Goal: Task Accomplishment & Management: Complete application form

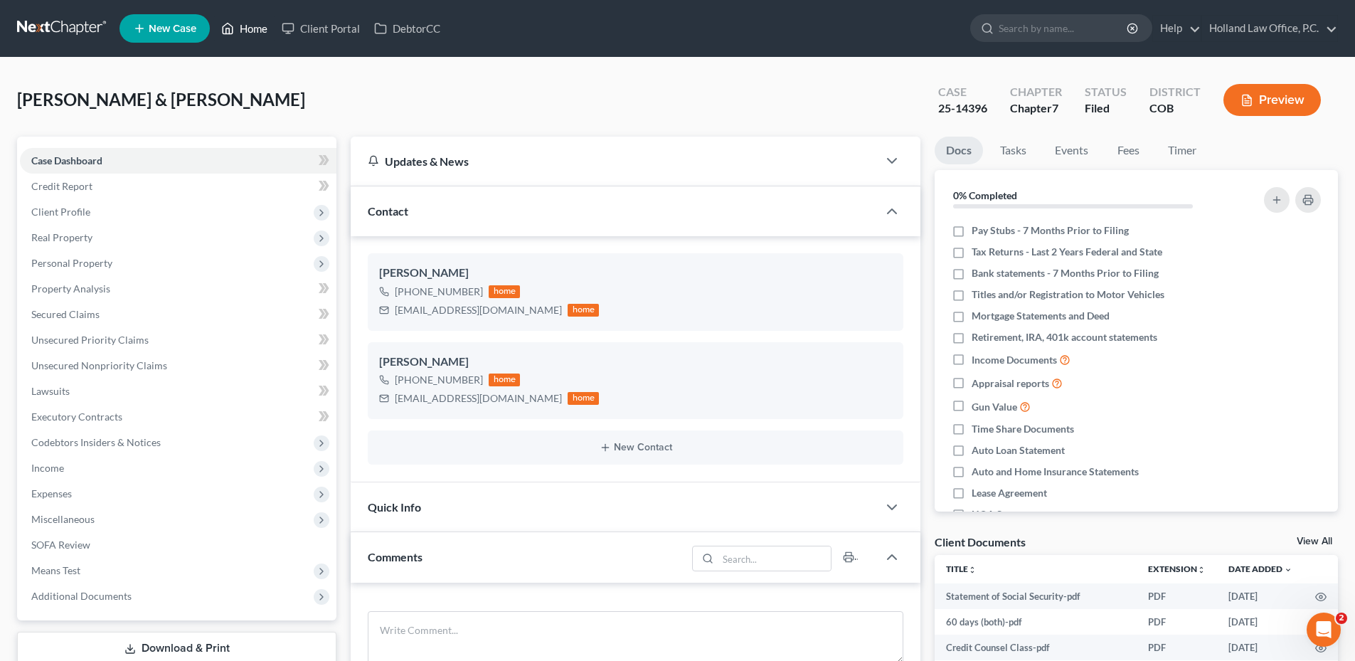
click at [257, 32] on link "Home" at bounding box center [244, 29] width 60 height 26
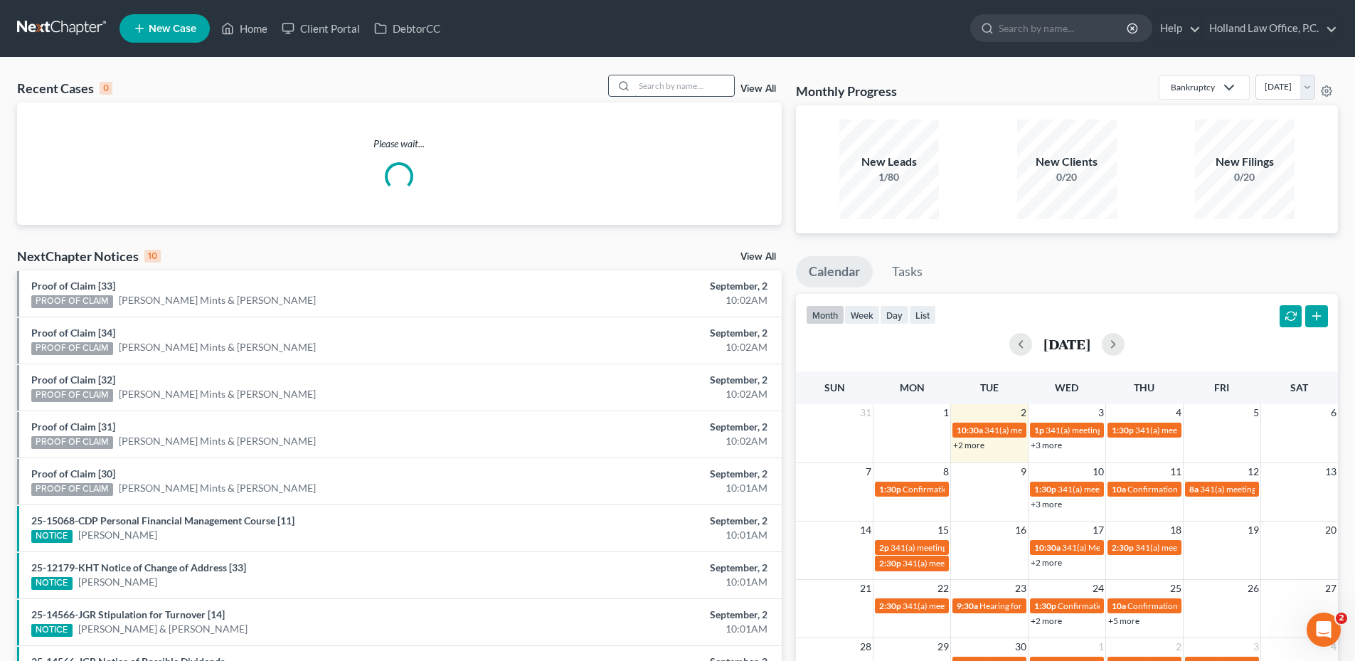
click at [671, 90] on input "search" at bounding box center [684, 85] width 100 height 21
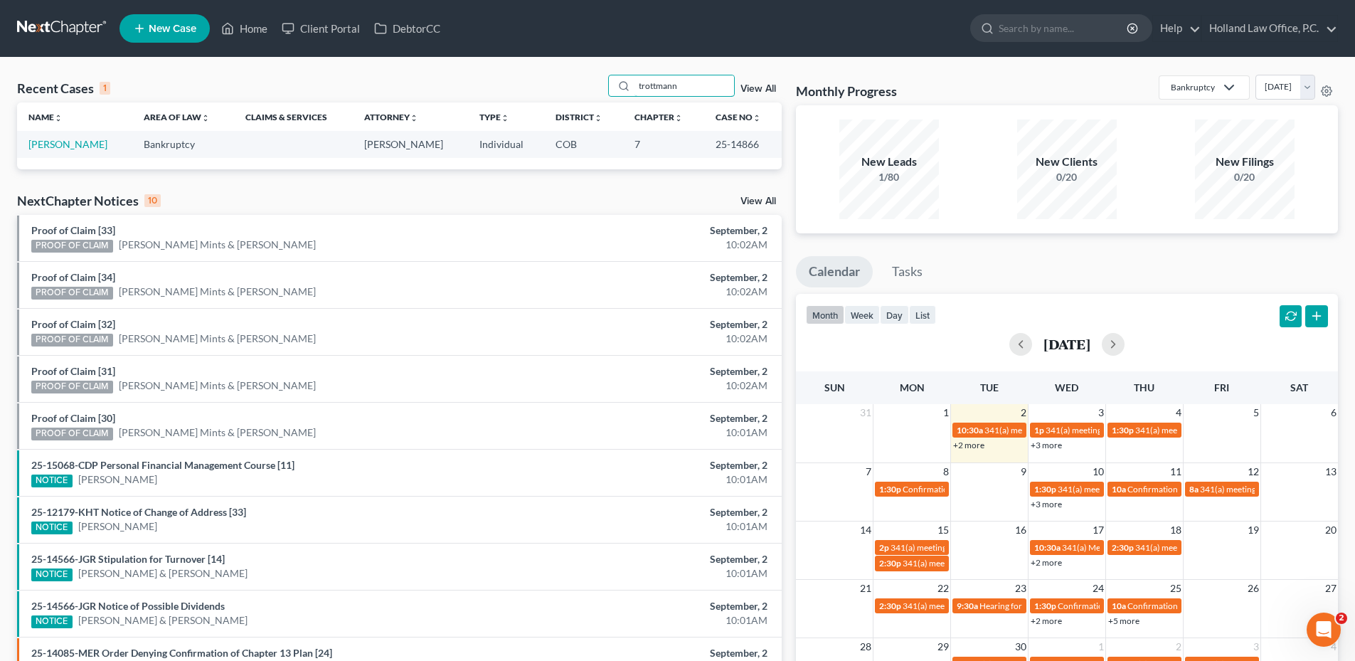
type input "trottmann"
click at [82, 137] on td "[PERSON_NAME]" at bounding box center [74, 144] width 115 height 26
click at [87, 149] on link "[PERSON_NAME]" at bounding box center [67, 144] width 79 height 12
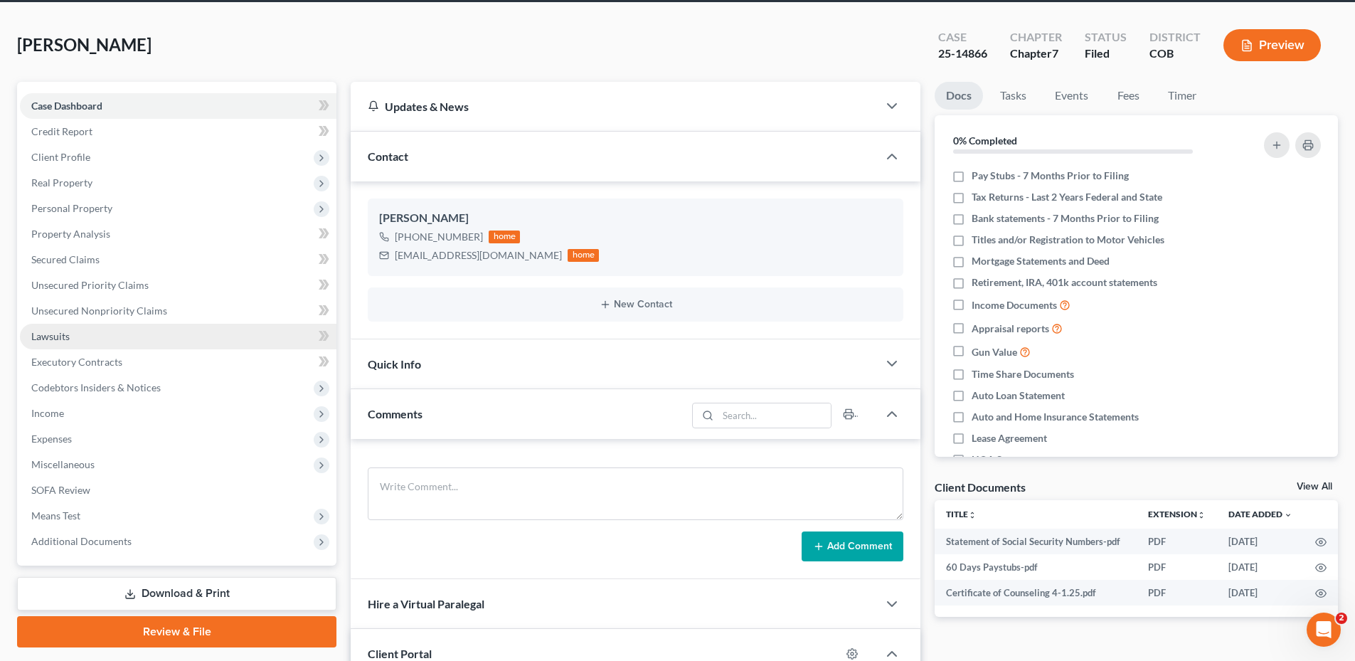
scroll to position [71, 0]
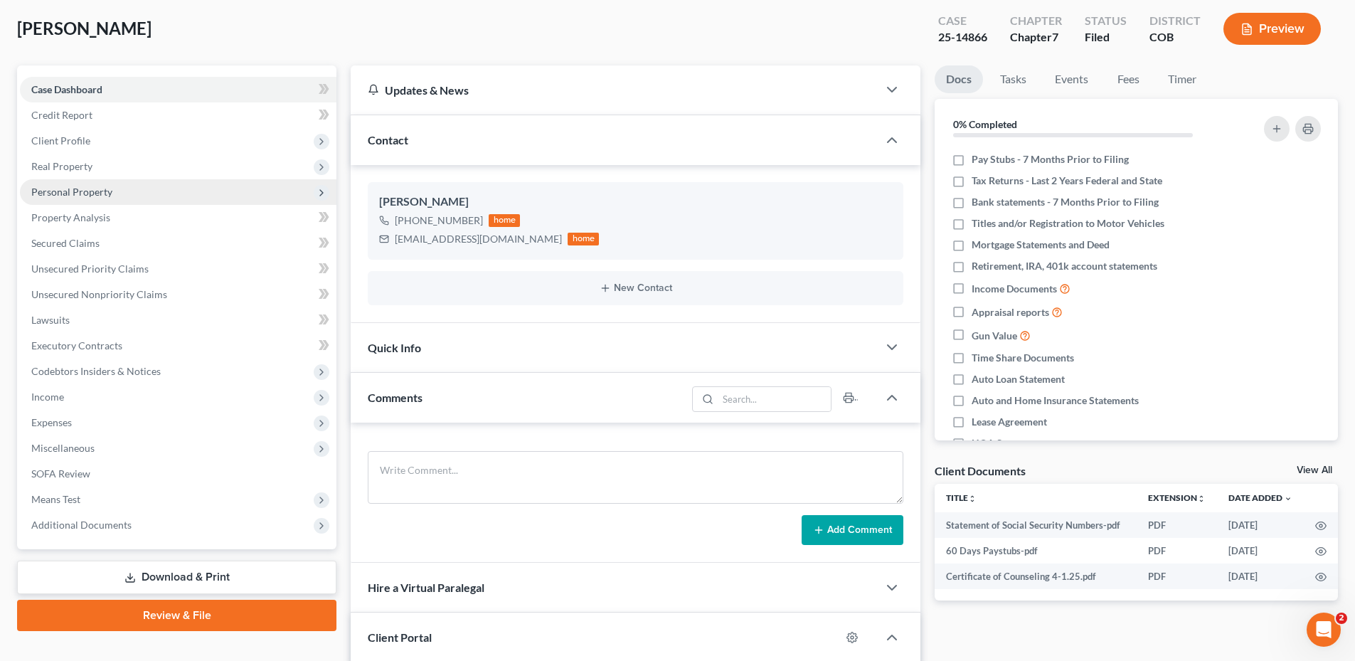
click at [73, 187] on span "Personal Property" at bounding box center [71, 192] width 81 height 12
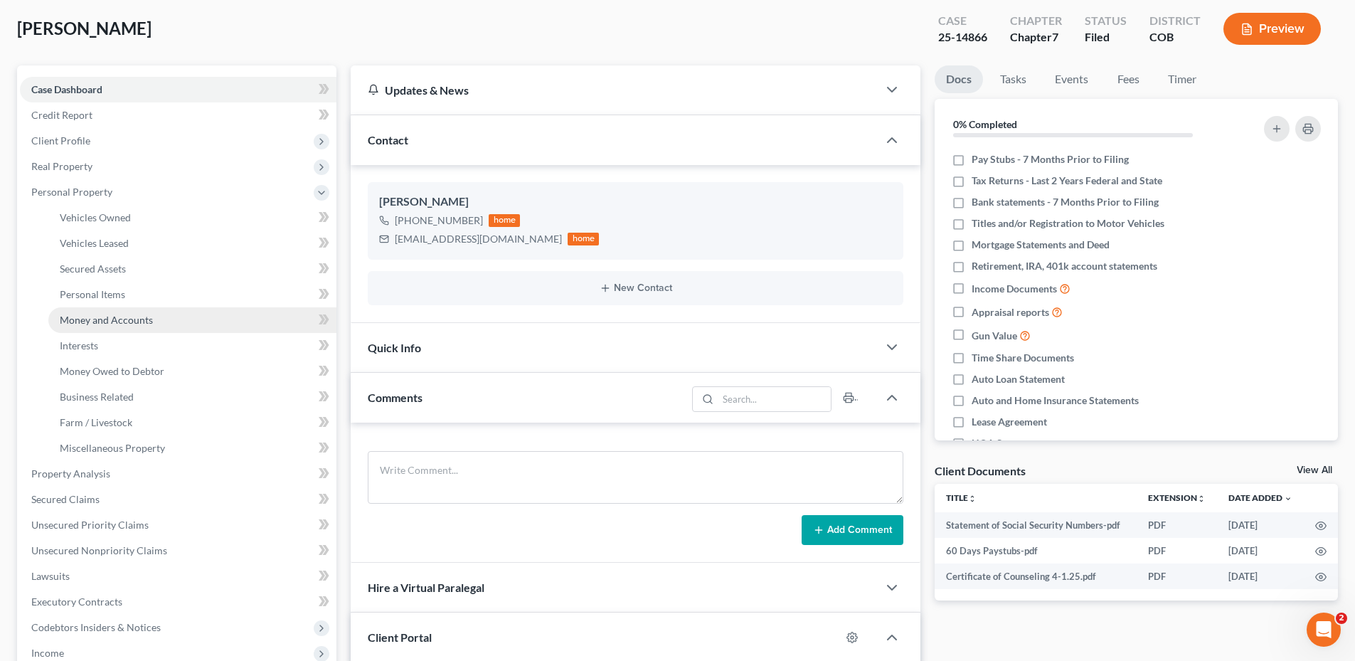
click at [104, 322] on span "Money and Accounts" at bounding box center [106, 320] width 93 height 12
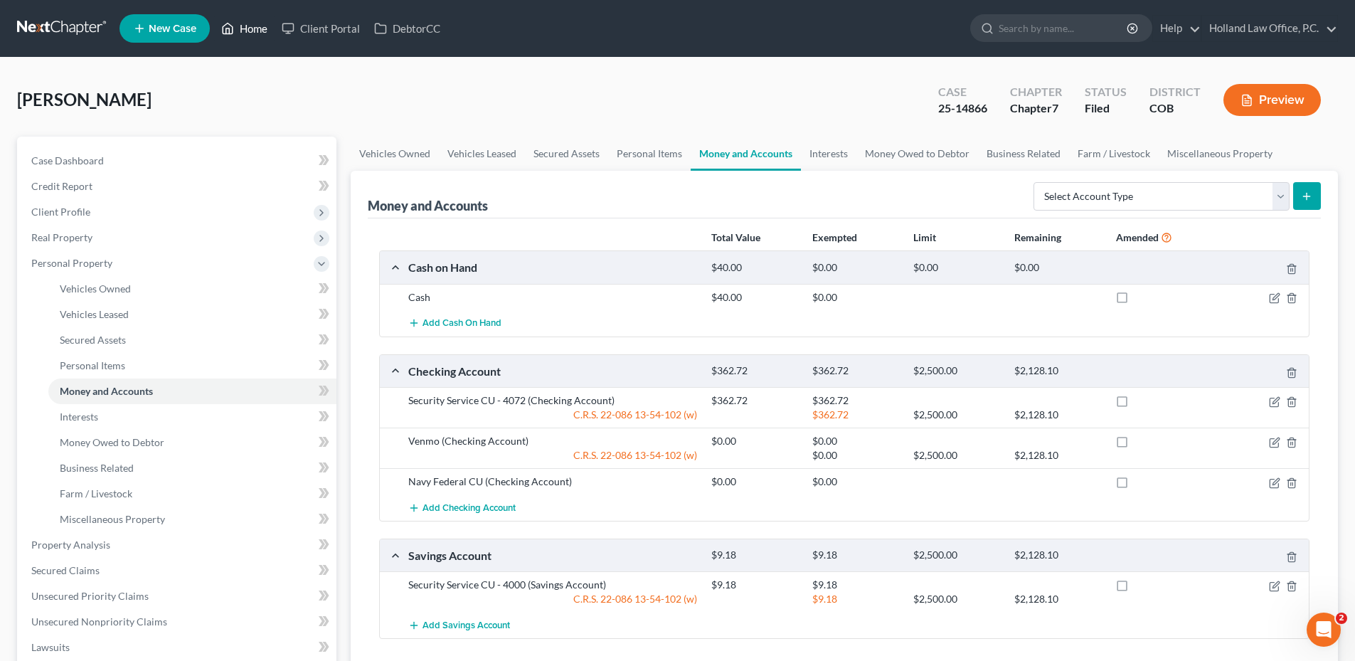
click at [234, 24] on icon at bounding box center [227, 28] width 13 height 17
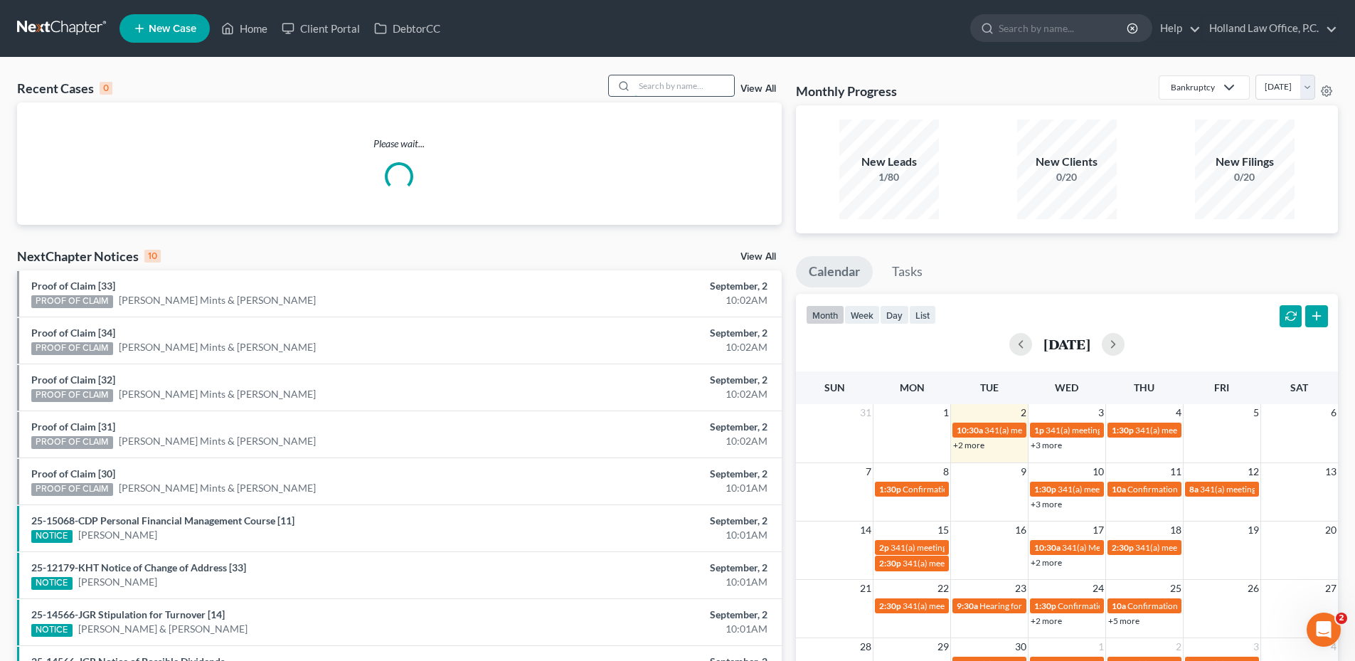
click at [669, 88] on input "search" at bounding box center [684, 85] width 100 height 21
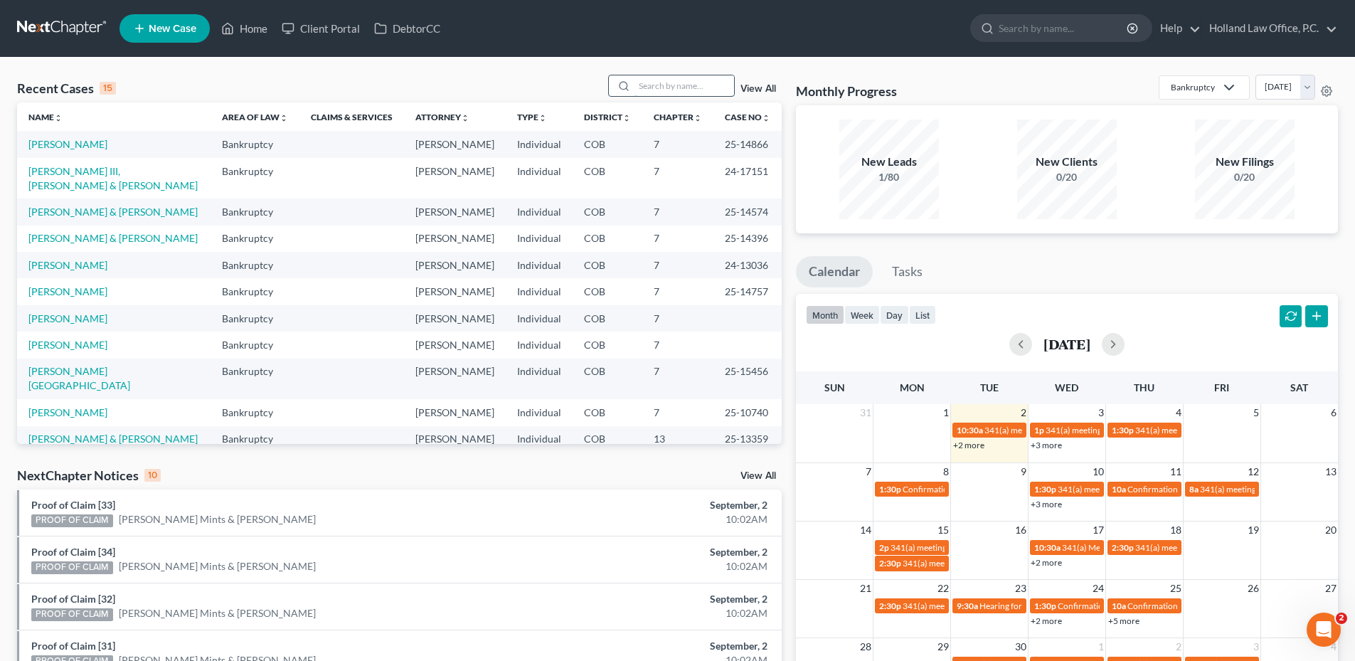
type input "j"
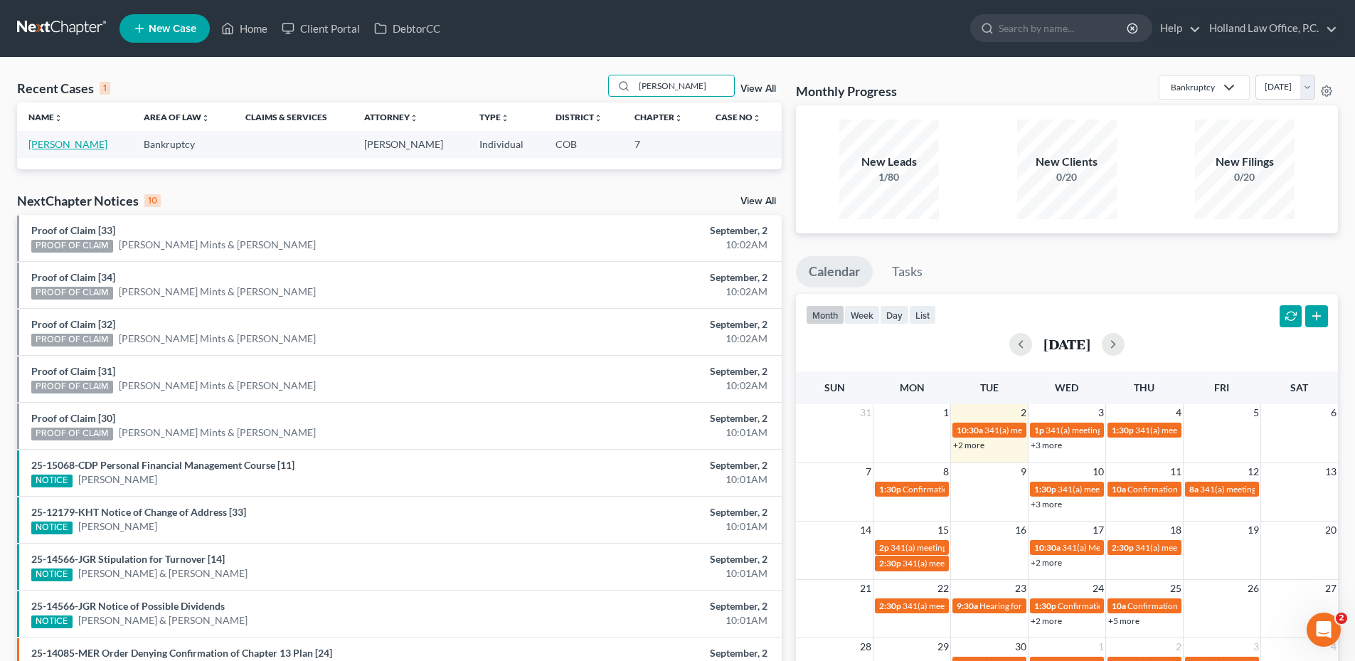
type input "[PERSON_NAME]"
click at [81, 142] on link "[PERSON_NAME]" at bounding box center [67, 144] width 79 height 12
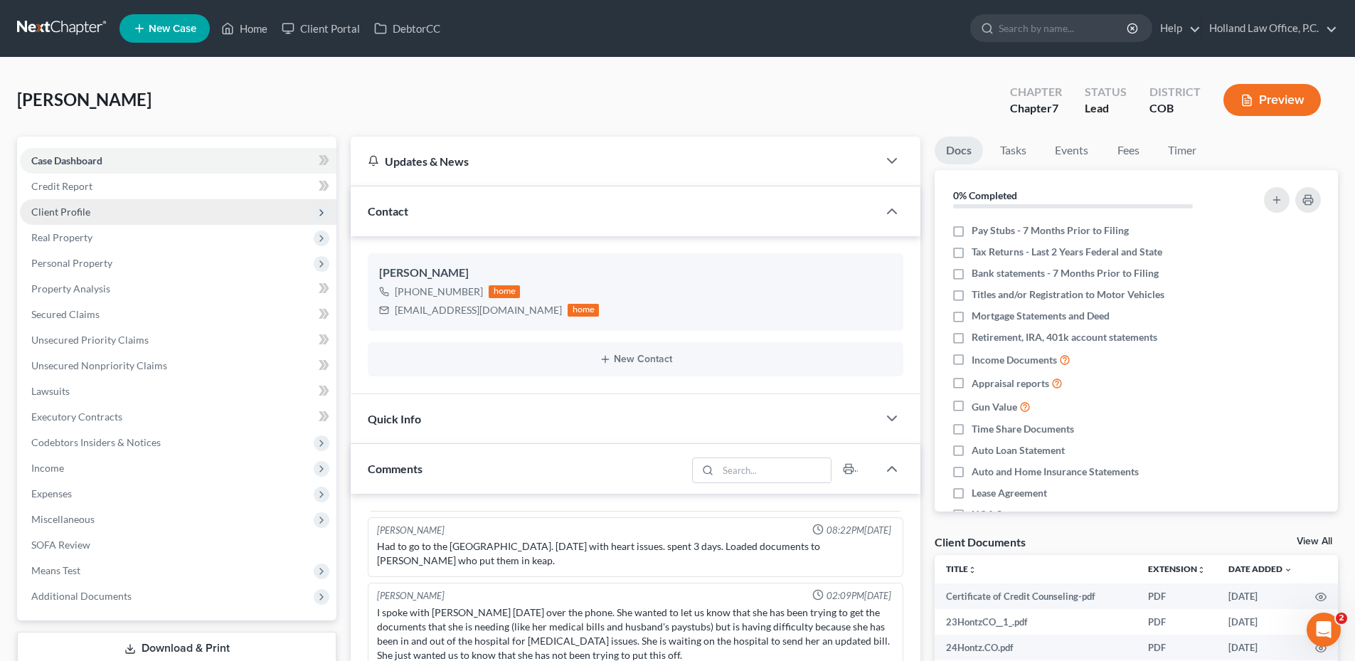
click at [92, 208] on span "Client Profile" at bounding box center [178, 212] width 317 height 26
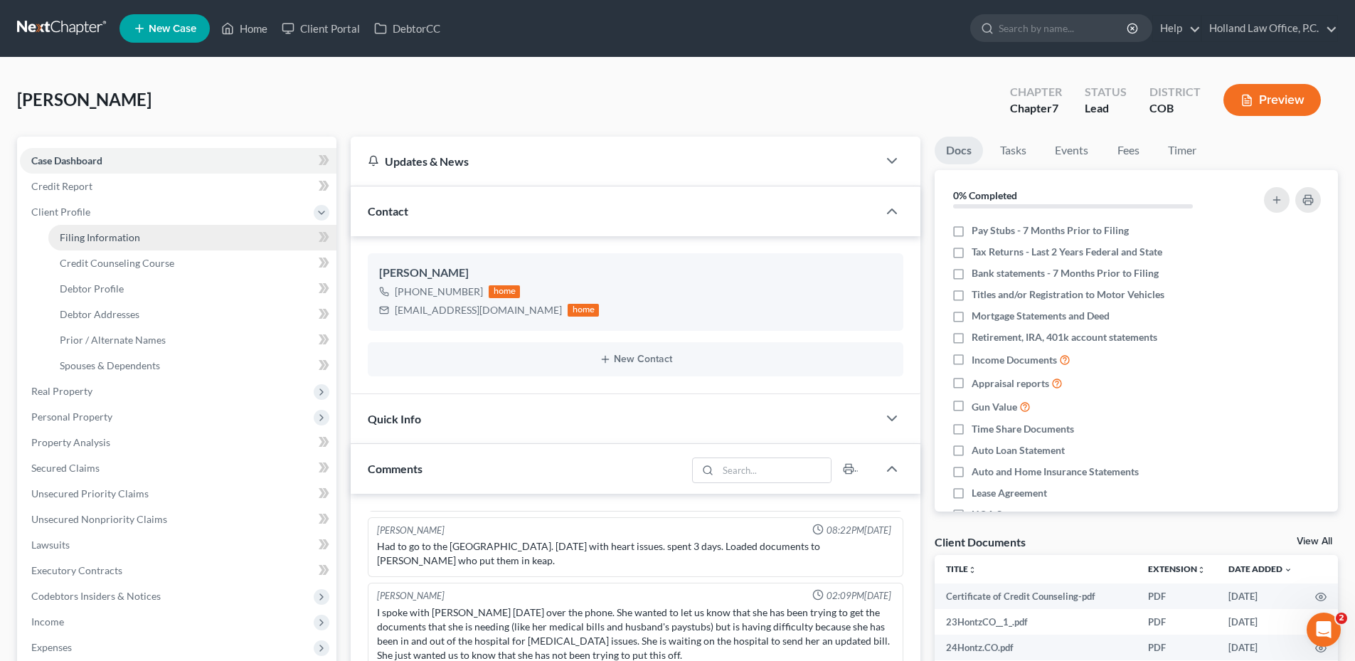
click at [103, 235] on span "Filing Information" at bounding box center [100, 237] width 80 height 12
select select "1"
select select "0"
select select "11"
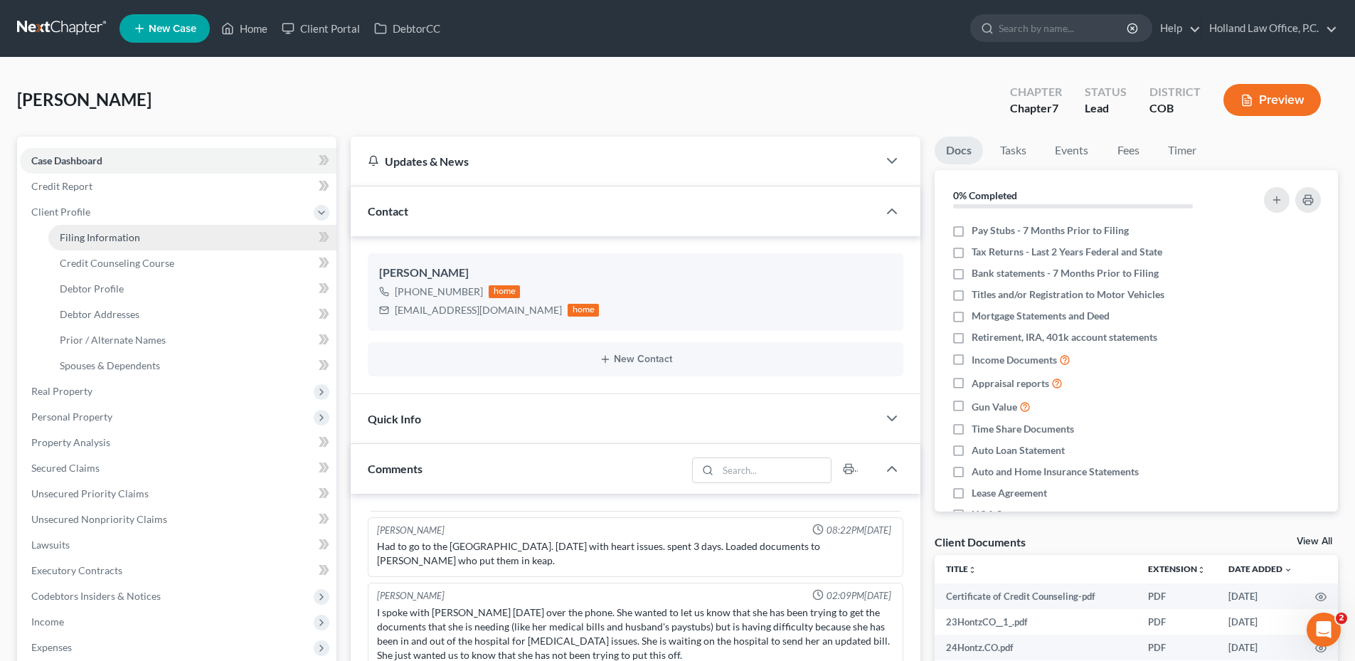
select select "0"
select select "5"
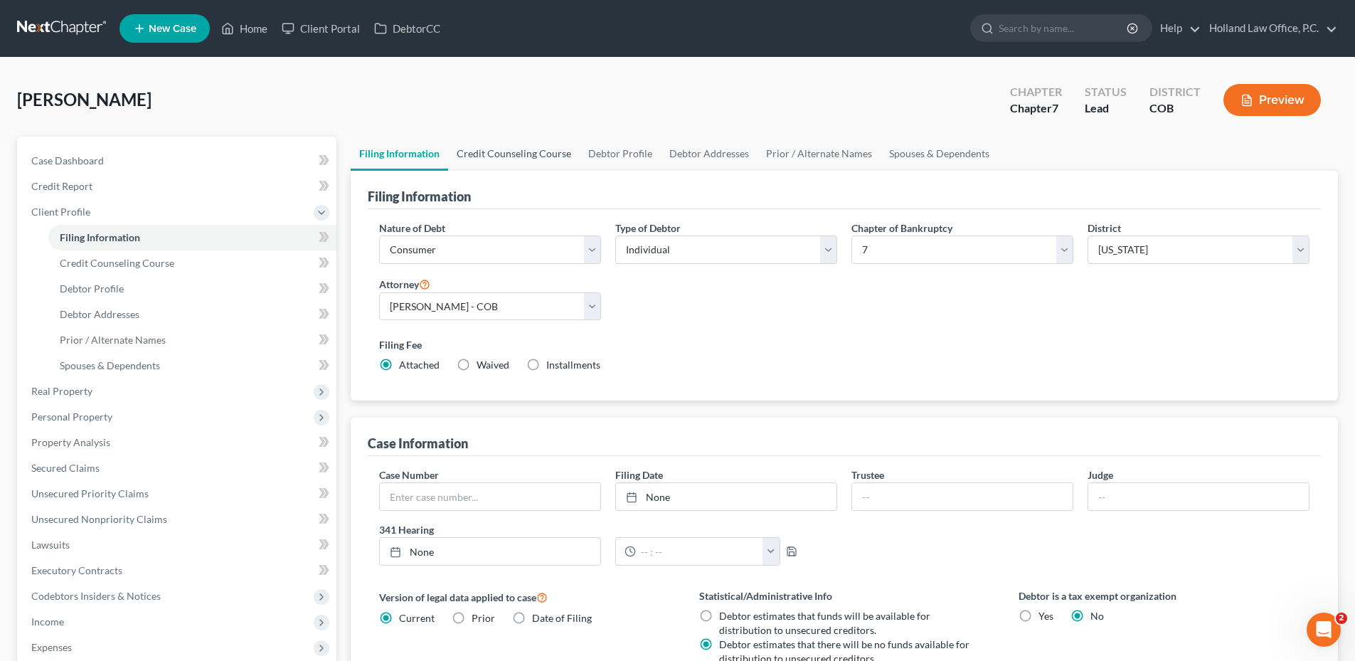
click at [507, 156] on link "Credit Counseling Course" at bounding box center [514, 154] width 132 height 34
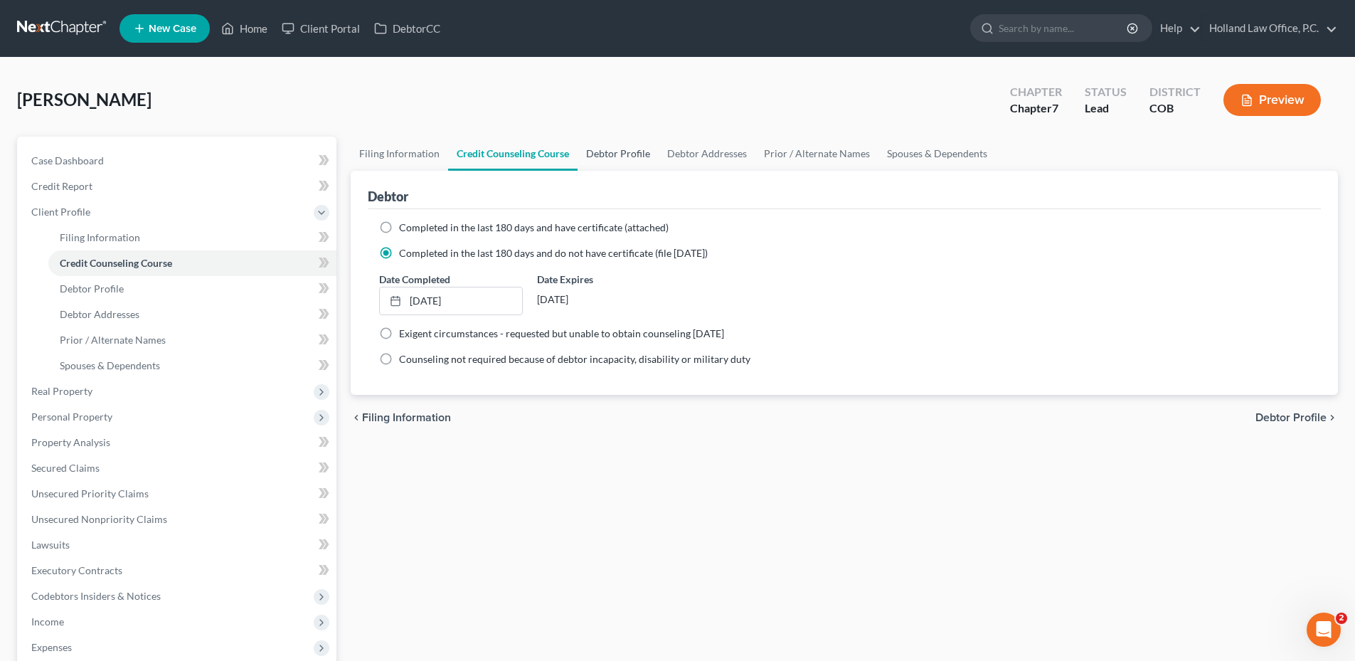
click at [615, 156] on link "Debtor Profile" at bounding box center [618, 154] width 81 height 34
select select "0"
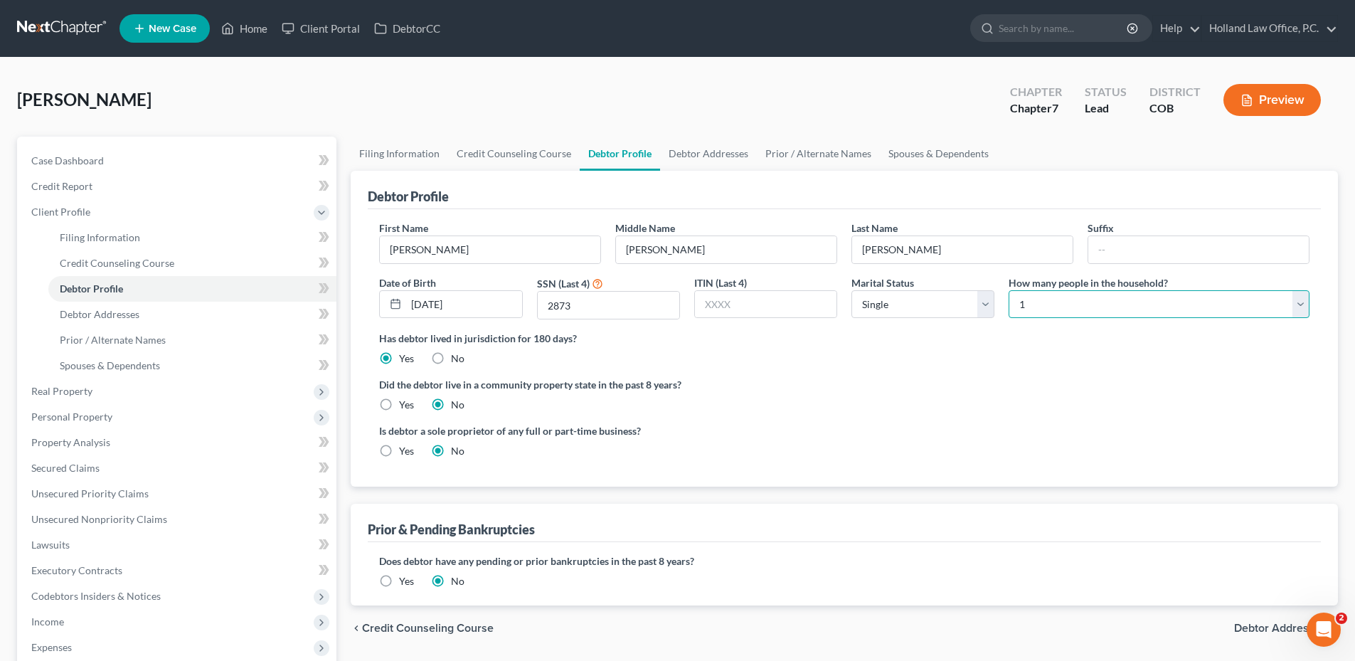
click at [1051, 306] on select "Select 1 2 3 4 5 6 7 8 9 10 11 12 13 14 15 16 17 18 19 20" at bounding box center [1159, 304] width 301 height 28
select select "1"
click at [1009, 290] on select "Select 1 2 3 4 5 6 7 8 9 10 11 12 13 14 15 16 17 18 19 20" at bounding box center [1159, 304] width 301 height 28
click at [938, 302] on select "Select Single Married Separated Divorced Widowed" at bounding box center [922, 304] width 143 height 28
select select "1"
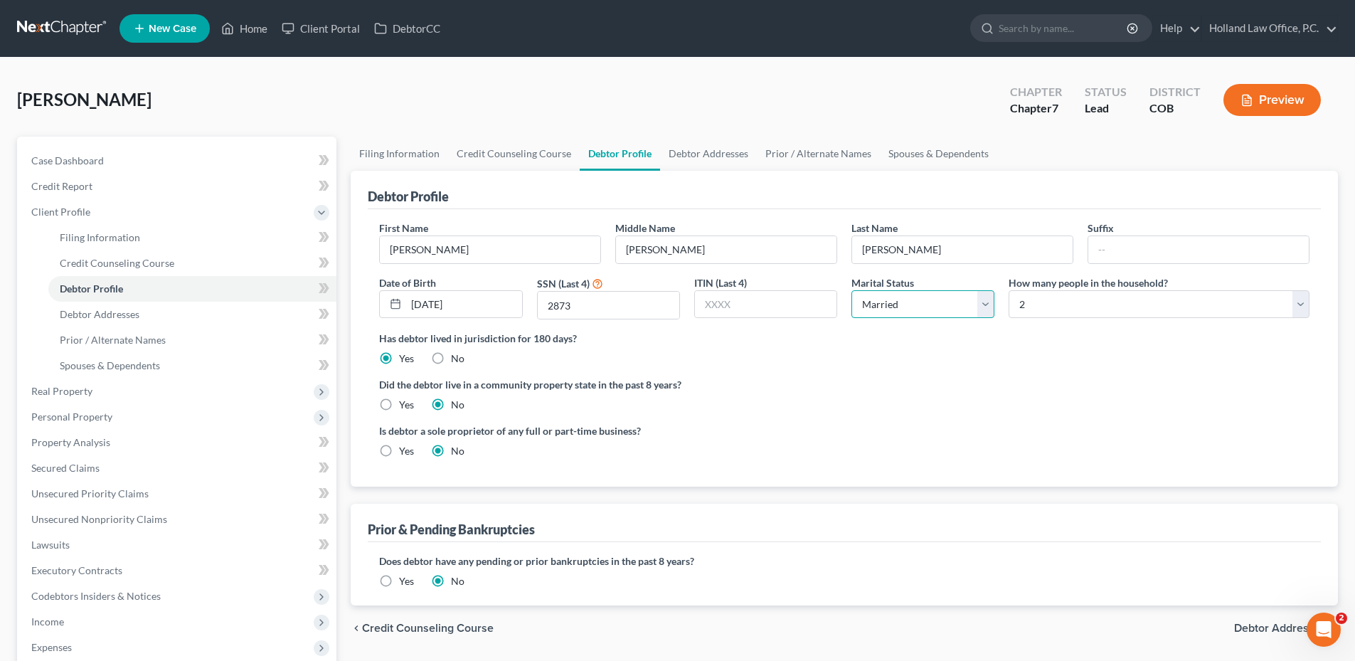
click at [851, 290] on select "Select Single Married Separated Divorced Widowed" at bounding box center [922, 304] width 143 height 28
click at [728, 146] on link "Debtor Addresses" at bounding box center [708, 154] width 97 height 34
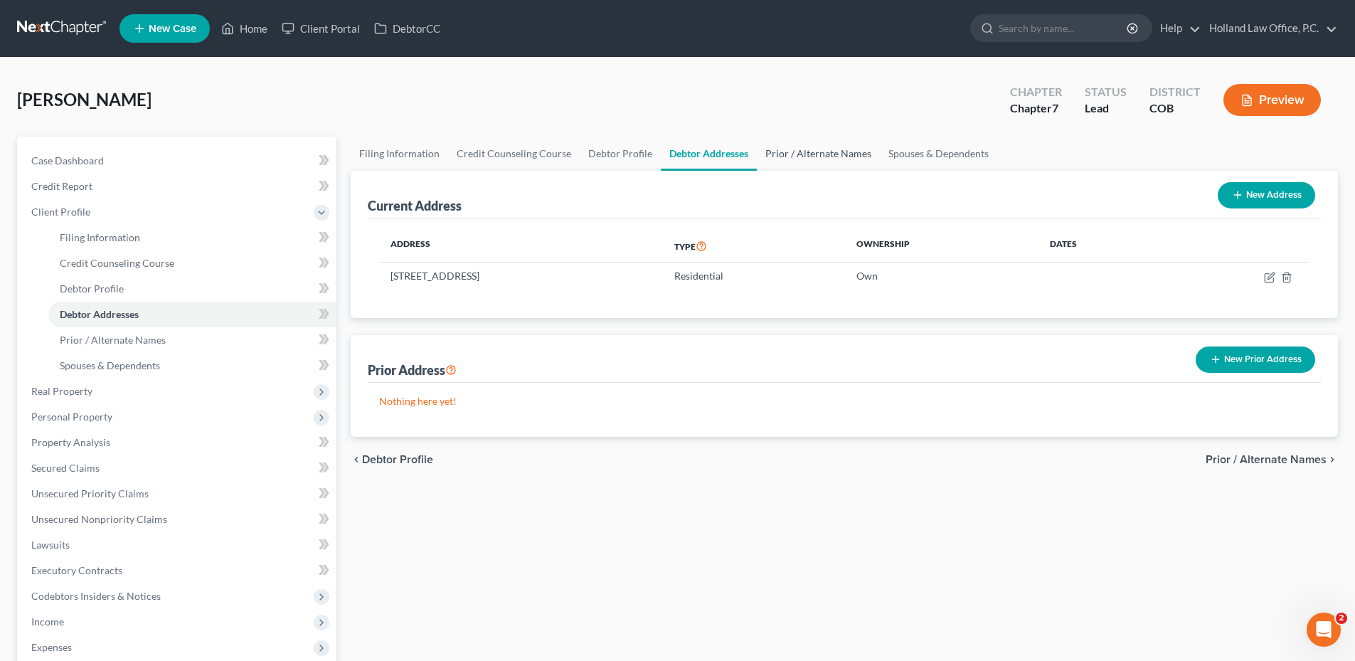
click at [769, 154] on link "Prior / Alternate Names" at bounding box center [818, 154] width 123 height 34
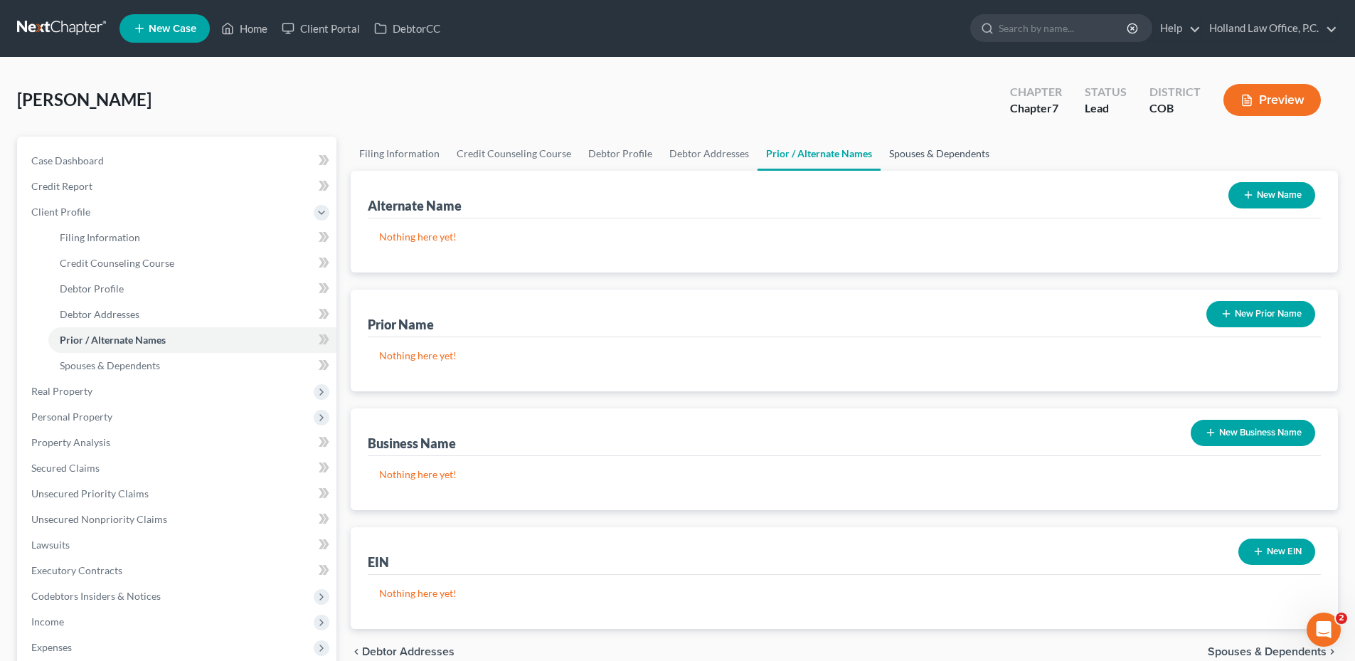
click at [957, 150] on link "Spouses & Dependents" at bounding box center [939, 154] width 117 height 34
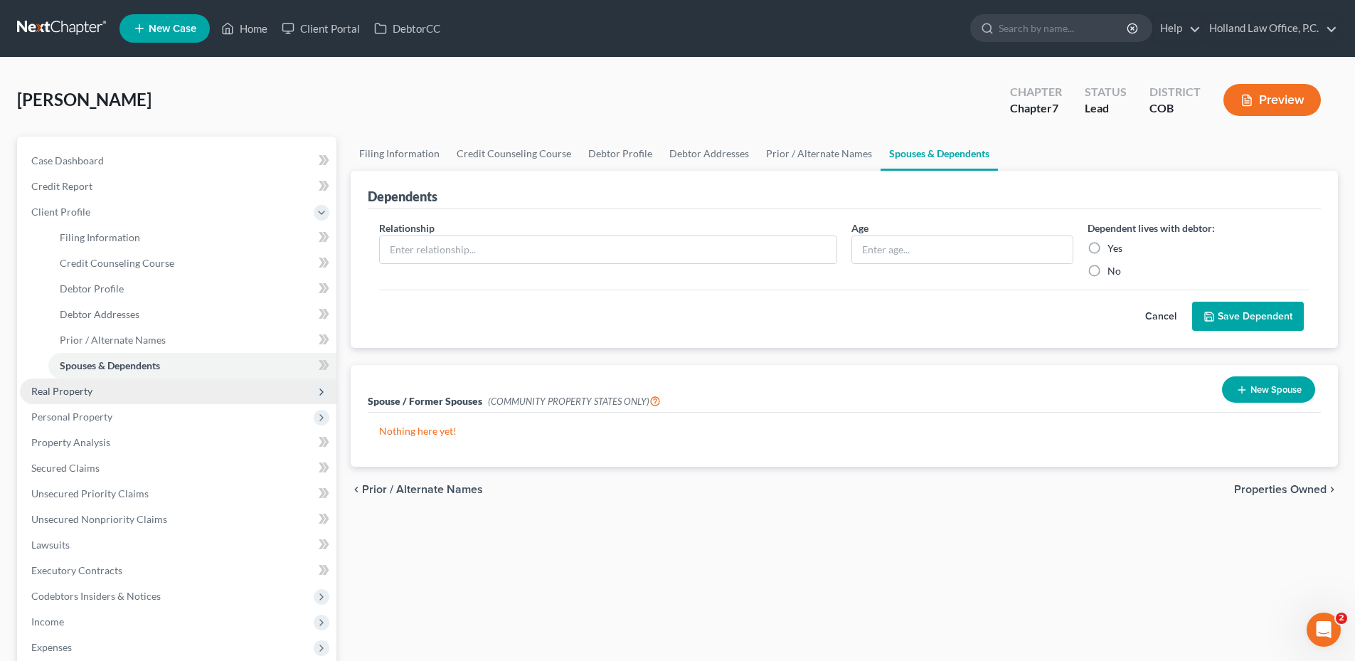
click at [122, 388] on span "Real Property" at bounding box center [178, 391] width 317 height 26
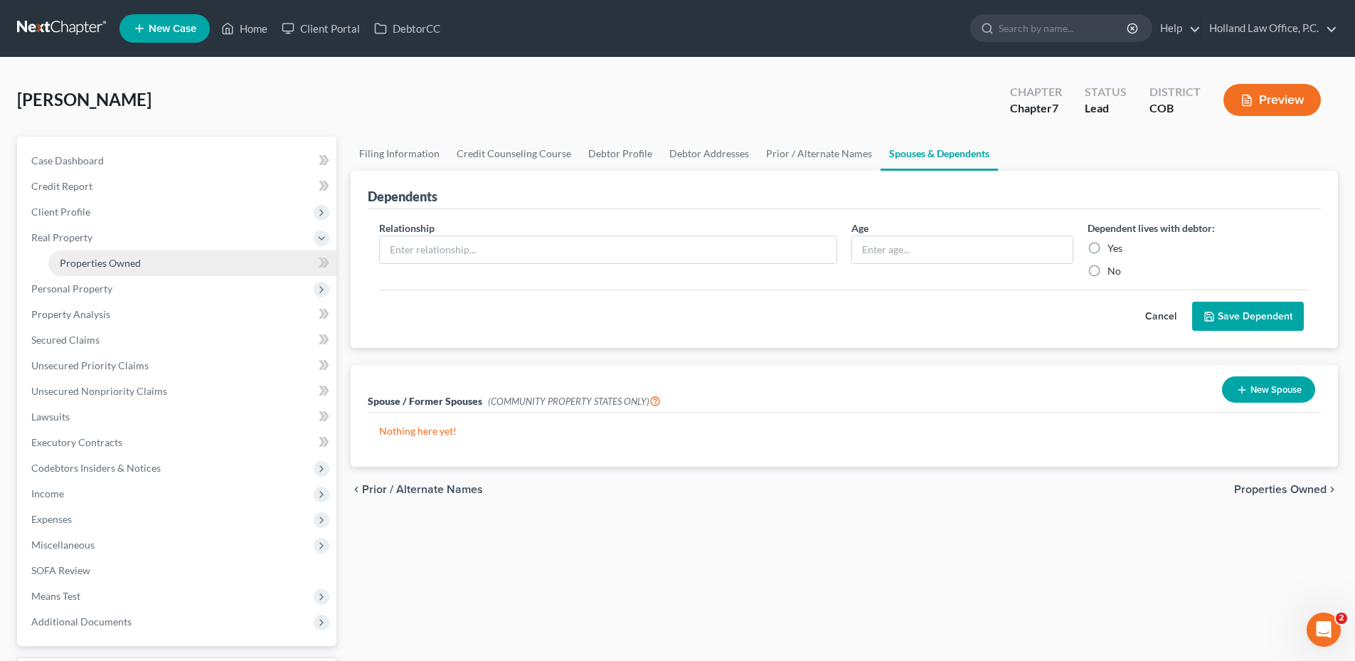
click at [133, 252] on link "Properties Owned" at bounding box center [192, 263] width 288 height 26
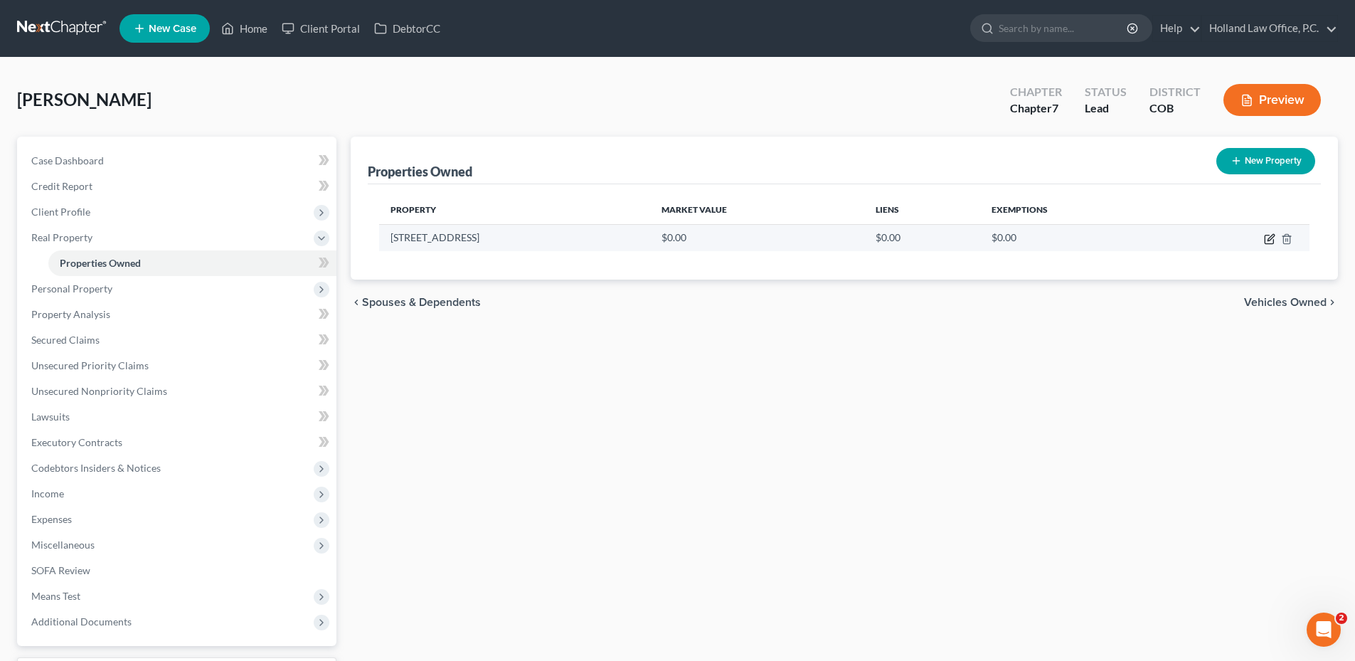
drag, startPoint x: 1265, startPoint y: 239, endPoint x: 1243, endPoint y: 239, distance: 22.0
click at [1265, 239] on icon "button" at bounding box center [1269, 239] width 9 height 9
select select "5"
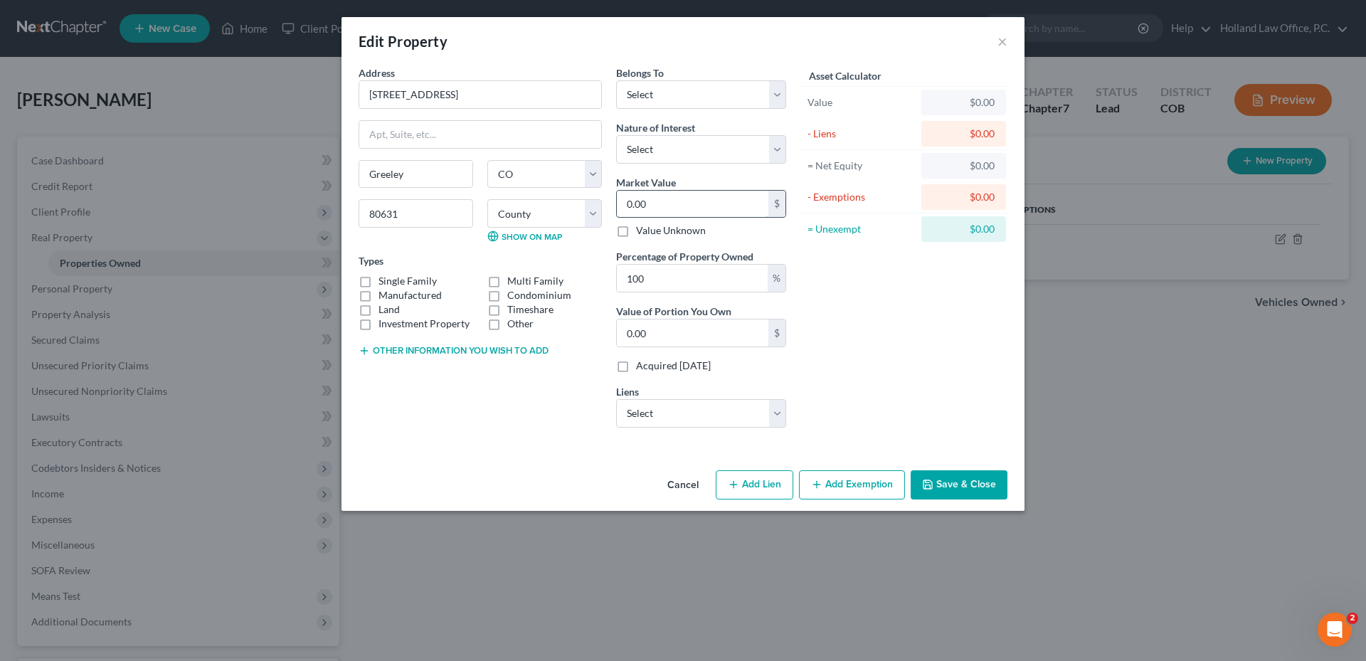
drag, startPoint x: 666, startPoint y: 203, endPoint x: 676, endPoint y: 206, distance: 10.2
click at [666, 203] on input "0.00" at bounding box center [692, 204] width 151 height 27
type input "5"
type input "5.00"
type input "56"
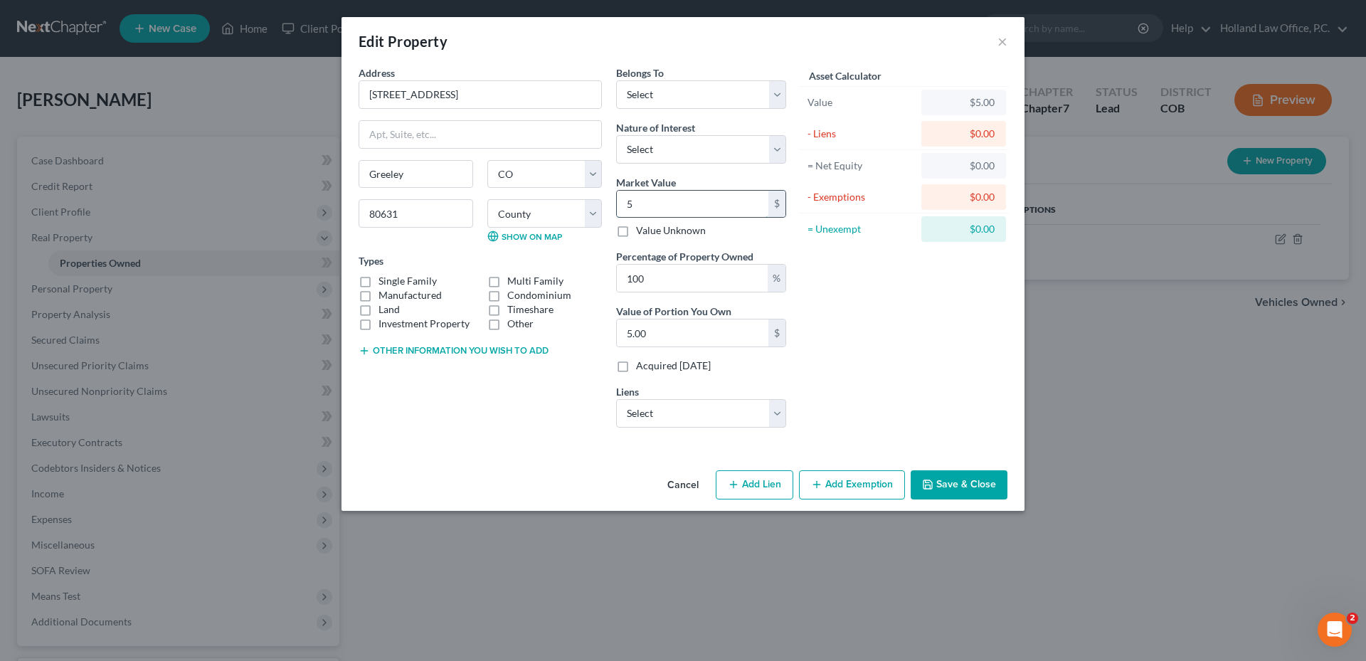
type input "56.00"
type input "564"
type input "564.00"
type input "5648"
type input "5,648.00"
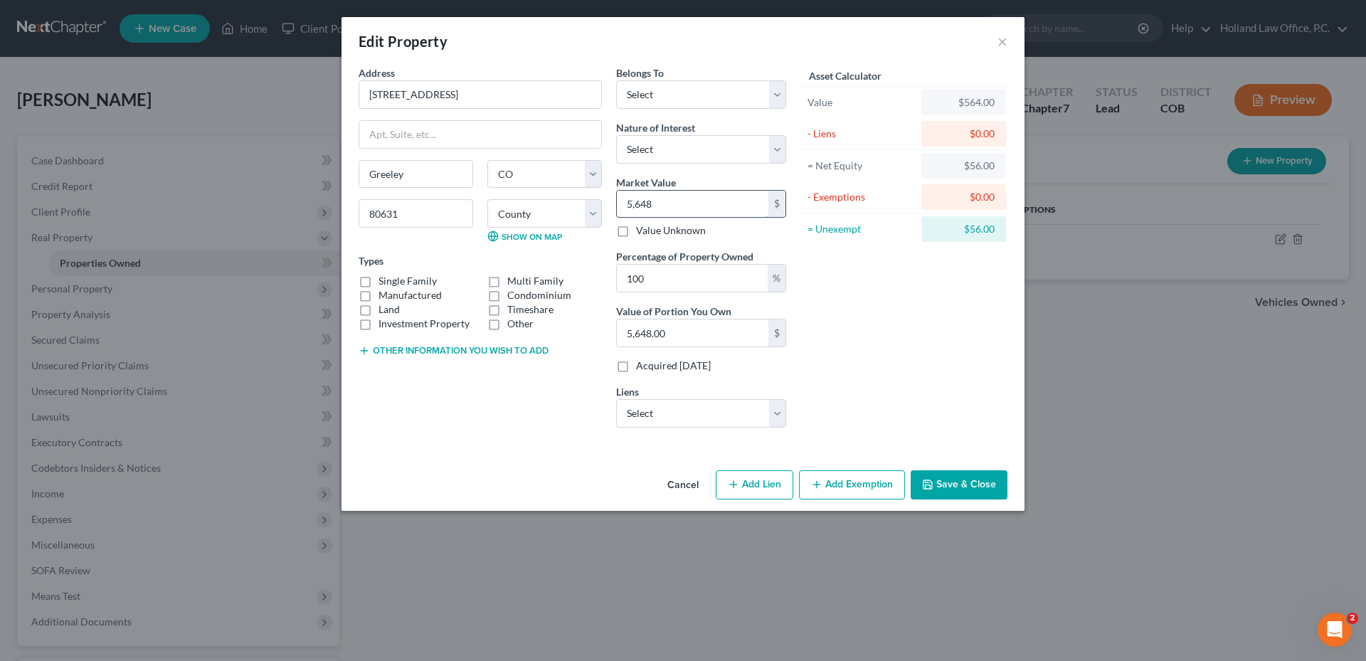
type input "5,6488"
type input "56,488.00"
type input "56,488.0"
click at [737, 408] on select "Select Vanderbilt Mortgage - $9,481.00" at bounding box center [701, 413] width 170 height 28
select select "44"
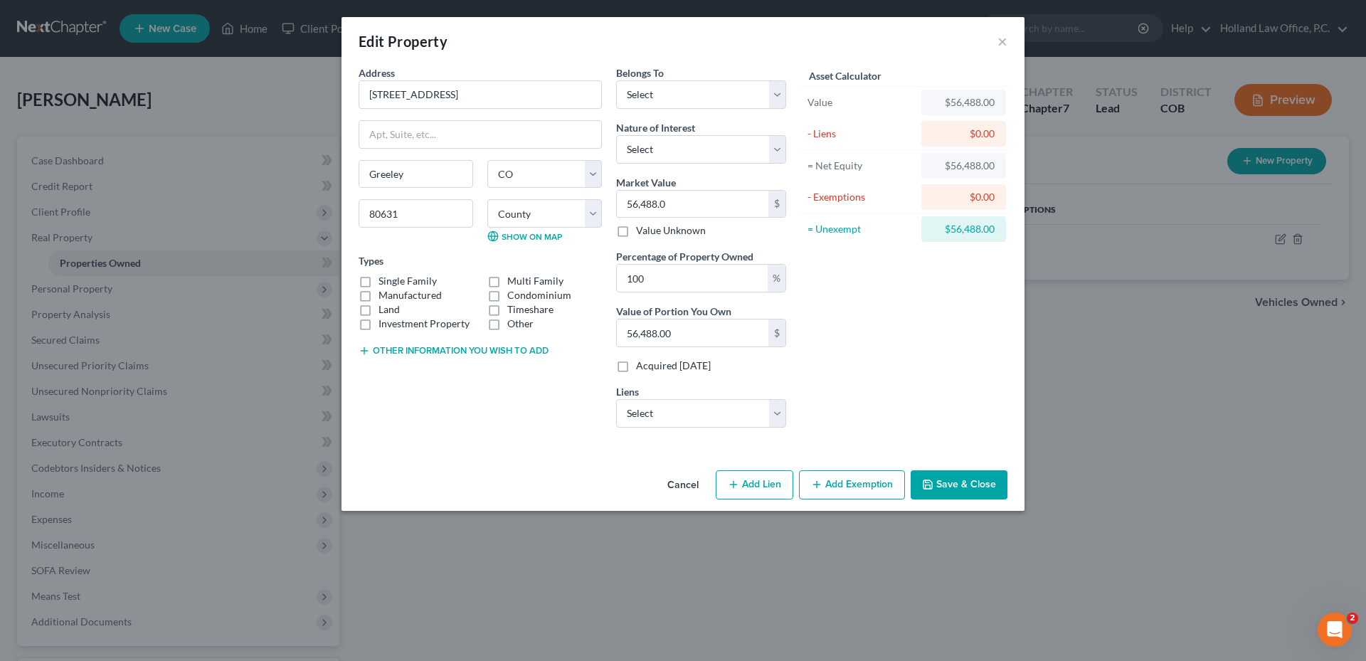
select select "0"
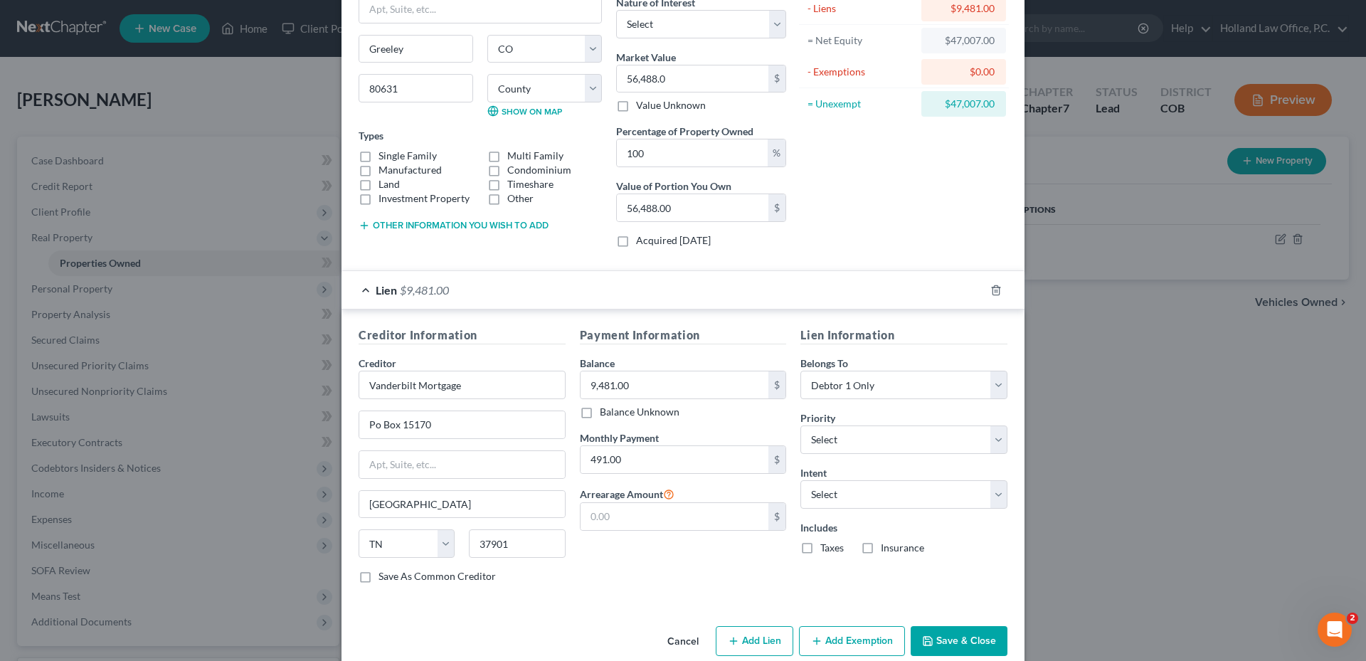
scroll to position [149, 0]
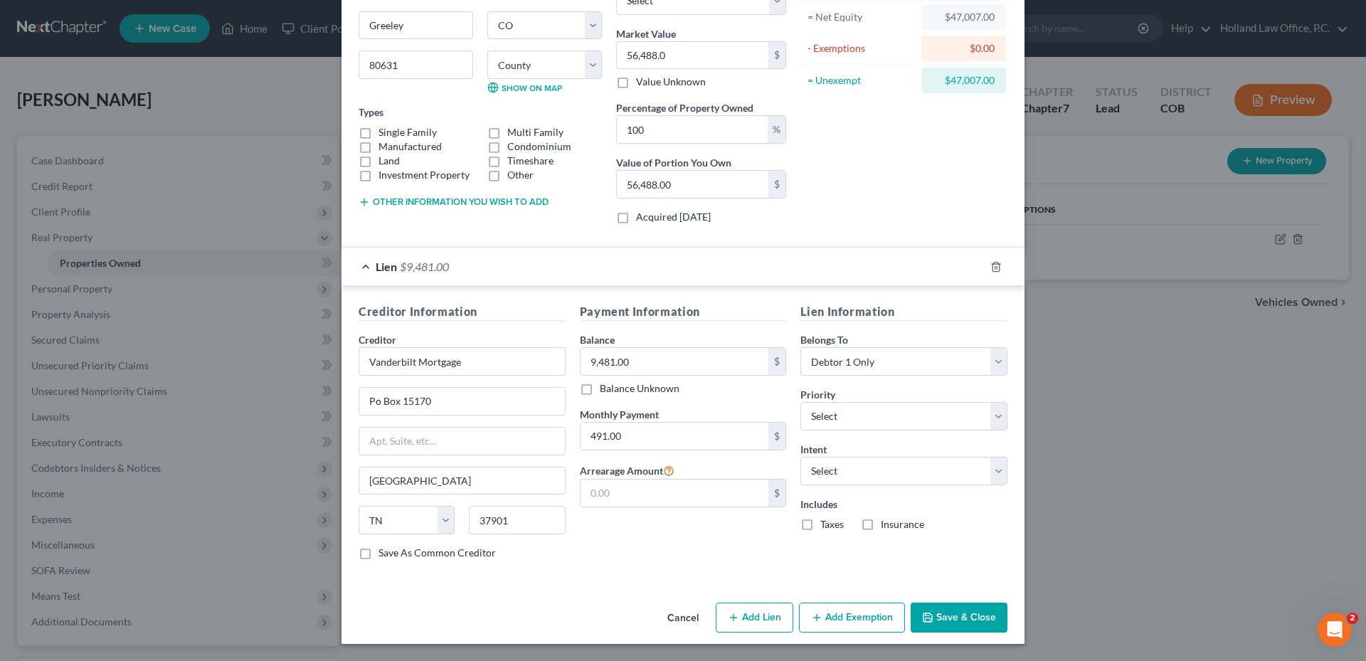
click at [846, 617] on button "Add Exemption" at bounding box center [852, 617] width 106 height 30
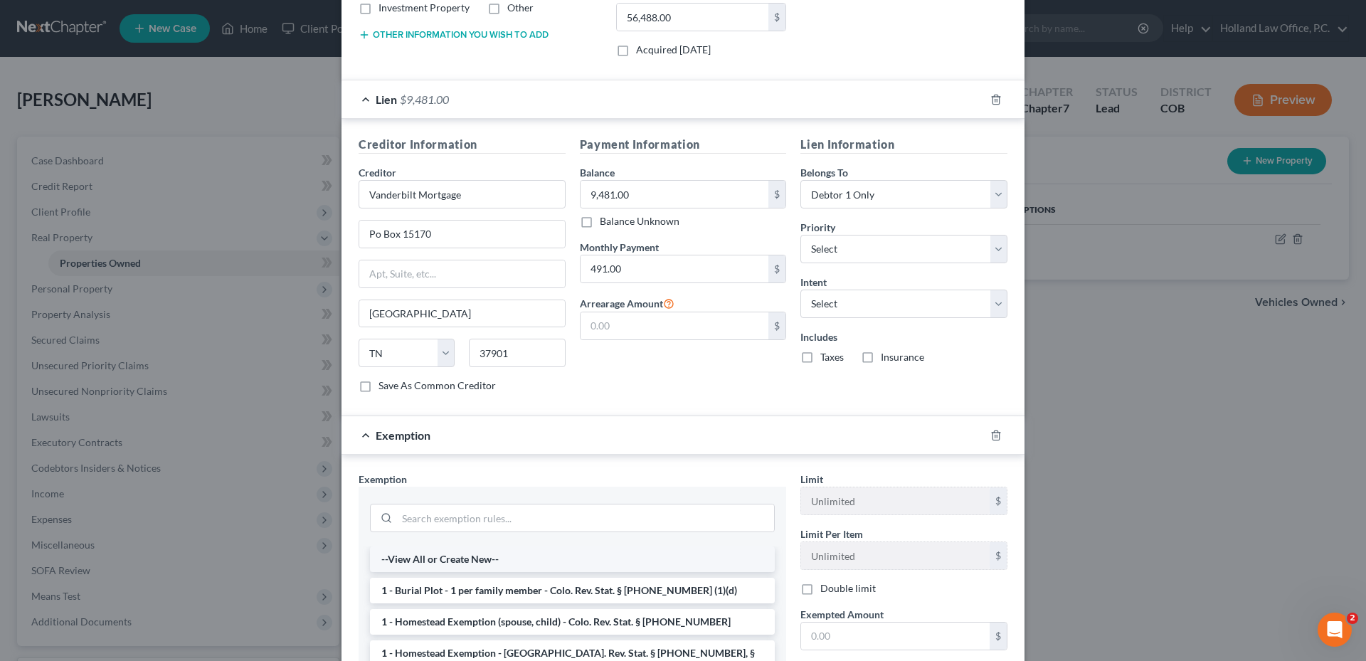
scroll to position [362, 0]
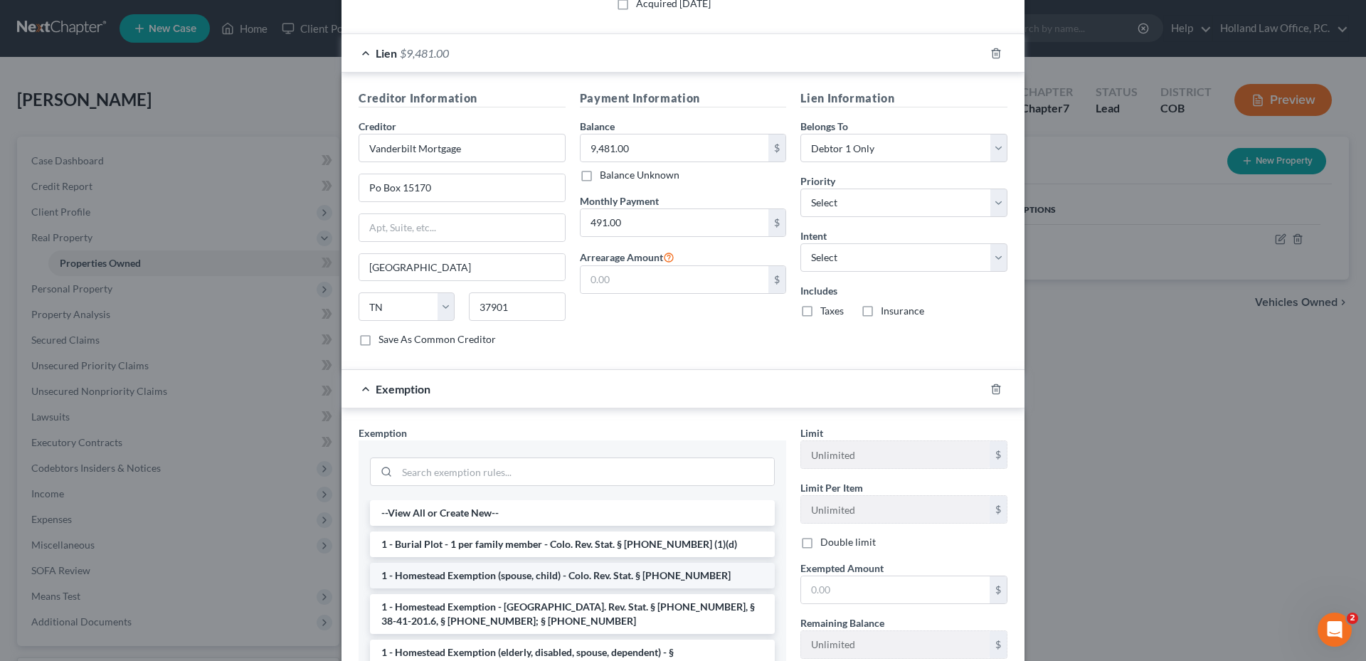
click at [481, 573] on li "1 - Homestead Exemption (spouse, child) - Colo. Rev. Stat. § [PHONE_NUMBER]" at bounding box center [572, 576] width 405 height 26
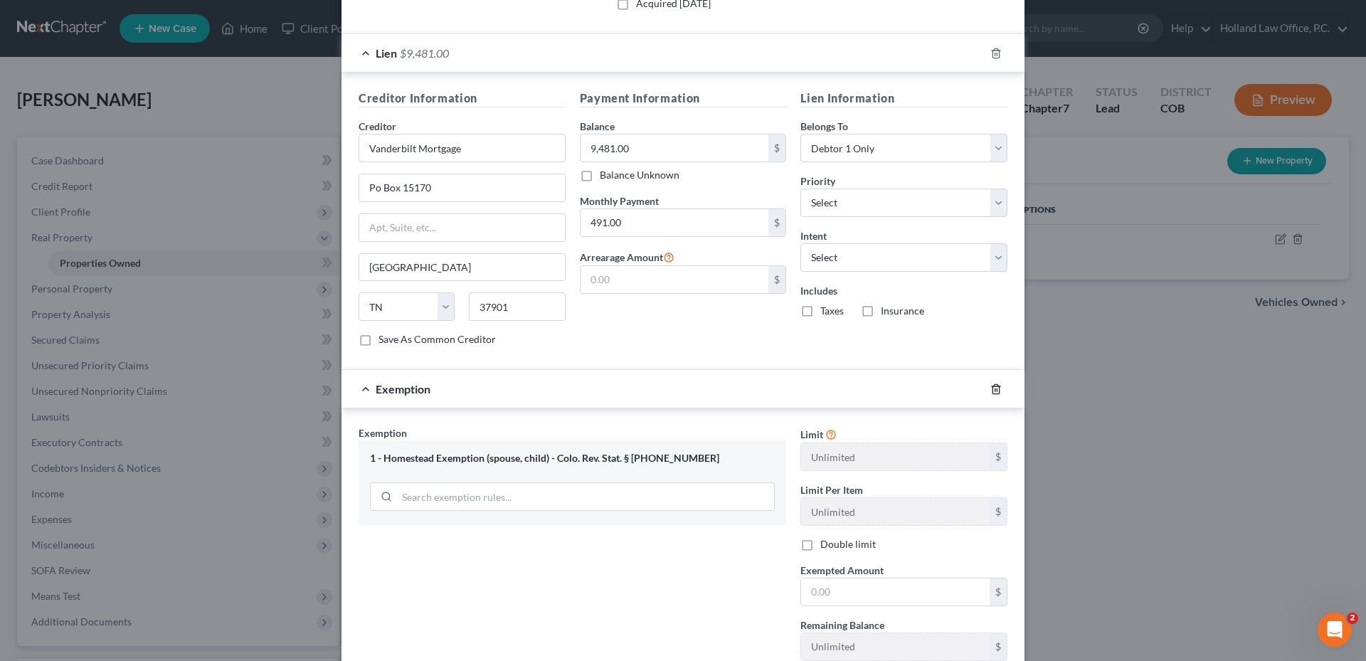
click at [991, 385] on icon "button" at bounding box center [995, 388] width 11 height 11
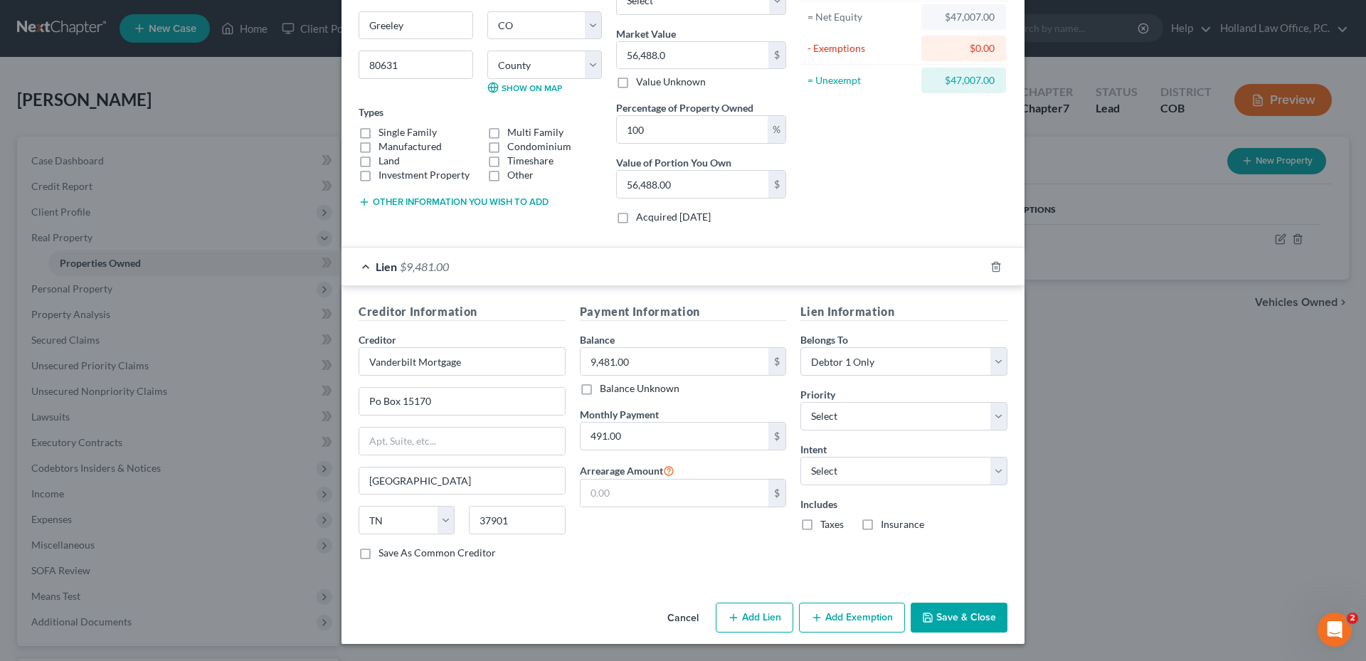
click at [850, 629] on button "Add Exemption" at bounding box center [852, 617] width 106 height 30
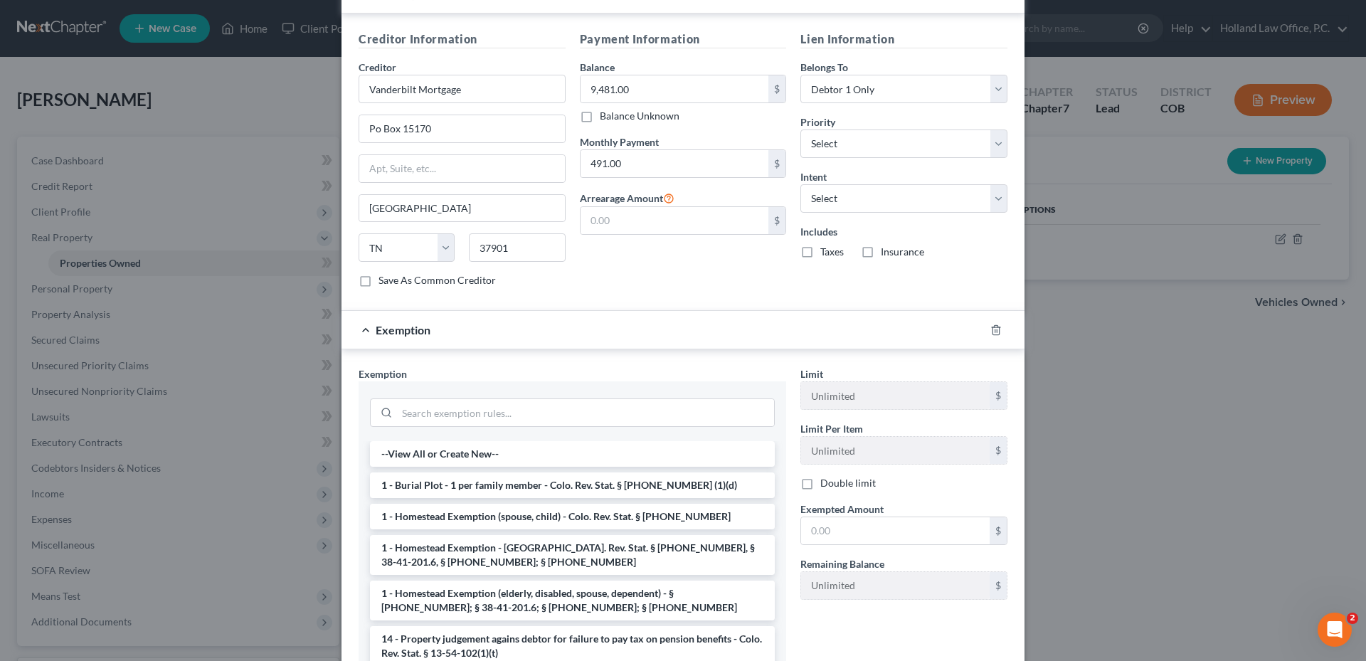
scroll to position [504, 0]
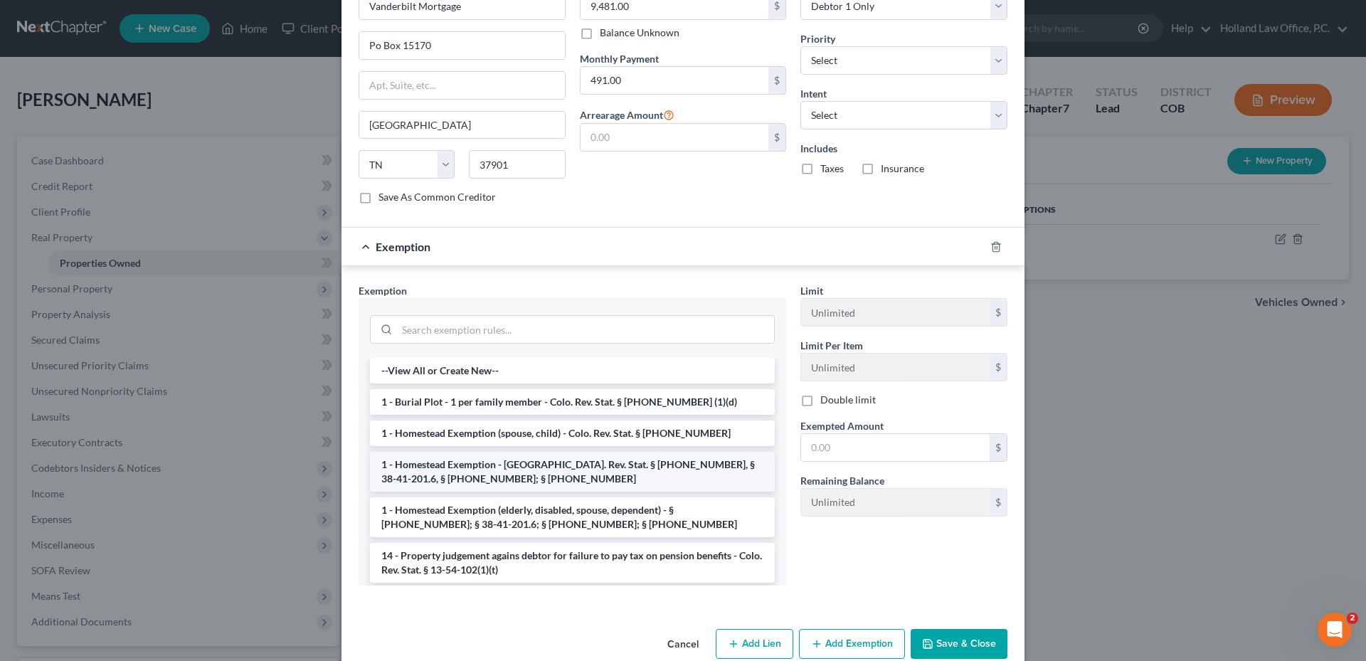
click at [555, 473] on li "1 - Homestead Exemption - [GEOGRAPHIC_DATA]. Rev. Stat. § [PHONE_NUMBER], § 38-…" at bounding box center [572, 472] width 405 height 40
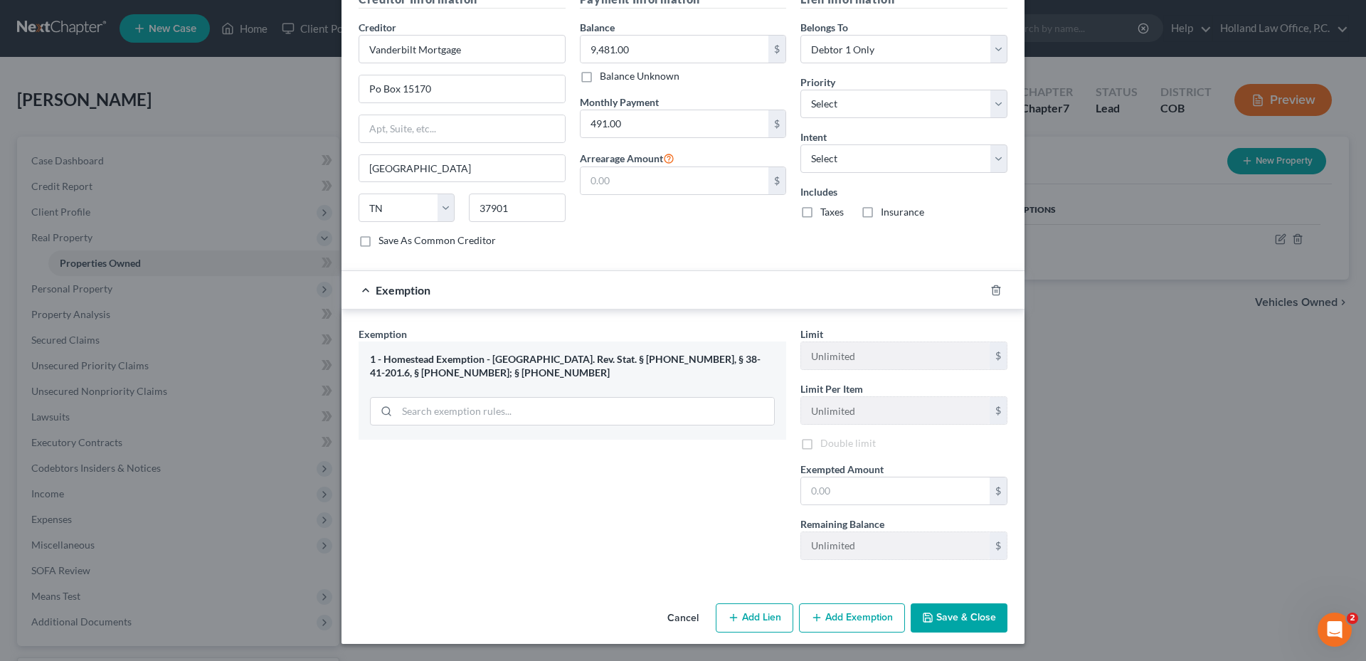
scroll to position [463, 0]
click at [829, 484] on input "text" at bounding box center [895, 490] width 188 height 27
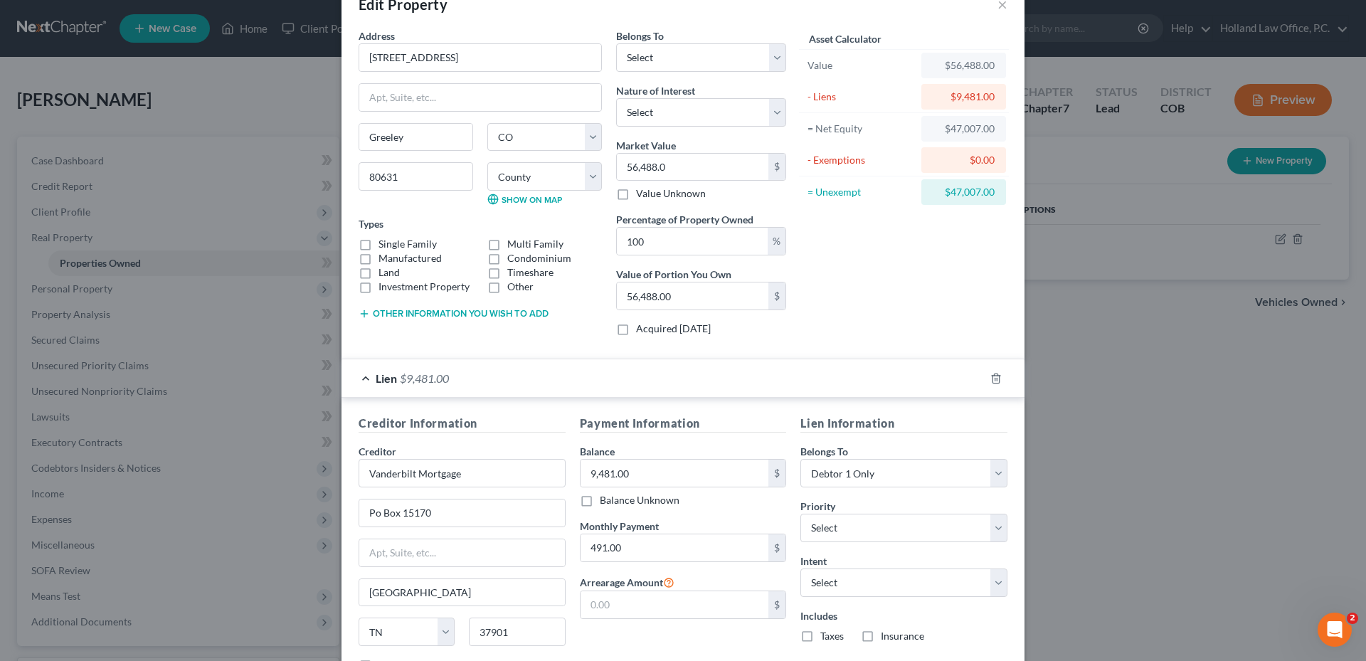
scroll to position [36, 0]
drag, startPoint x: 943, startPoint y: 188, endPoint x: 1004, endPoint y: 189, distance: 61.2
click at [1004, 189] on div "Asset Calculator Value $56,488.00 - Liens $9,481.00 = Net Equity $47,007.00 - E…" at bounding box center [903, 188] width 221 height 319
drag, startPoint x: 1004, startPoint y: 189, endPoint x: 957, endPoint y: 195, distance: 48.0
copy div "47,007.00"
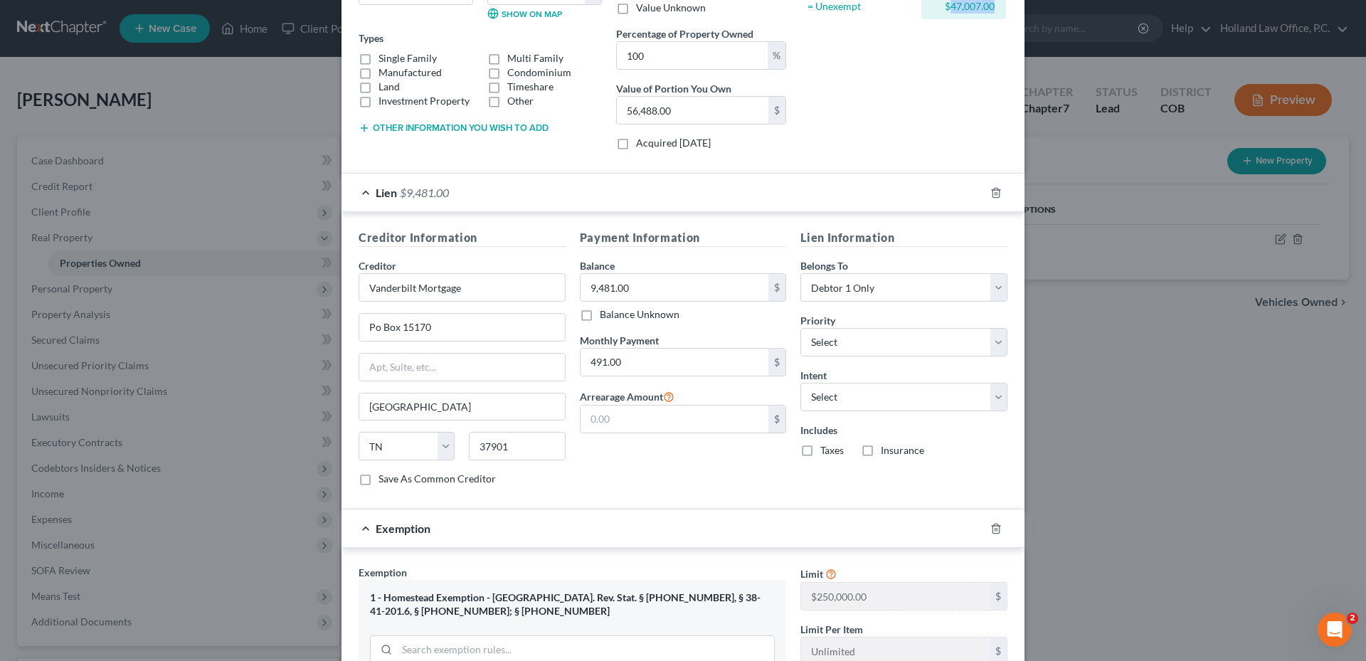
scroll to position [463, 0]
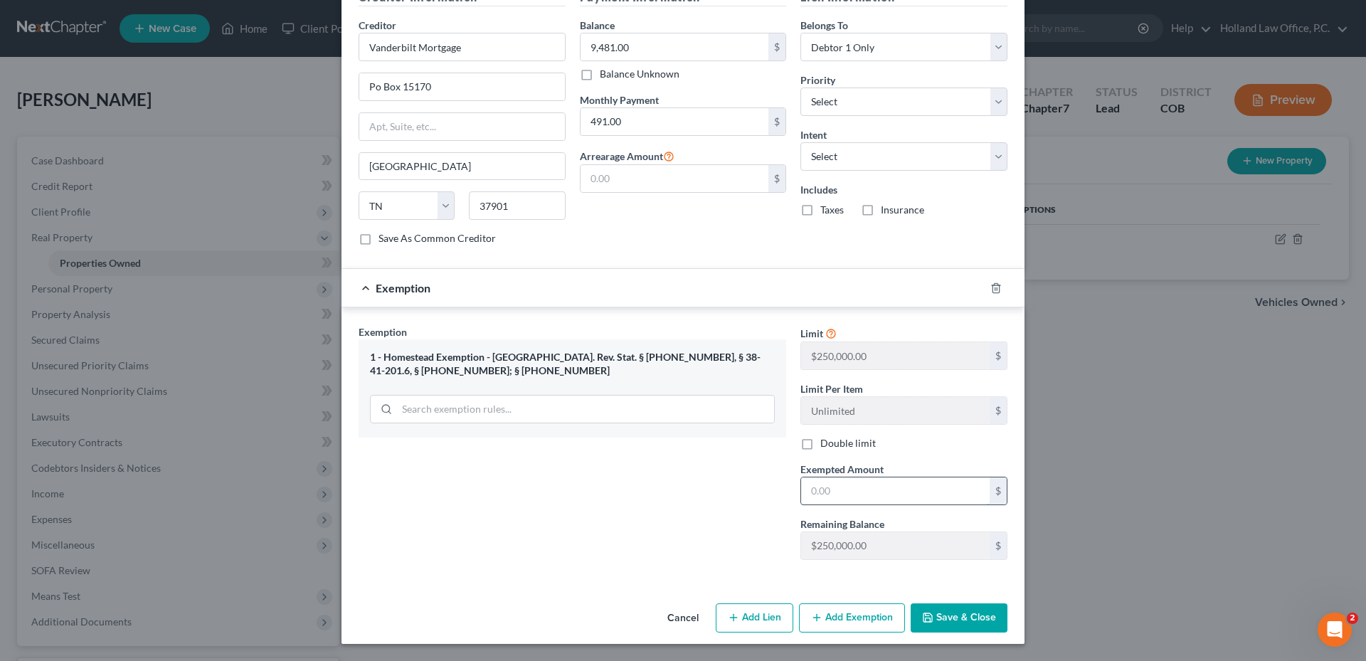
click at [846, 496] on input "text" at bounding box center [895, 490] width 188 height 27
paste input "47,007.00"
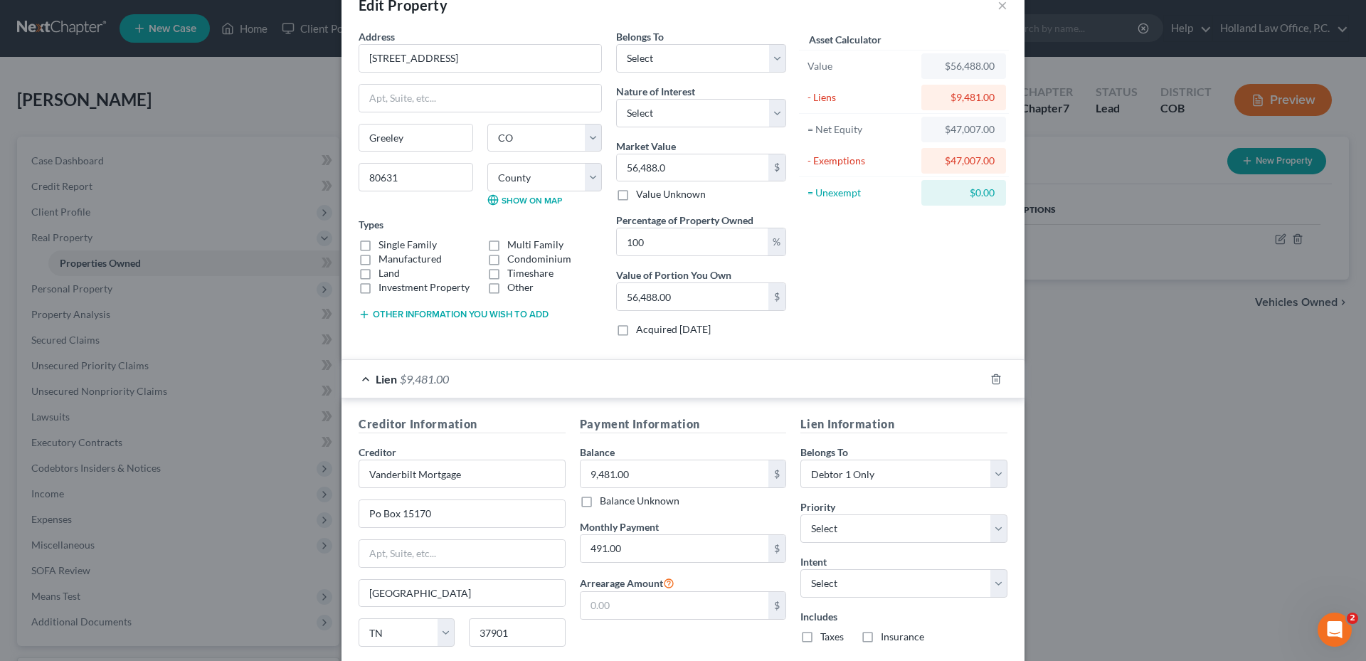
type input "47,007.00"
click at [858, 255] on div "Asset Calculator Value $56,488.00 - Liens $9,481.00 = Net Equity $47,007.00 - E…" at bounding box center [903, 188] width 221 height 319
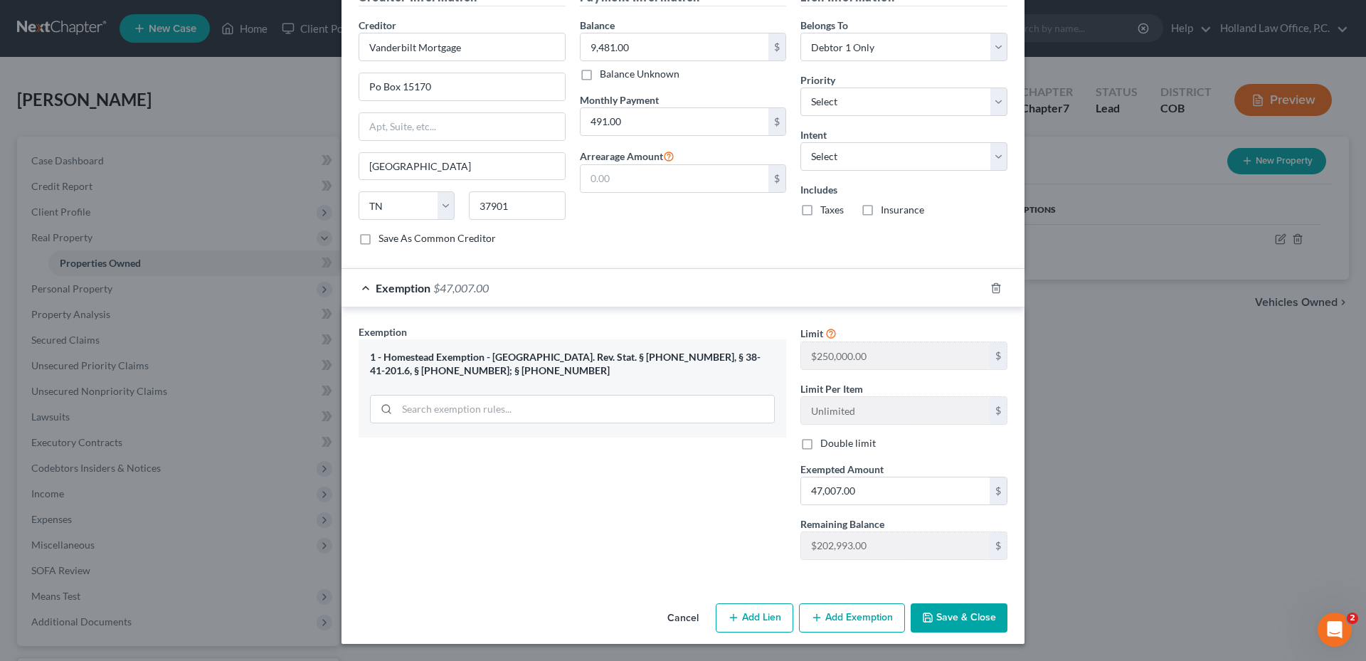
click at [820, 445] on label "Double limit" at bounding box center [847, 443] width 55 height 14
click at [826, 445] on input "Double limit" at bounding box center [830, 440] width 9 height 9
click at [820, 446] on label "Double limit" at bounding box center [847, 443] width 55 height 14
click at [826, 445] on input "Double limit" at bounding box center [830, 440] width 9 height 9
checkbox input "false"
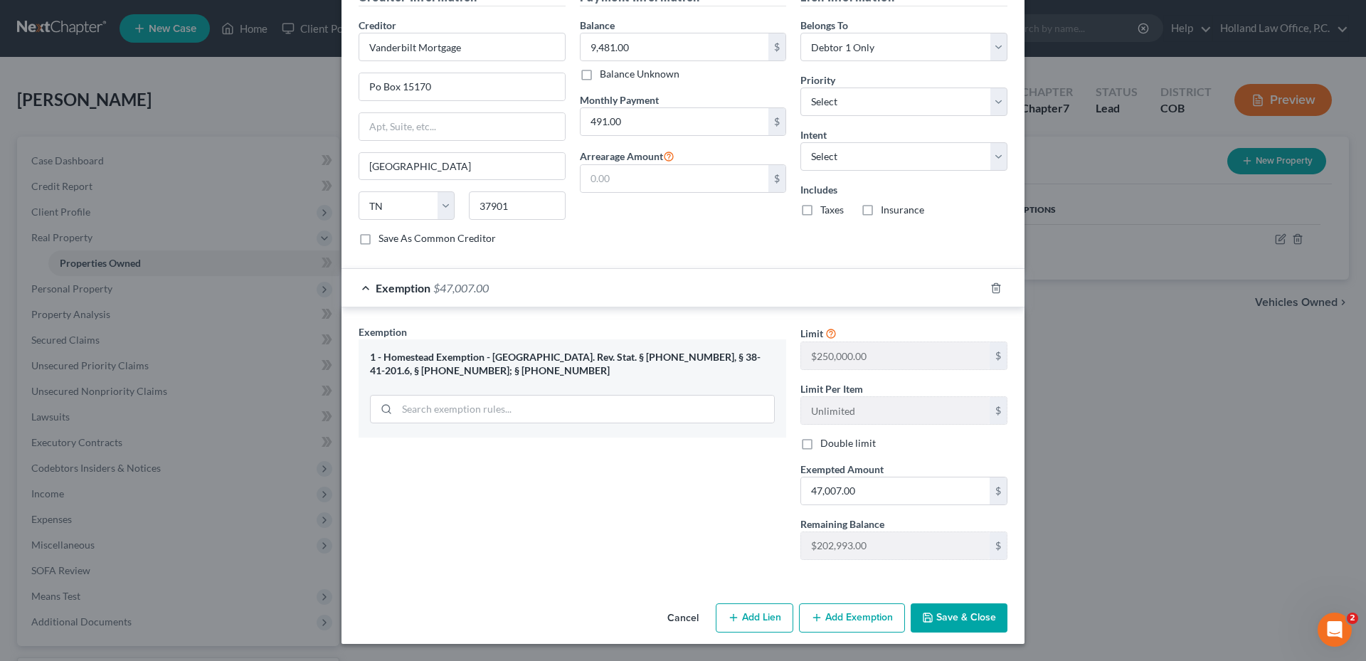
click at [957, 632] on button "Save & Close" at bounding box center [958, 618] width 97 height 30
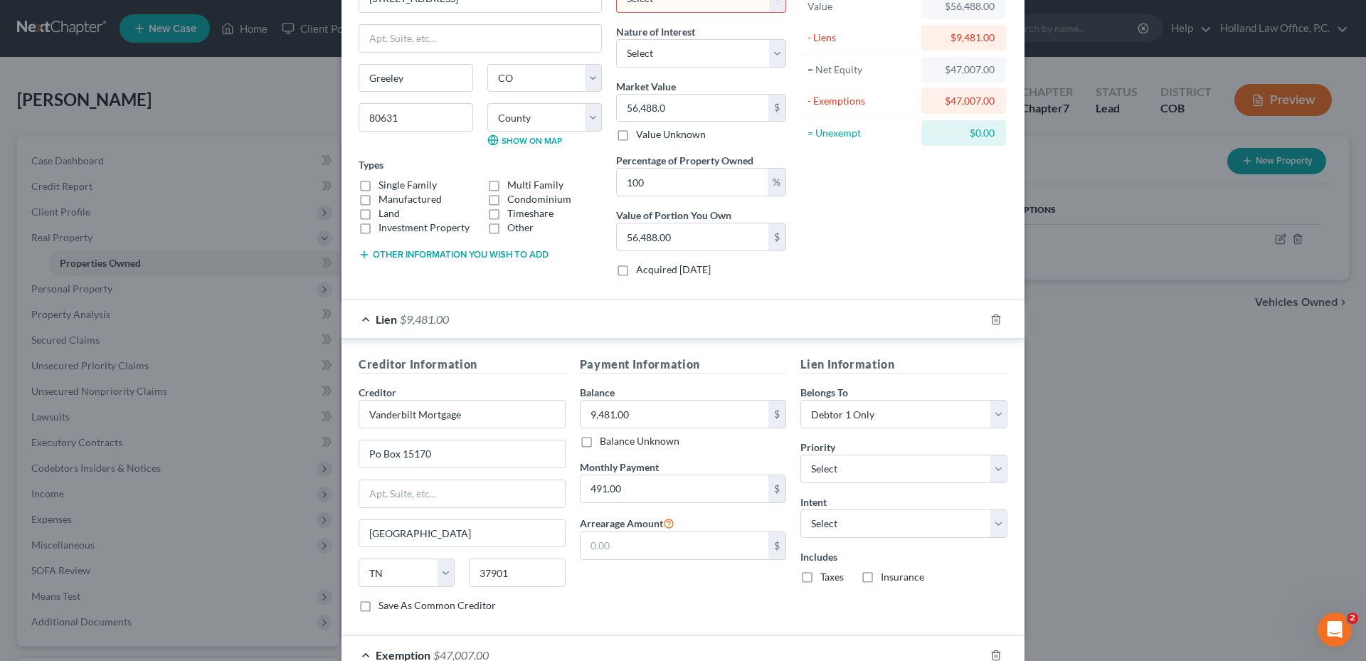
scroll to position [0, 0]
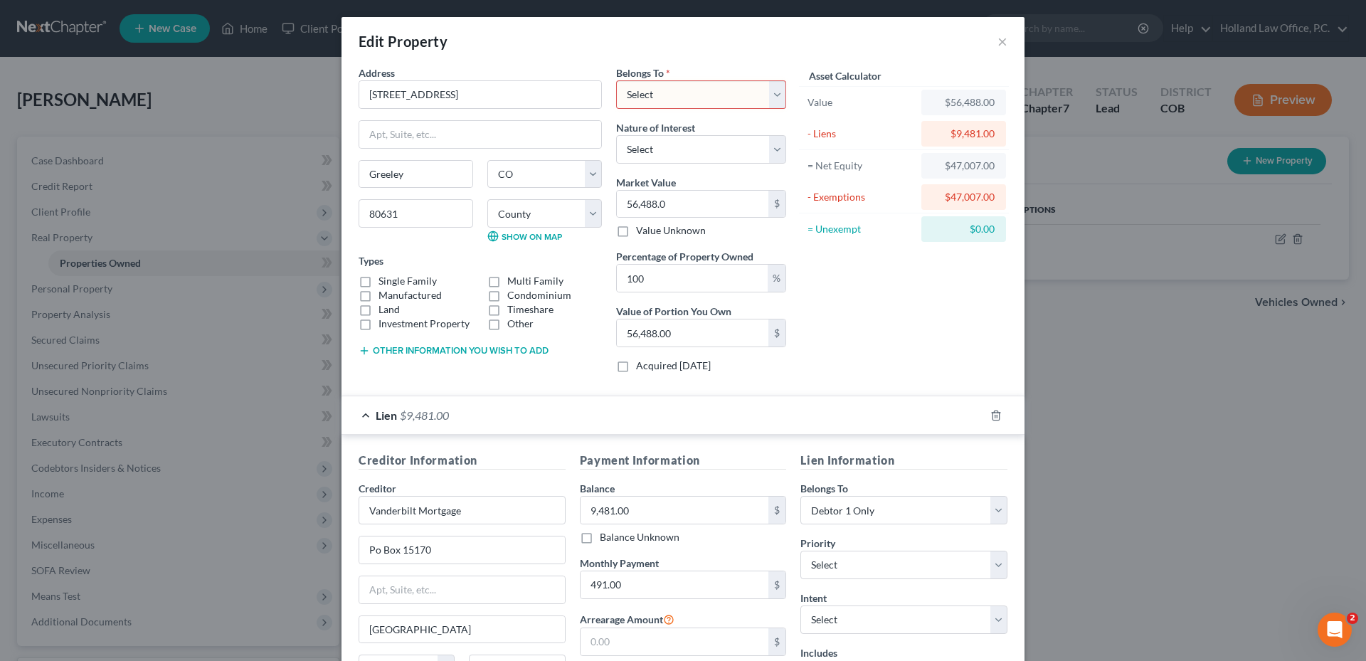
click at [687, 86] on select "Select Debtor 1 Only Debtor 2 Only Debtor 1 And Debtor 2 Only At Least One Of T…" at bounding box center [701, 94] width 170 height 28
select select "0"
click at [616, 80] on select "Select Debtor 1 Only Debtor 2 Only Debtor 1 And Debtor 2 Only At Least One Of T…" at bounding box center [701, 94] width 170 height 28
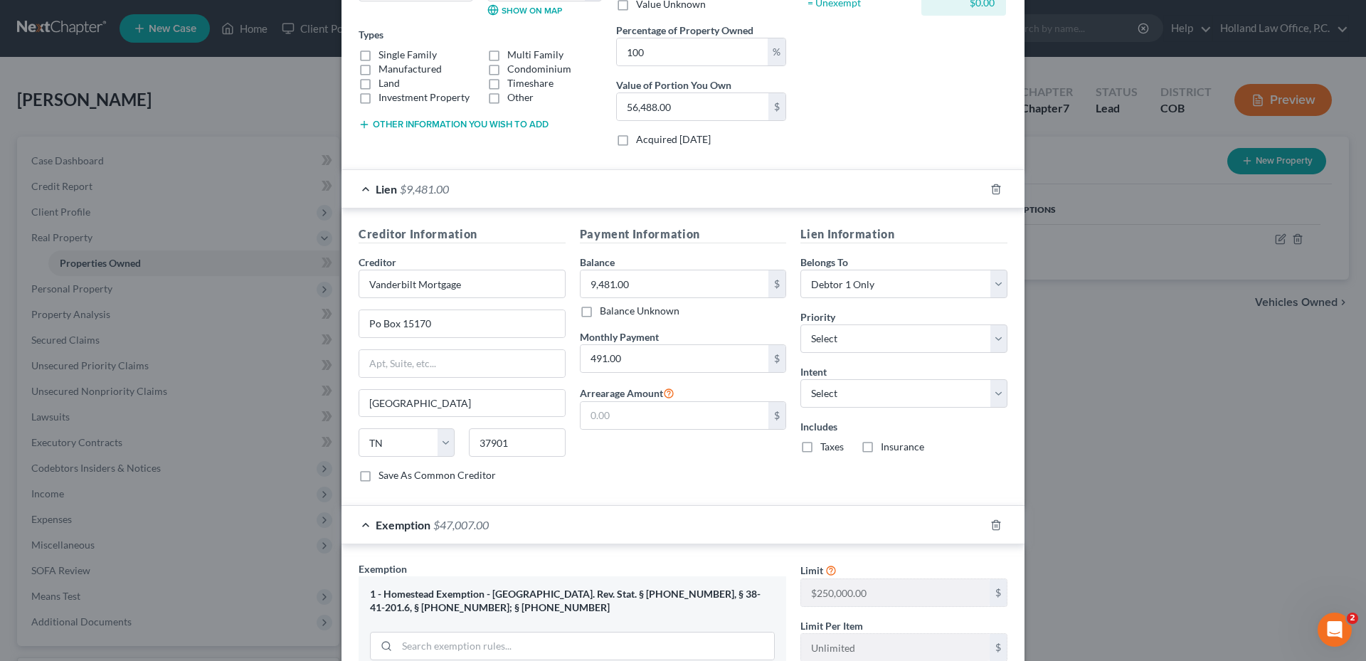
scroll to position [463, 0]
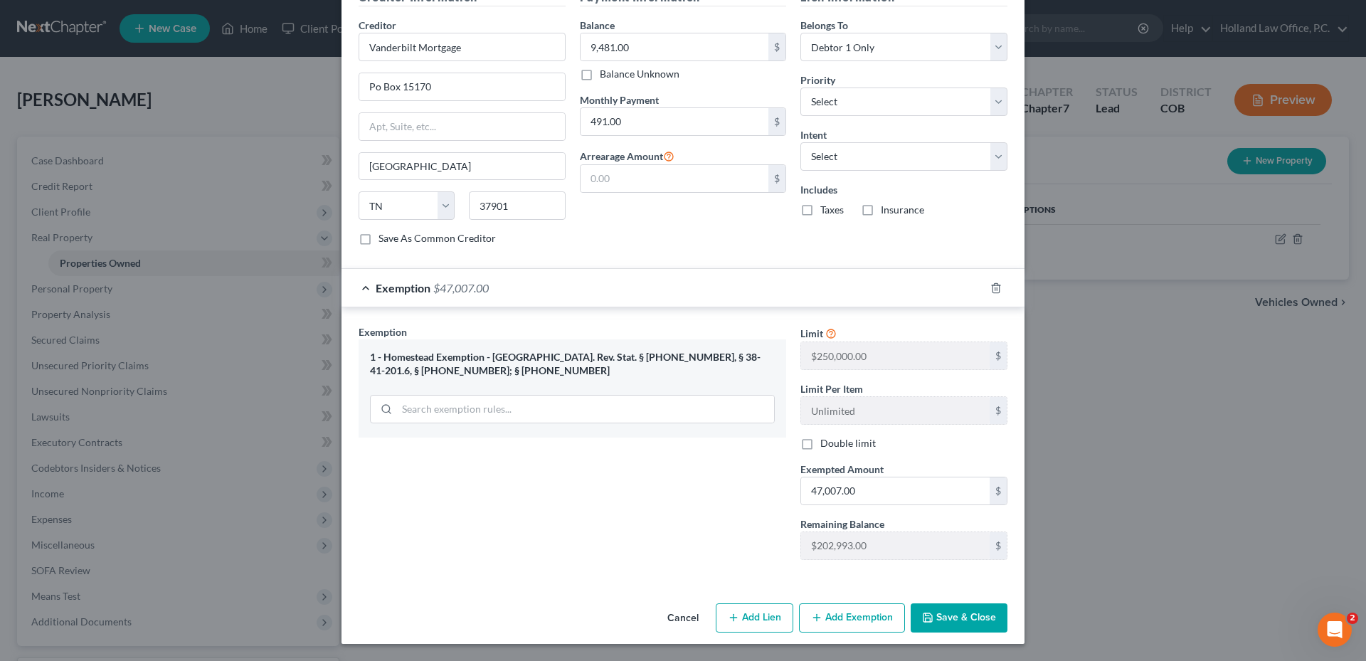
click at [949, 603] on button "Save & Close" at bounding box center [958, 618] width 97 height 30
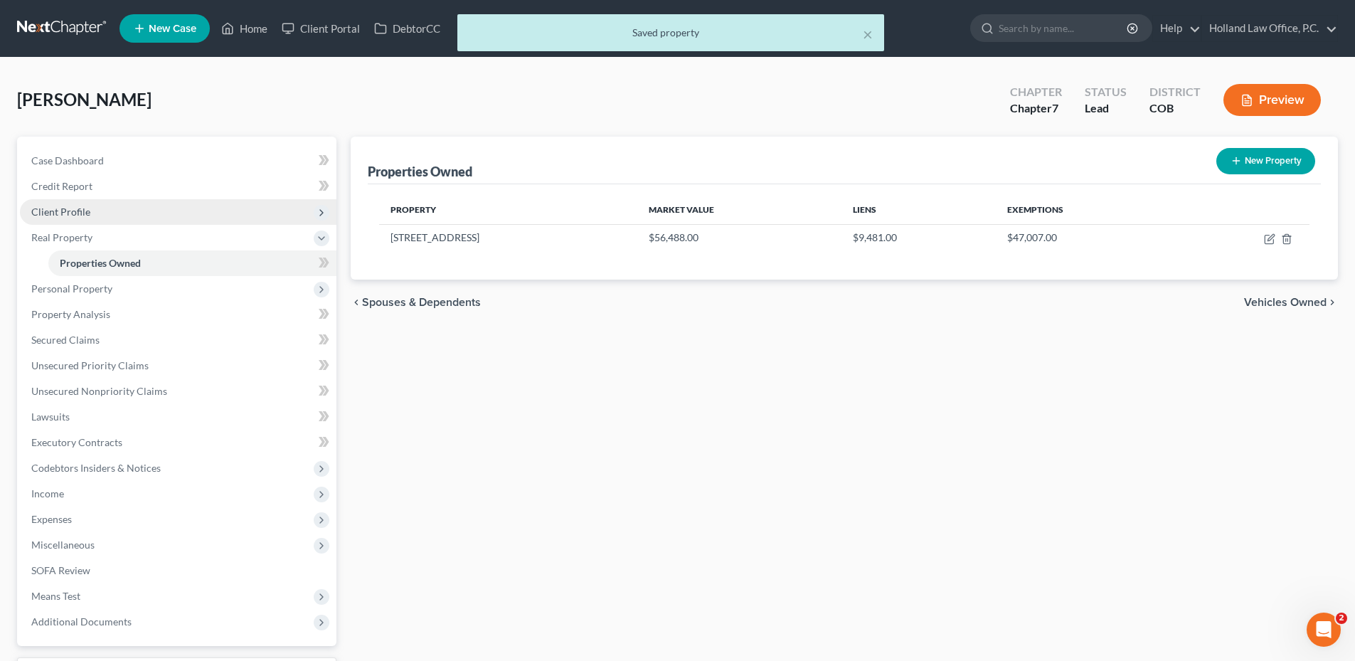
click at [78, 215] on span "Client Profile" at bounding box center [60, 212] width 59 height 12
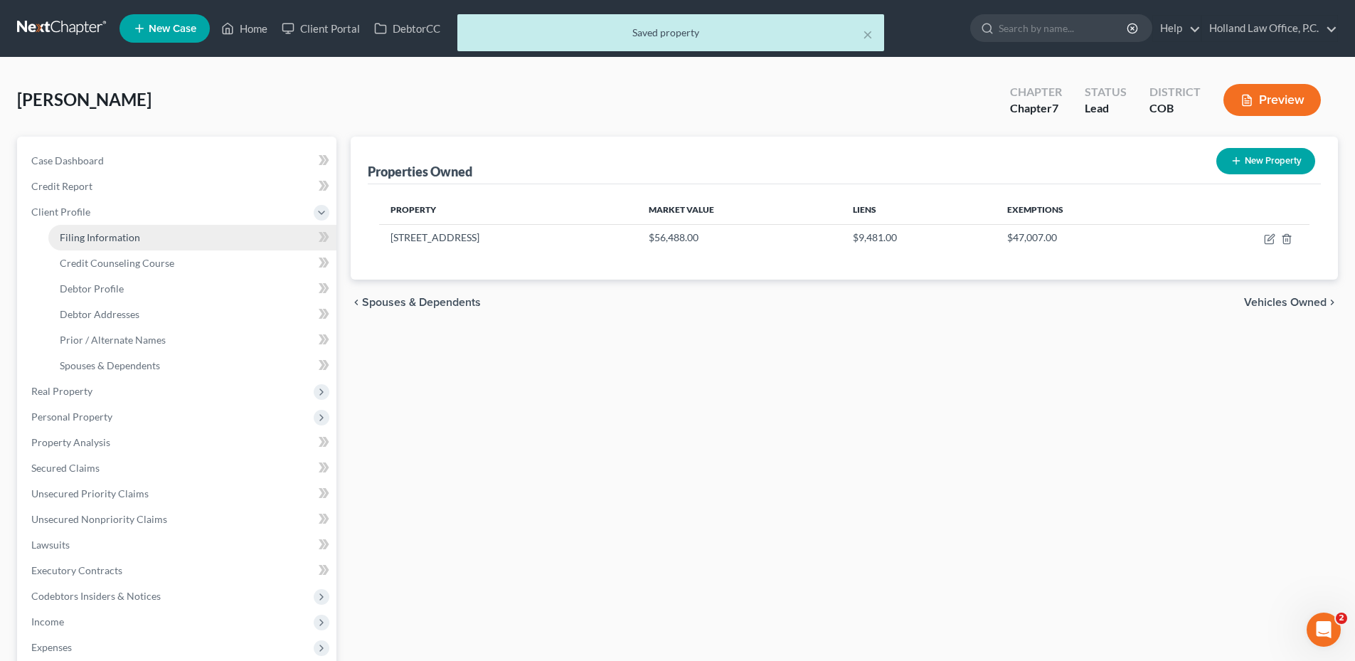
click at [124, 248] on link "Filing Information" at bounding box center [192, 238] width 288 height 26
select select "1"
select select "0"
select select "11"
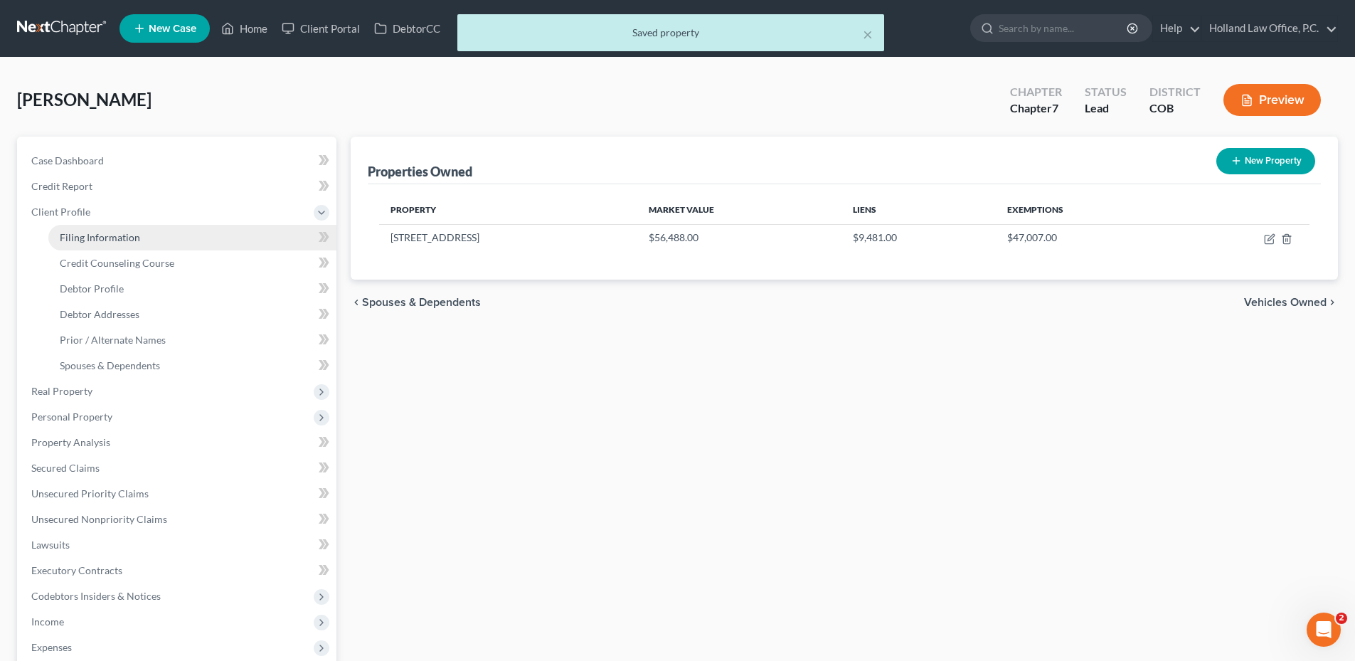
select select "0"
select select "5"
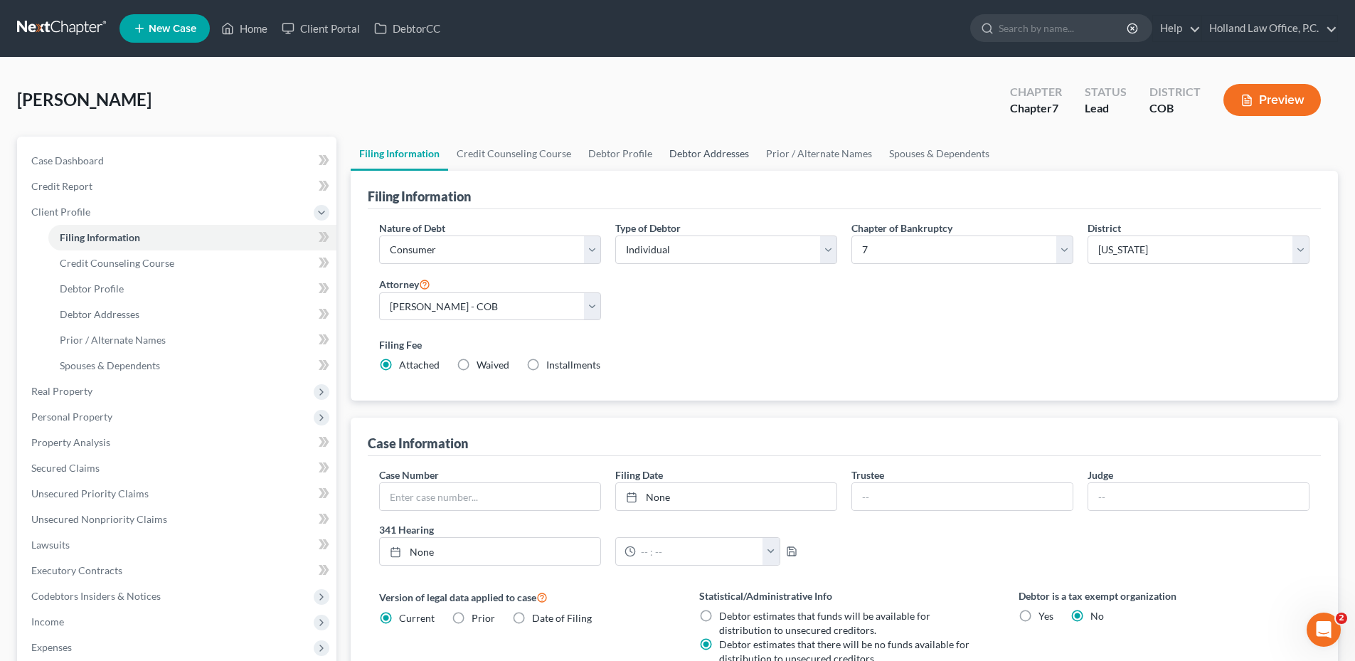
click at [692, 154] on link "Debtor Addresses" at bounding box center [709, 154] width 97 height 34
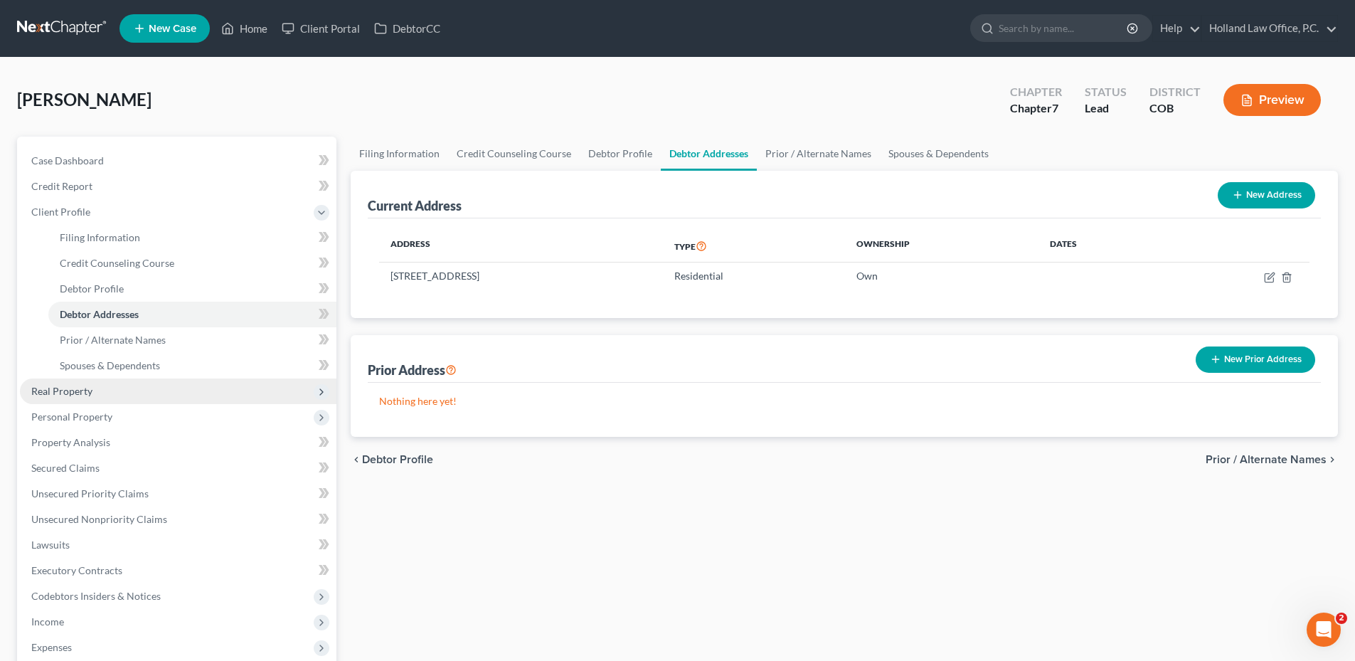
click at [122, 385] on span "Real Property" at bounding box center [178, 391] width 317 height 26
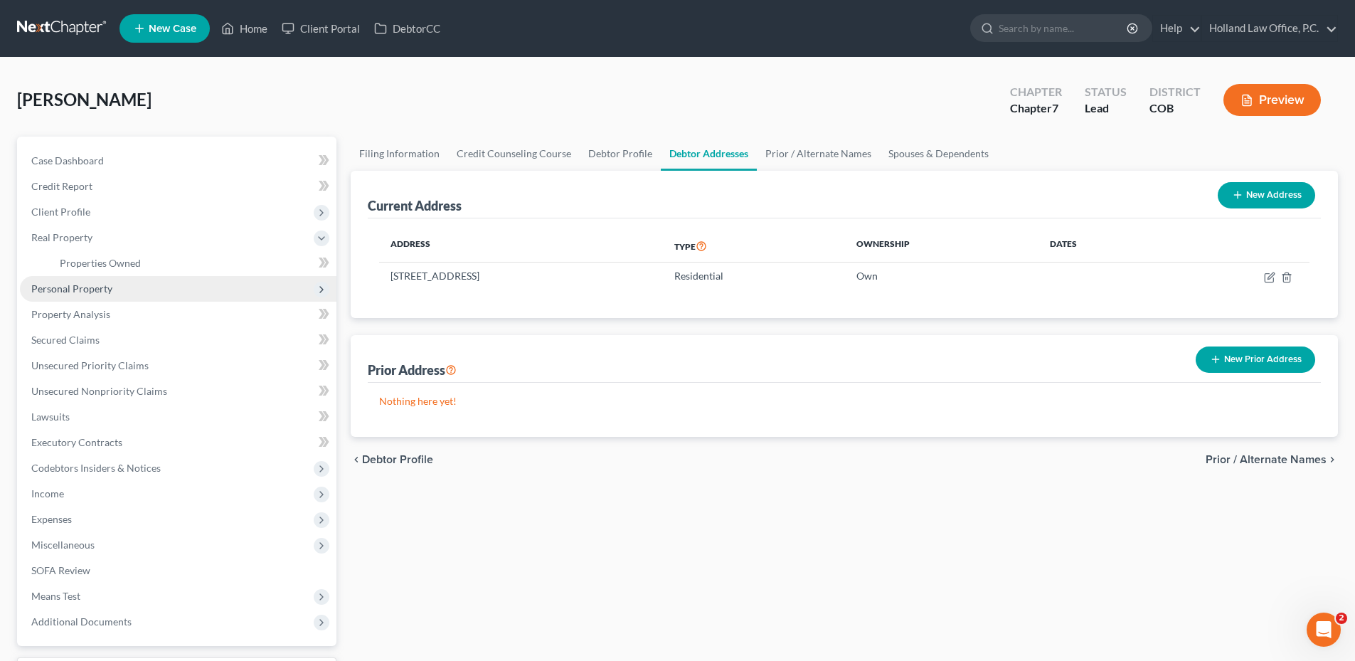
click at [139, 294] on span "Personal Property" at bounding box center [178, 289] width 317 height 26
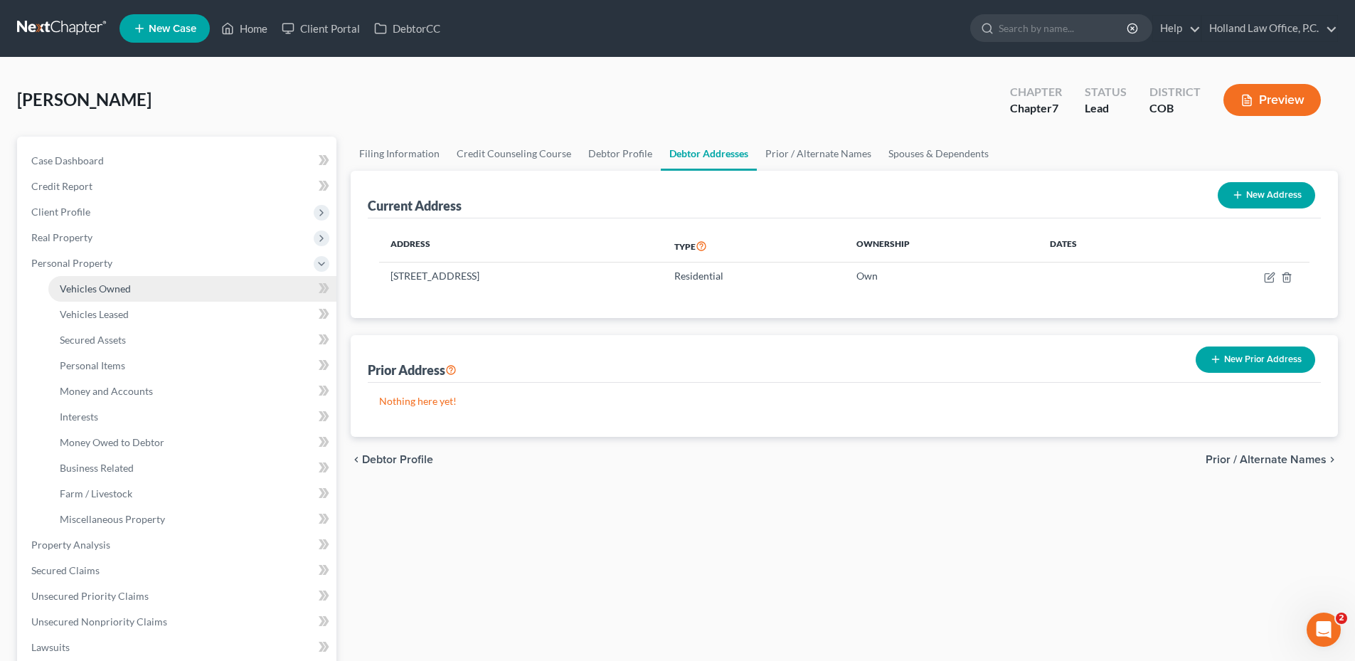
click at [142, 285] on link "Vehicles Owned" at bounding box center [192, 289] width 288 height 26
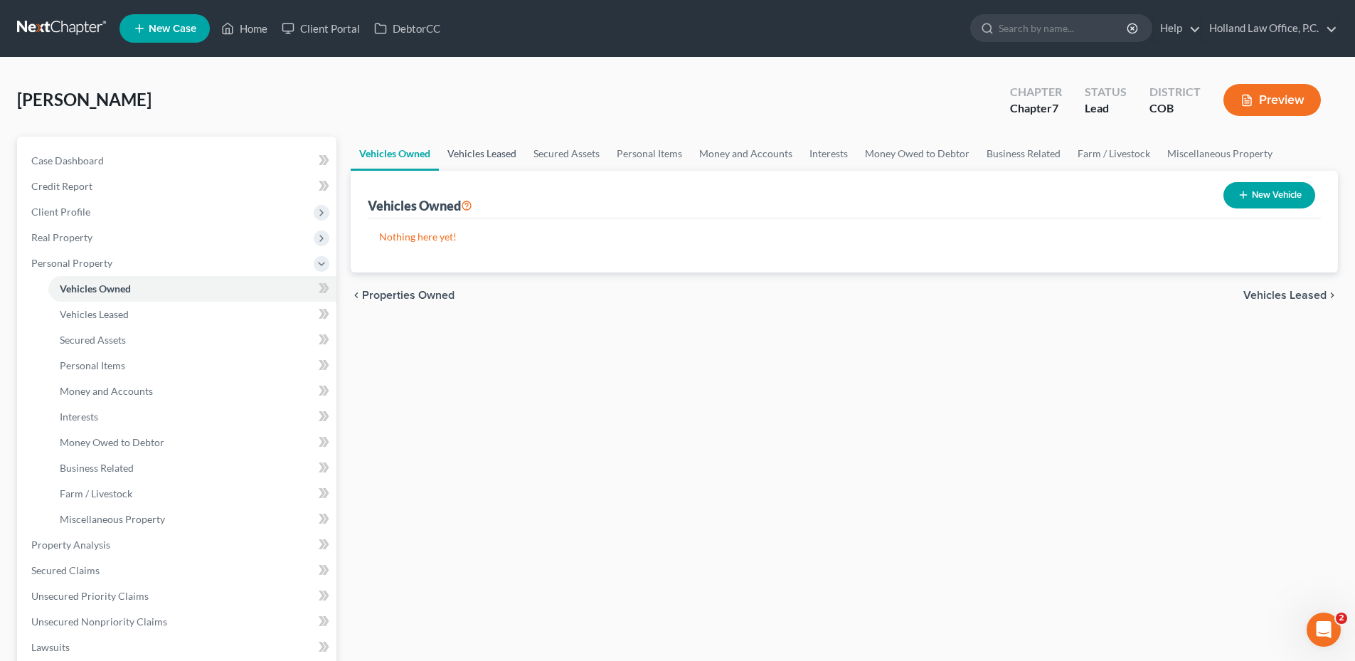
click at [475, 156] on link "Vehicles Leased" at bounding box center [482, 154] width 86 height 34
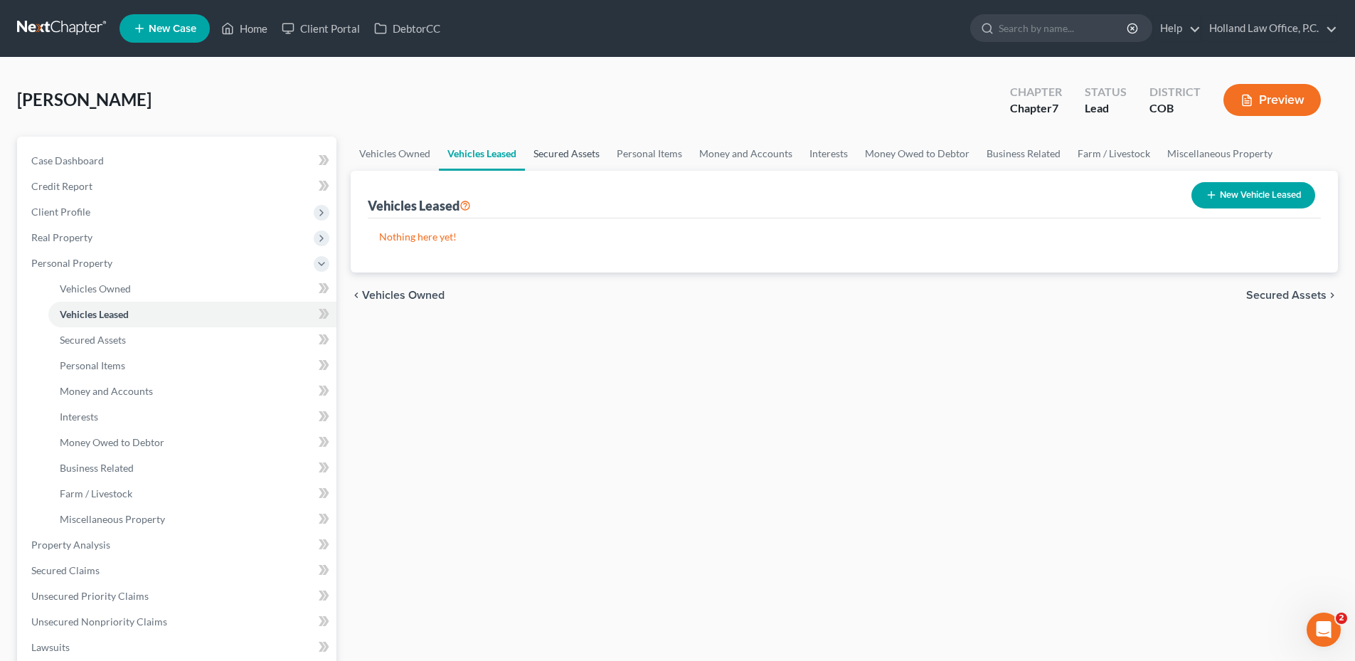
click at [536, 154] on link "Secured Assets" at bounding box center [566, 154] width 83 height 34
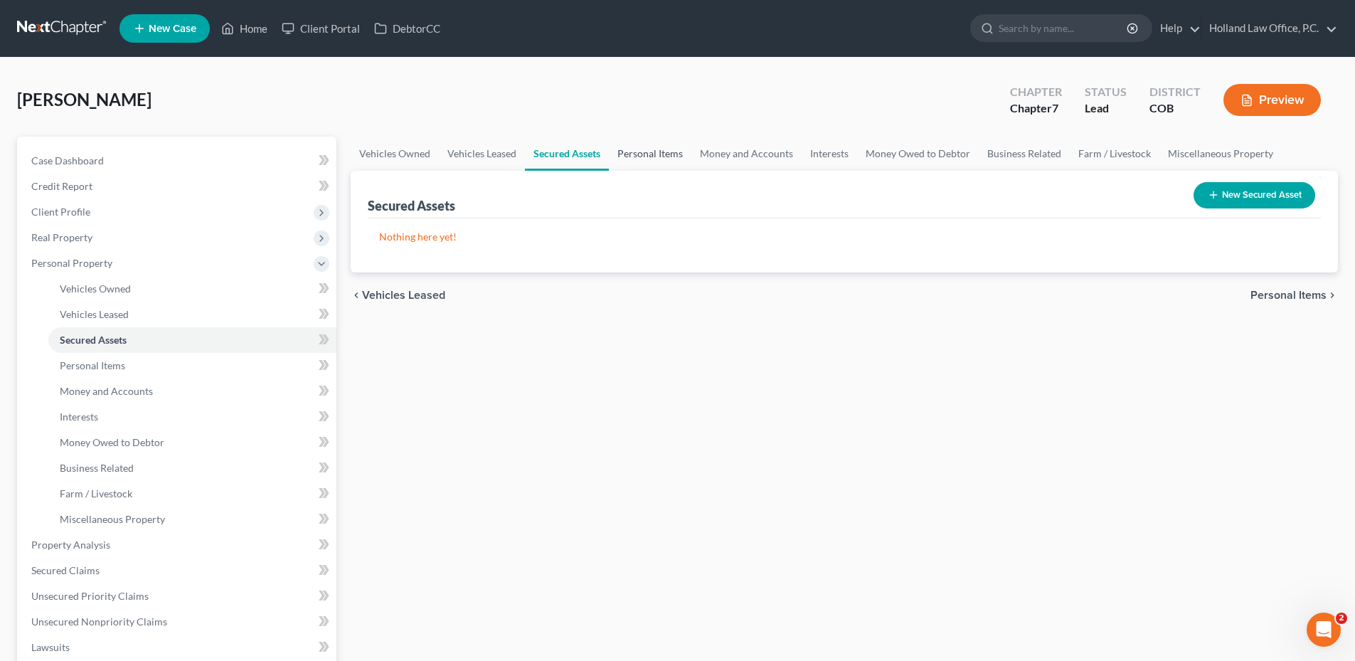
click at [647, 156] on link "Personal Items" at bounding box center [650, 154] width 83 height 34
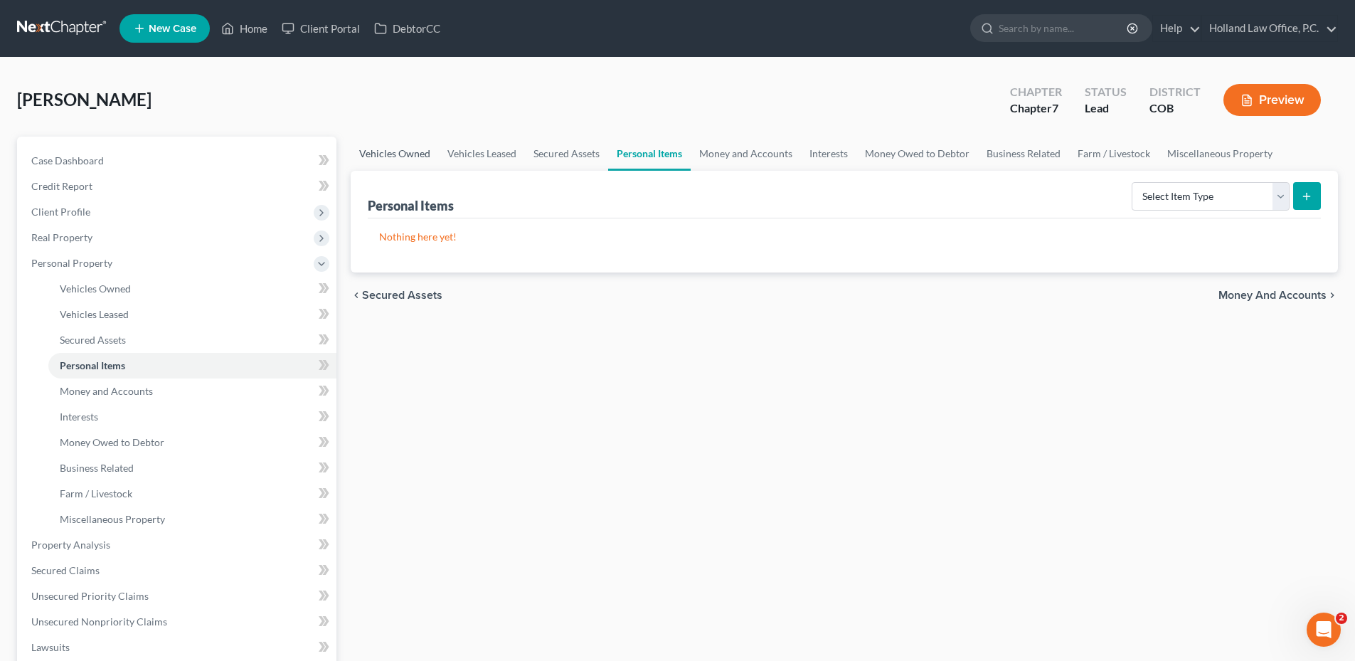
click at [405, 155] on link "Vehicles Owned" at bounding box center [395, 154] width 88 height 34
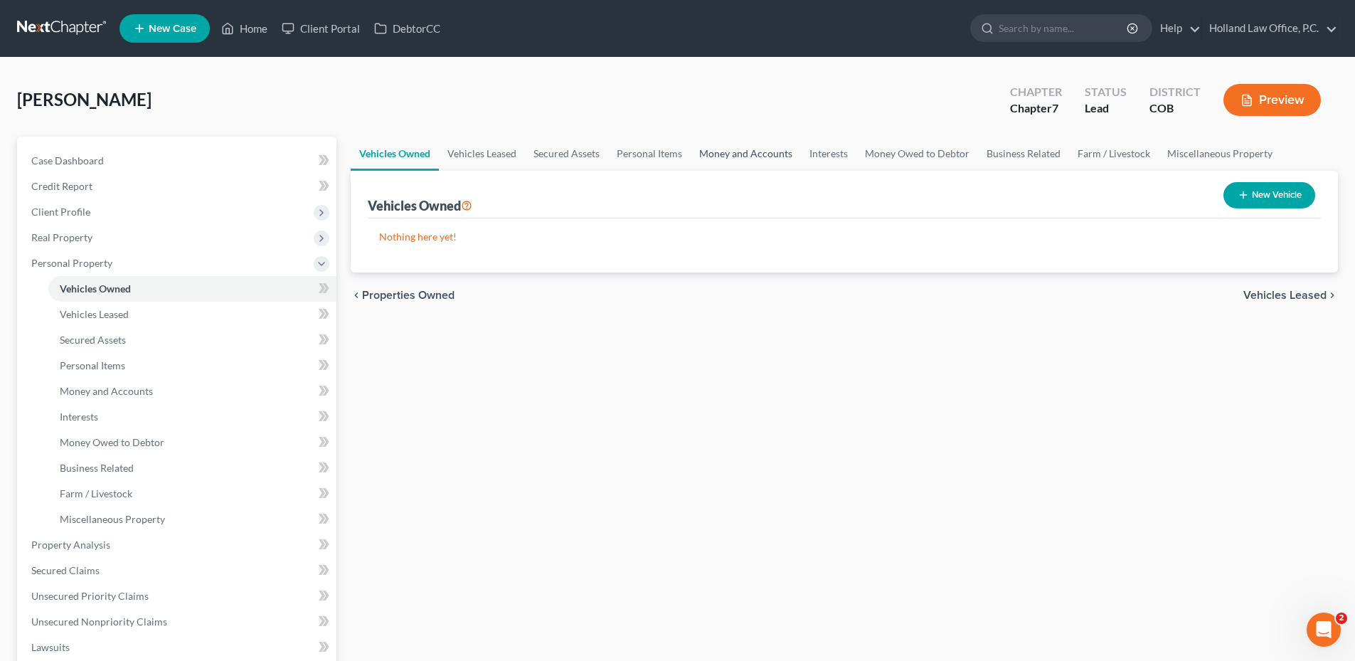
click at [717, 156] on link "Money and Accounts" at bounding box center [746, 154] width 110 height 34
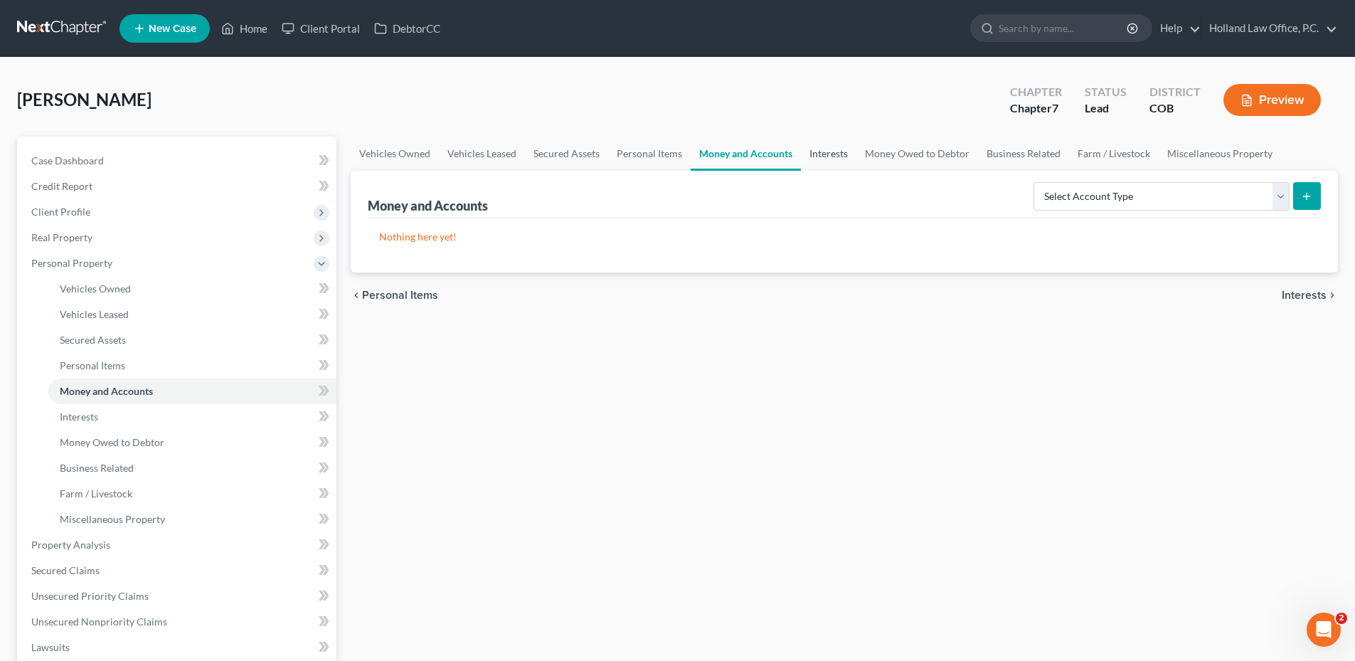
click at [846, 161] on link "Interests" at bounding box center [828, 154] width 55 height 34
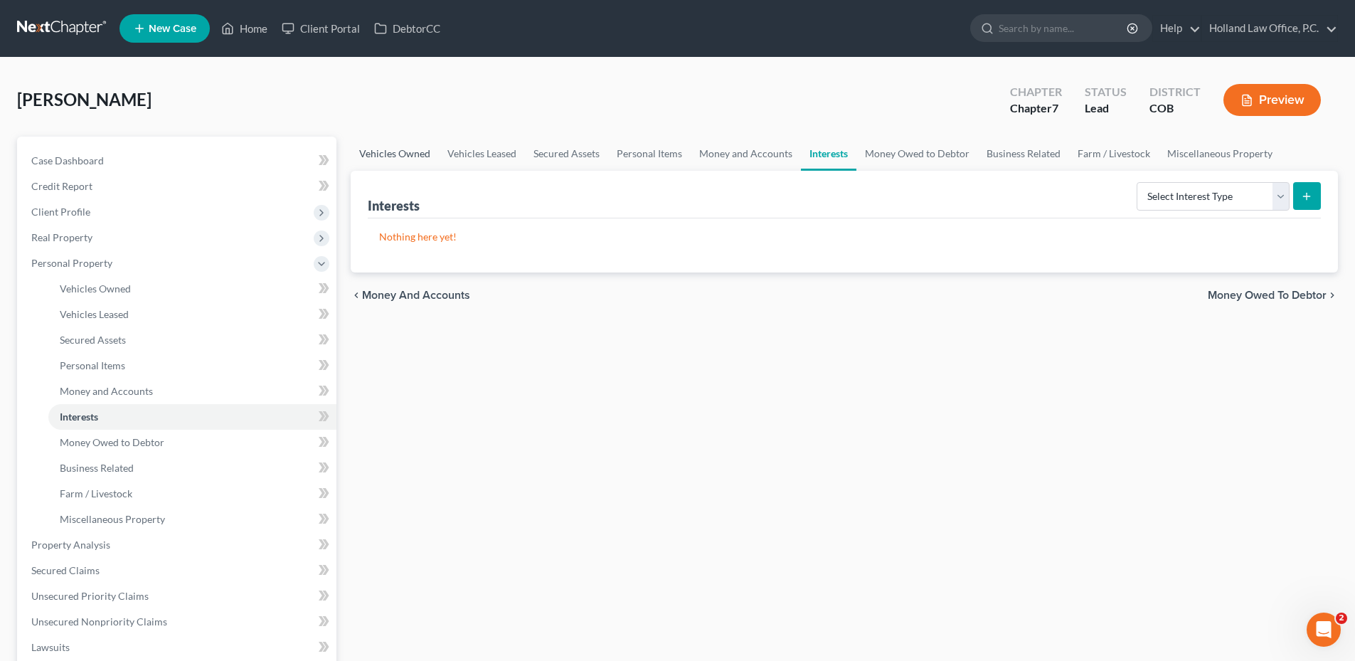
click at [397, 151] on link "Vehicles Owned" at bounding box center [395, 154] width 88 height 34
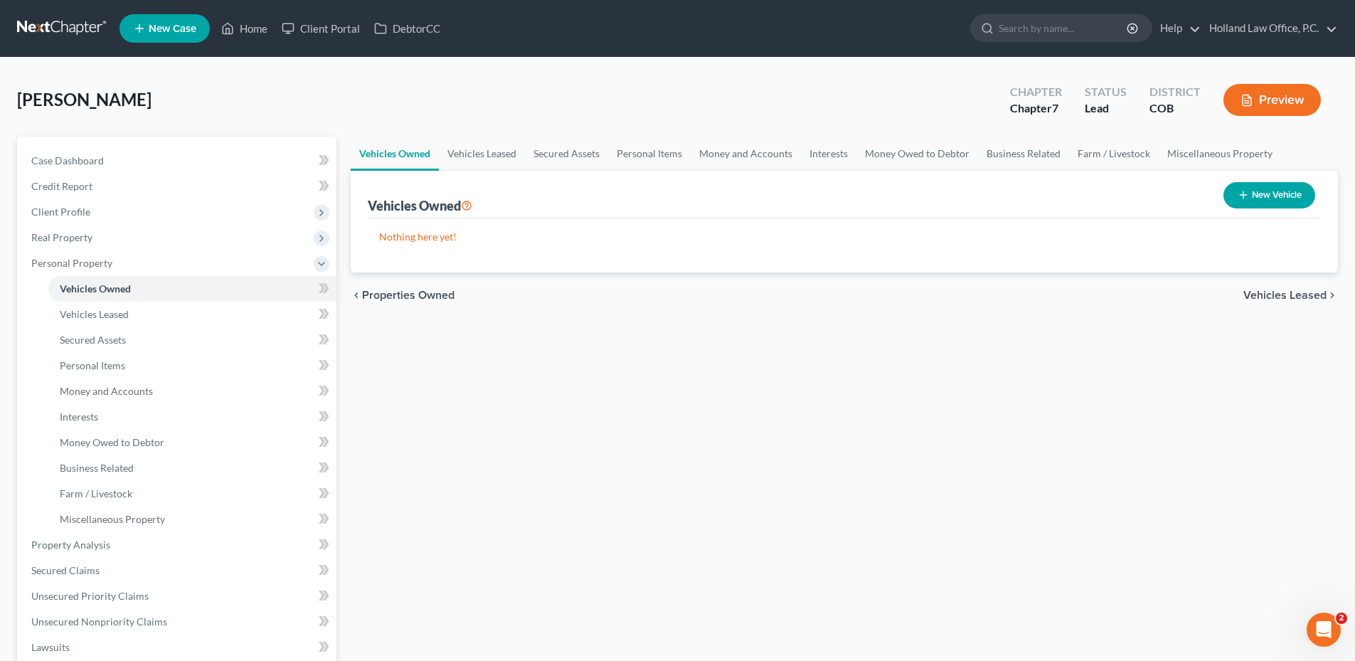
click at [1294, 202] on button "New Vehicle" at bounding box center [1269, 195] width 92 height 26
select select "0"
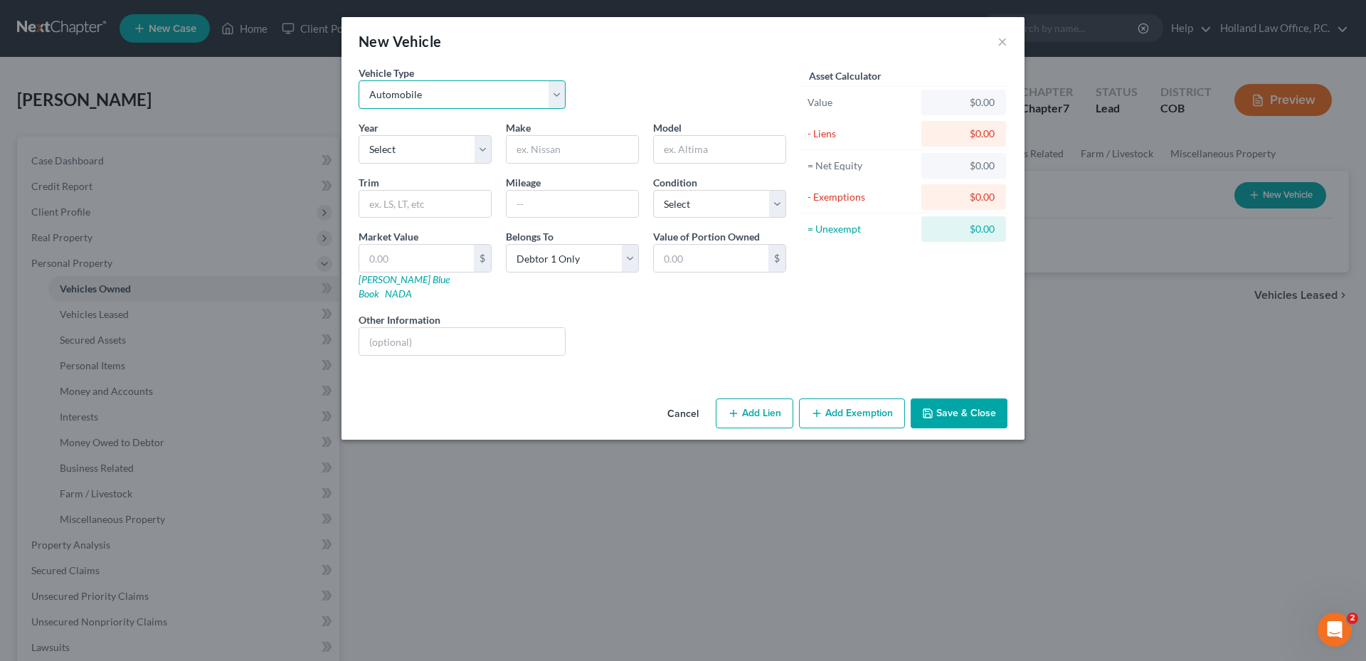
click at [442, 89] on select "Select Automobile Truck Trailer Watercraft Aircraft Motor Home Atv Other Vehicle" at bounding box center [461, 94] width 207 height 28
click at [404, 139] on select "Select 2026 2025 2024 2023 2022 2021 2020 2019 2018 2017 2016 2015 2014 2013 20…" at bounding box center [424, 149] width 133 height 28
select select "10"
click at [358, 135] on select "Select 2026 2025 2024 2023 2022 2021 2020 2019 2018 2017 2016 2015 2014 2013 20…" at bounding box center [424, 149] width 133 height 28
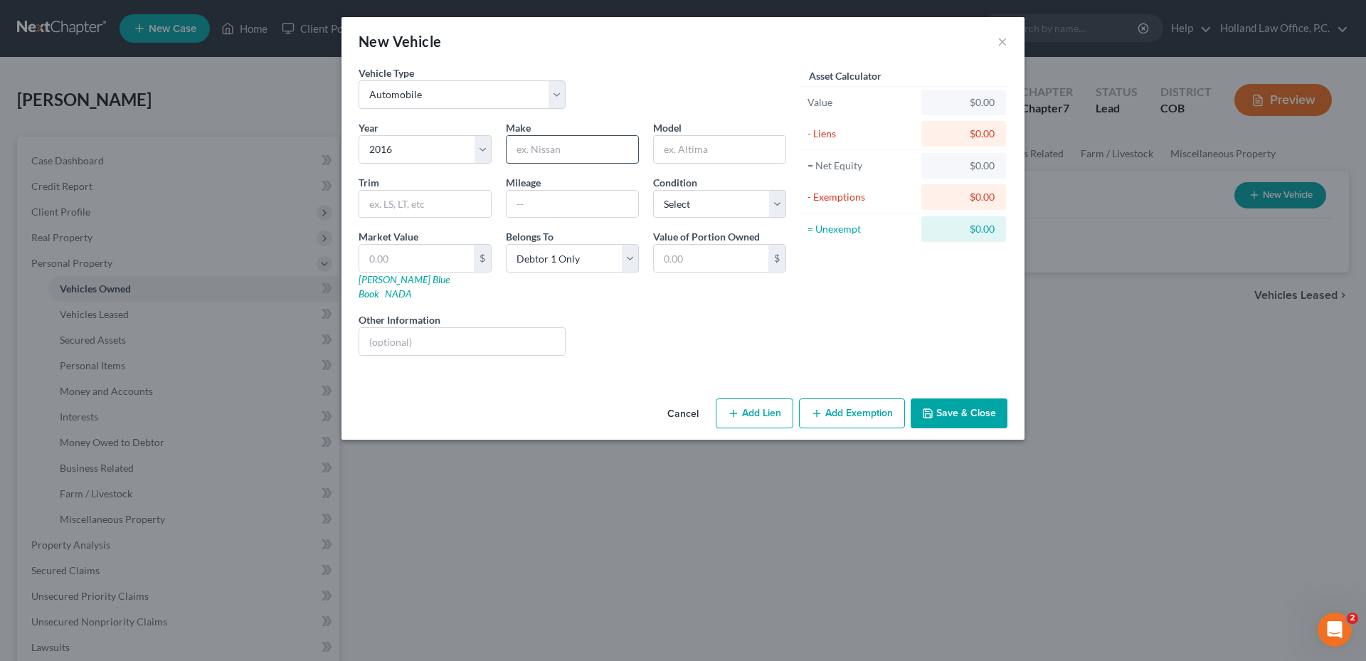
click at [555, 138] on input "text" at bounding box center [572, 149] width 132 height 27
type input "Honda"
type input "Civic"
type input "41000"
click at [703, 208] on select "Select Excellent Very Good Good Fair Poor" at bounding box center [719, 204] width 133 height 28
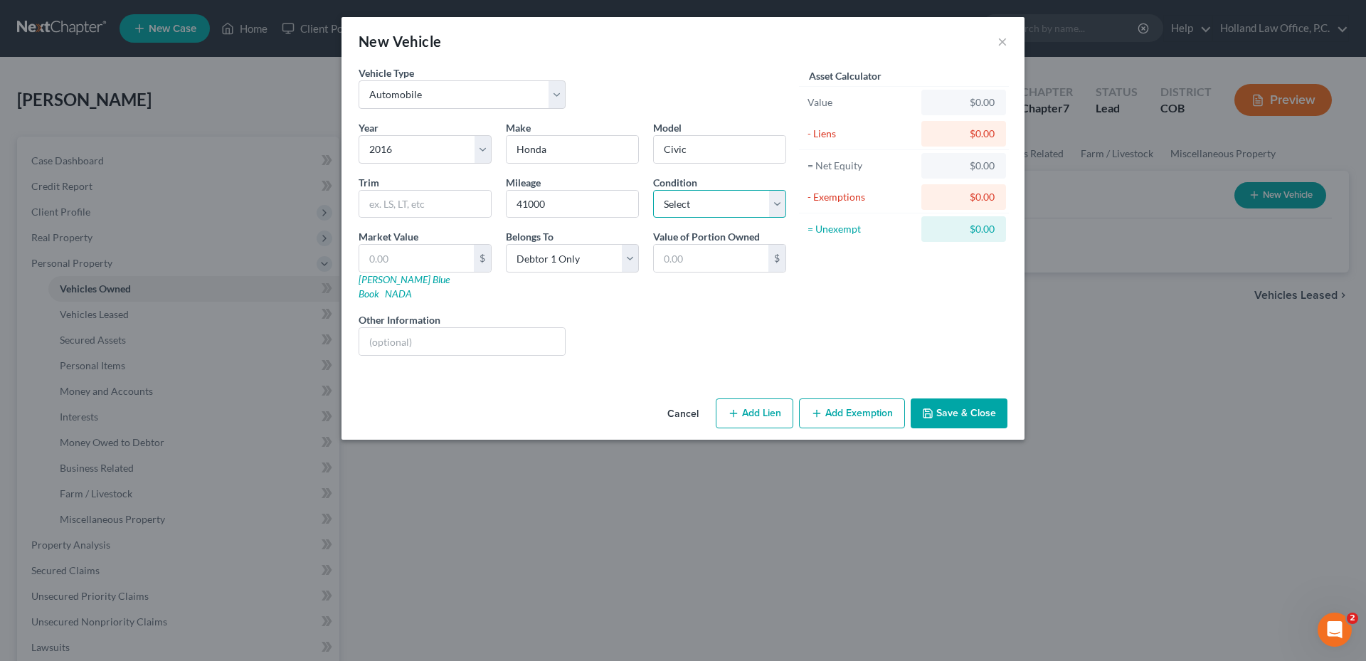
select select "2"
click at [653, 190] on select "Select Excellent Very Good Good Fair Poor" at bounding box center [719, 204] width 133 height 28
click at [467, 257] on input "text" at bounding box center [416, 258] width 115 height 27
type input "1"
type input "1.00"
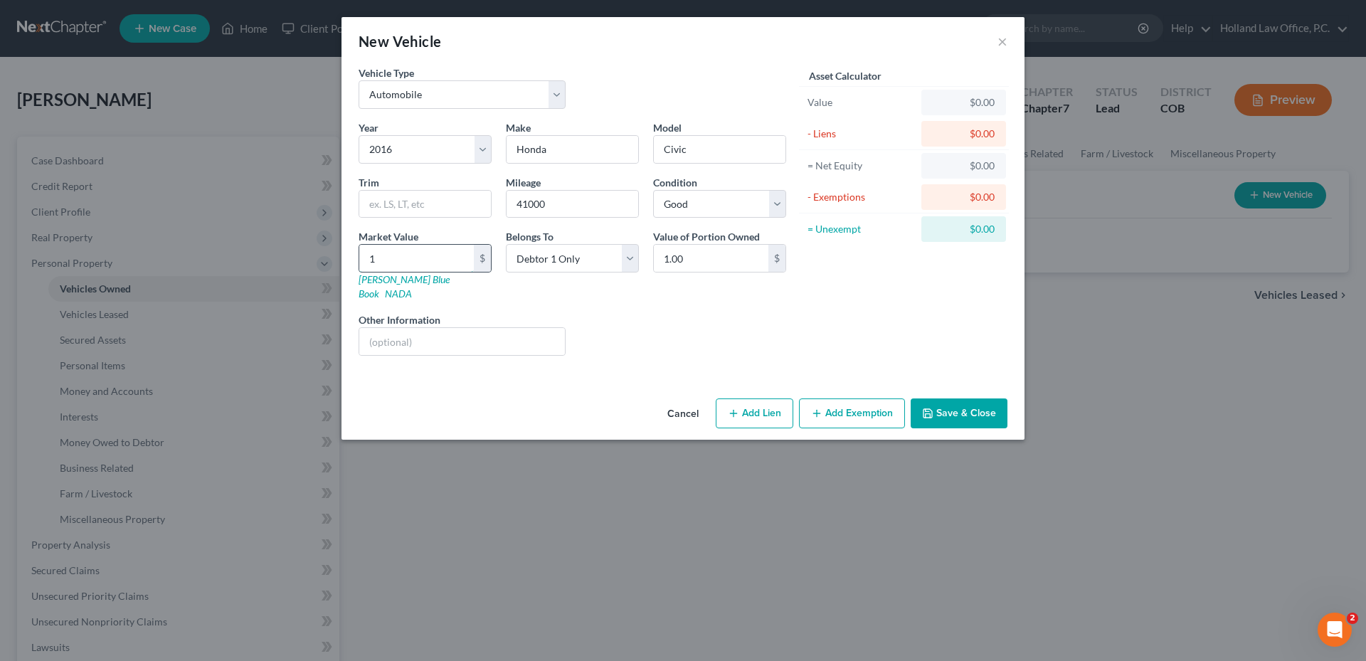
type input "15"
type input "15.00"
type input "159"
type input "159.00"
type input "1599"
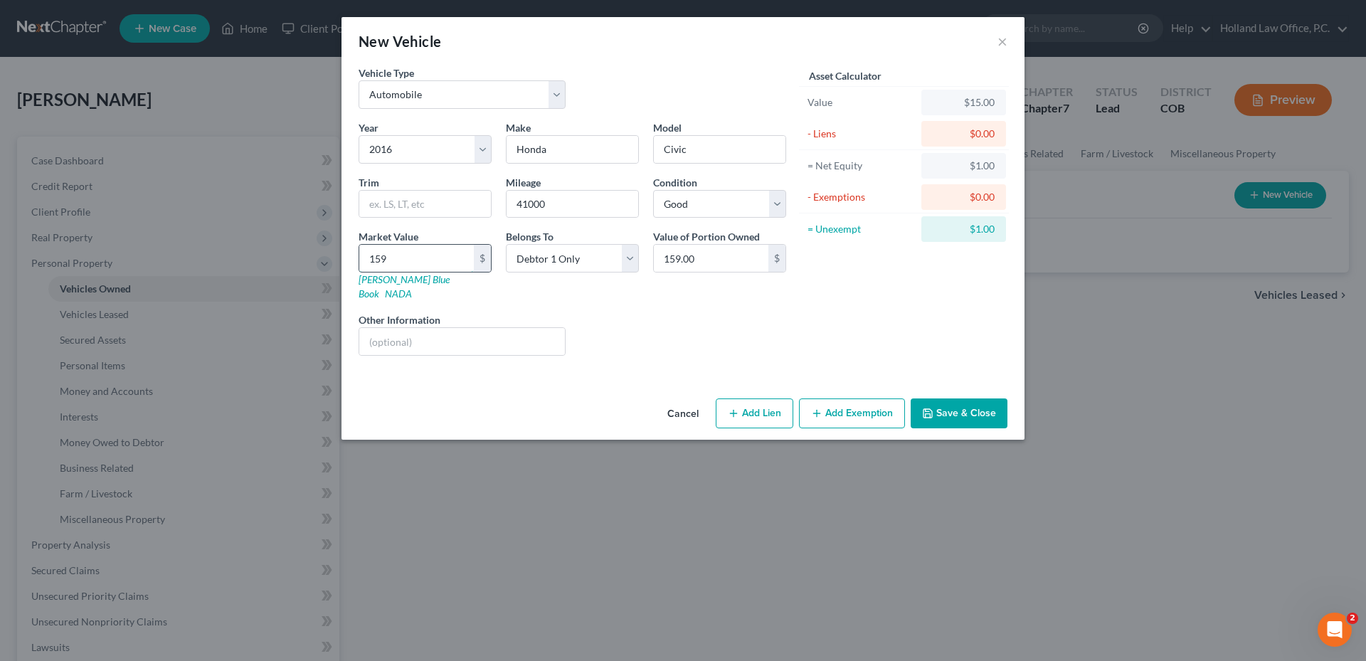
type input "1,599.00"
type input "1,5995"
type input "15,995.00"
type input "15,995"
click at [838, 398] on button "Add Exemption" at bounding box center [852, 413] width 106 height 30
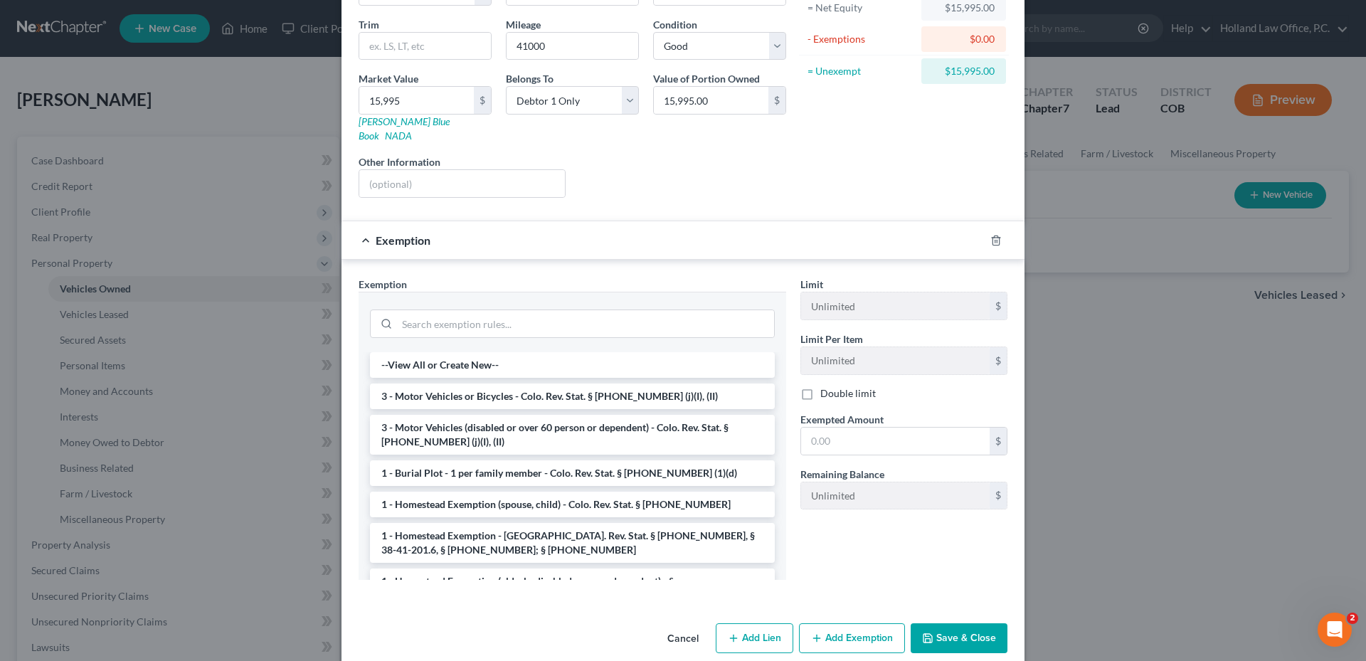
scroll to position [164, 0]
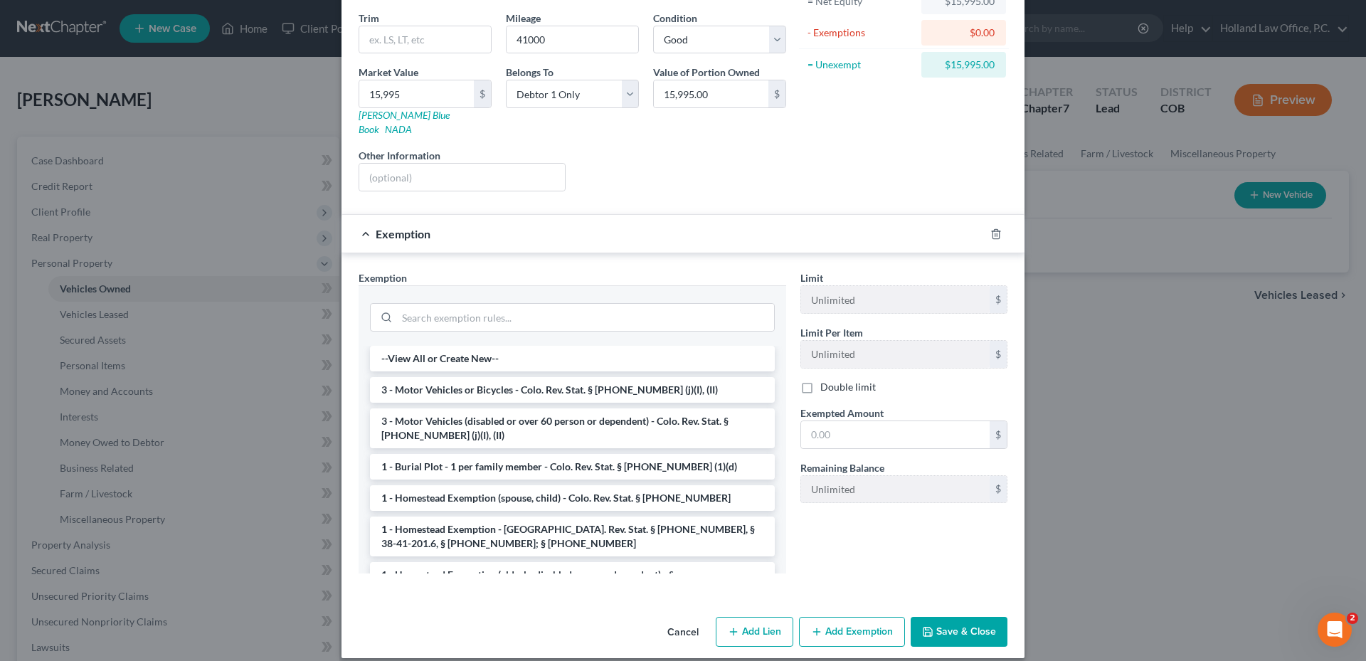
click at [756, 622] on button "Add Lien" at bounding box center [755, 632] width 78 height 30
select select "0"
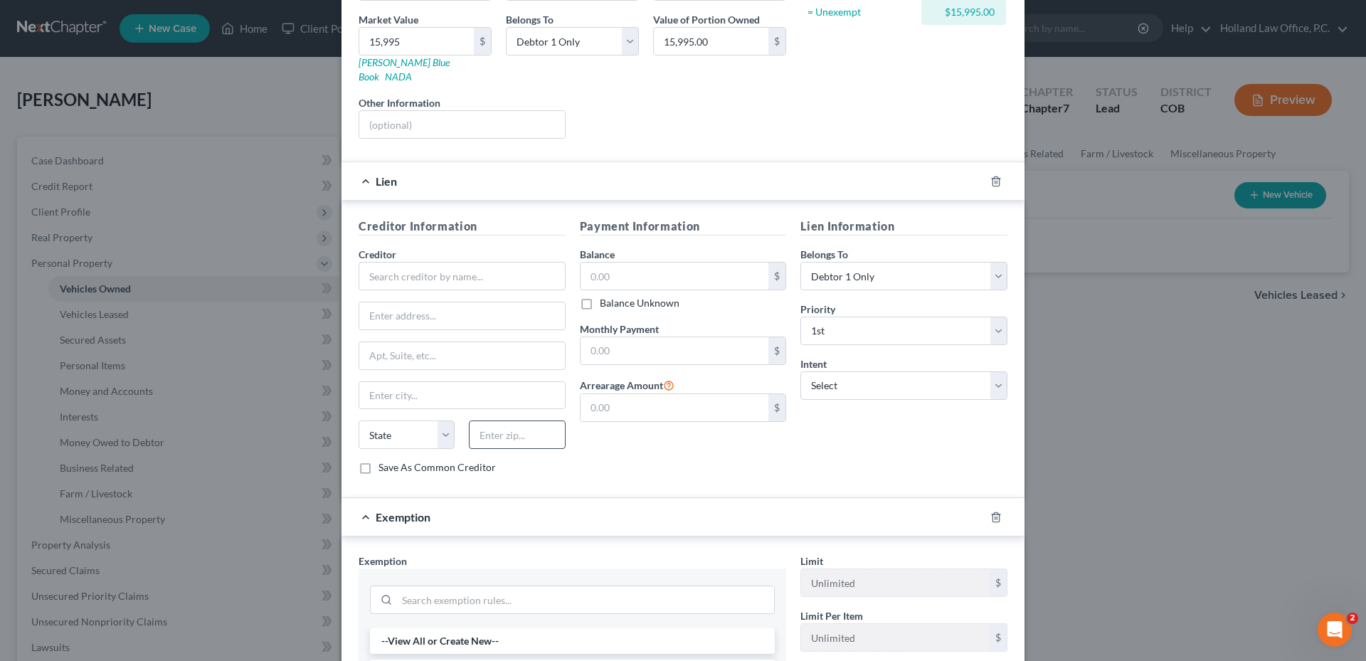
scroll to position [73, 0]
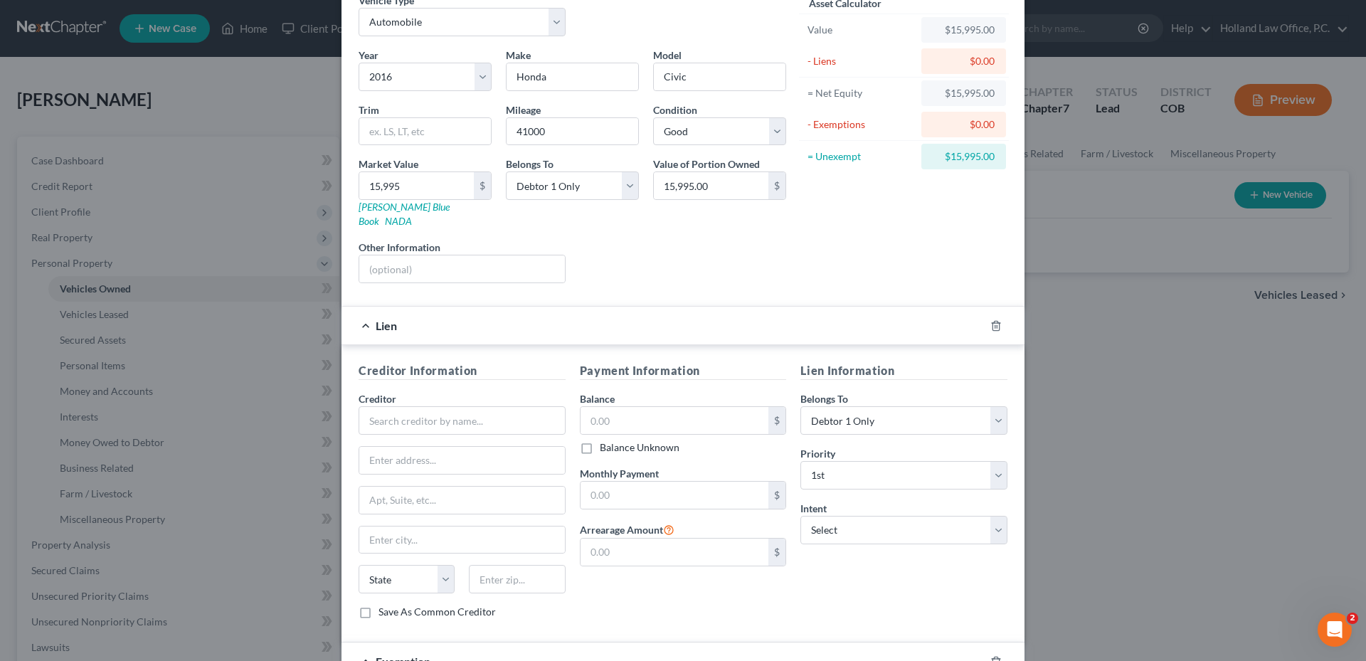
click at [998, 314] on div at bounding box center [1004, 325] width 40 height 23
click at [990, 320] on icon "button" at bounding box center [995, 325] width 11 height 11
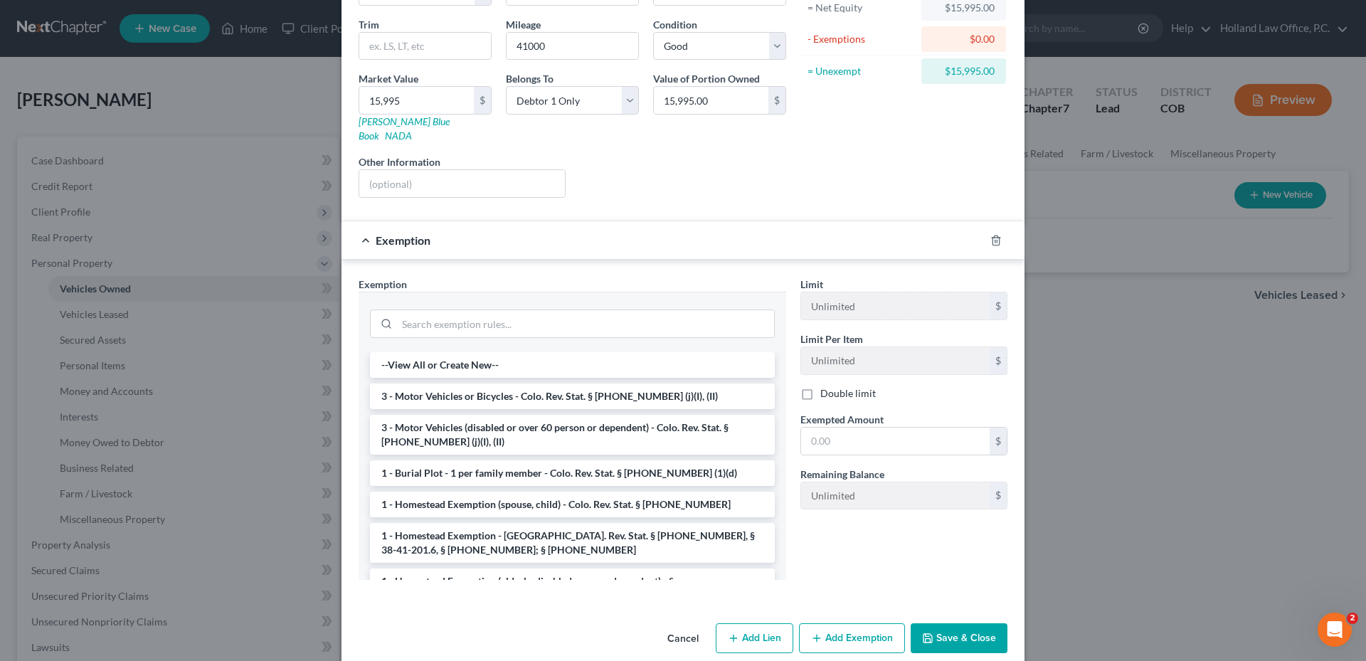
scroll to position [164, 0]
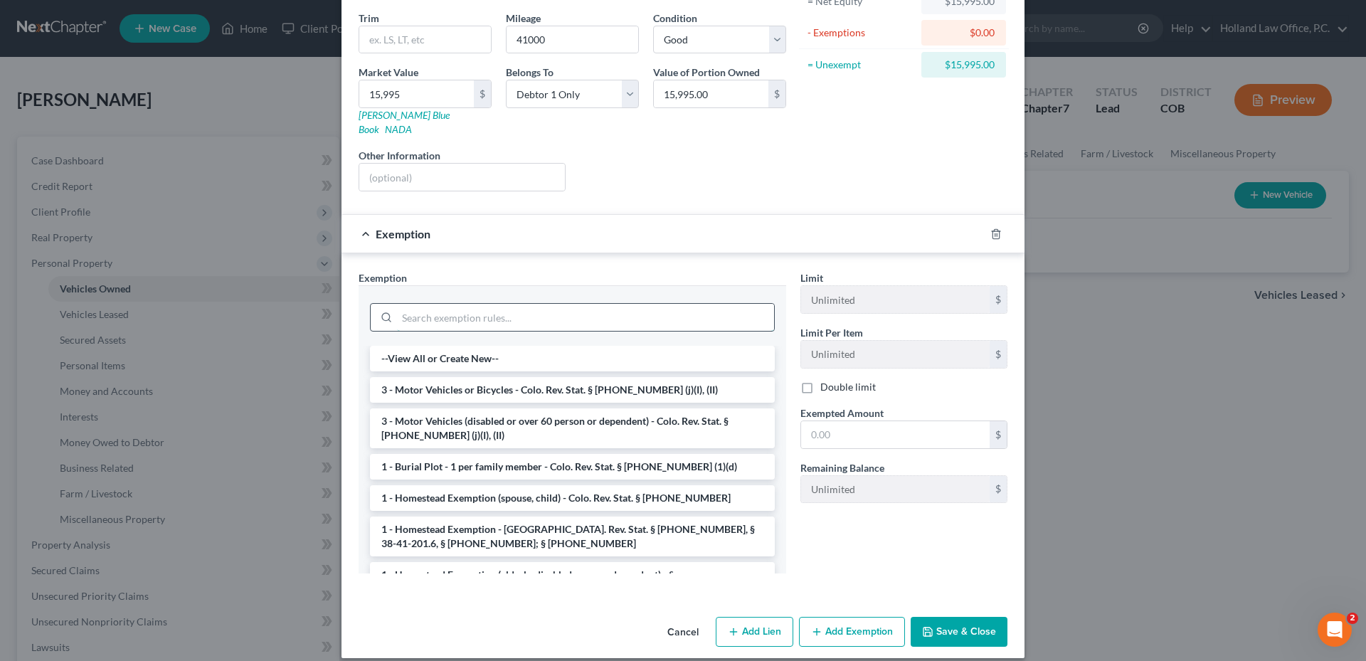
click at [437, 304] on input "search" at bounding box center [585, 317] width 377 height 27
click at [448, 377] on li "3 - Motor Vehicles or Bicycles - Colo. Rev. Stat. § [PHONE_NUMBER] (j)(I), (II)" at bounding box center [572, 390] width 405 height 26
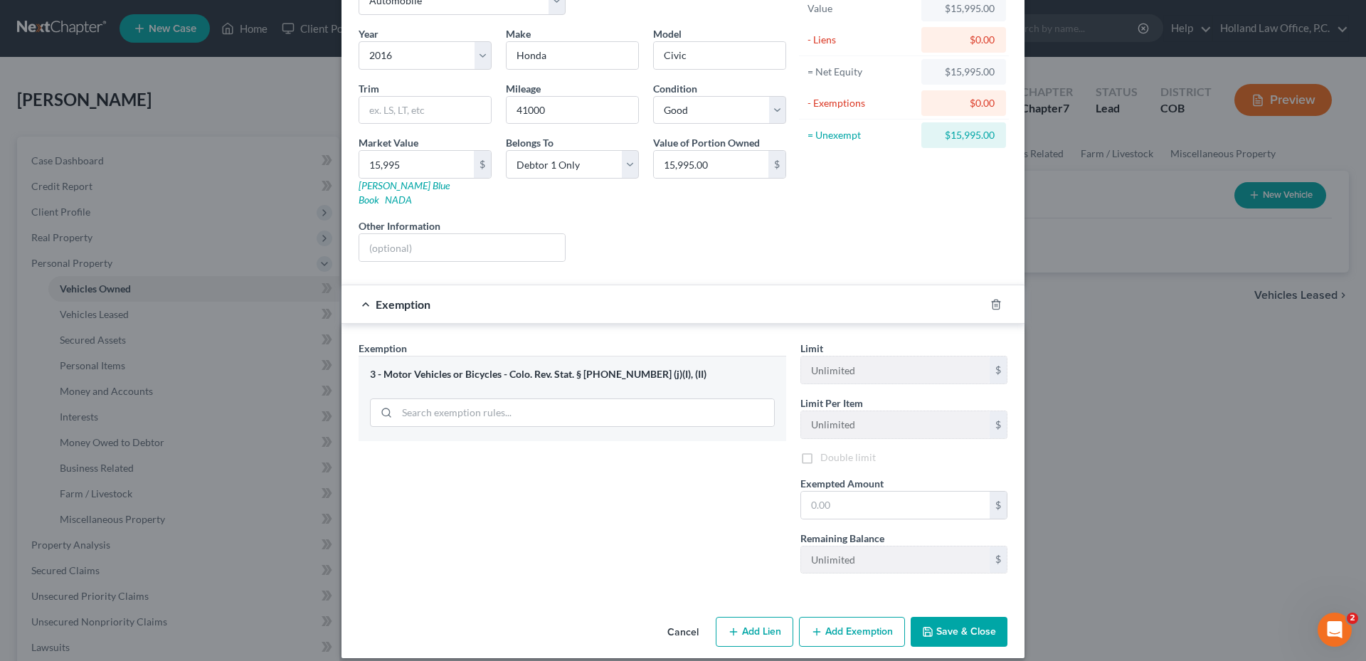
scroll to position [96, 0]
click at [851, 497] on input "text" at bounding box center [895, 504] width 188 height 27
click at [954, 617] on button "Save & Close" at bounding box center [958, 632] width 97 height 30
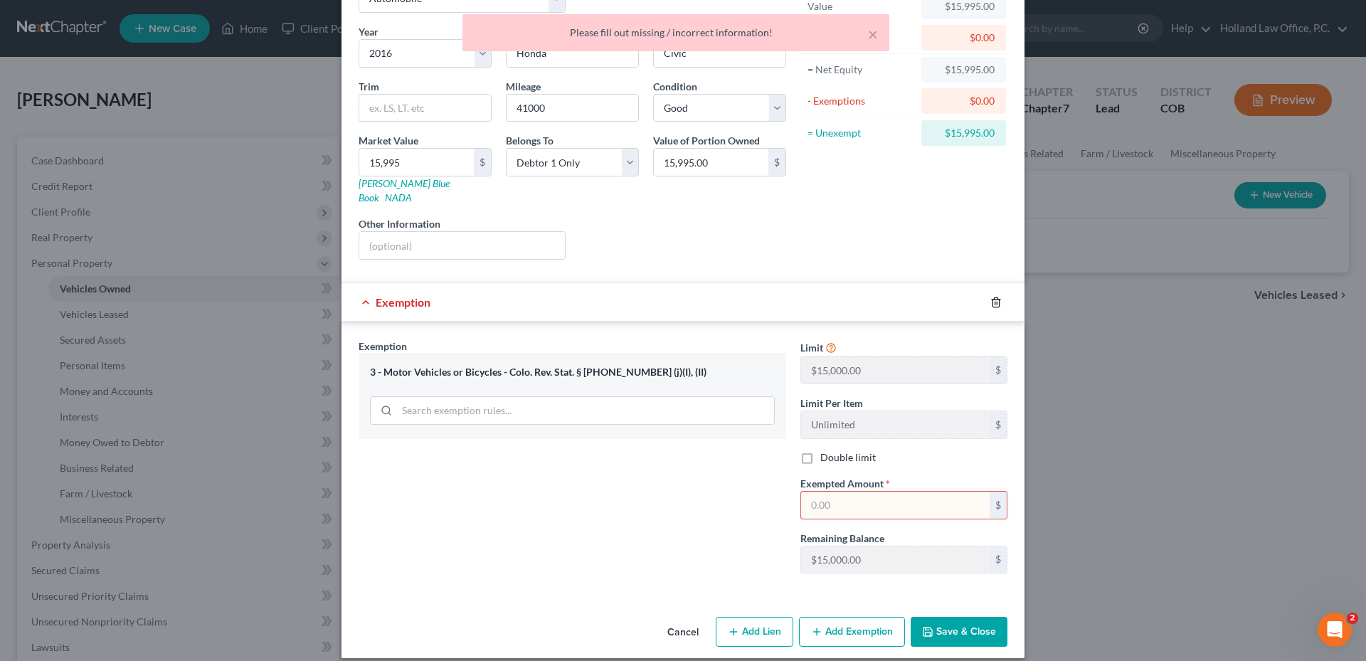
click at [994, 297] on icon "button" at bounding box center [995, 302] width 11 height 11
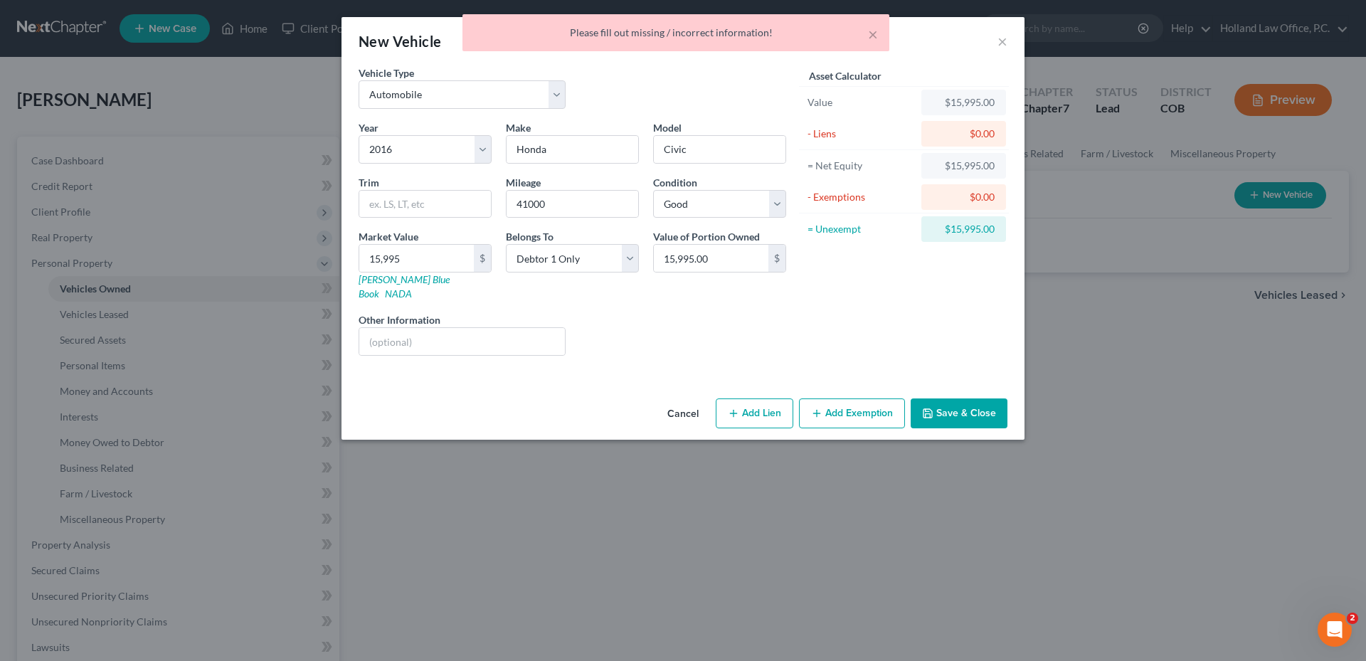
scroll to position [0, 0]
click at [752, 406] on button "Add Lien" at bounding box center [755, 413] width 78 height 30
select select "0"
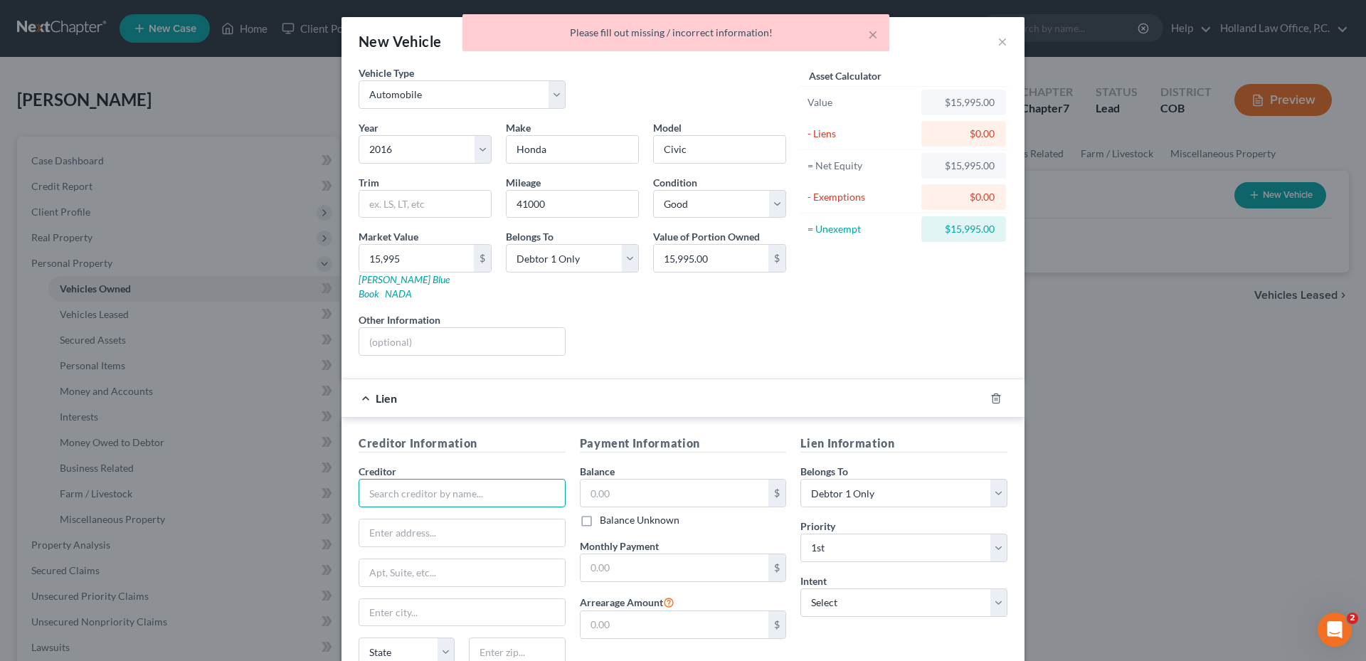
click at [434, 479] on input "text" at bounding box center [461, 493] width 207 height 28
click at [994, 393] on icon "button" at bounding box center [995, 397] width 6 height 9
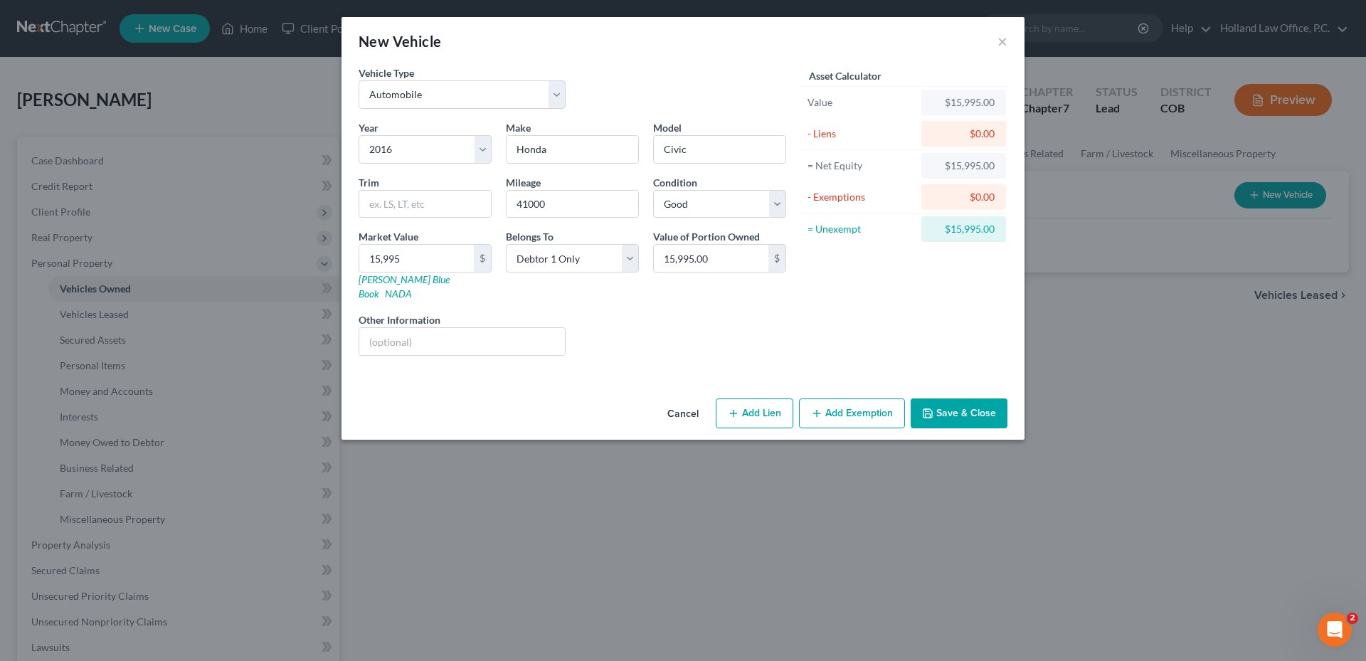
click at [976, 398] on button "Save & Close" at bounding box center [958, 413] width 97 height 30
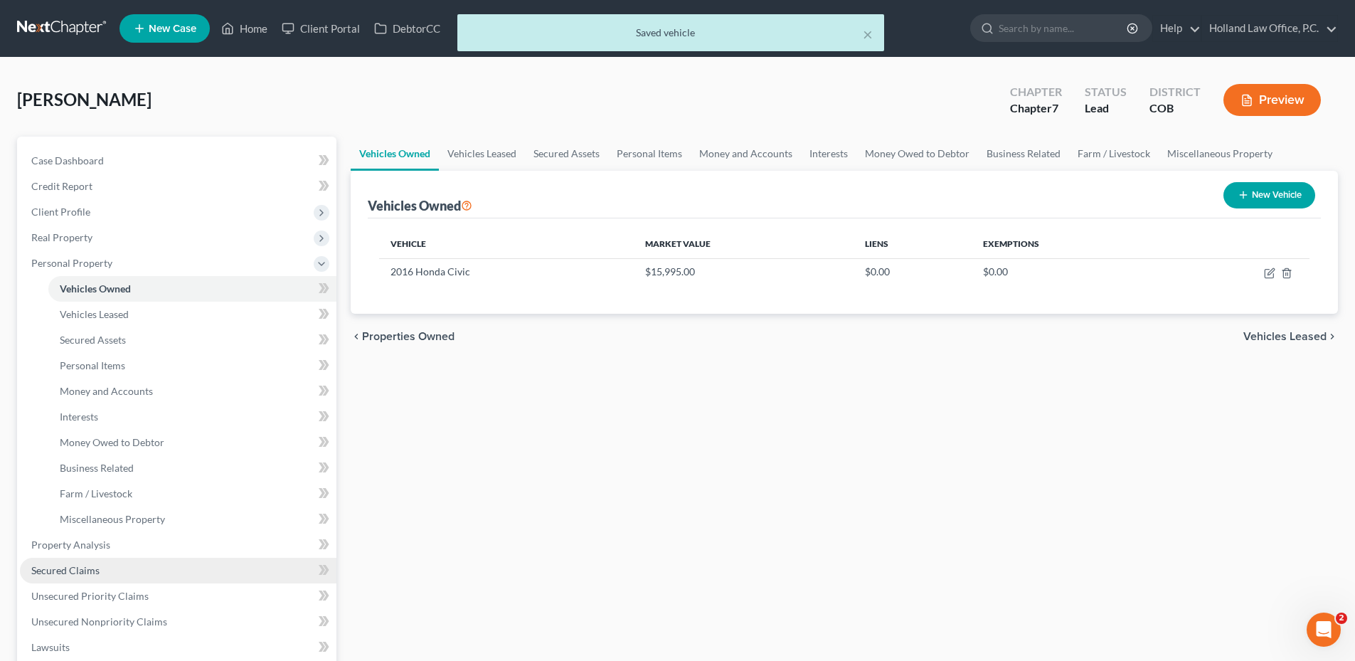
click at [72, 565] on span "Secured Claims" at bounding box center [65, 570] width 68 height 12
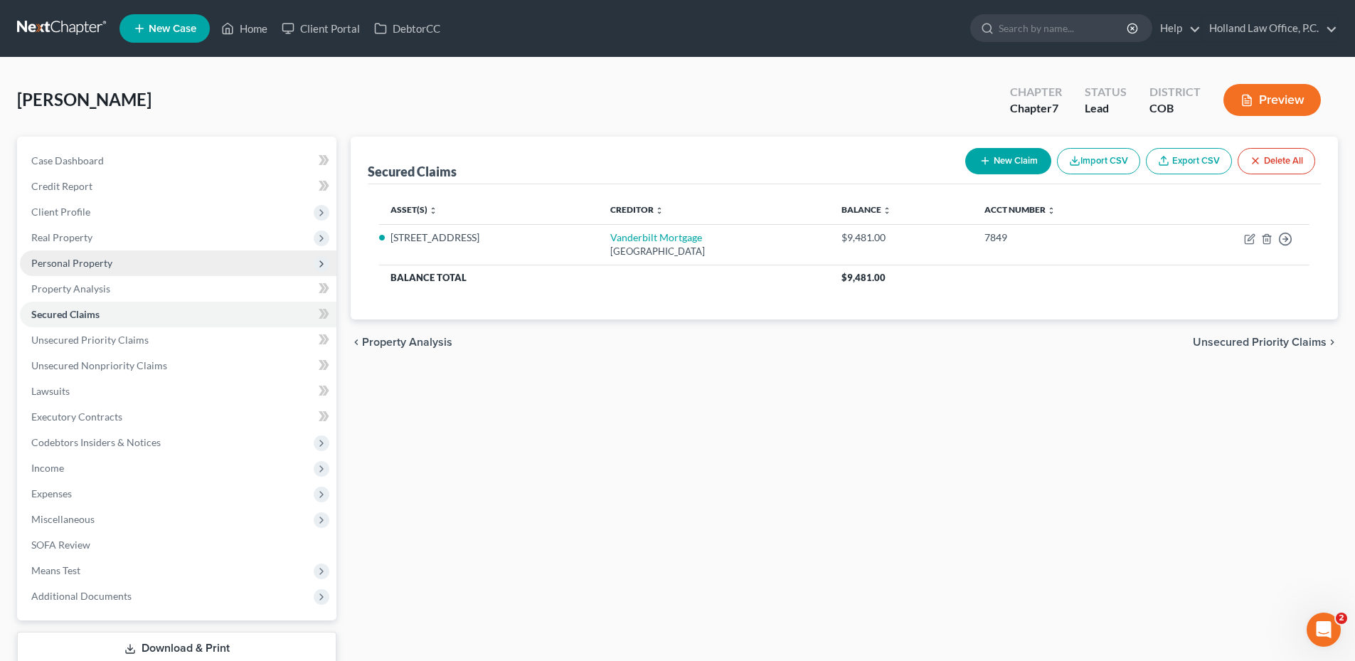
click at [83, 262] on span "Personal Property" at bounding box center [71, 263] width 81 height 12
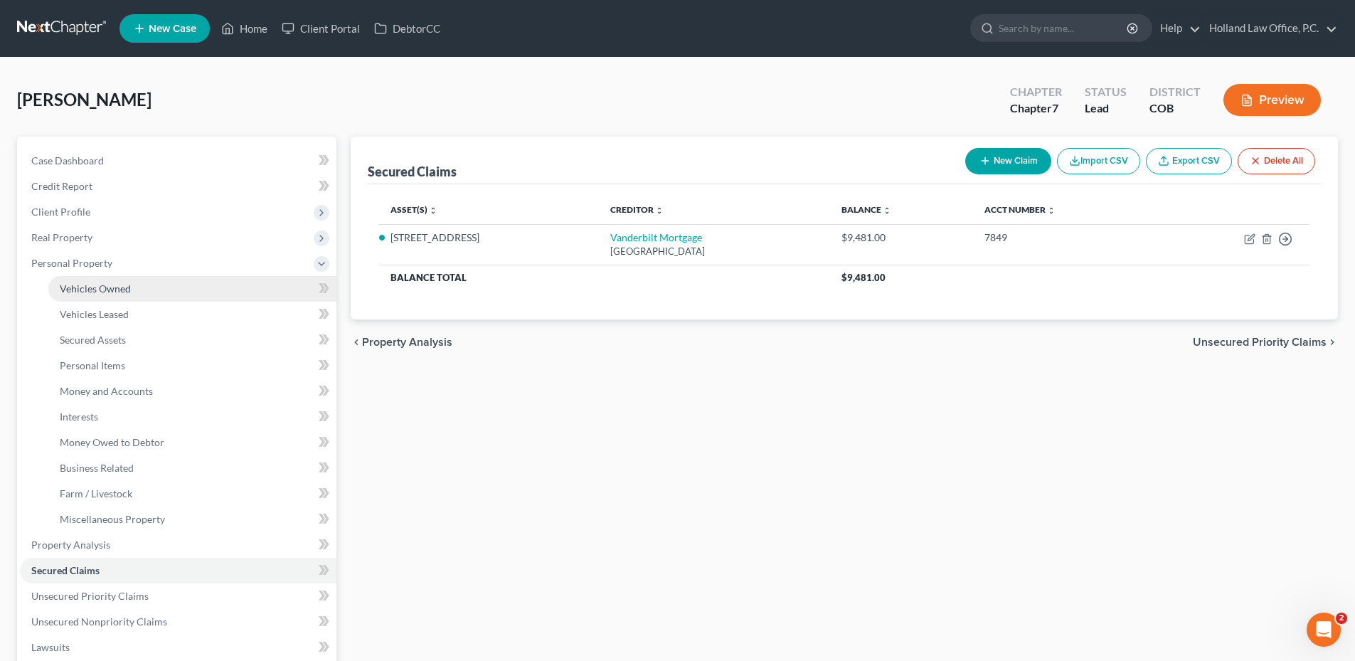
click at [124, 290] on span "Vehicles Owned" at bounding box center [95, 288] width 71 height 12
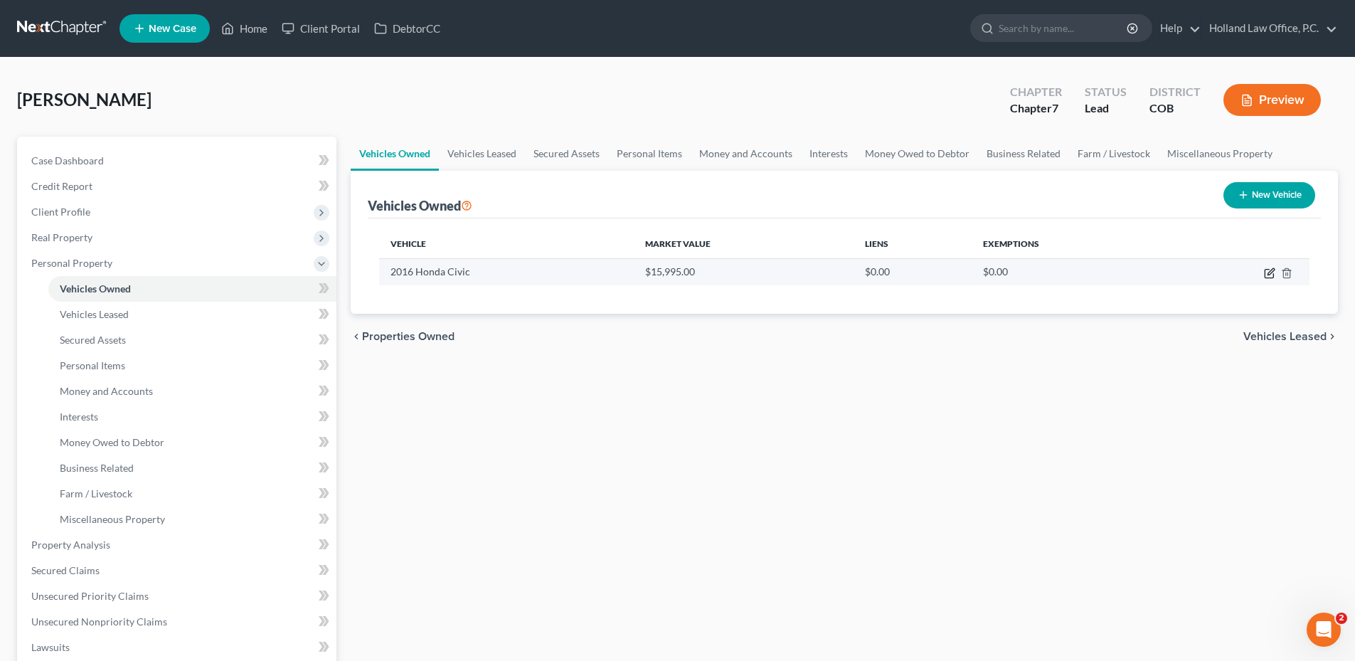
click at [1269, 270] on icon "button" at bounding box center [1269, 274] width 9 height 9
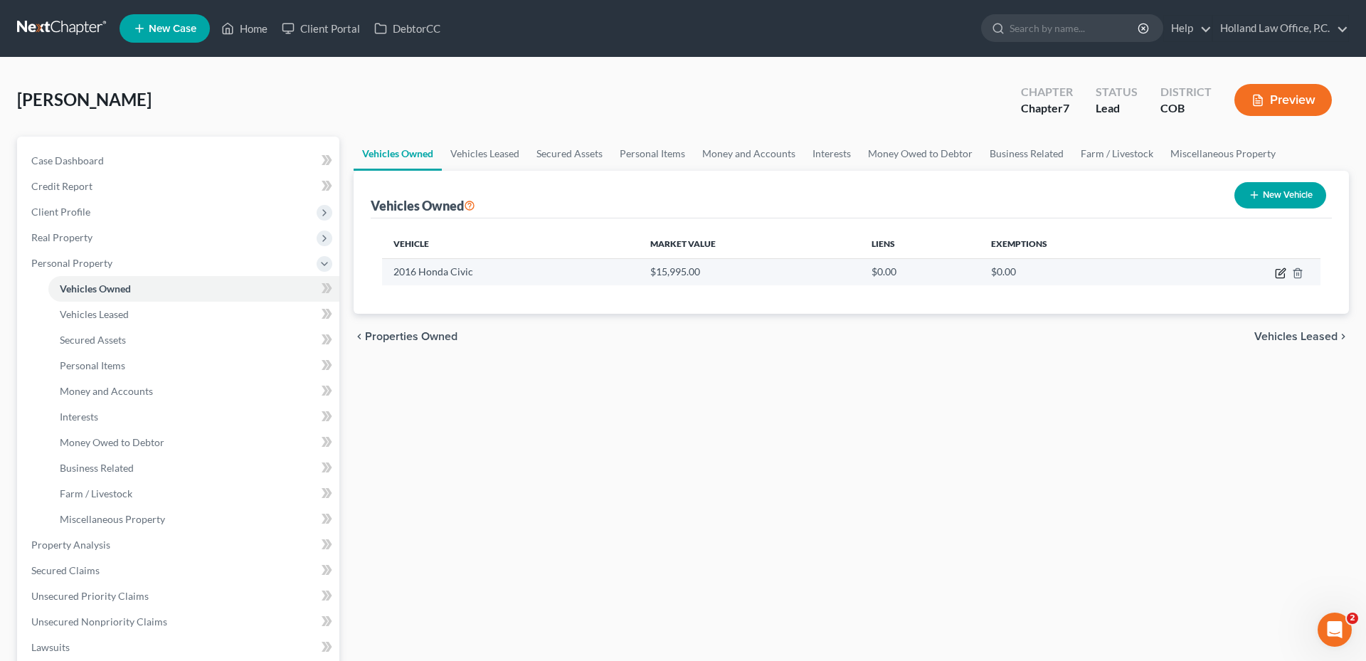
select select "0"
select select "10"
select select "2"
select select "0"
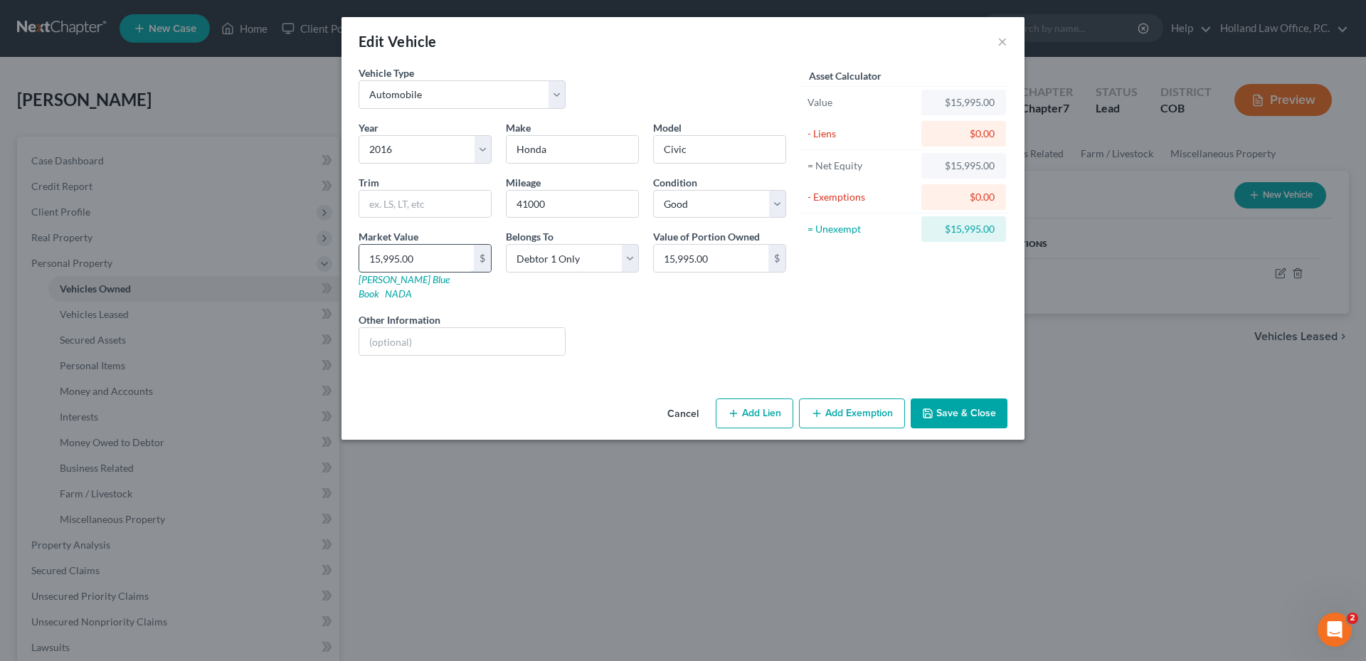
click at [450, 256] on input "15,995.00" at bounding box center [416, 258] width 115 height 27
type input "1"
type input "1.00"
type input "14"
type input "14.00"
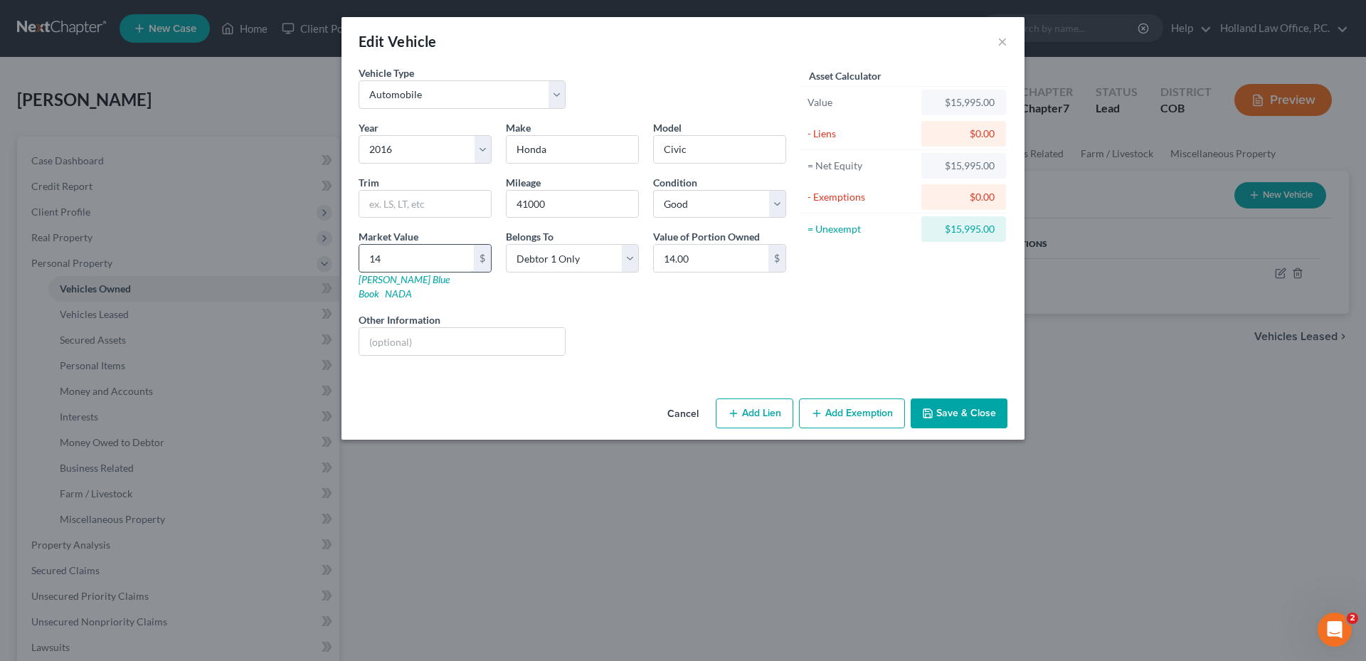
type input "149"
type input "149.00"
type input "1494"
type input "1,494.00"
type input "1,4944"
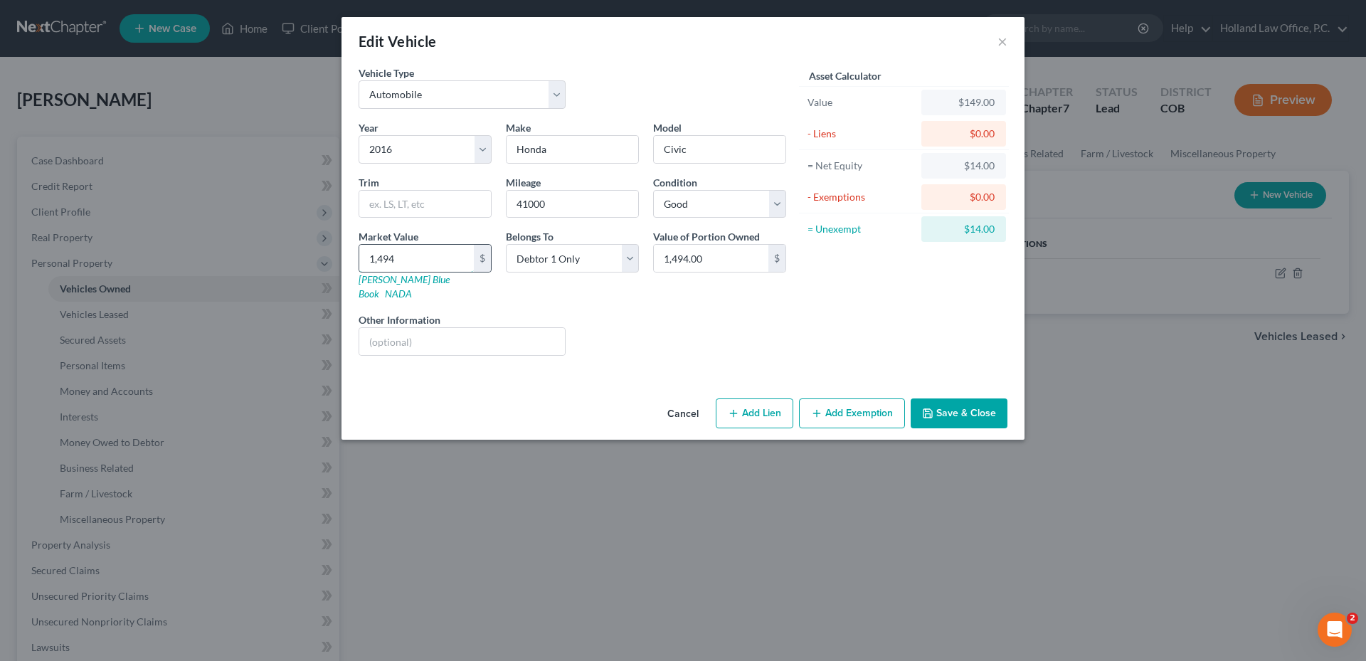
type input "14,944.00"
type input "14,944"
click at [720, 192] on select "Select Excellent Very Good Good Fair Poor" at bounding box center [719, 204] width 133 height 28
select select "4"
click at [653, 190] on select "Select Excellent Very Good Good Fair Poor" at bounding box center [719, 204] width 133 height 28
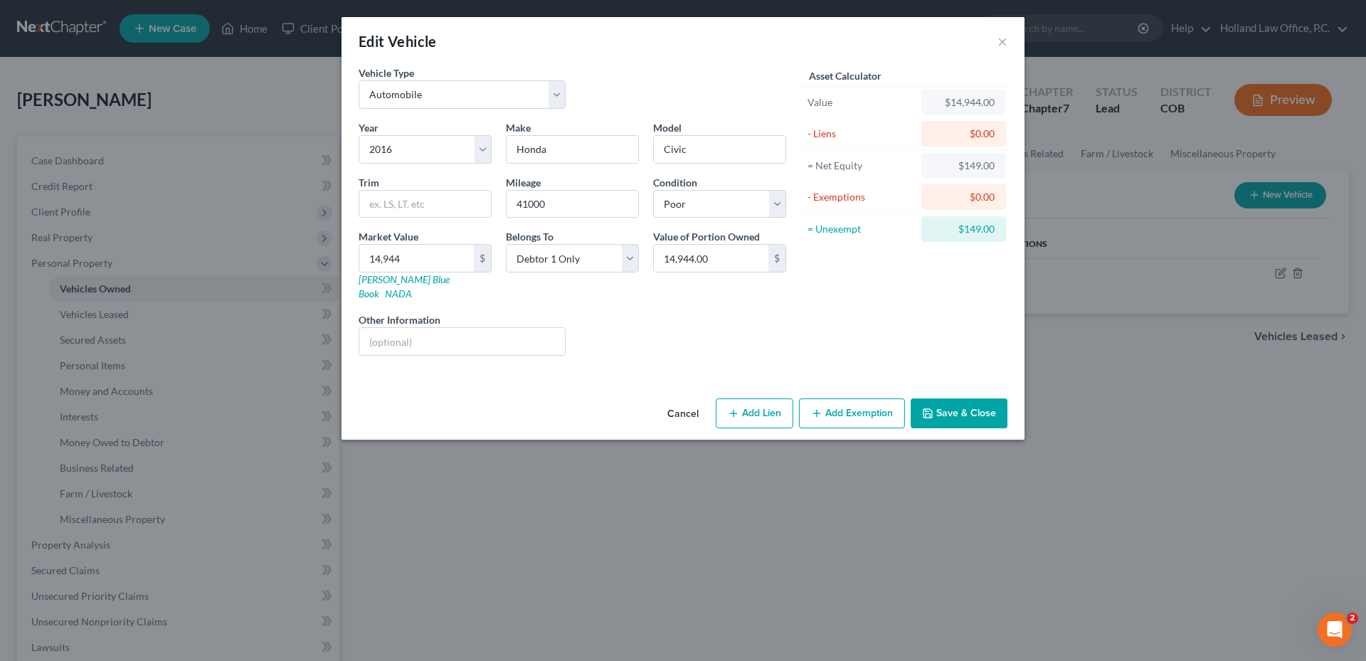
click at [854, 398] on button "Add Exemption" at bounding box center [852, 413] width 106 height 30
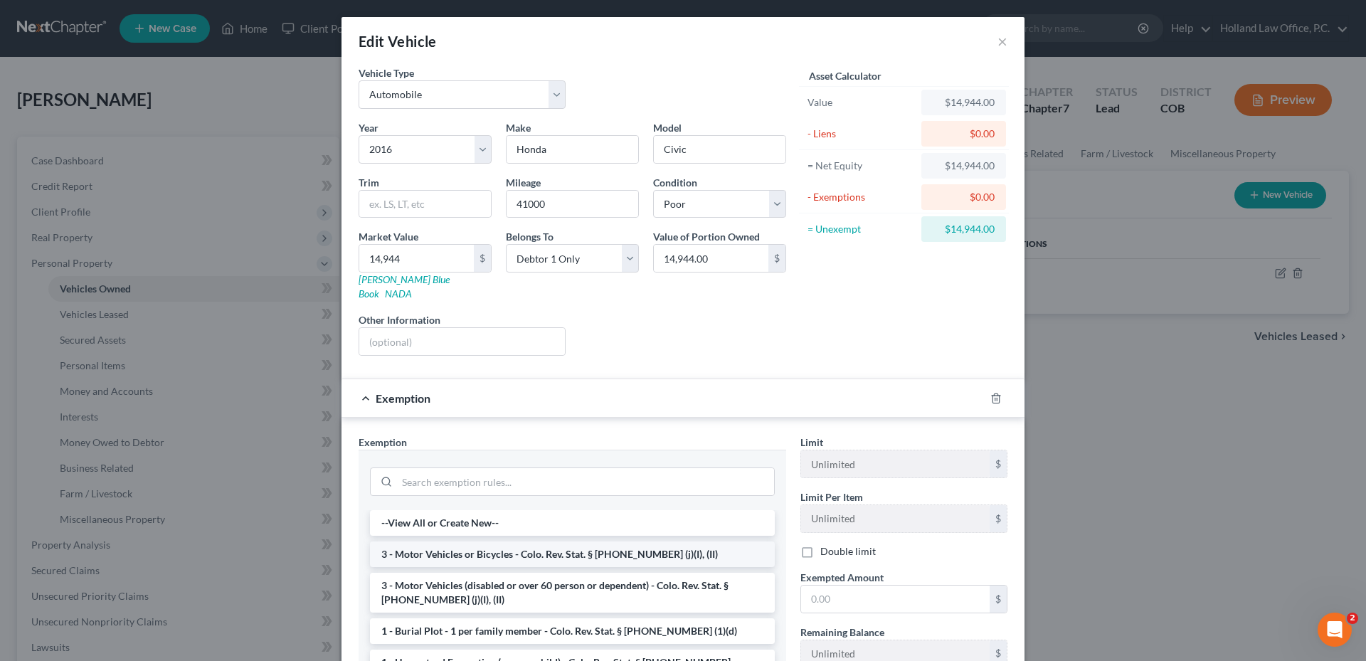
click at [469, 548] on li "3 - Motor Vehicles or Bicycles - Colo. Rev. Stat. § [PHONE_NUMBER] (j)(I), (II)" at bounding box center [572, 554] width 405 height 26
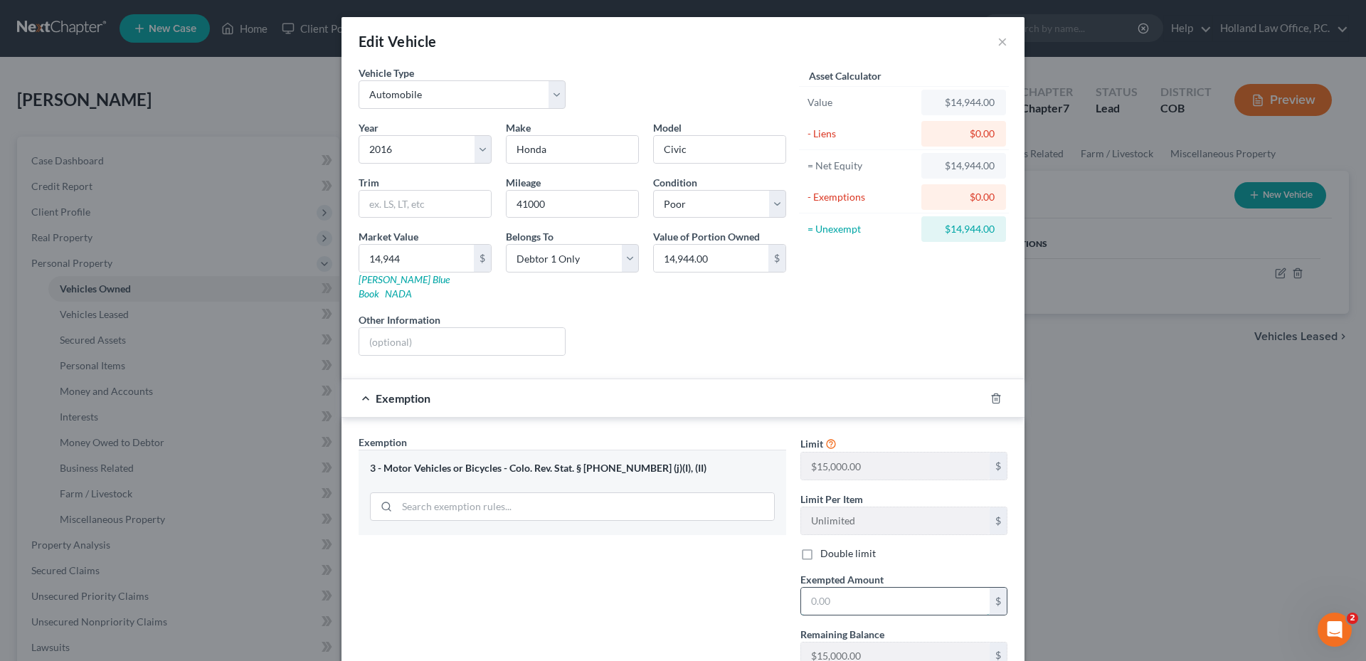
click at [847, 592] on input "text" at bounding box center [895, 600] width 188 height 27
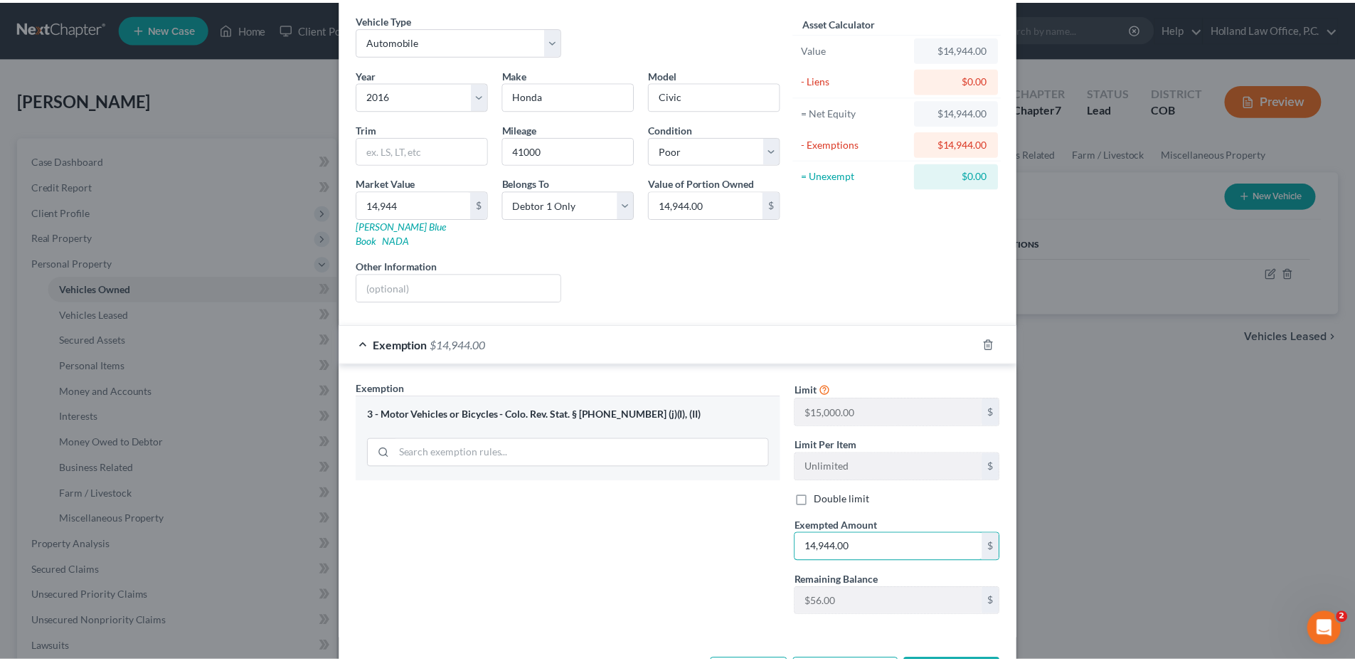
scroll to position [96, 0]
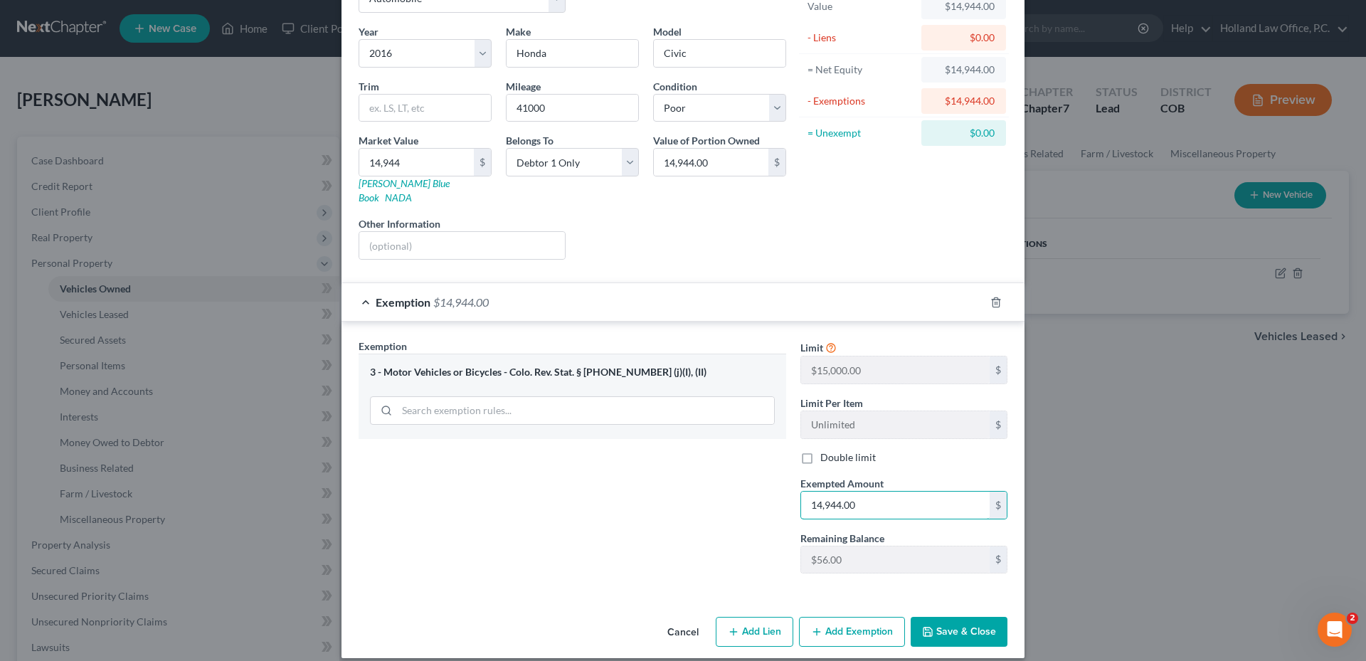
type input "14,944.00"
click at [959, 617] on button "Save & Close" at bounding box center [958, 632] width 97 height 30
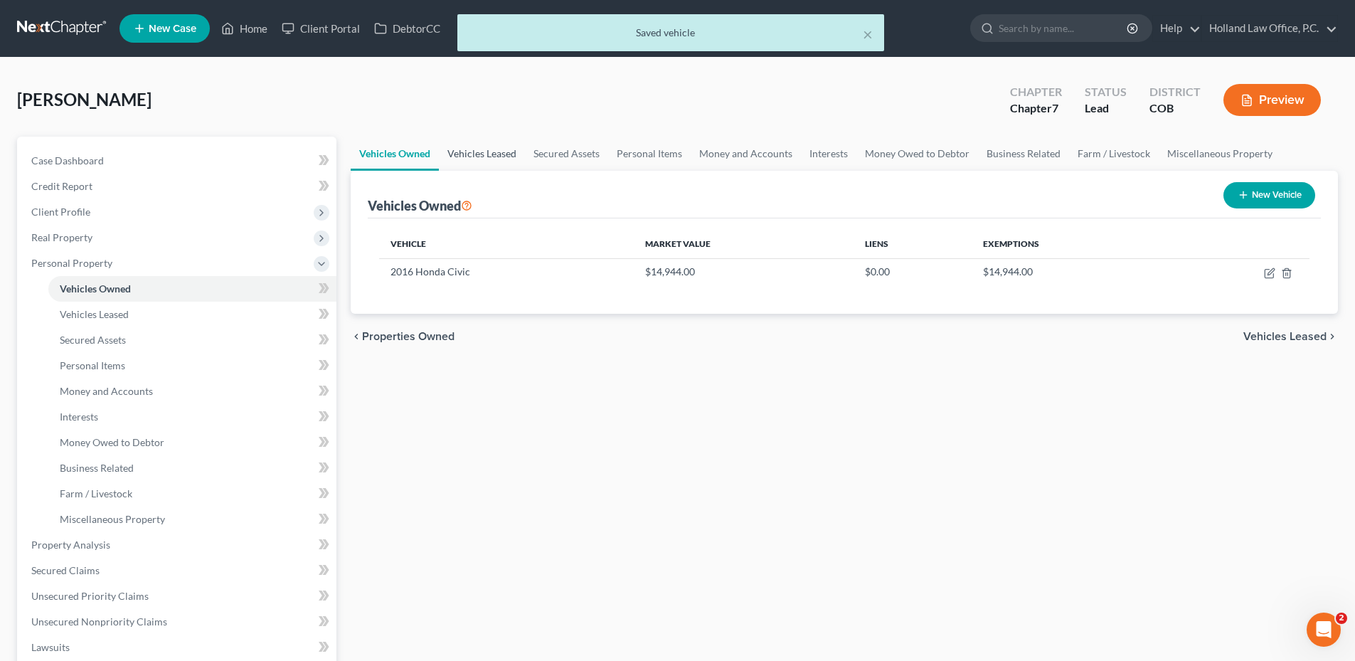
click at [474, 159] on link "Vehicles Leased" at bounding box center [482, 154] width 86 height 34
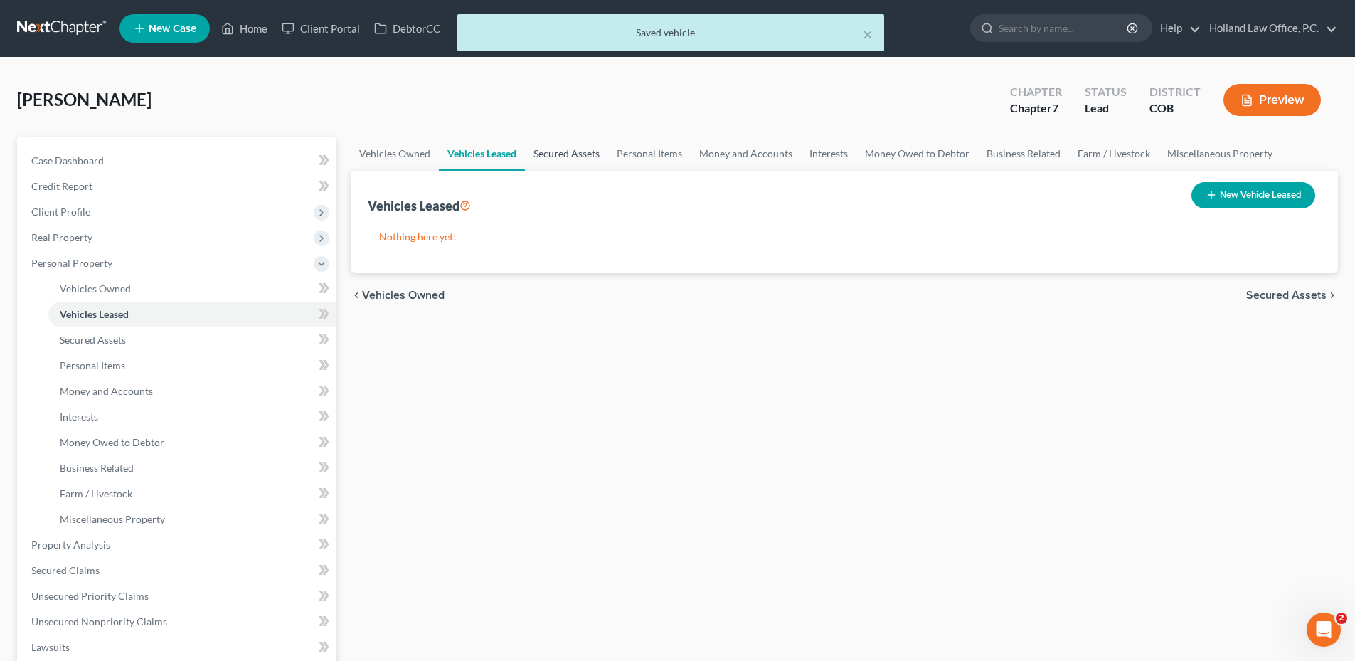
click at [577, 152] on link "Secured Assets" at bounding box center [566, 154] width 83 height 34
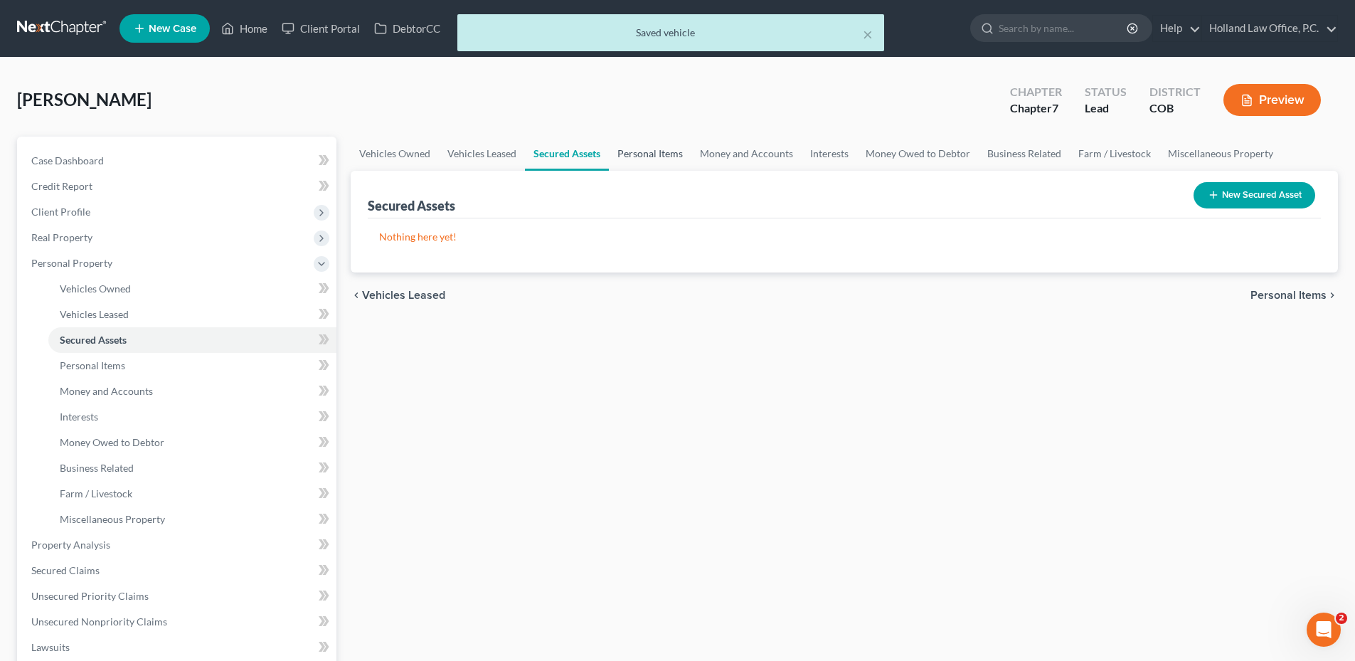
click at [650, 151] on link "Personal Items" at bounding box center [650, 154] width 83 height 34
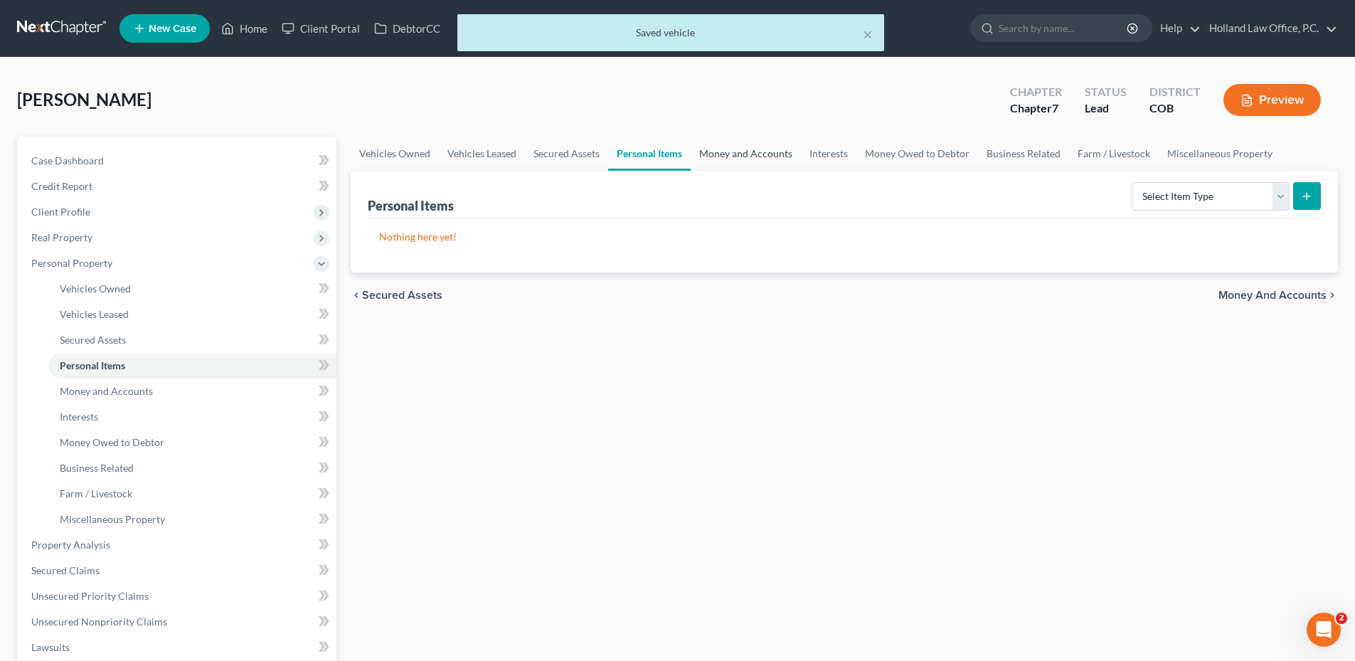
click at [738, 146] on link "Money and Accounts" at bounding box center [746, 154] width 110 height 34
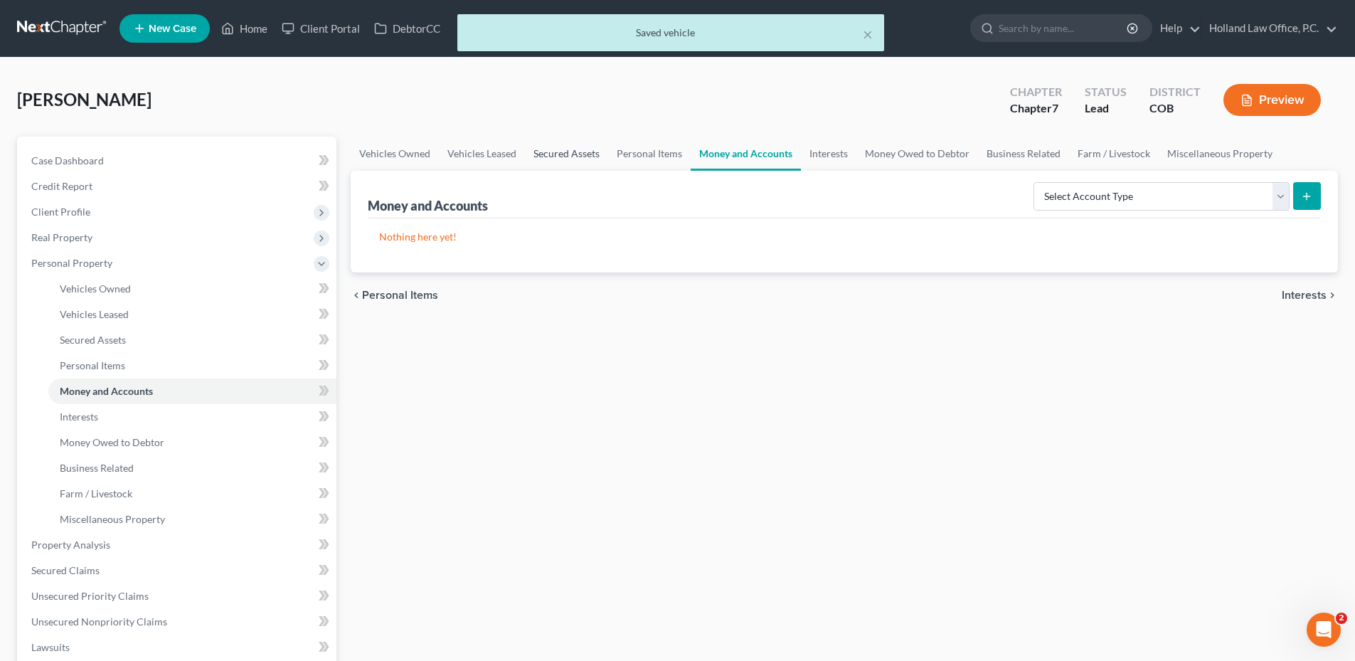
click at [573, 160] on link "Secured Assets" at bounding box center [566, 154] width 83 height 34
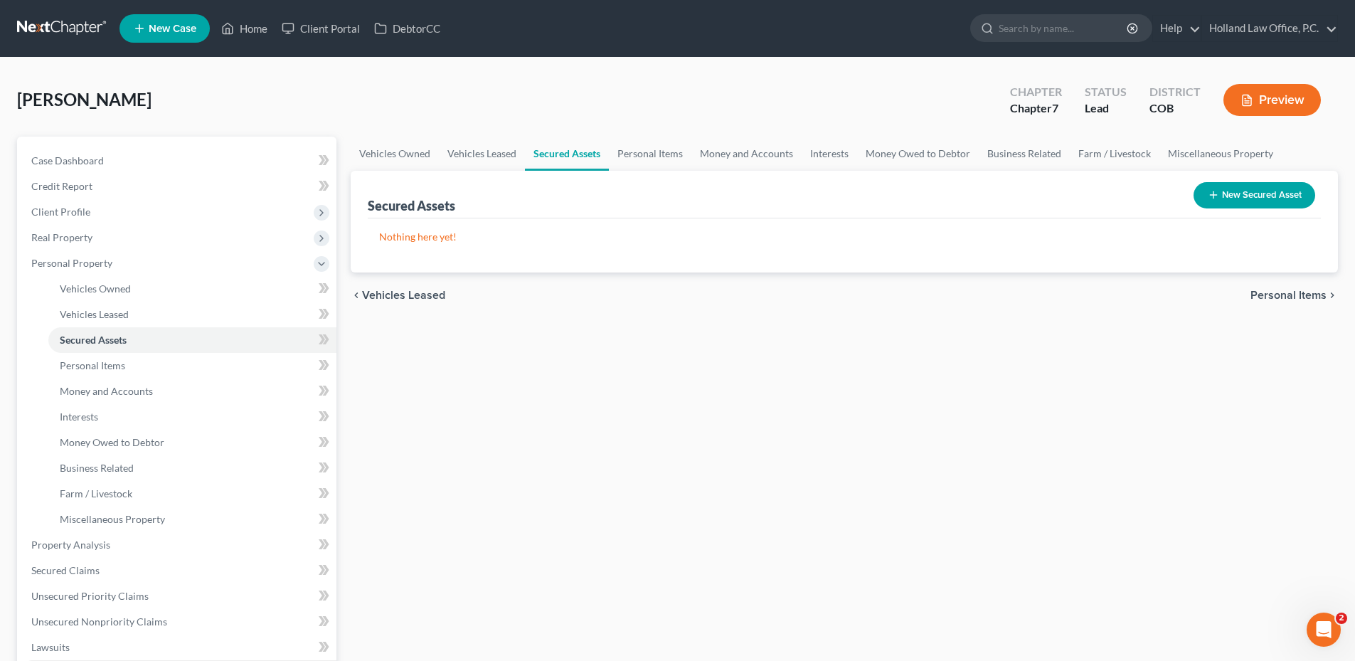
scroll to position [142, 0]
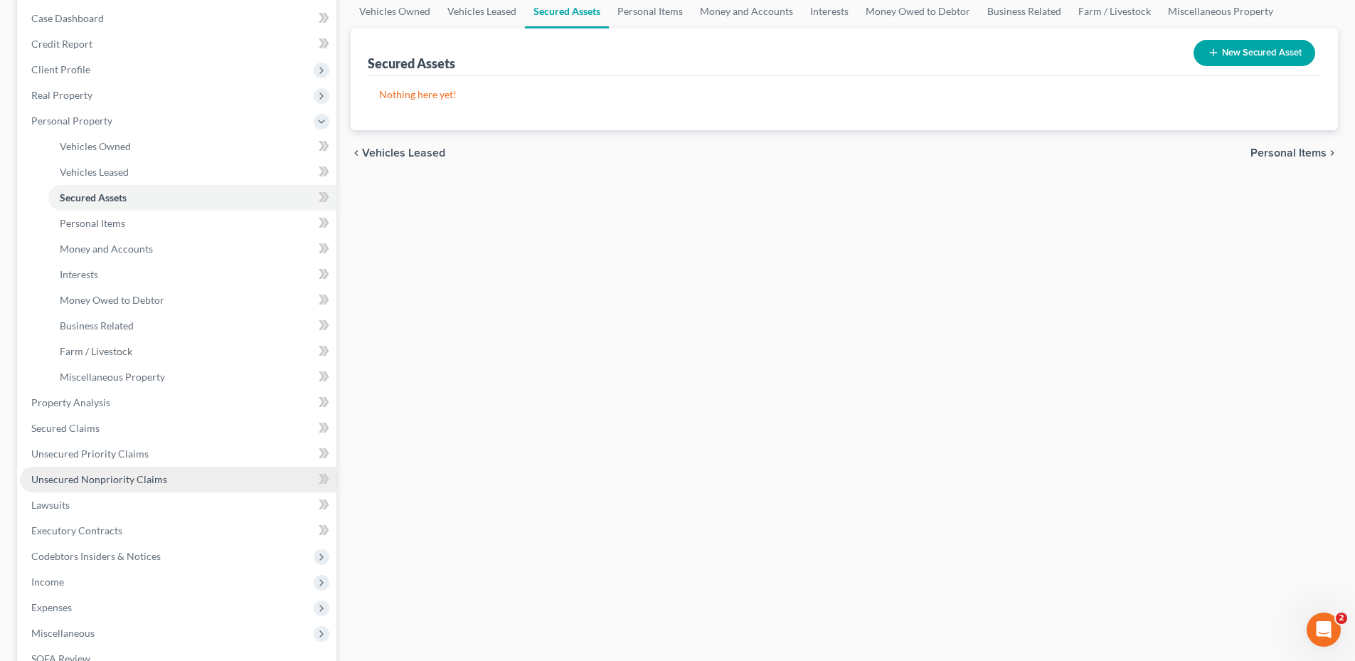
click at [116, 483] on span "Unsecured Nonpriority Claims" at bounding box center [99, 479] width 136 height 12
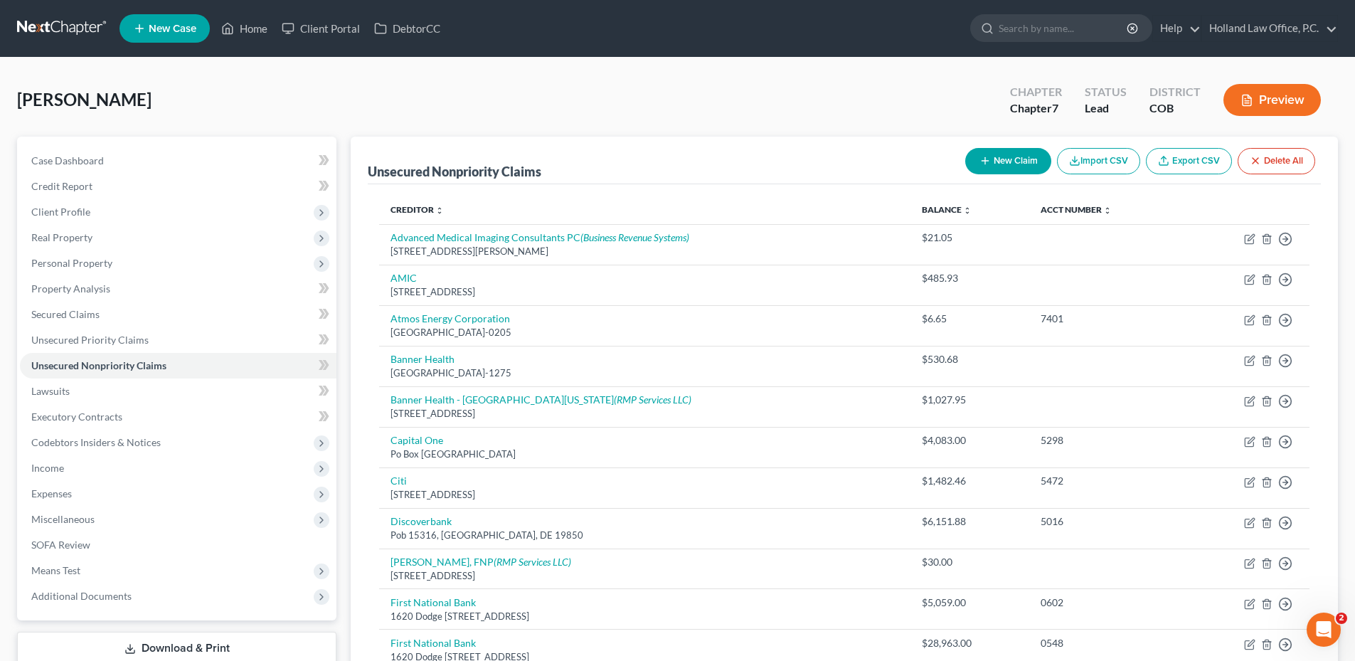
click at [1031, 171] on button "New Claim" at bounding box center [1008, 161] width 86 height 26
select select "0"
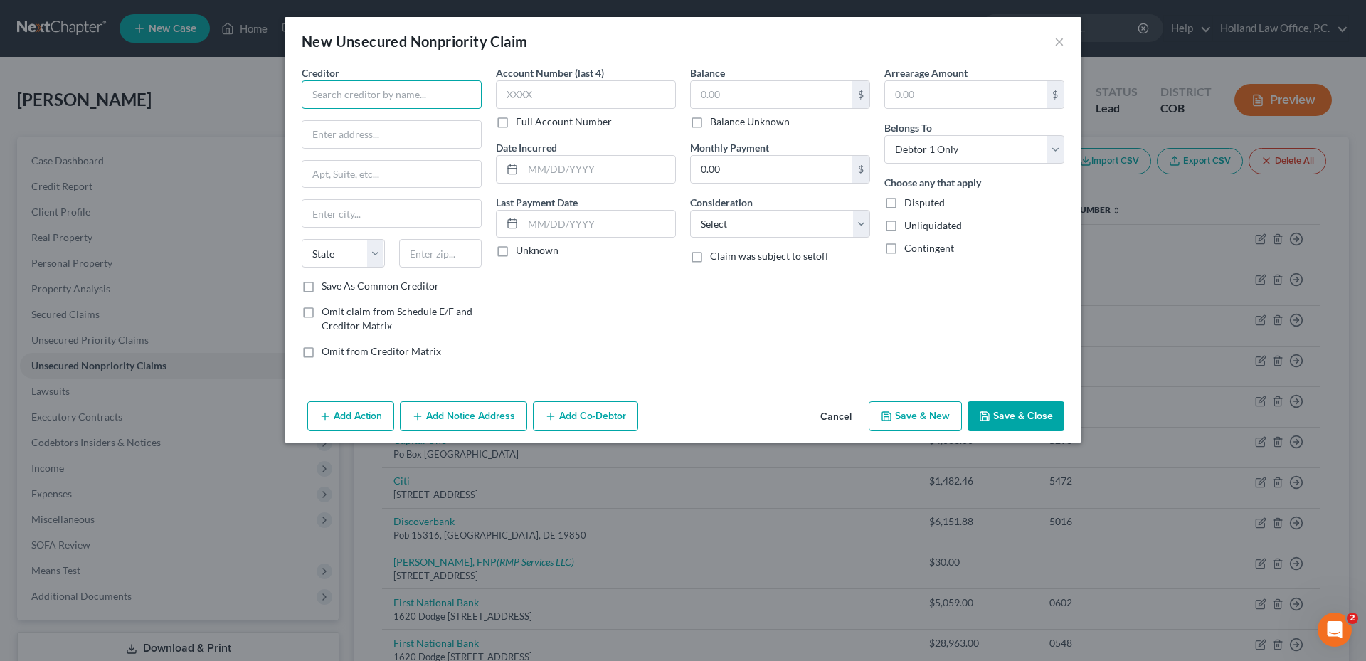
click at [339, 107] on input "text" at bounding box center [392, 94] width 180 height 28
type input "[PERSON_NAME] Investment LLC"
type input "[STREET_ADDRESS]"
type input "80537"
type input "Loveland"
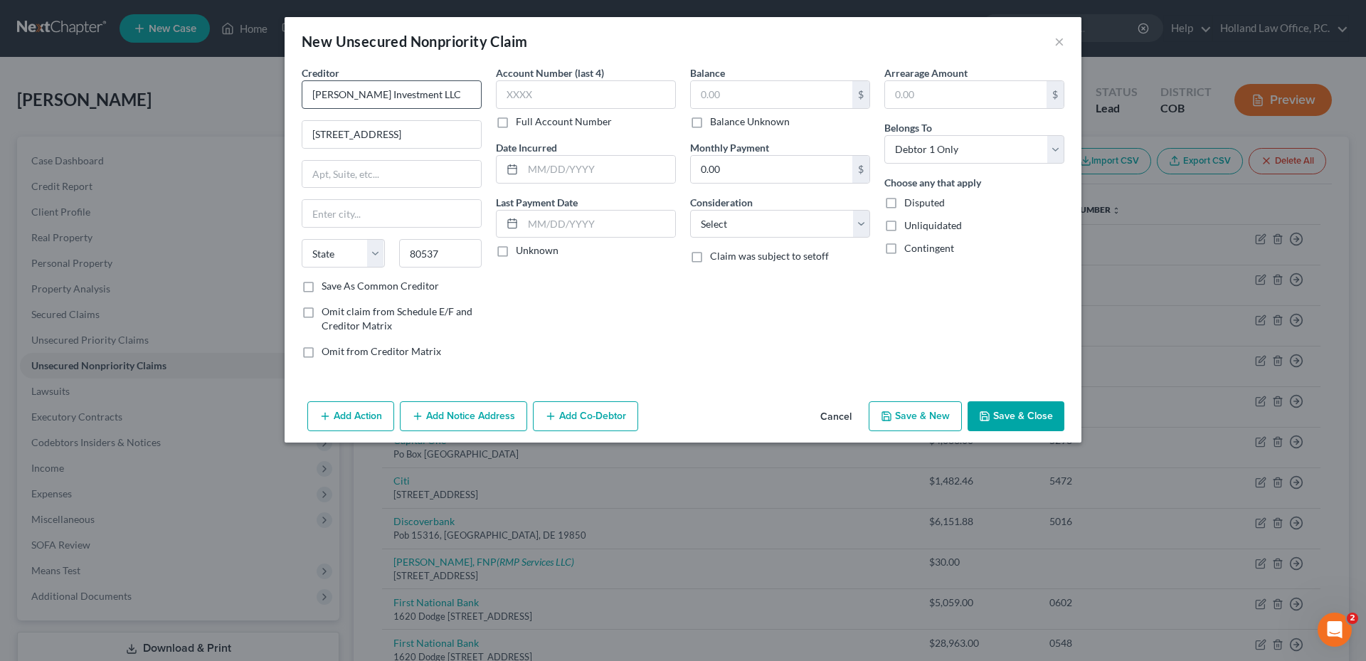
select select "5"
click at [715, 102] on input "text" at bounding box center [771, 94] width 161 height 27
type input "0.00"
click at [776, 227] on select "Select Cable / Satellite Services Collection Agency Credit Card Debt Debt Couns…" at bounding box center [780, 224] width 180 height 28
select select "14"
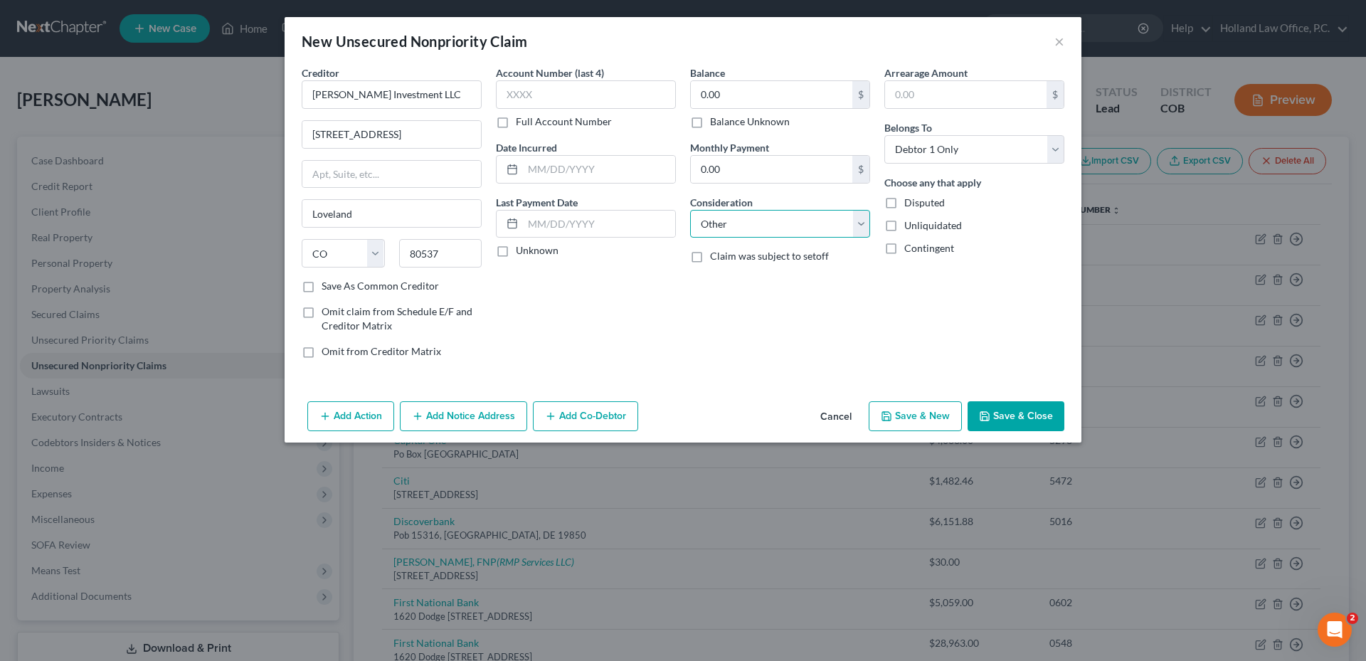
click at [690, 210] on select "Select Cable / Satellite Services Collection Agency Credit Card Debt Debt Couns…" at bounding box center [780, 224] width 180 height 28
click at [721, 268] on input "text" at bounding box center [780, 278] width 179 height 27
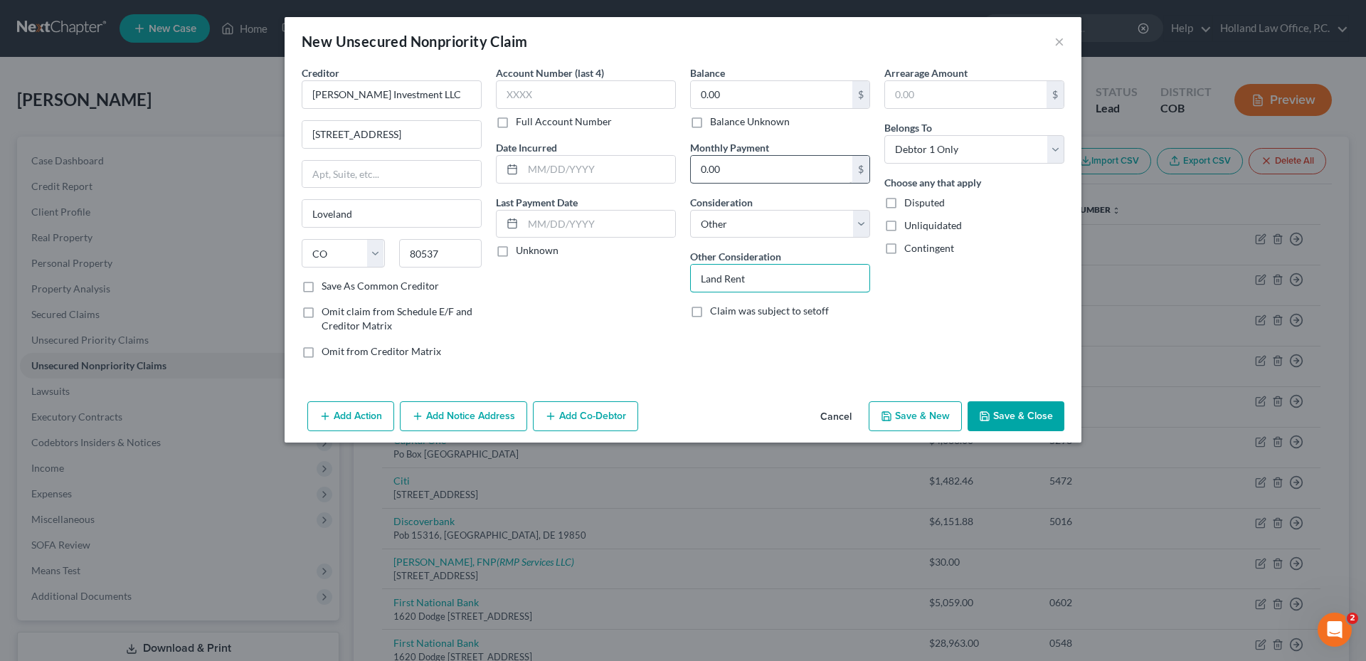
type input "Land Rent"
click at [766, 160] on input "0.00" at bounding box center [771, 169] width 161 height 27
type input "439.50"
click at [592, 231] on input "text" at bounding box center [599, 224] width 152 height 27
click at [590, 226] on input "text" at bounding box center [599, 224] width 152 height 27
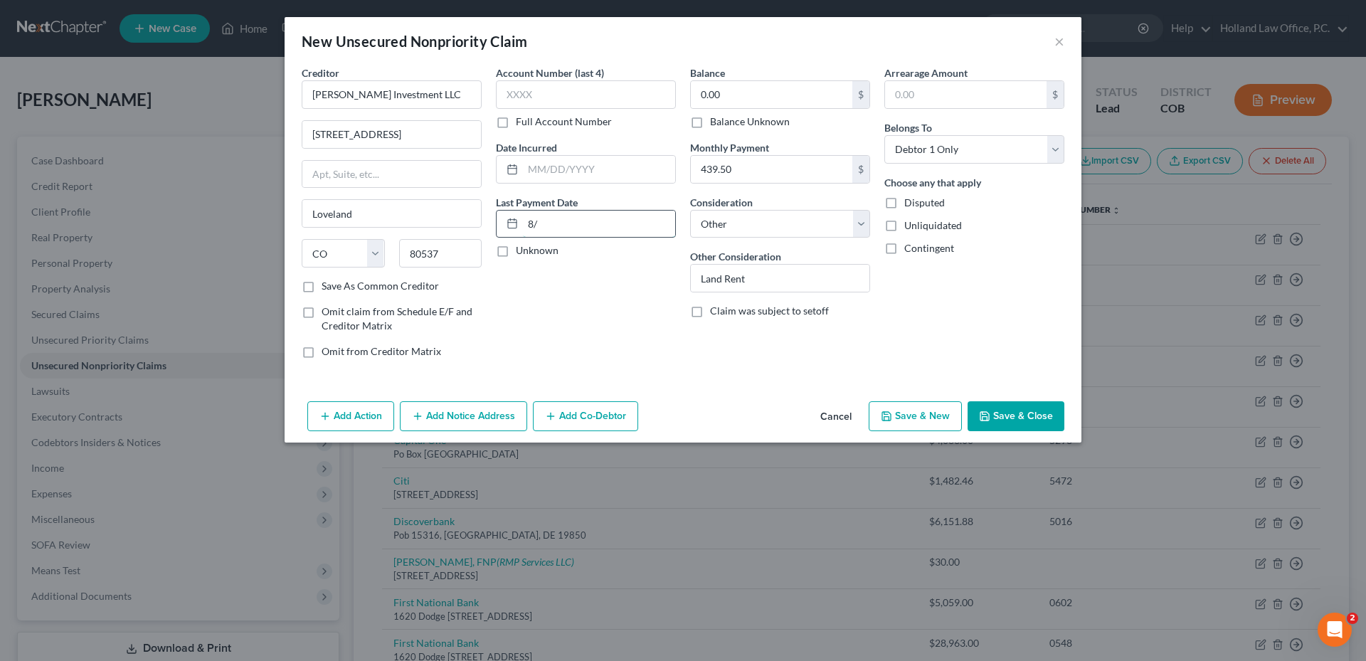
type input "8"
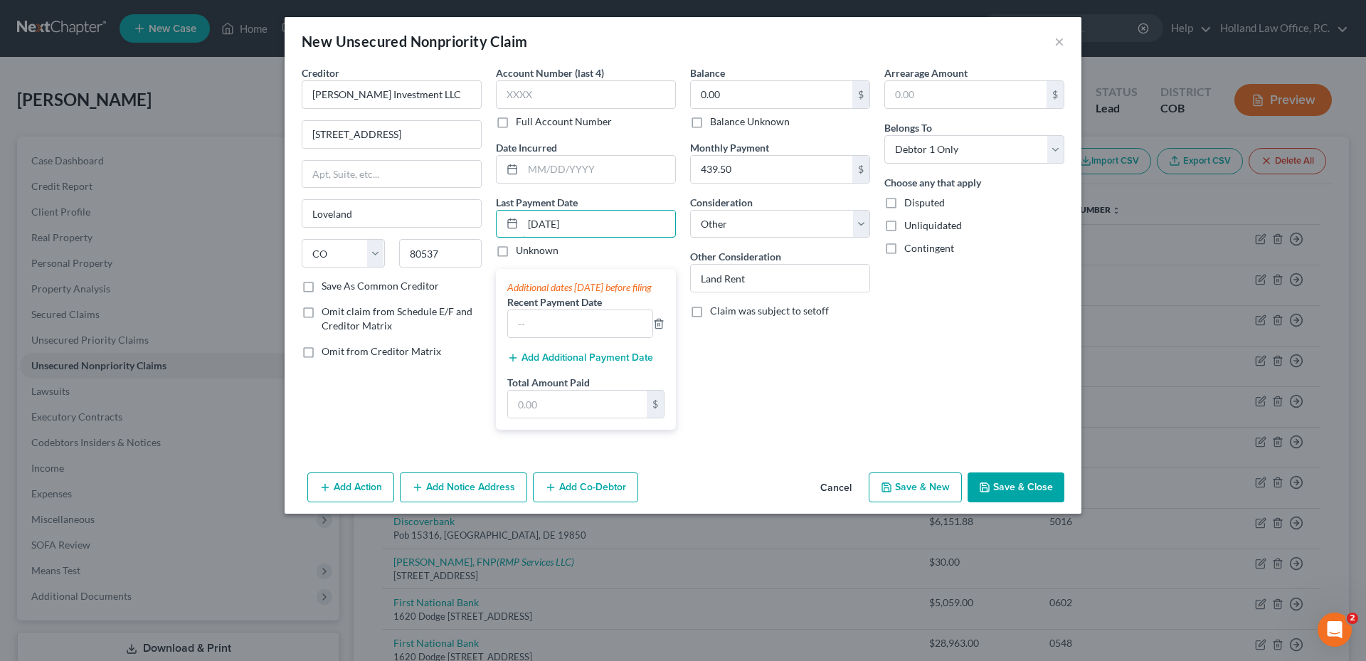
type input "[DATE]"
click at [583, 309] on label "Recent Payment Date" at bounding box center [554, 301] width 95 height 15
click at [577, 334] on input "text" at bounding box center [580, 323] width 144 height 27
type input "[DATE]"
click at [562, 363] on button "Add Additional Payment Date" at bounding box center [580, 357] width 146 height 11
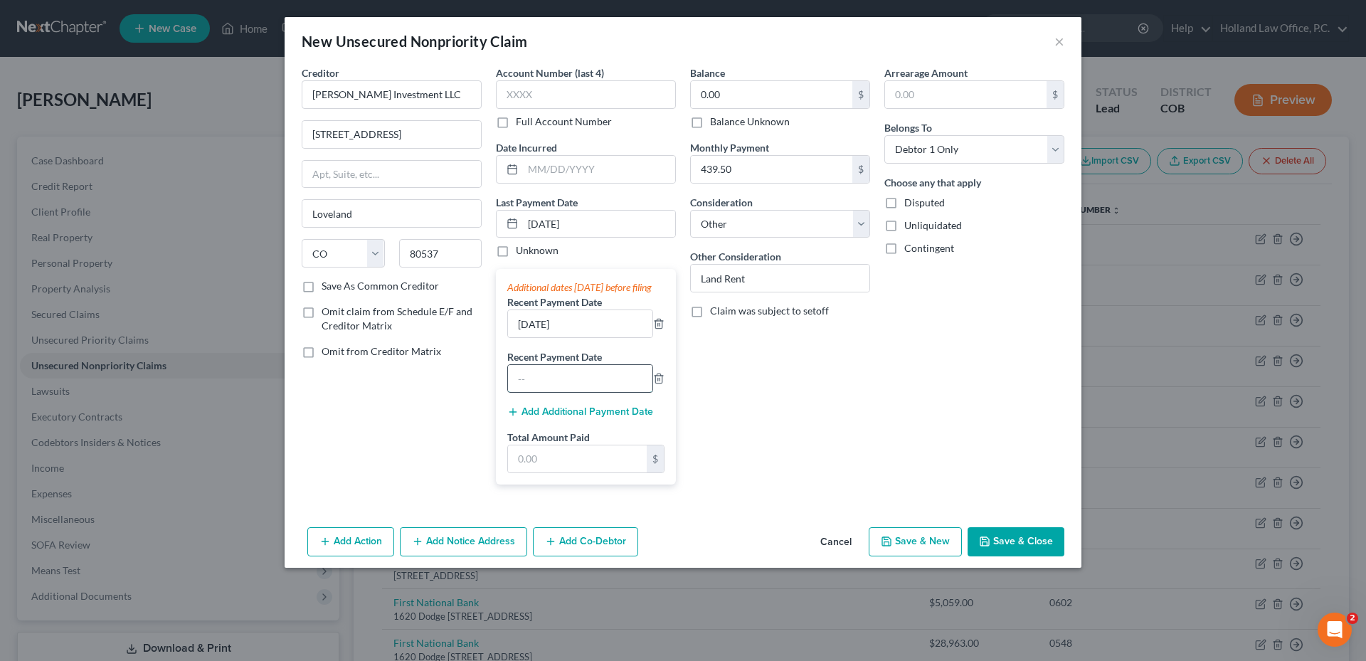
click at [543, 392] on input "text" at bounding box center [580, 378] width 144 height 27
type input "[DATE]"
click at [573, 467] on input "text" at bounding box center [577, 458] width 139 height 27
click at [568, 464] on input "text" at bounding box center [577, 458] width 139 height 27
type input "1,318.50"
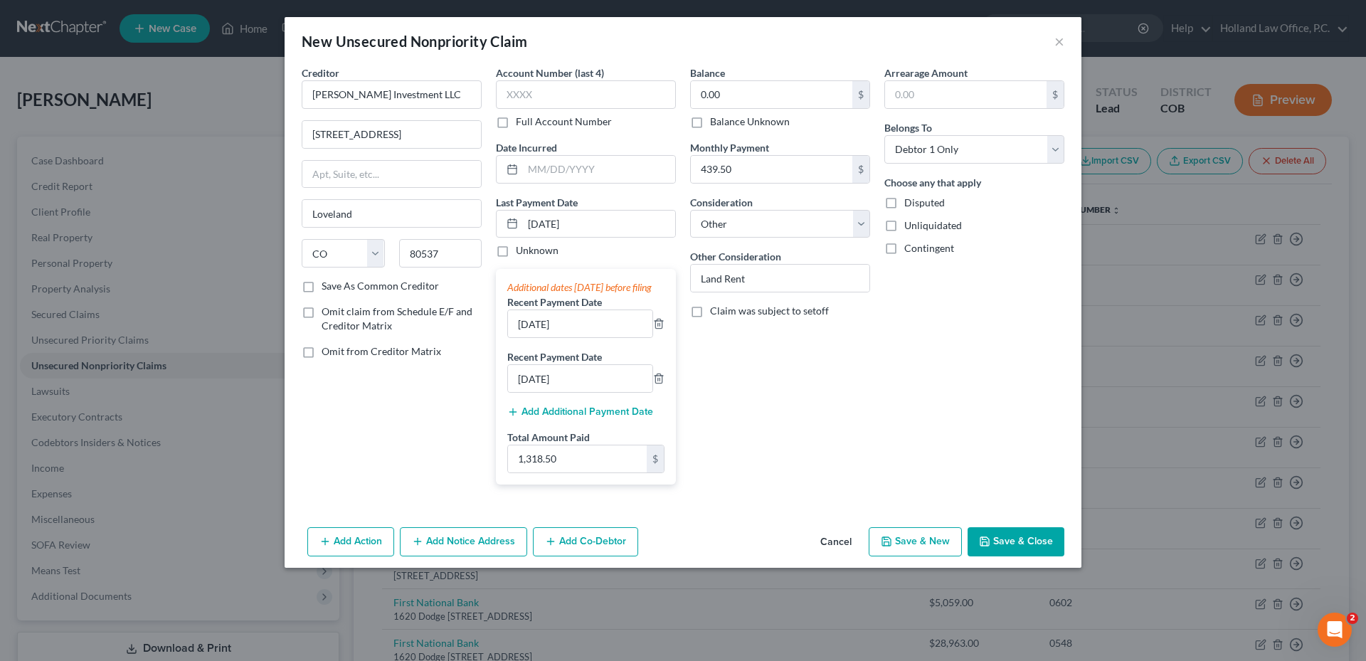
click at [854, 442] on div "Balance 0.00 $ Balance Unknown Balance Undetermined 0.00 $ Balance Unknown Mont…" at bounding box center [780, 280] width 194 height 430
click at [1018, 546] on button "Save & Close" at bounding box center [1015, 542] width 97 height 30
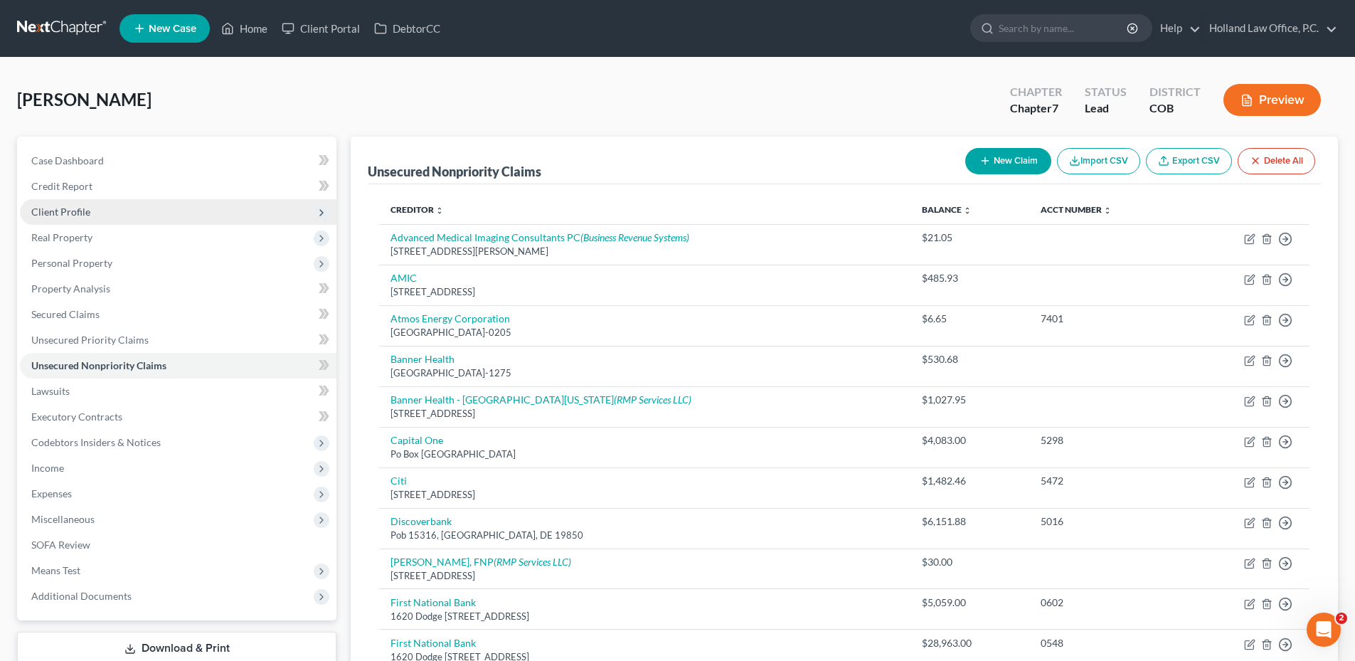
click at [84, 219] on span "Client Profile" at bounding box center [178, 212] width 317 height 26
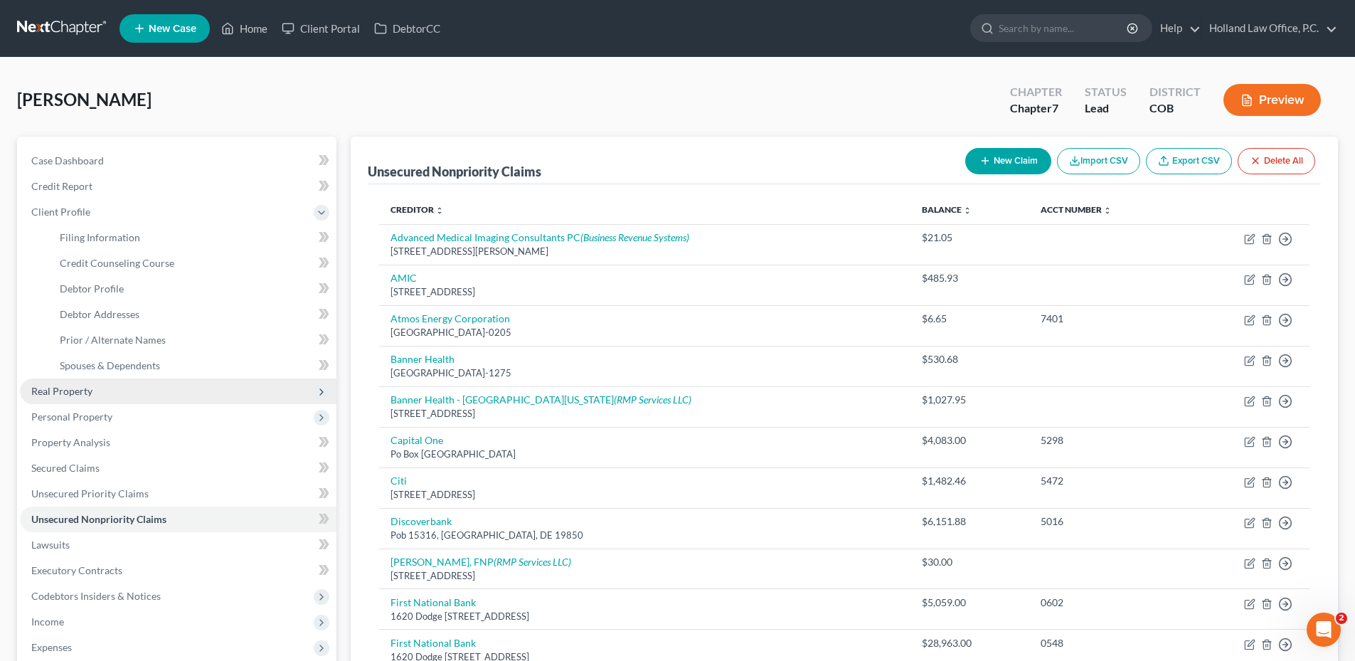
click at [80, 387] on span "Real Property" at bounding box center [61, 391] width 61 height 12
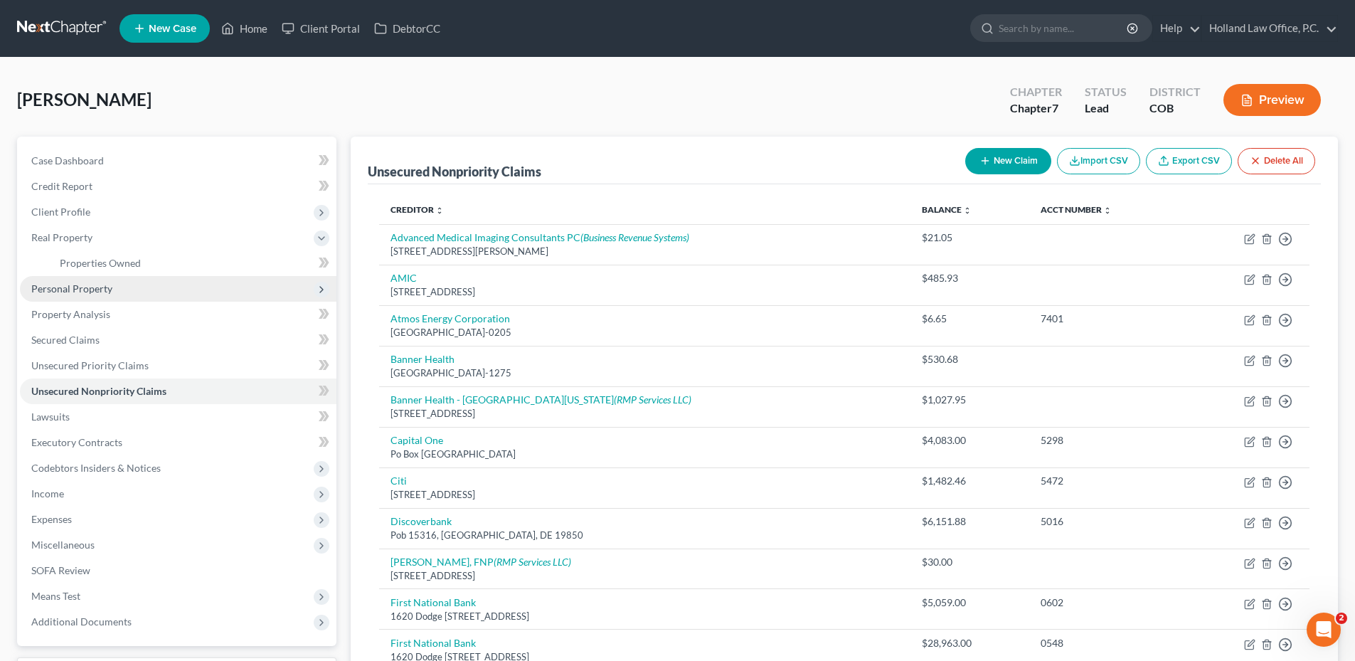
click at [97, 299] on span "Personal Property" at bounding box center [178, 289] width 317 height 26
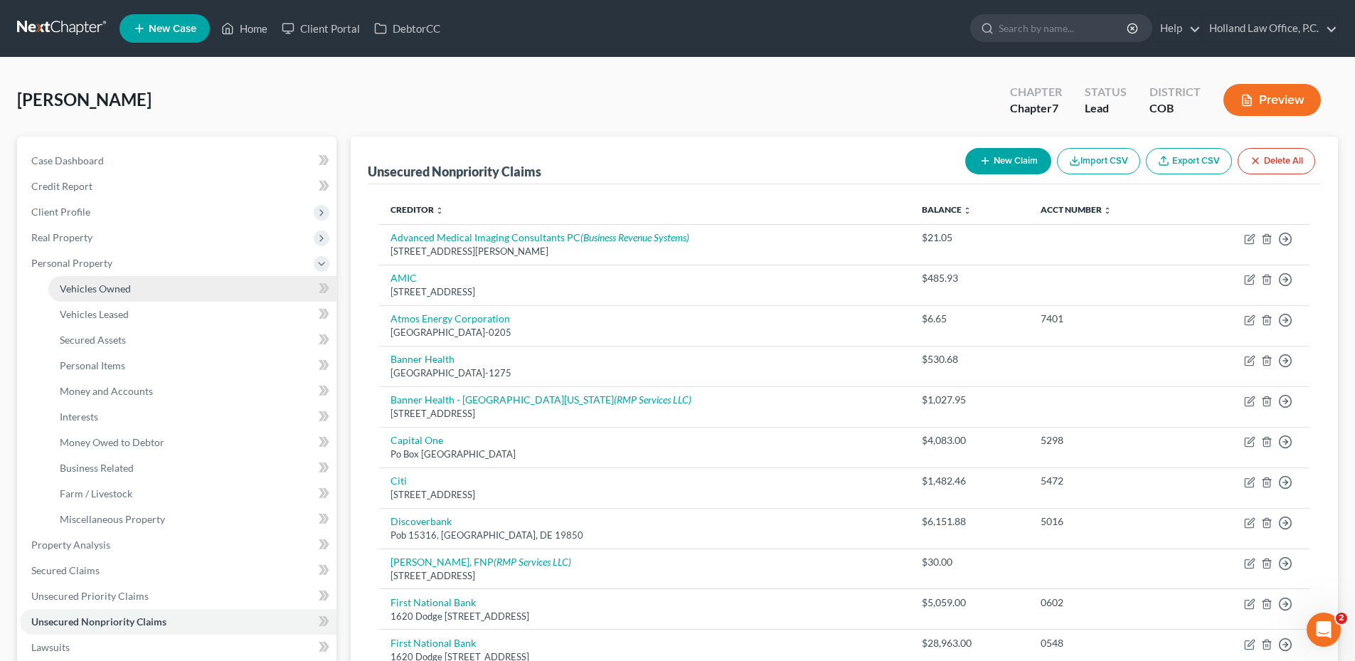
click at [149, 296] on link "Vehicles Owned" at bounding box center [192, 289] width 288 height 26
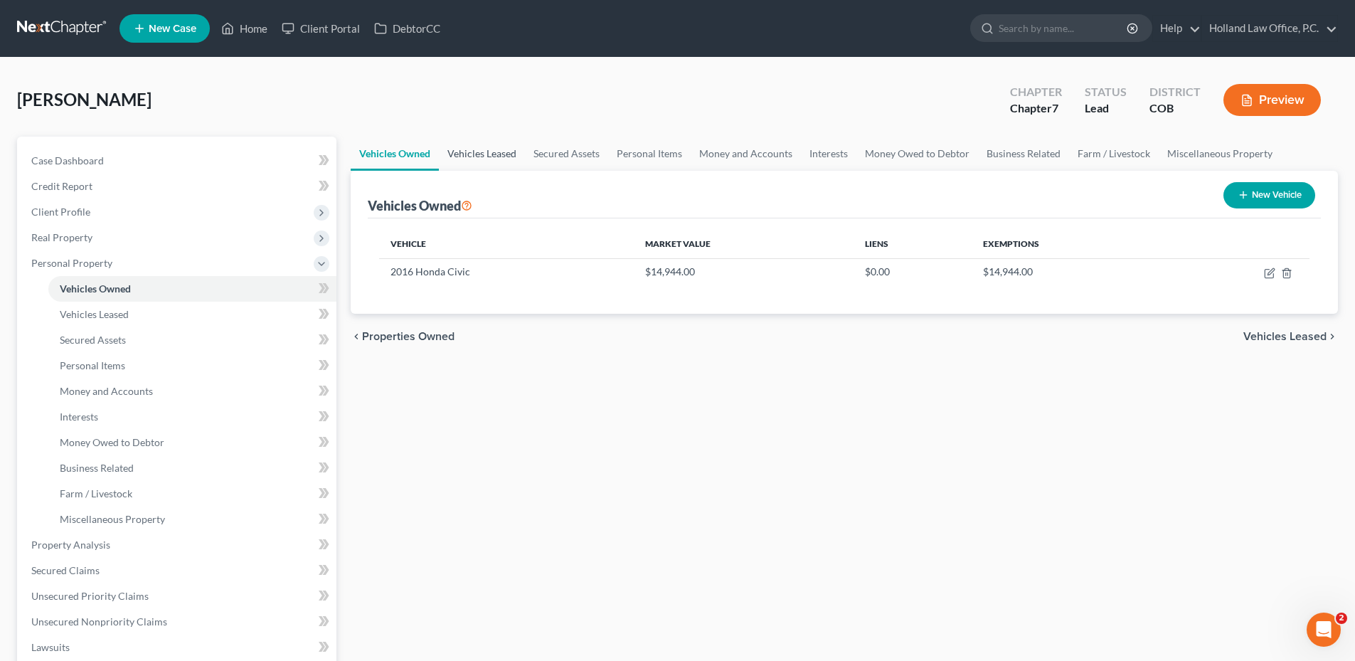
click at [495, 154] on link "Vehicles Leased" at bounding box center [482, 154] width 86 height 34
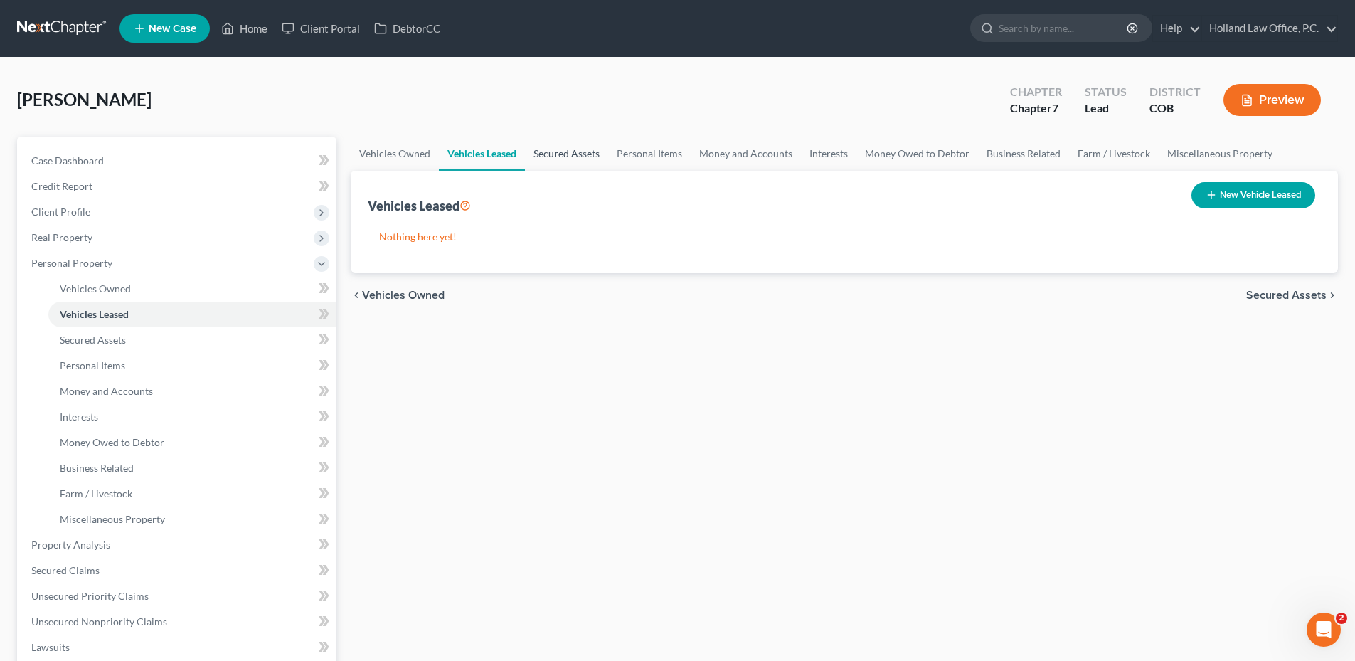
click at [552, 154] on link "Secured Assets" at bounding box center [566, 154] width 83 height 34
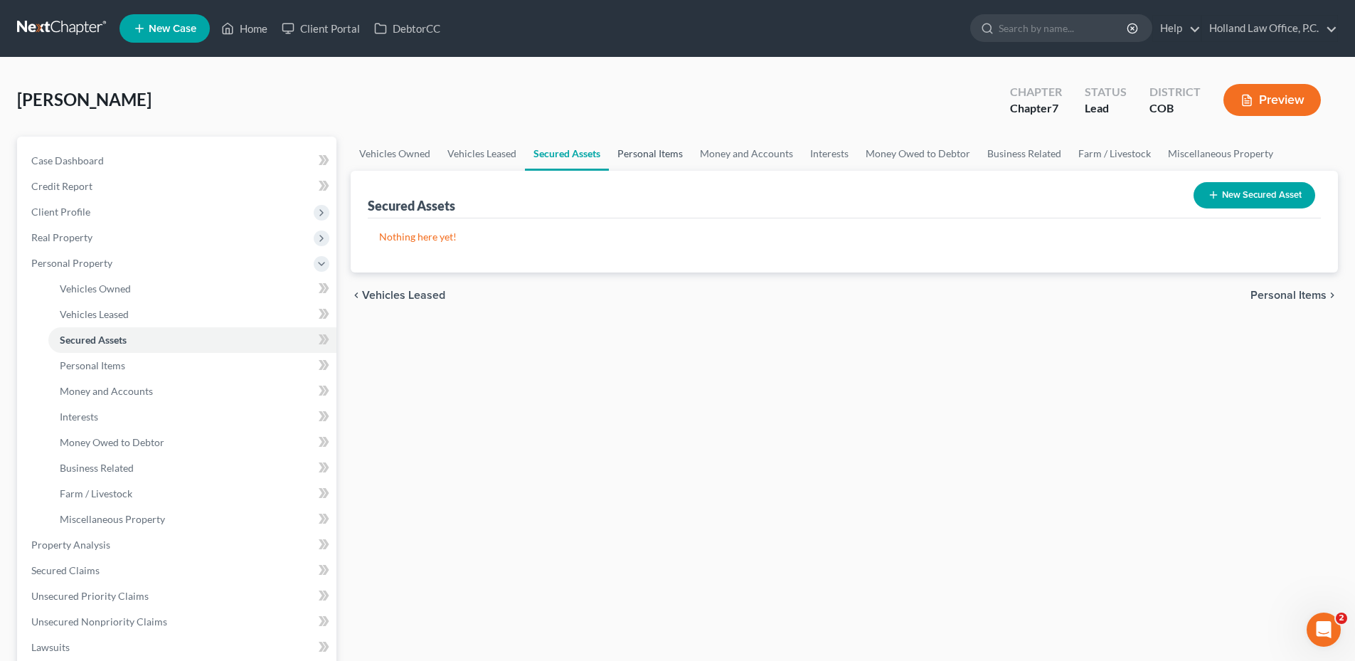
click at [612, 150] on link "Personal Items" at bounding box center [650, 154] width 83 height 34
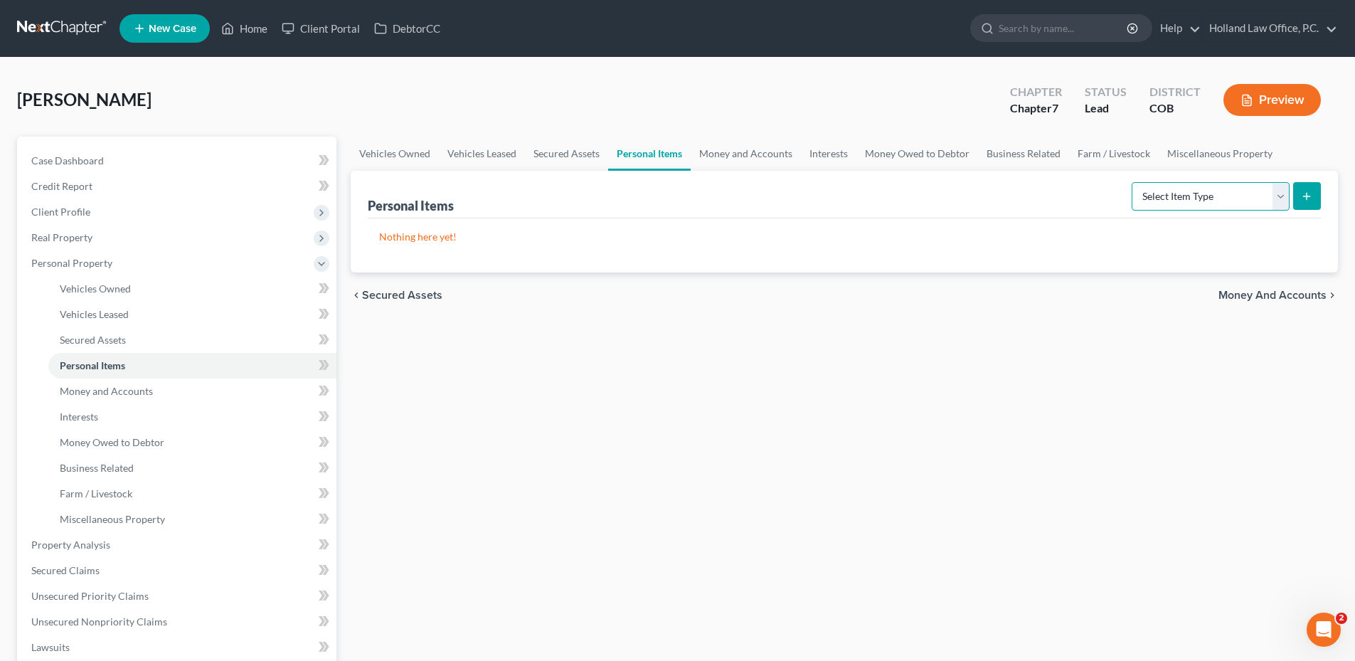
click at [1245, 187] on select "Select Item Type Clothing Collectibles Of Value Electronics Firearms Household …" at bounding box center [1211, 196] width 158 height 28
select select "clothing"
click at [1133, 182] on select "Select Item Type Clothing Collectibles Of Value Electronics Firearms Household …" at bounding box center [1211, 196] width 158 height 28
click at [1312, 191] on icon "submit" at bounding box center [1306, 196] width 11 height 11
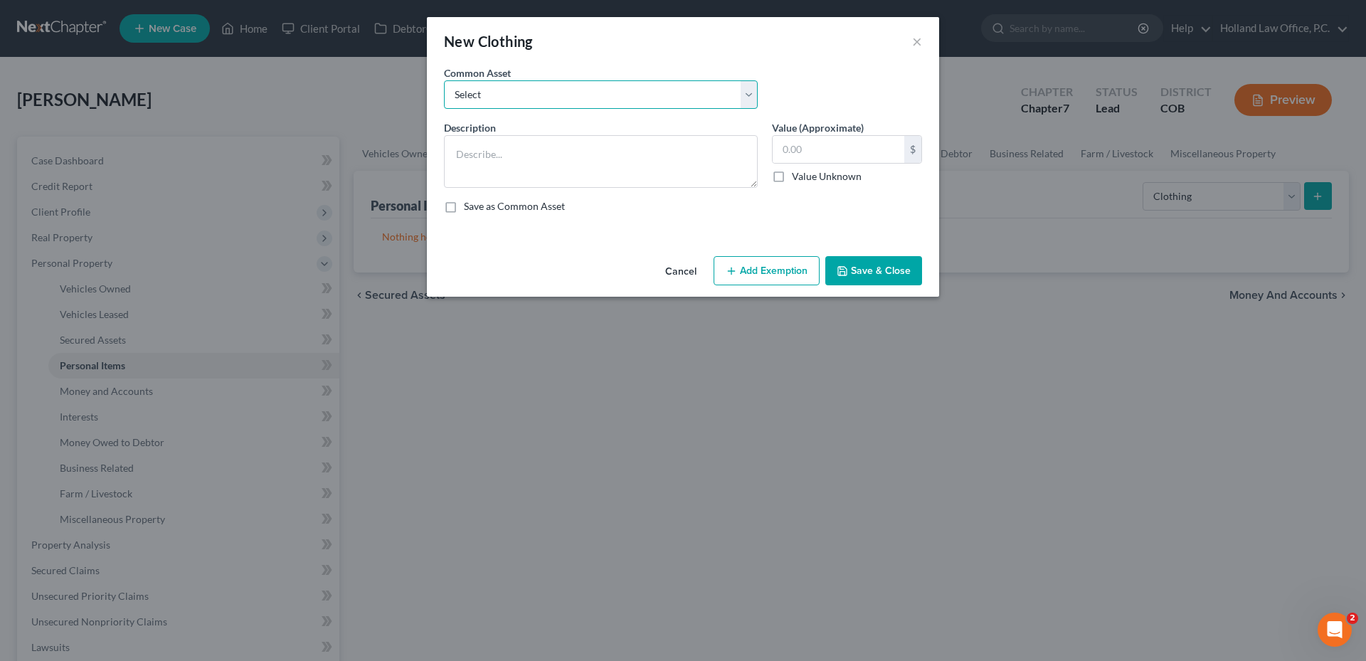
click at [535, 104] on select "Select Women's clothing, shoes and accessories Womens Clothing Childrens Clothi…" at bounding box center [601, 94] width 314 height 28
select select "1"
click at [444, 80] on select "Select Women's clothing, shoes and accessories Womens Clothing Childrens Clothi…" at bounding box center [601, 94] width 314 height 28
type textarea "Womens Clothing Childrens Clothing"
type input "400.00"
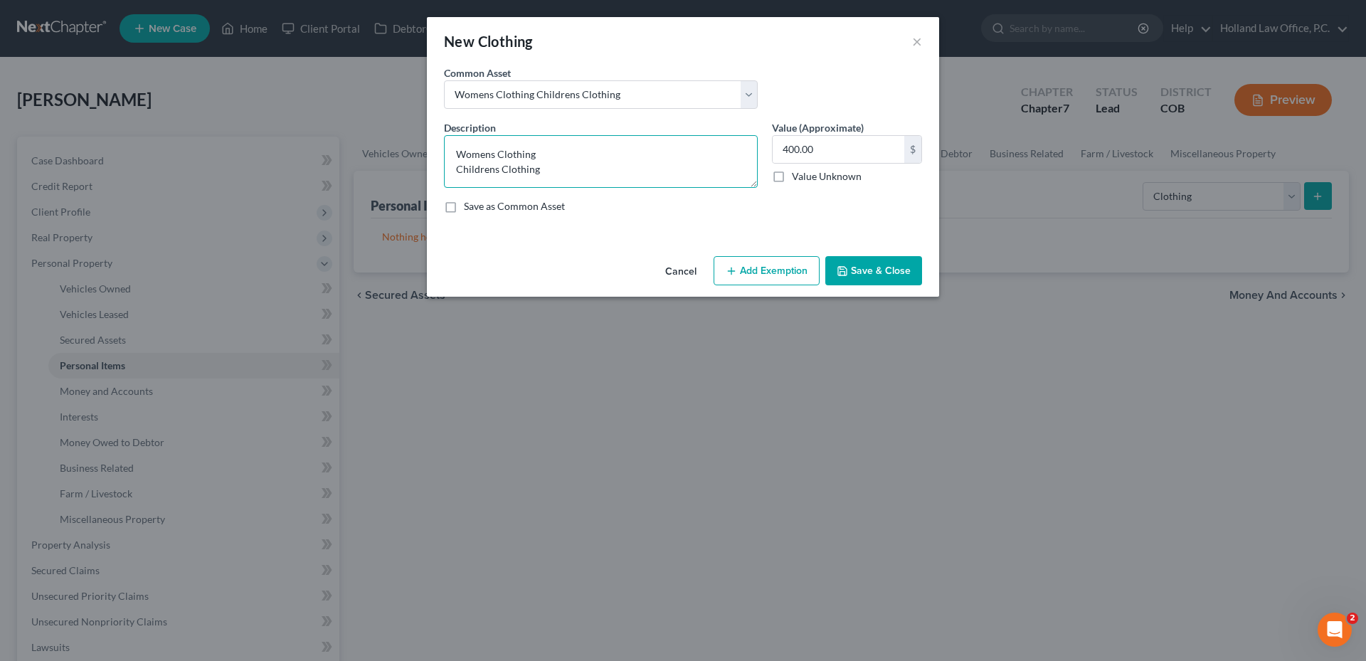
drag, startPoint x: 459, startPoint y: 169, endPoint x: 629, endPoint y: 171, distance: 170.0
click at [629, 171] on textarea "Womens Clothing Childrens Clothing" at bounding box center [601, 161] width 314 height 53
type textarea "Womens Clothing"
click at [780, 256] on div "Cancel Add Exemption Save & Close" at bounding box center [683, 273] width 512 height 47
click at [778, 263] on button "Add Exemption" at bounding box center [766, 271] width 106 height 30
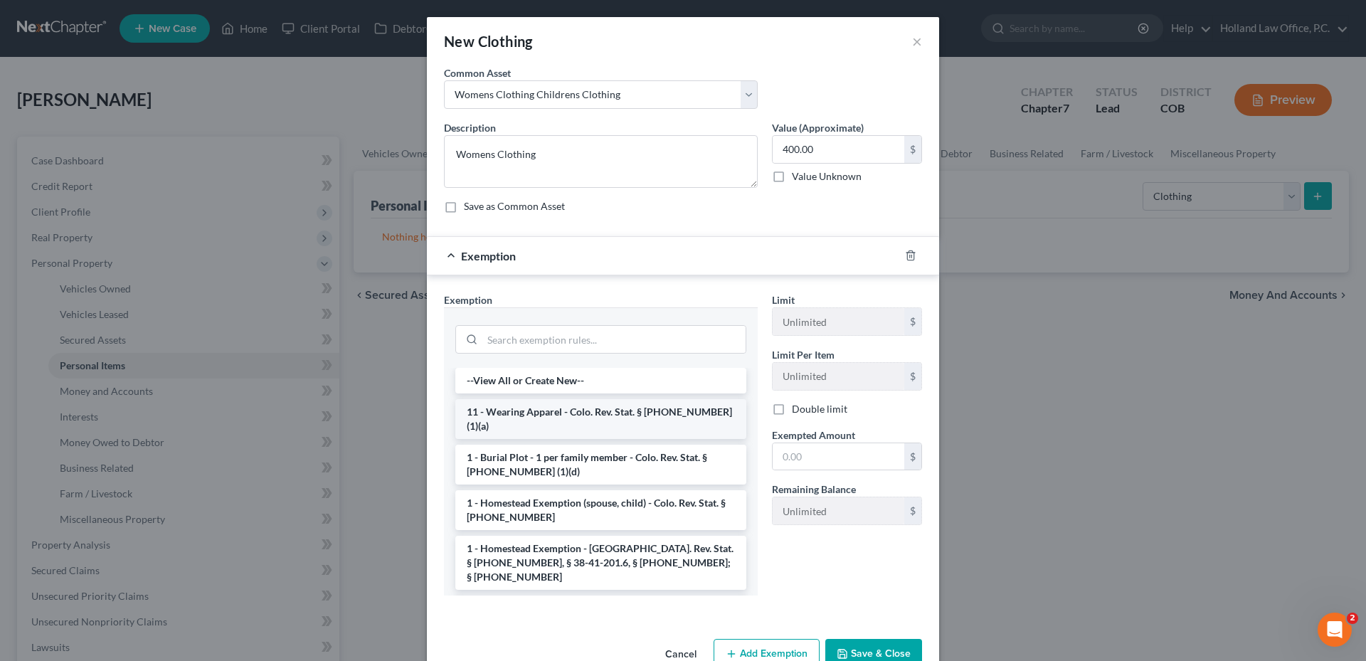
click at [568, 420] on li "11 - Wearing Apparel - Colo. Rev. Stat. § [PHONE_NUMBER] (1)(a)" at bounding box center [600, 419] width 291 height 40
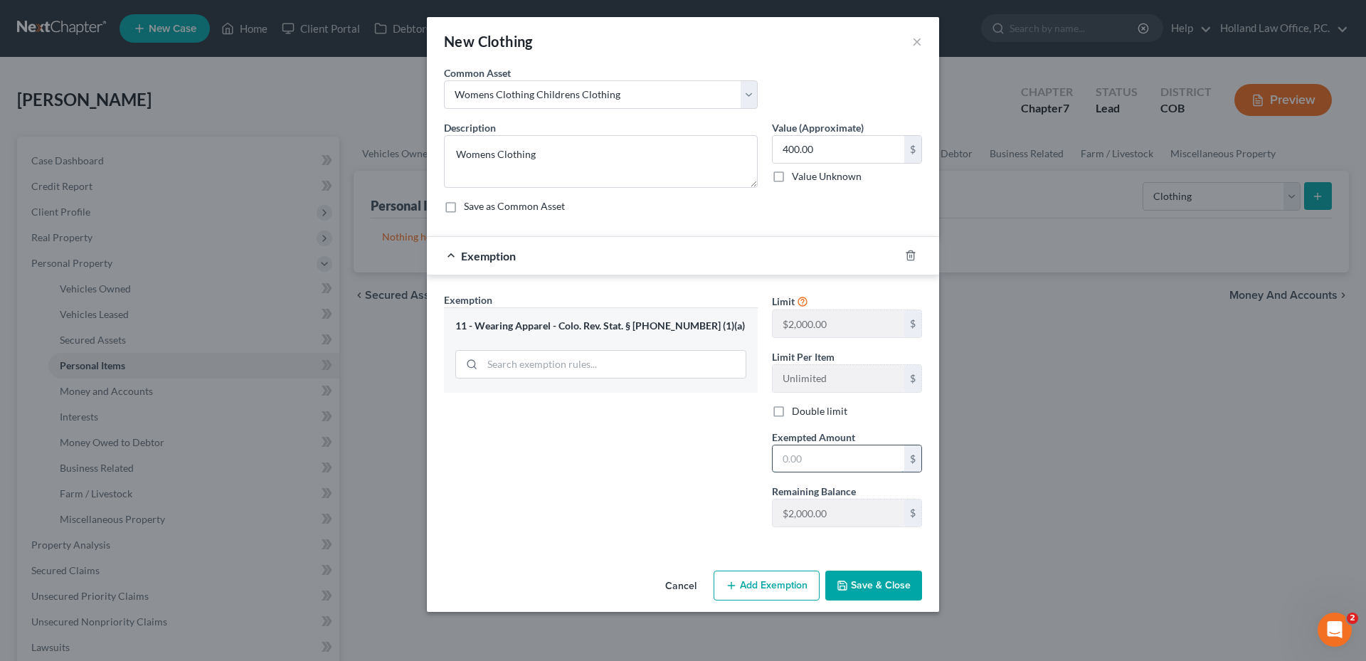
click at [807, 454] on input "text" at bounding box center [838, 458] width 132 height 27
type input "400.00"
drag, startPoint x: 891, startPoint y: 595, endPoint x: 891, endPoint y: 604, distance: 9.2
click at [891, 598] on button "Save & Close" at bounding box center [873, 585] width 97 height 30
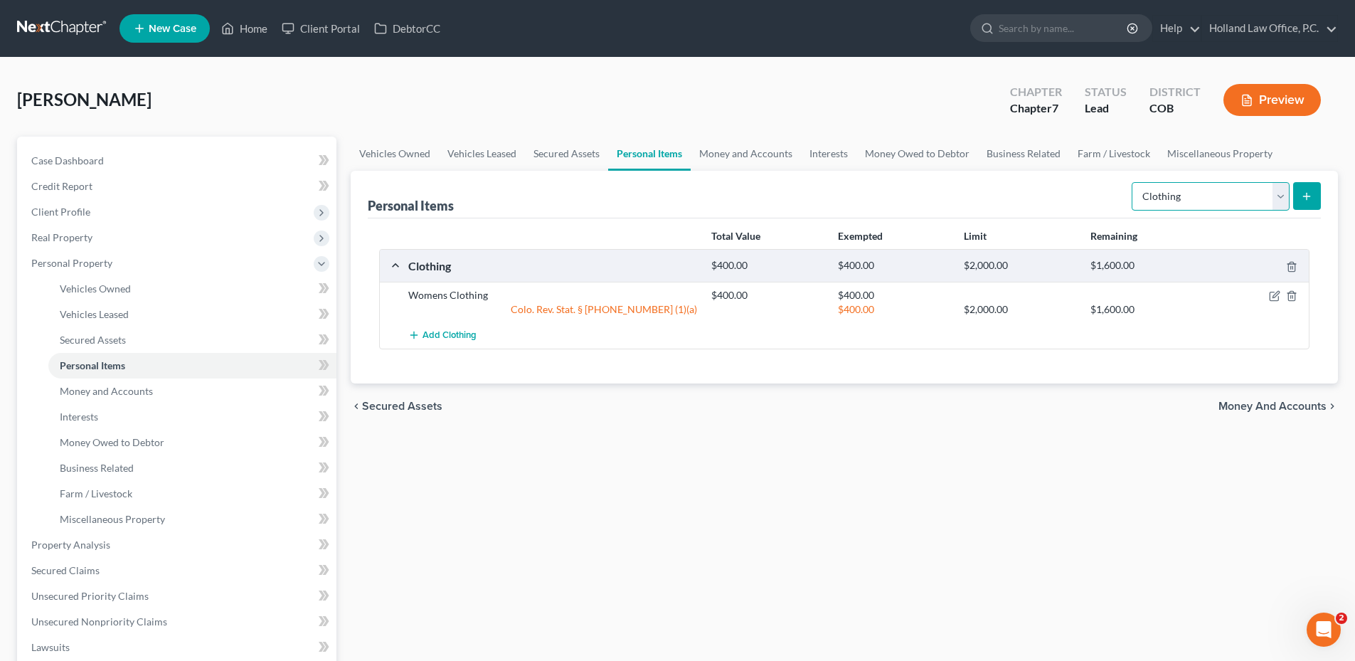
click at [1244, 195] on select "Select Item Type Clothing Collectibles Of Value Electronics Firearms Household …" at bounding box center [1211, 196] width 158 height 28
select select "collectibles_of_value"
click at [1133, 182] on select "Select Item Type Clothing Collectibles Of Value Electronics Firearms Household …" at bounding box center [1211, 196] width 158 height 28
click at [1299, 197] on button "submit" at bounding box center [1307, 196] width 28 height 28
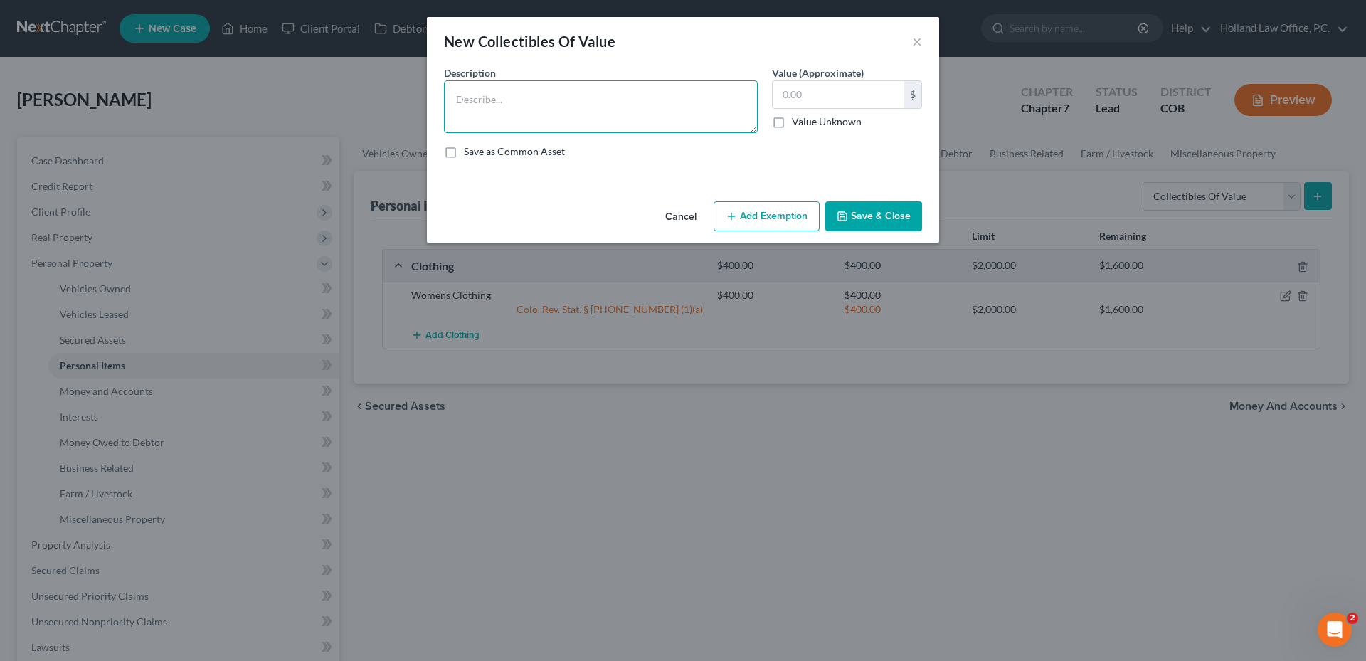
click at [555, 98] on textarea at bounding box center [601, 106] width 314 height 53
type textarea "UNKNOWN"
type input "0.0"
click at [756, 225] on button "Add Exemption" at bounding box center [766, 216] width 106 height 30
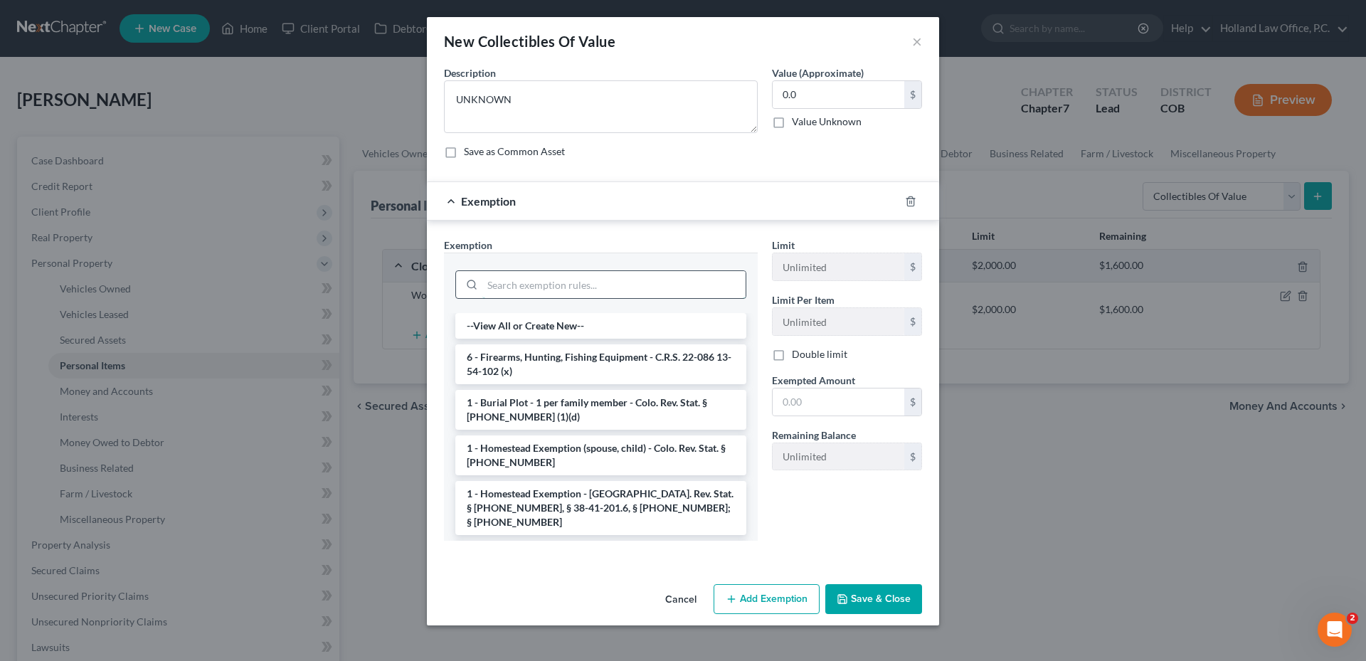
click at [540, 293] on input "search" at bounding box center [613, 284] width 263 height 27
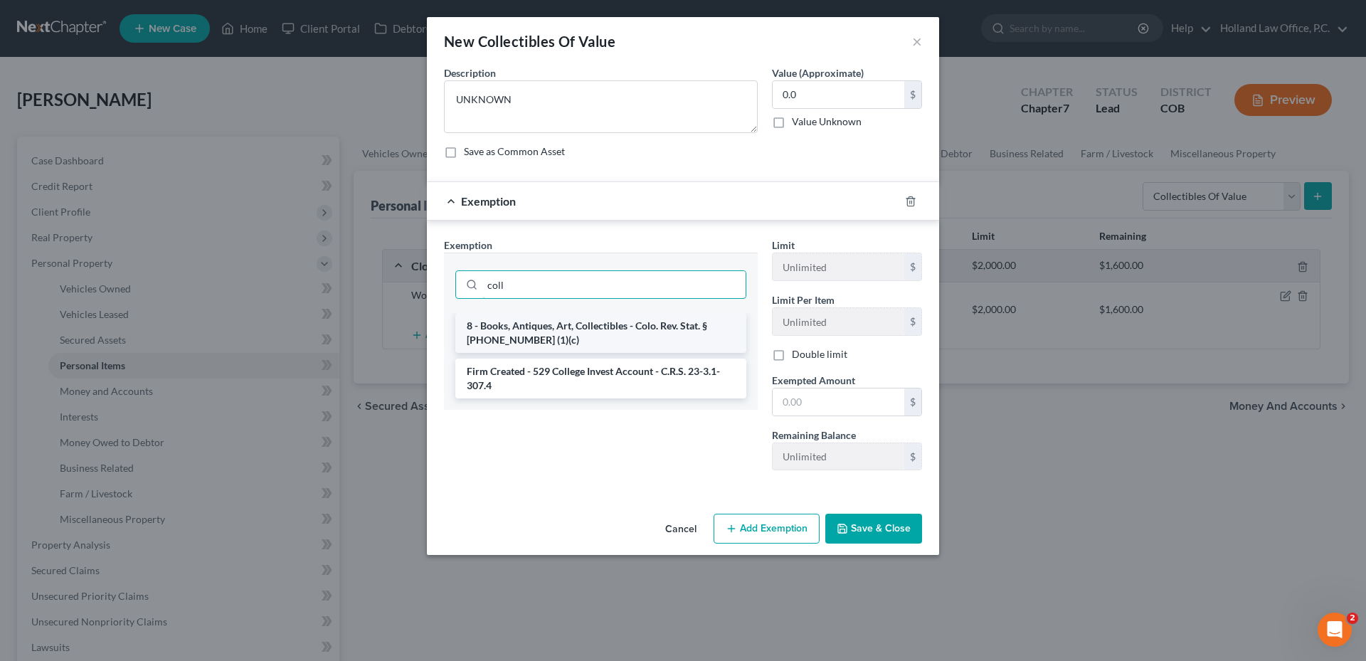
type input "coll"
click at [552, 349] on li "8 - Books, Antiques, Art, Collectibles - Colo. Rev. Stat. § [PHONE_NUMBER] (1)(…" at bounding box center [600, 333] width 291 height 40
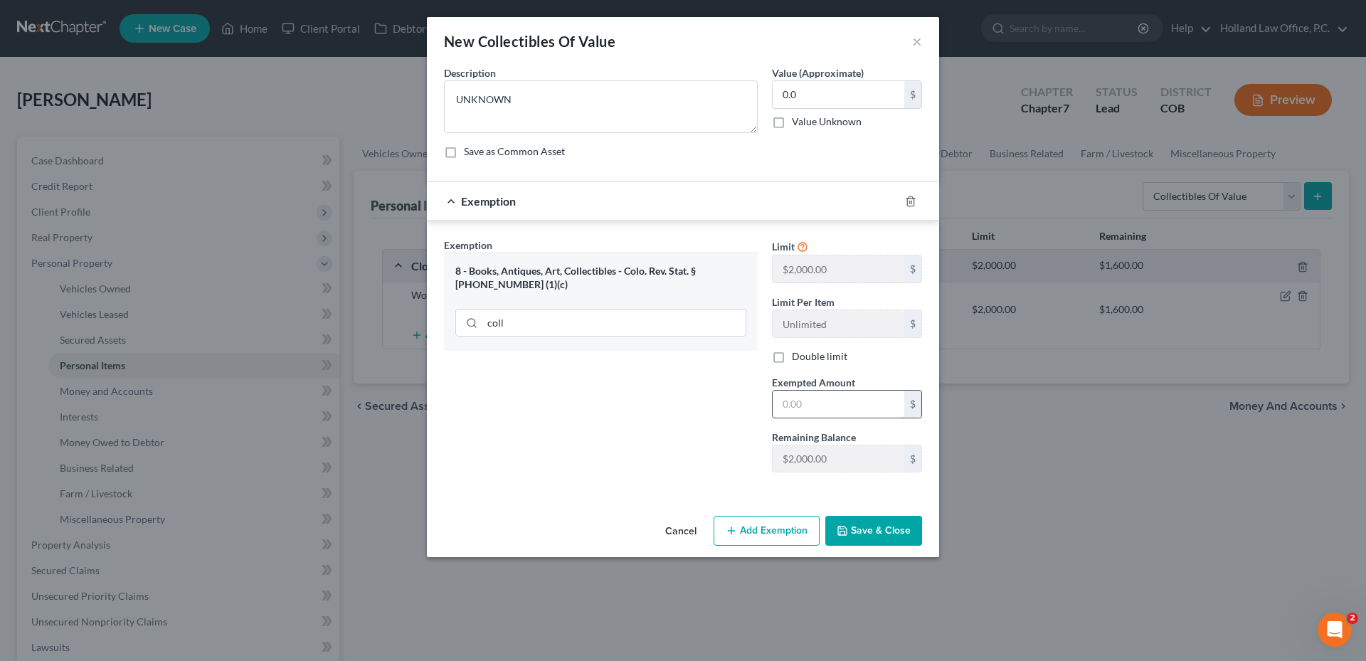
click at [832, 414] on input "text" at bounding box center [838, 403] width 132 height 27
type input "0.0"
click at [876, 516] on button "Save & Close" at bounding box center [873, 531] width 97 height 30
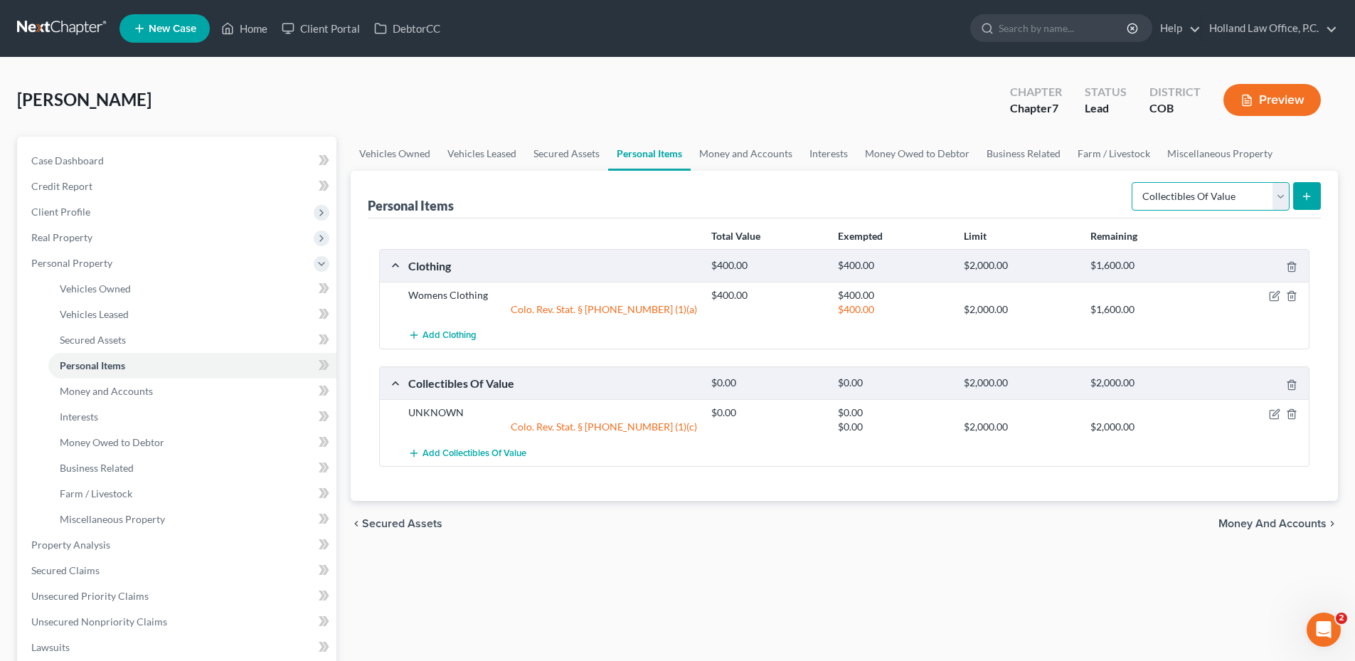
click at [1226, 195] on select "Select Item Type Clothing Collectibles Of Value Electronics Firearms Household …" at bounding box center [1211, 196] width 158 height 28
select select "electronics"
click at [1133, 182] on select "Select Item Type Clothing Collectibles Of Value Electronics Firearms Household …" at bounding box center [1211, 196] width 158 height 28
click at [1320, 181] on div "Select Item Type Clothing Collectibles Of Value Electronics Firearms Household …" at bounding box center [1223, 195] width 195 height 38
click at [1317, 193] on button "submit" at bounding box center [1307, 196] width 28 height 28
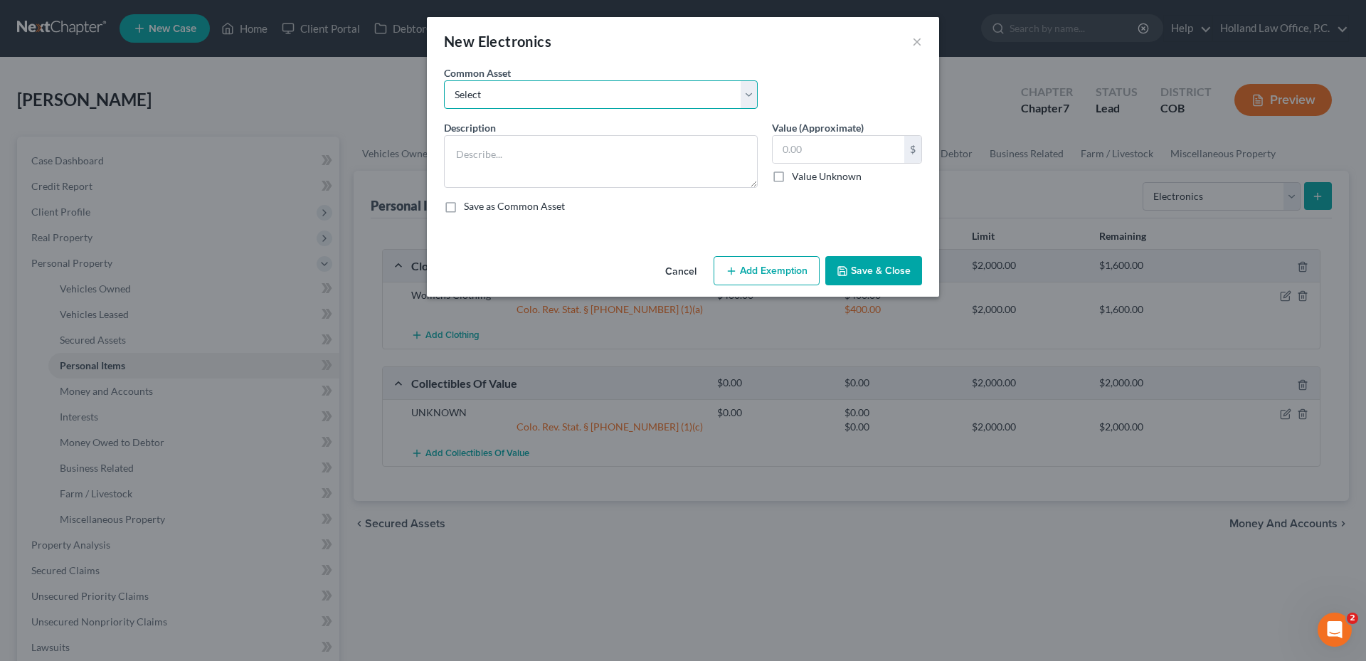
click at [624, 91] on select "Select 3 TV Xbox Computer 2 Tablets 3 Cell Phones nintendo switch playstation T…" at bounding box center [601, 94] width 314 height 28
select select "2"
click at [444, 80] on select "Select 3 TV Xbox Computer 2 Tablets 3 Cell Phones nintendo switch playstation T…" at bounding box center [601, 94] width 314 height 28
type textarea "TV, Gaming Console, Laptop, Tablet, Cell phone, Computer Printer, Surround Sound"
type input "500.00"
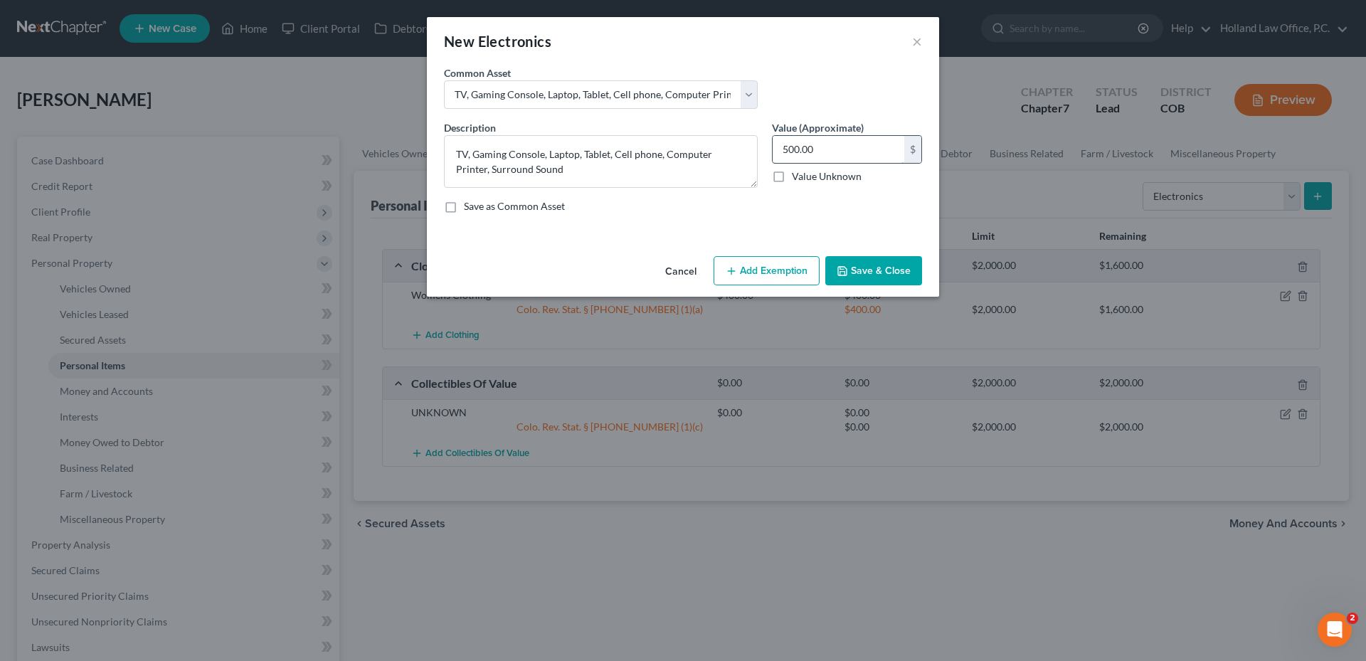
click at [810, 162] on input "500.00" at bounding box center [838, 149] width 132 height 27
click at [767, 262] on button "Add Exemption" at bounding box center [766, 271] width 106 height 30
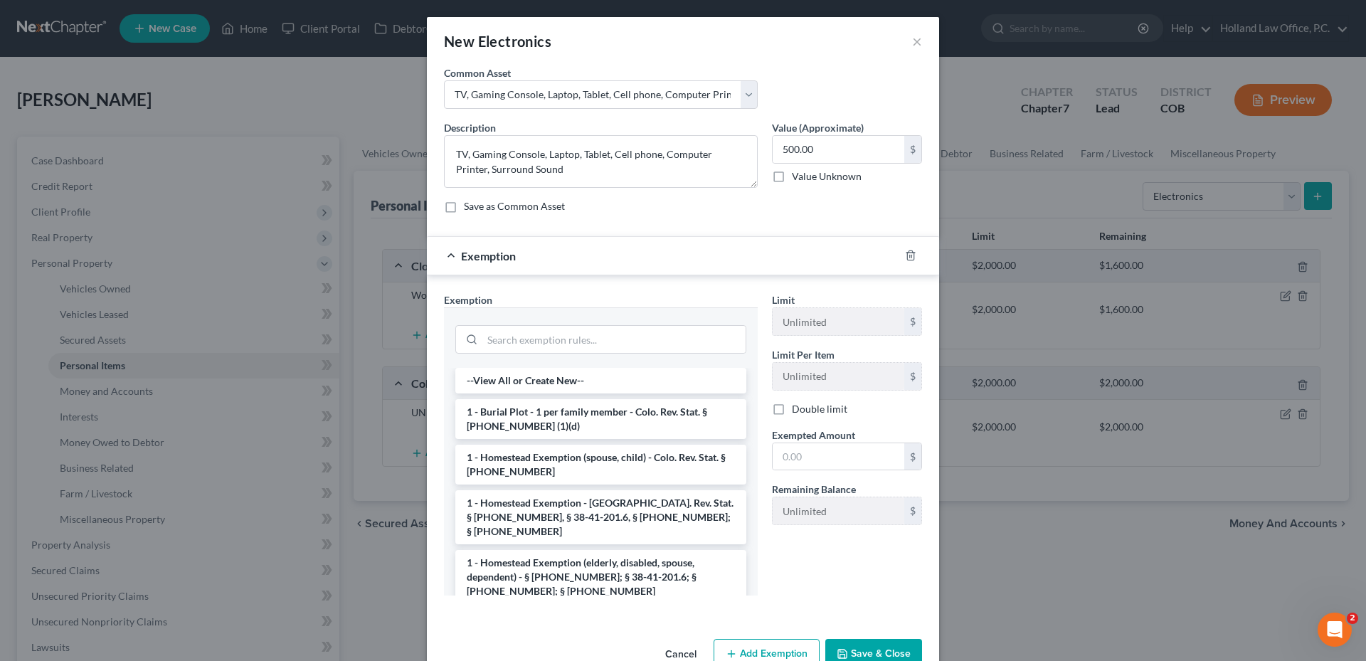
click at [529, 356] on div at bounding box center [601, 337] width 314 height 60
click at [529, 353] on div at bounding box center [600, 337] width 291 height 37
click at [526, 344] on input "search" at bounding box center [613, 339] width 263 height 27
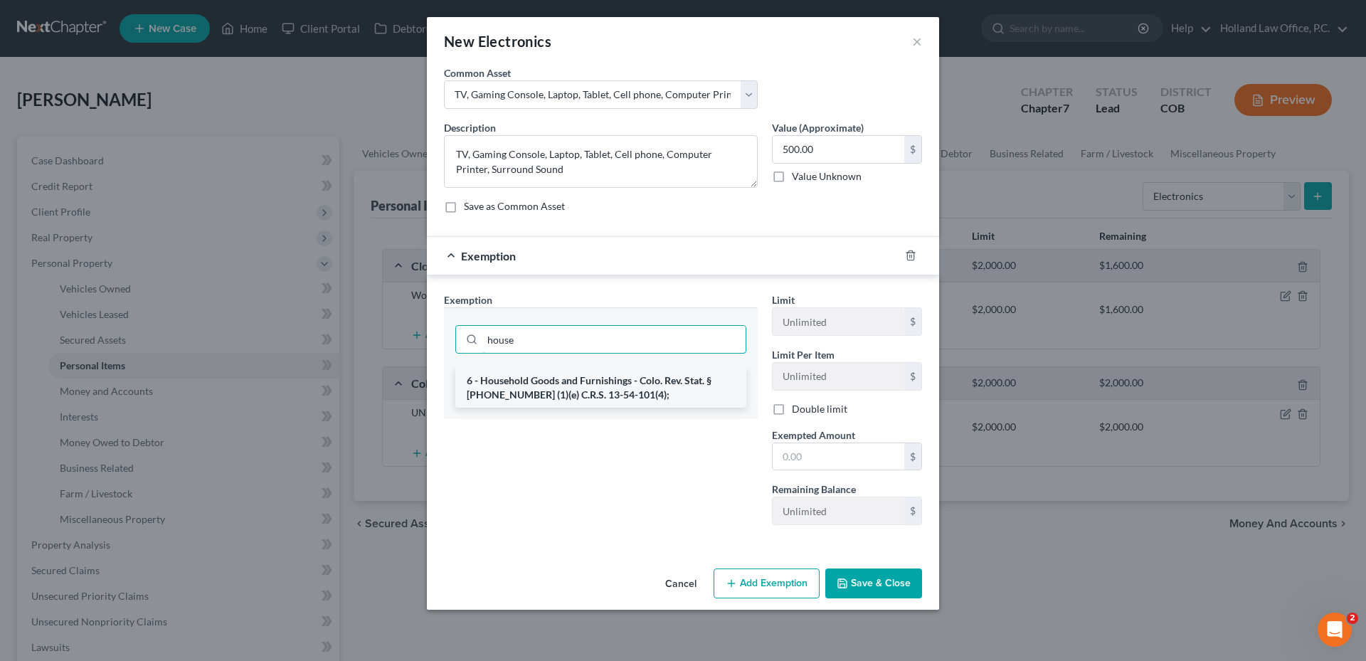
type input "house"
click at [547, 388] on li "6 - Household Goods and Furnishings - Colo. Rev. Stat. § [PHONE_NUMBER] (1)(e) …" at bounding box center [600, 388] width 291 height 40
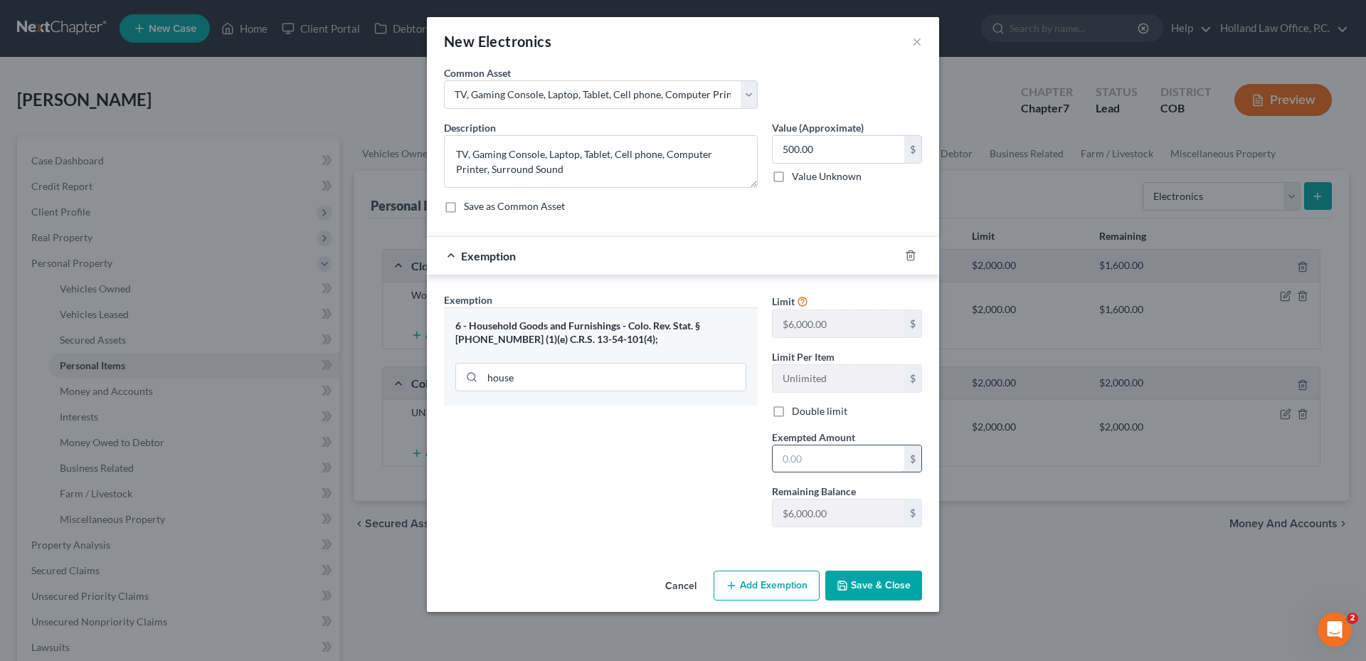
click at [812, 459] on input "text" at bounding box center [838, 458] width 132 height 27
type input "500.00"
click at [872, 592] on button "Save & Close" at bounding box center [873, 585] width 97 height 30
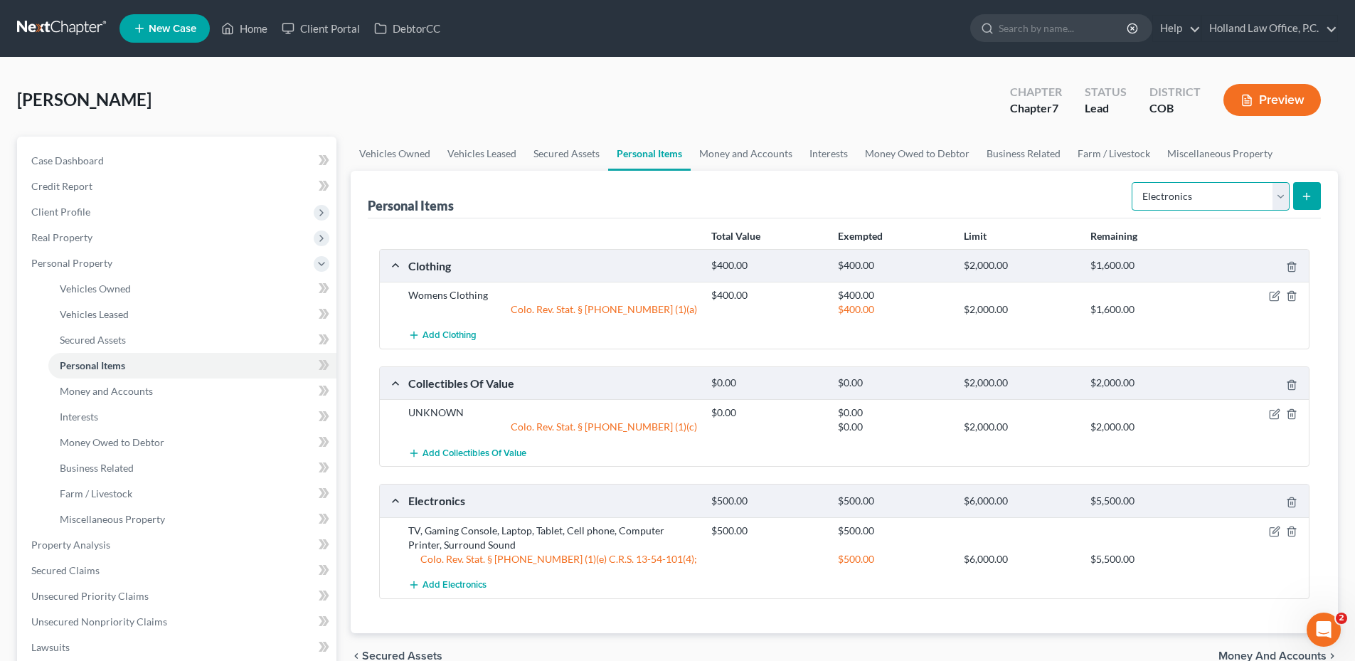
click at [1208, 198] on select "Select Item Type Clothing Collectibles Of Value Electronics Firearms Household …" at bounding box center [1211, 196] width 158 height 28
select select "firearms"
click at [1133, 182] on select "Select Item Type Clothing Collectibles Of Value Electronics Firearms Household …" at bounding box center [1211, 196] width 158 height 28
click at [1303, 197] on icon "submit" at bounding box center [1306, 196] width 11 height 11
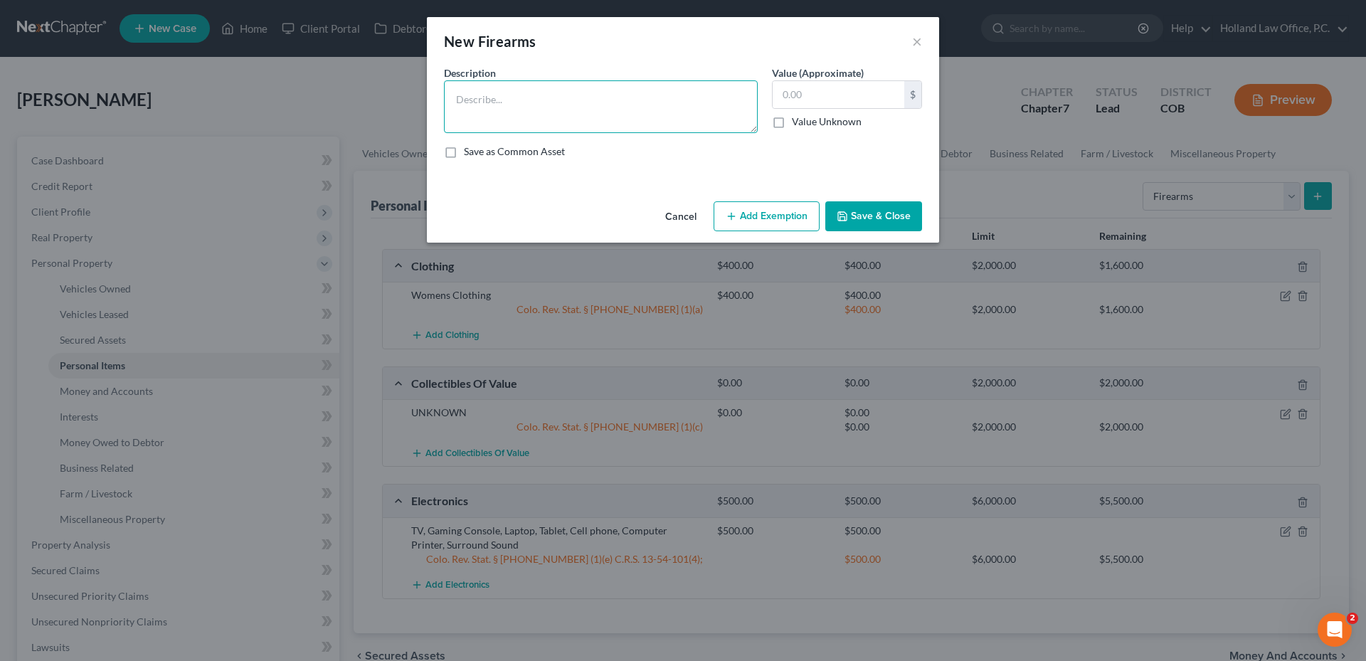
click at [533, 119] on textarea at bounding box center [601, 106] width 314 height 53
type textarea "I"
type textarea "UNKNOWN"
click at [804, 101] on input "text" at bounding box center [838, 94] width 132 height 27
type input "0.0"
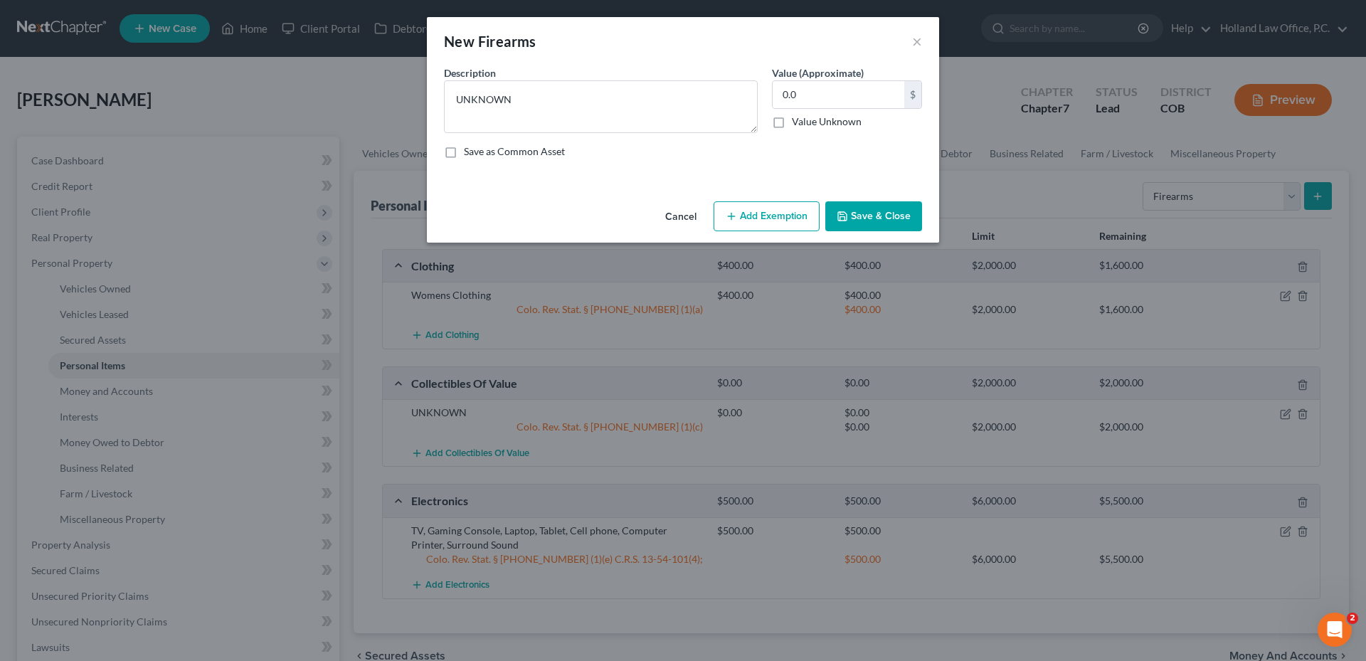
click at [779, 211] on button "Add Exemption" at bounding box center [766, 216] width 106 height 30
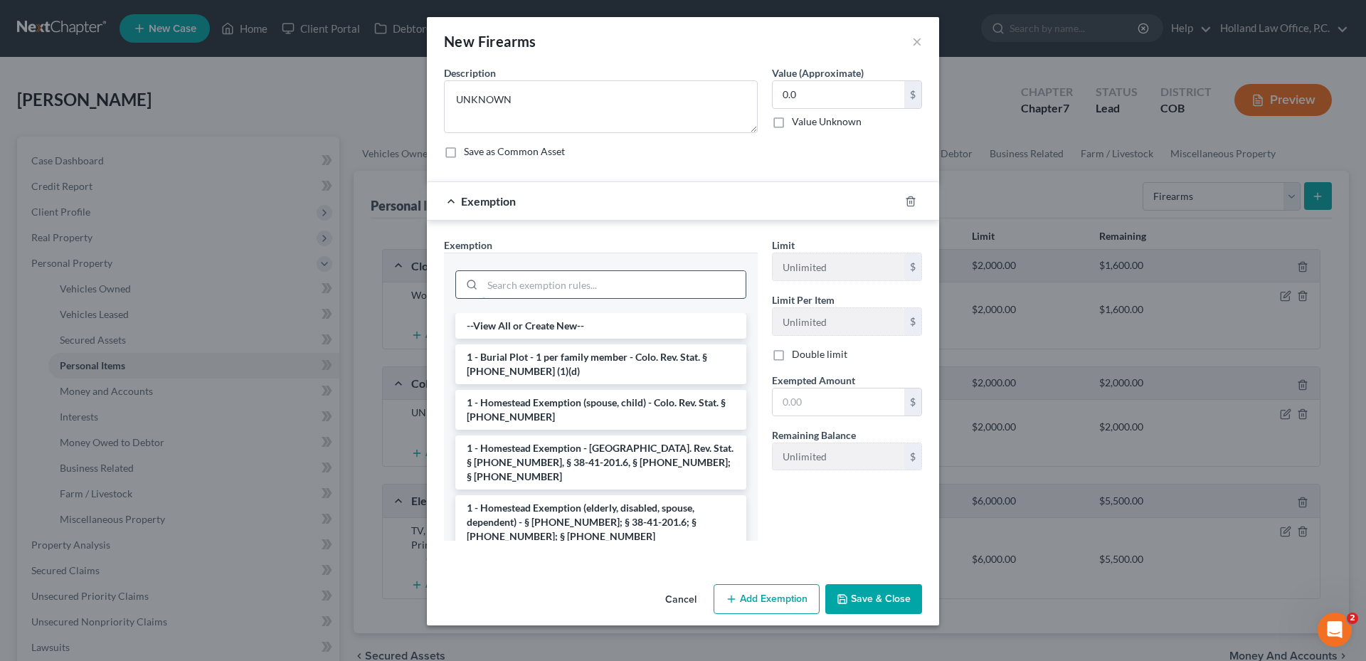
click at [544, 285] on input "search" at bounding box center [613, 284] width 263 height 27
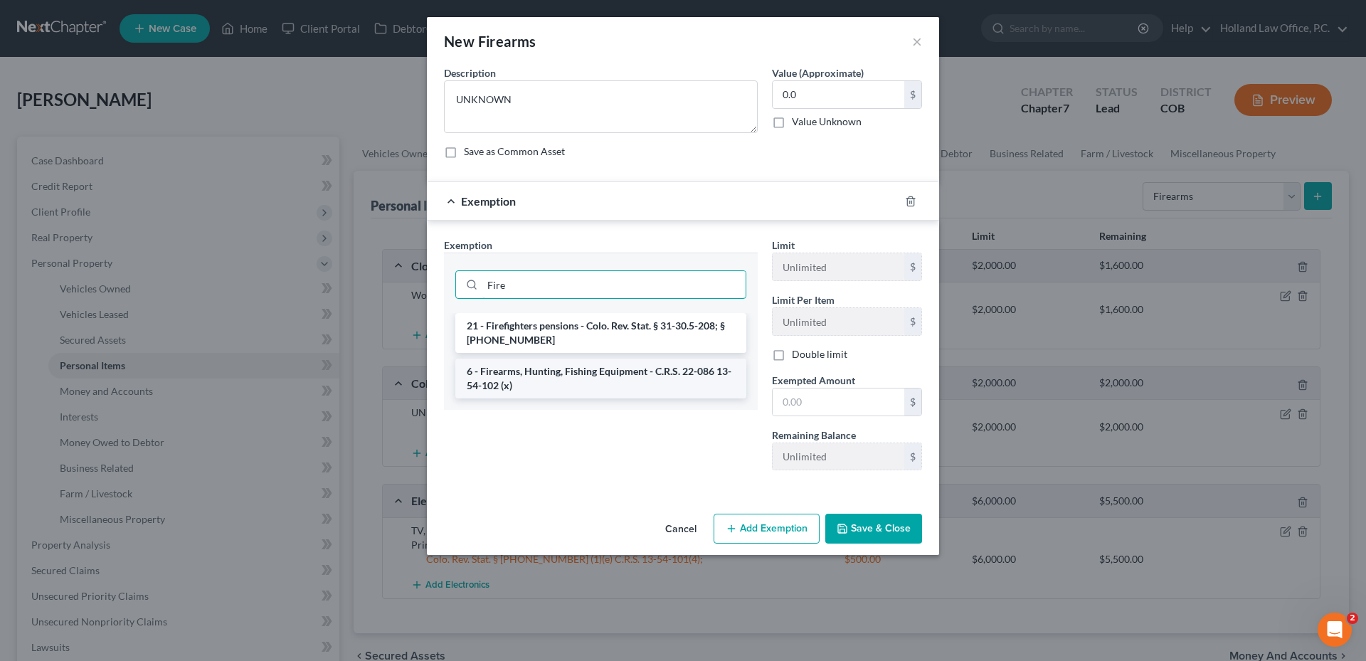
type input "Fire"
click at [575, 368] on li "6 - Firearms, Hunting, Fishing Equipment - C.R.S. 22-086 13-54-102 (x)" at bounding box center [600, 378] width 291 height 40
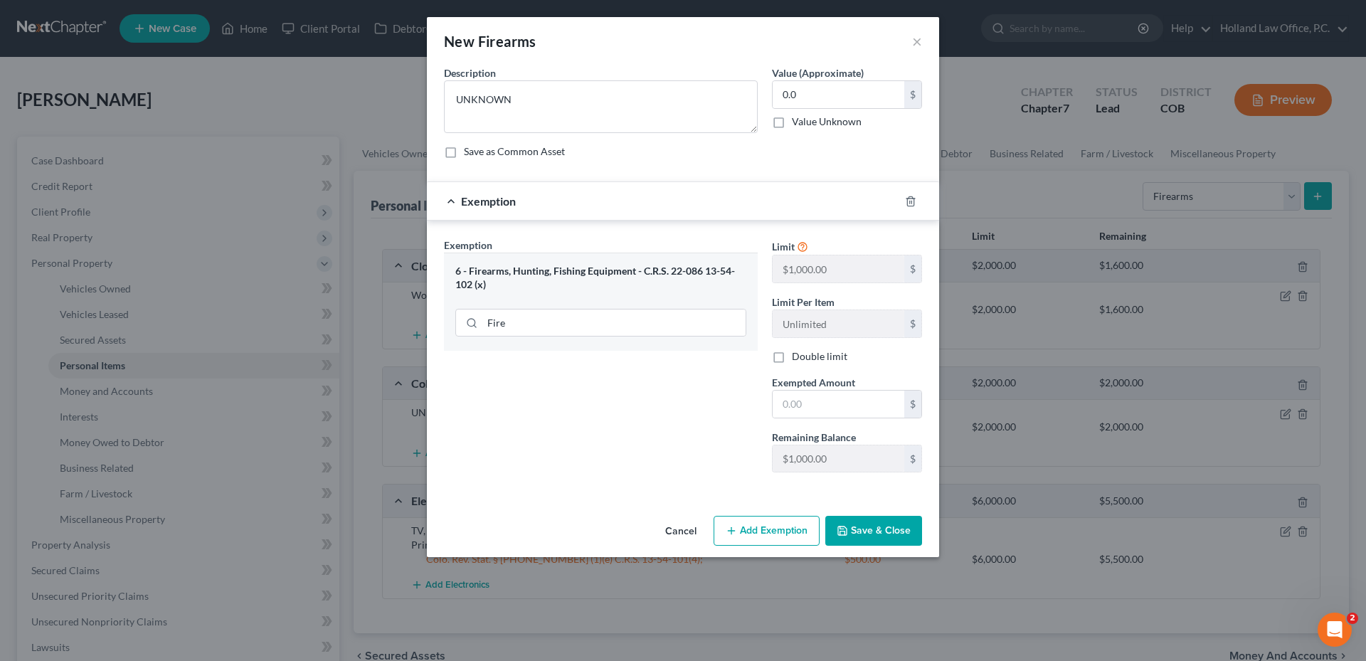
click at [856, 420] on div "Limit $1,000.00 $ Limit Per Item Unlimited $ Double limit Exempted Amount * $ R…" at bounding box center [847, 361] width 164 height 246
click at [824, 409] on input "text" at bounding box center [838, 403] width 132 height 27
type input "0.0"
click at [887, 538] on button "Save & Close" at bounding box center [873, 531] width 97 height 30
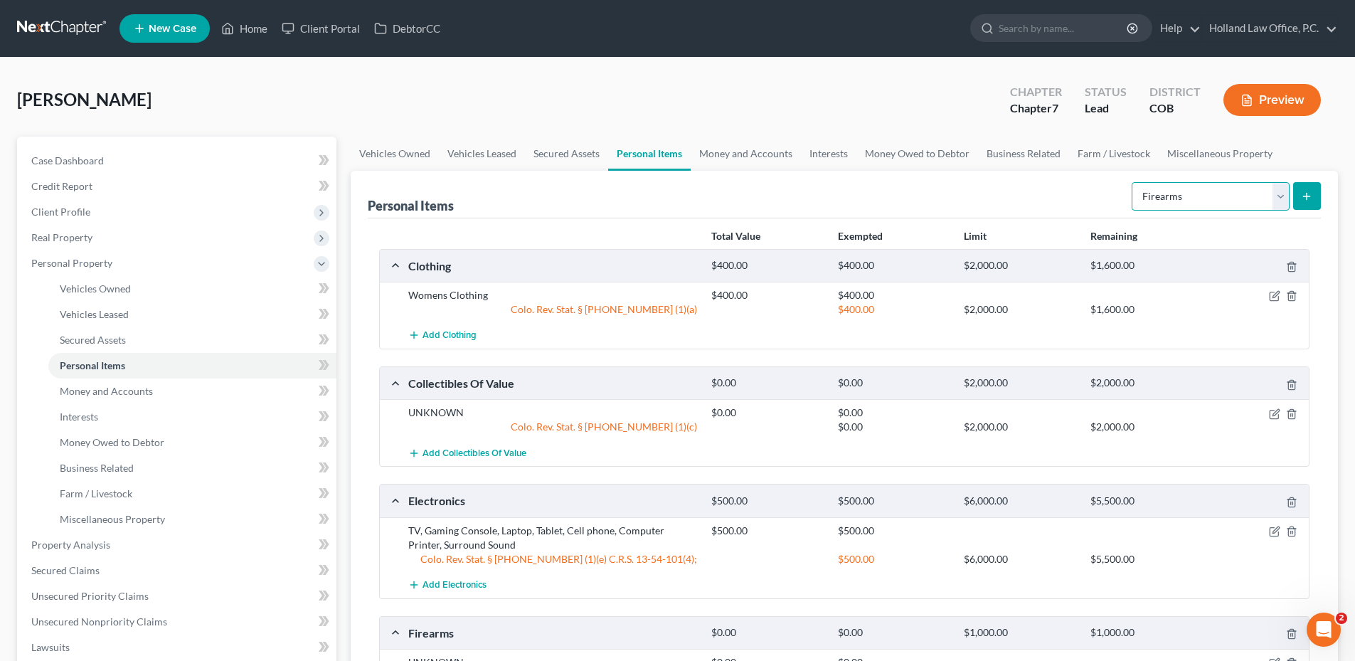
click at [1165, 191] on select "Select Item Type Clothing Collectibles Of Value Electronics Firearms Household …" at bounding box center [1211, 196] width 158 height 28
select select "household_goods"
click at [1133, 182] on select "Select Item Type Clothing Collectibles Of Value Electronics Firearms Household …" at bounding box center [1211, 196] width 158 height 28
click at [1304, 202] on button "submit" at bounding box center [1307, 196] width 28 height 28
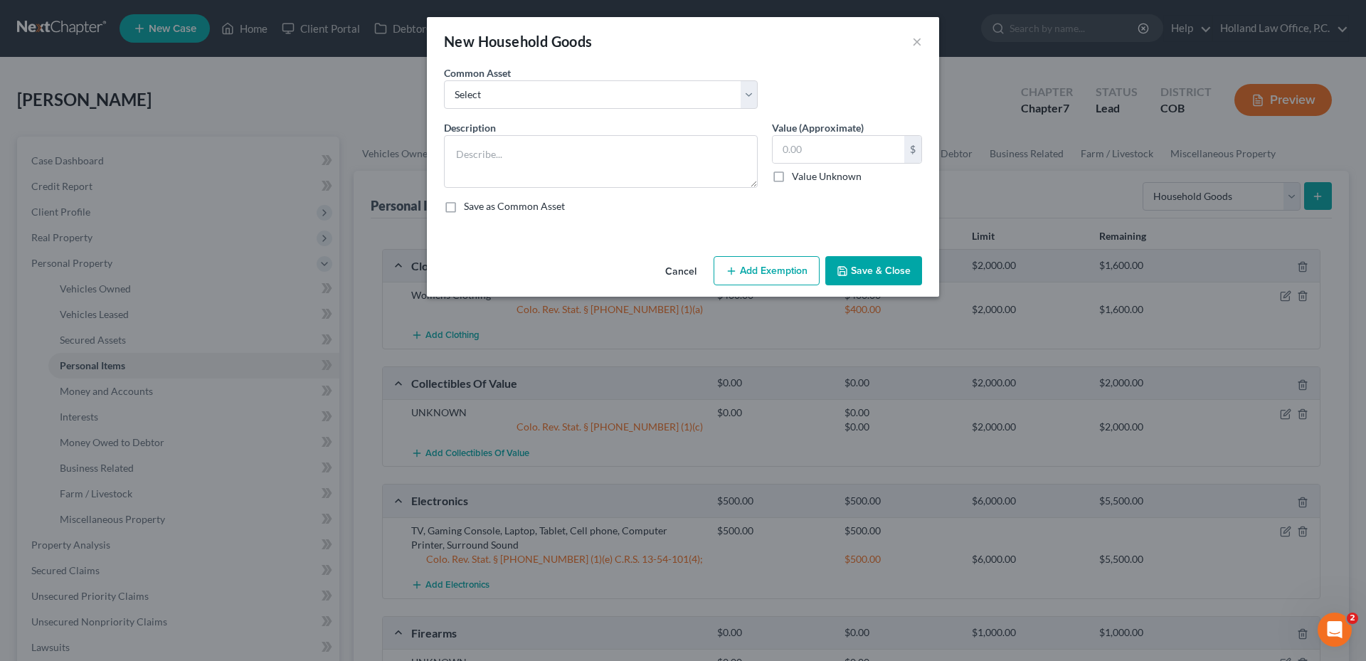
click at [688, 277] on button "Cancel" at bounding box center [681, 271] width 54 height 28
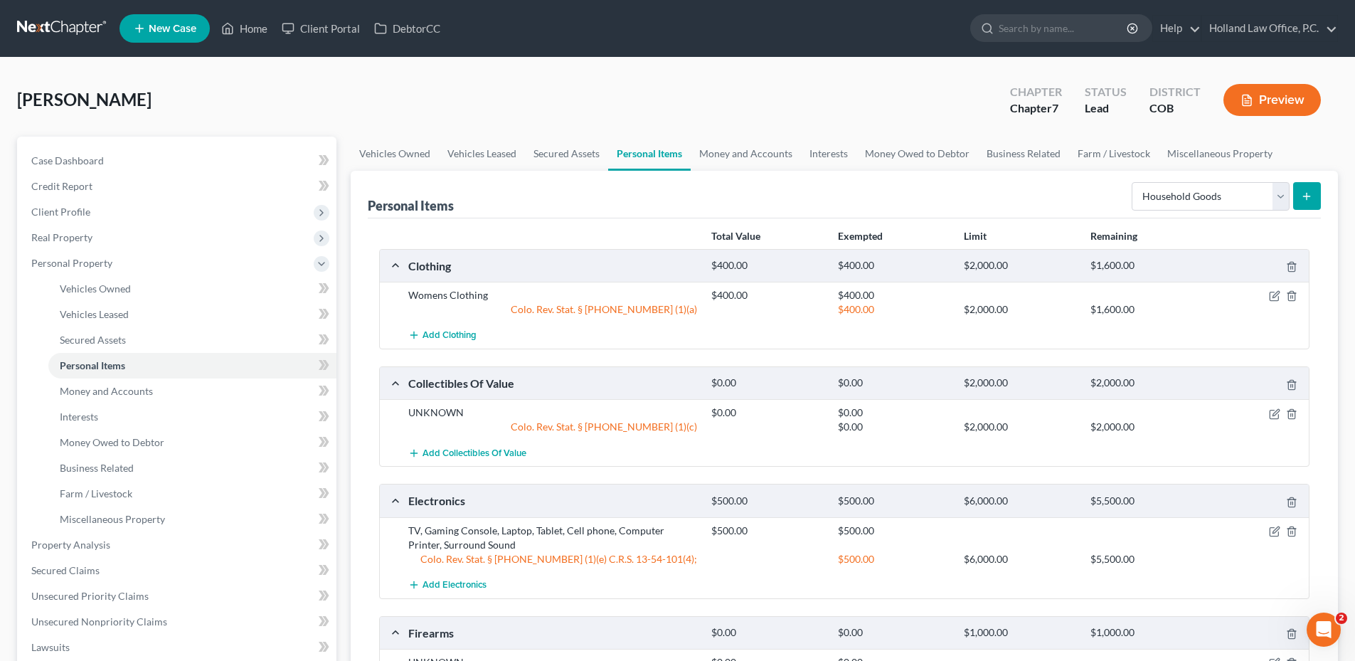
click at [1307, 193] on line "submit" at bounding box center [1307, 196] width 0 height 6
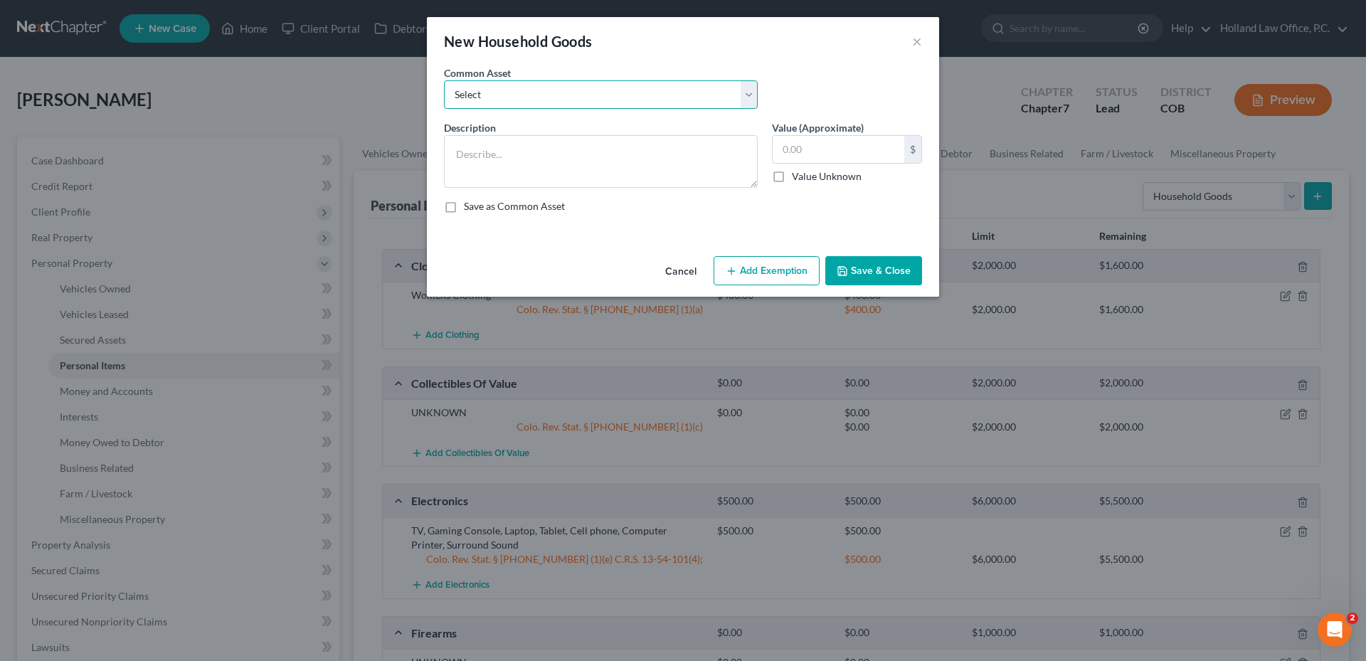
click at [633, 92] on select "Select Childrens Toys Sofa Loveseat Chair Tables Bedroom Furniture Desks Night …" at bounding box center [601, 94] width 314 height 28
select select "6"
click at [444, 80] on select "Select Childrens Toys Sofa Loveseat Chair Tables Bedroom Furniture Desks Night …" at bounding box center [601, 94] width 314 height 28
type textarea "Sofa, End Tables, Twin bed, 3 Dressers, Book Shelf, Utensils, Dinette Set, Lawn…"
type input "1,500.00"
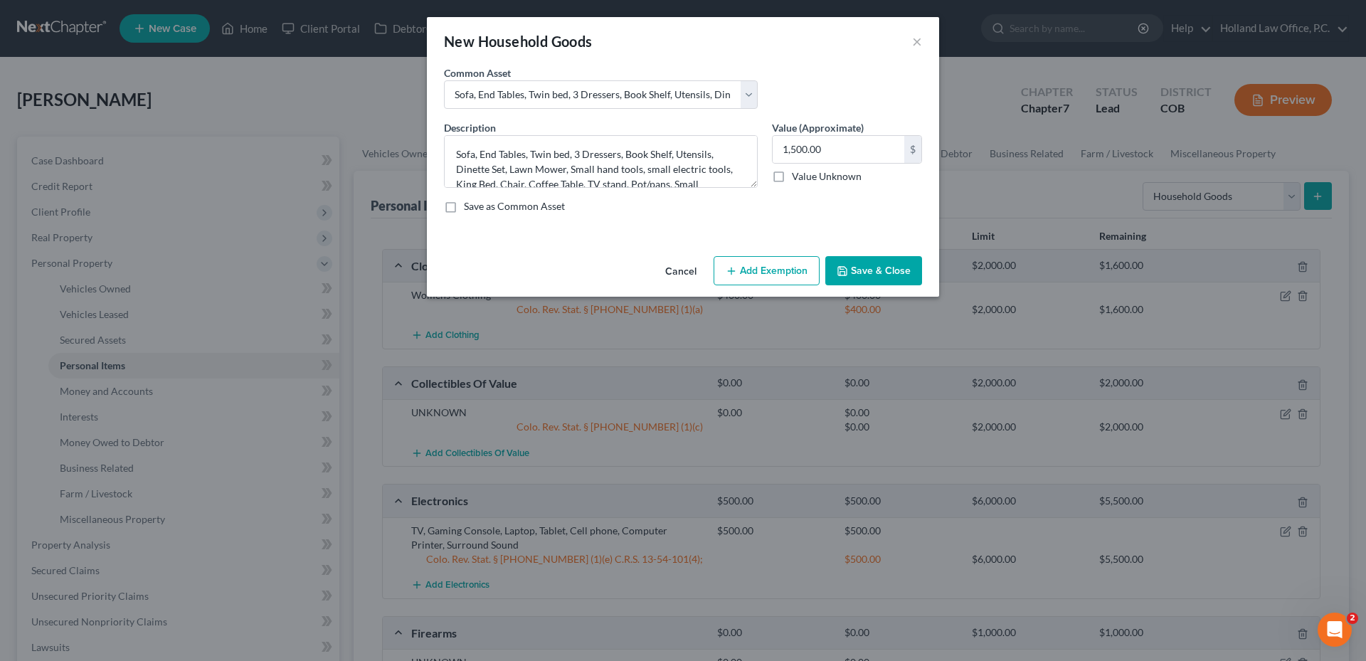
click at [755, 272] on button "Add Exemption" at bounding box center [766, 271] width 106 height 30
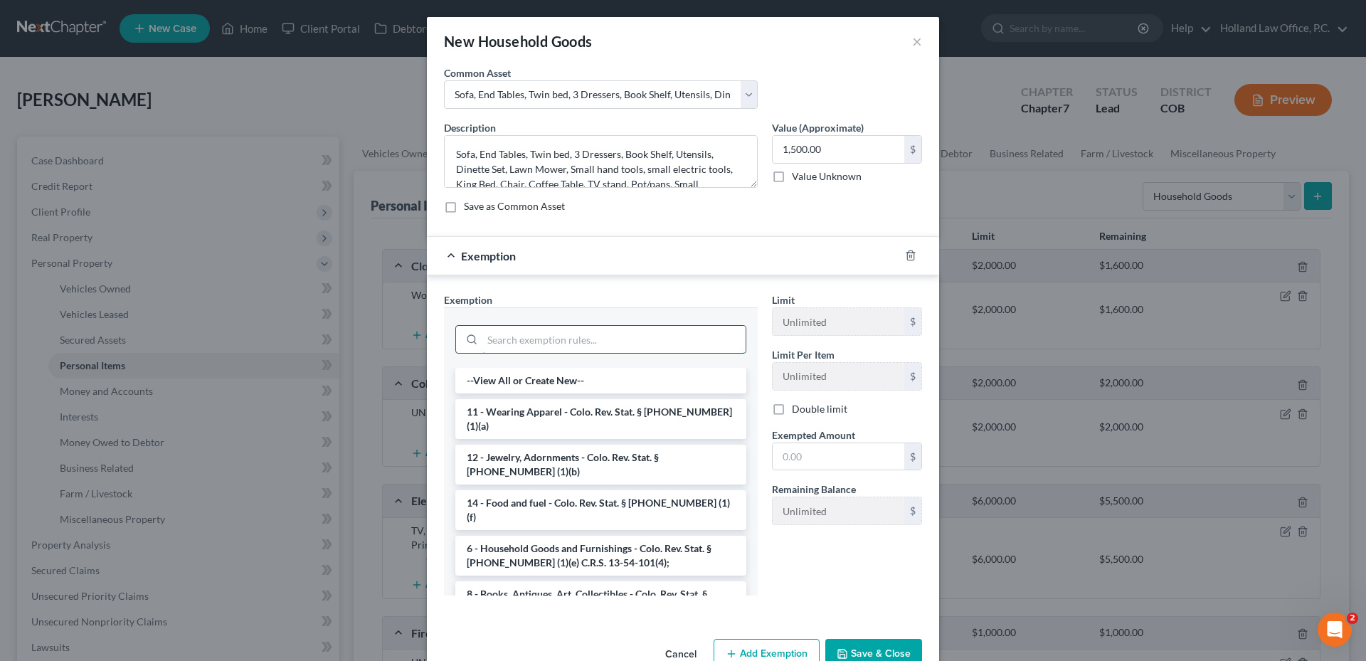
click at [546, 340] on input "search" at bounding box center [613, 339] width 263 height 27
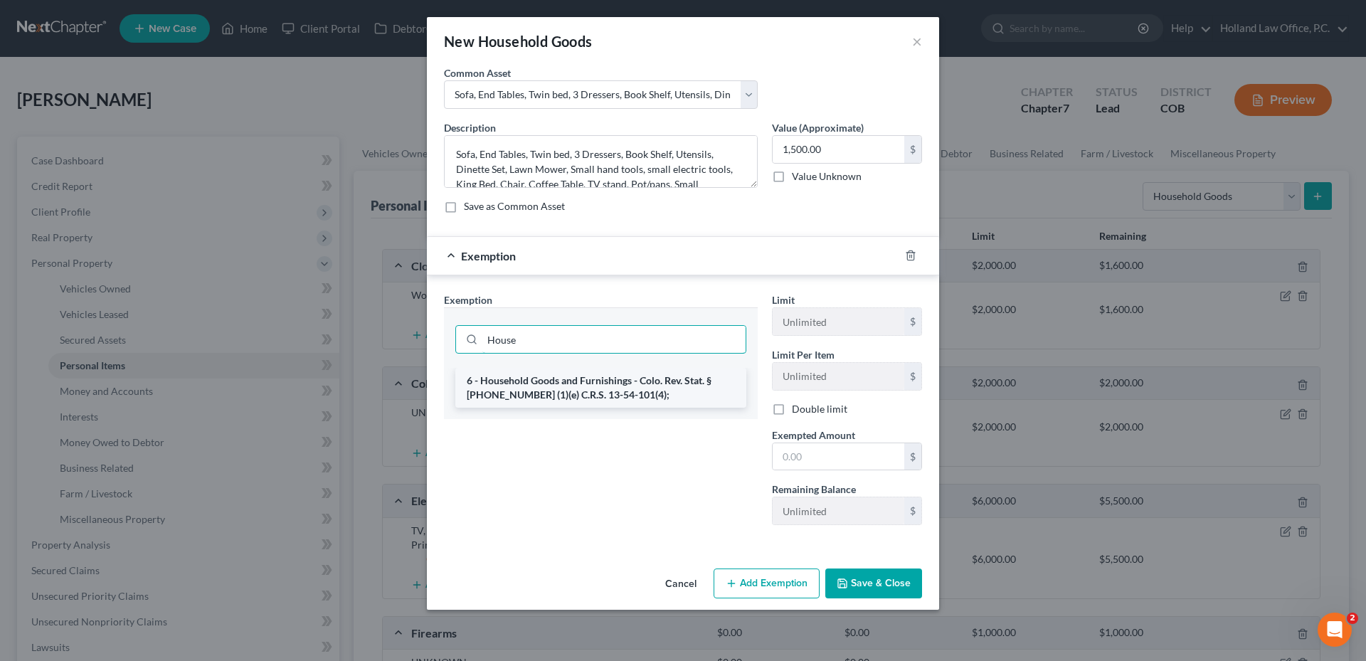
type input "House"
click at [615, 379] on li "6 - Household Goods and Furnishings - Colo. Rev. Stat. § [PHONE_NUMBER] (1)(e) …" at bounding box center [600, 388] width 291 height 40
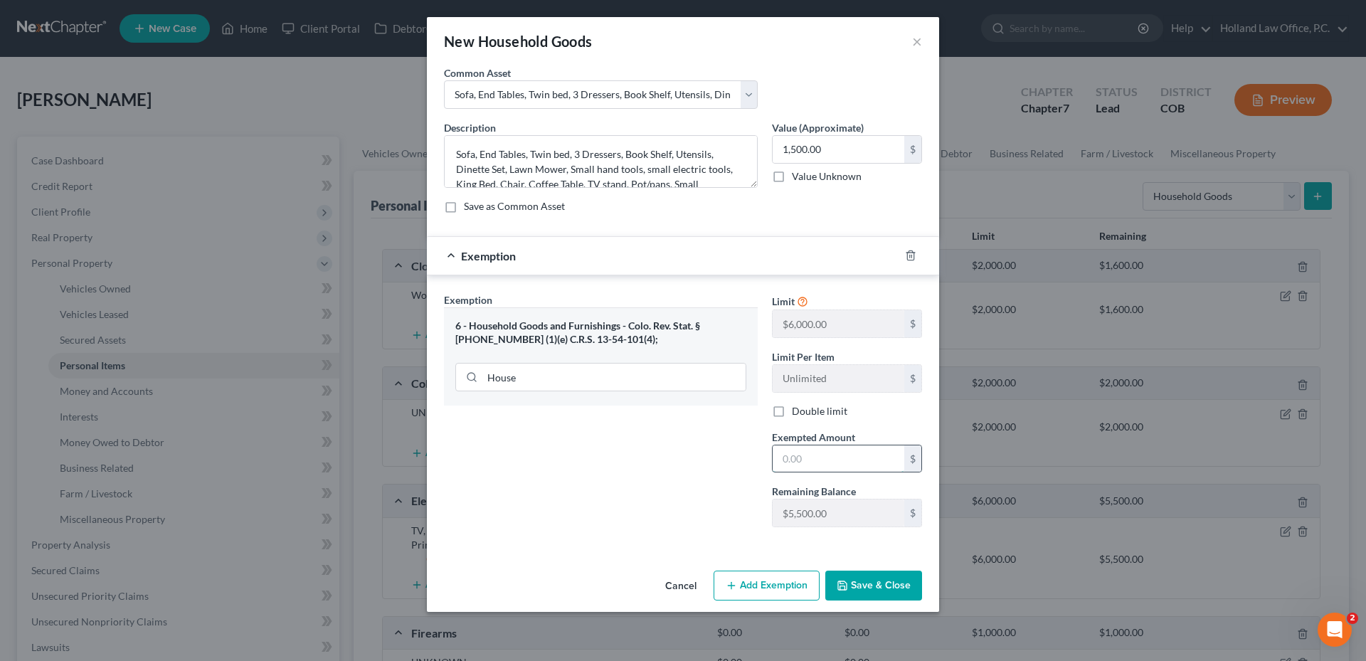
click at [813, 460] on input "text" at bounding box center [838, 458] width 132 height 27
type input "1,500.00"
click at [881, 564] on div "An exemption set must first be selected from the Filing Information section. Co…" at bounding box center [683, 314] width 512 height 499
click at [879, 592] on button "Save & Close" at bounding box center [873, 585] width 97 height 30
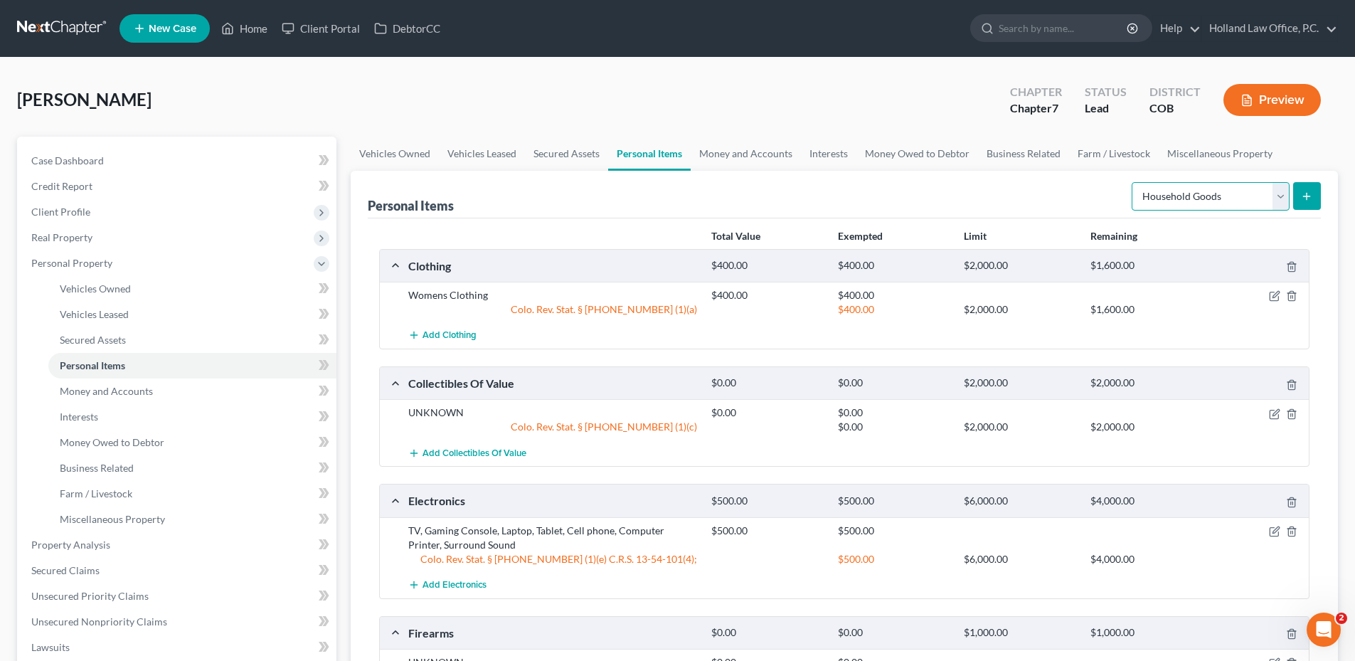
click at [1193, 183] on select "Select Item Type Clothing Collectibles Of Value Electronics Firearms Household …" at bounding box center [1211, 196] width 158 height 28
select select "jewelry"
click at [1133, 182] on select "Select Item Type Clothing Collectibles Of Value Electronics Firearms Household …" at bounding box center [1211, 196] width 158 height 28
click at [1308, 198] on icon "submit" at bounding box center [1306, 196] width 11 height 11
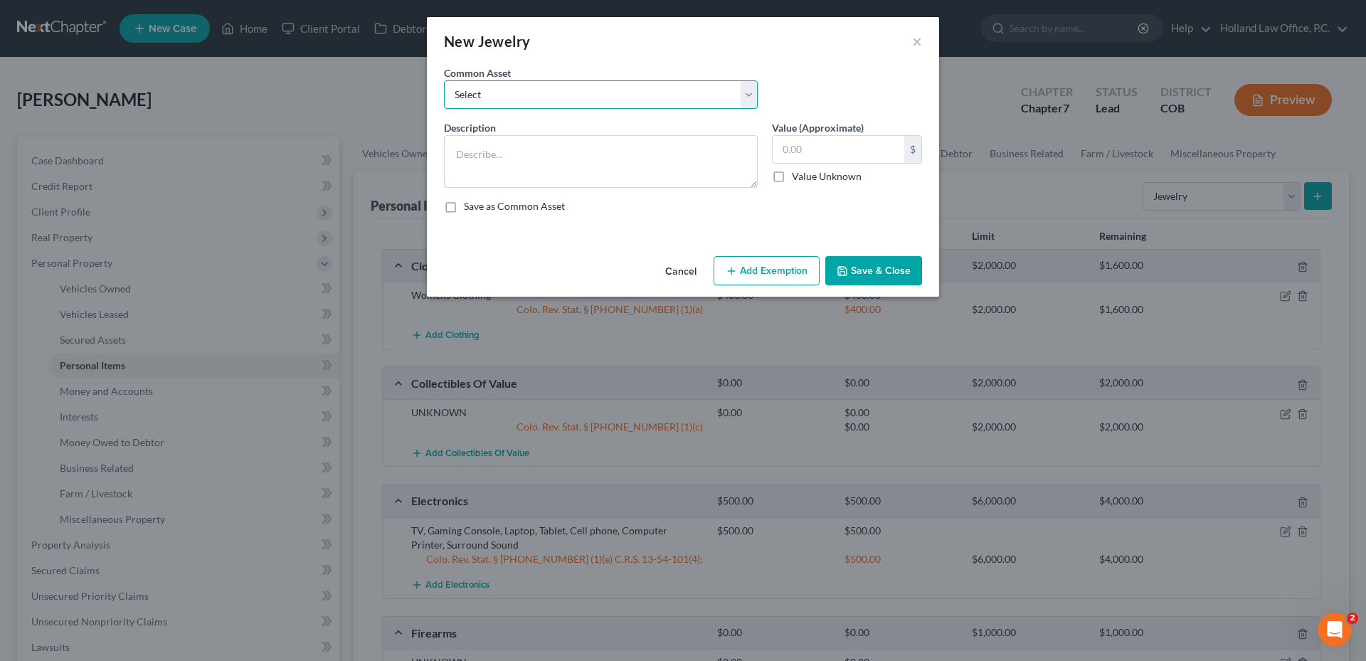
click at [517, 92] on select "Select Costume Jewlery Costume Jewelry Wedding set, Necklaces, Watches, earring…" at bounding box center [601, 94] width 314 height 28
select select "2"
click at [444, 80] on select "Select Costume Jewlery Costume Jewelry Wedding set, Necklaces, Watches, earring…" at bounding box center [601, 94] width 314 height 28
type textarea "Wedding set, Necklaces, Watches, earrings, costume jewelry"
type input "50.00"
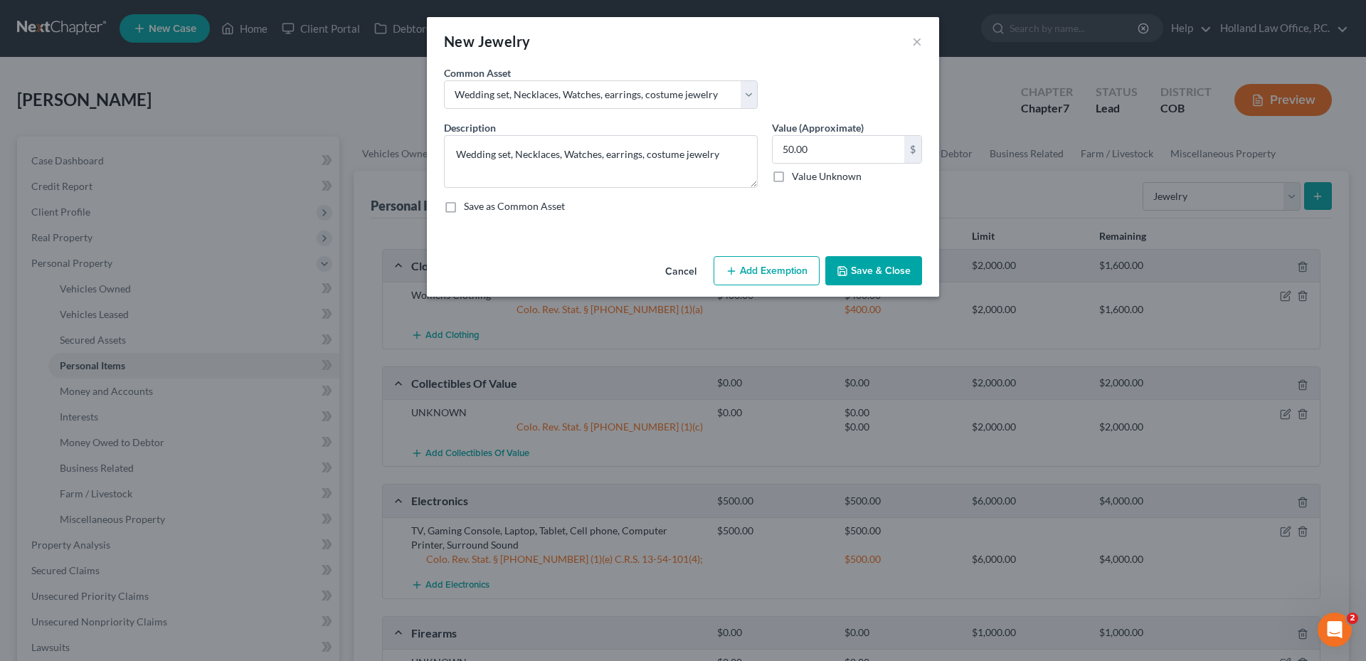
click at [796, 267] on button "Add Exemption" at bounding box center [766, 271] width 106 height 30
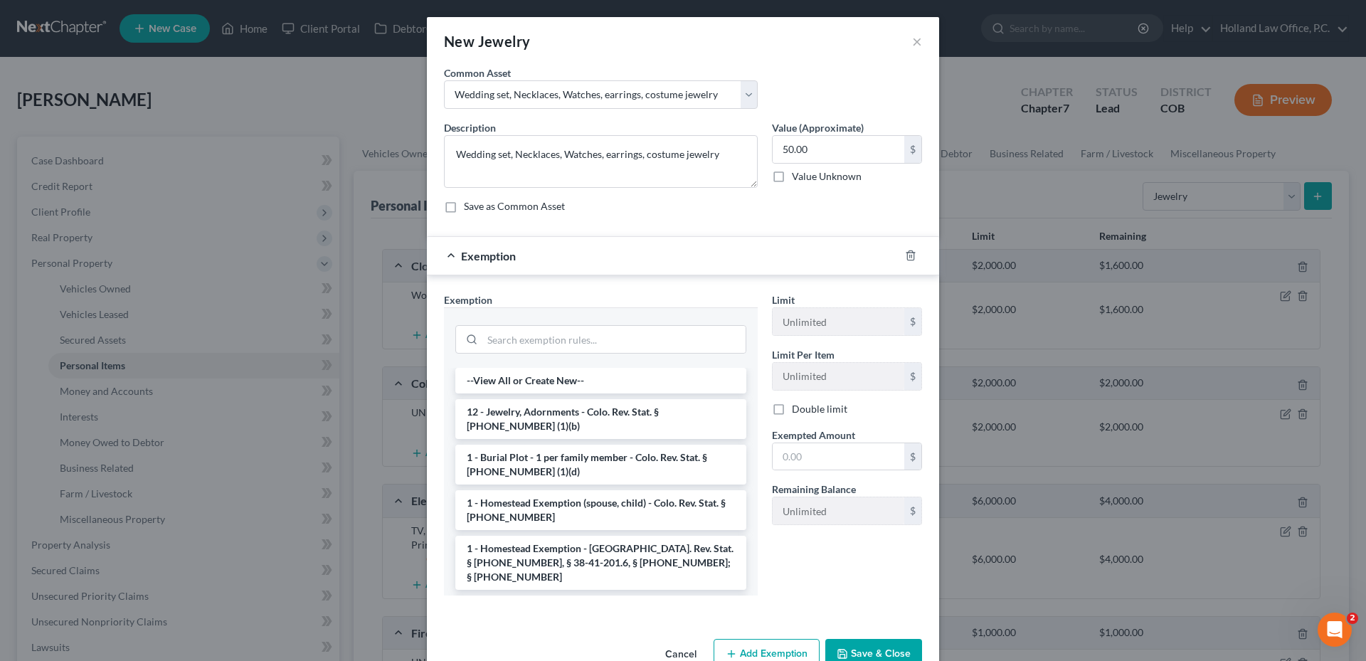
click at [546, 405] on li "12 - Jewelry, Adornments - Colo. Rev. Stat. § [PHONE_NUMBER] (1)(b)" at bounding box center [600, 419] width 291 height 40
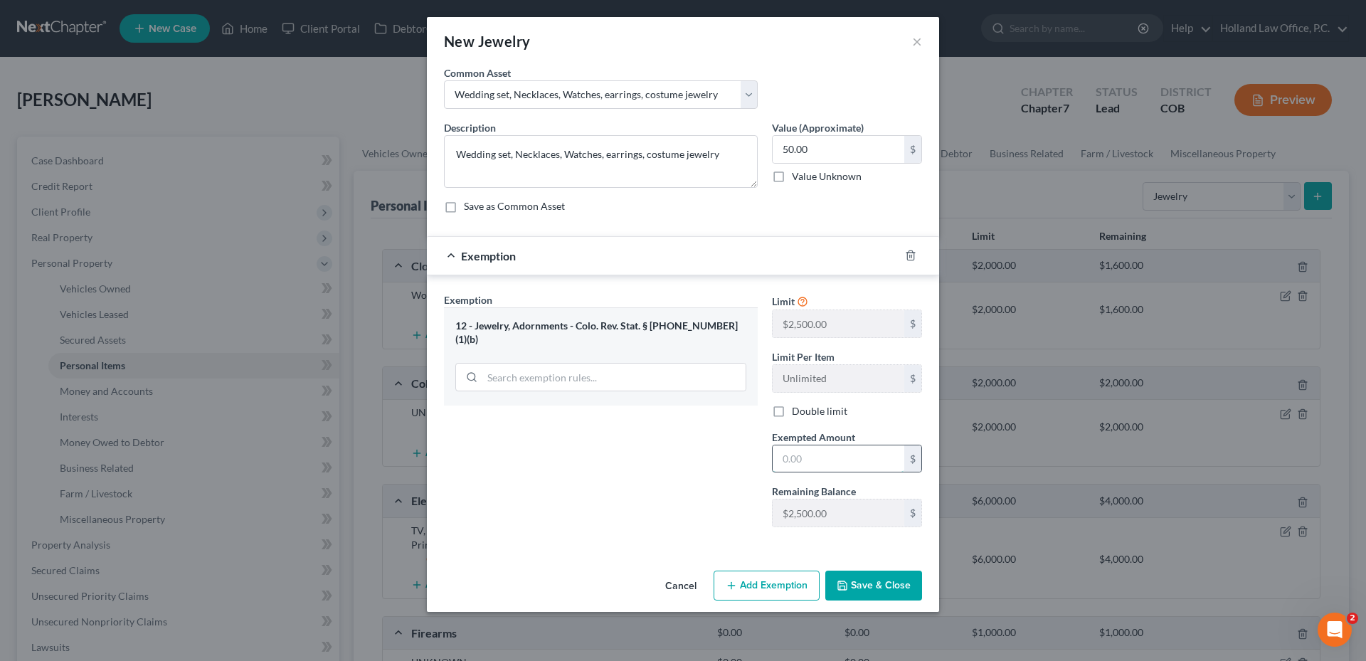
click at [812, 464] on input "text" at bounding box center [838, 458] width 132 height 27
type input "50.0"
click at [863, 575] on button "Save & Close" at bounding box center [873, 585] width 97 height 30
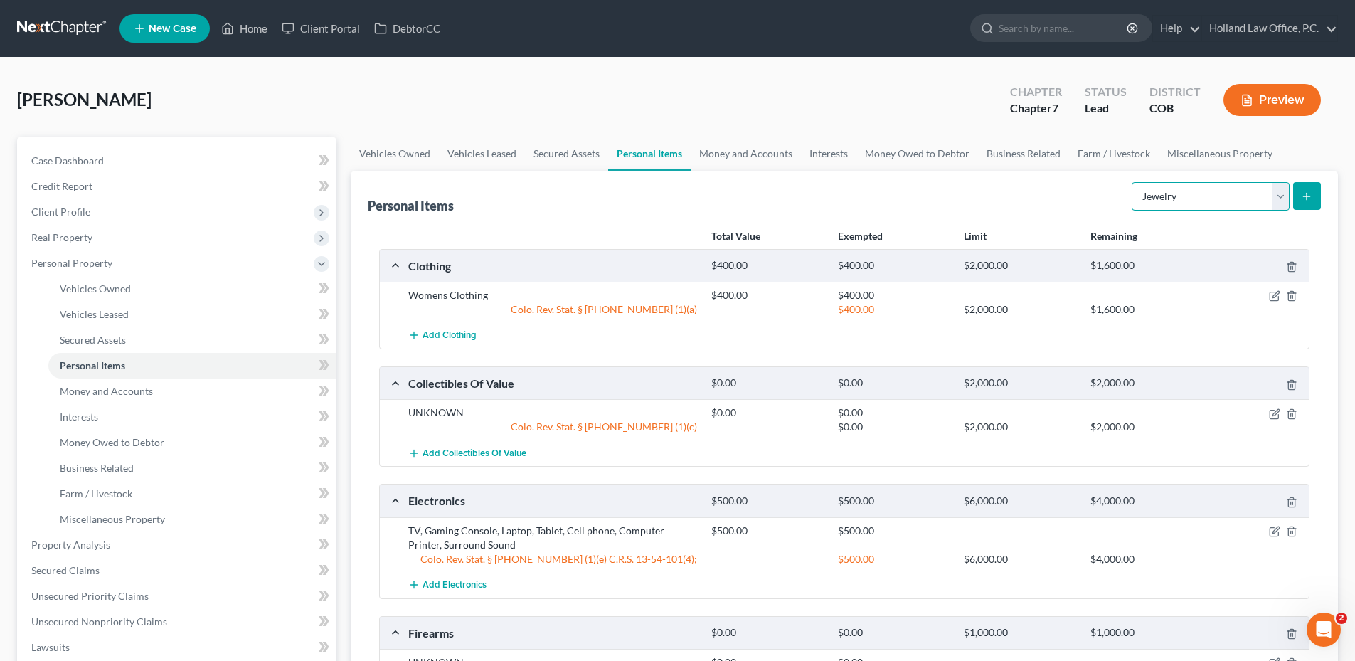
click at [1193, 204] on select "Select Item Type Clothing Collectibles Of Value Electronics Firearms Household …" at bounding box center [1211, 196] width 158 height 28
select select "pets"
click at [1133, 182] on select "Select Item Type Clothing Collectibles Of Value Electronics Firearms Household …" at bounding box center [1211, 196] width 158 height 28
click at [1311, 202] on button "submit" at bounding box center [1307, 196] width 28 height 28
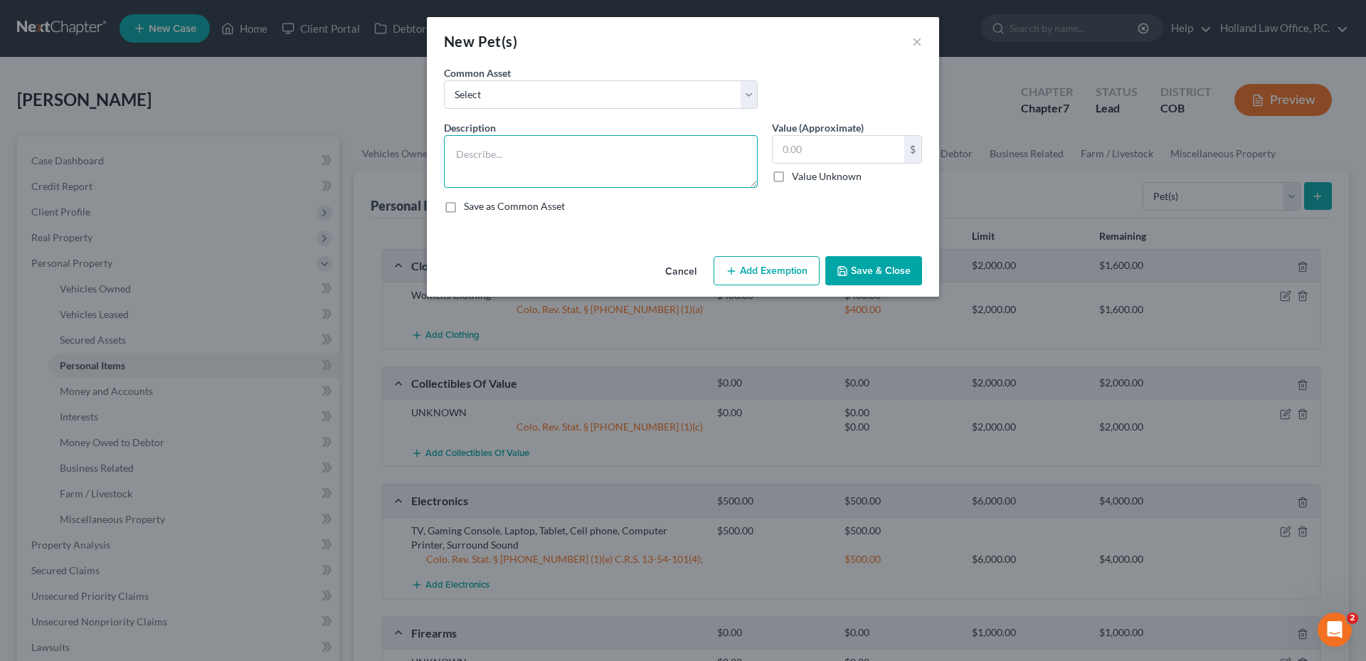
click at [566, 160] on textarea at bounding box center [601, 161] width 314 height 53
type textarea "UNKNOWN"
click at [802, 155] on input "text" at bounding box center [838, 149] width 132 height 27
type input "0.0"
click at [865, 258] on button "Save & Close" at bounding box center [873, 271] width 97 height 30
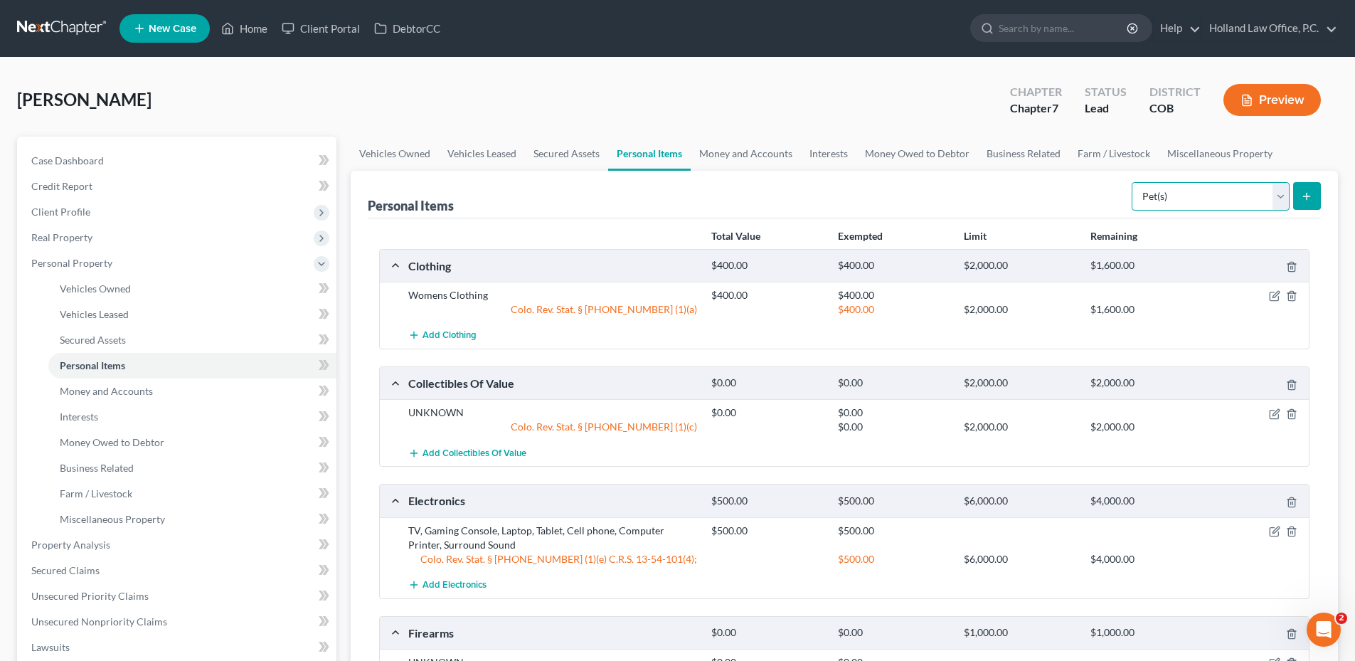
click at [1213, 207] on select "Select Item Type Clothing Collectibles Of Value Electronics Firearms Household …" at bounding box center [1211, 196] width 158 height 28
select select "sports_and_hobby_equipment"
click at [1133, 182] on select "Select Item Type Clothing Collectibles Of Value Electronics Firearms Household …" at bounding box center [1211, 196] width 158 height 28
click at [1317, 196] on button "submit" at bounding box center [1307, 196] width 28 height 28
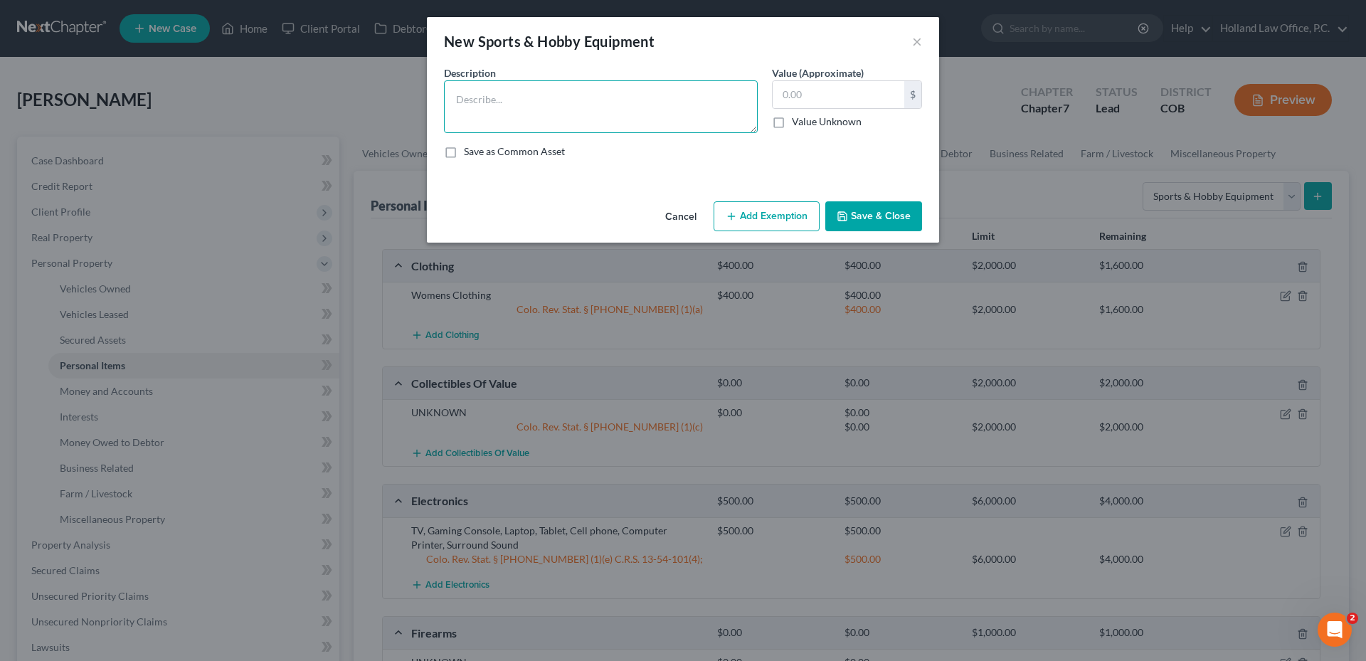
click at [549, 92] on textarea at bounding box center [601, 106] width 314 height 53
type textarea "UNKNOWN"
click at [762, 95] on div "Description * UNKNOWN" at bounding box center [601, 99] width 328 height 68
click at [809, 94] on input "text" at bounding box center [838, 94] width 132 height 27
type input "0.0"
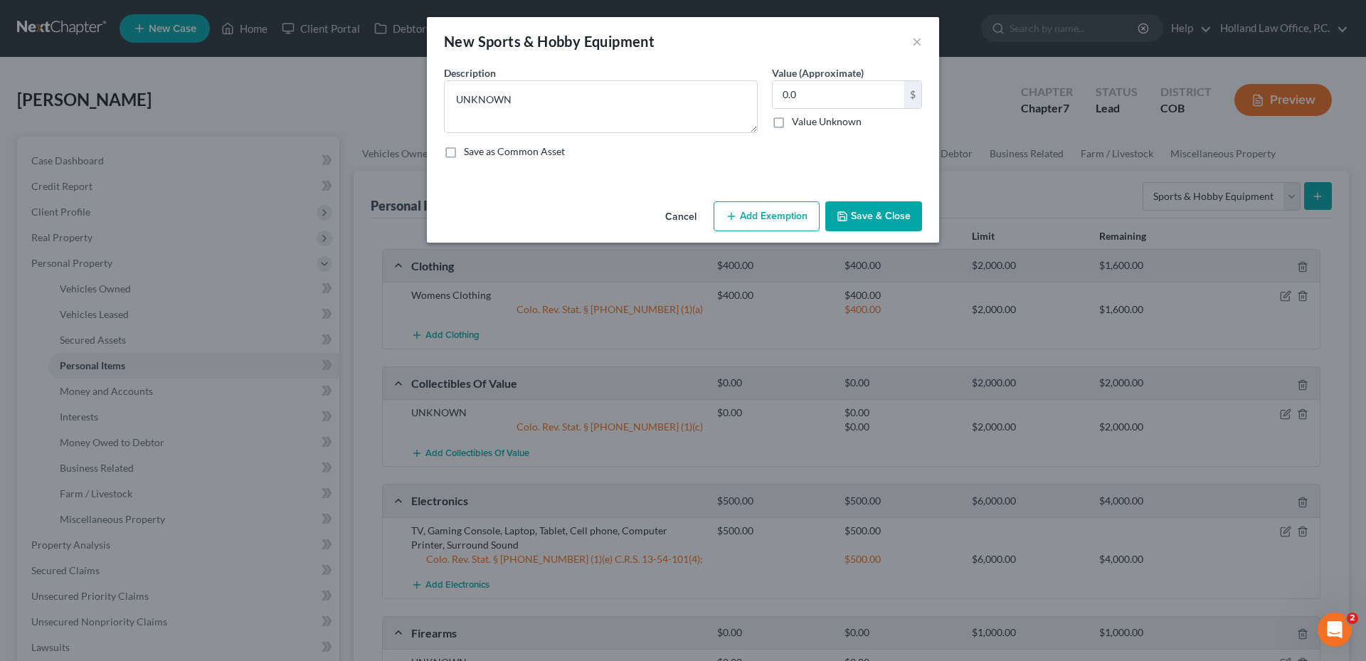
click at [873, 204] on button "Save & Close" at bounding box center [873, 216] width 97 height 30
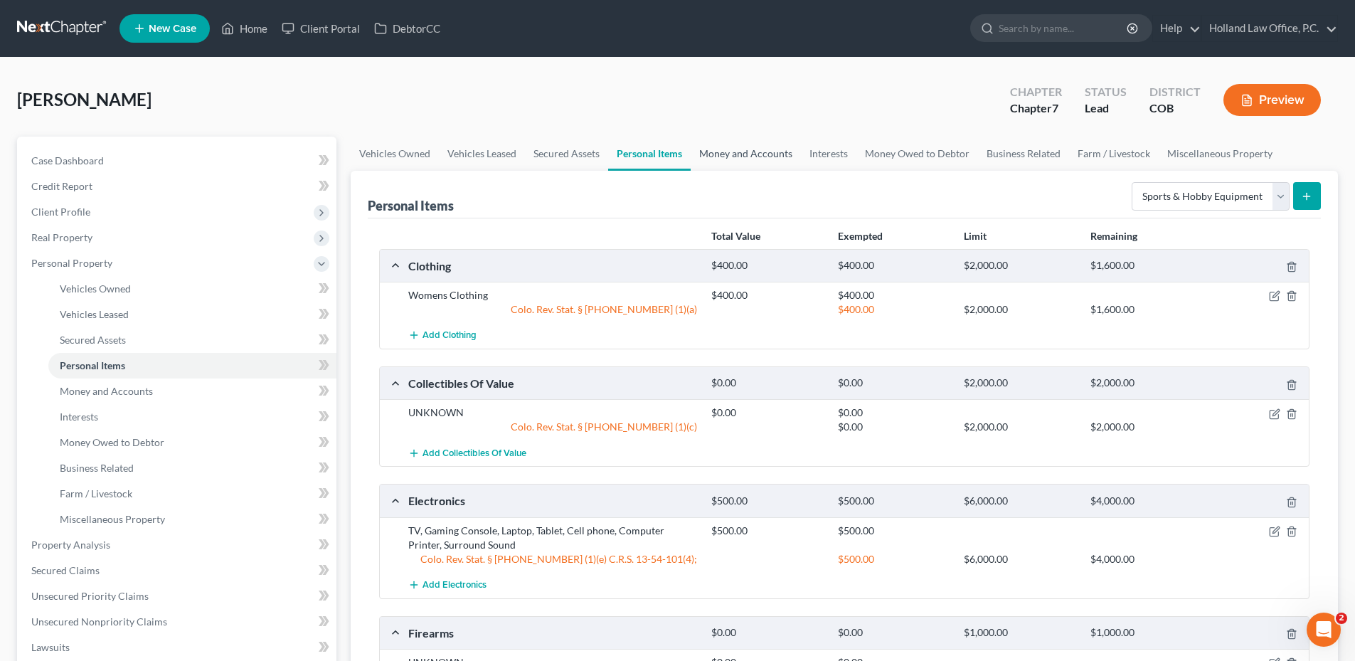
click at [721, 140] on link "Money and Accounts" at bounding box center [746, 154] width 110 height 34
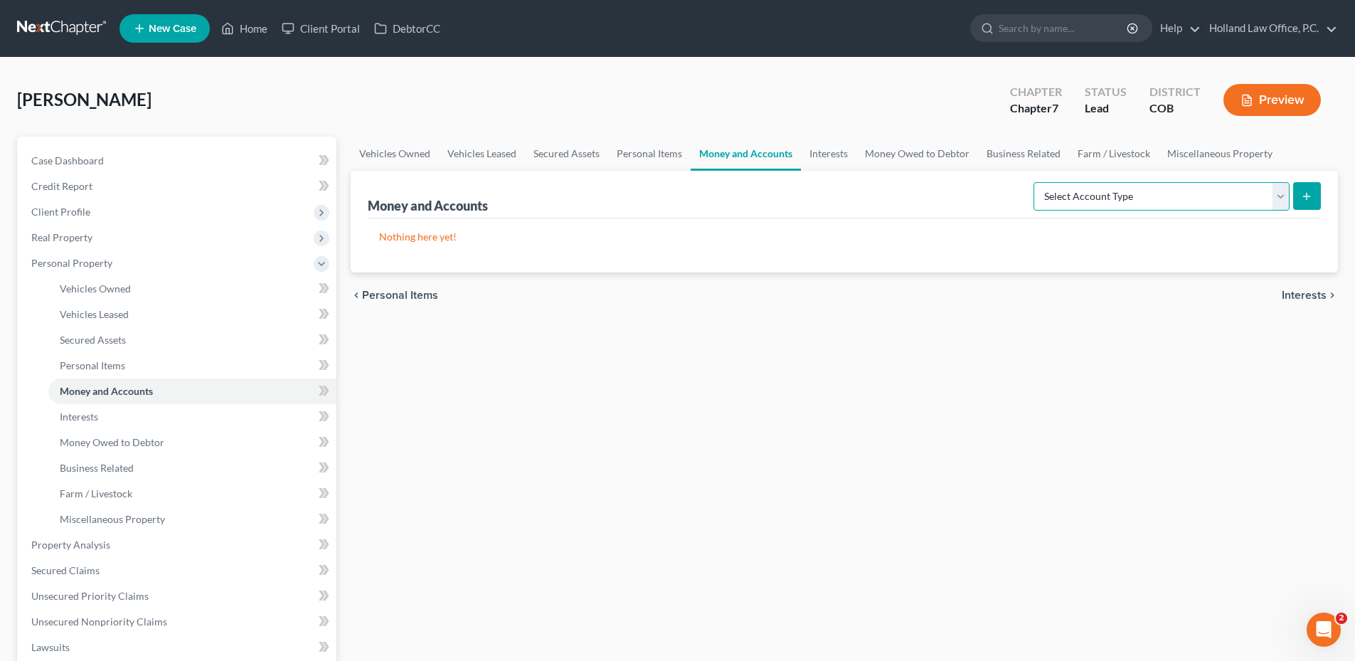
click at [1112, 189] on select "Select Account Type Brokerage Cash on Hand Certificates of Deposit Checking Acc…" at bounding box center [1161, 196] width 256 height 28
select select "checking"
click at [1036, 182] on select "Select Account Type Brokerage Cash on Hand Certificates of Deposit Checking Acc…" at bounding box center [1161, 196] width 256 height 28
click at [1310, 198] on icon "submit" at bounding box center [1306, 196] width 11 height 11
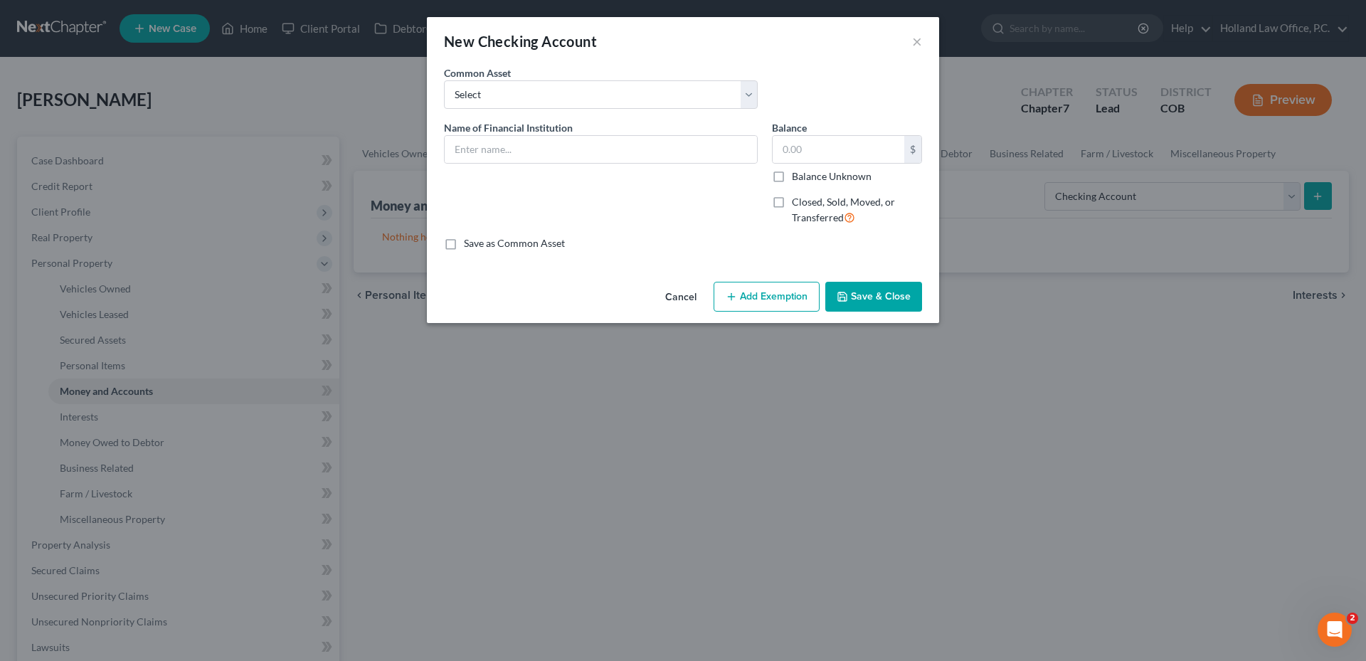
click at [497, 111] on div "Common Asset Select Academy Bank ENT Credit Union First National Bank Of Omaha …" at bounding box center [683, 92] width 492 height 55
click at [506, 145] on input "text" at bounding box center [601, 149] width 312 height 27
type input "First Farm Bank - 979"
click at [811, 159] on input "text" at bounding box center [838, 149] width 132 height 27
type input "0.0"
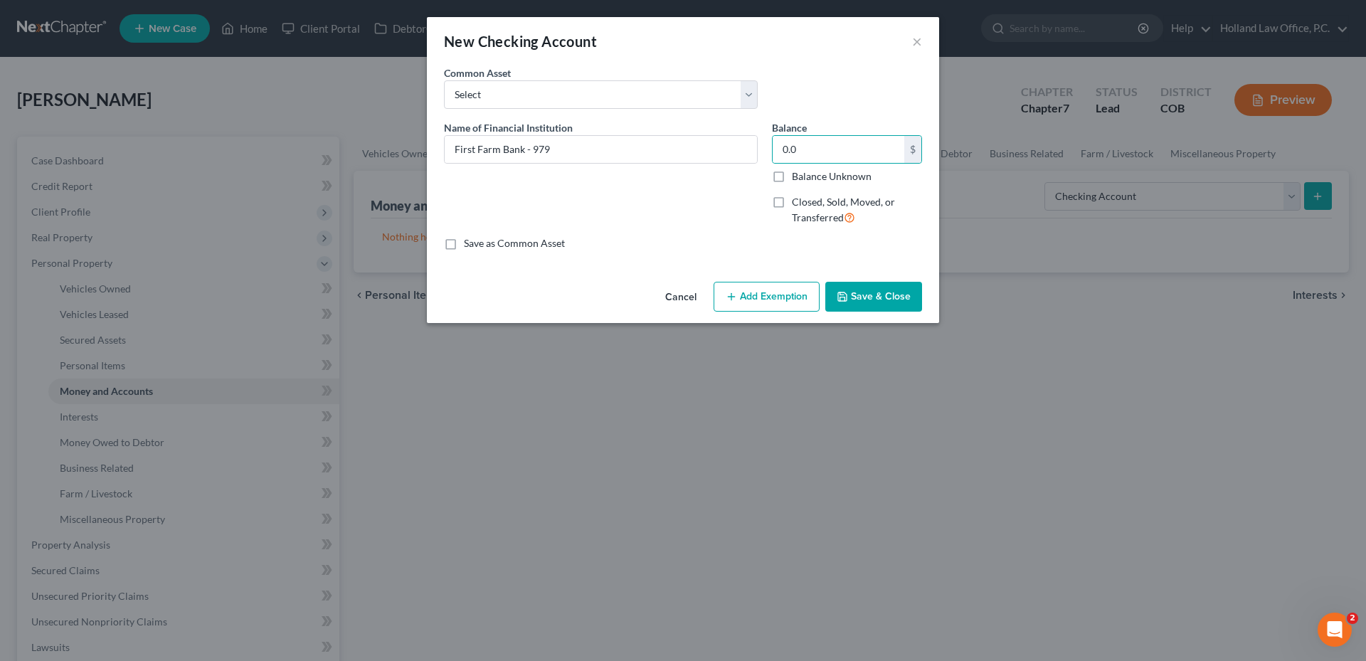
click at [785, 285] on button "Add Exemption" at bounding box center [766, 297] width 106 height 30
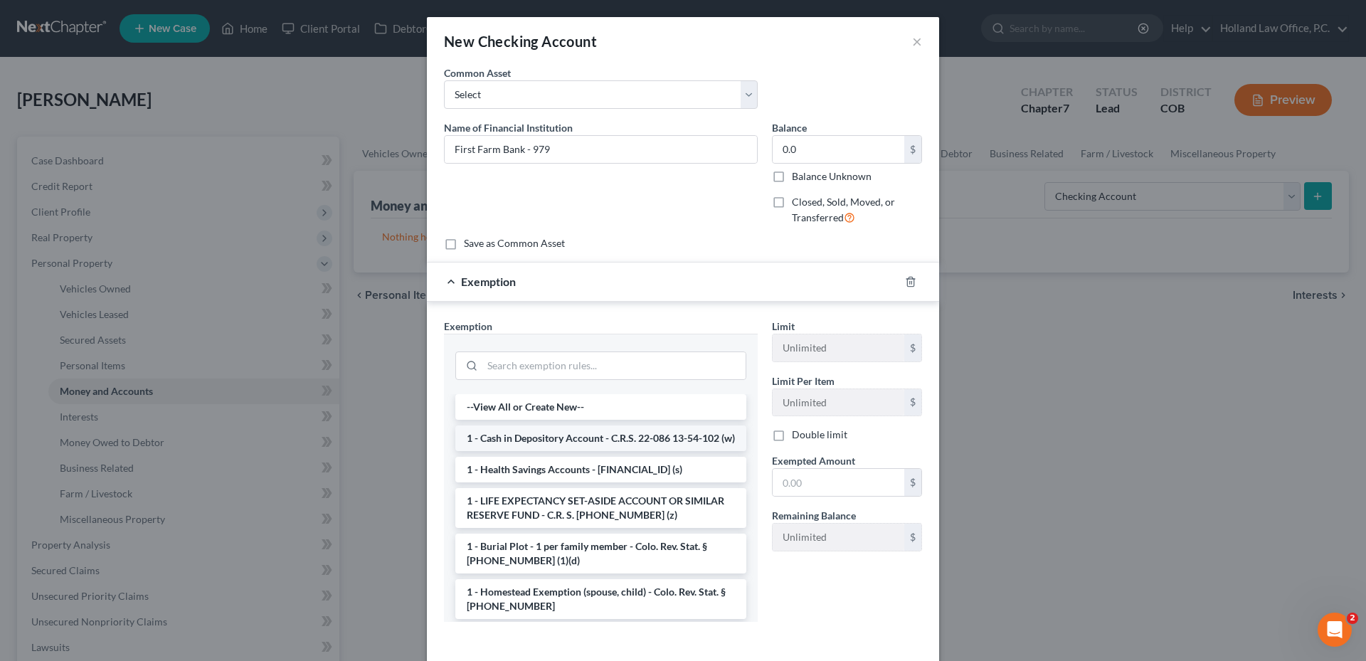
click at [533, 443] on li "1 - Cash in Depository Account - C.R.S. 22-086 13-54-102 (w)" at bounding box center [600, 438] width 291 height 26
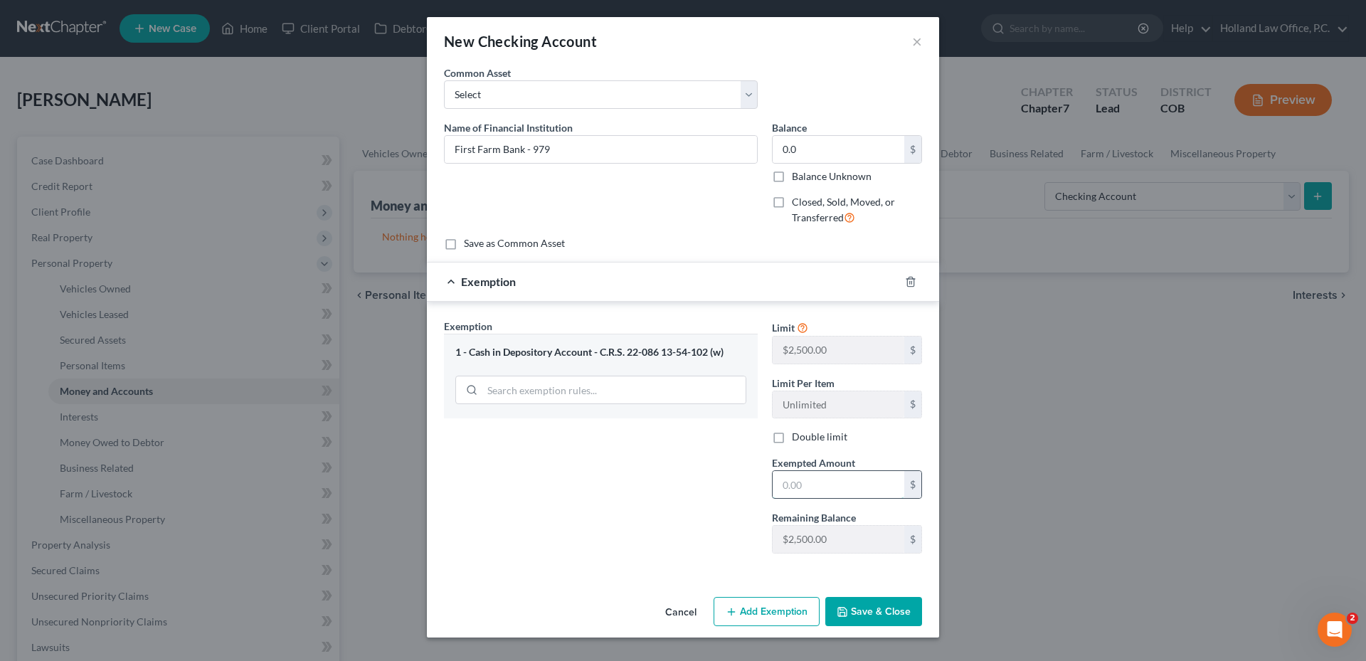
click at [857, 486] on input "text" at bounding box center [838, 484] width 132 height 27
type input "0.0"
click at [896, 616] on button "Save & Close" at bounding box center [873, 612] width 97 height 30
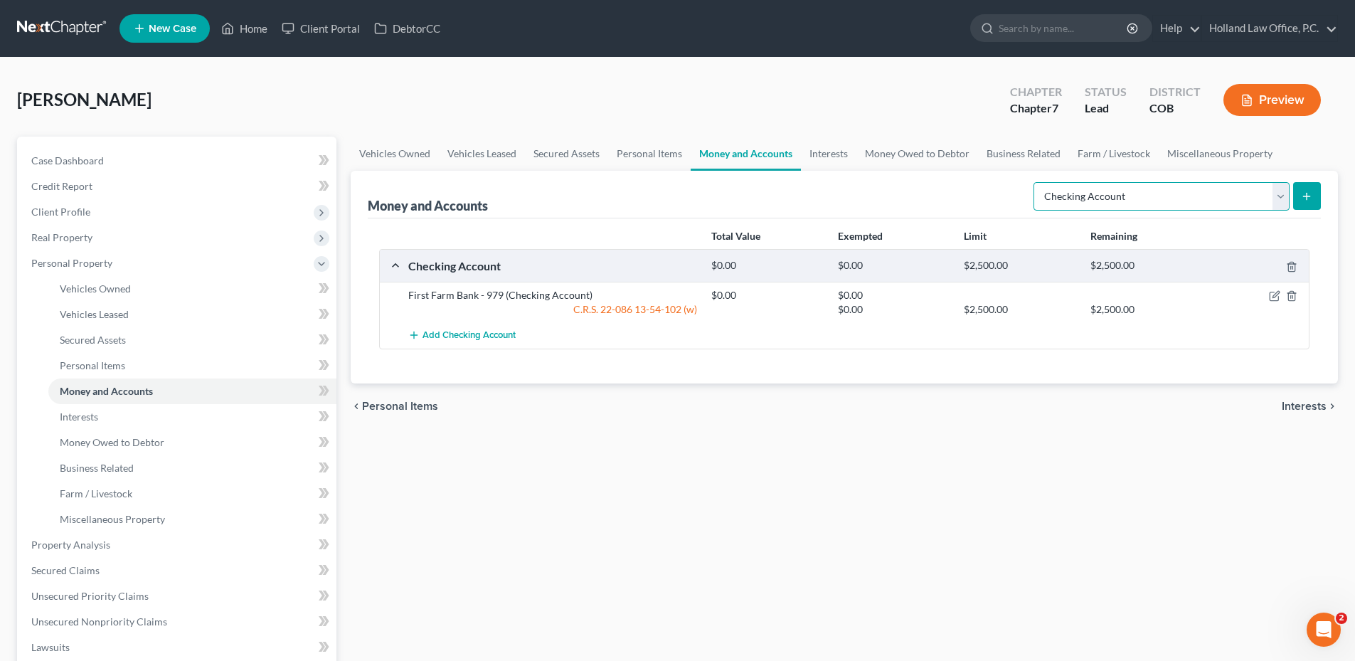
click at [1148, 196] on select "Select Account Type Brokerage Cash on Hand Certificates of Deposit Checking Acc…" at bounding box center [1161, 196] width 256 height 28
drag, startPoint x: 1148, startPoint y: 196, endPoint x: 858, endPoint y: 188, distance: 289.6
click at [1148, 196] on select "Select Account Type Brokerage Cash on Hand Certificates of Deposit Checking Acc…" at bounding box center [1161, 196] width 256 height 28
click at [1179, 203] on select "Select Account Type Brokerage Cash on Hand Certificates of Deposit Checking Acc…" at bounding box center [1161, 196] width 256 height 28
drag, startPoint x: 1179, startPoint y: 203, endPoint x: 1275, endPoint y: 203, distance: 96.7
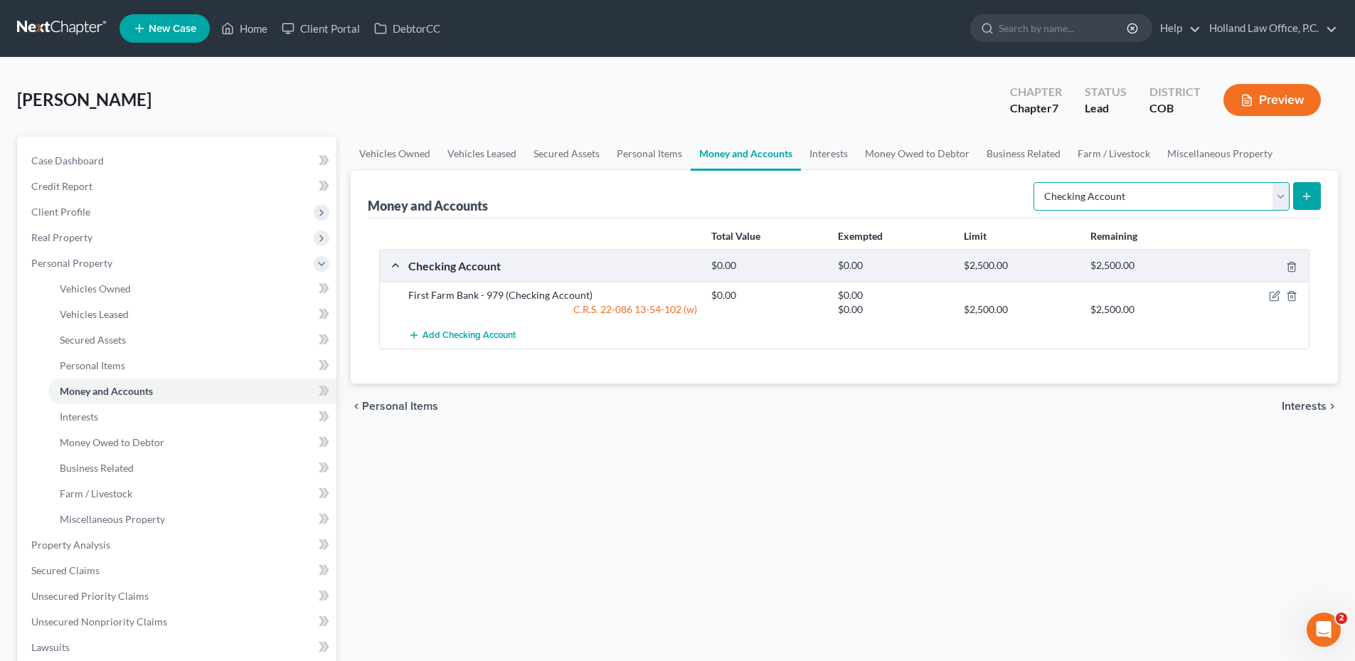
click at [1179, 203] on select "Select Account Type Brokerage Cash on Hand Certificates of Deposit Checking Acc…" at bounding box center [1161, 196] width 256 height 28
click at [1315, 186] on button "submit" at bounding box center [1307, 196] width 28 height 28
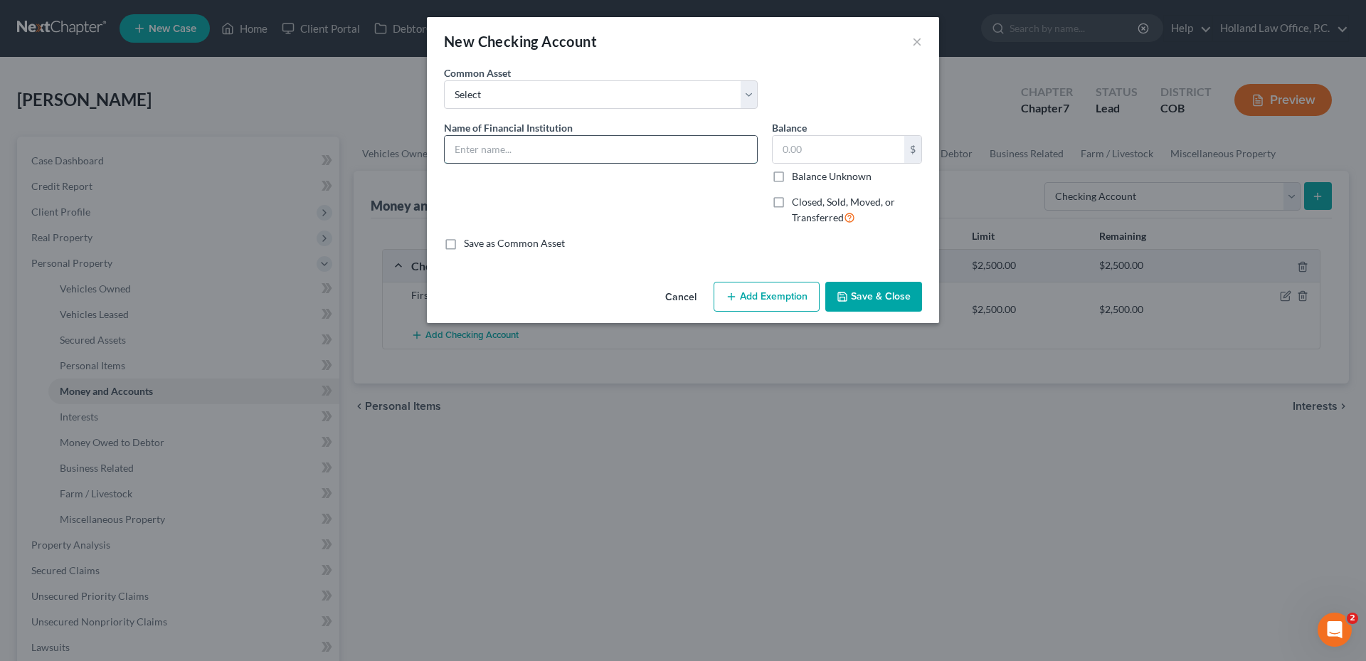
click at [477, 145] on input "text" at bounding box center [601, 149] width 312 height 27
type input "FNBO - CLOSED"
click at [792, 200] on label "Closed, Sold, Moved, or Transferred" at bounding box center [857, 210] width 130 height 31
click at [797, 200] on input "Closed, Sold, Moved, or Transferred" at bounding box center [801, 199] width 9 height 9
checkbox input "true"
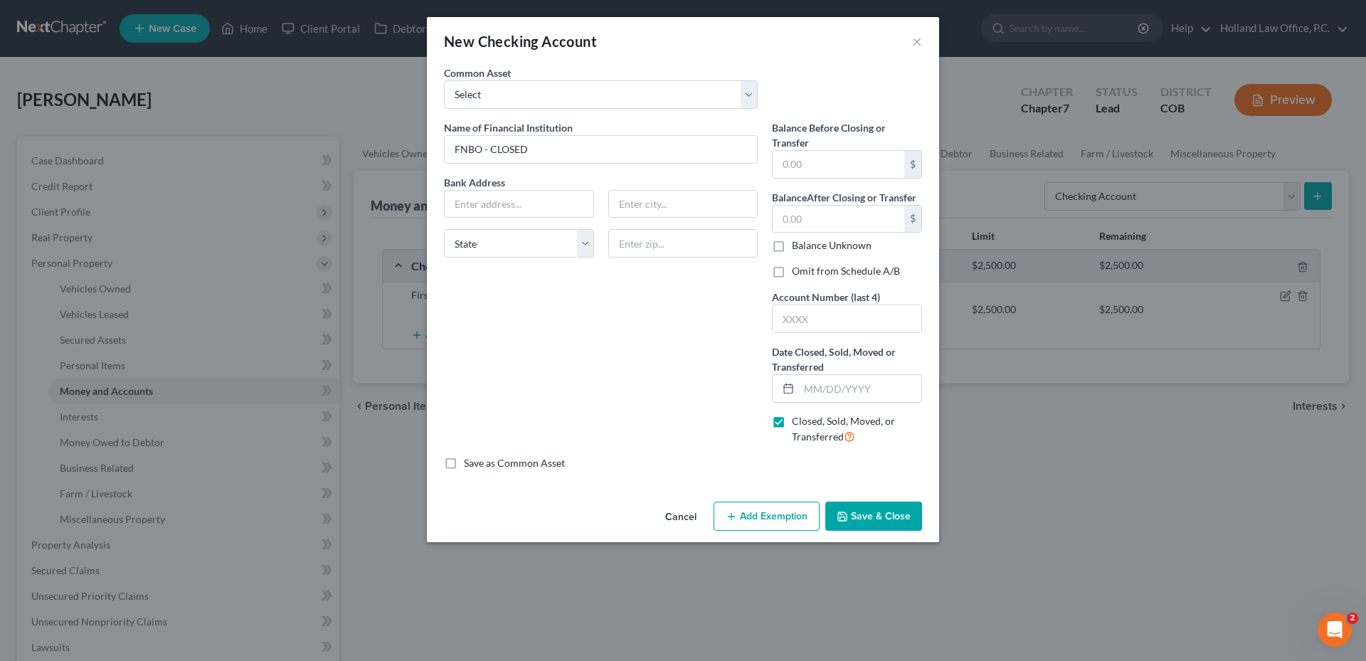
click at [792, 273] on label "Omit from Schedule A/B" at bounding box center [846, 271] width 108 height 14
click at [797, 273] on input "Omit from Schedule A/B" at bounding box center [801, 268] width 9 height 9
checkbox input "true"
click at [817, 319] on input "text" at bounding box center [846, 318] width 149 height 27
type input "3584"
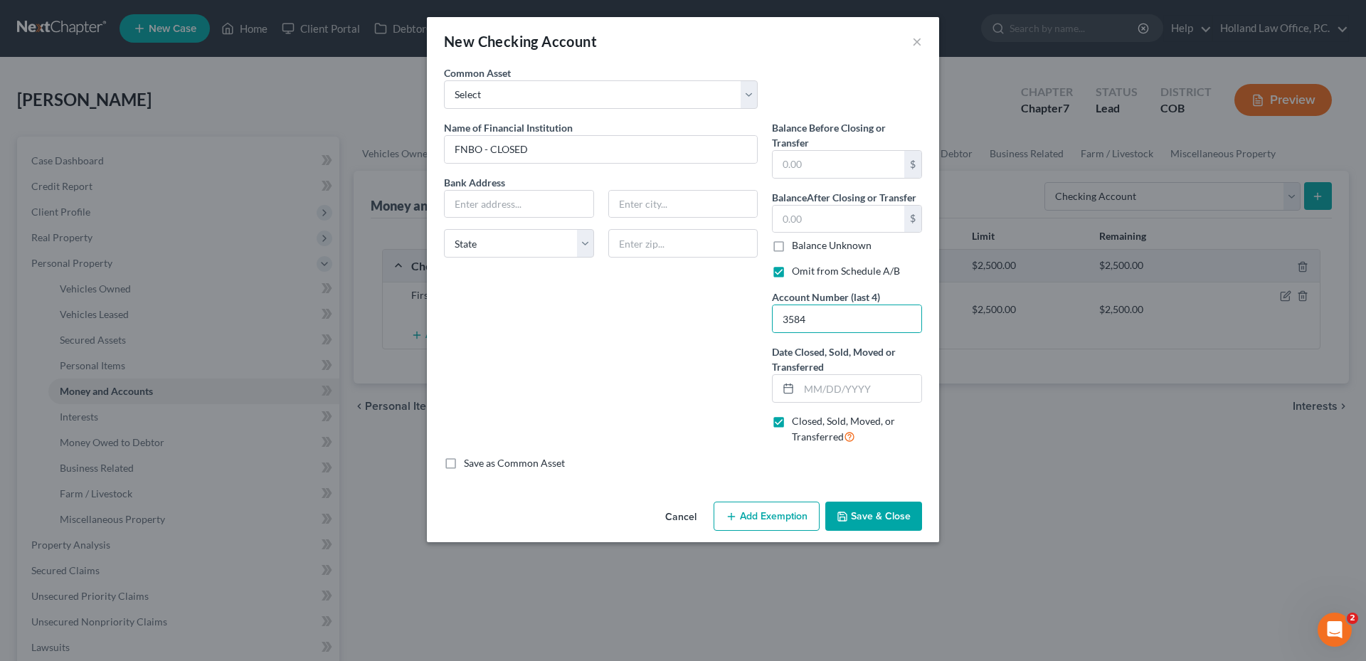
click at [674, 517] on button "Cancel" at bounding box center [681, 517] width 54 height 28
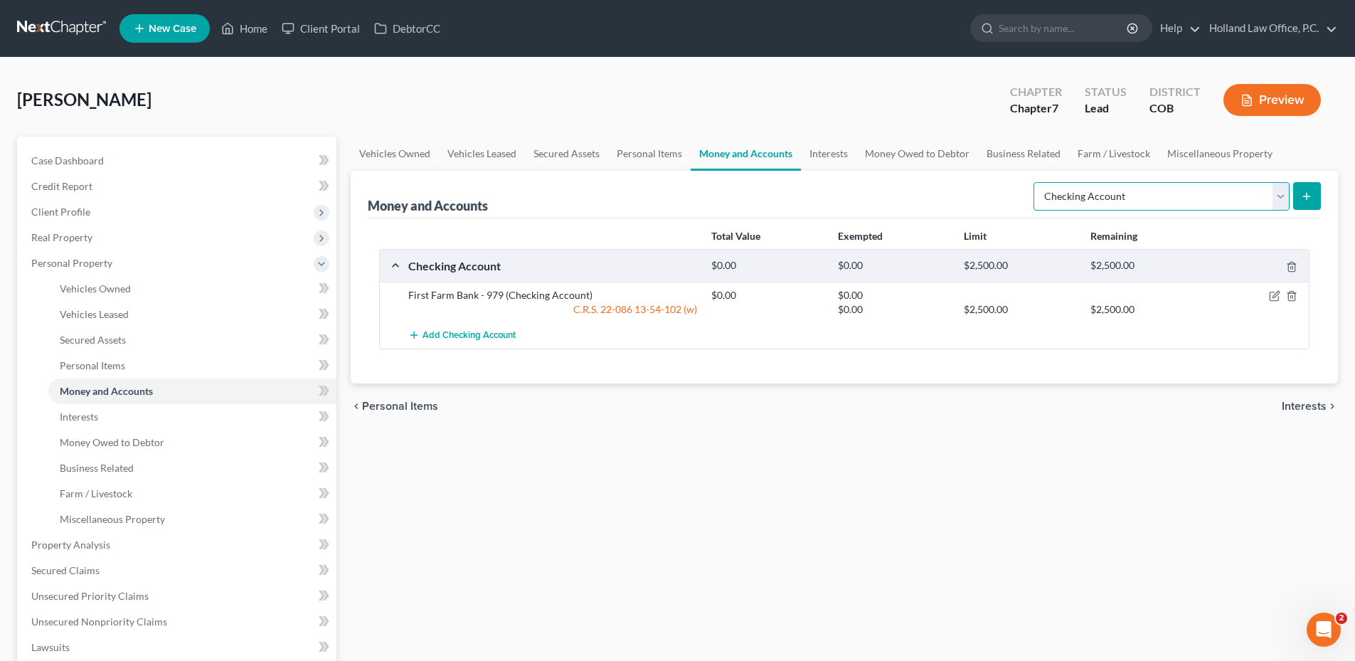
click at [1243, 196] on select "Select Account Type Brokerage Cash on Hand Certificates of Deposit Checking Acc…" at bounding box center [1161, 196] width 256 height 28
select select "savings"
click at [1036, 182] on select "Select Account Type Brokerage Cash on Hand Certificates of Deposit Checking Acc…" at bounding box center [1161, 196] width 256 height 28
click at [1302, 188] on button "submit" at bounding box center [1307, 196] width 28 height 28
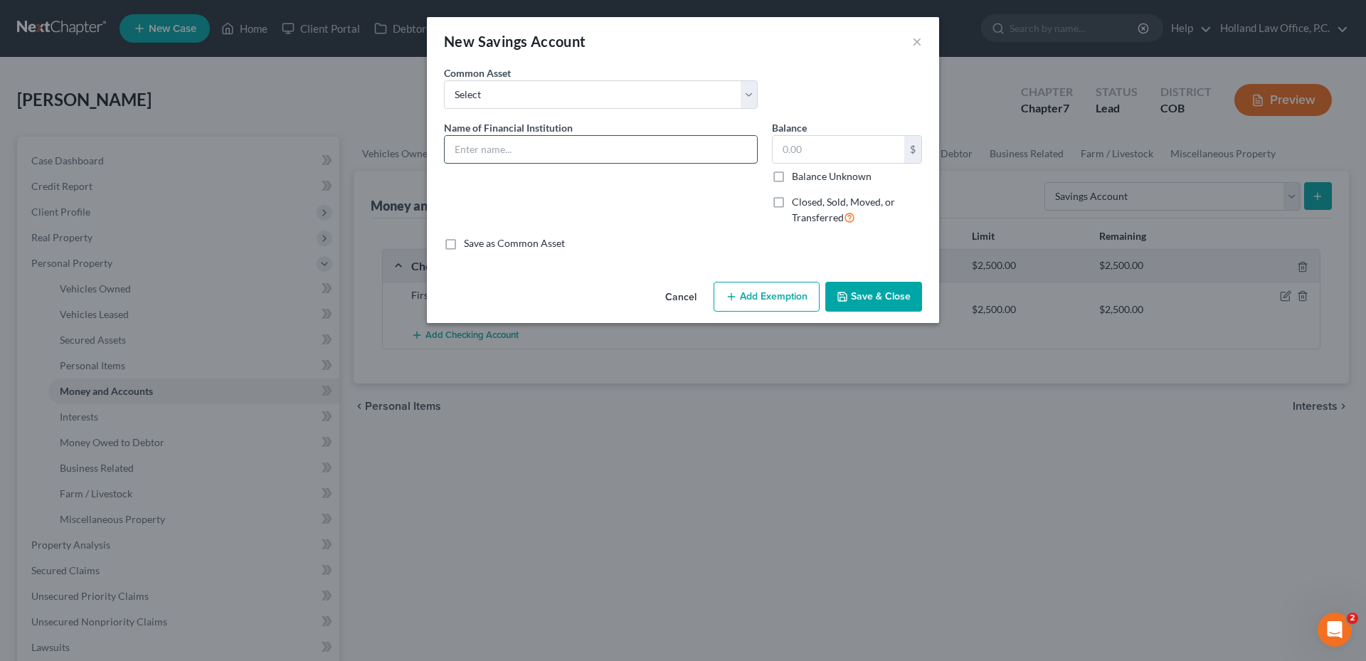
click at [513, 138] on input "text" at bounding box center [601, 149] width 312 height 27
type input "FNBO"
click at [505, 83] on select "Select Chase Bank 0829 First National Bank 2146 First Tech FCU 4113 - [PERSON_N…" at bounding box center [601, 94] width 314 height 28
click at [494, 93] on select "Select Chase Bank 0829 First National Bank 2146 First Tech FCU 4113 - [PERSON_N…" at bounding box center [601, 94] width 314 height 28
click at [519, 103] on select "Select Chase Bank 0829 First National Bank 2146 First Tech FCU 4113 - [PERSON_N…" at bounding box center [601, 94] width 314 height 28
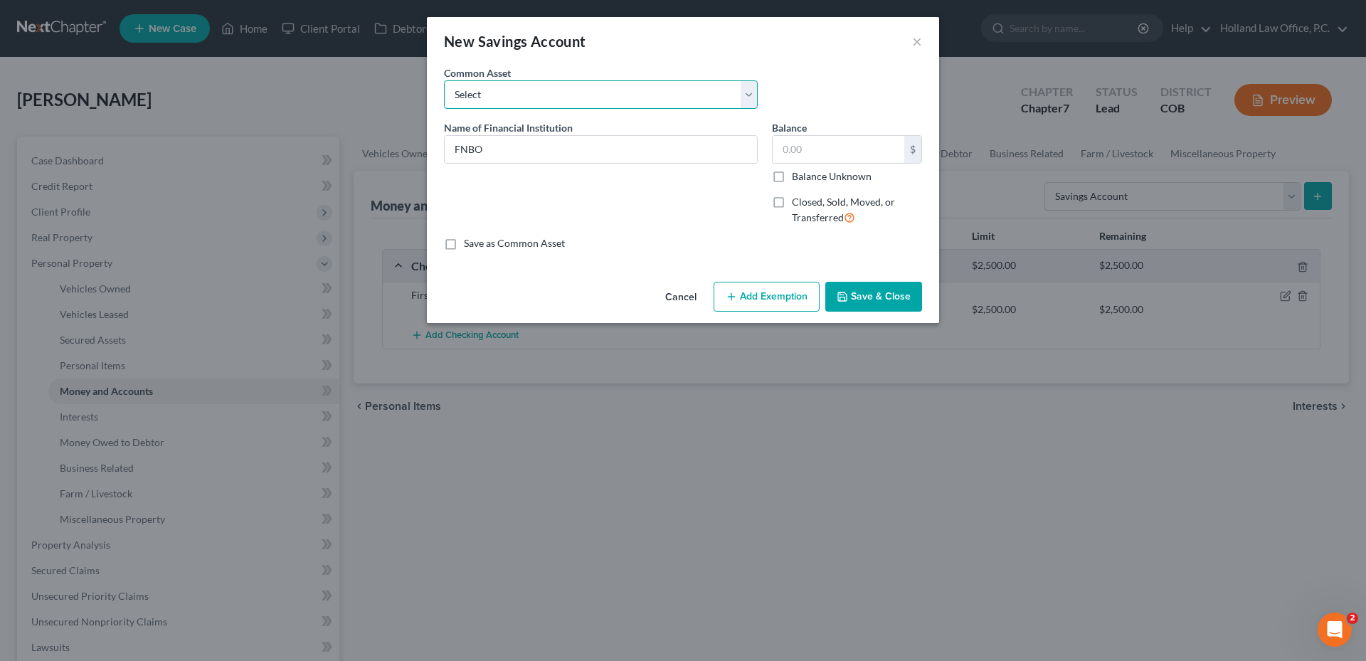
select select "1"
click at [444, 80] on select "Select Chase Bank 0829 First National Bank 2146 First Tech FCU 4113 - [PERSON_N…" at bounding box center [601, 94] width 314 height 28
type input "First National Bank 2146"
type input "0"
click at [792, 201] on label "Closed, Sold, Moved, or Transferred" at bounding box center [857, 210] width 130 height 31
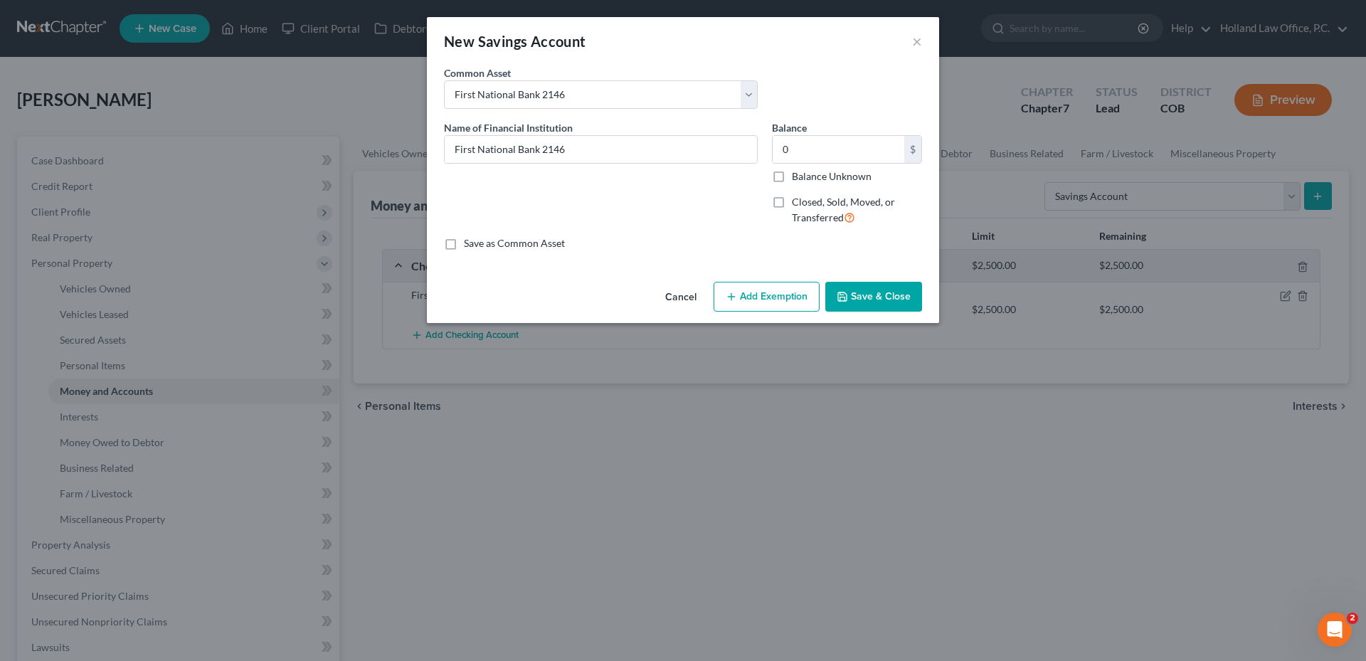
click at [797, 201] on input "Closed, Sold, Moved, or Transferred" at bounding box center [801, 199] width 9 height 9
checkbox input "true"
select select "30"
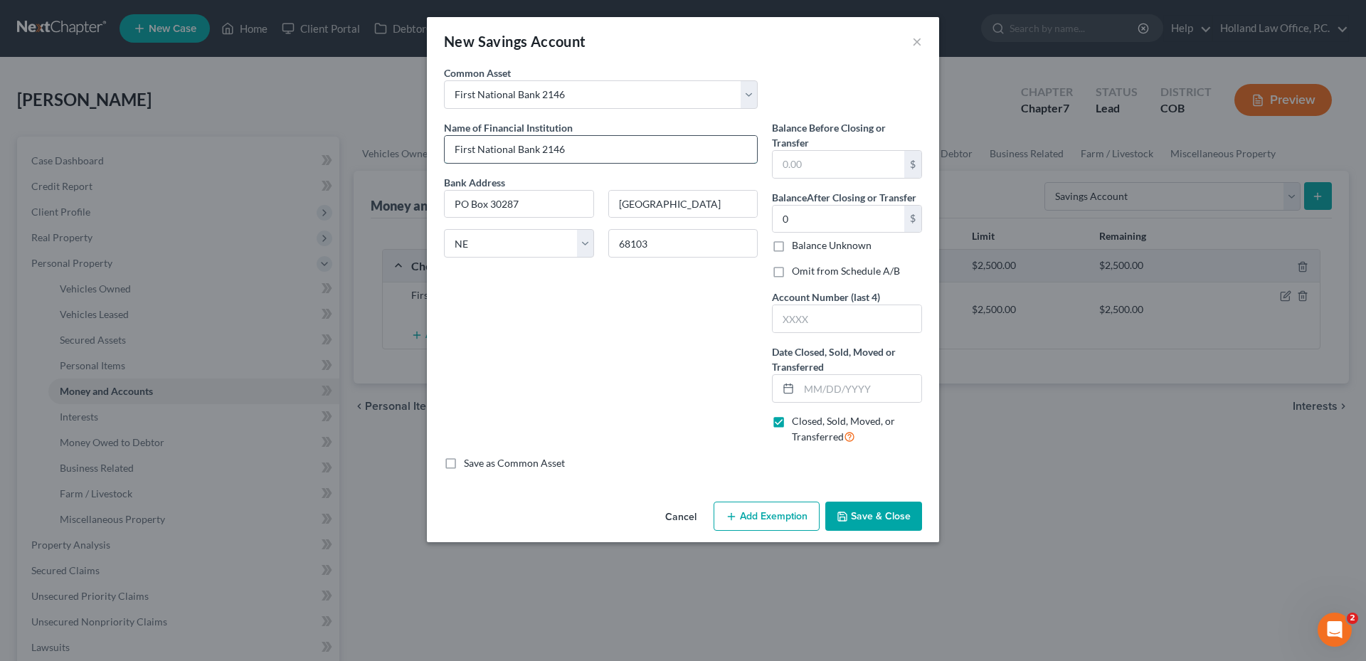
drag, startPoint x: 459, startPoint y: 150, endPoint x: 665, endPoint y: 150, distance: 206.3
click at [664, 150] on input "First National Bank 2146" at bounding box center [601, 149] width 312 height 27
type input "FNBO - CLOSED"
type input "3584"
click at [823, 324] on input "3584" at bounding box center [846, 318] width 149 height 27
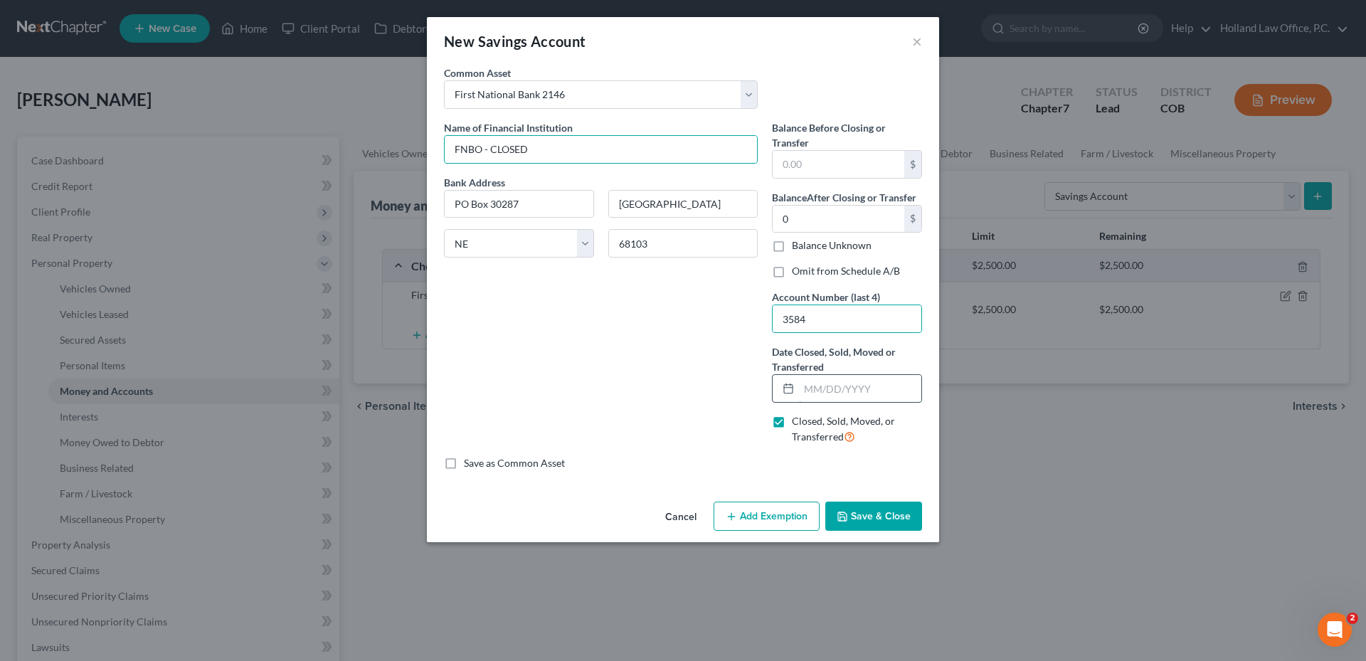
click at [853, 394] on input "text" at bounding box center [860, 388] width 122 height 27
click at [860, 512] on button "Save & Close" at bounding box center [873, 516] width 97 height 30
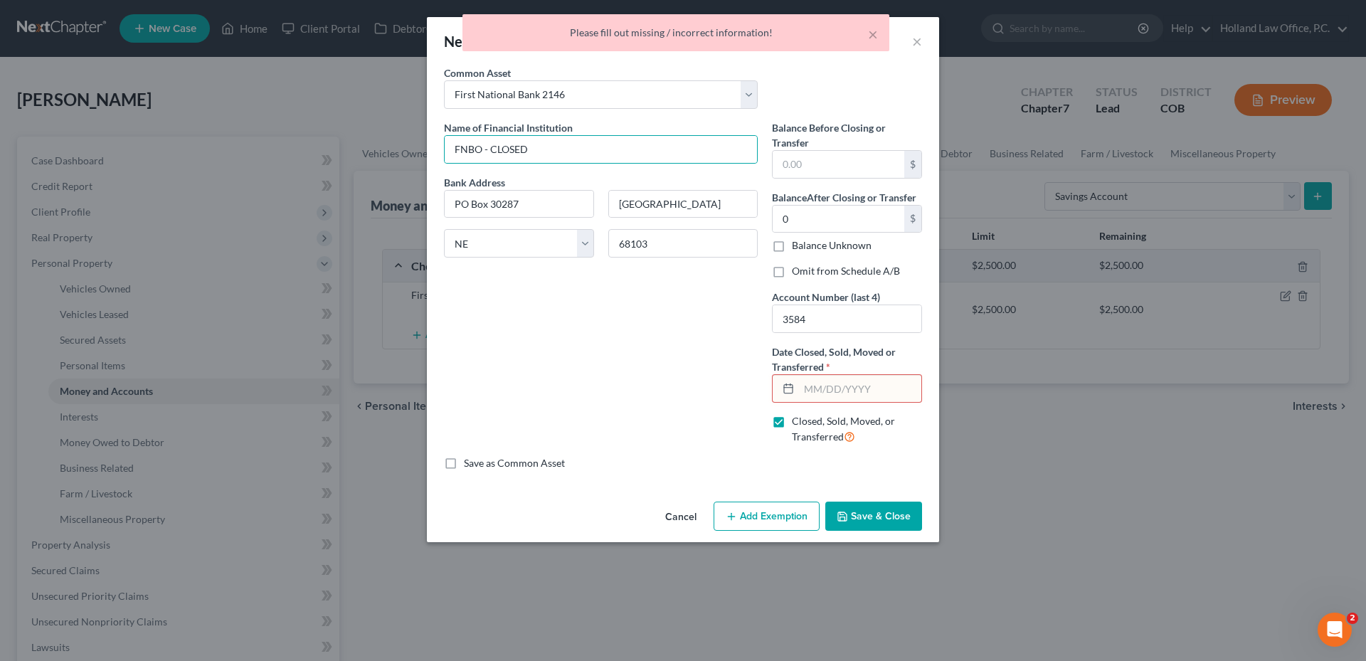
click at [819, 390] on input "text" at bounding box center [860, 388] width 122 height 27
type input "[DATE]"
click at [884, 501] on div "Cancel Add Exemption Save & Close" at bounding box center [683, 519] width 512 height 47
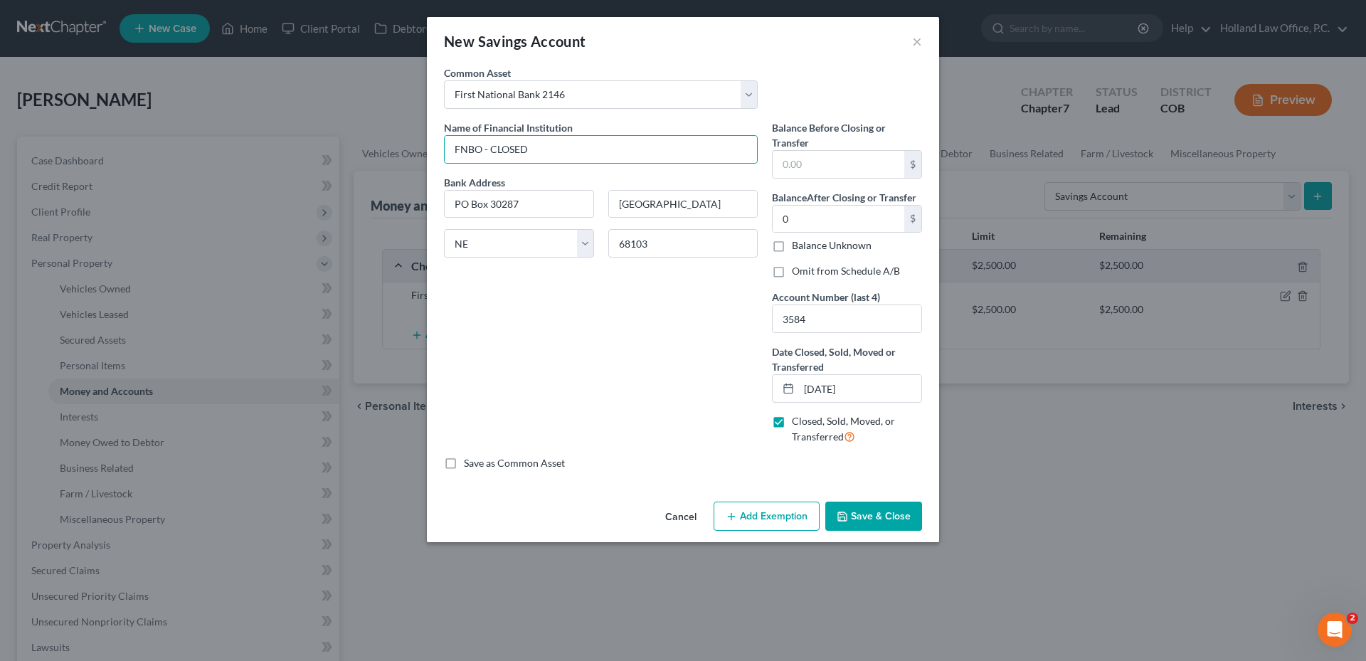
click at [883, 509] on button "Save & Close" at bounding box center [873, 516] width 97 height 30
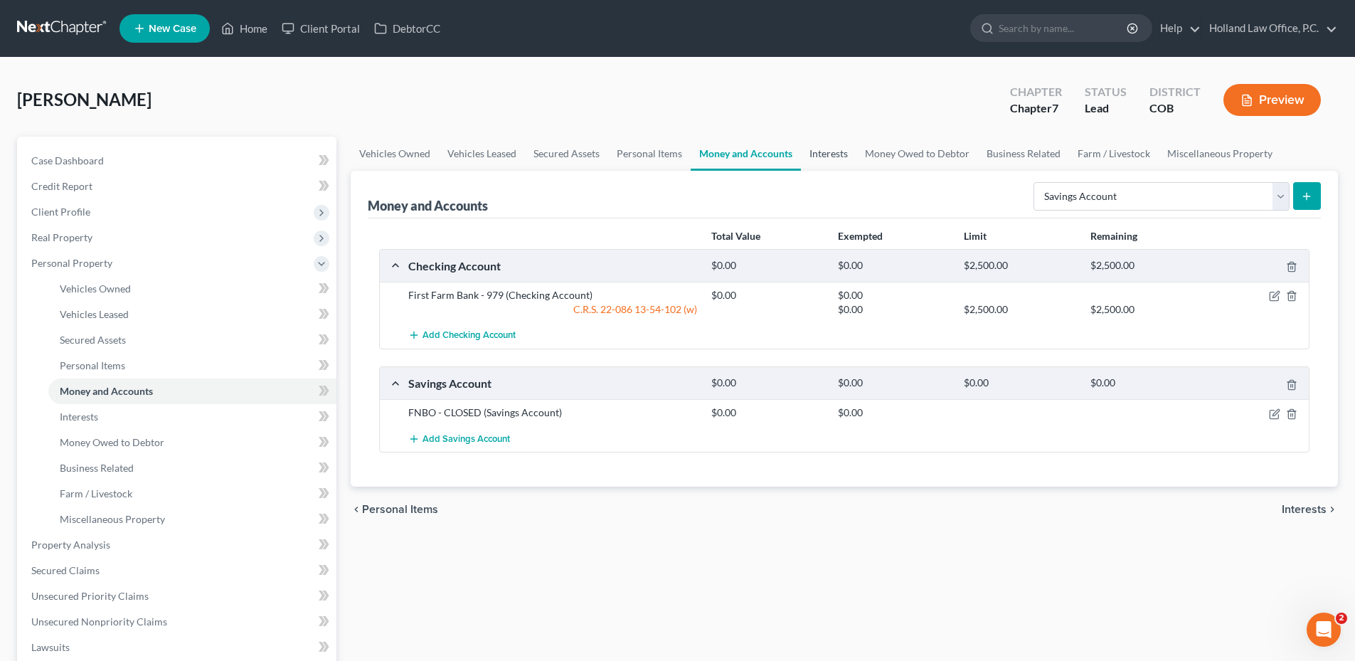
click at [832, 155] on link "Interests" at bounding box center [828, 154] width 55 height 34
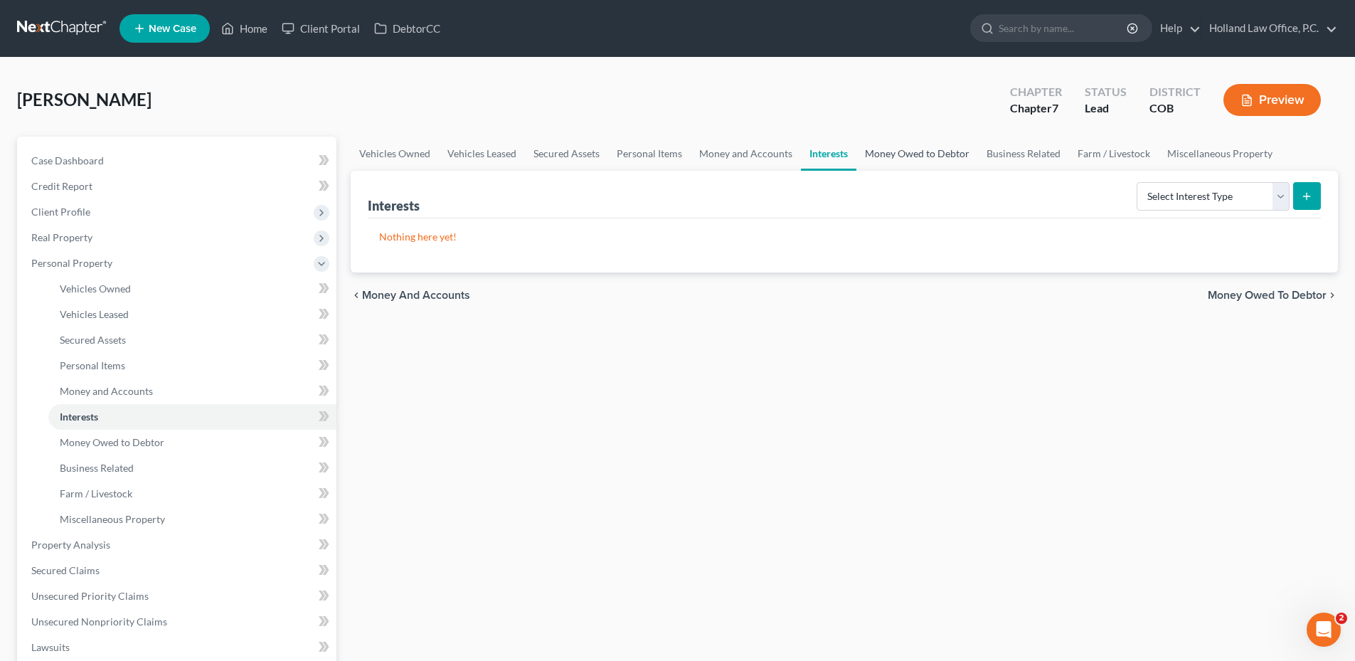
click at [900, 159] on link "Money Owed to Debtor" at bounding box center [917, 154] width 122 height 34
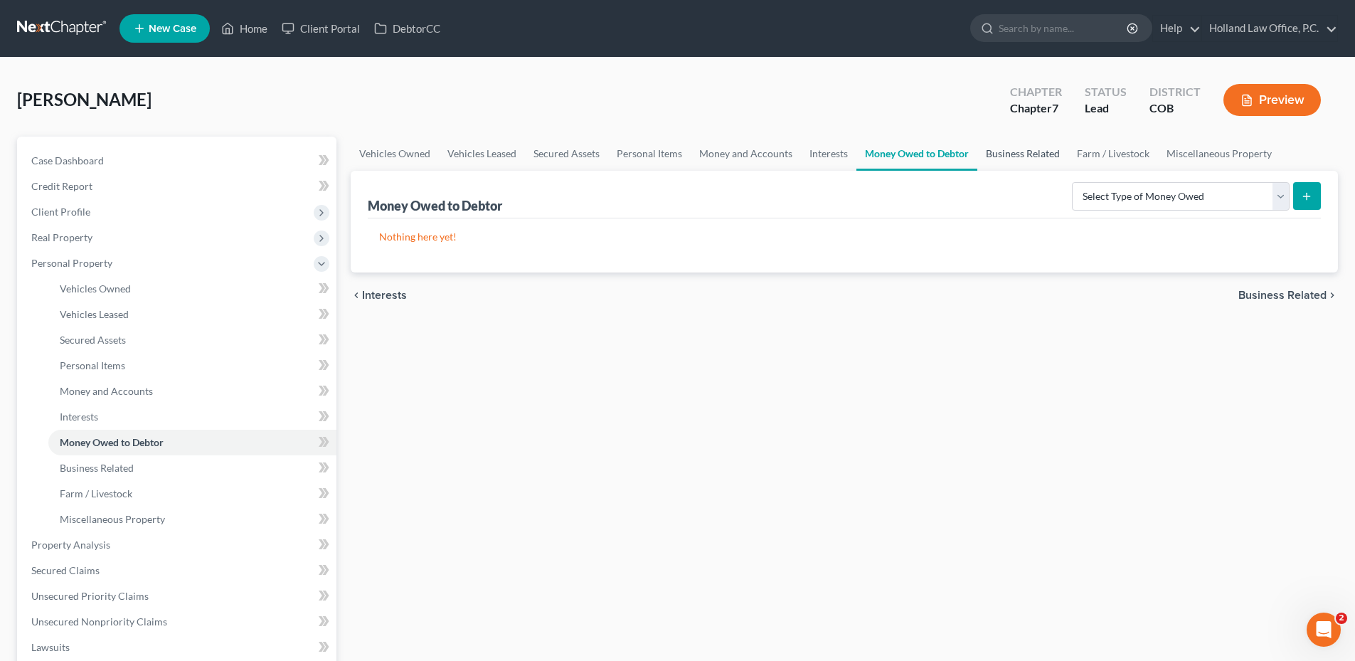
click at [1024, 159] on link "Business Related" at bounding box center [1022, 154] width 91 height 34
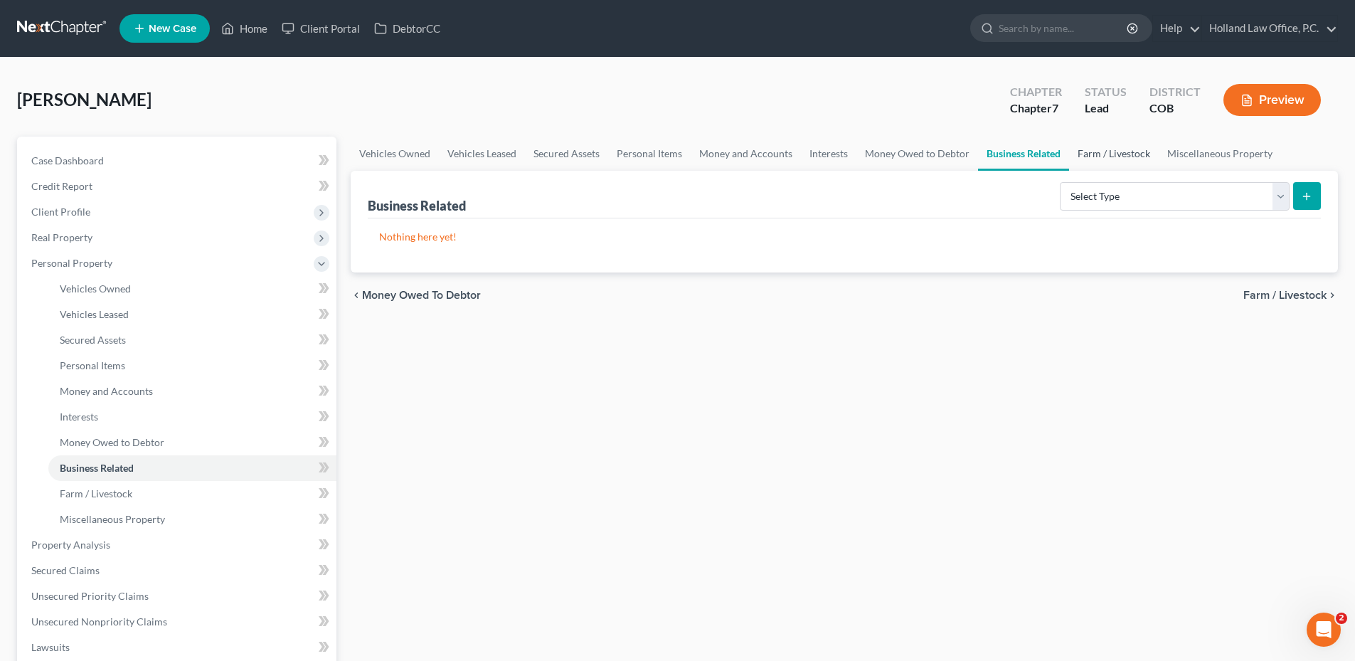
click at [1130, 158] on link "Farm / Livestock" at bounding box center [1114, 154] width 90 height 34
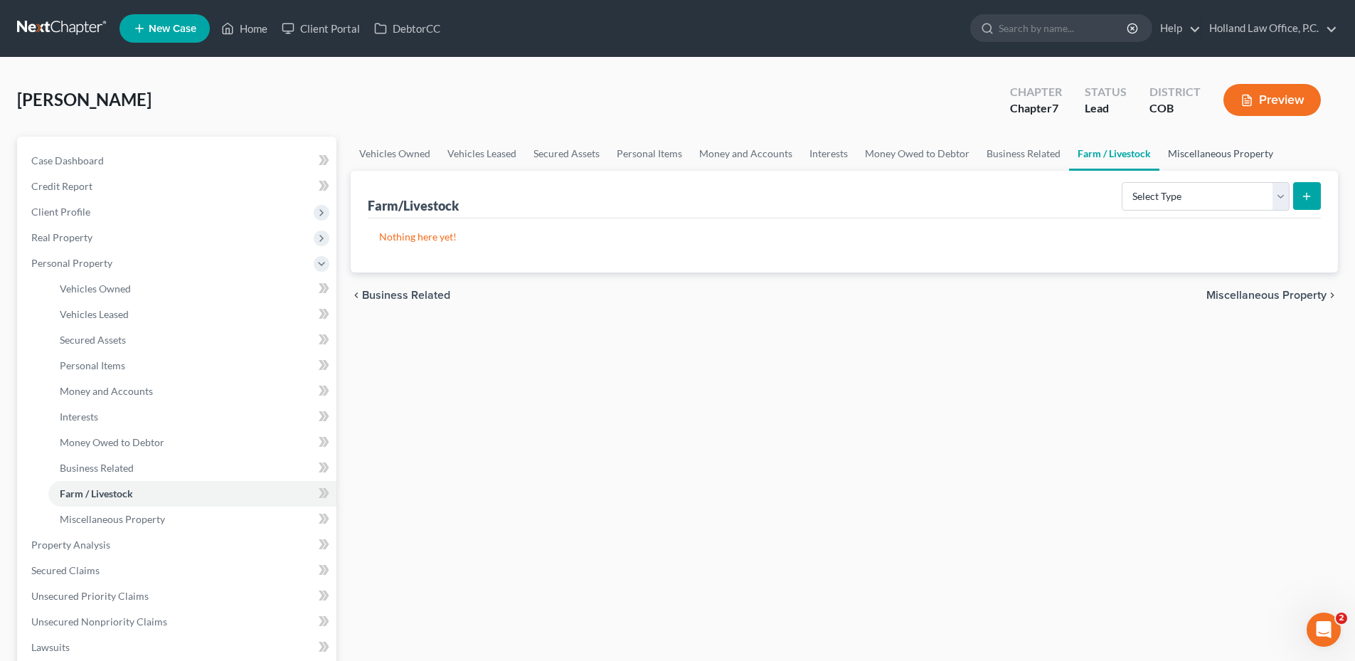
click at [1191, 159] on link "Miscellaneous Property" at bounding box center [1220, 154] width 122 height 34
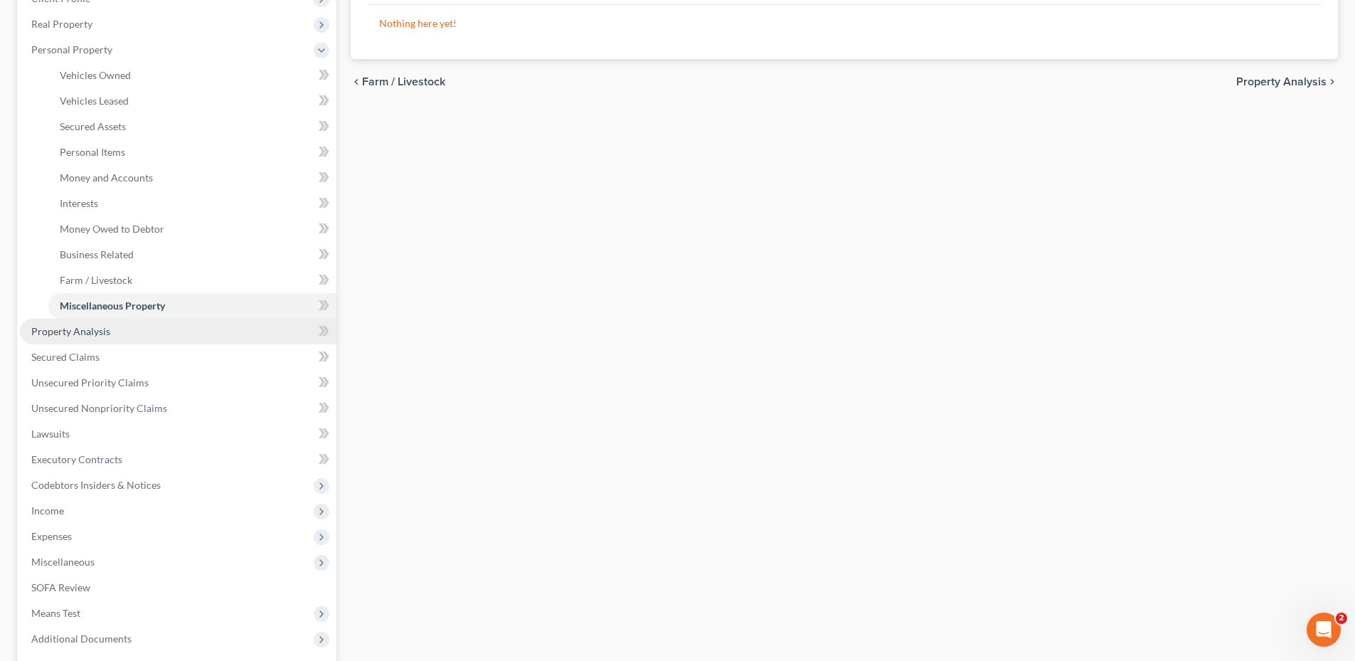
click at [83, 334] on span "Property Analysis" at bounding box center [70, 331] width 79 height 12
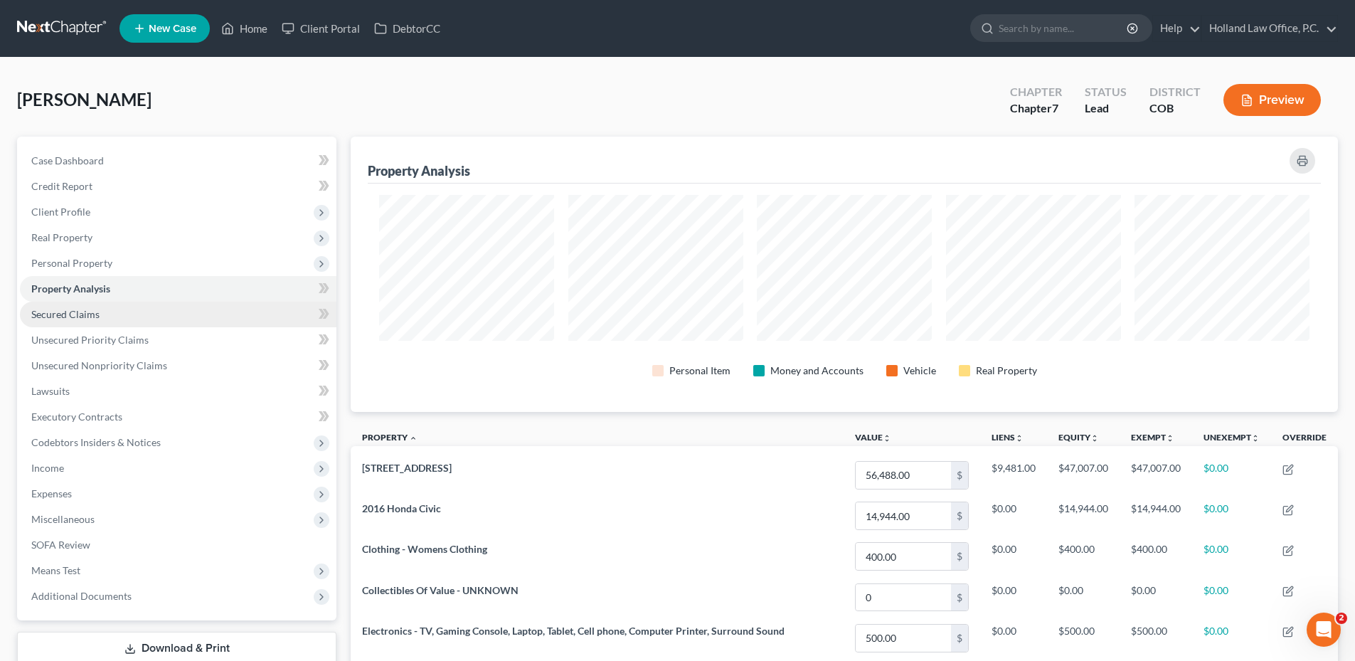
click at [86, 312] on span "Secured Claims" at bounding box center [65, 314] width 68 height 12
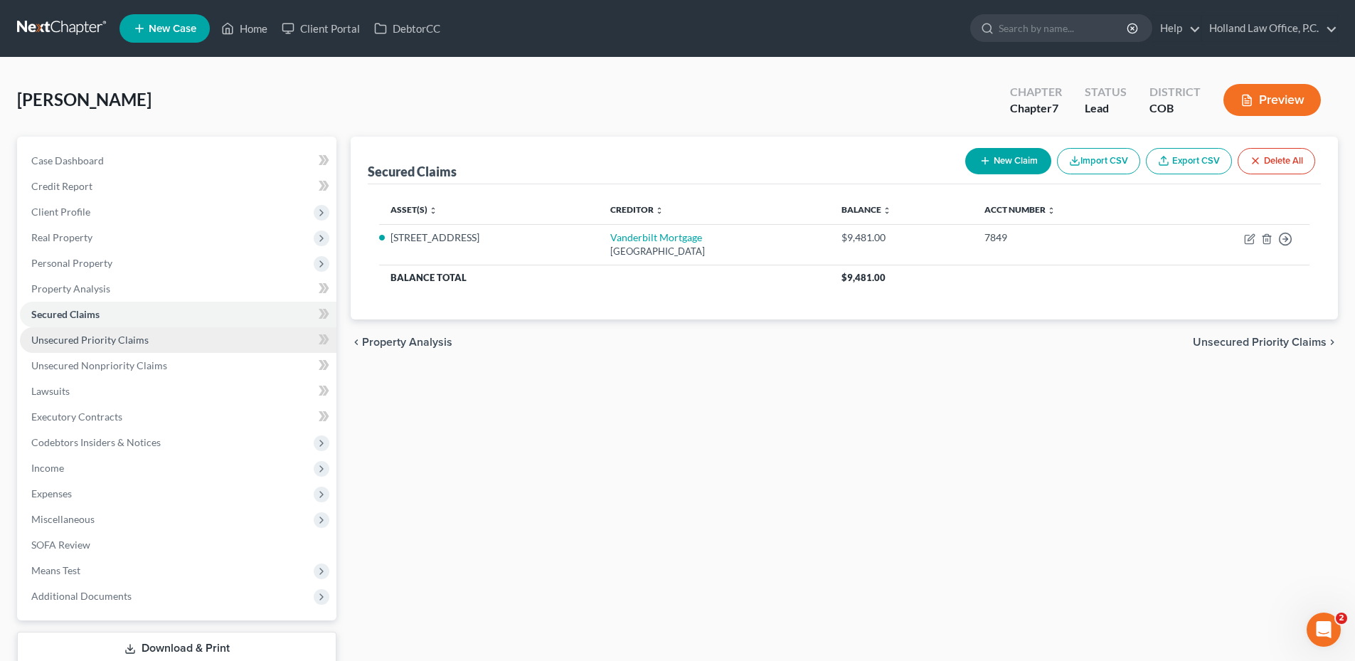
click at [80, 342] on span "Unsecured Priority Claims" at bounding box center [89, 340] width 117 height 12
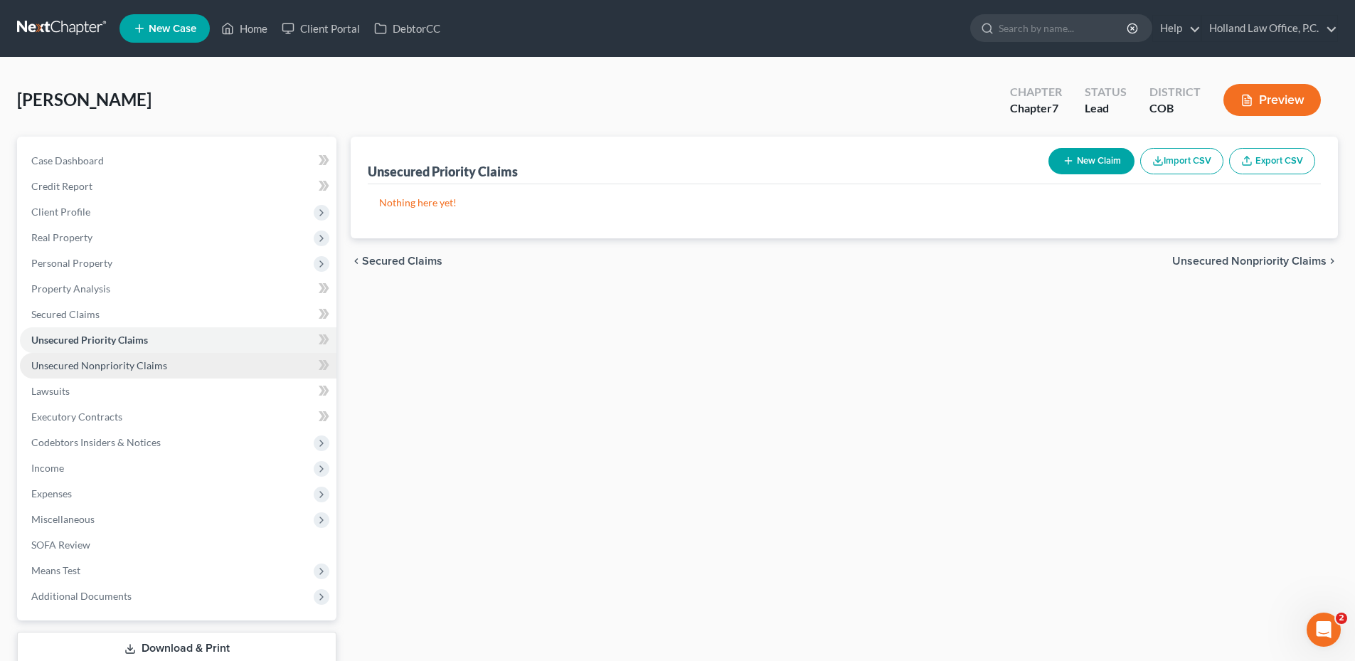
click at [110, 368] on span "Unsecured Nonpriority Claims" at bounding box center [99, 365] width 136 height 12
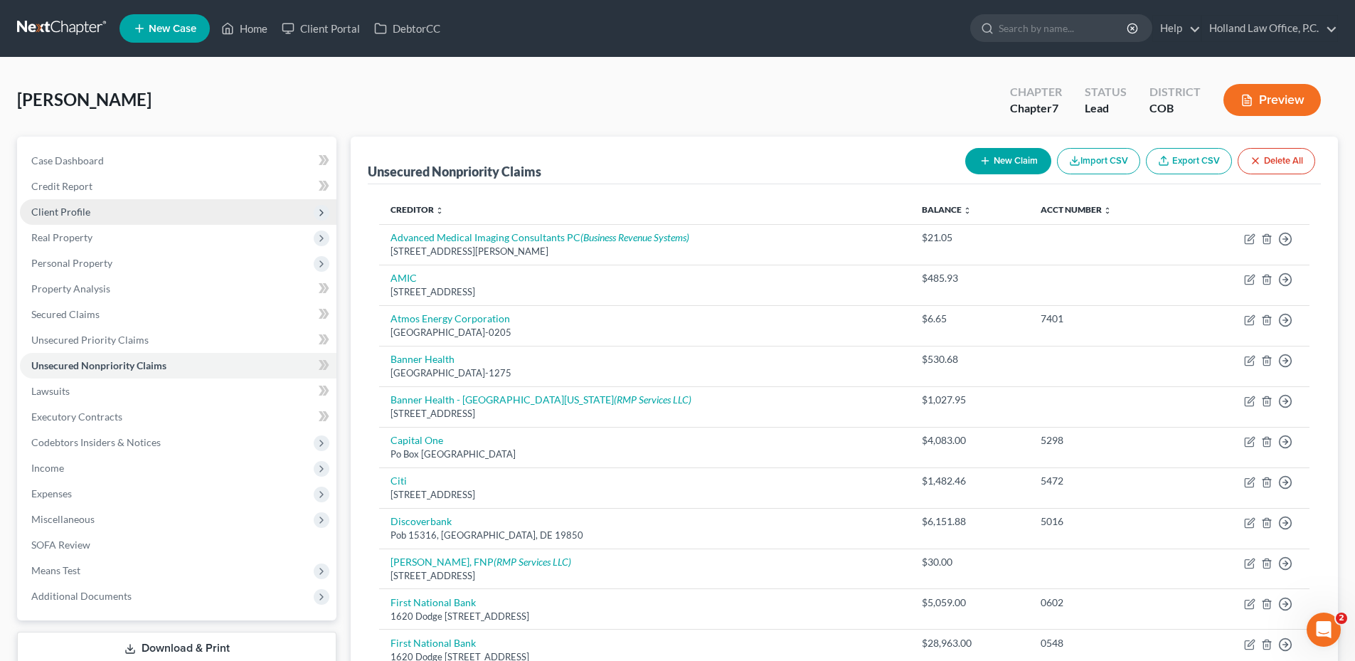
click at [65, 213] on span "Client Profile" at bounding box center [60, 212] width 59 height 12
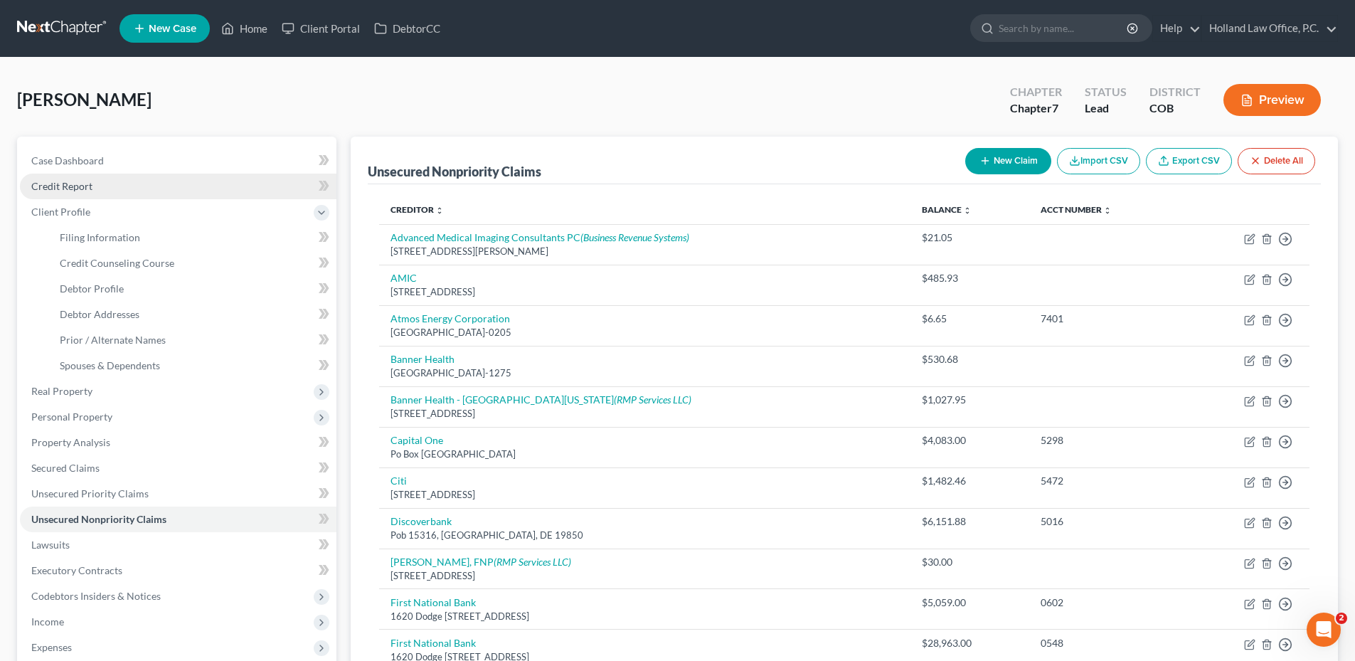
click at [77, 188] on span "Credit Report" at bounding box center [61, 186] width 61 height 12
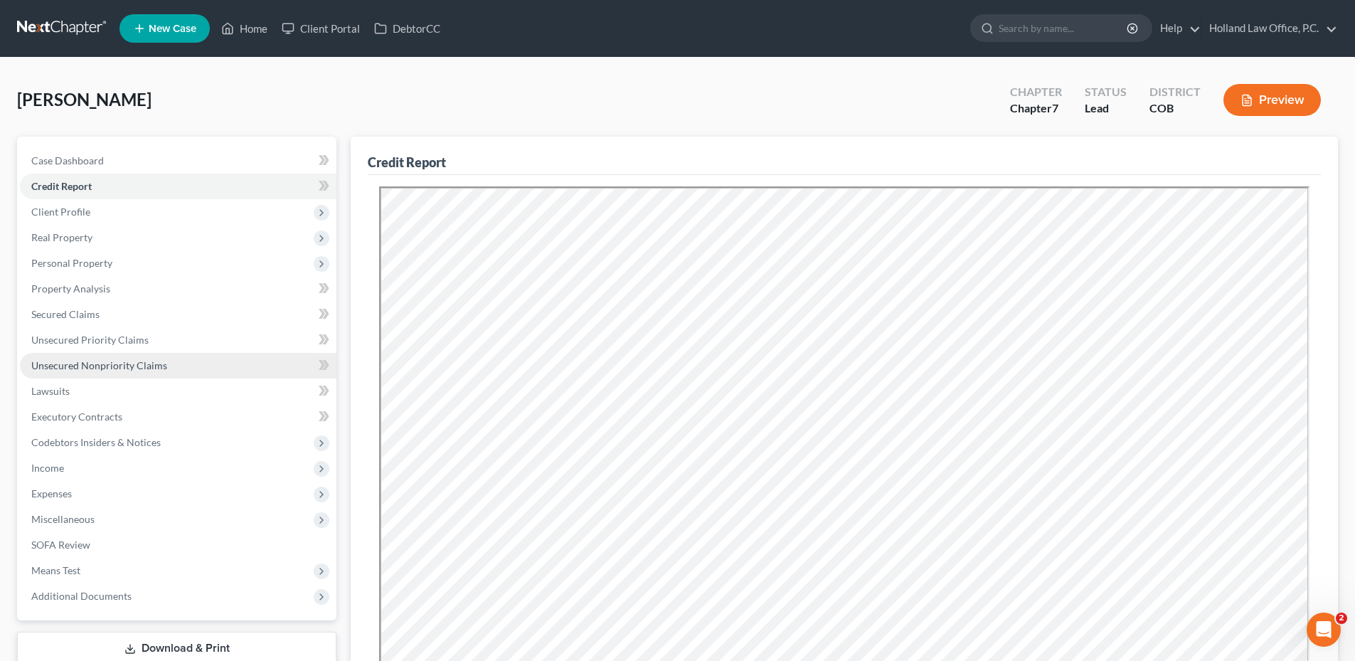
click at [95, 371] on span "Unsecured Nonpriority Claims" at bounding box center [99, 365] width 136 height 12
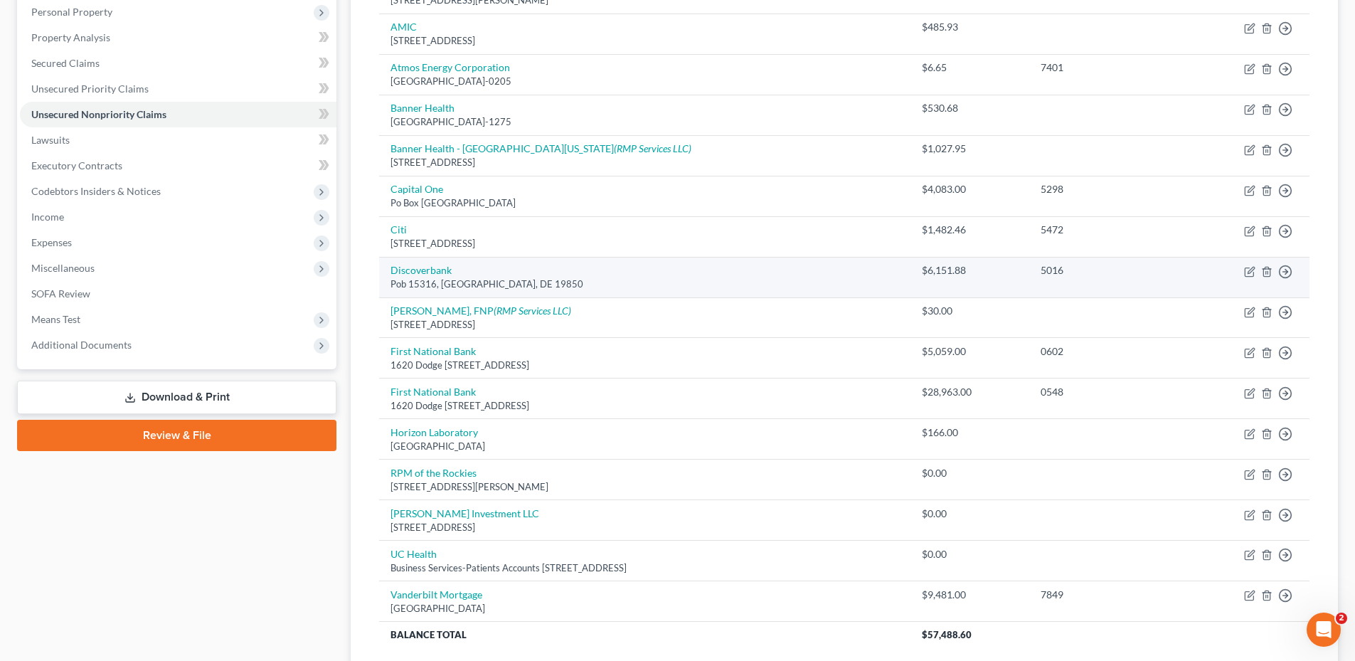
scroll to position [285, 0]
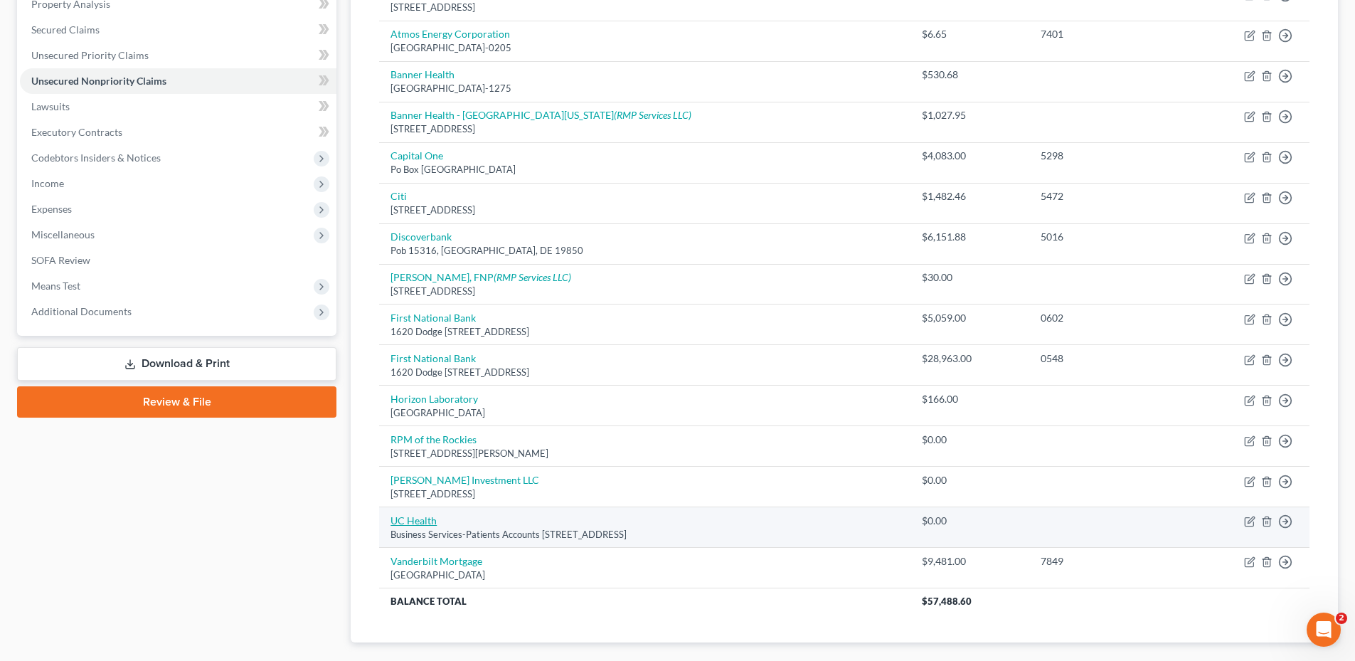
click at [424, 524] on link "UC Health" at bounding box center [413, 520] width 46 height 12
select select "45"
select select "9"
select select "0"
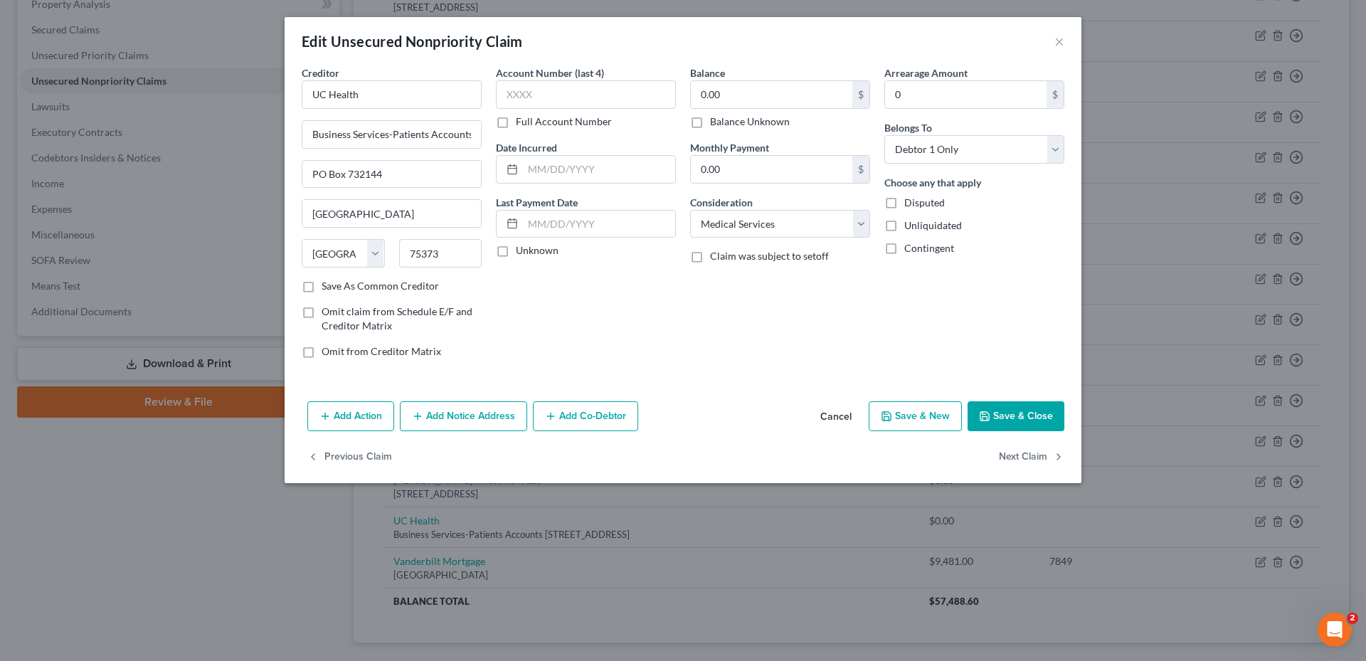
click at [1031, 410] on button "Save & Close" at bounding box center [1015, 416] width 97 height 30
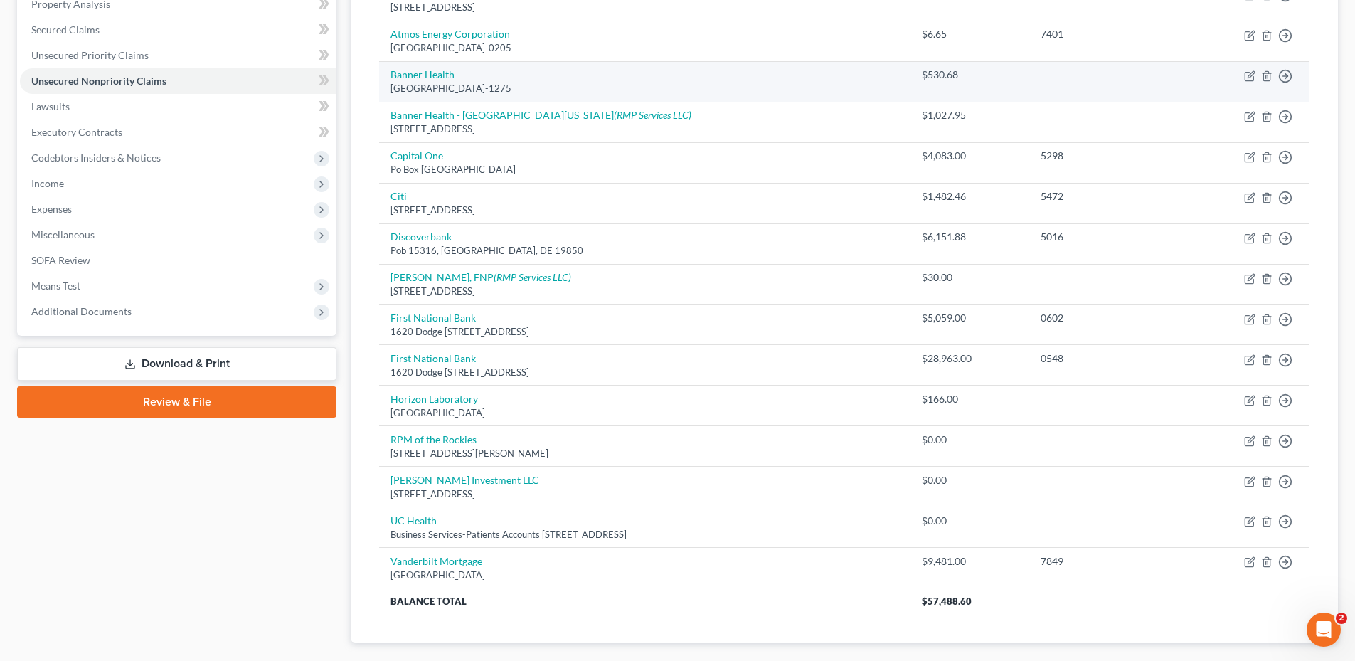
scroll to position [71, 0]
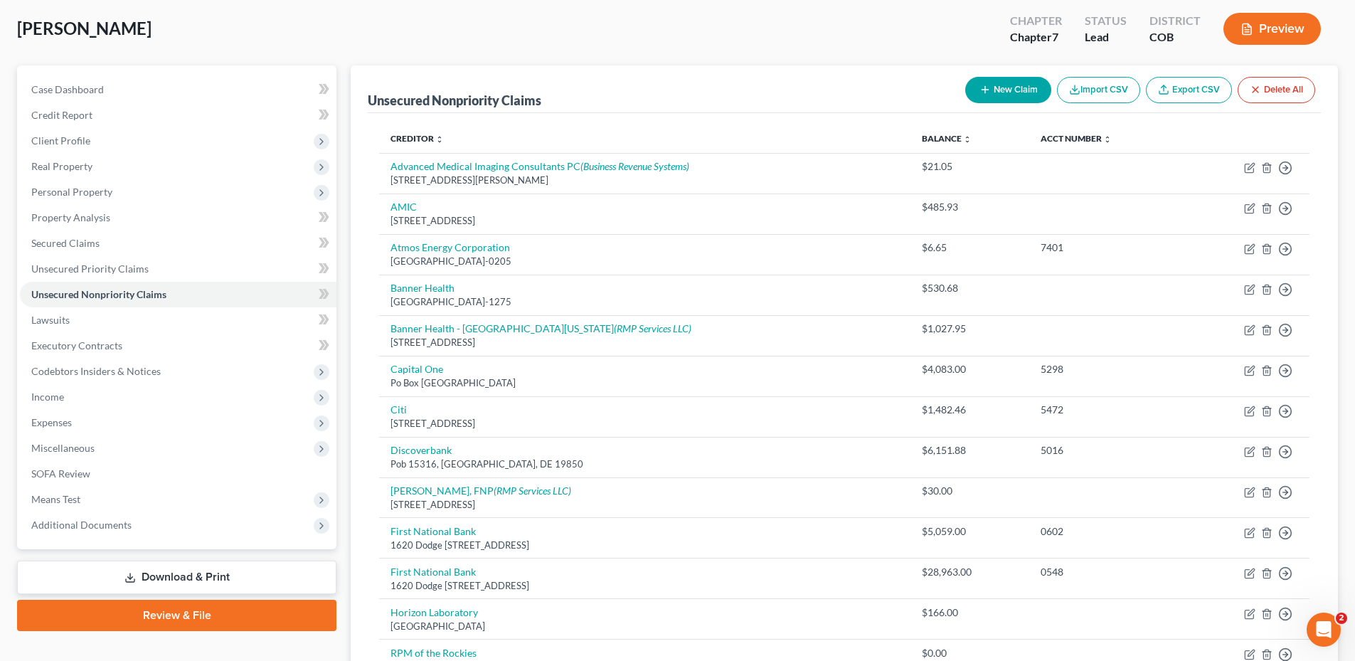
click at [998, 84] on button "New Claim" at bounding box center [1008, 90] width 86 height 26
select select "0"
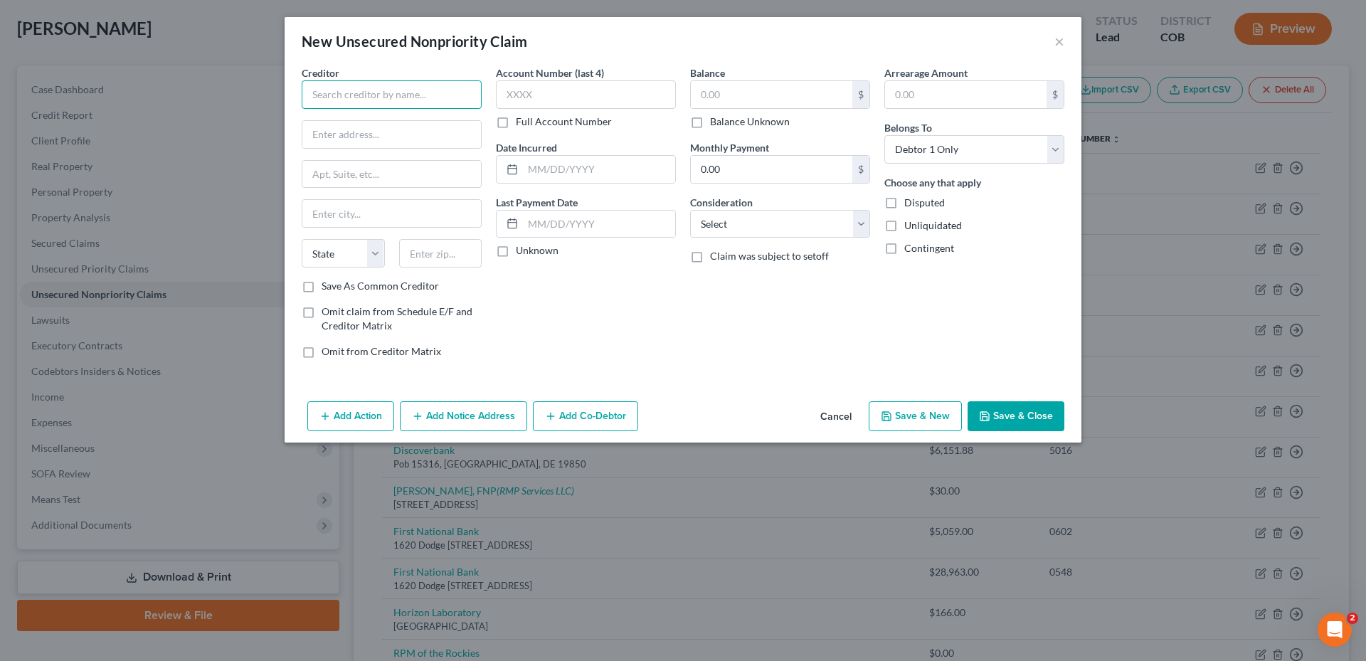
click at [374, 97] on input "text" at bounding box center [392, 94] width 180 height 28
type input "E"
click at [373, 121] on div "Excel energy" at bounding box center [387, 119] width 148 height 14
type input "Excel energy"
type input "P.O. Box 9477"
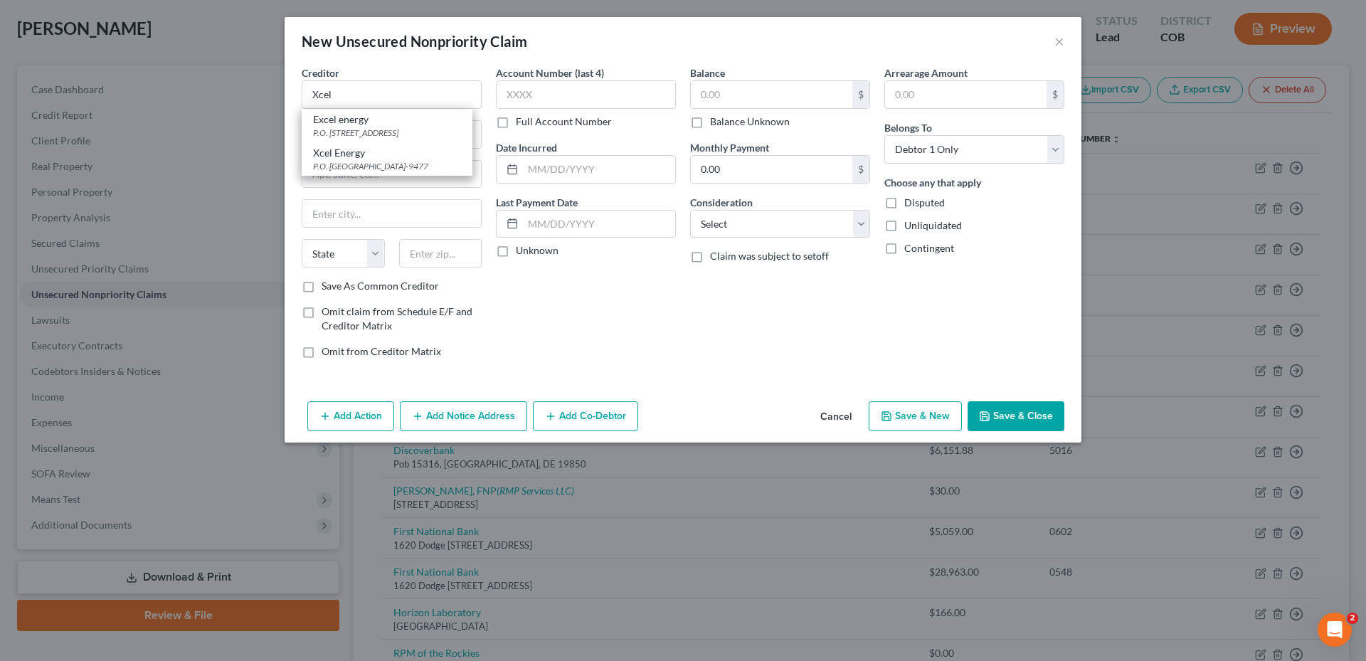
type input "[GEOGRAPHIC_DATA]"
select select "24"
type input "55484"
click at [757, 100] on input "text" at bounding box center [771, 94] width 161 height 27
click at [752, 94] on input "text" at bounding box center [771, 94] width 161 height 27
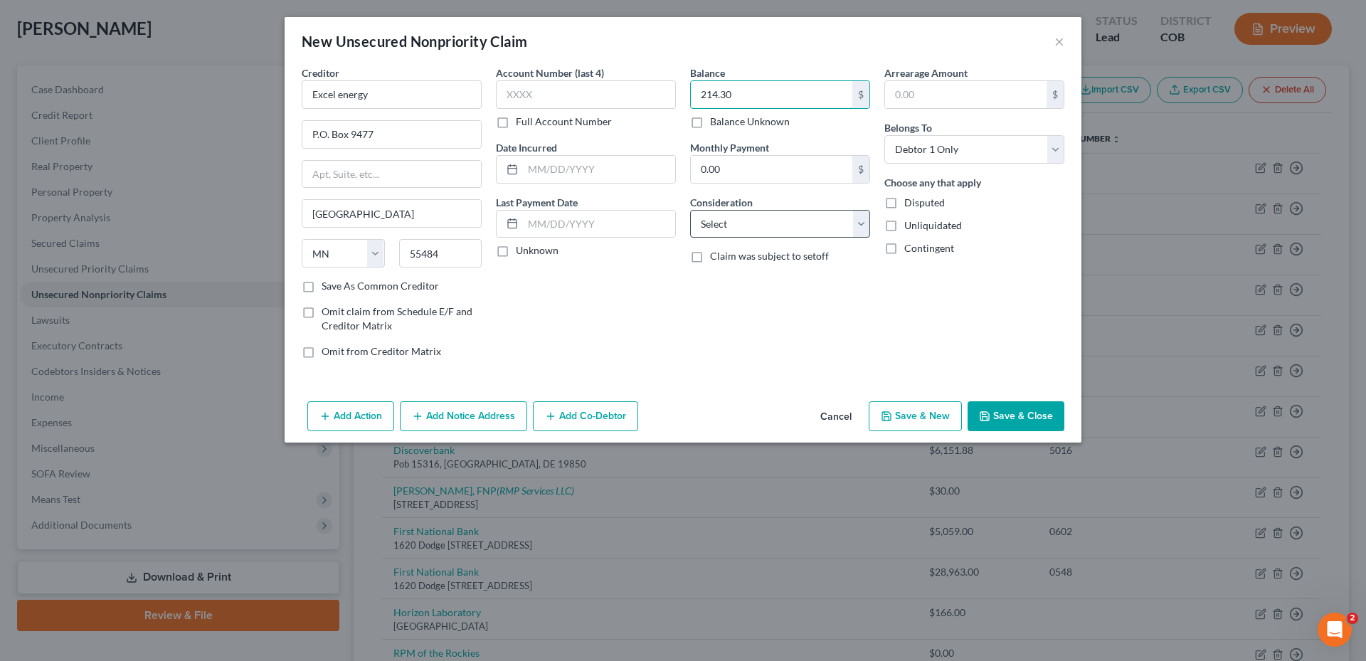
type input "214.30"
click at [726, 213] on select "Select Cable / Satellite Services Collection Agency Credit Card Debt Debt Couns…" at bounding box center [780, 224] width 180 height 28
select select "14"
click at [690, 210] on select "Select Cable / Satellite Services Collection Agency Credit Card Debt Debt Couns…" at bounding box center [780, 224] width 180 height 28
click at [735, 285] on input "text" at bounding box center [780, 278] width 179 height 27
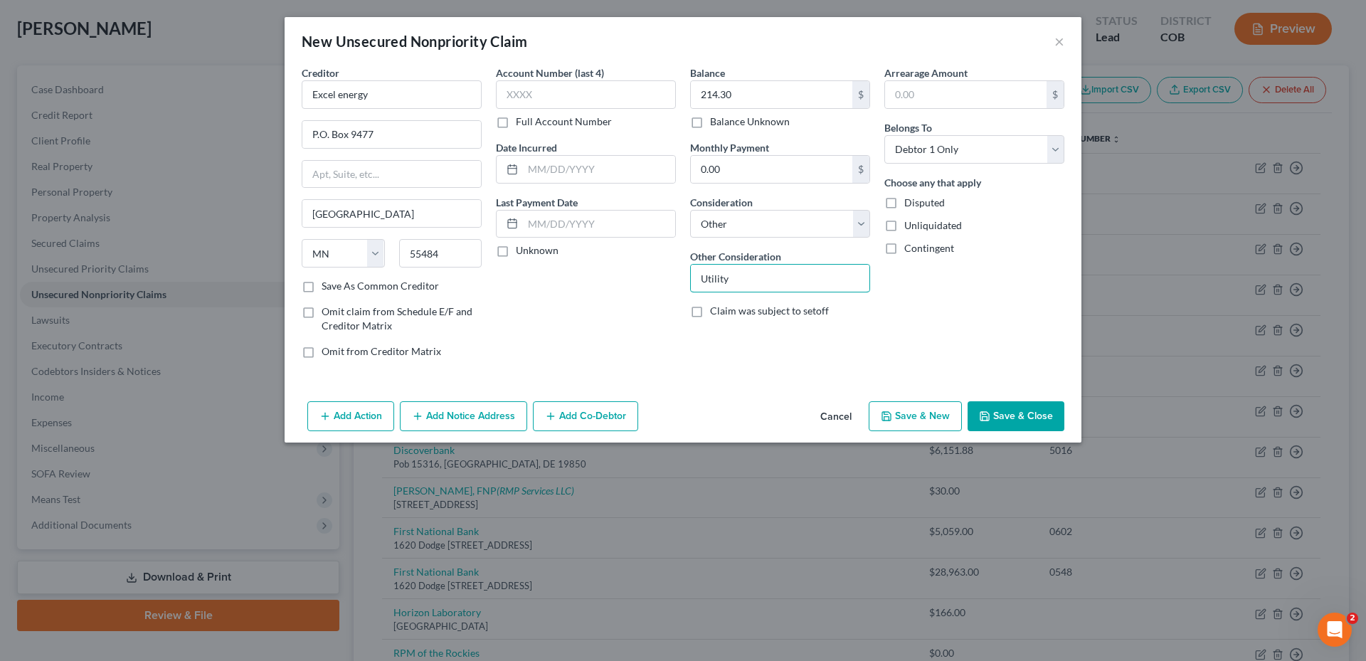
type input "Utility"
click at [563, 319] on div "Account Number (last 4) Full Account Number Date Incurred Last Payment Date Unk…" at bounding box center [586, 217] width 194 height 304
drag, startPoint x: 309, startPoint y: 353, endPoint x: 325, endPoint y: 325, distance: 32.2
click at [321, 351] on label "Omit from Creditor Matrix" at bounding box center [380, 351] width 119 height 14
click at [327, 351] on input "Omit from Creditor Matrix" at bounding box center [331, 348] width 9 height 9
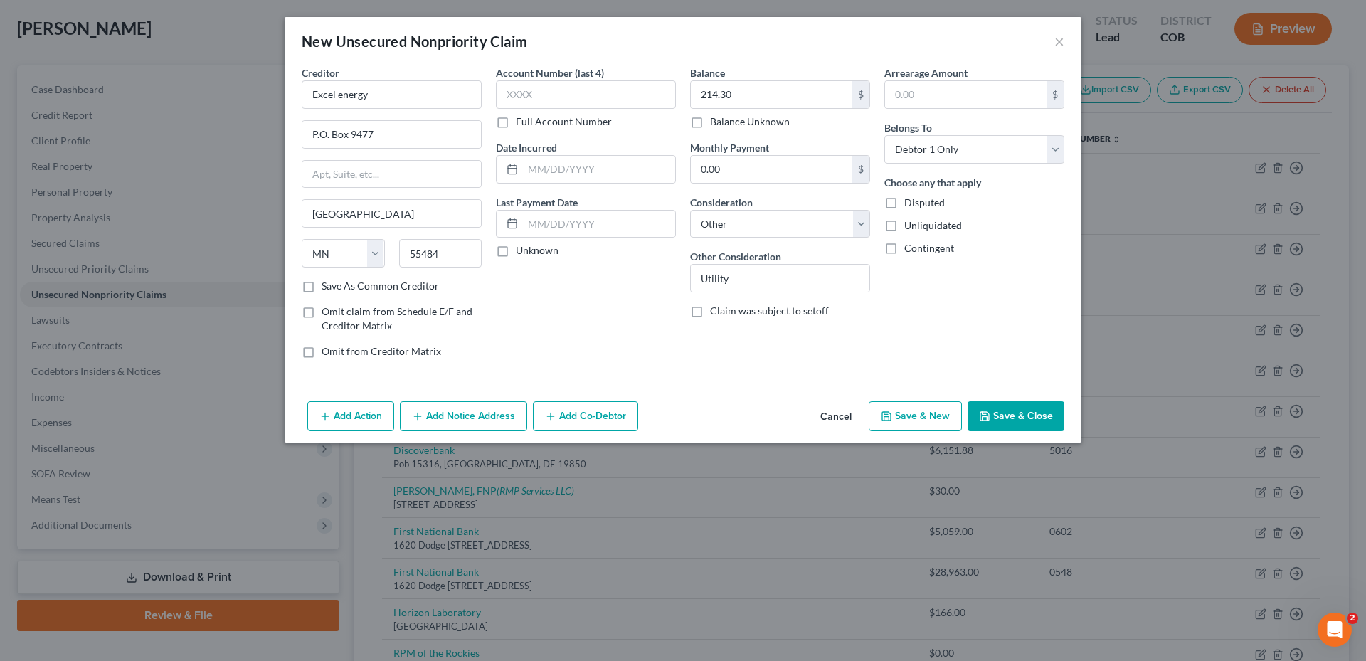
checkbox input "true"
click at [321, 314] on label "Omit claim from Schedule E/F and Creditor Matrix" at bounding box center [401, 318] width 160 height 28
click at [327, 314] on input "Omit claim from Schedule E/F and Creditor Matrix" at bounding box center [331, 308] width 9 height 9
checkbox input "true"
click at [1028, 413] on button "Save & Close" at bounding box center [1015, 416] width 97 height 30
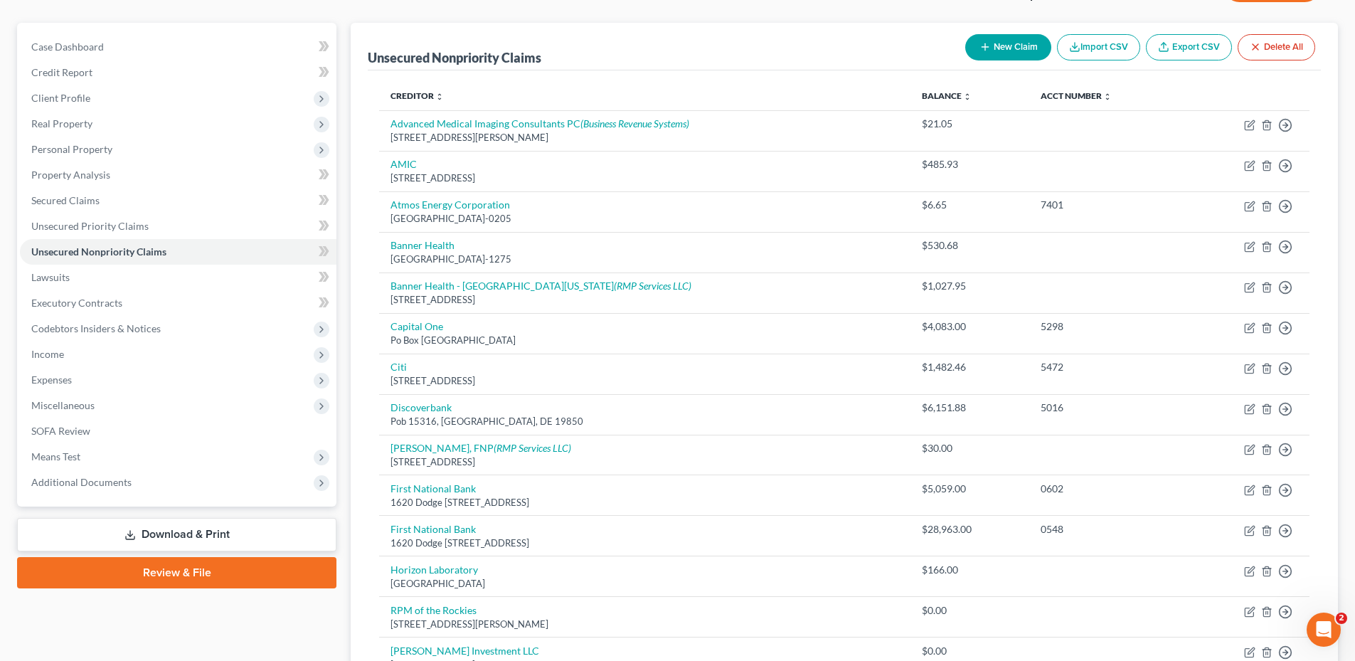
scroll to position [0, 0]
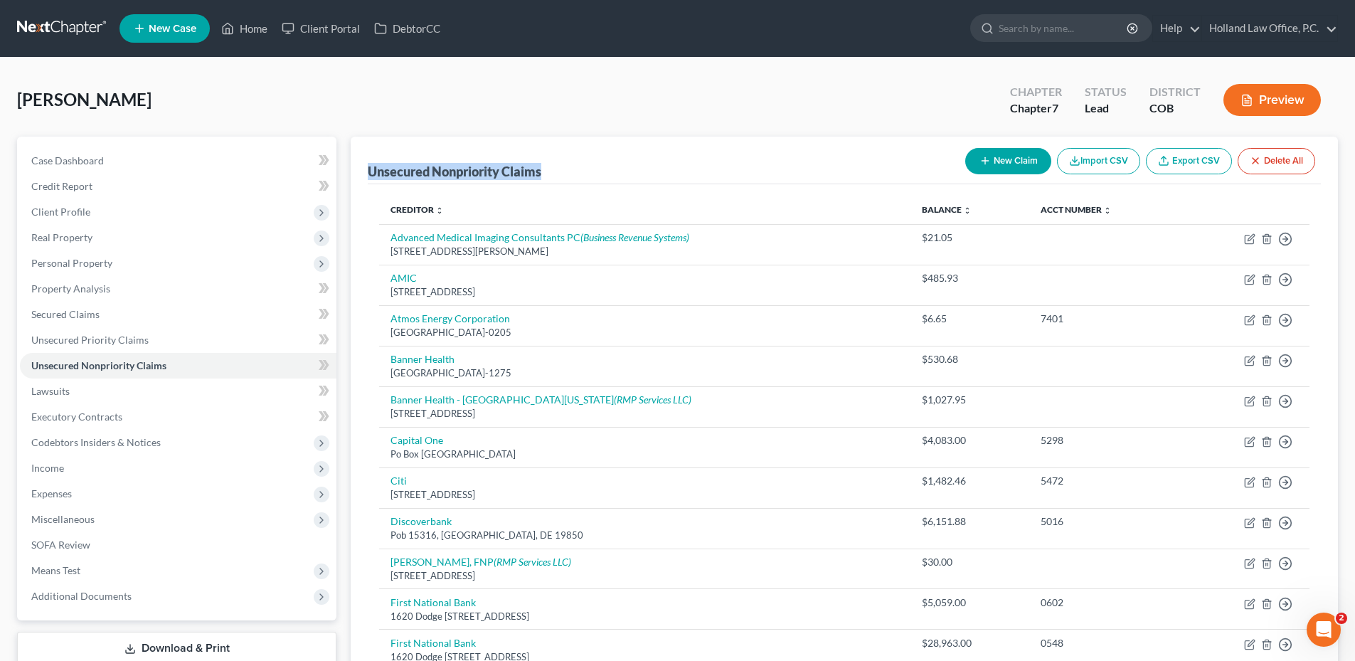
drag, startPoint x: 368, startPoint y: 173, endPoint x: 554, endPoint y: 178, distance: 185.7
click at [554, 178] on div "Unsecured Nonpriority Claims New Claim Import CSV Export CSV Delete All" at bounding box center [844, 161] width 953 height 48
click at [554, 177] on div "Unsecured Nonpriority Claims New Claim Import CSV Export CSV Delete All" at bounding box center [844, 161] width 953 height 48
click at [1001, 154] on button "New Claim" at bounding box center [1008, 161] width 86 height 26
select select "0"
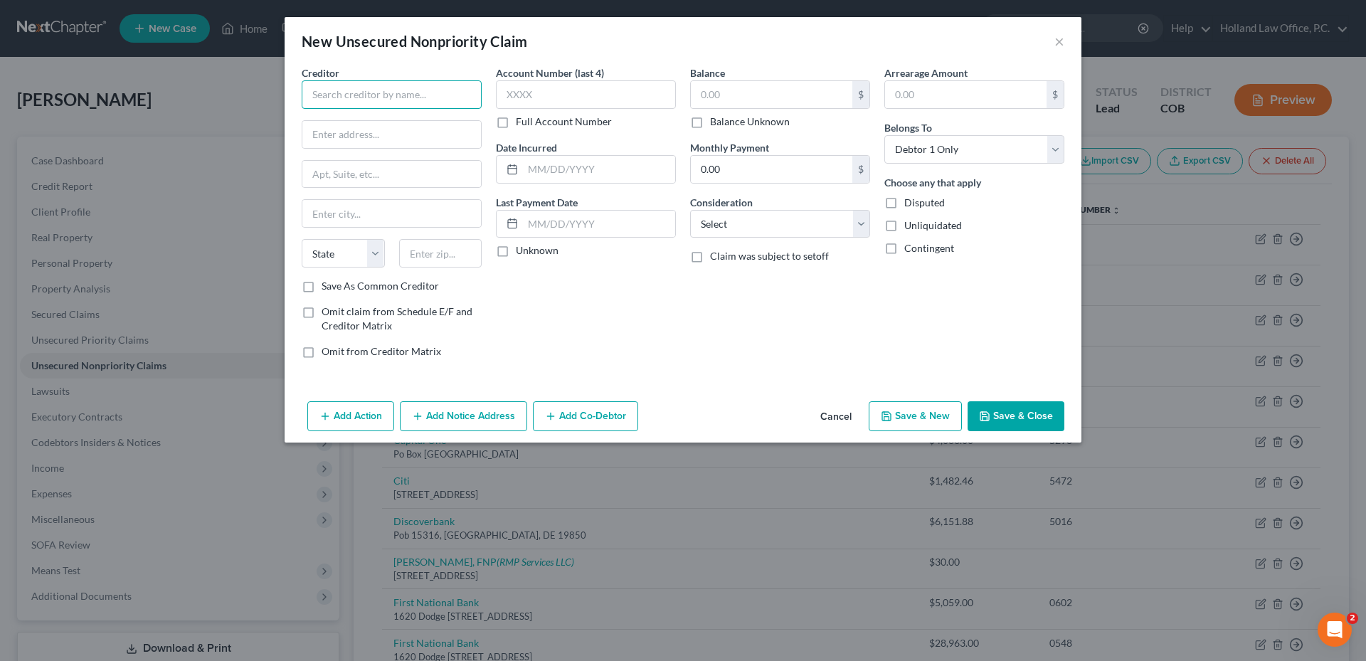
click at [342, 95] on input "text" at bounding box center [392, 94] width 180 height 28
drag, startPoint x: 331, startPoint y: 95, endPoint x: 321, endPoint y: 97, distance: 9.4
click at [321, 97] on input "FNBO" at bounding box center [392, 94] width 180 height 28
type input "First National Bank"
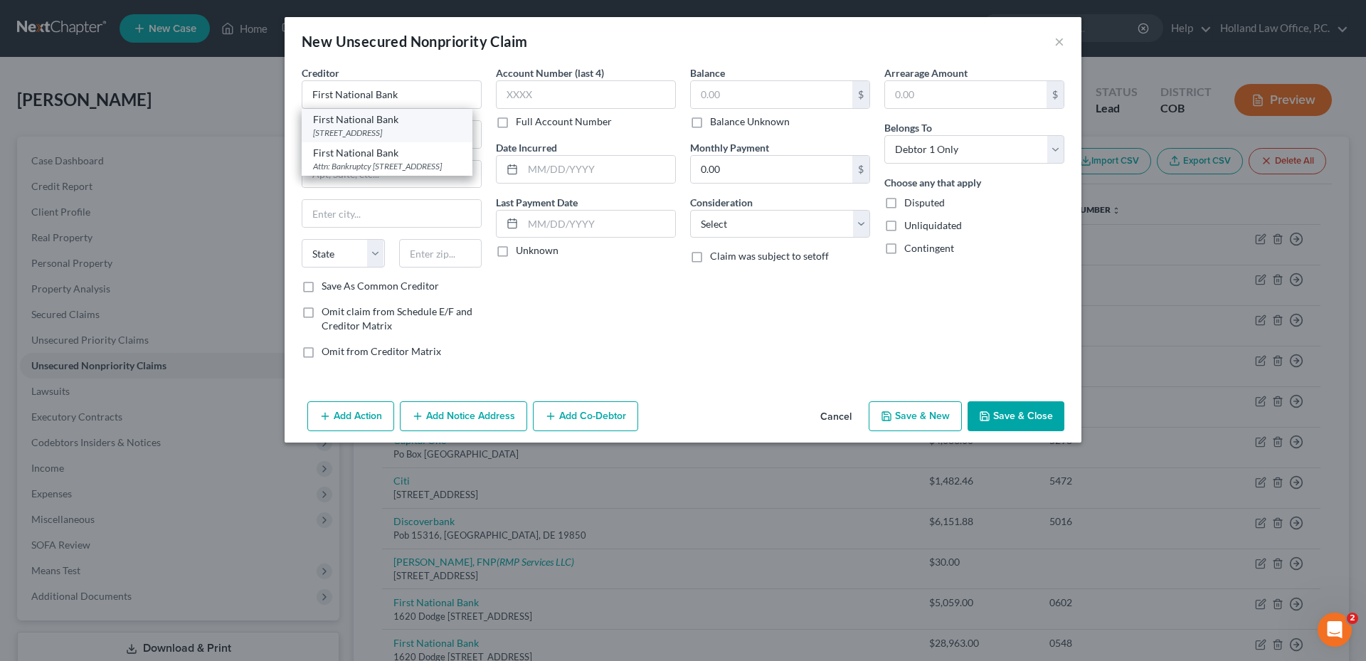
drag, startPoint x: 371, startPoint y: 166, endPoint x: 385, endPoint y: 134, distance: 35.4
click at [385, 134] on div "First National Bank [STREET_ADDRESS] First National Bank Attn: Bankruptcy [STRE…" at bounding box center [387, 142] width 171 height 67
drag, startPoint x: 385, startPoint y: 134, endPoint x: 383, endPoint y: 126, distance: 8.1
click at [403, 128] on div "[STREET_ADDRESS]" at bounding box center [387, 133] width 148 height 12
type input "[STREET_ADDRESS]"
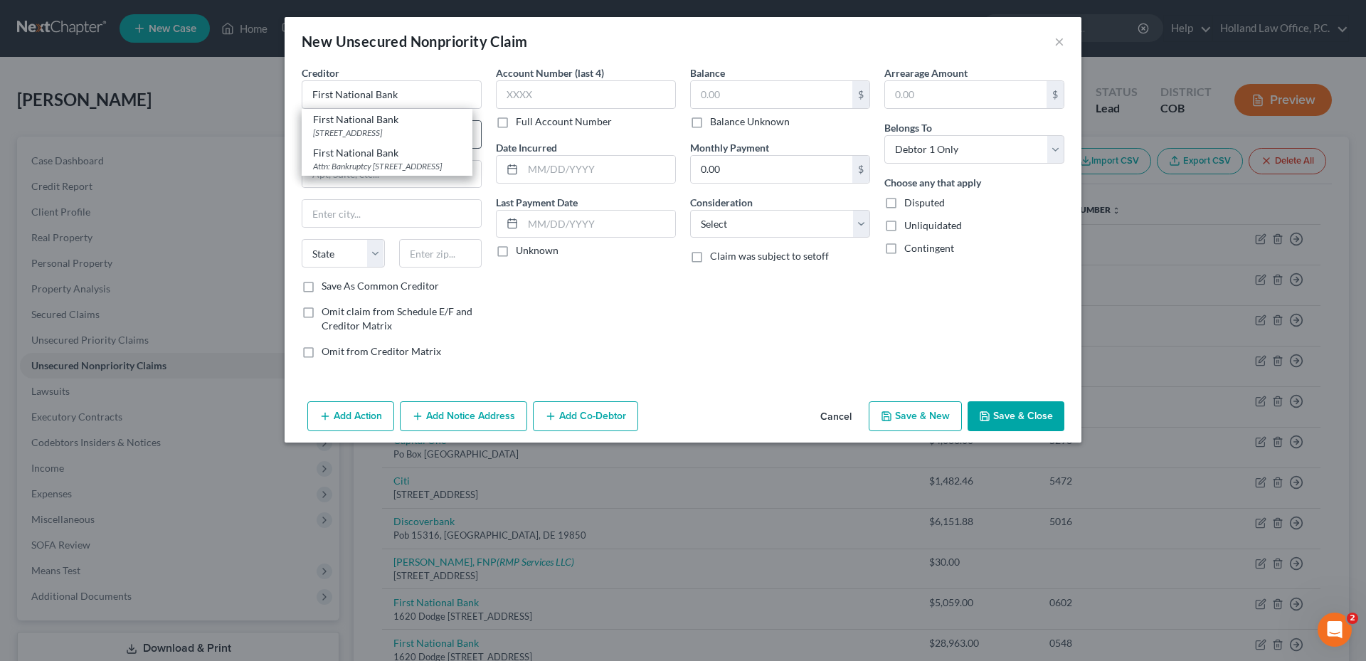
type input "Greeley"
select select "5"
type input "80634"
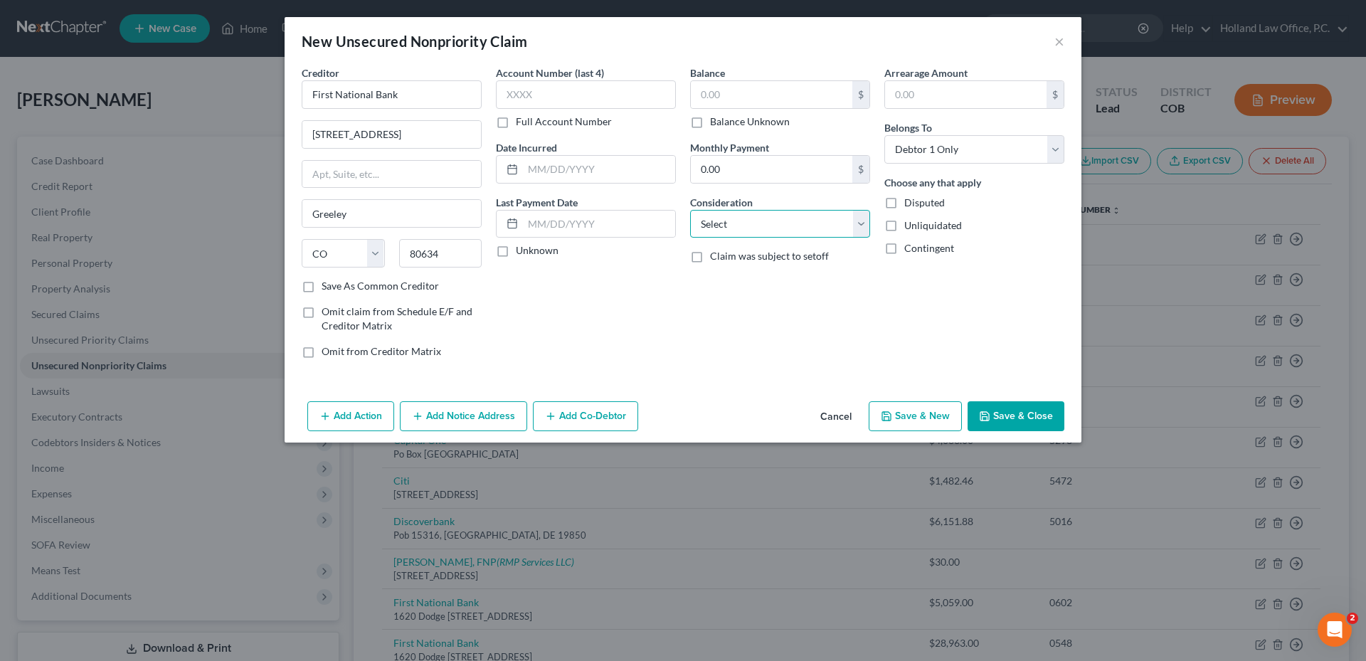
click at [798, 222] on select "Select Cable / Satellite Services Collection Agency Credit Card Debt Debt Couns…" at bounding box center [780, 224] width 180 height 28
click at [792, 213] on select "Select Cable / Satellite Services Collection Agency Credit Card Debt Debt Couns…" at bounding box center [780, 224] width 180 height 28
click at [770, 85] on input "text" at bounding box center [771, 94] width 161 height 27
click at [567, 113] on div "Account Number (last 4) Full Account Number" at bounding box center [586, 96] width 180 height 63
click at [574, 94] on input "text" at bounding box center [586, 94] width 180 height 28
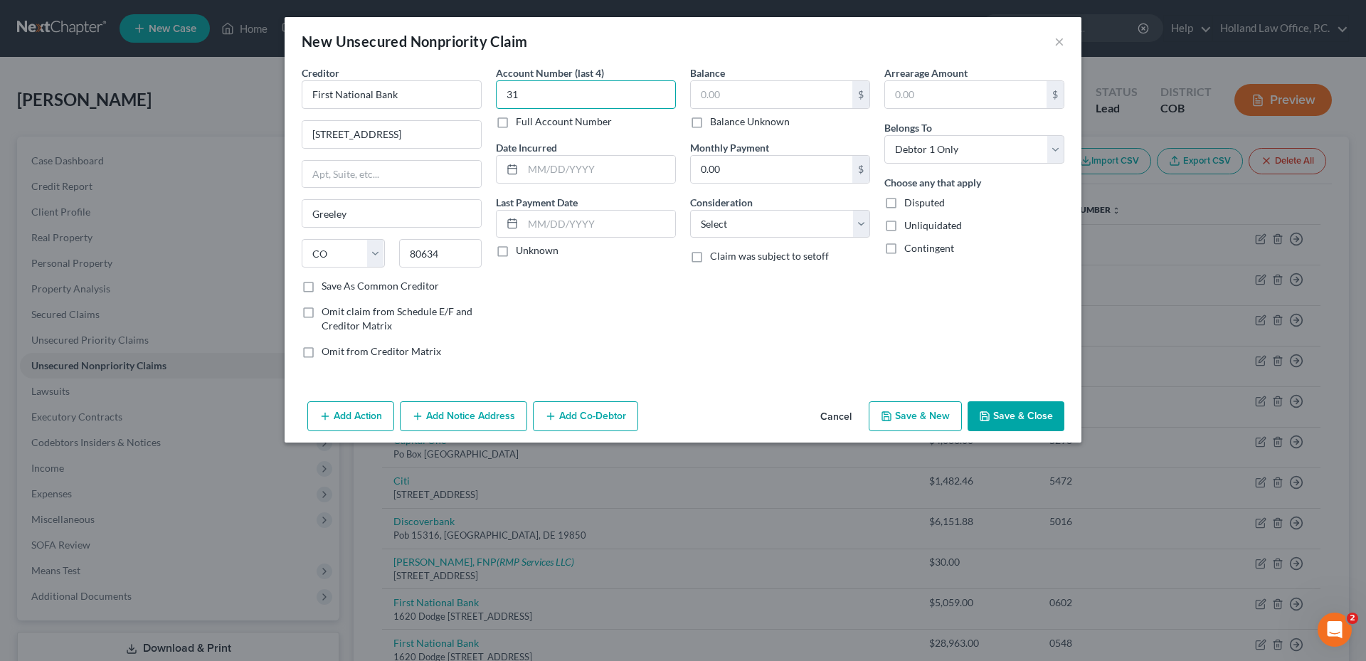
type input "3"
type input "9313"
click at [799, 107] on input "text" at bounding box center [771, 94] width 161 height 27
type input "29,111.33"
click at [720, 214] on select "Select Cable / Satellite Services Collection Agency Credit Card Debt Debt Couns…" at bounding box center [780, 224] width 180 height 28
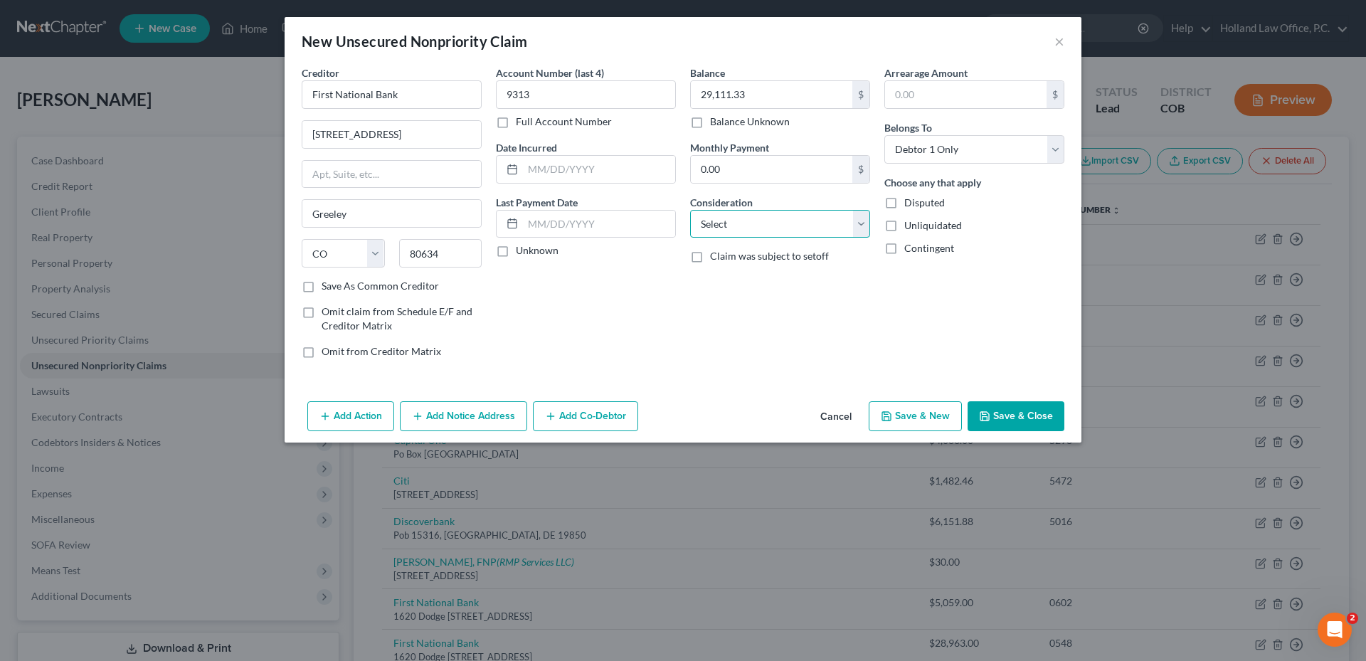
select select "2"
click at [690, 210] on select "Select Cable / Satellite Services Collection Agency Credit Card Debt Debt Couns…" at bounding box center [780, 224] width 180 height 28
click at [989, 411] on icon "button" at bounding box center [984, 415] width 11 height 11
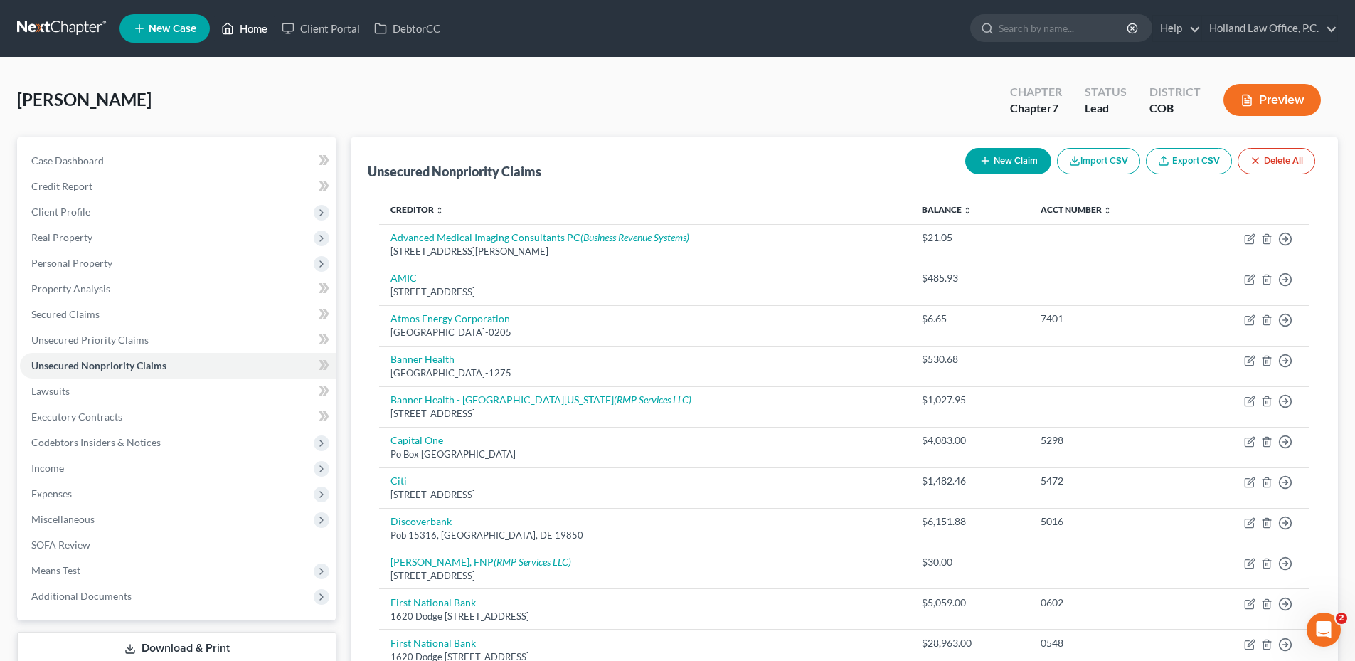
click at [267, 27] on link "Home" at bounding box center [244, 29] width 60 height 26
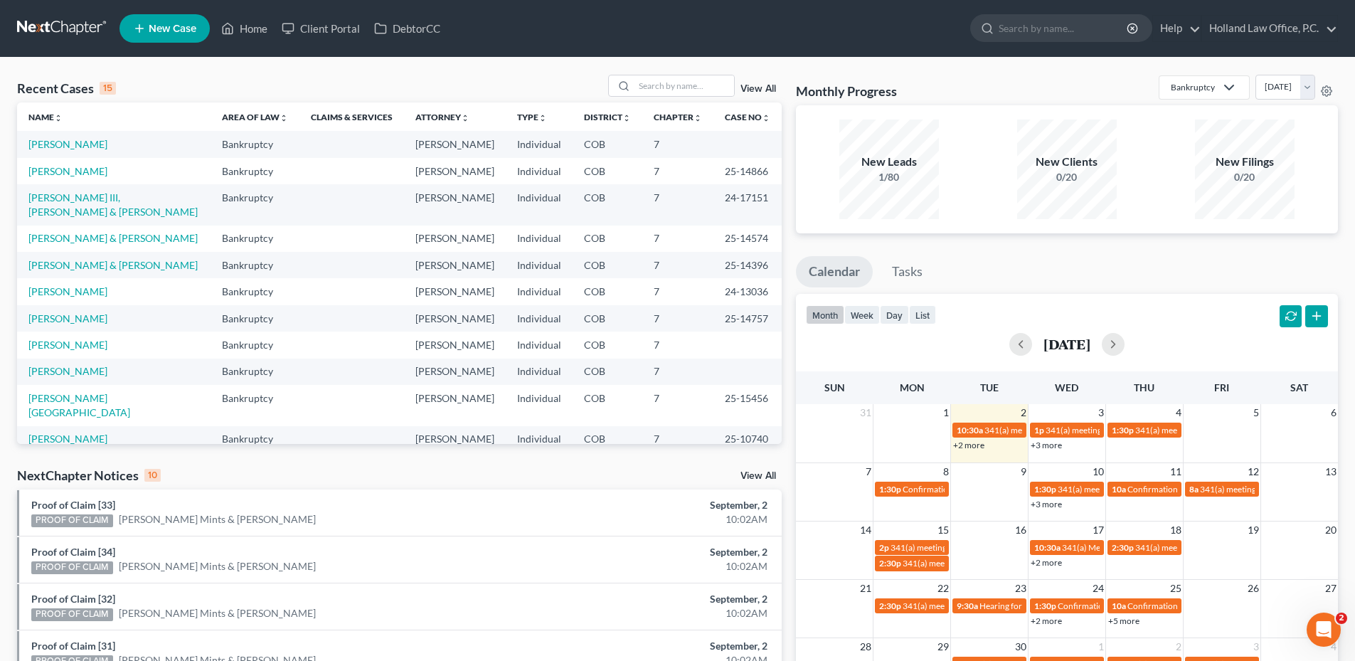
click at [167, 18] on link "New Case" at bounding box center [164, 28] width 90 height 28
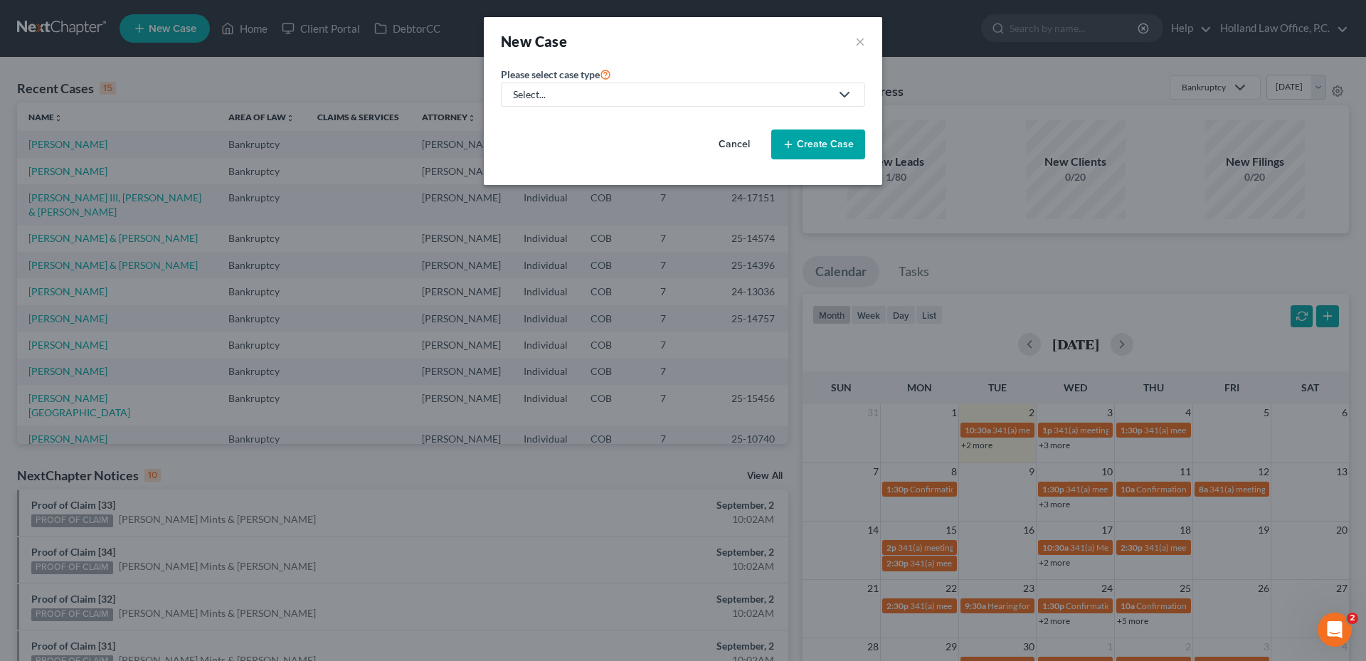
click at [560, 92] on div "Select..." at bounding box center [671, 94] width 317 height 14
click at [546, 124] on div "Bankruptcy" at bounding box center [541, 123] width 55 height 14
select select "11"
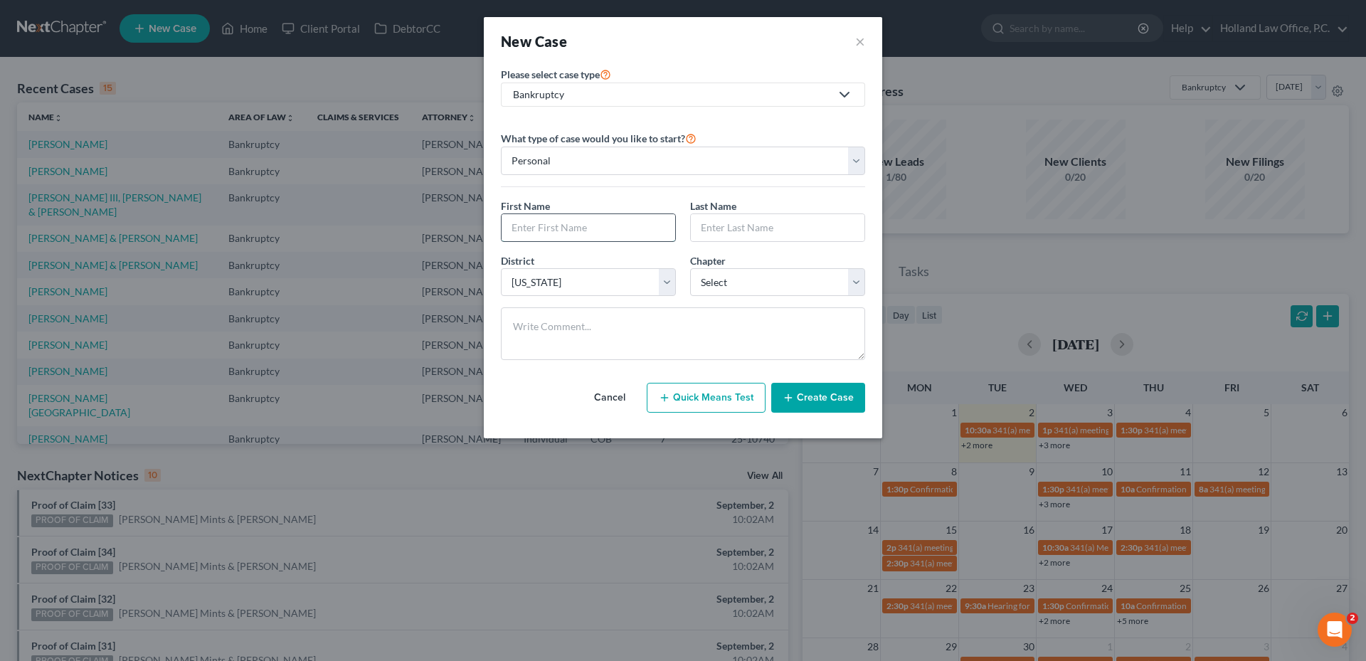
click at [540, 219] on input "text" at bounding box center [588, 227] width 174 height 27
paste input "[PERSON_NAME]"
drag, startPoint x: 580, startPoint y: 226, endPoint x: 637, endPoint y: 227, distance: 56.9
click at [637, 227] on input "[PERSON_NAME]" at bounding box center [588, 227] width 174 height 27
type input "[PERSON_NAME]"
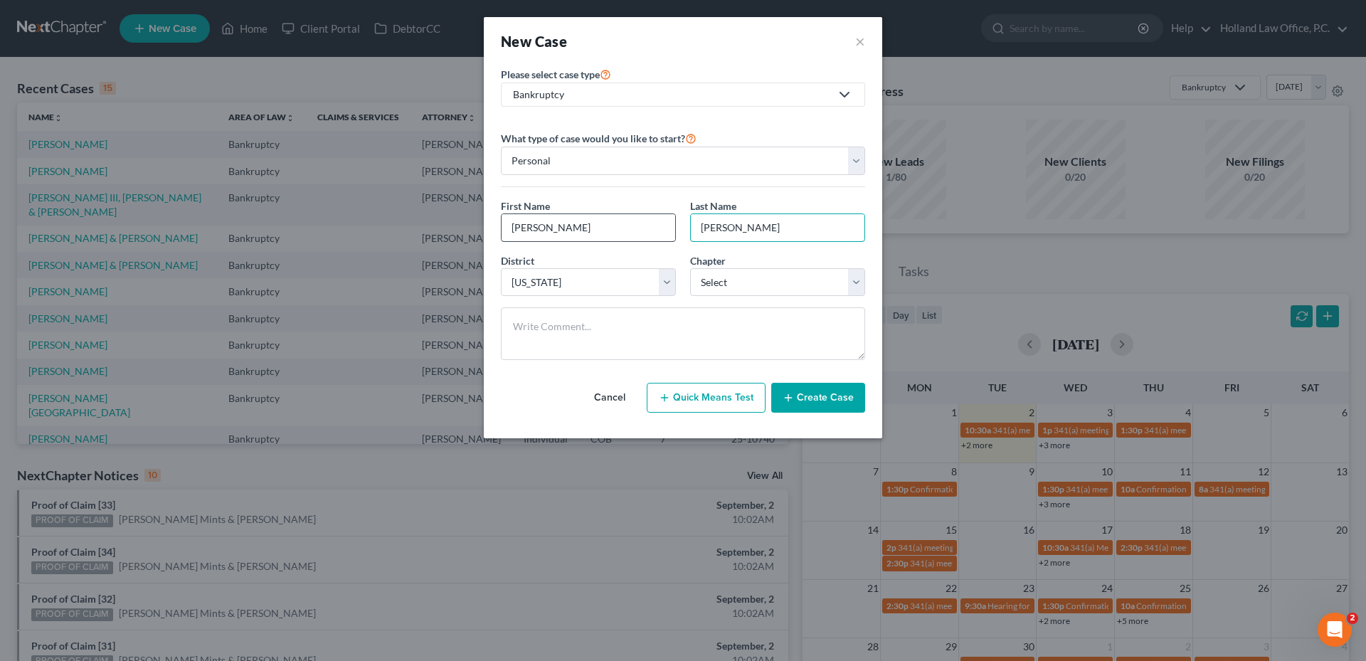
type input "[PERSON_NAME]"
click at [554, 226] on input "[PERSON_NAME]" at bounding box center [588, 227] width 174 height 27
type input "[PERSON_NAME]"
drag, startPoint x: 750, startPoint y: 287, endPoint x: 745, endPoint y: 295, distance: 9.3
click at [750, 287] on select "Select 7 11 12 13" at bounding box center [777, 282] width 175 height 28
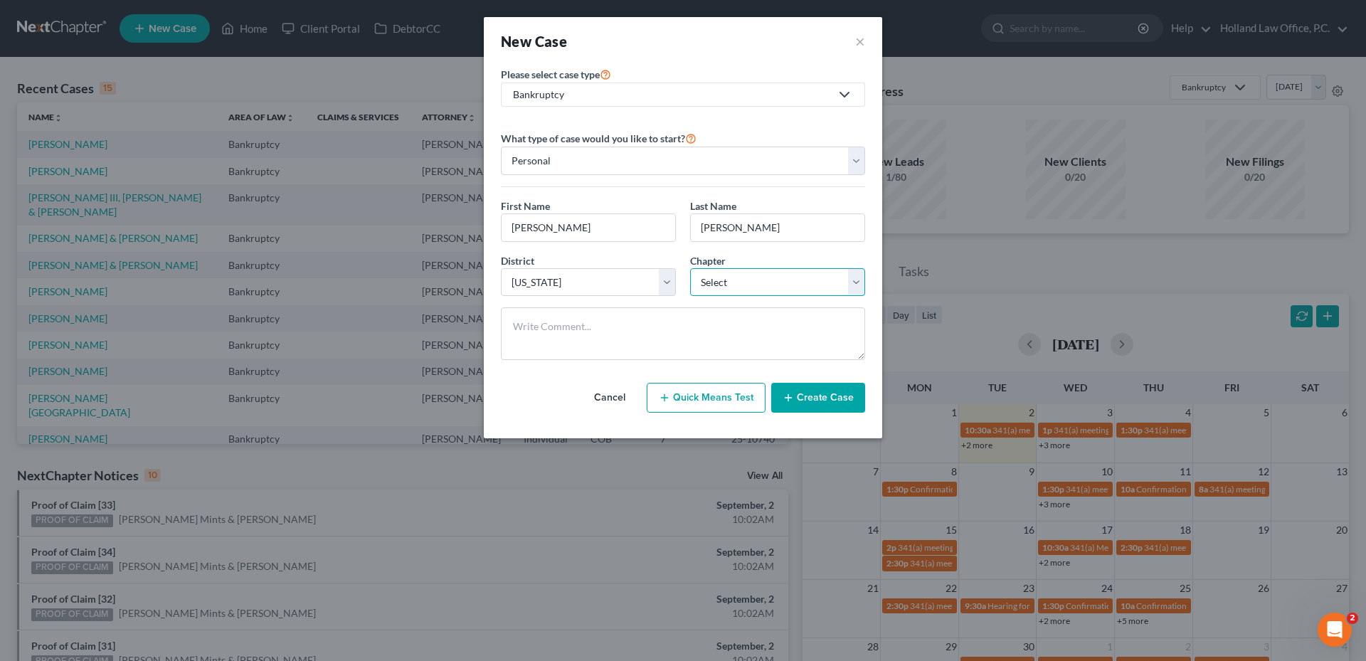
select select "0"
click at [690, 268] on select "Select 7 11 12 13" at bounding box center [777, 282] width 175 height 28
click at [814, 395] on button "Create Case" at bounding box center [818, 398] width 94 height 30
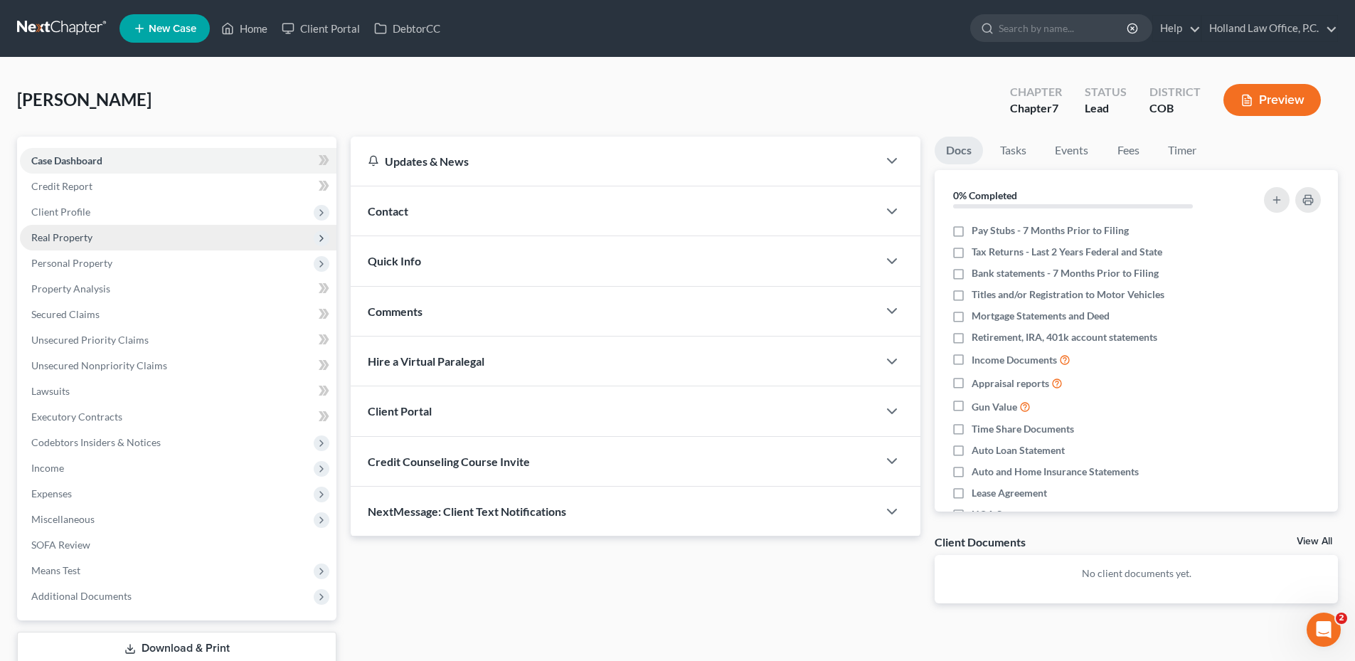
click at [73, 206] on span "Client Profile" at bounding box center [60, 212] width 59 height 12
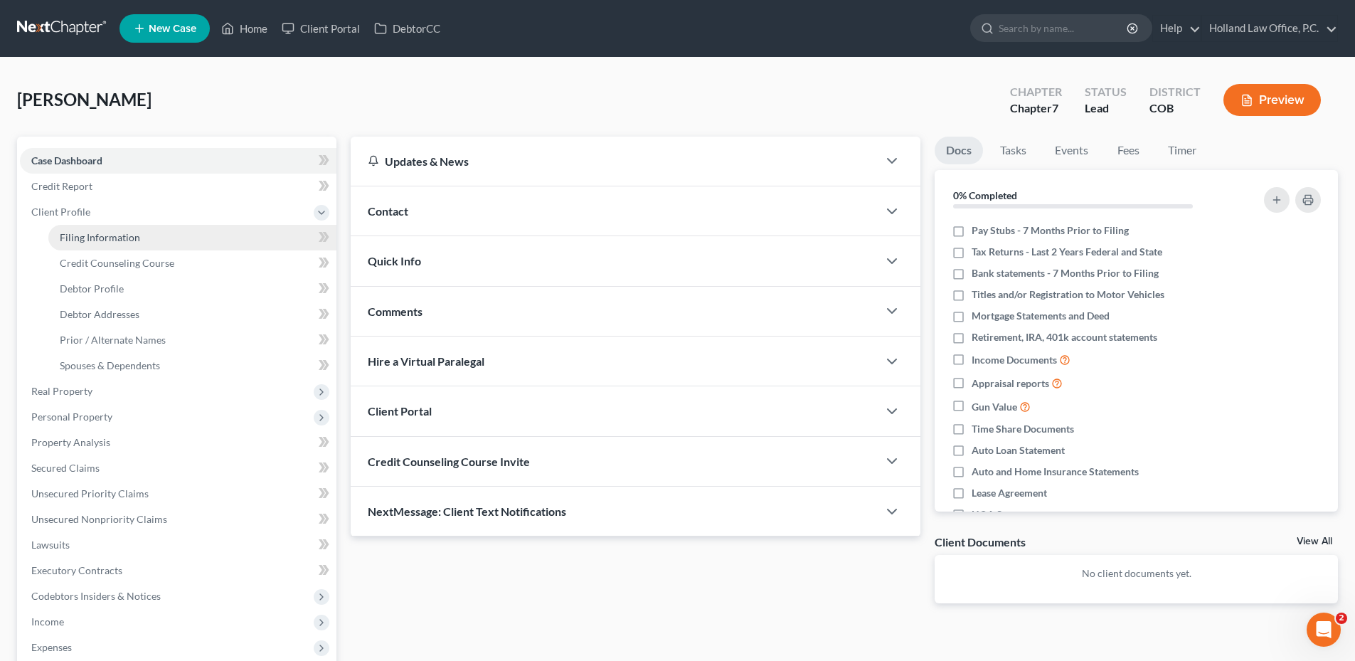
click at [115, 238] on span "Filing Information" at bounding box center [100, 237] width 80 height 12
select select "1"
select select "0"
select select "11"
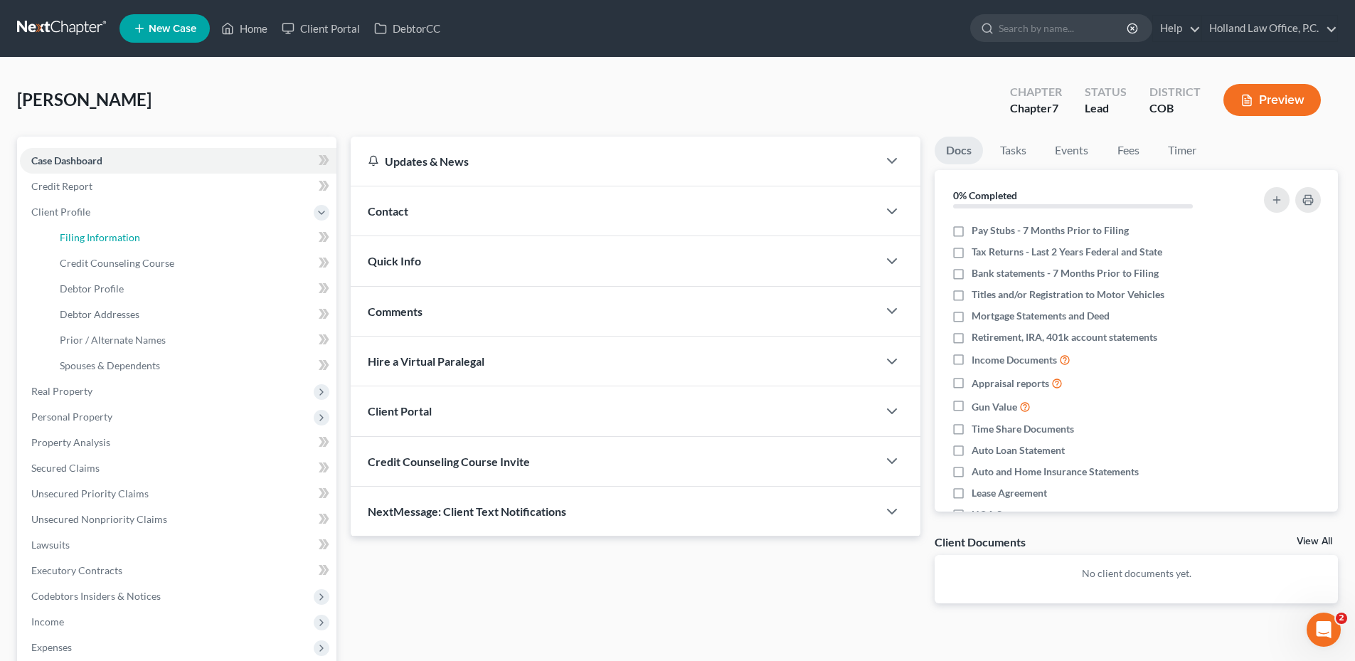
select select "0"
select select "5"
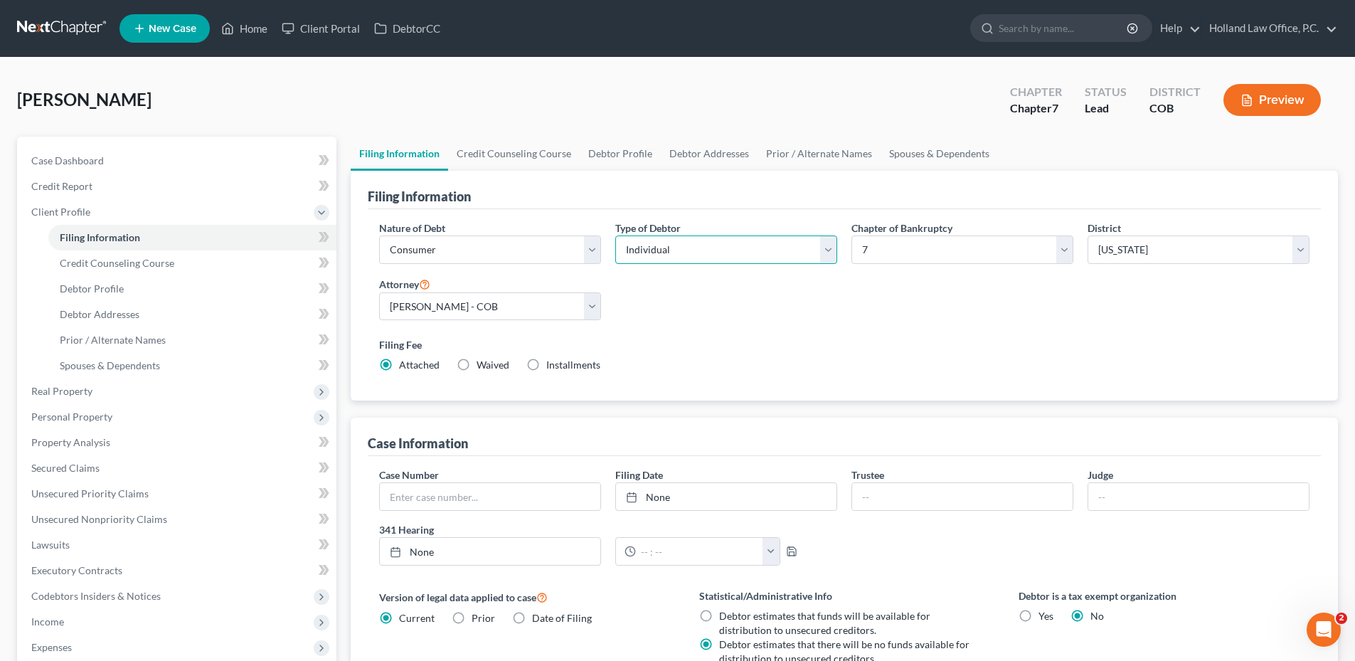
click at [777, 246] on select "Select Individual Joint" at bounding box center [726, 249] width 222 height 28
select select "1"
click at [615, 235] on select "Select Individual Joint" at bounding box center [726, 249] width 222 height 28
click at [834, 151] on link "Joint Debtor Profile" at bounding box center [809, 154] width 105 height 34
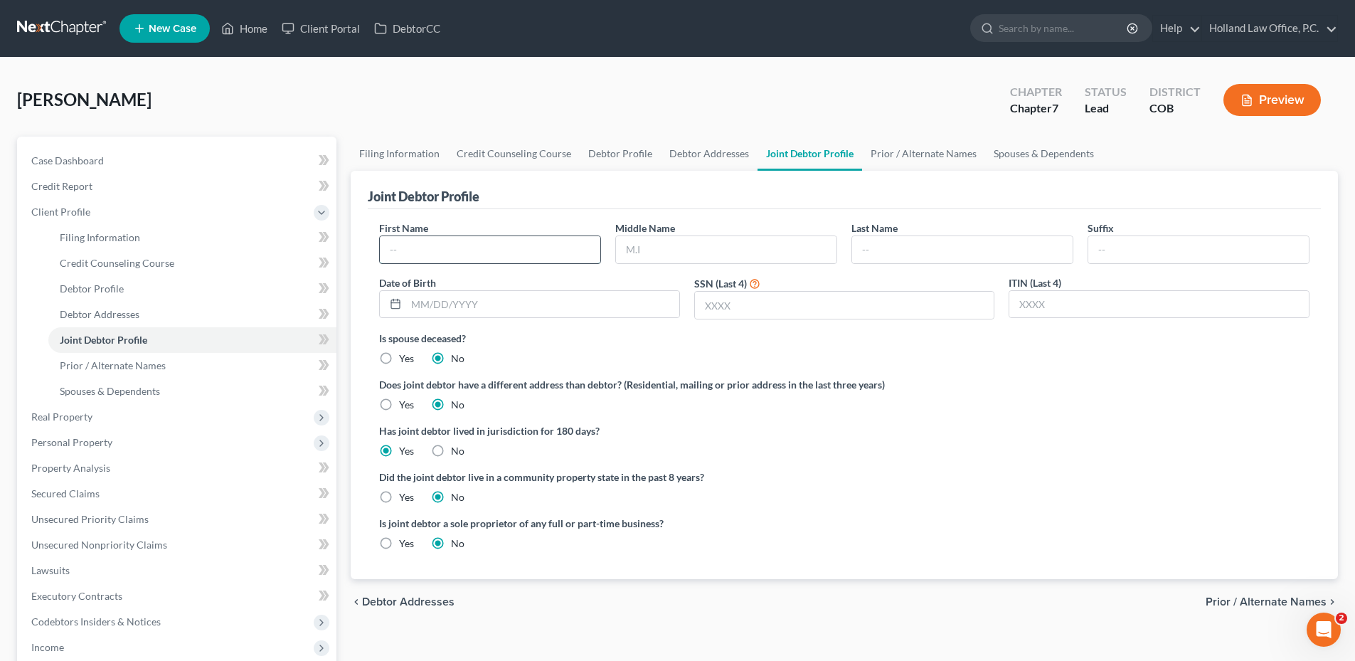
click at [462, 244] on input "text" at bounding box center [490, 249] width 220 height 27
paste input "[PERSON_NAME]"
type input "[PERSON_NAME]"
drag, startPoint x: 898, startPoint y: 251, endPoint x: 902, endPoint y: 242, distance: 10.2
click at [898, 251] on input "text" at bounding box center [962, 249] width 220 height 27
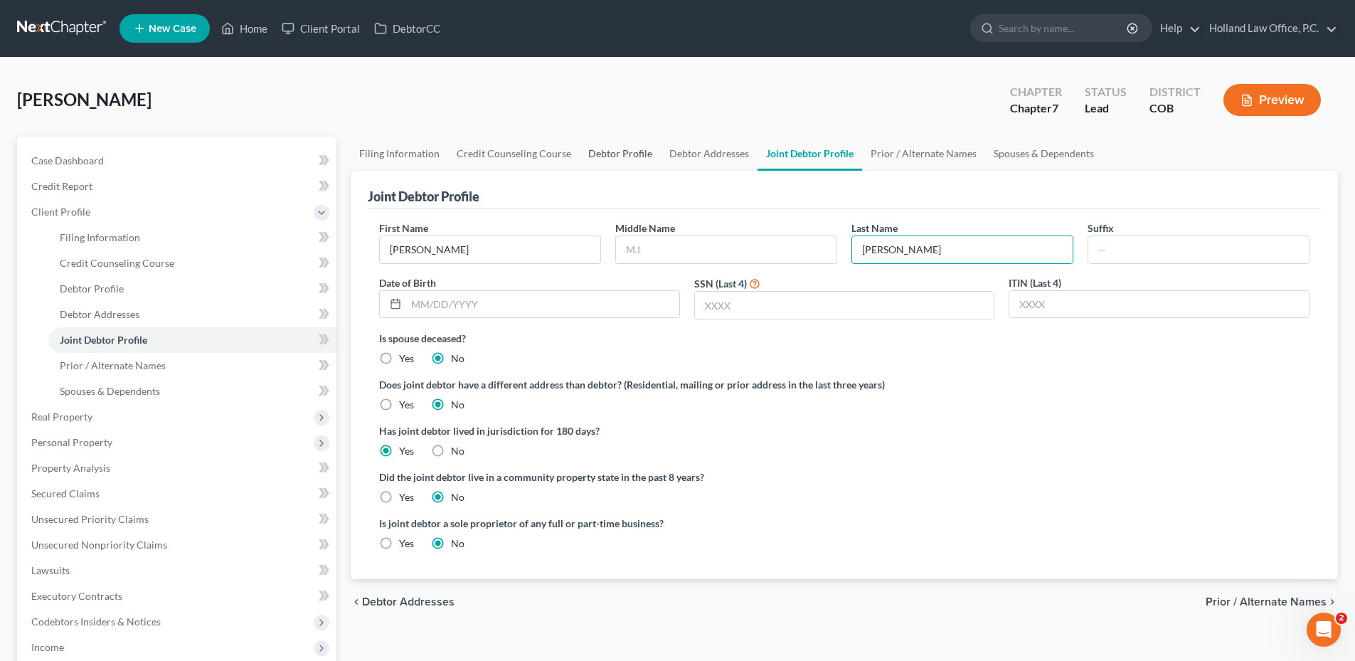
type input "[PERSON_NAME]"
click at [630, 152] on link "Debtor Profile" at bounding box center [620, 154] width 81 height 34
select select "1"
select select "0"
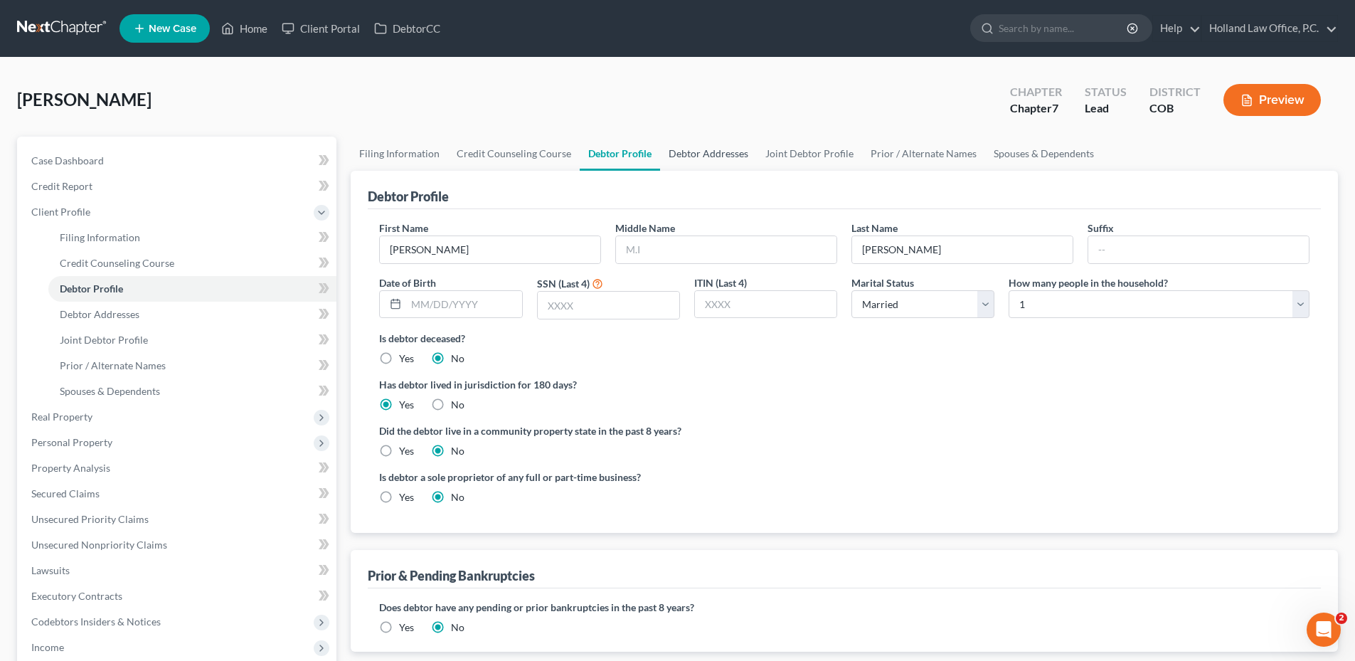
click at [716, 150] on link "Debtor Addresses" at bounding box center [708, 154] width 97 height 34
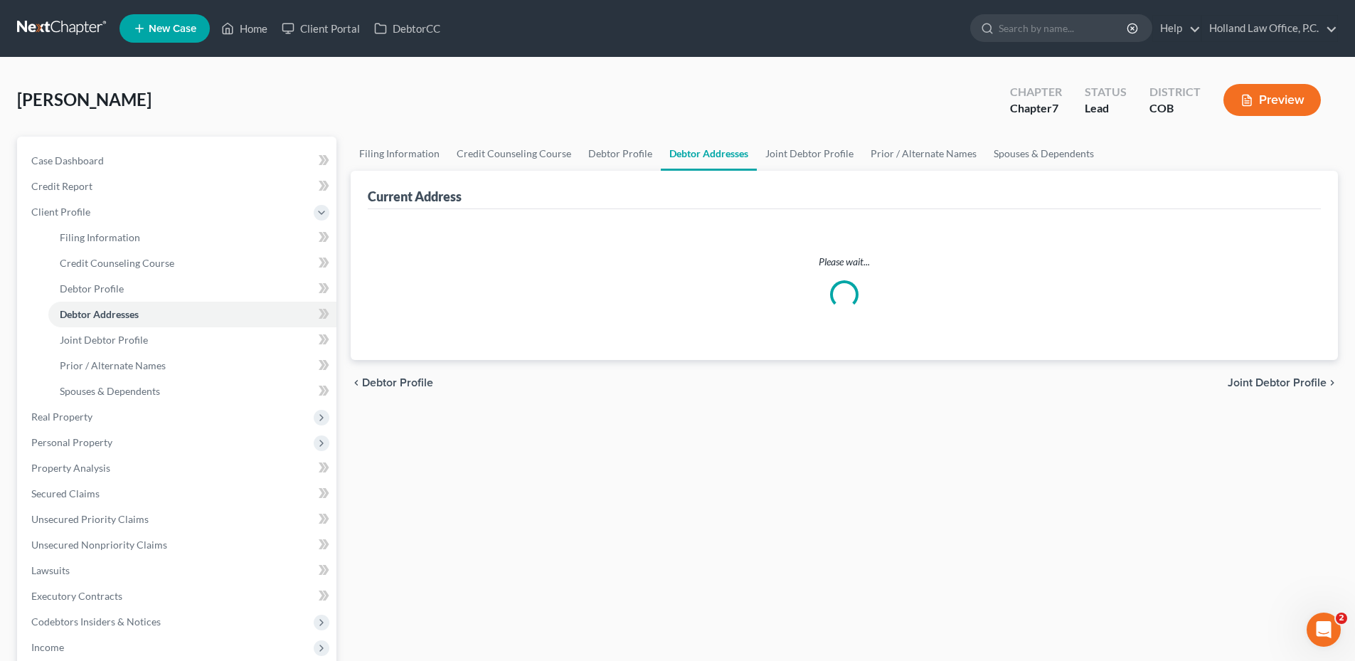
select select "0"
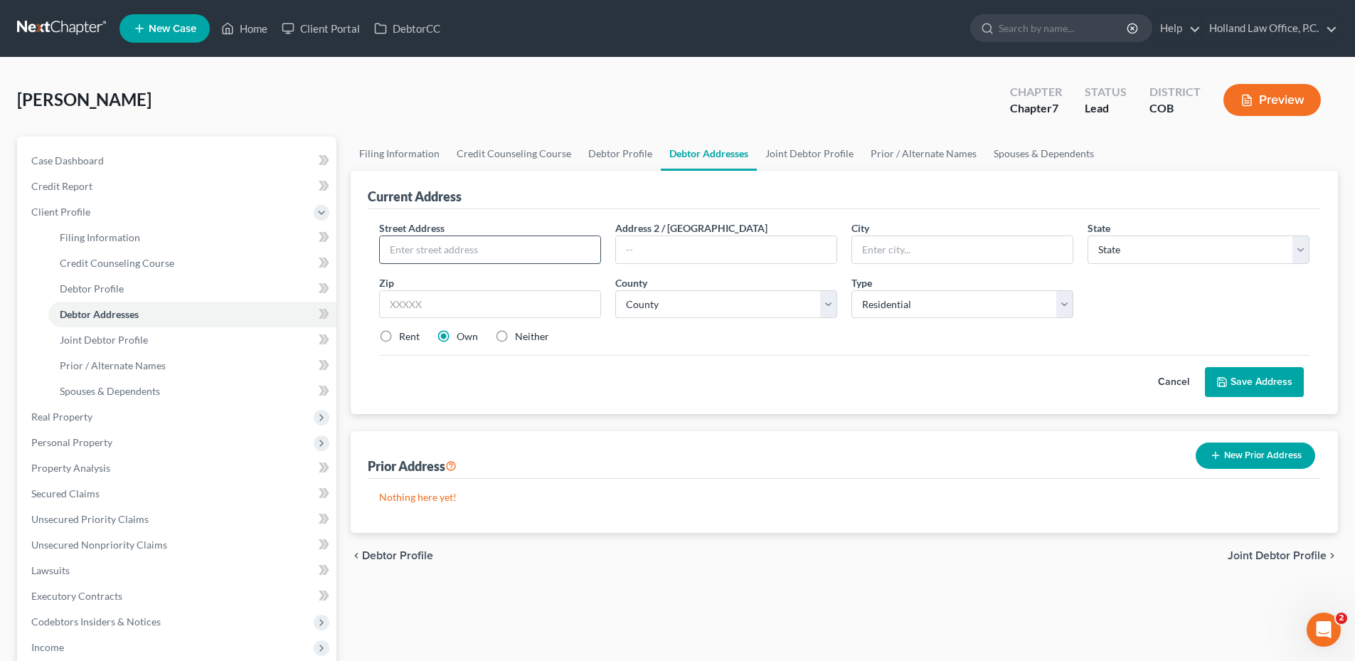
click at [507, 255] on input "text" at bounding box center [490, 249] width 220 height 27
paste input "449 homestead ln"
type input "449 homestead ln"
paste input "80534"
type input "80534"
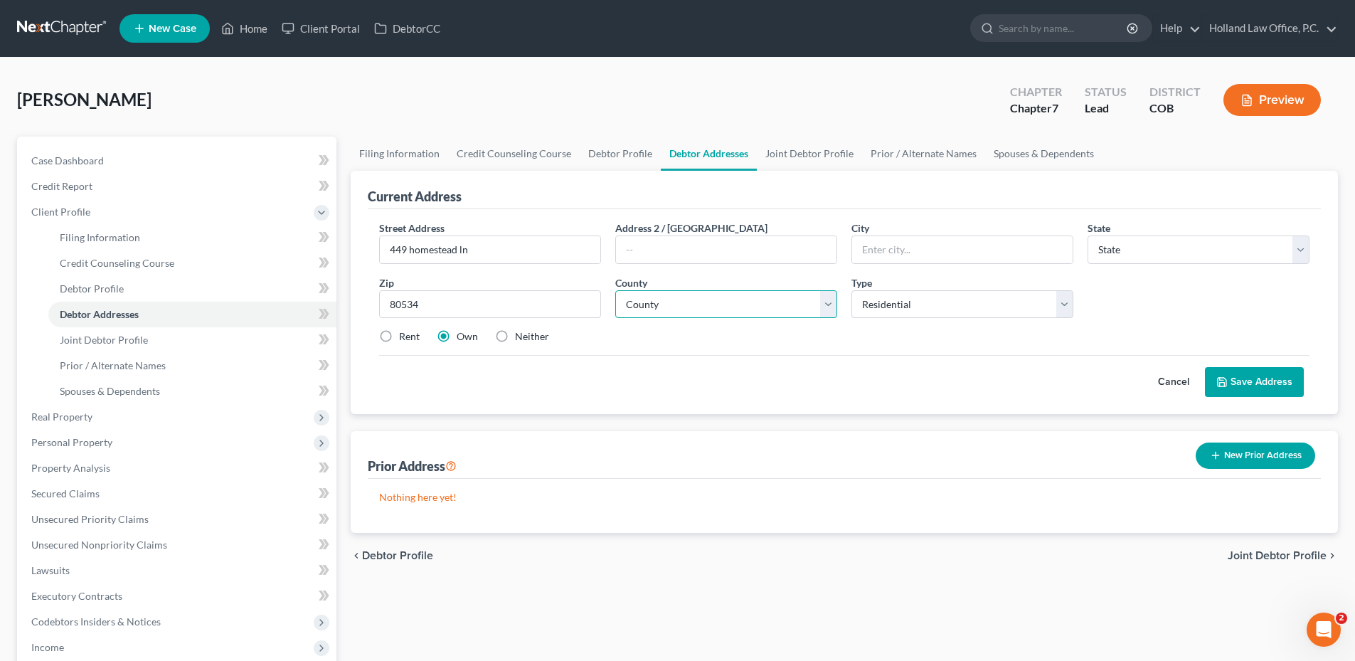
type input "[GEOGRAPHIC_DATA]"
select select "5"
click at [716, 304] on select "County" at bounding box center [726, 304] width 222 height 28
click at [745, 307] on select "County" at bounding box center [726, 304] width 222 height 28
click at [746, 304] on select "County [GEOGRAPHIC_DATA] [GEOGRAPHIC_DATA] [GEOGRAPHIC_DATA] [GEOGRAPHIC_DATA] …" at bounding box center [726, 304] width 222 height 28
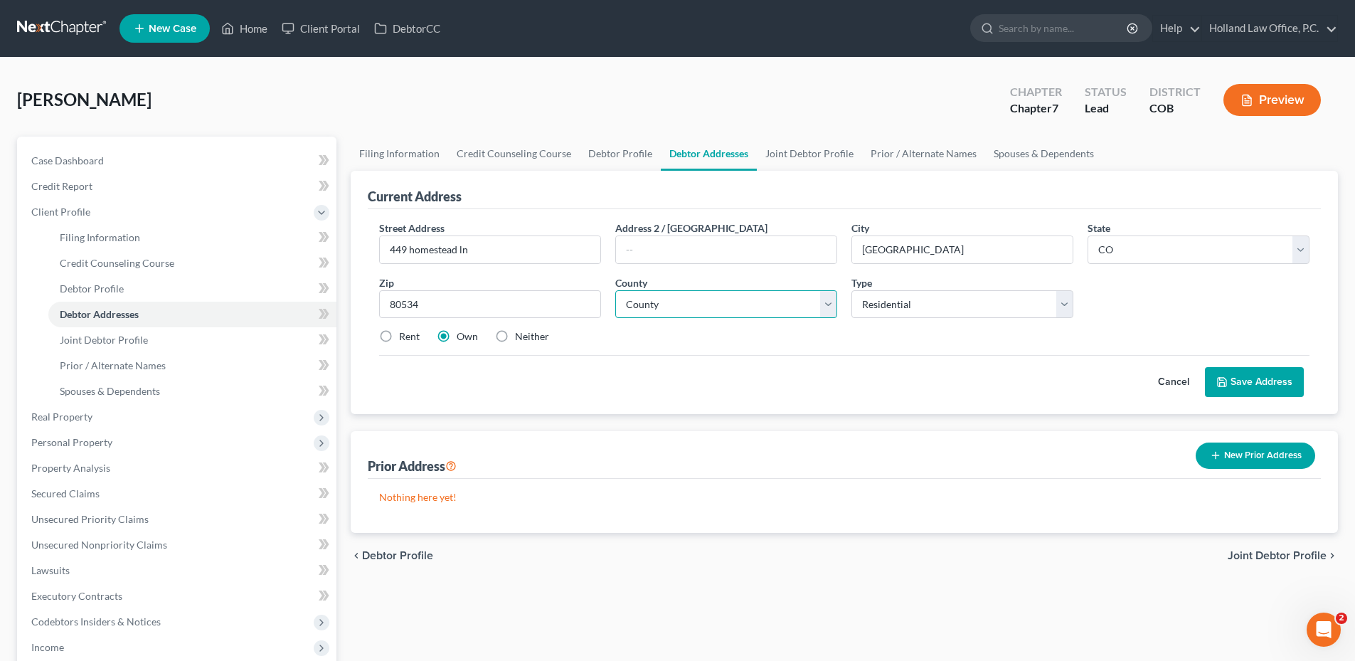
select select "62"
click at [615, 290] on select "County [GEOGRAPHIC_DATA] [GEOGRAPHIC_DATA] [GEOGRAPHIC_DATA] [GEOGRAPHIC_DATA] …" at bounding box center [726, 304] width 222 height 28
click at [918, 282] on div "Type Select Residential Mailing Rental Business" at bounding box center [962, 296] width 236 height 43
click at [918, 297] on select "Select Residential Mailing Rental Business" at bounding box center [962, 304] width 222 height 28
click at [916, 301] on select "Select Residential Mailing Rental Business" at bounding box center [962, 304] width 222 height 28
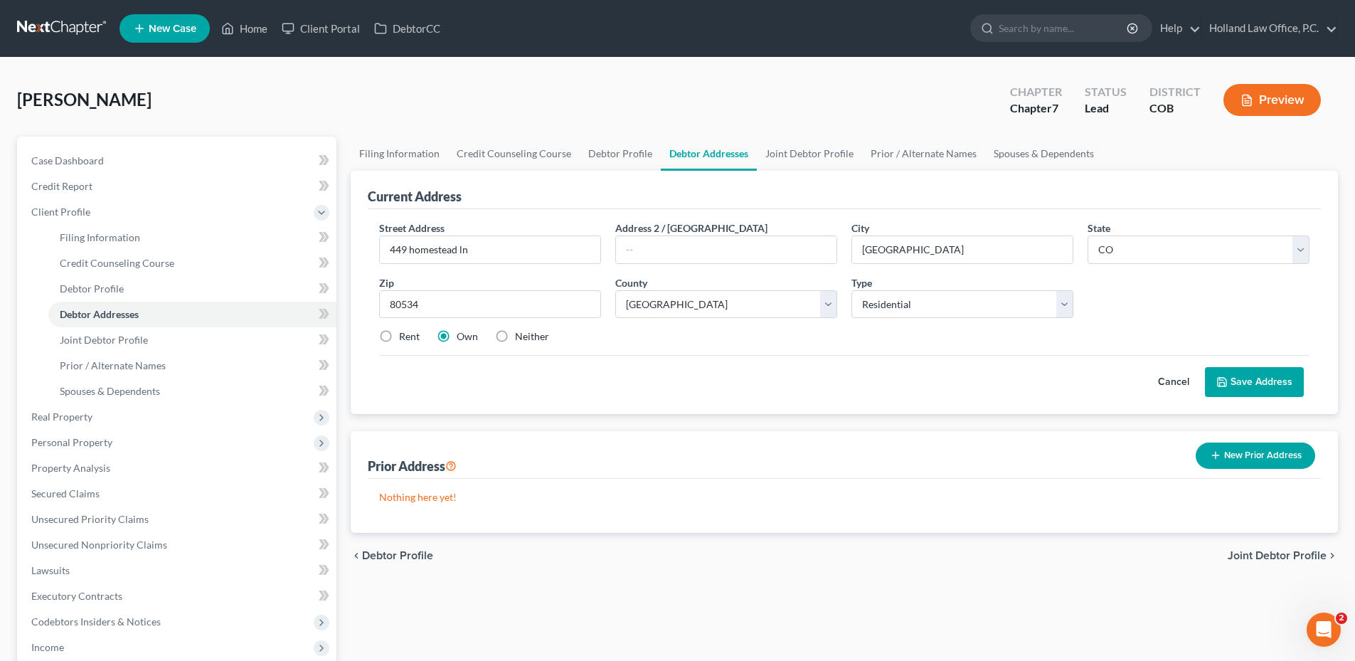
click at [1274, 388] on button "Save Address" at bounding box center [1254, 382] width 99 height 30
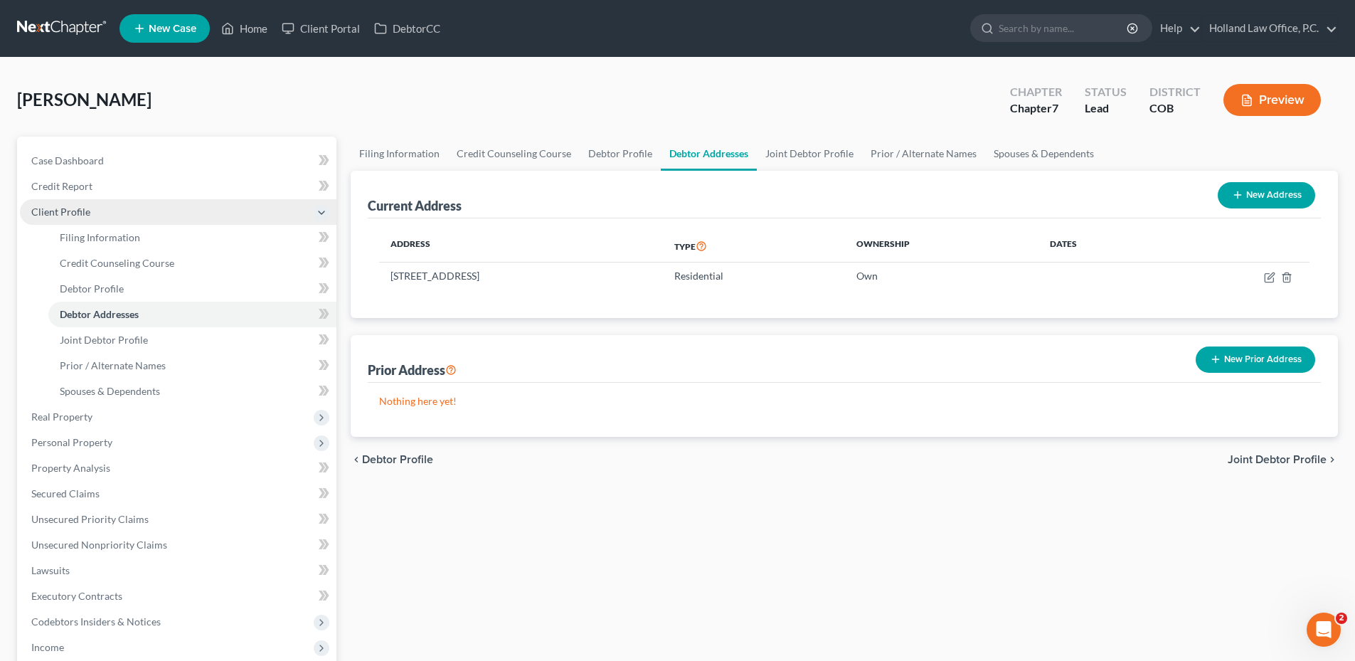
click at [87, 208] on span "Client Profile" at bounding box center [60, 212] width 59 height 12
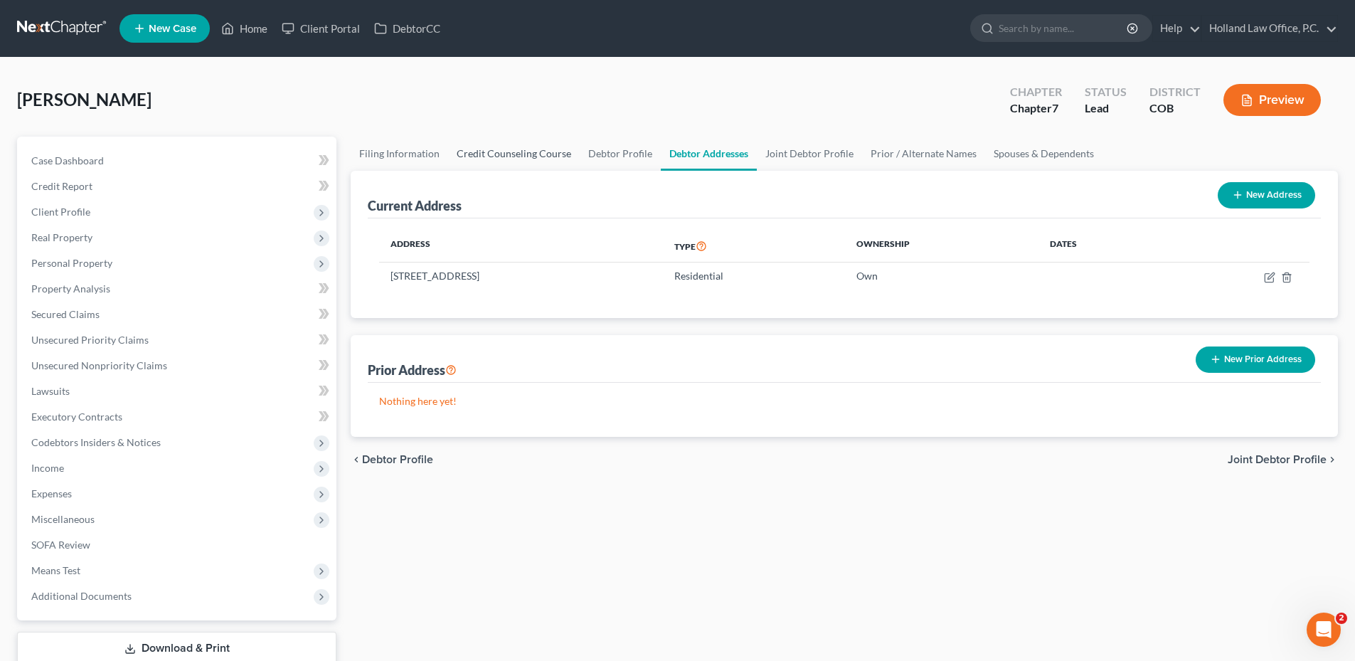
click at [508, 147] on link "Credit Counseling Course" at bounding box center [514, 154] width 132 height 34
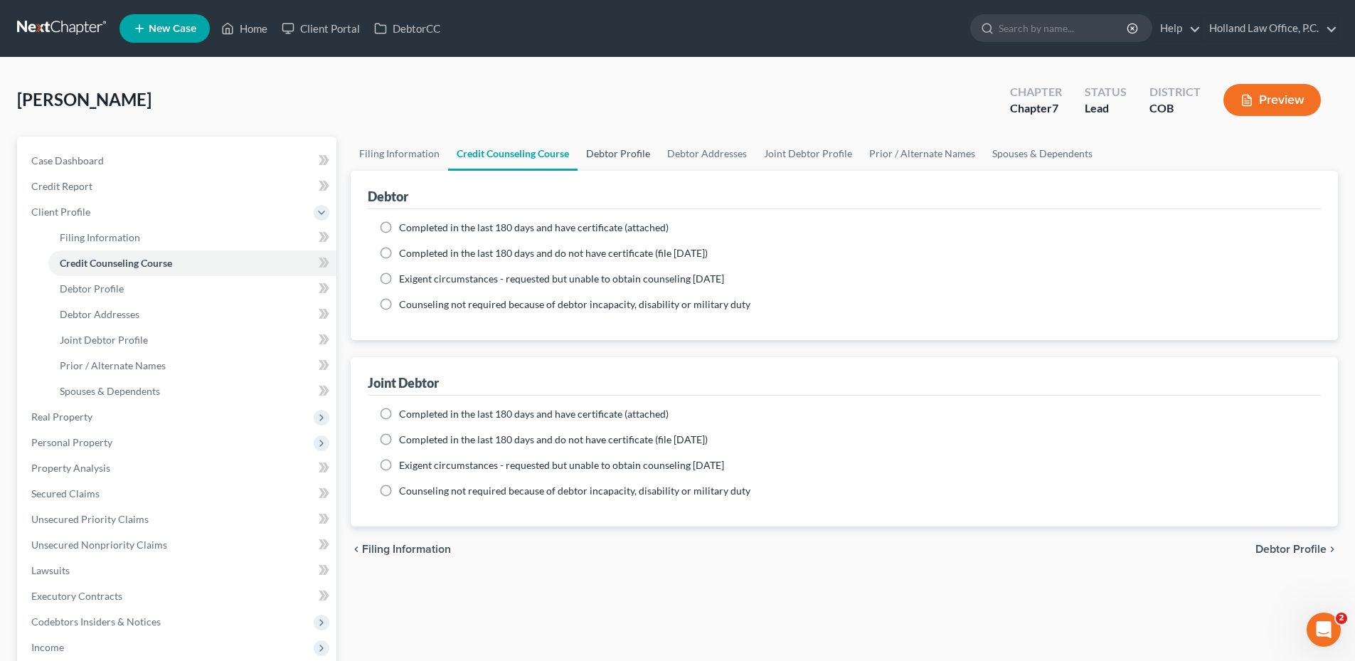
click at [600, 151] on link "Debtor Profile" at bounding box center [618, 154] width 81 height 34
select select "1"
select select "0"
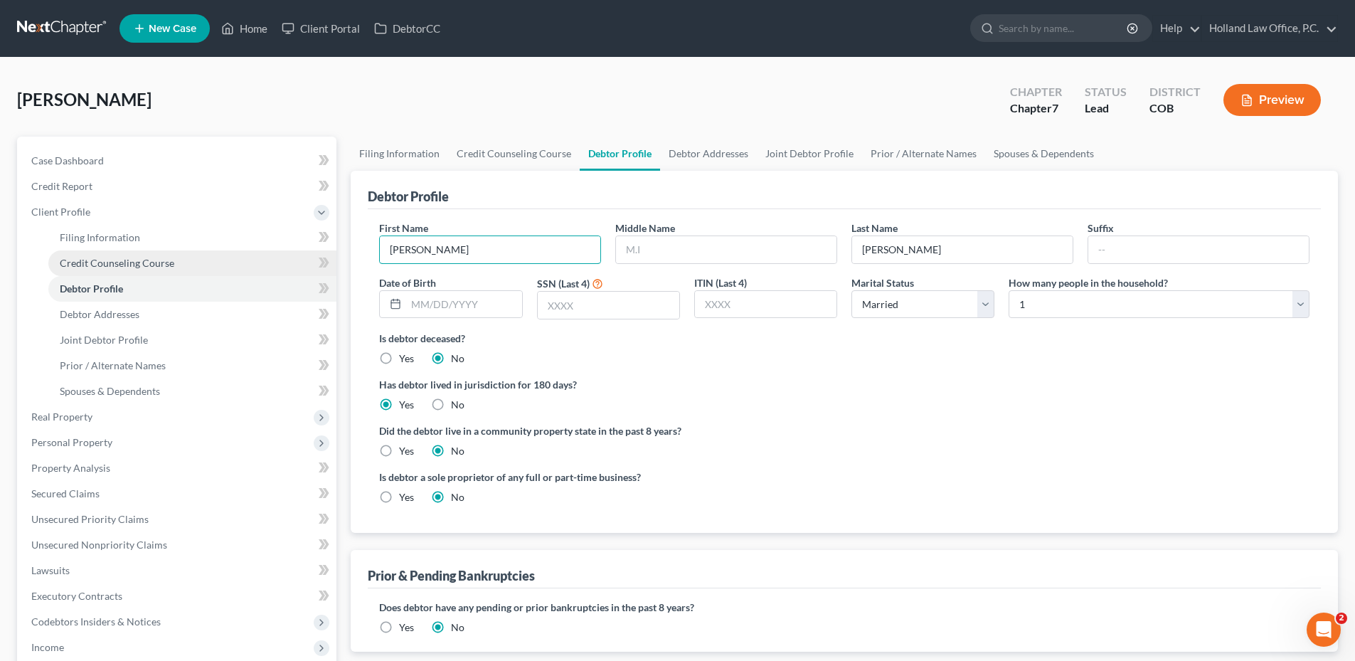
drag, startPoint x: 447, startPoint y: 251, endPoint x: 287, endPoint y: 255, distance: 160.1
click at [287, 255] on div "Petition Navigation Case Dashboard Payments Invoices Payments Payments Credit R…" at bounding box center [677, 509] width 1335 height 745
paste input "[PERSON_NAME] and [PERSON_NAME]"
click at [428, 253] on input "[PERSON_NAME] and [PERSON_NAME]" at bounding box center [490, 249] width 220 height 27
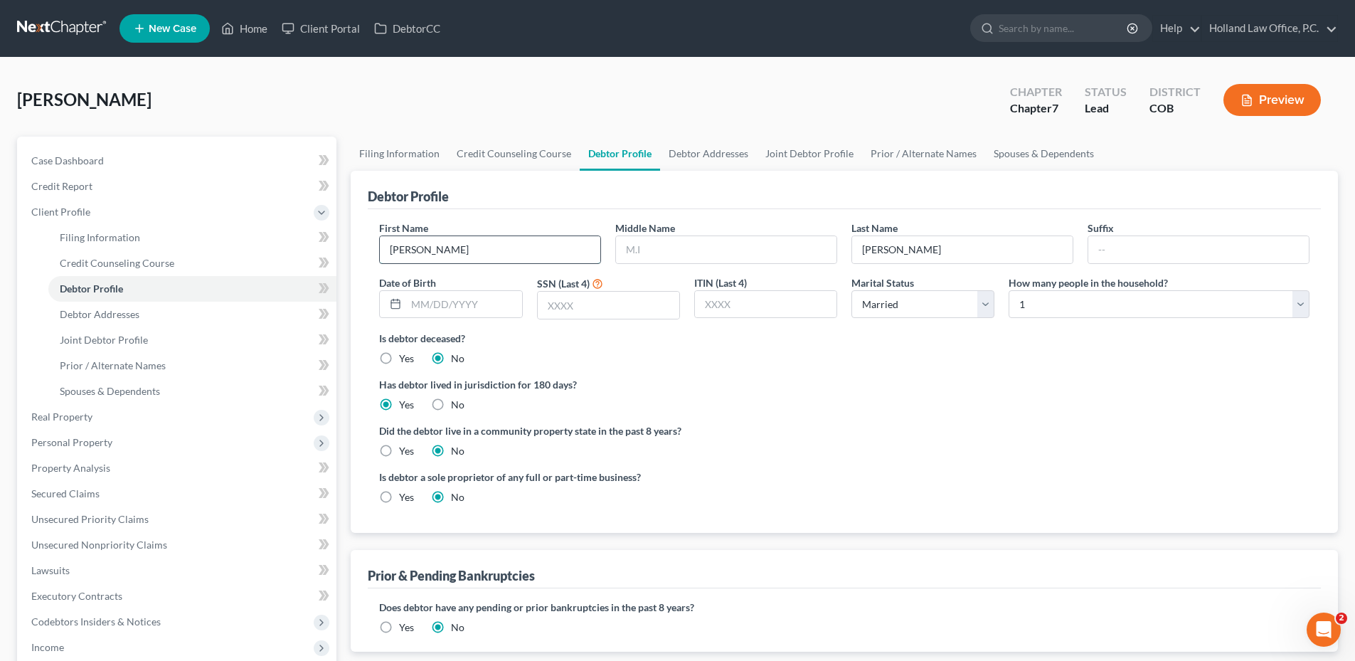
drag, startPoint x: 445, startPoint y: 250, endPoint x: 479, endPoint y: 250, distance: 33.4
click at [479, 250] on input "[PERSON_NAME]" at bounding box center [490, 249] width 220 height 27
type input "[PERSON_NAME]"
drag, startPoint x: 895, startPoint y: 252, endPoint x: 848, endPoint y: 255, distance: 47.8
click at [848, 252] on div "Last Name WebberBledsoe" at bounding box center [962, 241] width 236 height 43
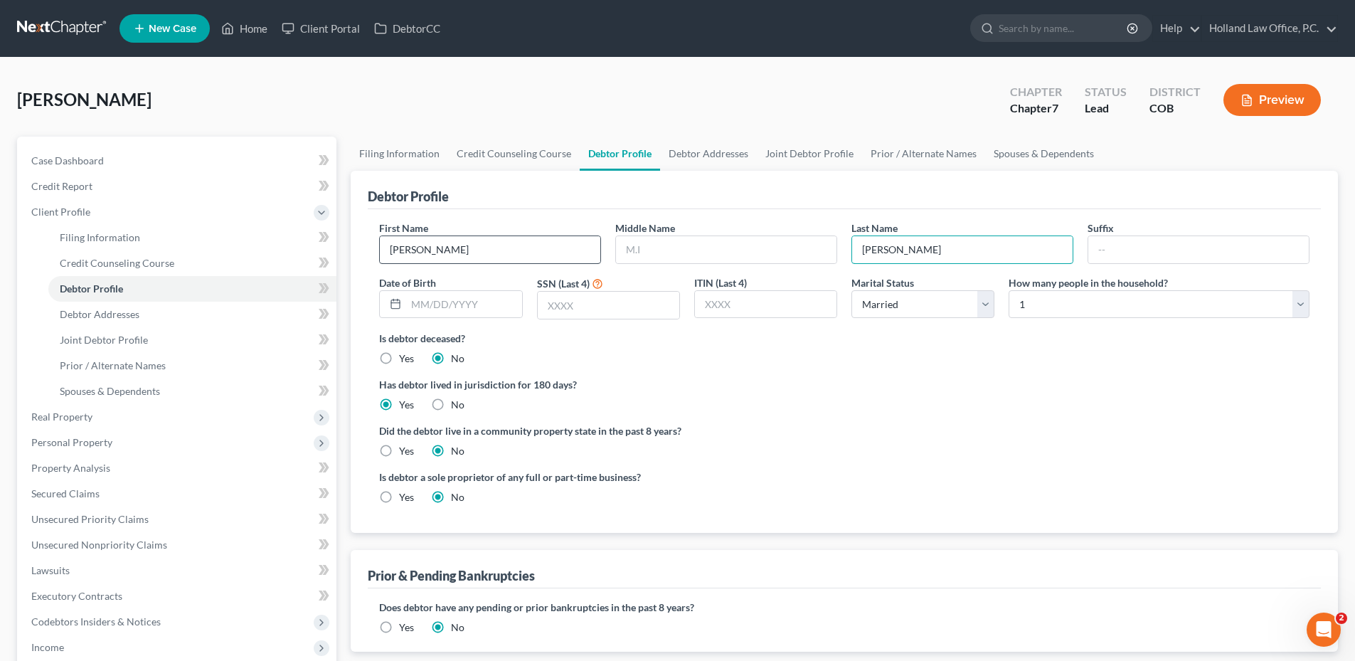
type input "[PERSON_NAME]"
drag, startPoint x: 422, startPoint y: 249, endPoint x: 533, endPoint y: 247, distance: 111.0
click at [528, 248] on input "[PERSON_NAME]" at bounding box center [490, 249] width 220 height 27
type input "[PERSON_NAME]"
click at [814, 151] on link "Joint Debtor Profile" at bounding box center [809, 154] width 105 height 34
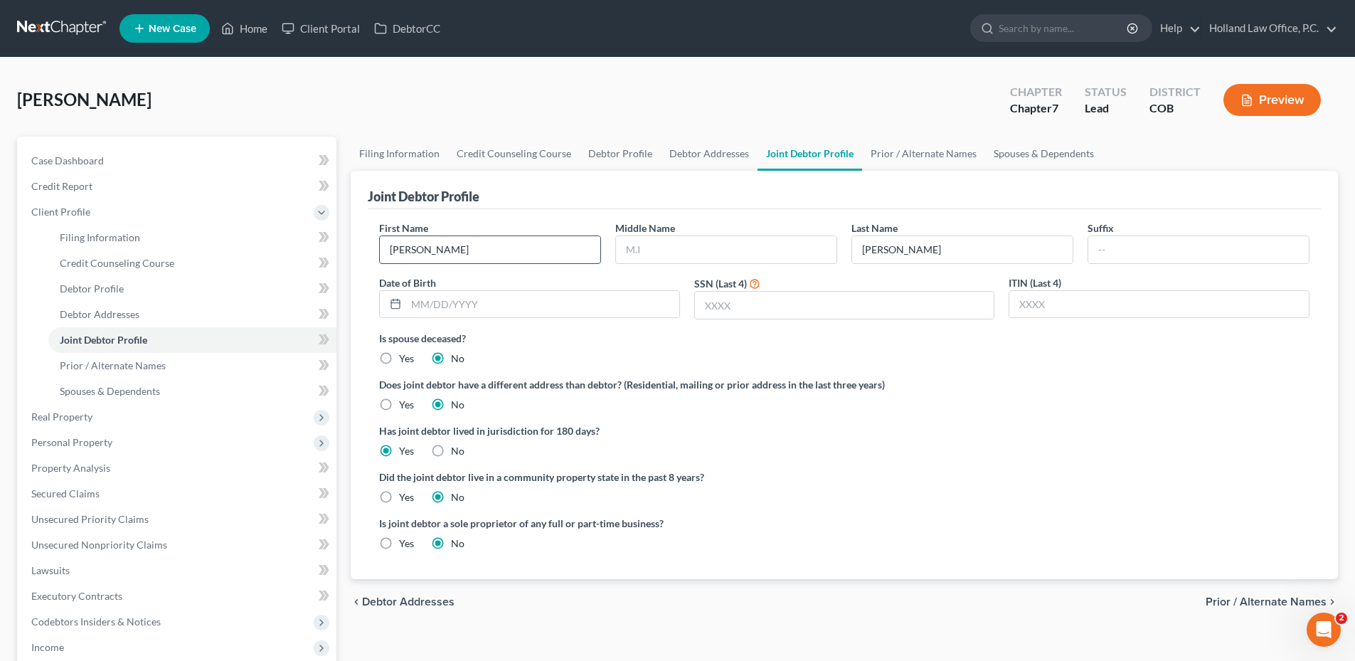
drag, startPoint x: 410, startPoint y: 245, endPoint x: 402, endPoint y: 257, distance: 14.2
click at [312, 245] on div "Petition Navigation Case Dashboard Payments Invoices Payments Payments Credit R…" at bounding box center [677, 509] width 1335 height 745
paste input "[PERSON_NAME]"
drag, startPoint x: 415, startPoint y: 252, endPoint x: 481, endPoint y: 248, distance: 65.5
click at [481, 248] on input "[PERSON_NAME]" at bounding box center [490, 249] width 220 height 27
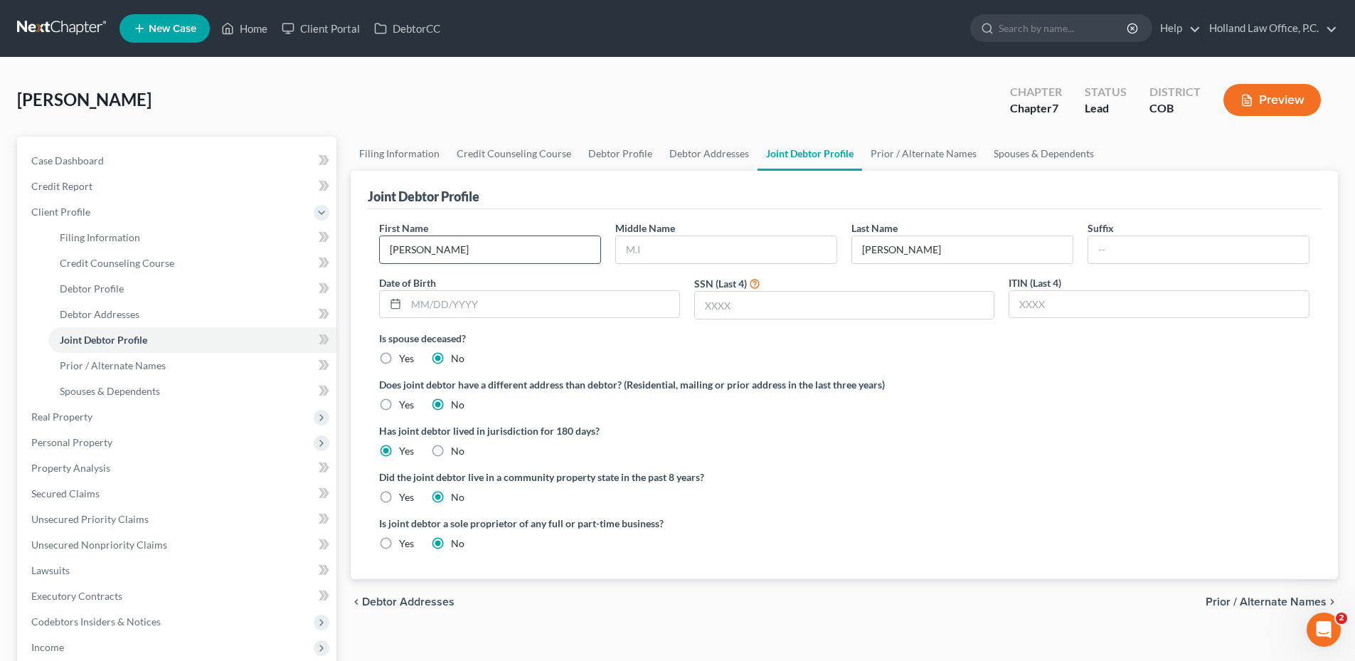
type input "[PERSON_NAME]"
click at [902, 249] on input "[PERSON_NAME]" at bounding box center [962, 249] width 220 height 27
drag, startPoint x: 730, startPoint y: 154, endPoint x: 744, endPoint y: 164, distance: 17.8
click at [730, 154] on link "Debtor Addresses" at bounding box center [709, 154] width 97 height 34
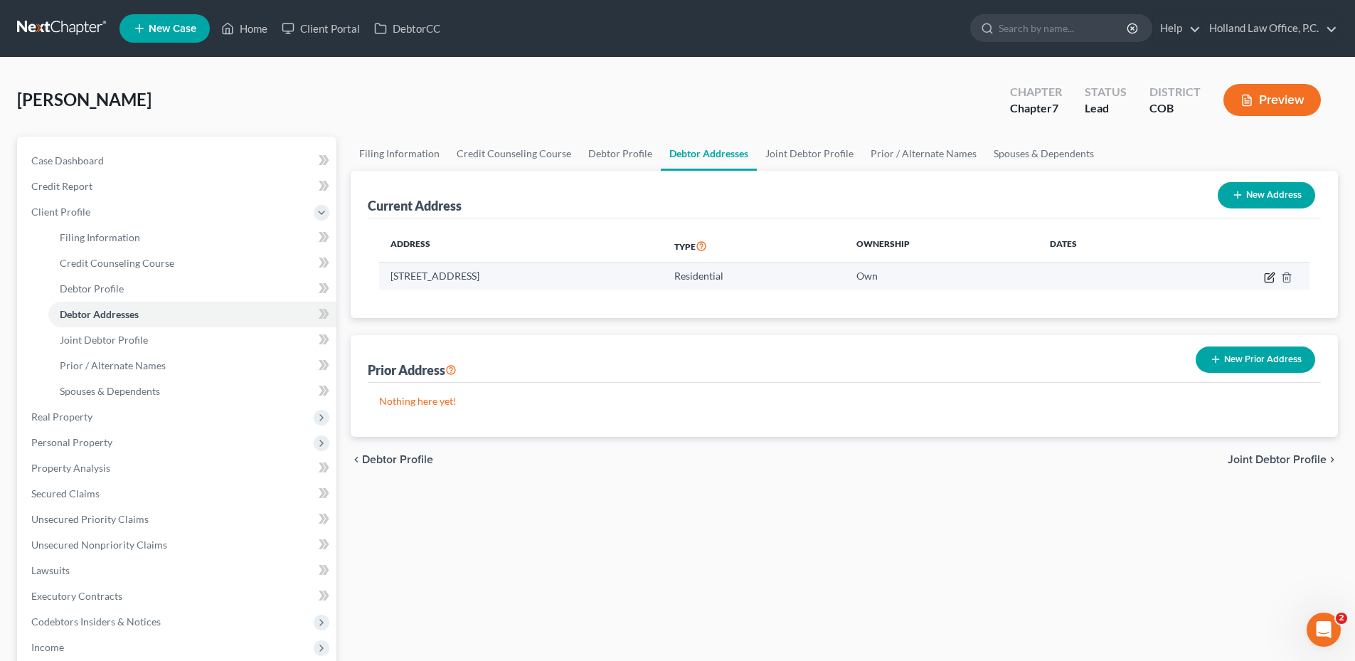
click at [1267, 272] on icon "button" at bounding box center [1269, 277] width 11 height 11
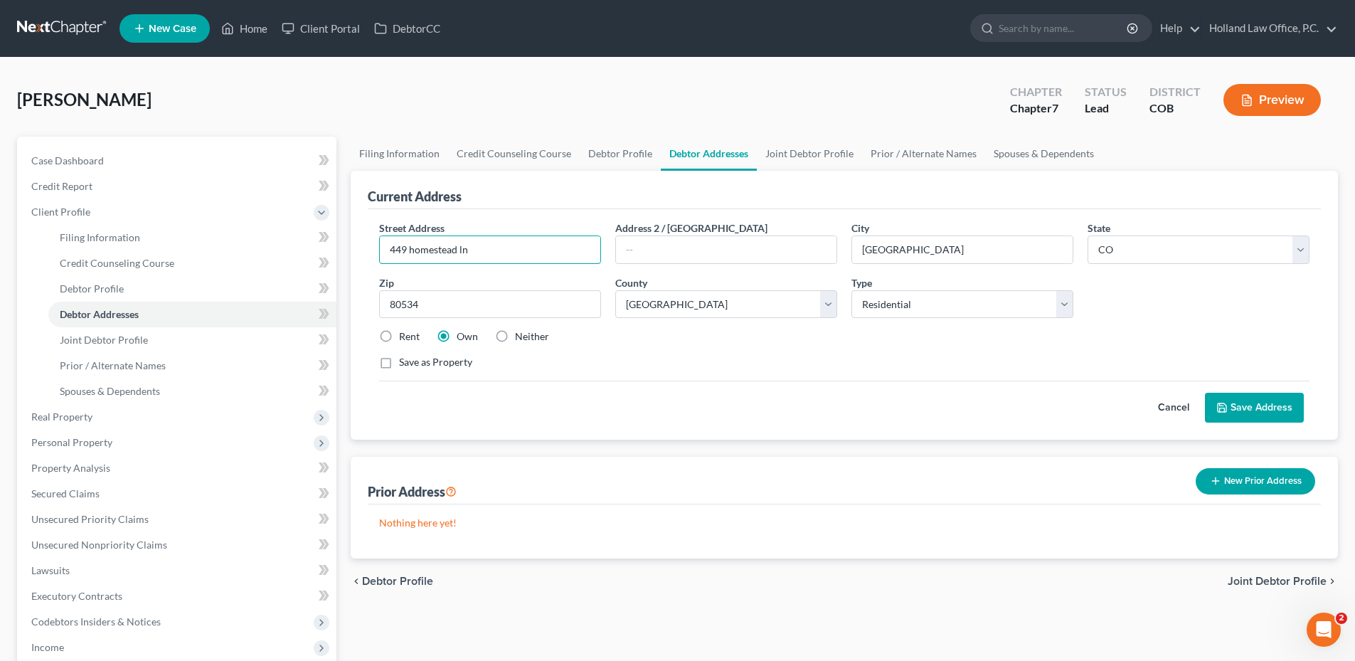
drag, startPoint x: 505, startPoint y: 250, endPoint x: 349, endPoint y: 253, distance: 155.8
click at [349, 253] on div "Filing Information Credit Counseling Course Debtor Profile Debtor Addresses Joi…" at bounding box center [844, 509] width 1001 height 745
paste input "[STREET_ADDRESS]"
click at [683, 301] on select "County [GEOGRAPHIC_DATA] [GEOGRAPHIC_DATA] [GEOGRAPHIC_DATA] [GEOGRAPHIC_DATA] …" at bounding box center [726, 304] width 222 height 28
drag, startPoint x: 683, startPoint y: 301, endPoint x: 684, endPoint y: 272, distance: 28.5
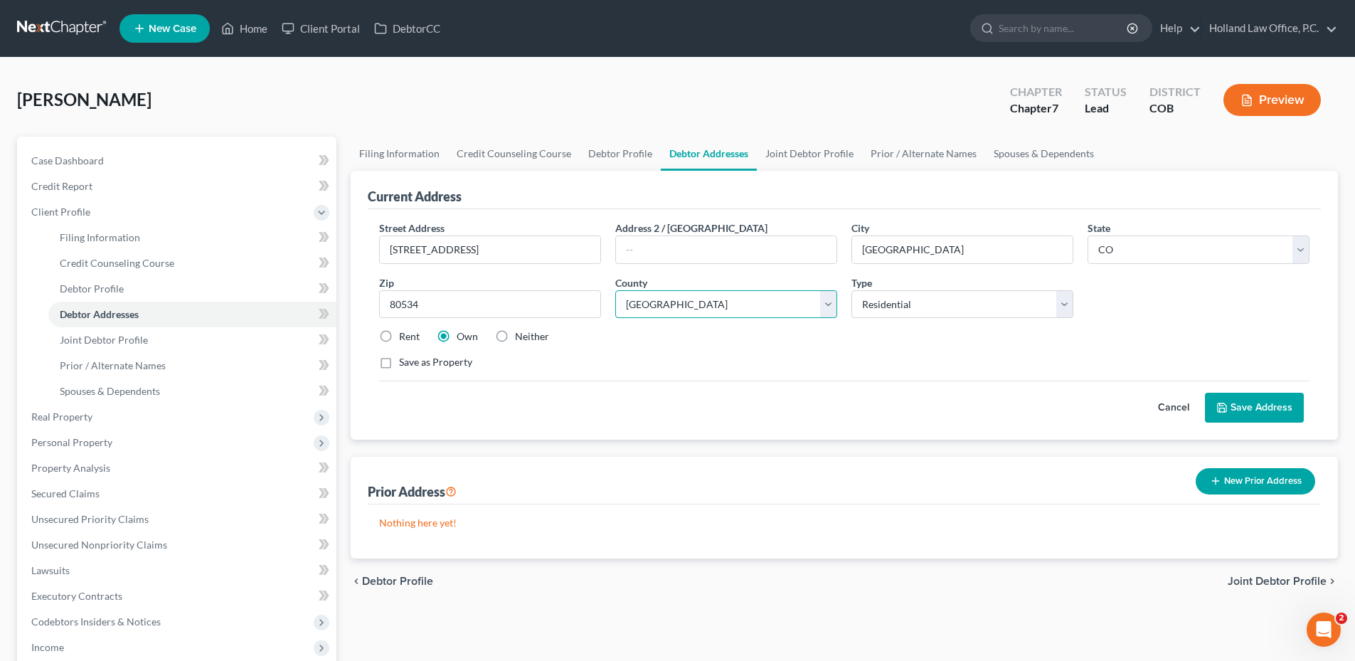
click at [683, 301] on select "County [GEOGRAPHIC_DATA] [GEOGRAPHIC_DATA] [GEOGRAPHIC_DATA] [GEOGRAPHIC_DATA] …" at bounding box center [726, 304] width 222 height 28
click at [445, 324] on div "Street Address * [STREET_ADDRESS] Address 2 / [GEOGRAPHIC_DATA] * [GEOGRAPHIC_D…" at bounding box center [844, 300] width 945 height 161
click at [407, 289] on div "Zip * 80534" at bounding box center [490, 296] width 236 height 43
click at [407, 293] on input "80534" at bounding box center [490, 304] width 222 height 28
click at [406, 303] on input "80534" at bounding box center [490, 304] width 222 height 28
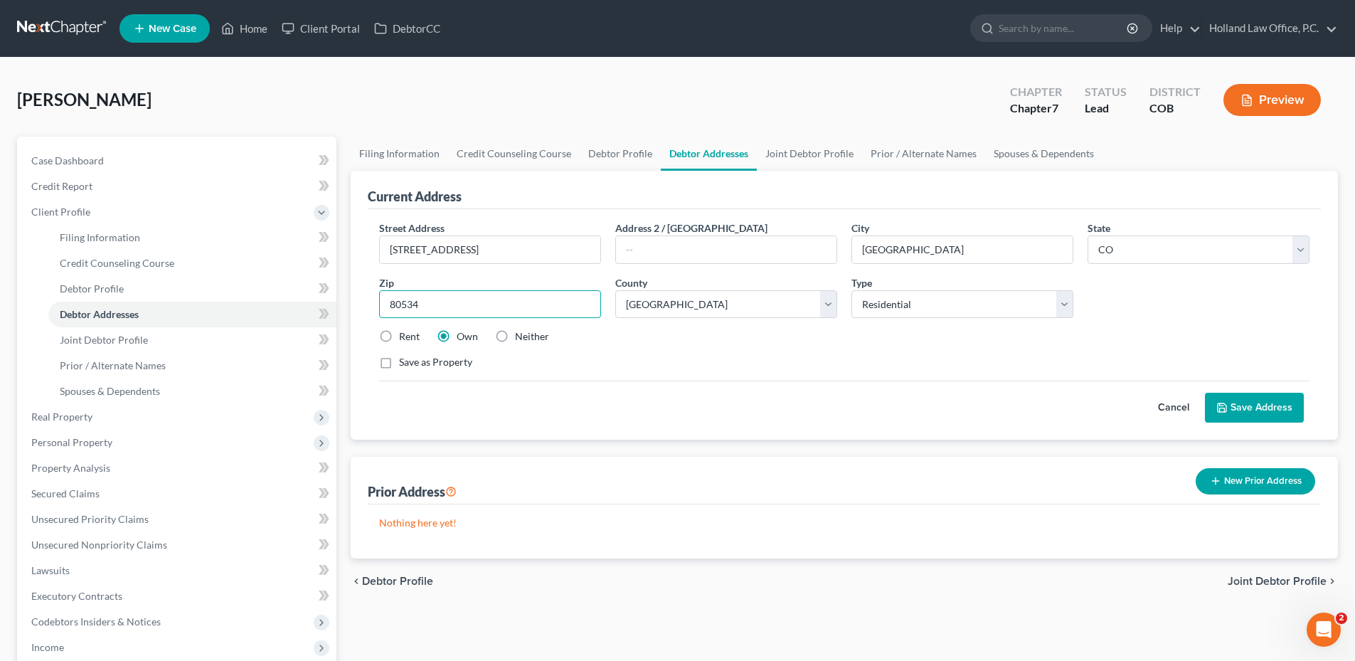
click at [406, 304] on input "80534" at bounding box center [490, 304] width 222 height 28
paste input "720"
click at [940, 382] on div "Cancel Save Address" at bounding box center [844, 402] width 930 height 42
click at [692, 304] on select "County [GEOGRAPHIC_DATA] [GEOGRAPHIC_DATA] [GEOGRAPHIC_DATA] [GEOGRAPHIC_DATA] …" at bounding box center [726, 304] width 222 height 28
click at [615, 290] on select "County [GEOGRAPHIC_DATA] [GEOGRAPHIC_DATA] [GEOGRAPHIC_DATA] [GEOGRAPHIC_DATA] …" at bounding box center [726, 304] width 222 height 28
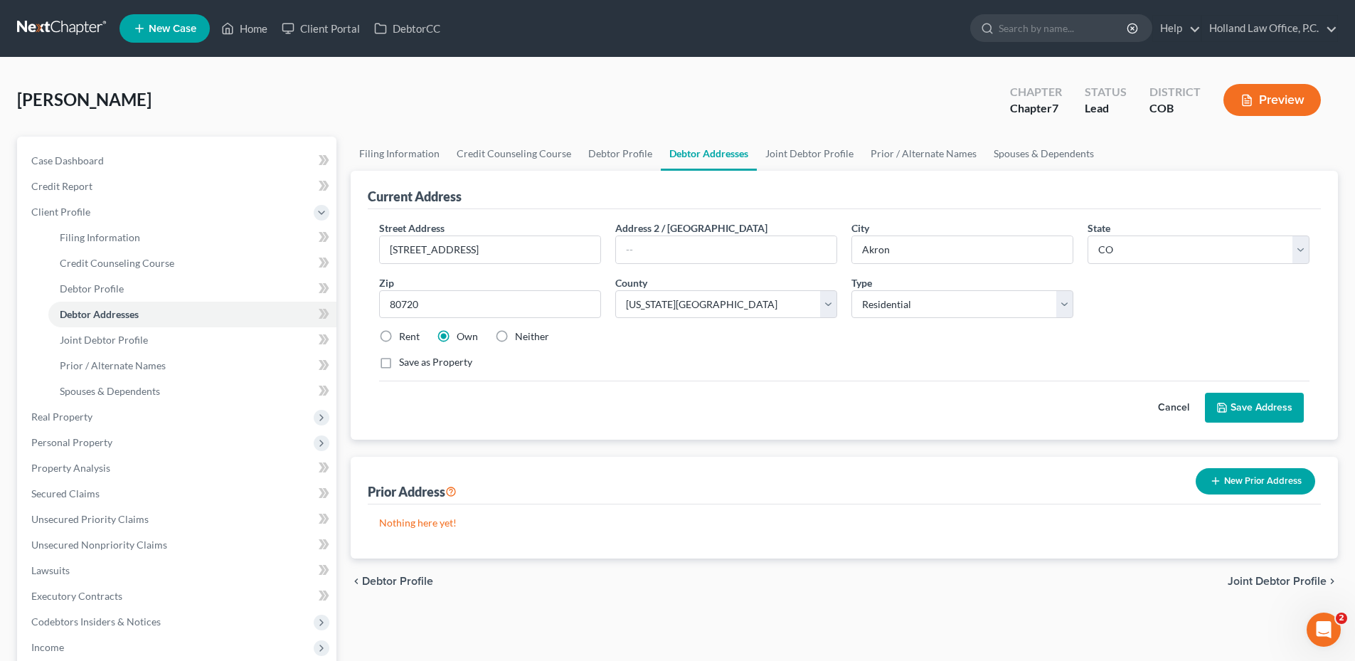
click at [775, 372] on div "Street Address * [STREET_ADDRESS] Address 2 / [GEOGRAPHIC_DATA] * [GEOGRAPHIC_D…" at bounding box center [844, 300] width 945 height 161
drag, startPoint x: 1248, startPoint y: 409, endPoint x: 1138, endPoint y: 408, distance: 109.5
click at [1248, 408] on button "Save Address" at bounding box center [1254, 408] width 99 height 30
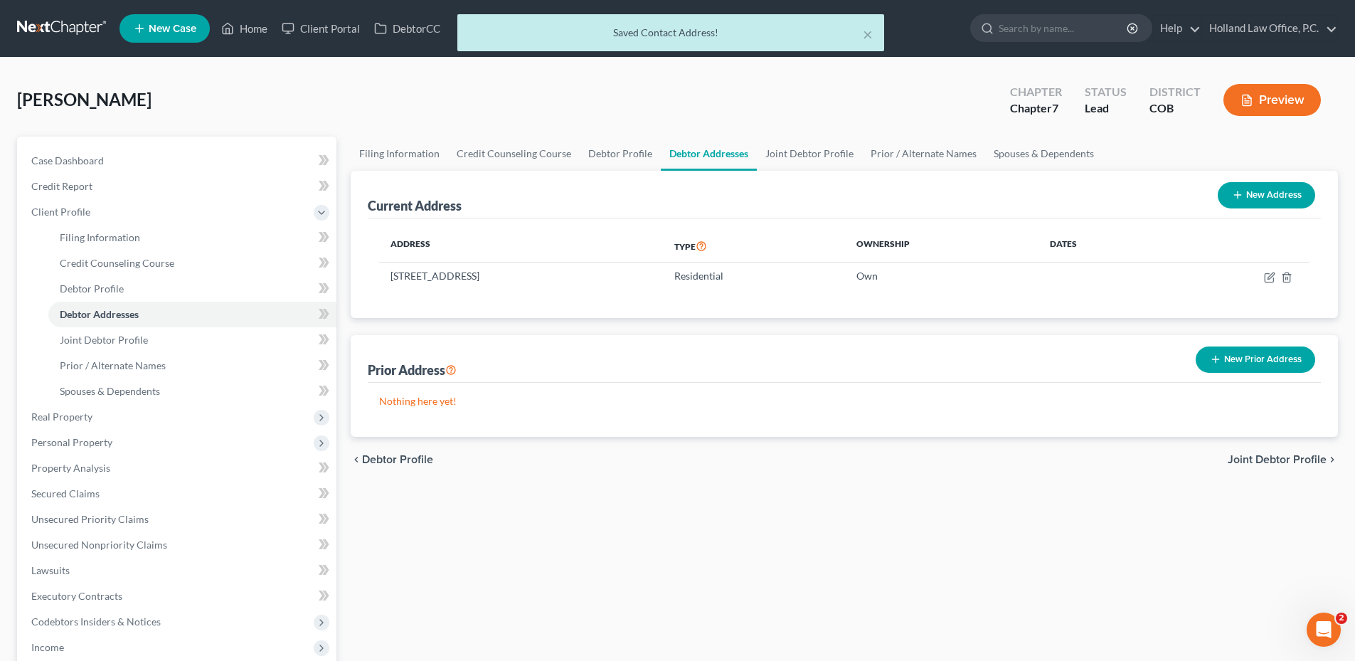
click at [248, 27] on div "× Saved Contact Address!" at bounding box center [670, 36] width 1355 height 44
click at [875, 32] on div "× Saved Contact Address!" at bounding box center [670, 32] width 427 height 37
click at [866, 36] on button "×" at bounding box center [868, 34] width 10 height 17
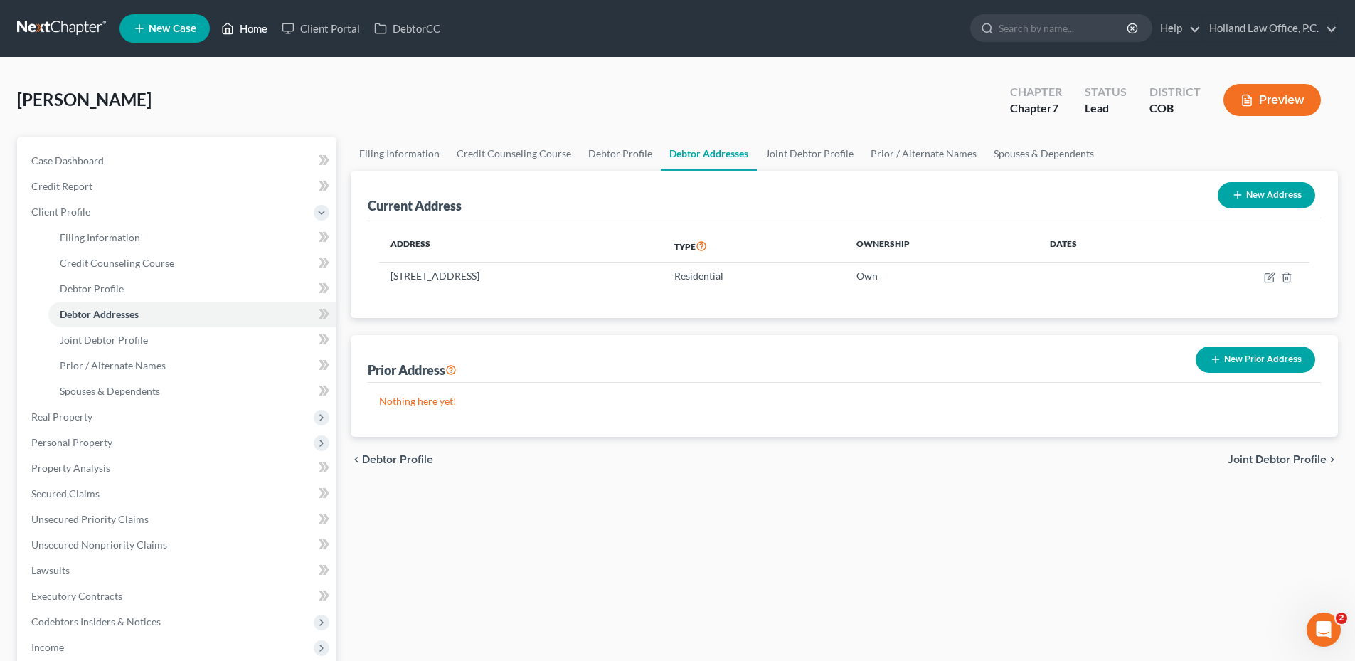
click at [240, 28] on link "Home" at bounding box center [244, 29] width 60 height 26
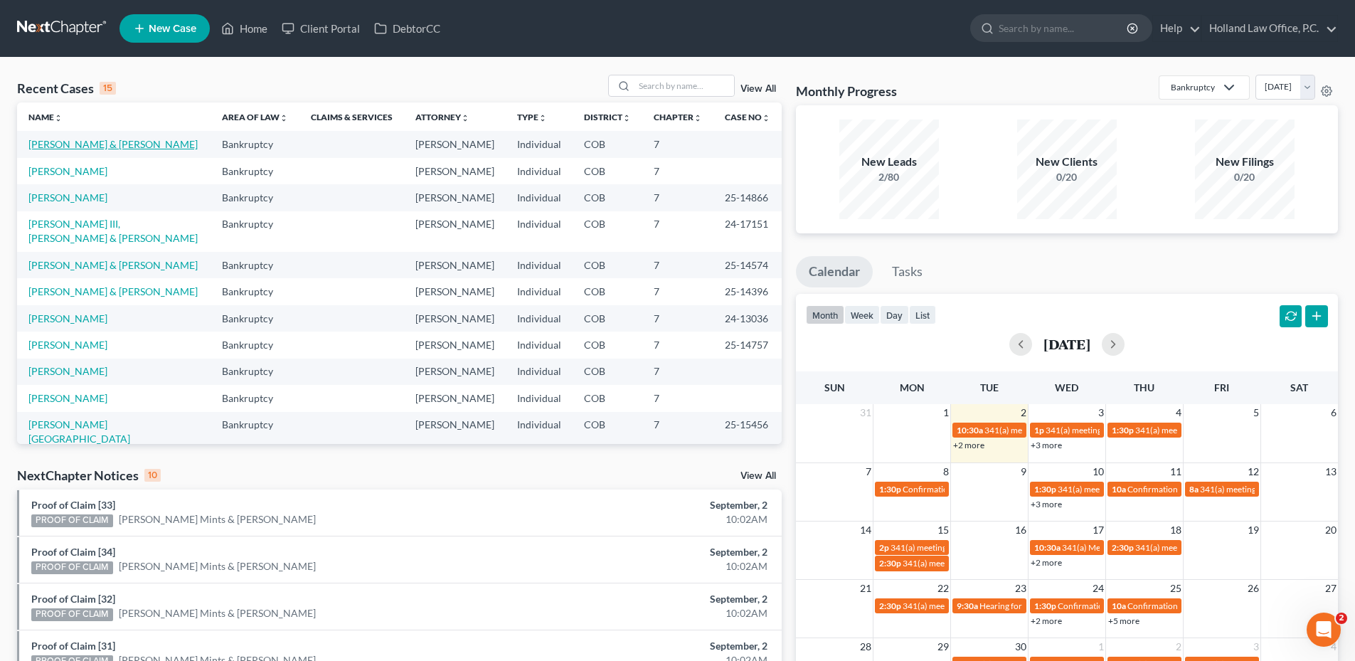
click at [115, 145] on link "[PERSON_NAME] & [PERSON_NAME]" at bounding box center [112, 144] width 169 height 12
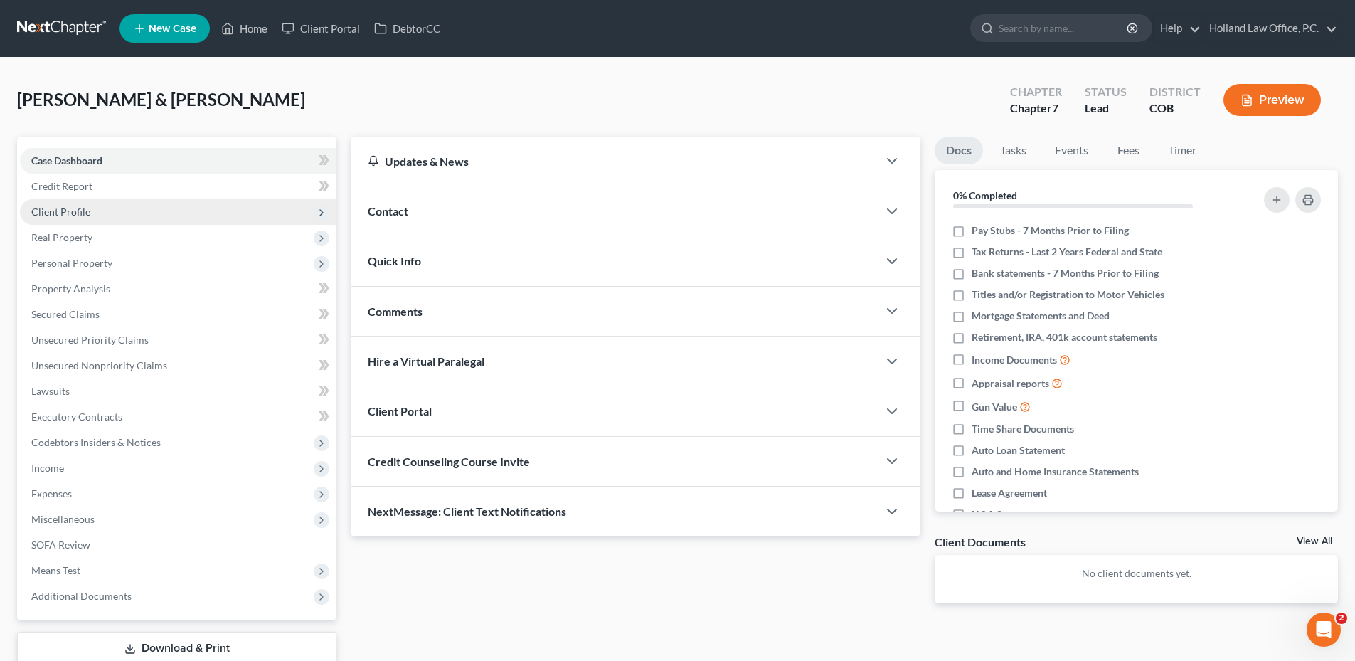
click at [118, 218] on span "Client Profile" at bounding box center [178, 212] width 317 height 26
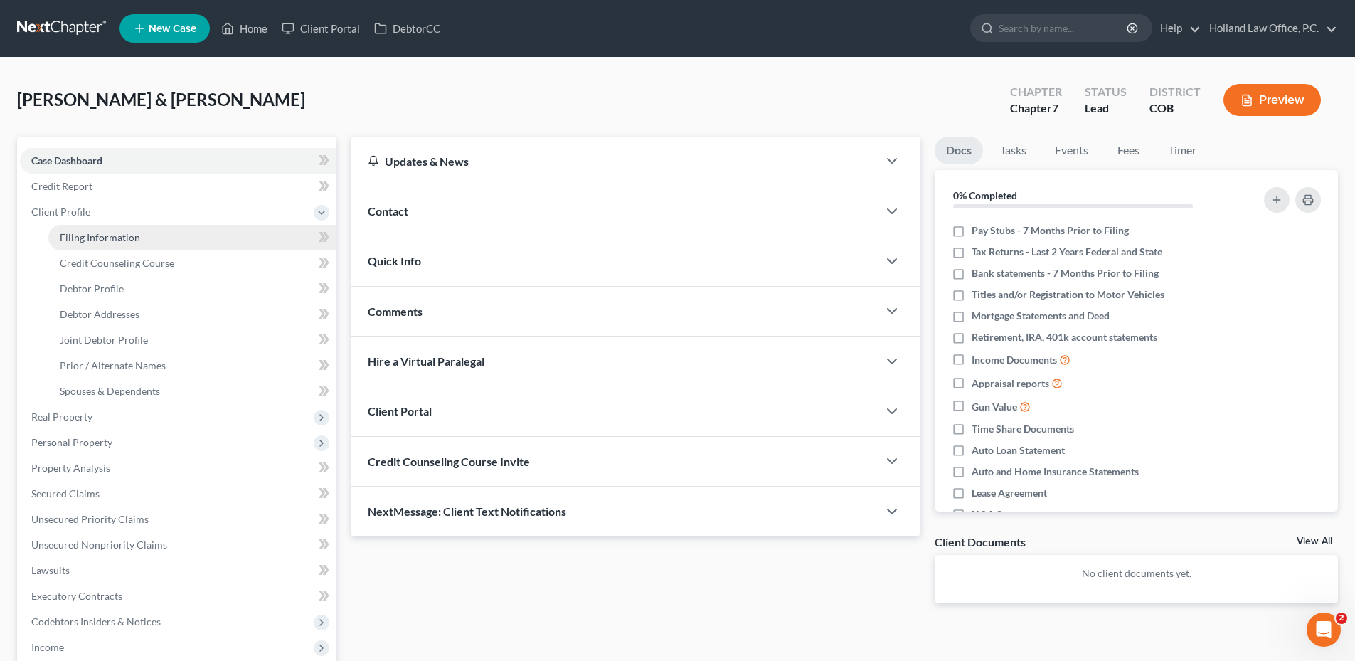
click at [116, 241] on span "Filing Information" at bounding box center [100, 237] width 80 height 12
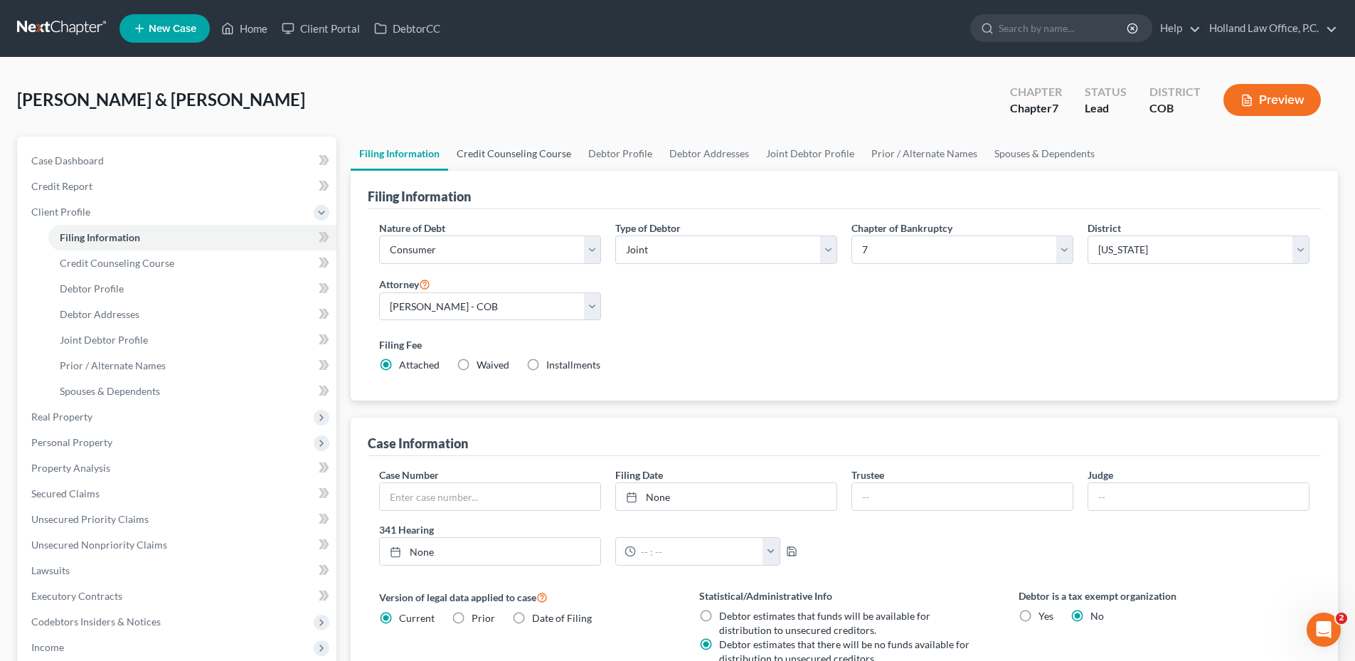
click at [502, 154] on link "Credit Counseling Course" at bounding box center [514, 154] width 132 height 34
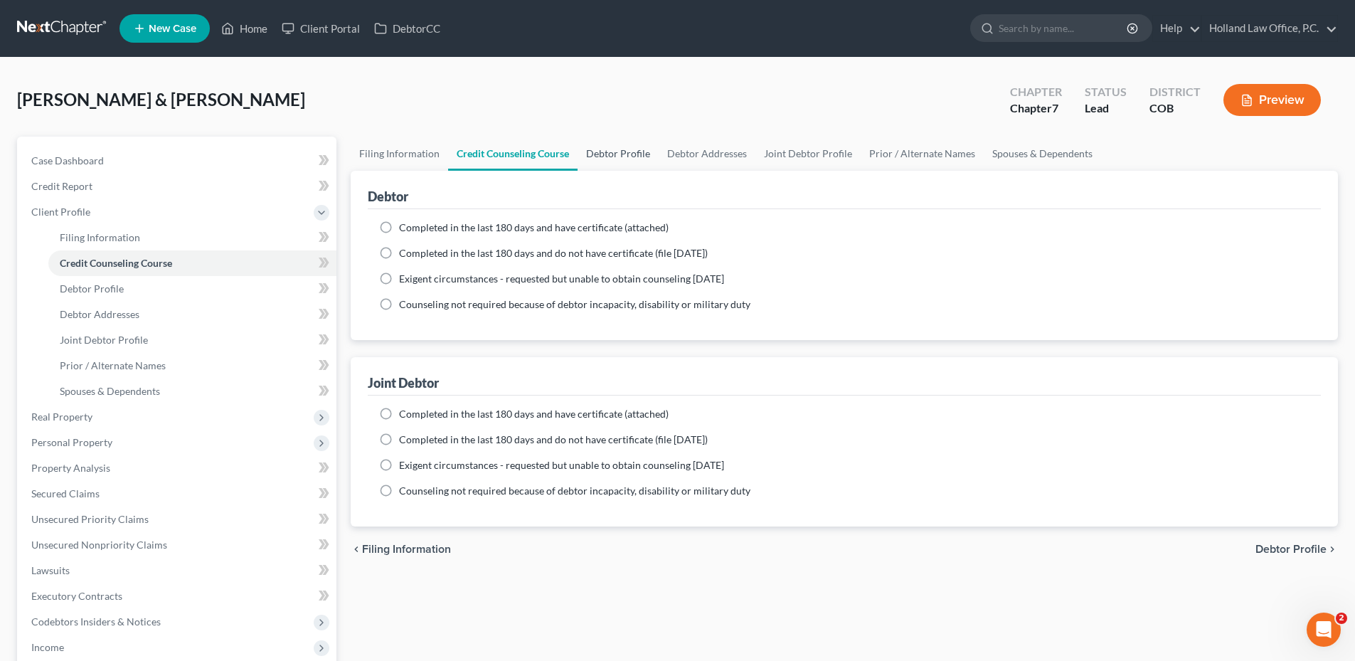
click at [607, 156] on link "Debtor Profile" at bounding box center [618, 154] width 81 height 34
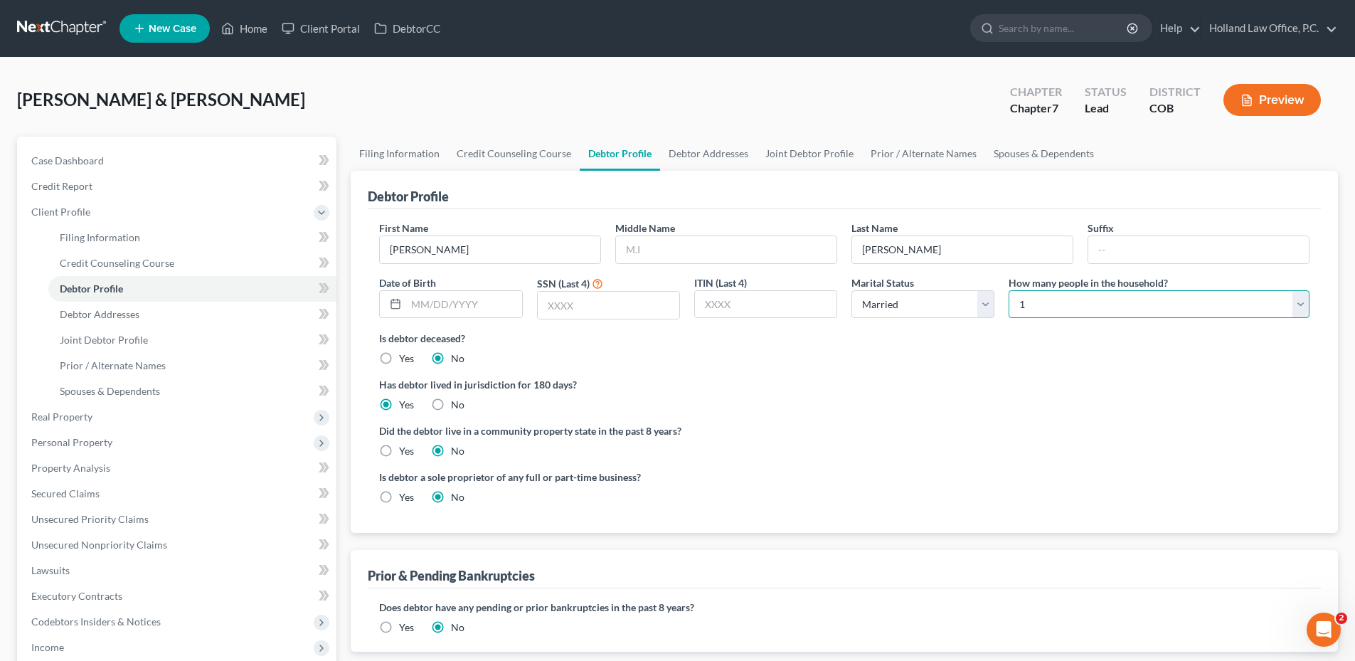
click at [1083, 308] on select "Select 1 2 3 4 5 6 7 8 9 10 11 12 13 14 15 16 17 18 19 20" at bounding box center [1159, 304] width 301 height 28
click at [1009, 290] on select "Select 1 2 3 4 5 6 7 8 9 10 11 12 13 14 15 16 17 18 19 20" at bounding box center [1159, 304] width 301 height 28
click at [994, 323] on div "First Name [PERSON_NAME] Middle Name Last Name [PERSON_NAME] Suffix Date of Bir…" at bounding box center [844, 275] width 945 height 110
click at [457, 255] on input "[PERSON_NAME]" at bounding box center [490, 249] width 220 height 27
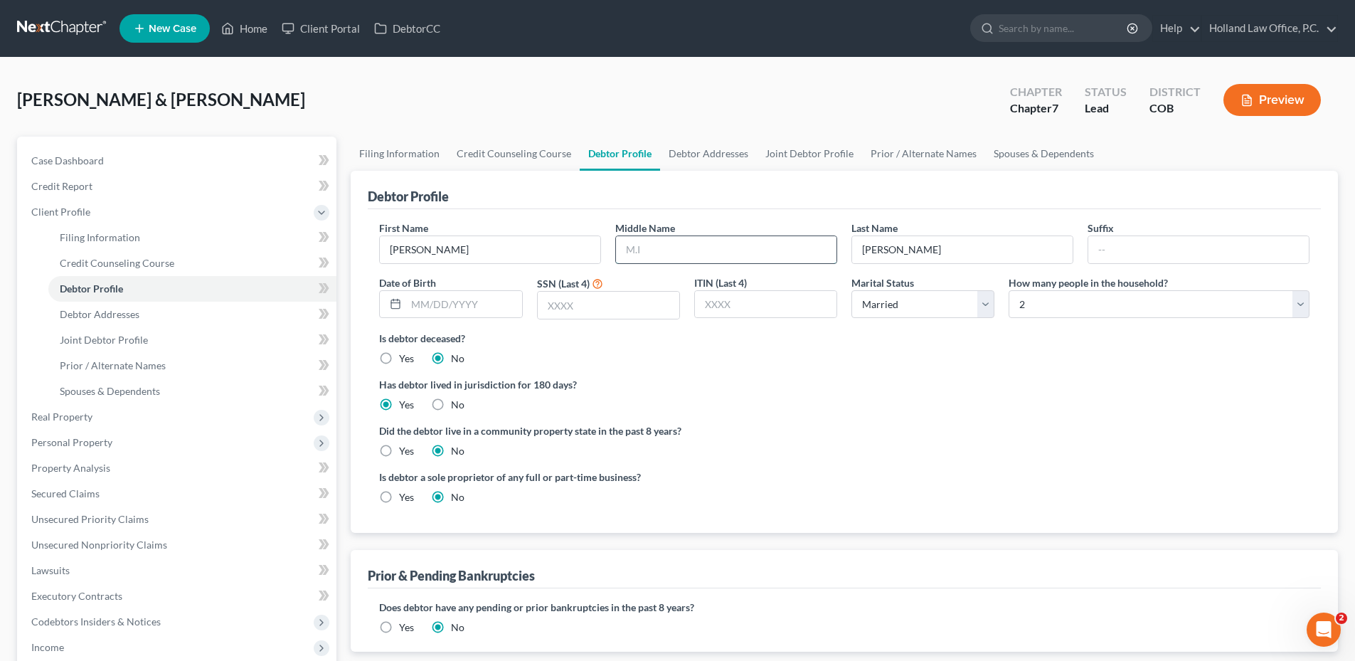
click at [635, 257] on input "text" at bounding box center [726, 249] width 220 height 27
click at [782, 158] on link "Joint Debtor Profile" at bounding box center [809, 154] width 105 height 34
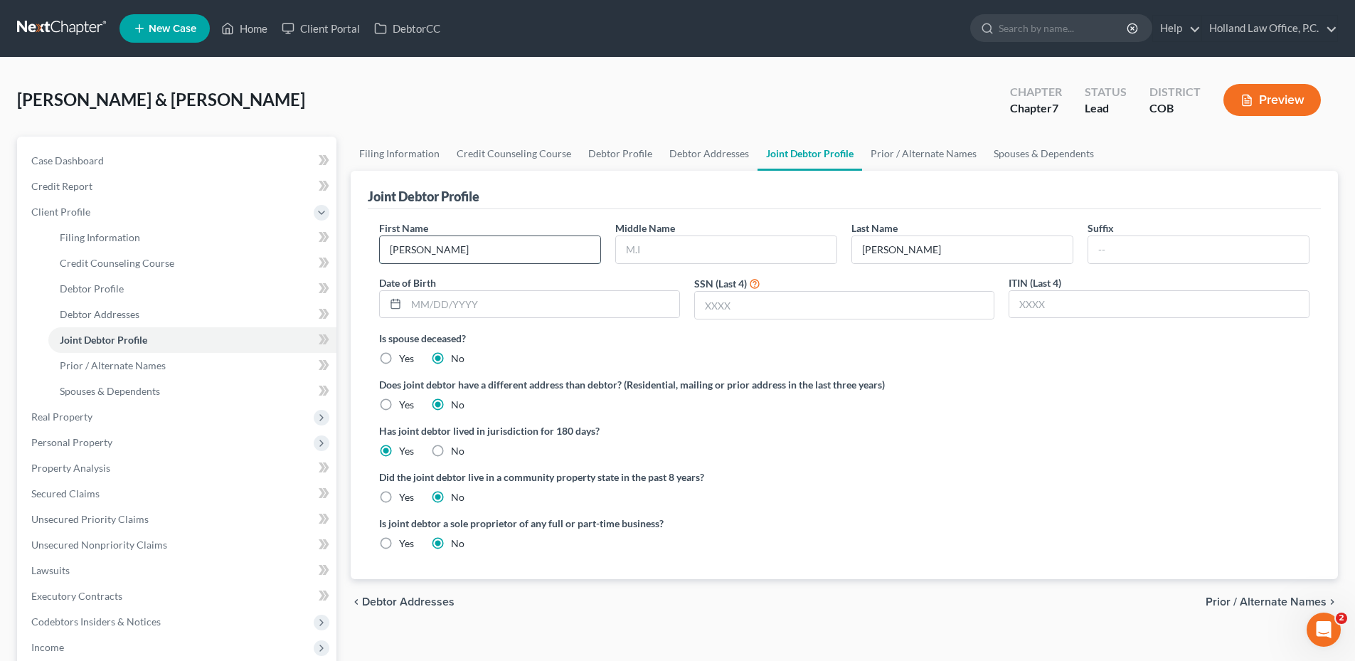
click at [510, 250] on input "[PERSON_NAME]" at bounding box center [490, 249] width 220 height 27
click at [669, 250] on input "text" at bounding box center [726, 249] width 220 height 27
click at [399, 149] on link "Filing Information" at bounding box center [399, 154] width 97 height 34
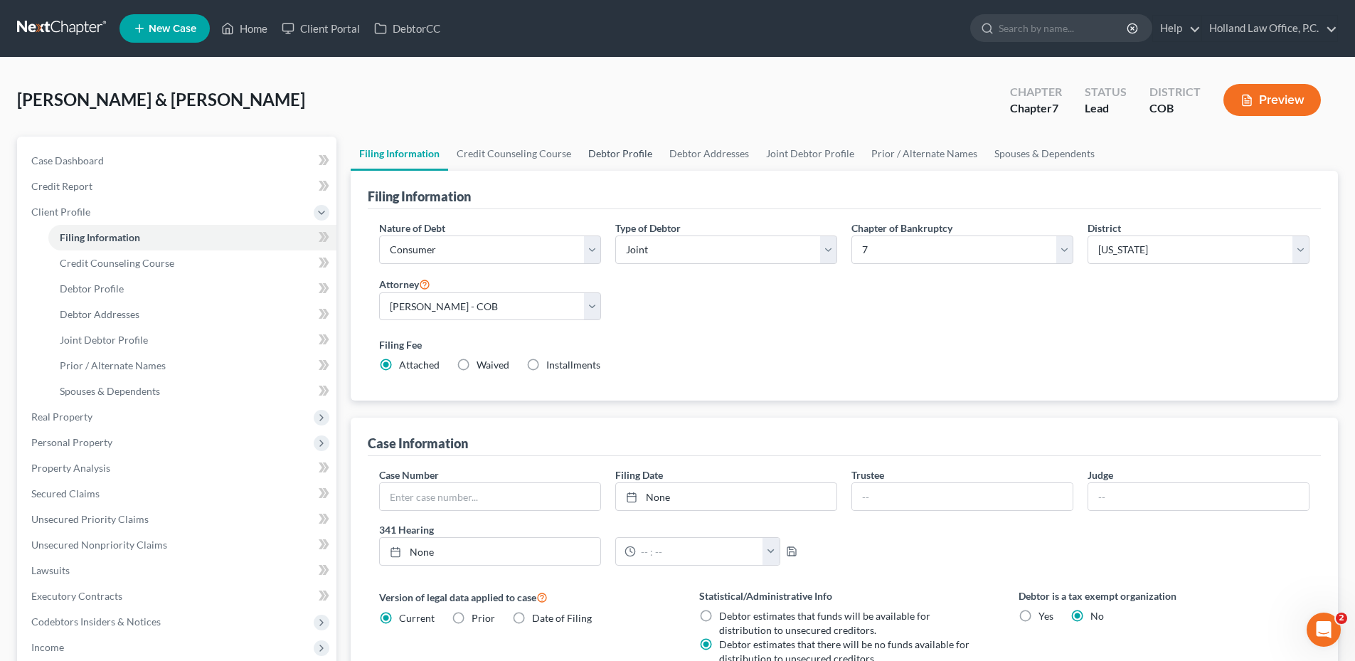
click at [596, 149] on link "Debtor Profile" at bounding box center [620, 154] width 81 height 34
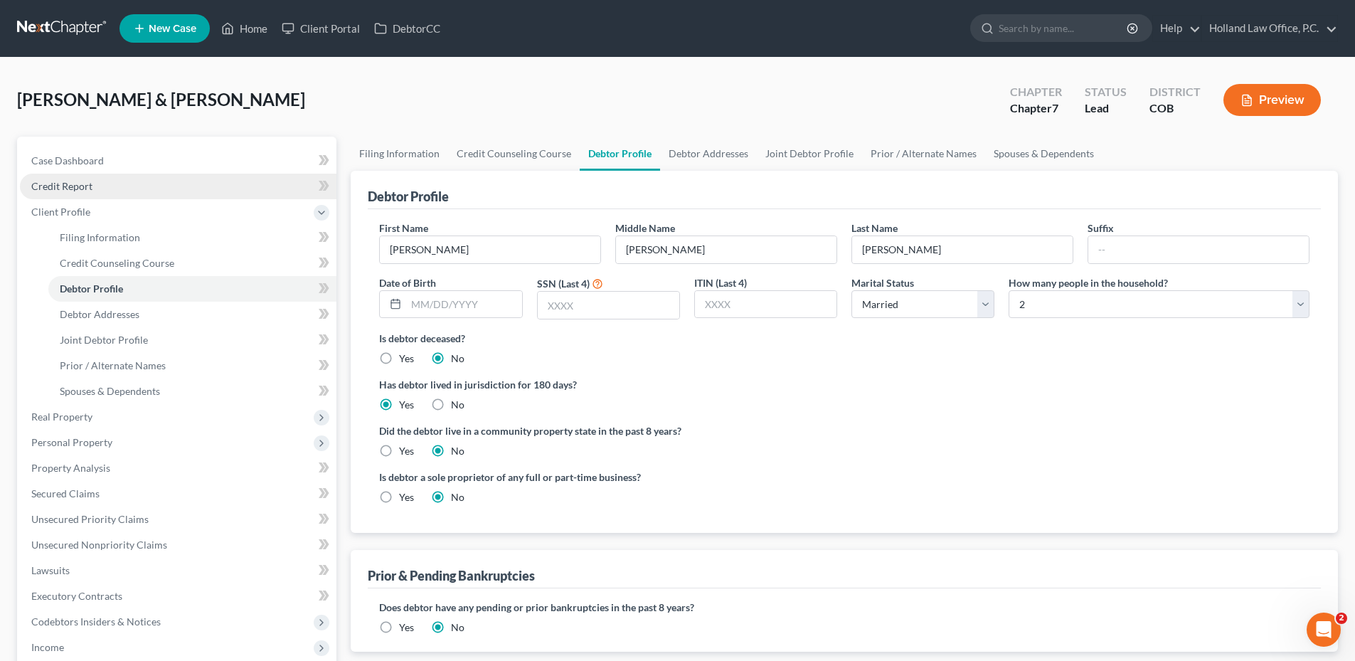
click at [83, 188] on span "Credit Report" at bounding box center [61, 186] width 61 height 12
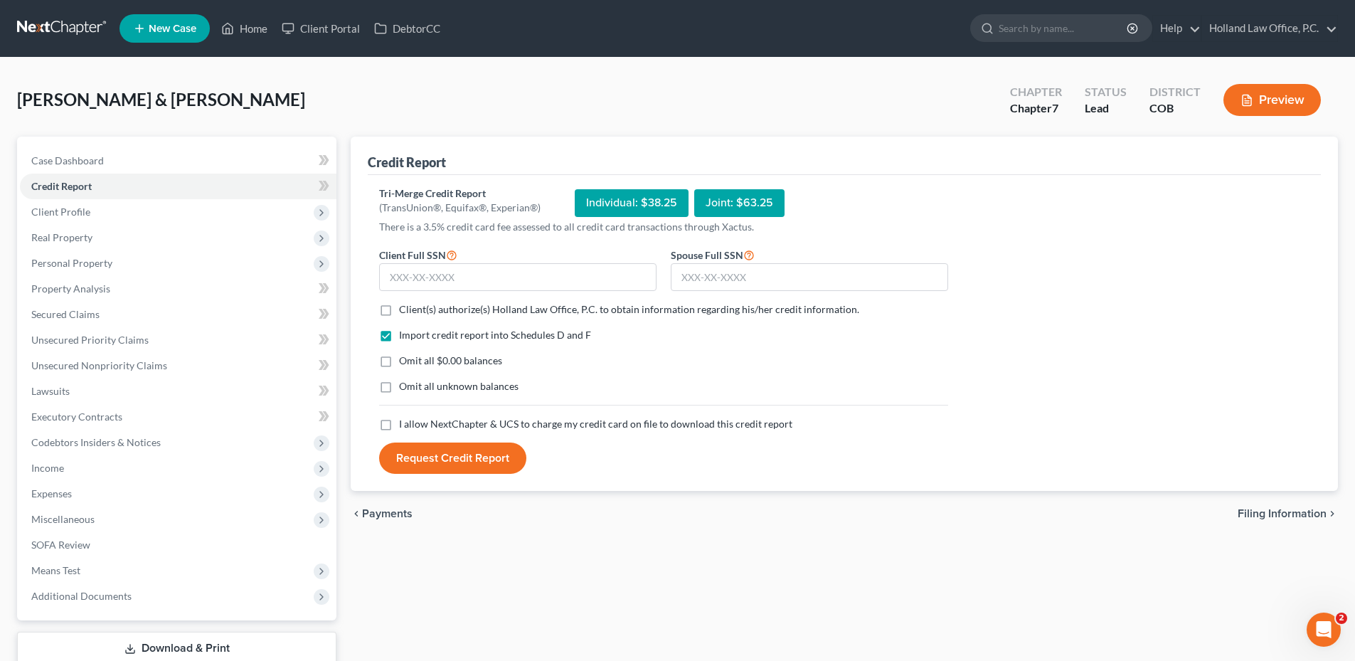
drag, startPoint x: 383, startPoint y: 304, endPoint x: 389, endPoint y: 331, distance: 26.9
click at [399, 305] on label "Client(s) authorize(s) Holland Law Office, P.C. to obtain information regarding…" at bounding box center [629, 309] width 460 height 14
click at [405, 305] on input "Client(s) authorize(s) Holland Law Office, P.C. to obtain information regarding…" at bounding box center [409, 306] width 9 height 9
click at [399, 423] on label "I allow NextChapter & UCS to charge my credit card on file to download this cre…" at bounding box center [595, 424] width 393 height 14
click at [405, 423] on input "I allow NextChapter & UCS to charge my credit card on file to download this cre…" at bounding box center [409, 421] width 9 height 9
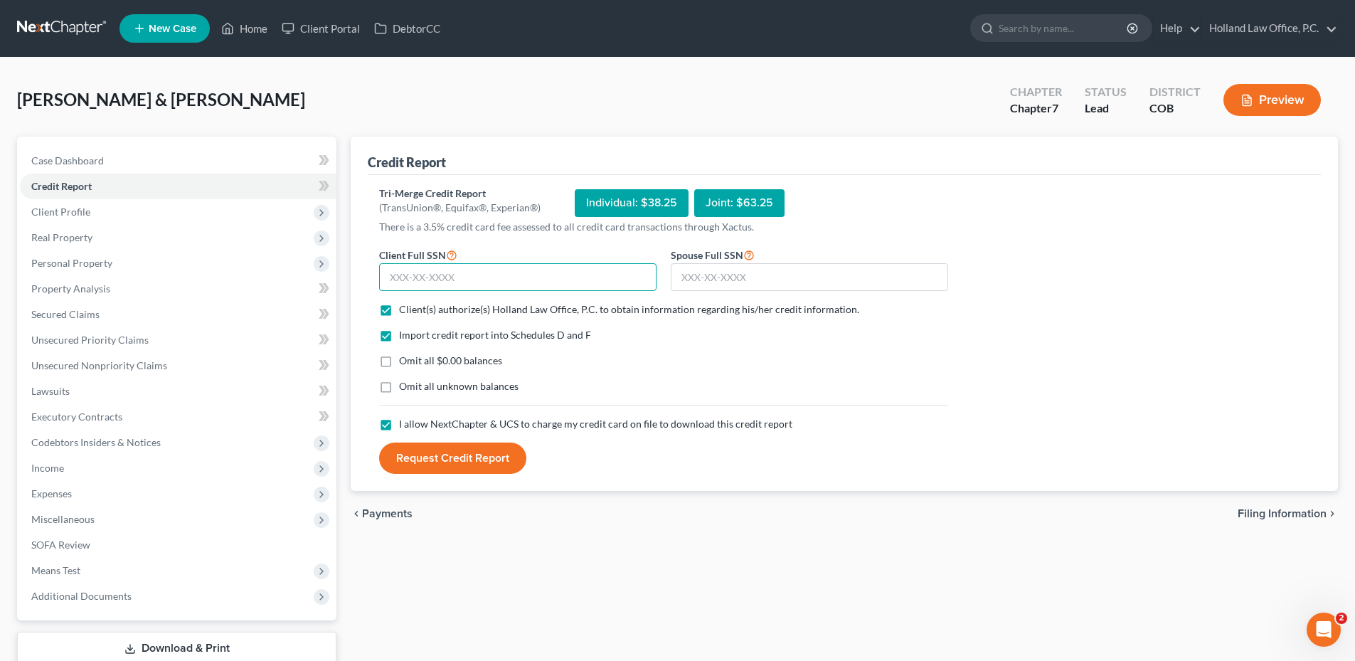
click at [435, 277] on input "text" at bounding box center [517, 277] width 277 height 28
click at [430, 454] on button "Request Credit Report" at bounding box center [452, 457] width 147 height 31
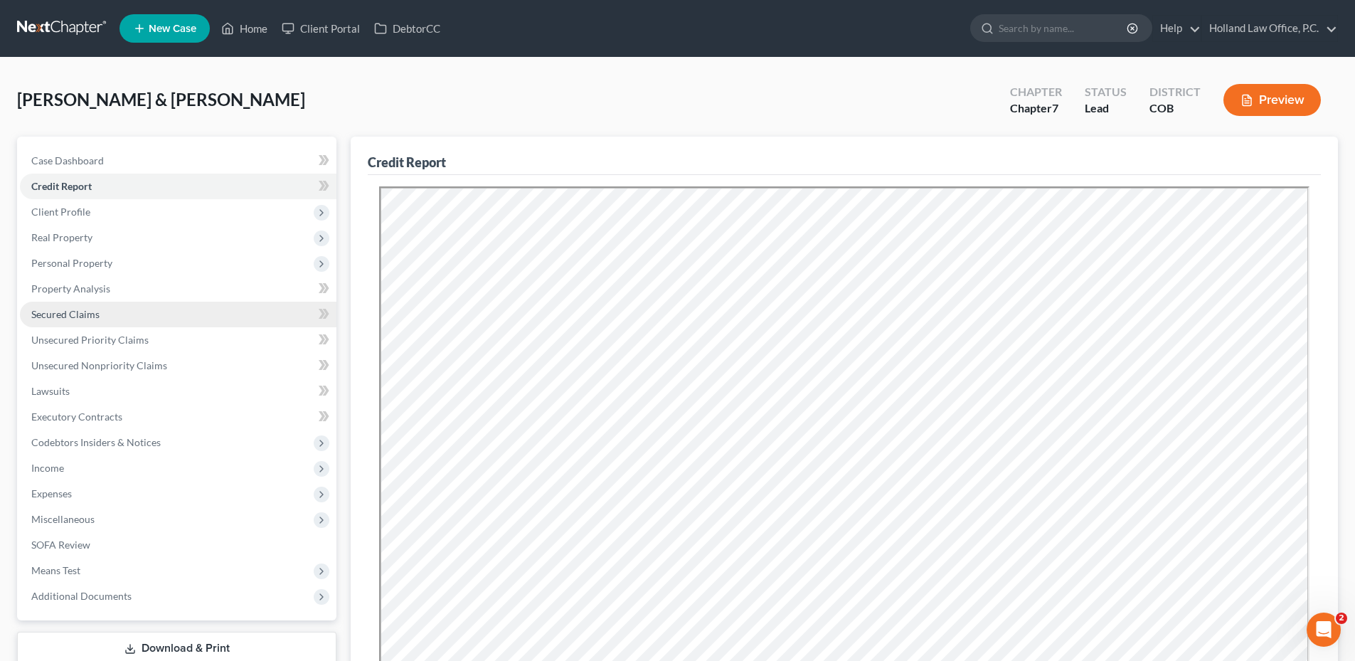
click at [98, 314] on span "Secured Claims" at bounding box center [65, 314] width 68 height 12
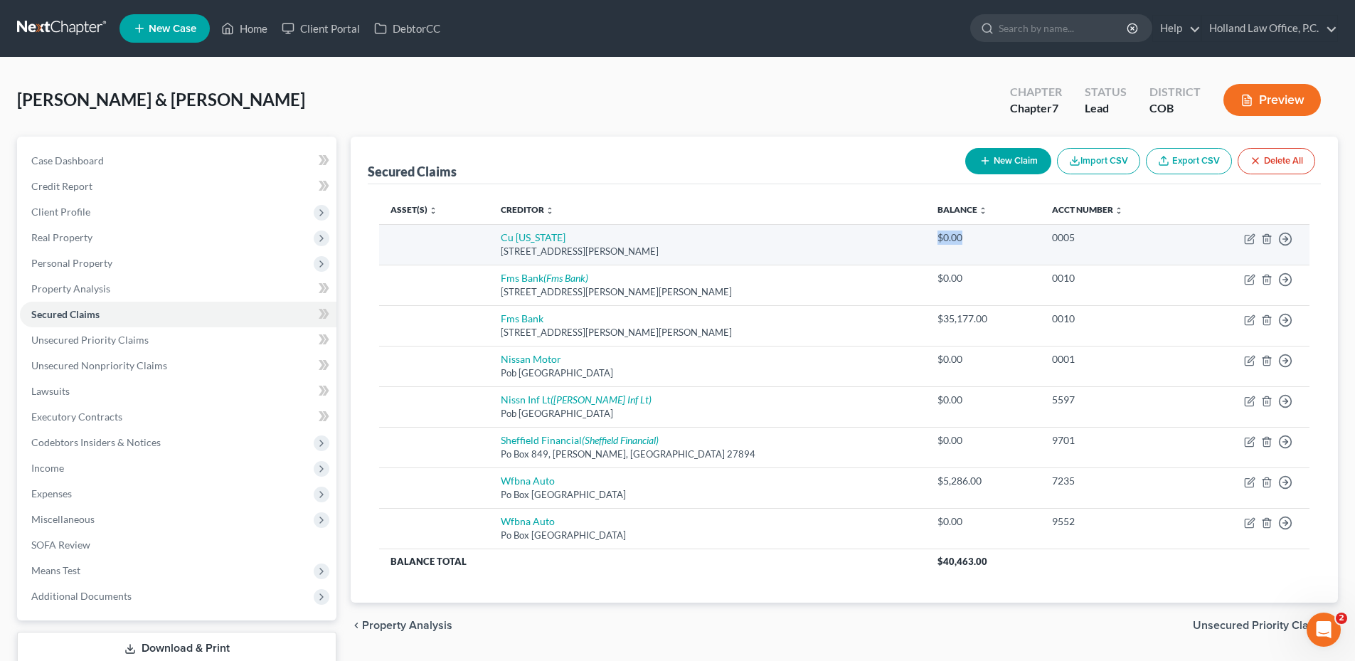
drag, startPoint x: 857, startPoint y: 231, endPoint x: 889, endPoint y: 244, distance: 34.5
click at [941, 231] on td "$0.00" at bounding box center [983, 244] width 115 height 41
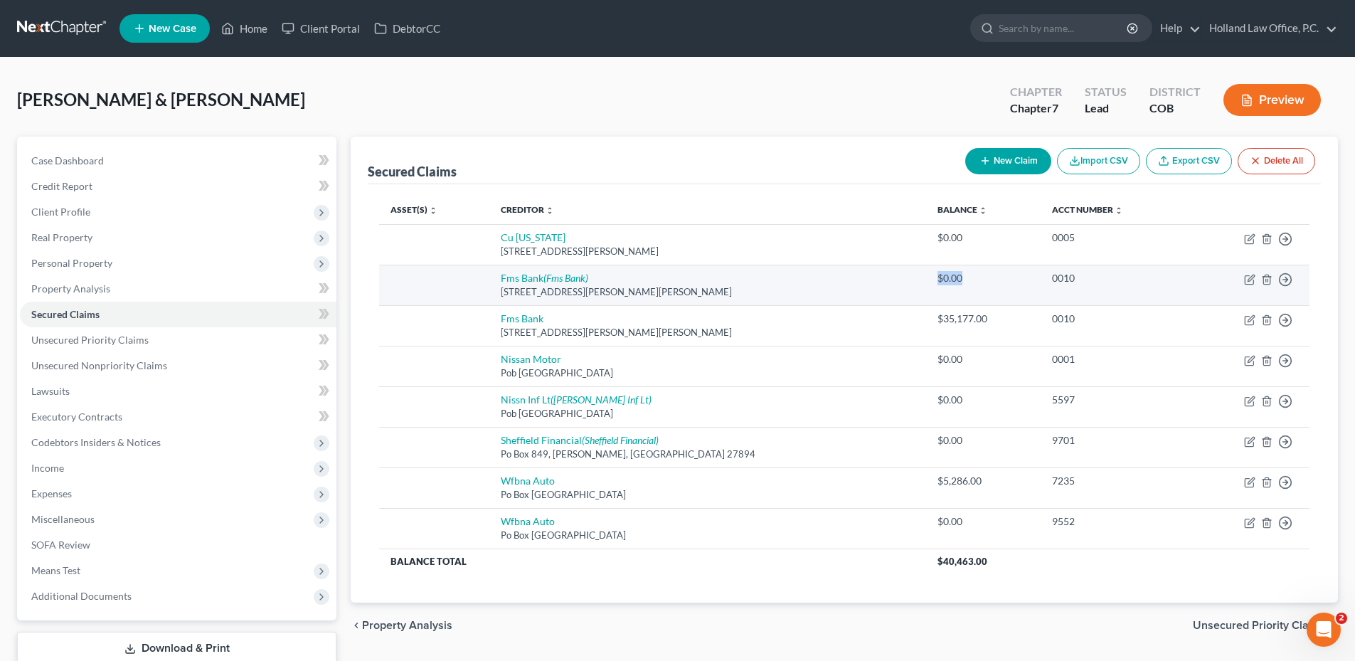
drag, startPoint x: 889, startPoint y: 244, endPoint x: 942, endPoint y: 273, distance: 60.2
click at [940, 272] on td "$0.00" at bounding box center [983, 285] width 115 height 41
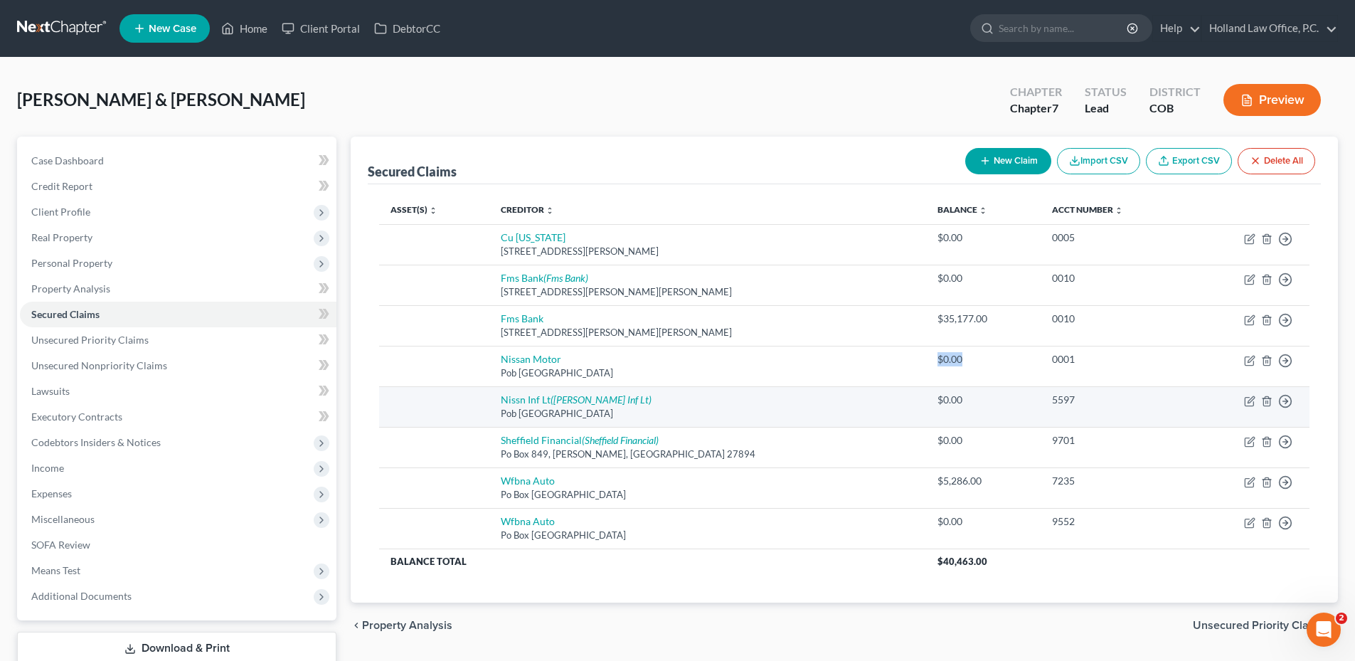
drag, startPoint x: 859, startPoint y: 358, endPoint x: 913, endPoint y: 386, distance: 60.8
click at [958, 357] on td "$0.00" at bounding box center [983, 366] width 115 height 41
drag, startPoint x: 913, startPoint y: 386, endPoint x: 911, endPoint y: 412, distance: 25.7
click at [926, 408] on td "$0.00" at bounding box center [983, 406] width 115 height 41
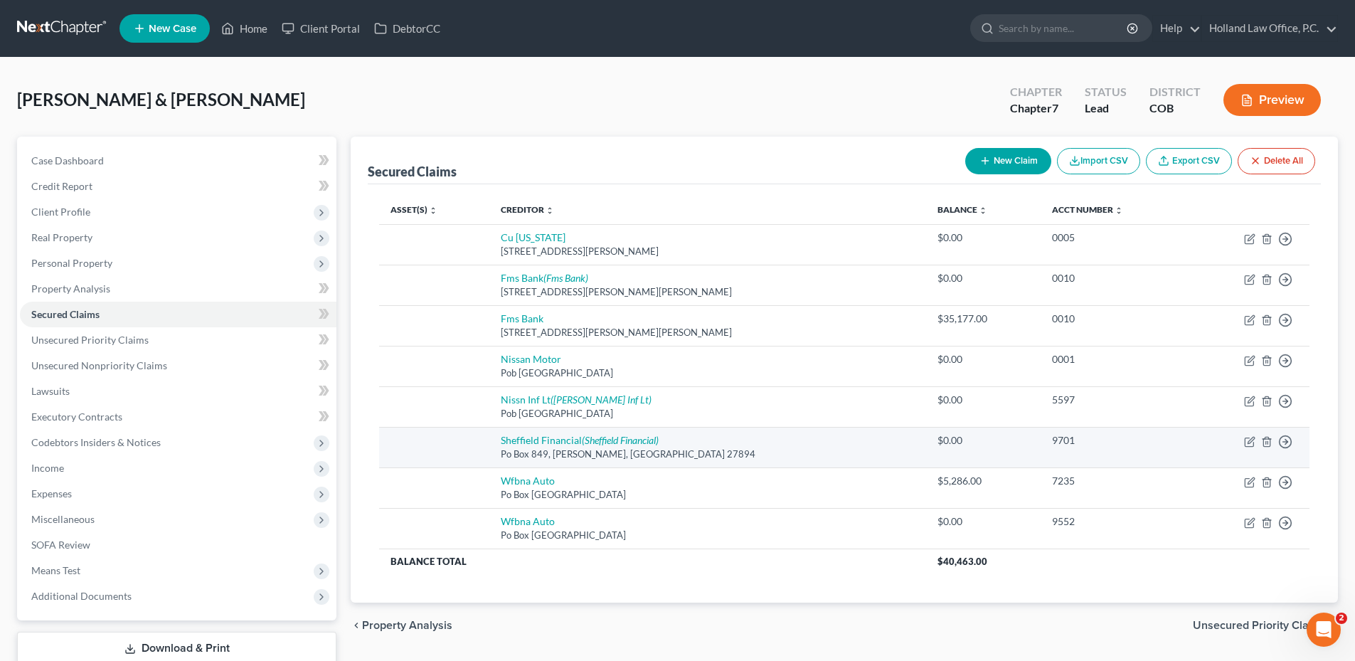
drag, startPoint x: 911, startPoint y: 412, endPoint x: 890, endPoint y: 440, distance: 35.6
click at [937, 440] on div "$0.00" at bounding box center [983, 440] width 92 height 14
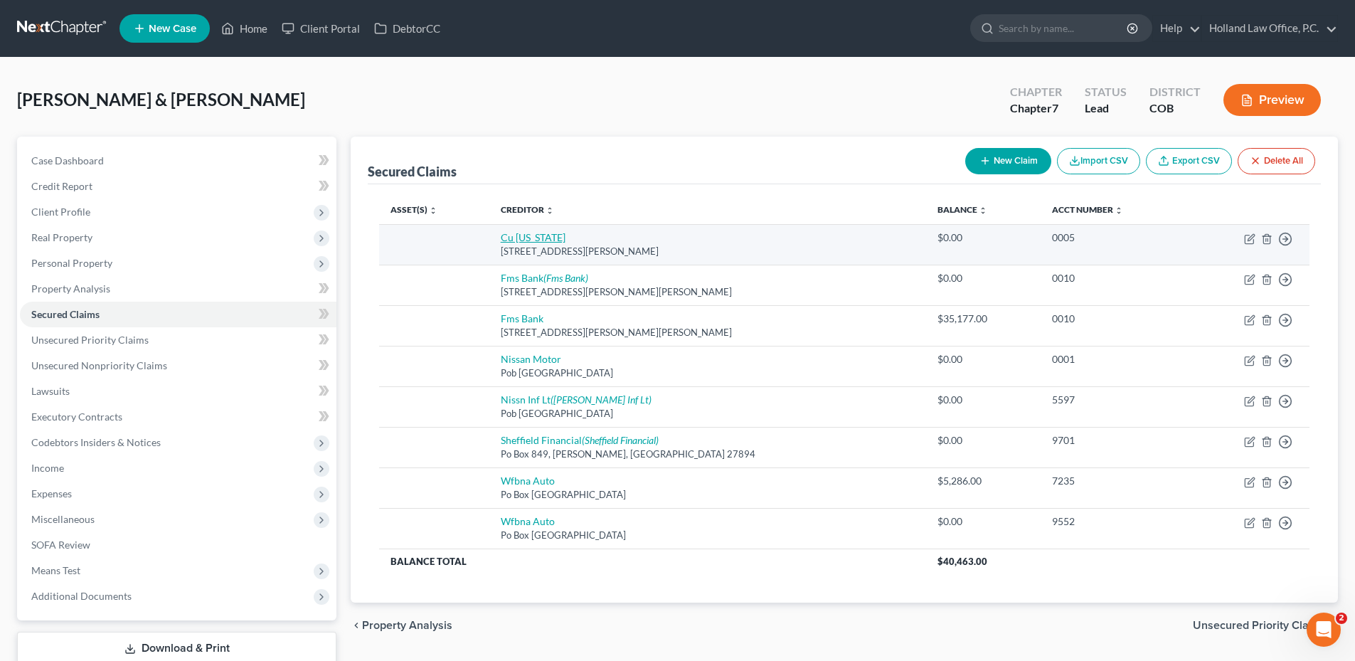
click at [541, 236] on link "Cu [US_STATE]" at bounding box center [533, 237] width 65 height 12
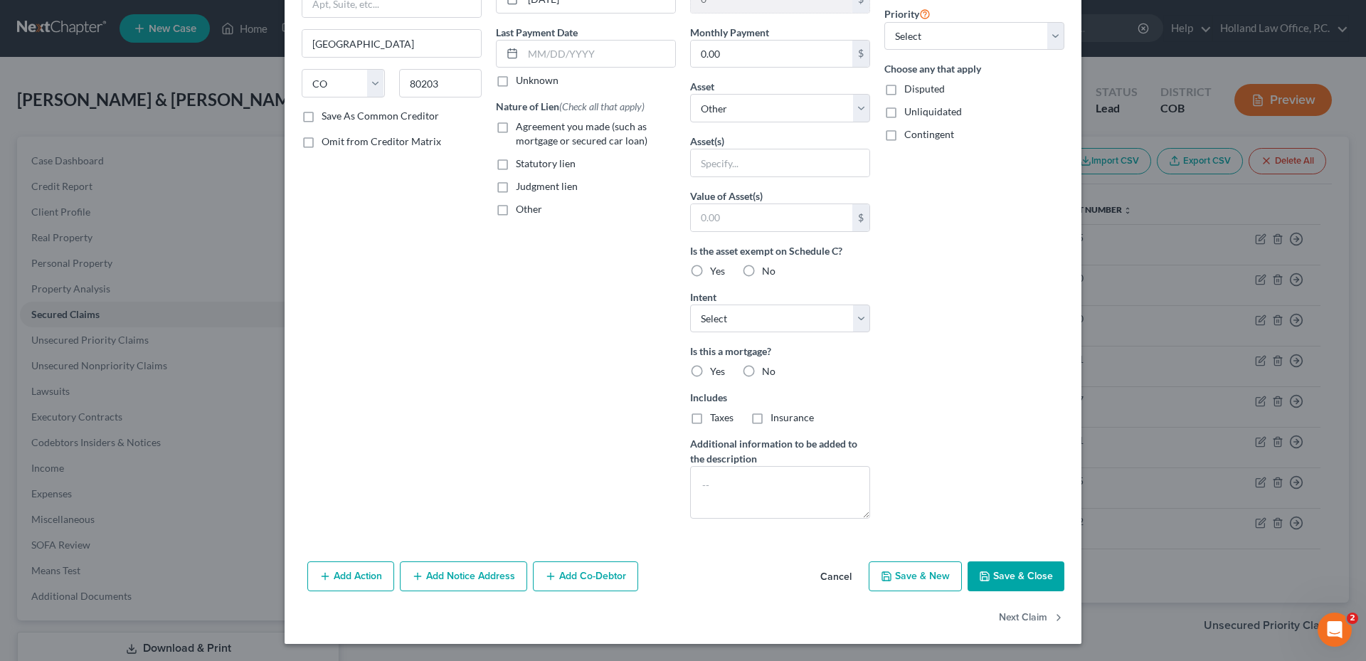
click at [991, 580] on button "Save & Close" at bounding box center [1015, 576] width 97 height 30
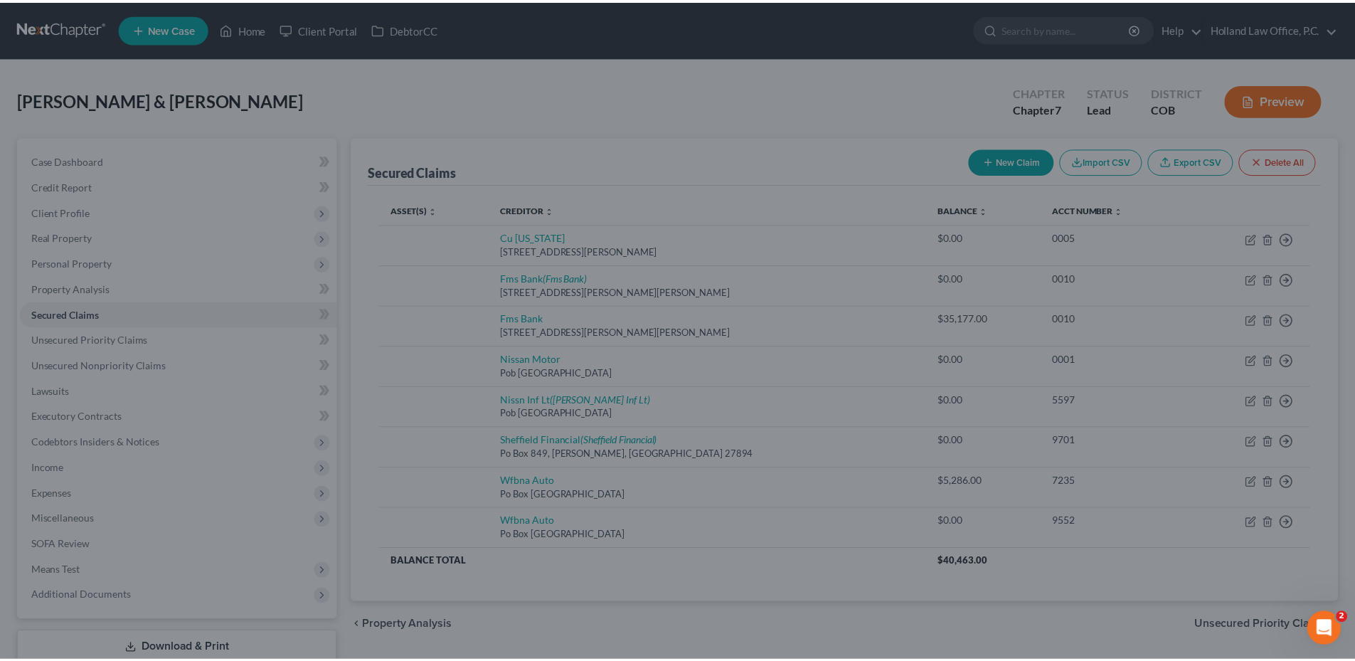
scroll to position [14, 0]
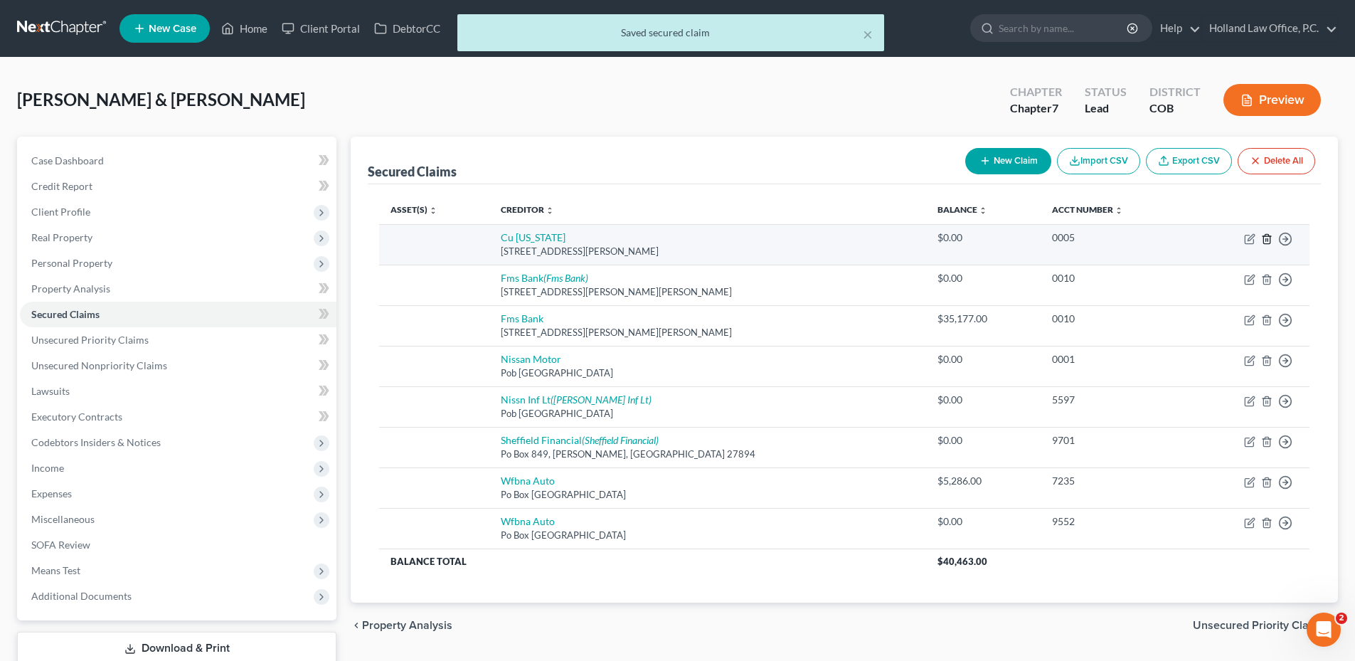
click at [1267, 243] on icon "button" at bounding box center [1266, 238] width 11 height 11
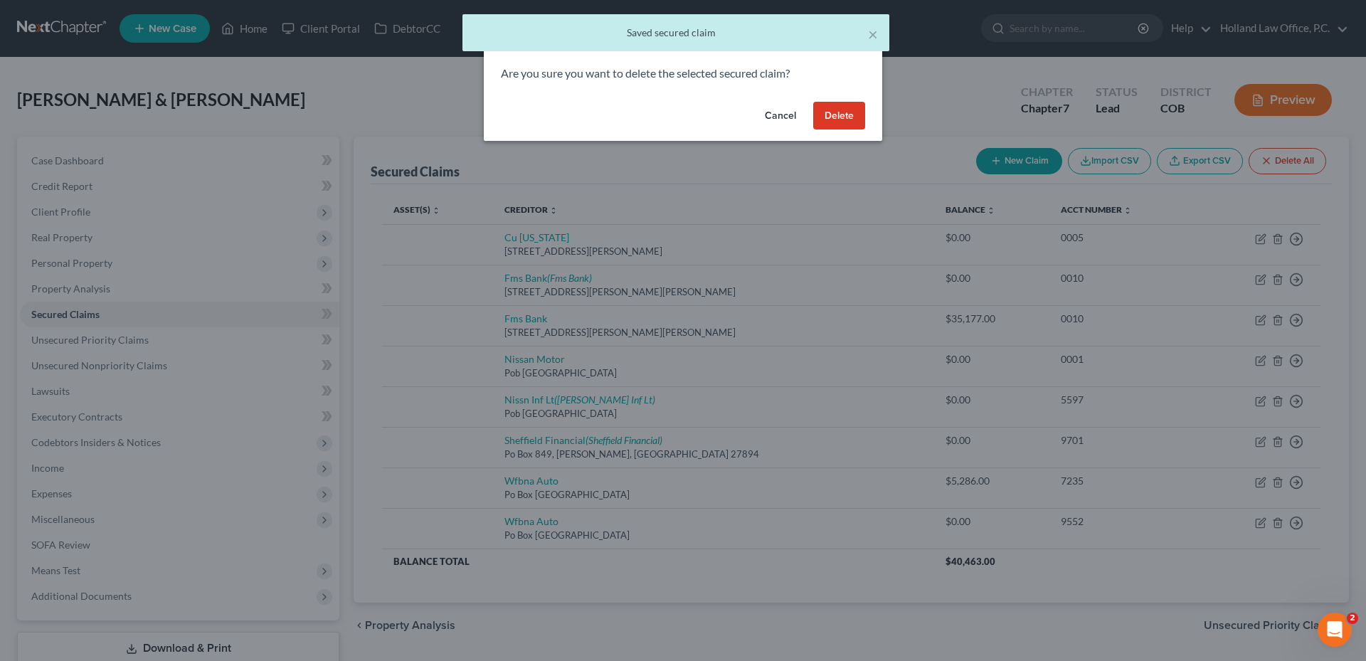
click at [846, 115] on button "Delete" at bounding box center [839, 116] width 52 height 28
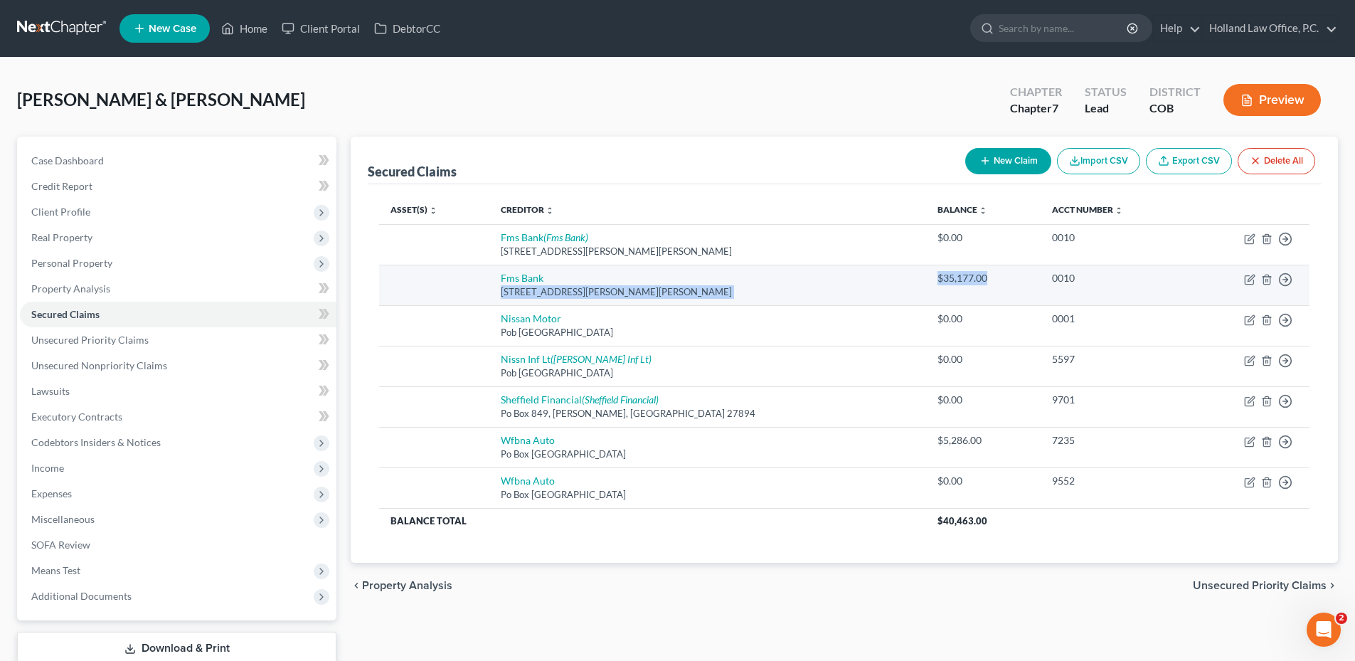
drag, startPoint x: 866, startPoint y: 280, endPoint x: 931, endPoint y: 280, distance: 64.7
click at [930, 281] on tr "Fms Bank [STREET_ADDRESS][PERSON_NAME][PERSON_NAME] $35,177.00 0010 Move to E M…" at bounding box center [844, 285] width 930 height 41
click at [937, 280] on div "$35,177.00" at bounding box center [983, 278] width 92 height 14
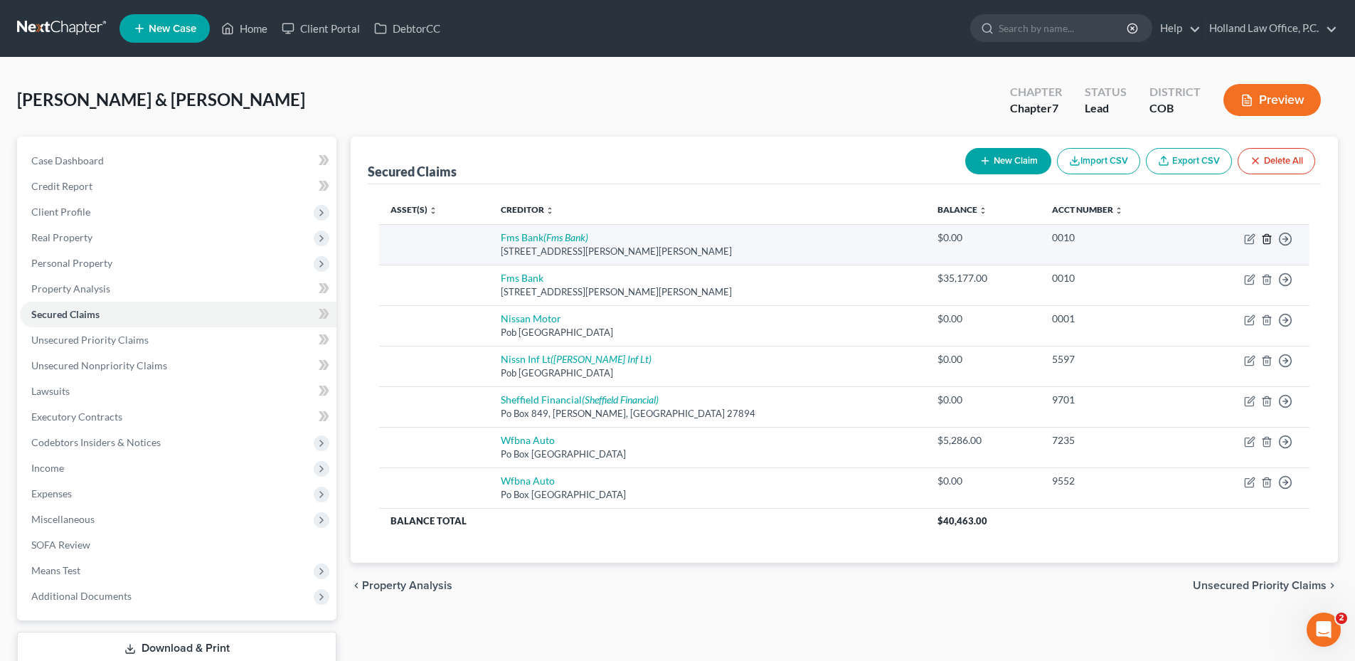
click at [1267, 239] on line "button" at bounding box center [1267, 239] width 0 height 3
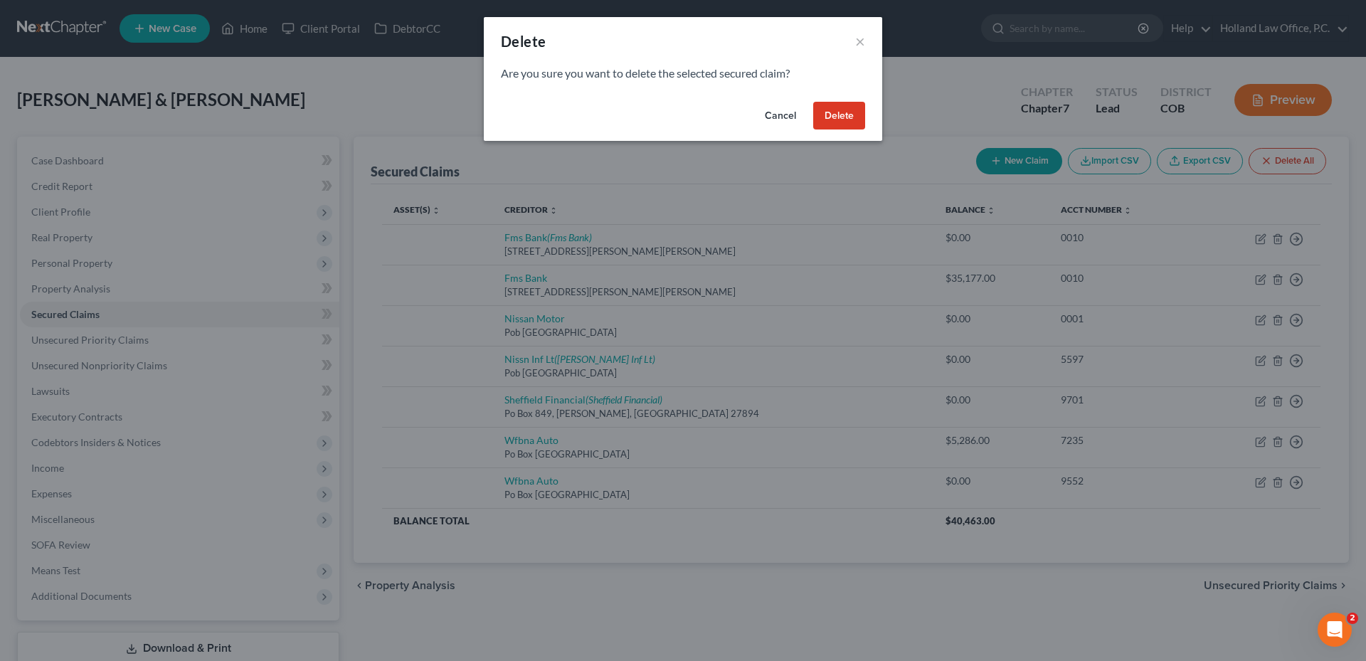
click at [832, 118] on button "Delete" at bounding box center [839, 116] width 52 height 28
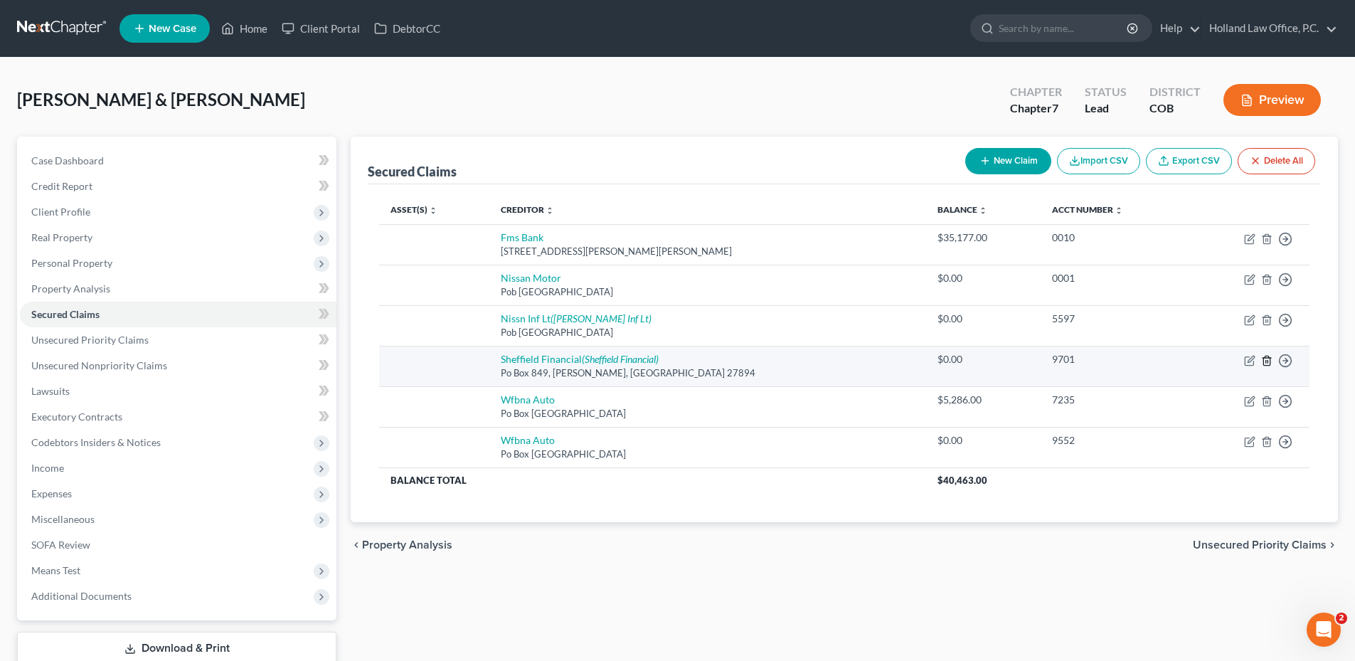
click at [1265, 363] on icon "button" at bounding box center [1266, 360] width 11 height 11
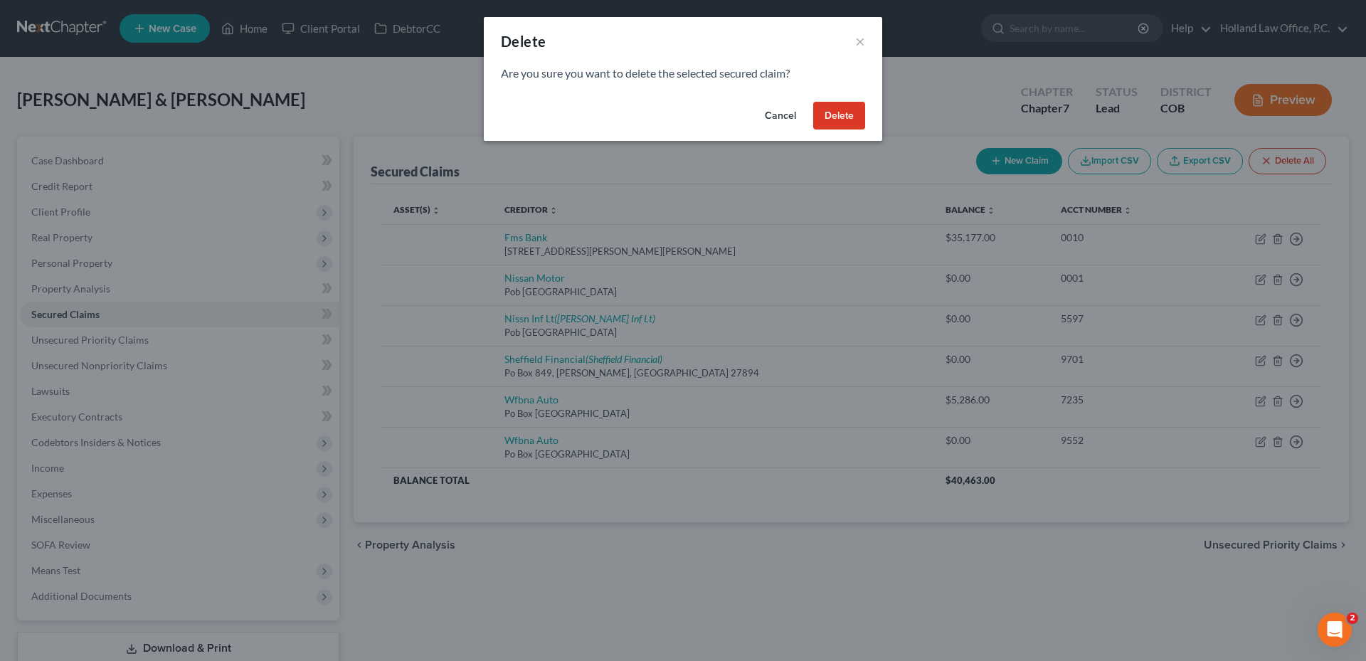
click at [852, 114] on button "Delete" at bounding box center [839, 116] width 52 height 28
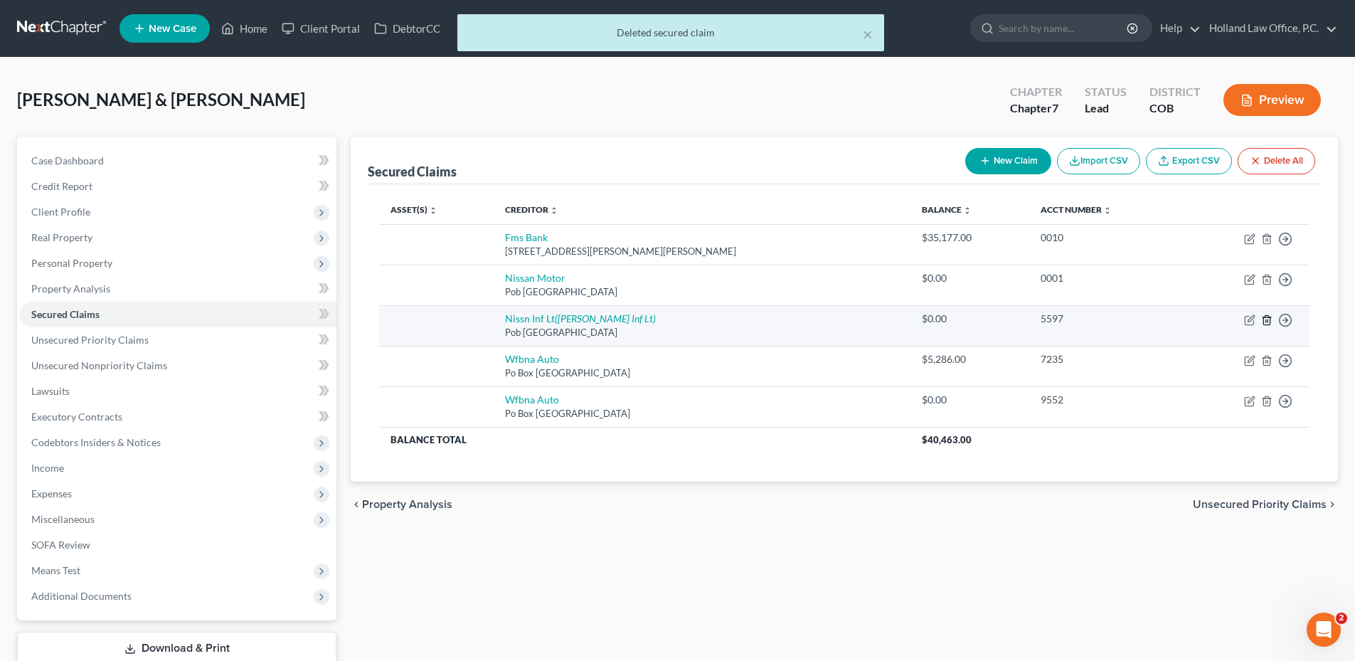
click at [1267, 319] on icon "button" at bounding box center [1266, 319] width 11 height 11
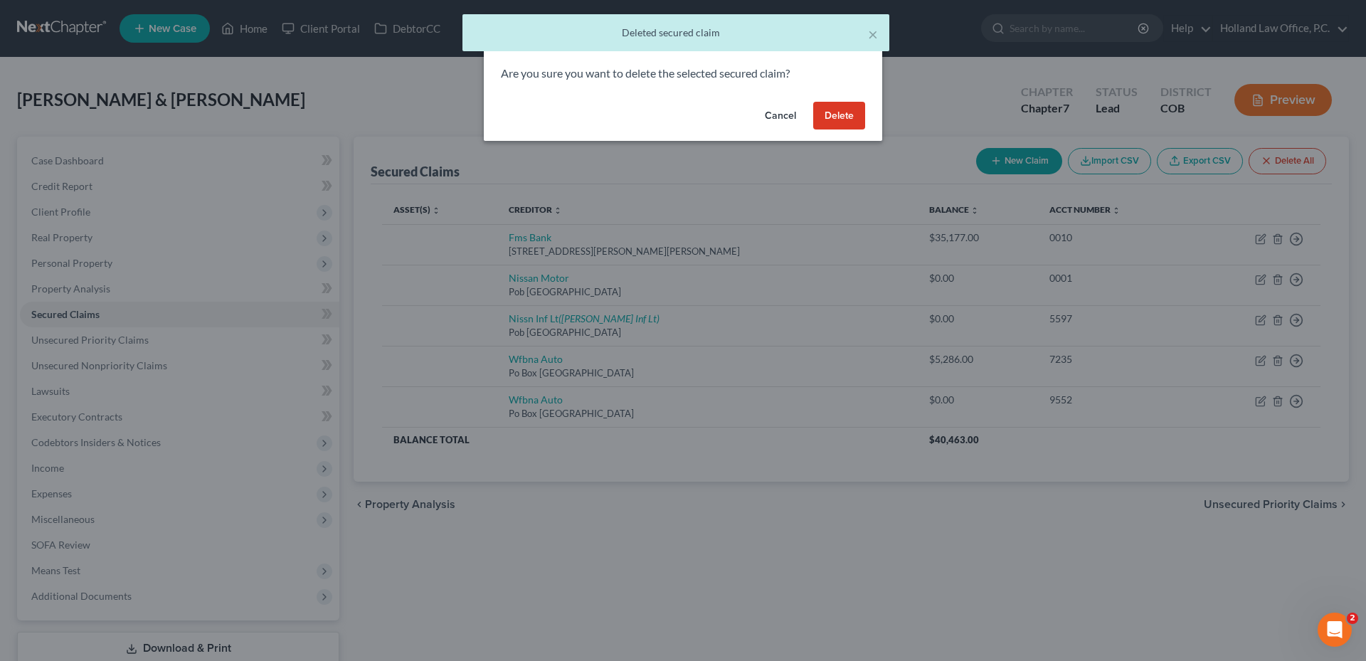
click at [821, 114] on button "Delete" at bounding box center [839, 116] width 52 height 28
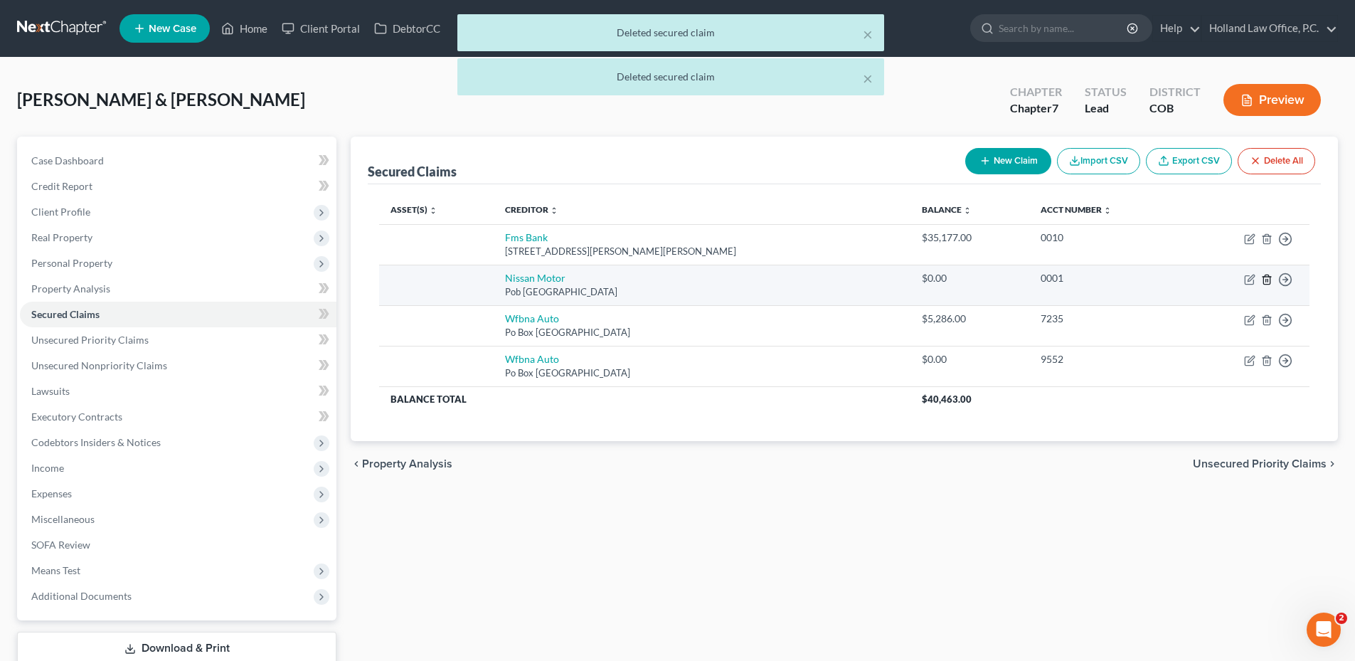
click at [1269, 281] on icon "button" at bounding box center [1266, 279] width 11 height 11
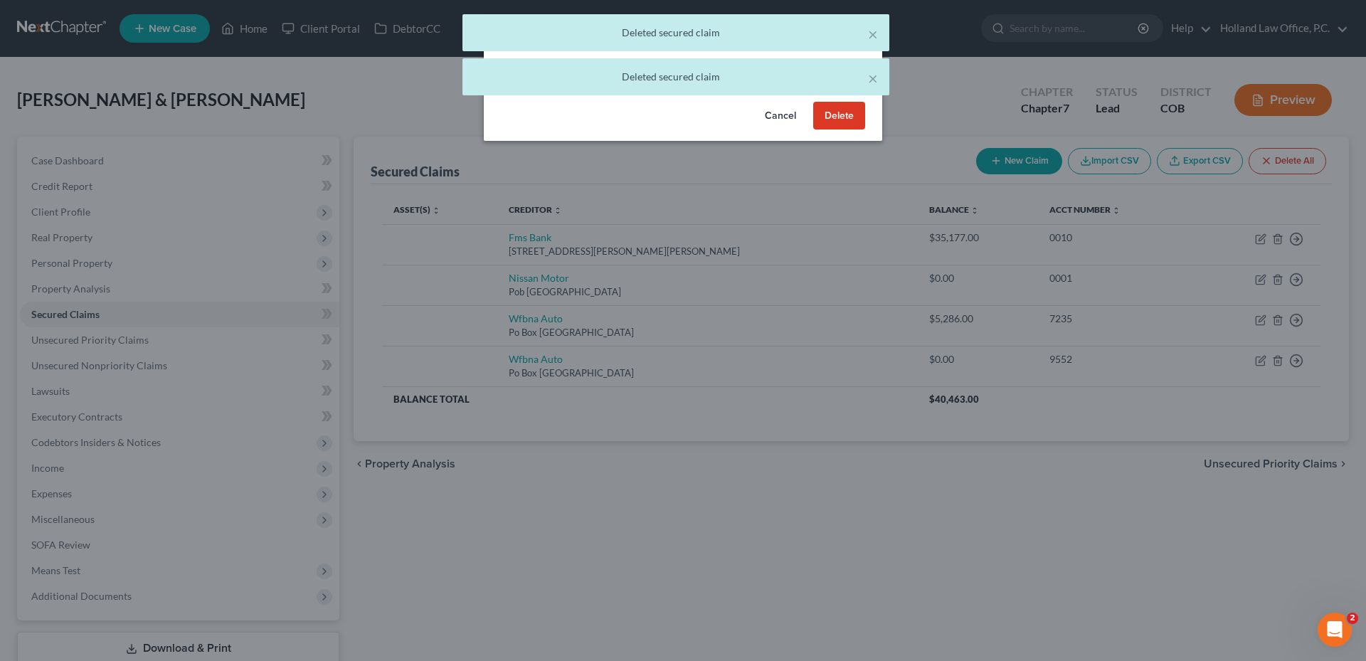
click at [845, 115] on button "Delete" at bounding box center [839, 116] width 52 height 28
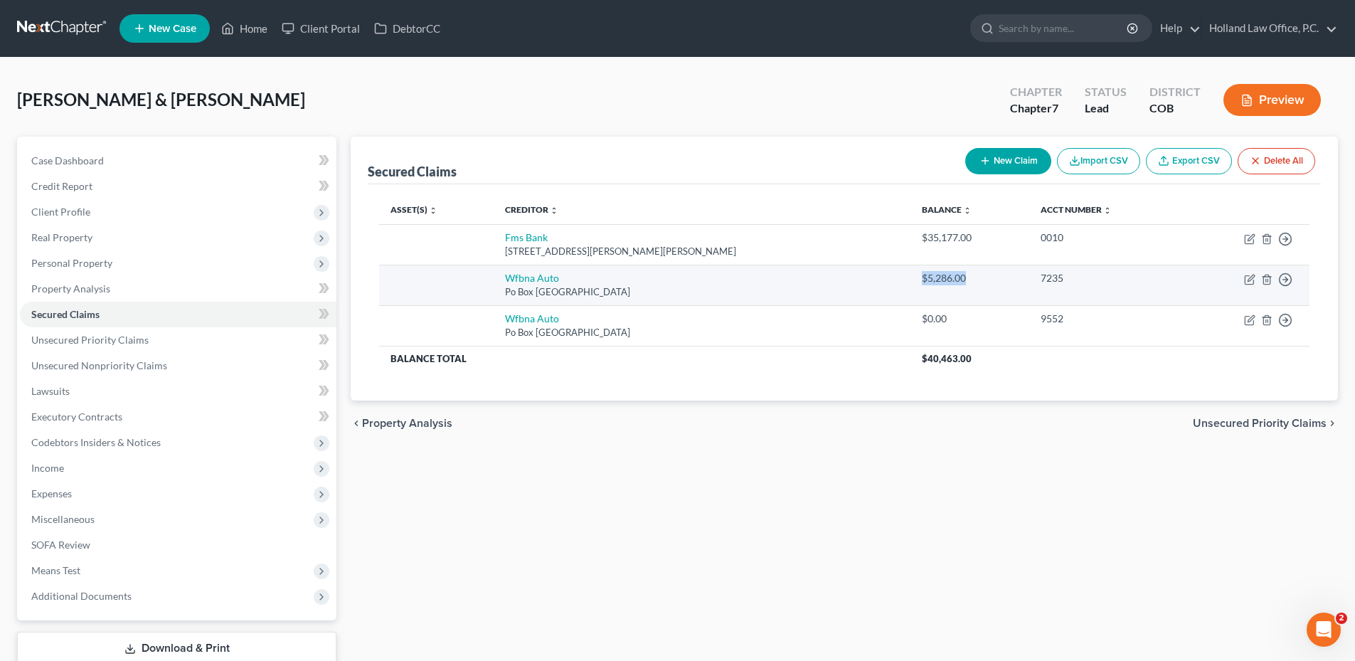
drag, startPoint x: 857, startPoint y: 272, endPoint x: 931, endPoint y: 272, distance: 74.0
click at [931, 272] on td "$5,286.00" at bounding box center [969, 285] width 119 height 41
click at [932, 272] on div "$5,286.00" at bounding box center [970, 278] width 96 height 14
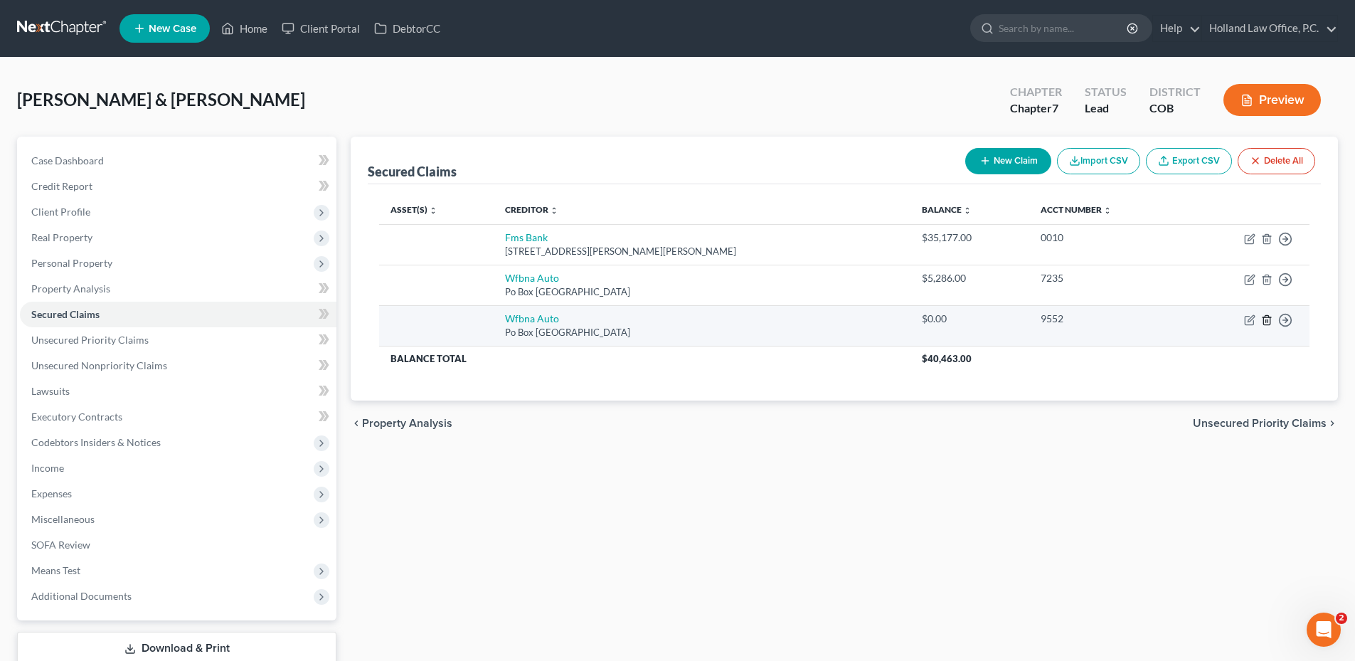
click at [1267, 318] on icon "button" at bounding box center [1266, 319] width 11 height 11
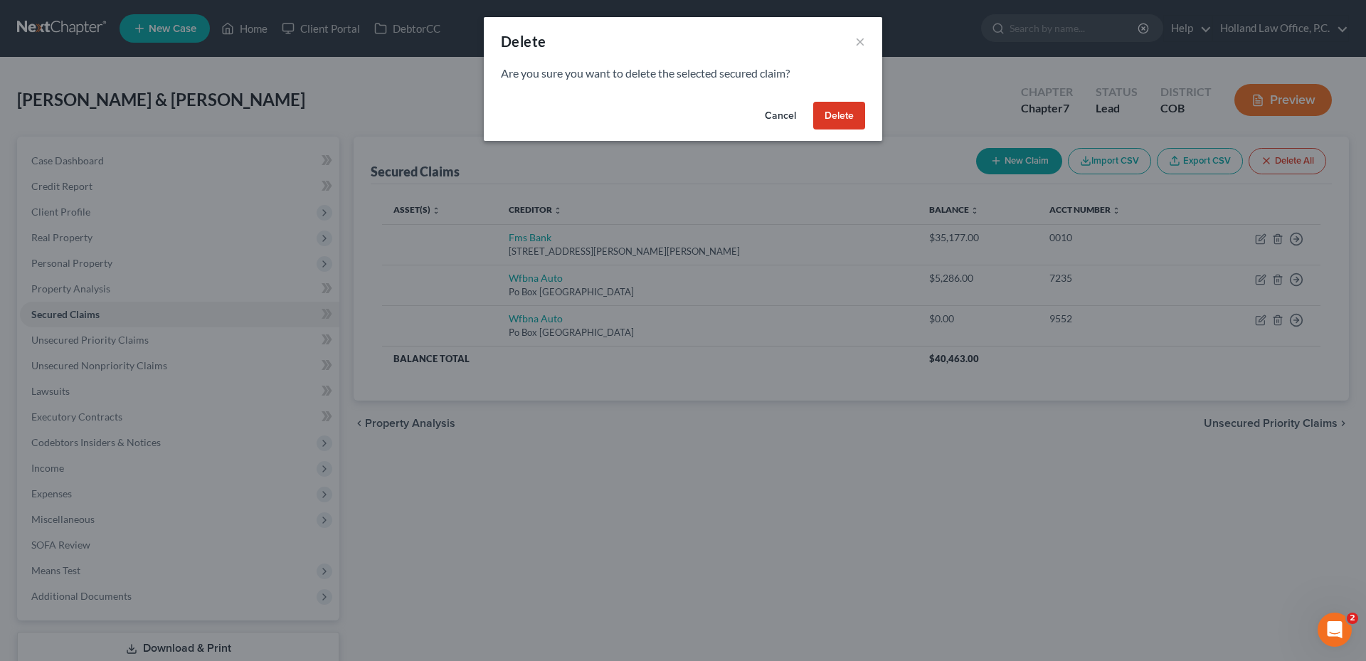
click at [846, 108] on button "Delete" at bounding box center [839, 116] width 52 height 28
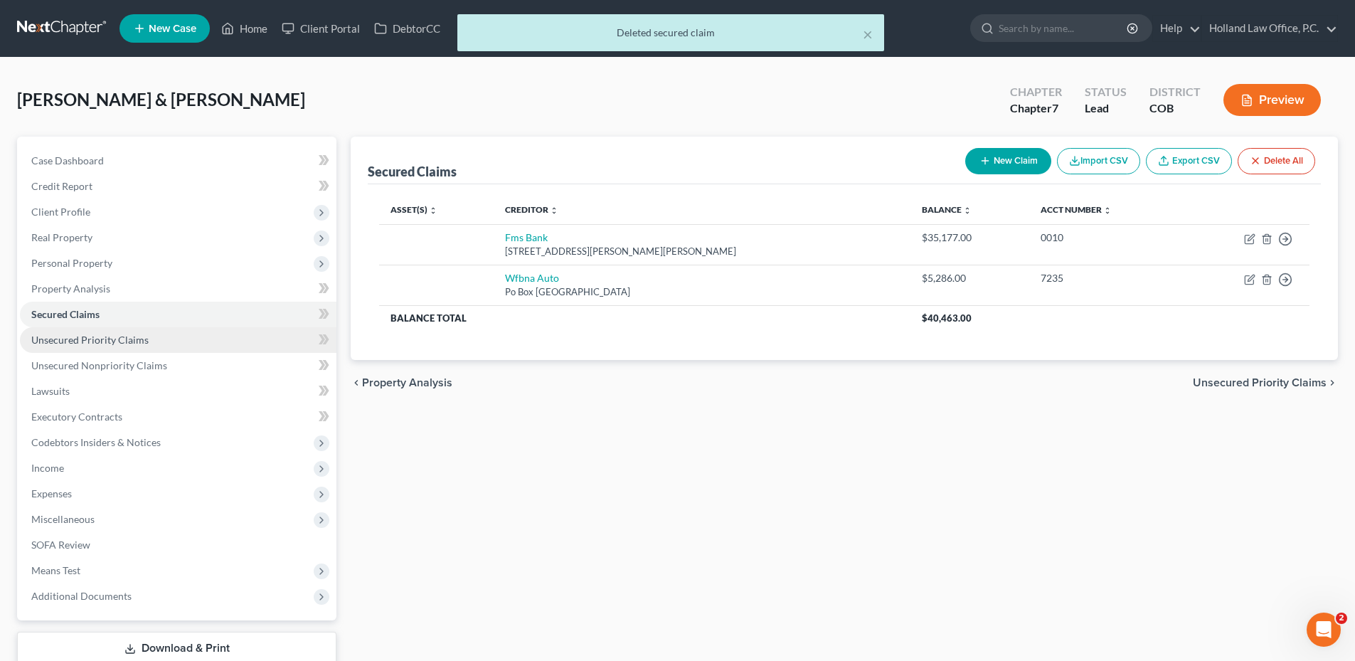
click at [115, 344] on span "Unsecured Priority Claims" at bounding box center [89, 340] width 117 height 12
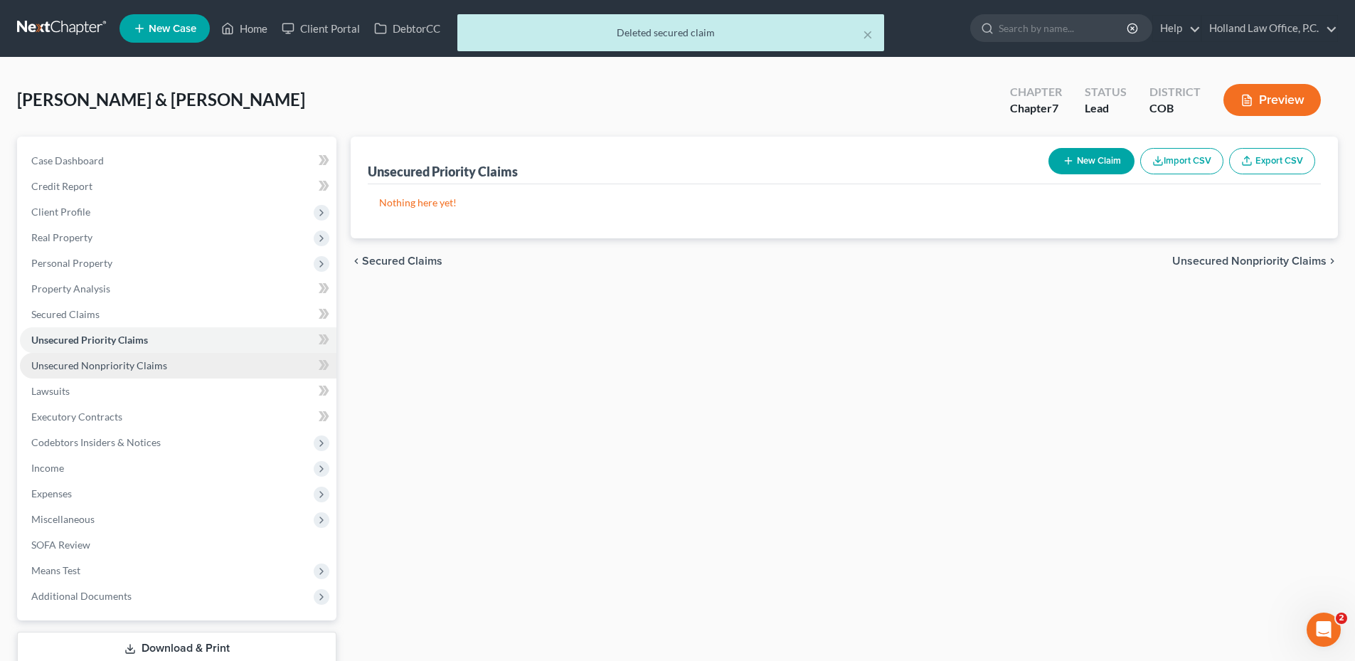
click at [137, 359] on span "Unsecured Nonpriority Claims" at bounding box center [99, 365] width 136 height 12
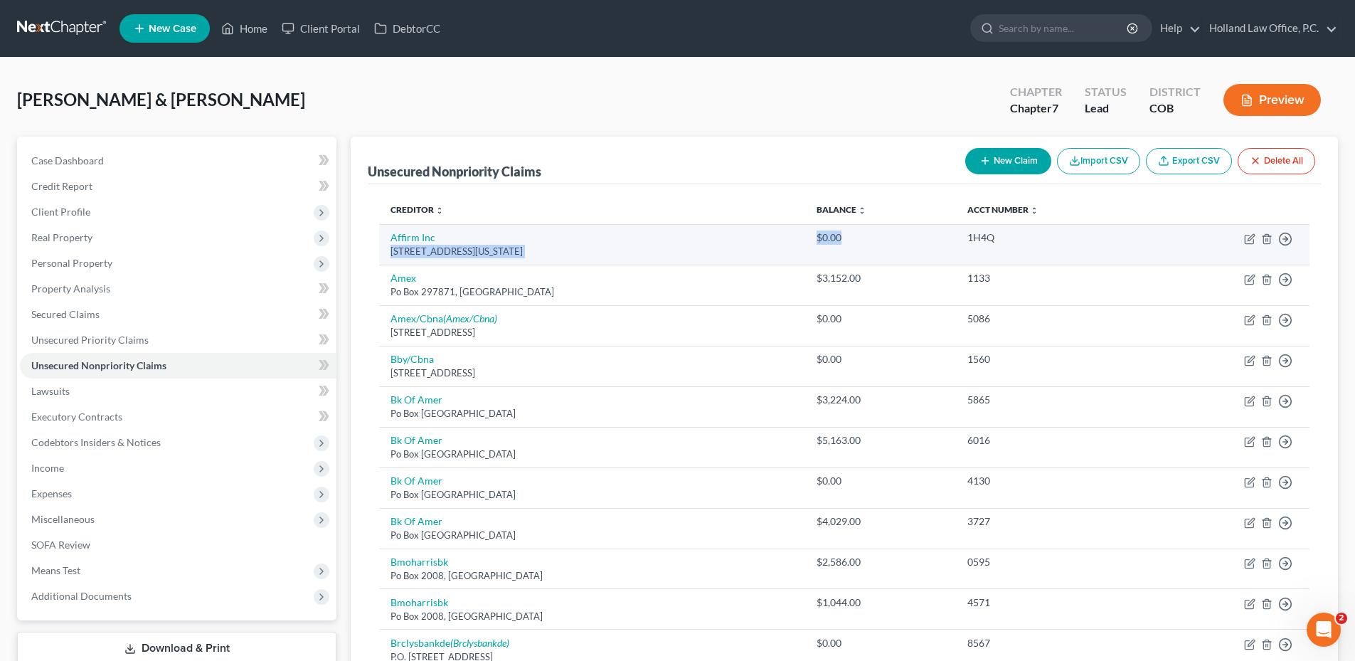
drag, startPoint x: 797, startPoint y: 233, endPoint x: 870, endPoint y: 236, distance: 73.3
click at [870, 236] on tr "Affirm Inc [STREET_ADDRESS][US_STATE] $0.00 1H4Q Move to D Move to E Move to G …" at bounding box center [844, 244] width 930 height 41
click at [870, 236] on div "$0.00" at bounding box center [880, 237] width 127 height 14
click at [406, 238] on link "Affirm Inc" at bounding box center [412, 237] width 45 height 12
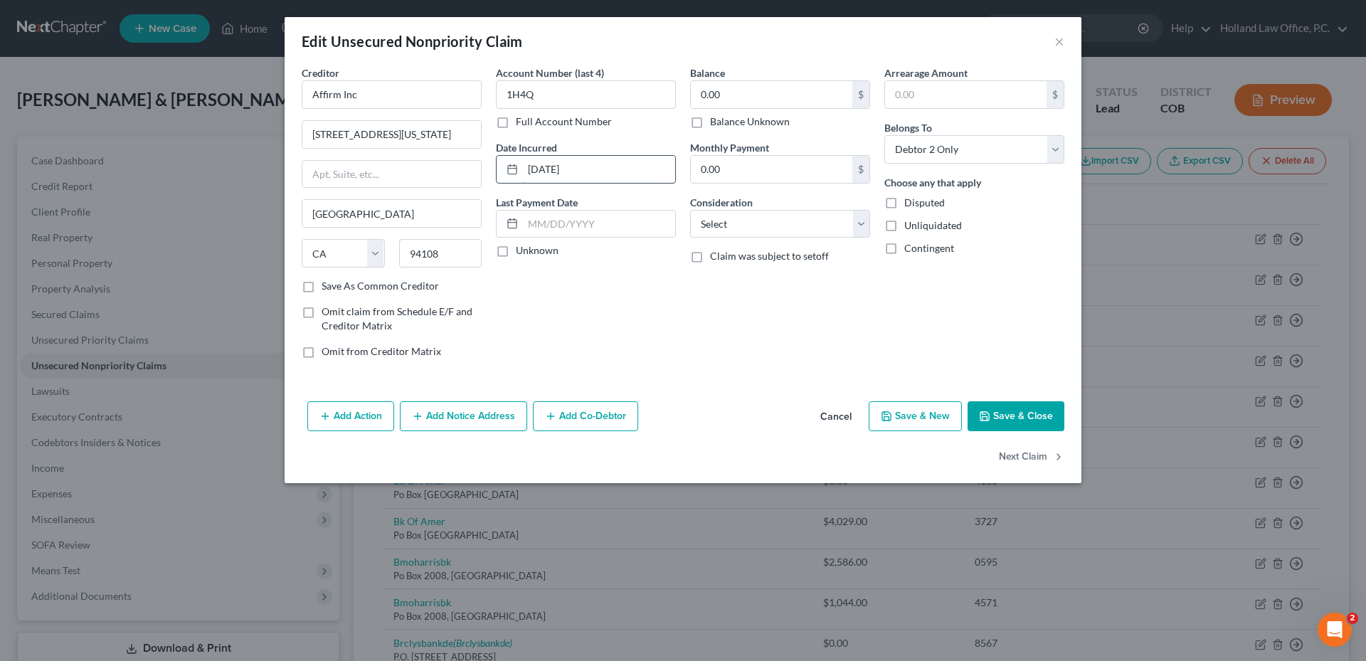
click at [598, 172] on input "[DATE]" at bounding box center [599, 169] width 152 height 27
click at [595, 172] on input "[DATE]" at bounding box center [599, 169] width 152 height 27
click at [596, 172] on input "[DATE]" at bounding box center [599, 169] width 152 height 27
click at [1023, 412] on button "Save & Close" at bounding box center [1015, 416] width 97 height 30
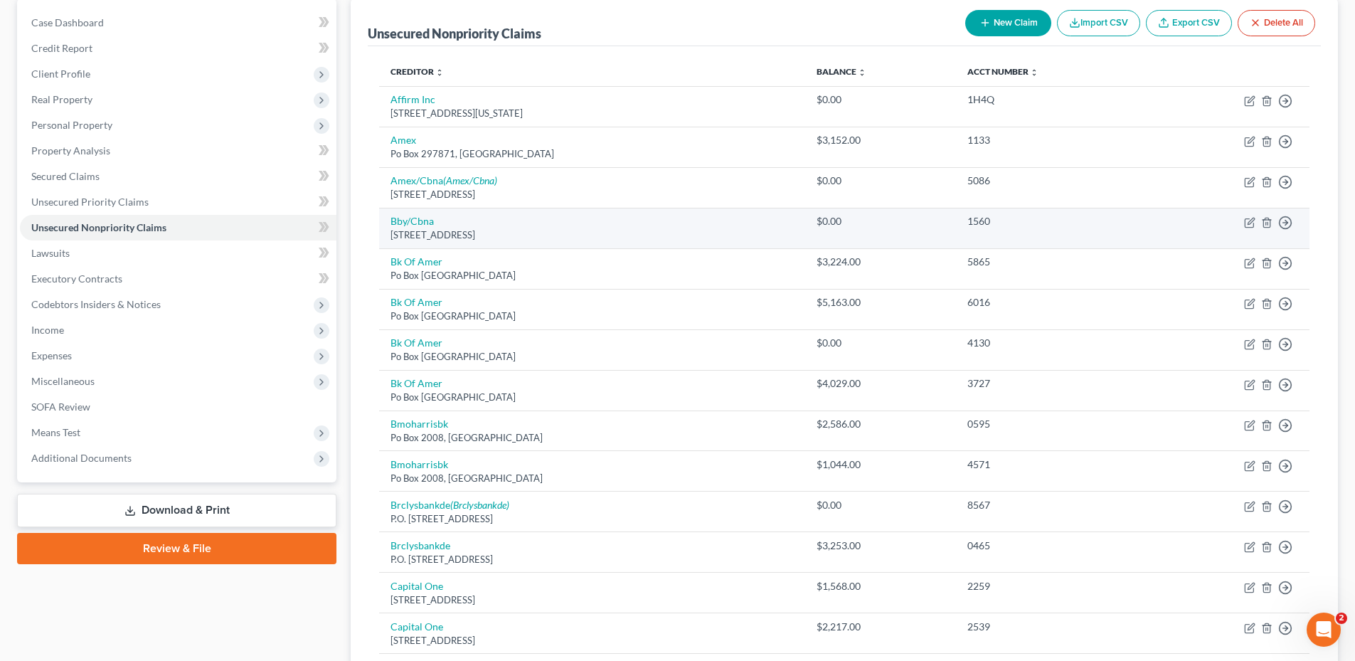
scroll to position [142, 0]
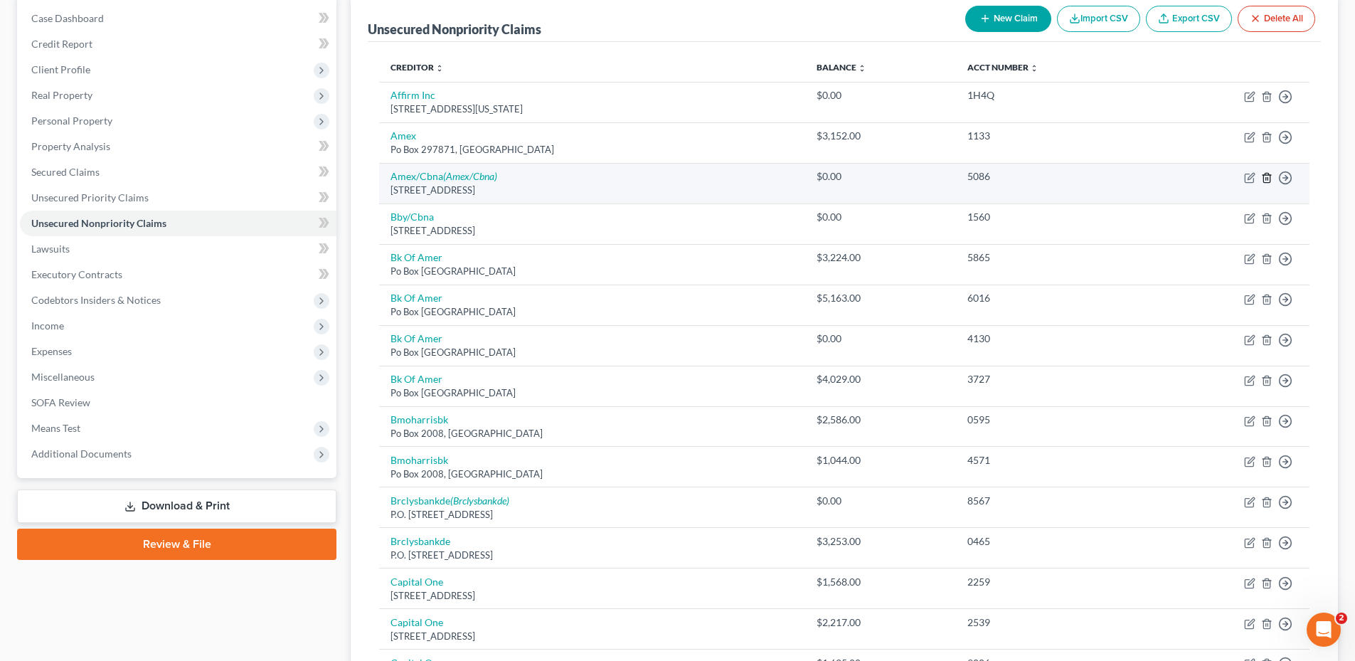
click at [1265, 181] on icon "button" at bounding box center [1266, 177] width 11 height 11
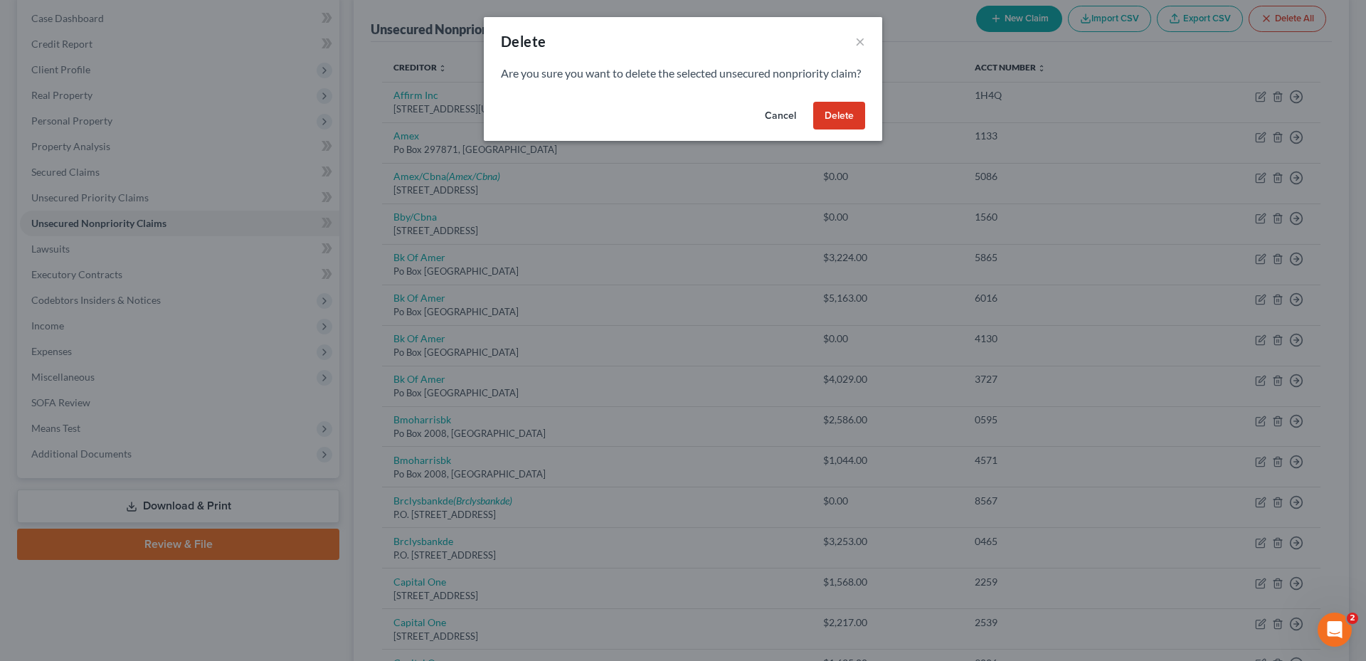
click at [858, 122] on button "Delete" at bounding box center [839, 116] width 52 height 28
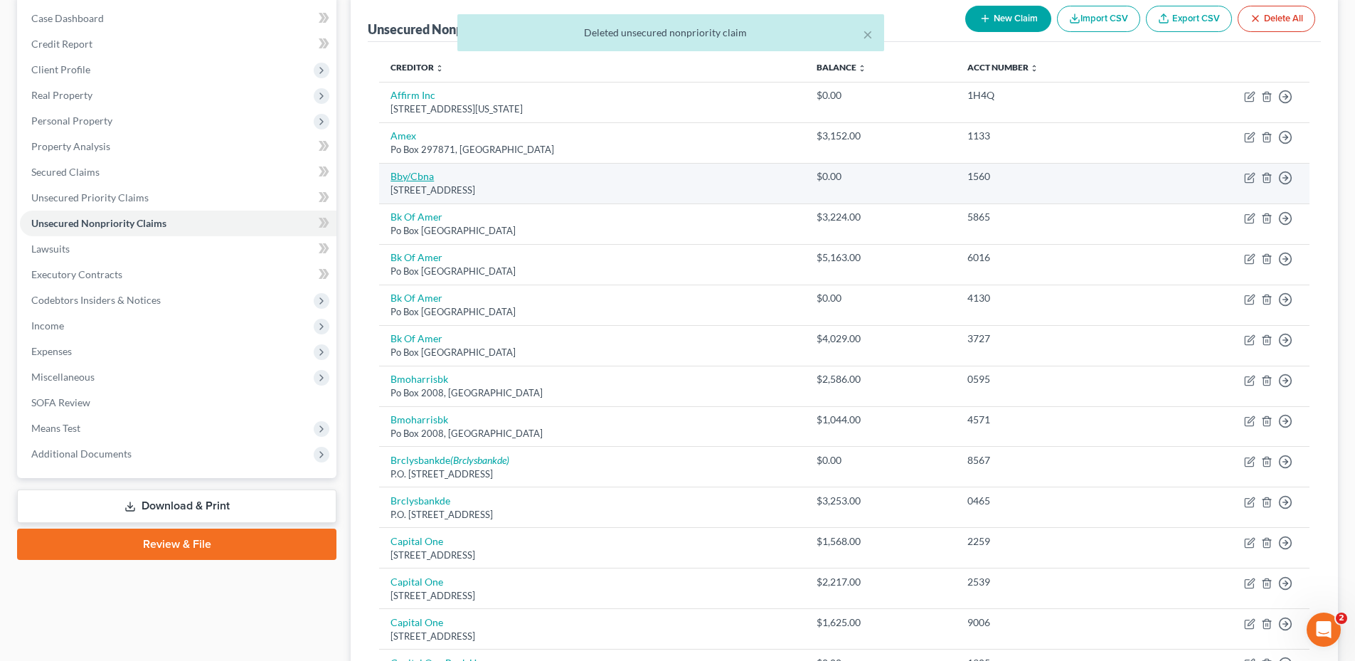
click at [413, 181] on link "Bby/Cbna" at bounding box center [411, 176] width 43 height 12
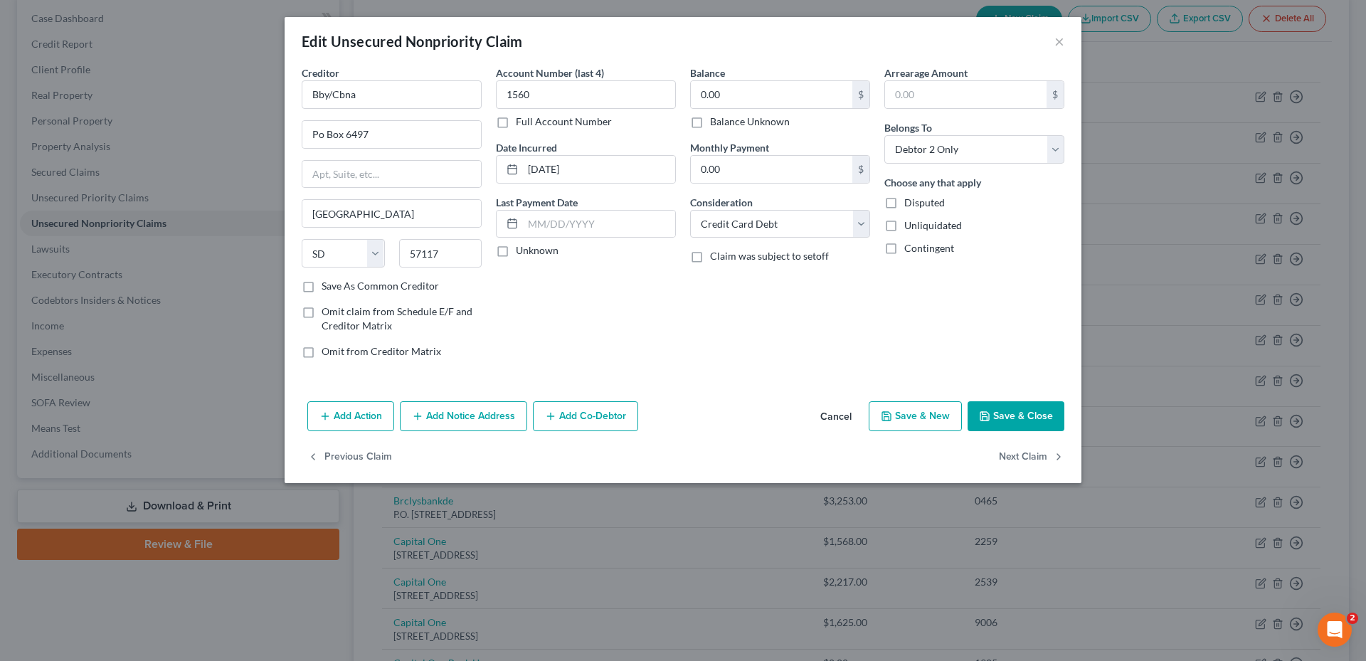
drag, startPoint x: 1026, startPoint y: 412, endPoint x: 1100, endPoint y: 400, distance: 74.8
click at [1027, 413] on button "Save & Close" at bounding box center [1015, 416] width 97 height 30
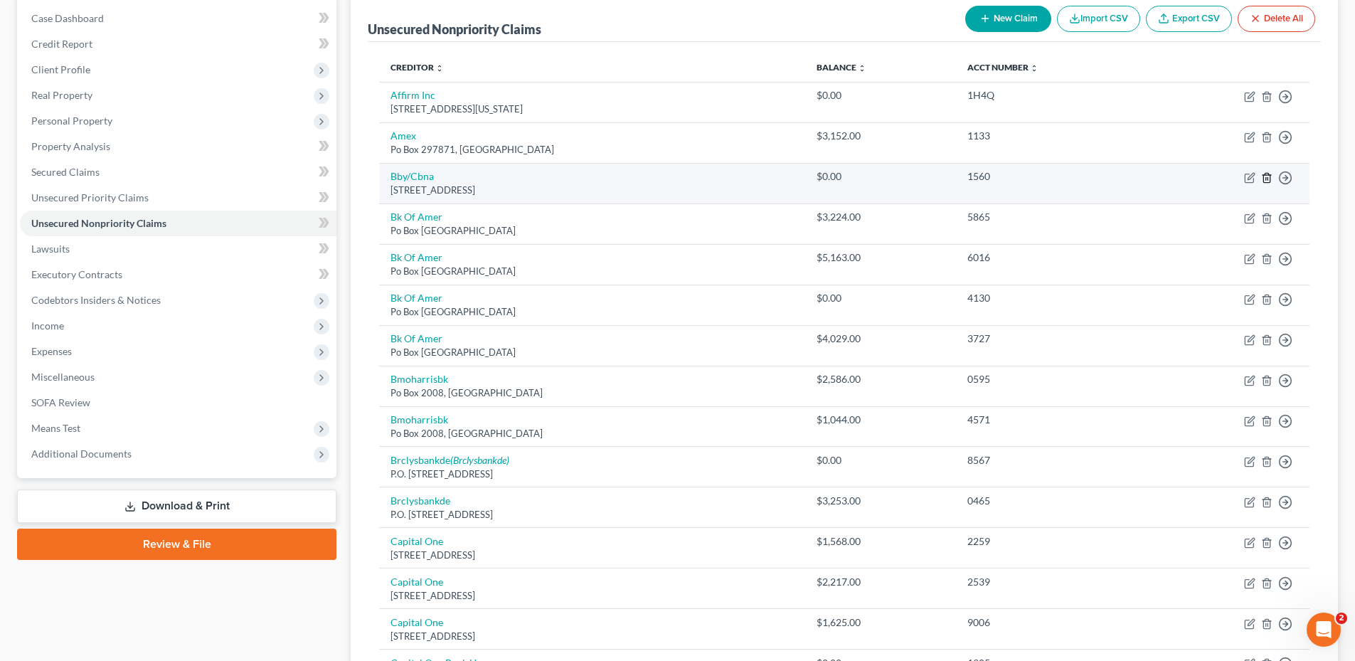
click at [1263, 180] on icon "button" at bounding box center [1266, 177] width 6 height 9
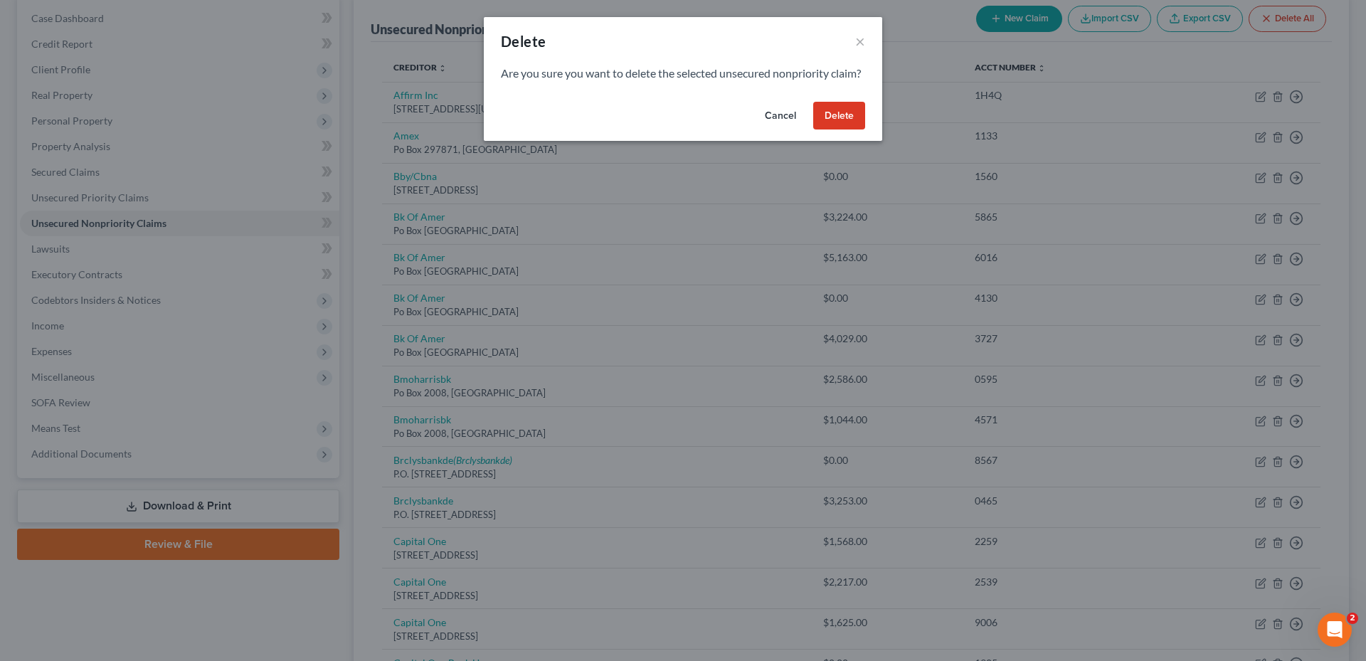
click at [847, 130] on button "Delete" at bounding box center [839, 116] width 52 height 28
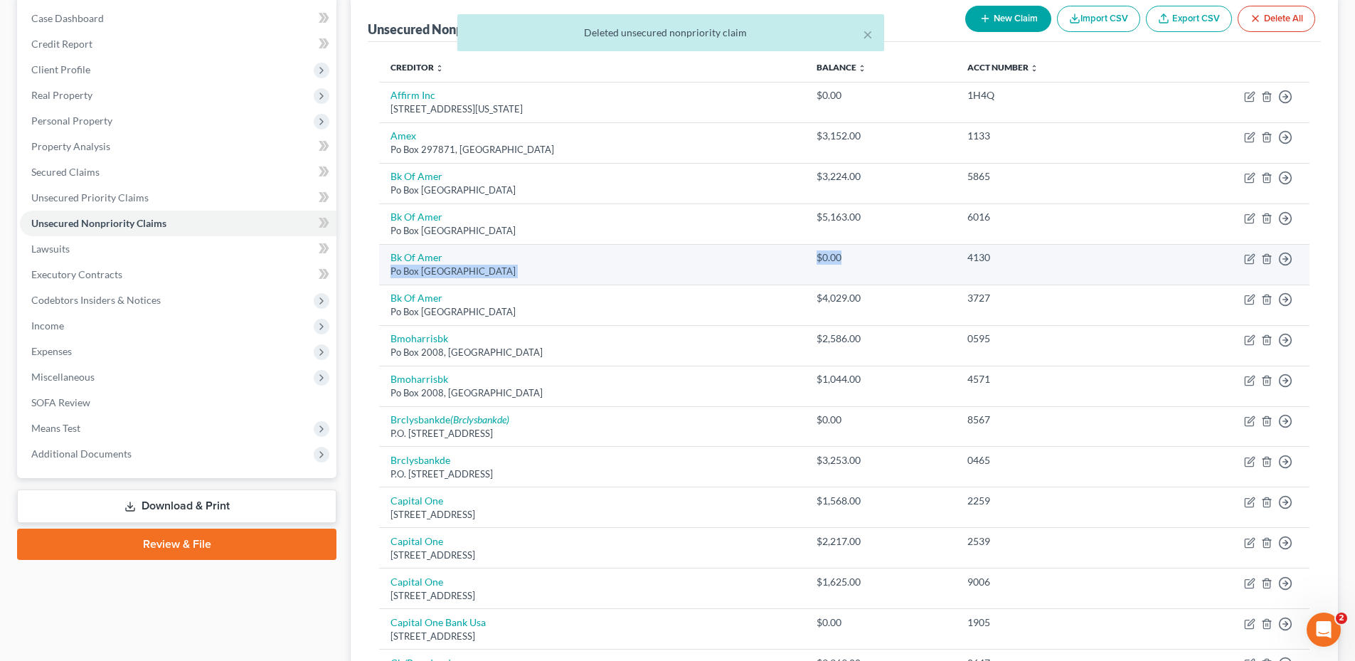
drag, startPoint x: 765, startPoint y: 260, endPoint x: 912, endPoint y: 257, distance: 147.2
click at [912, 257] on tr "Bk Of [GEOGRAPHIC_DATA] $0.00 4130 Move to D Move to E Move to G Move to Notice…" at bounding box center [844, 264] width 930 height 41
click at [912, 257] on div "$0.00" at bounding box center [880, 257] width 127 height 14
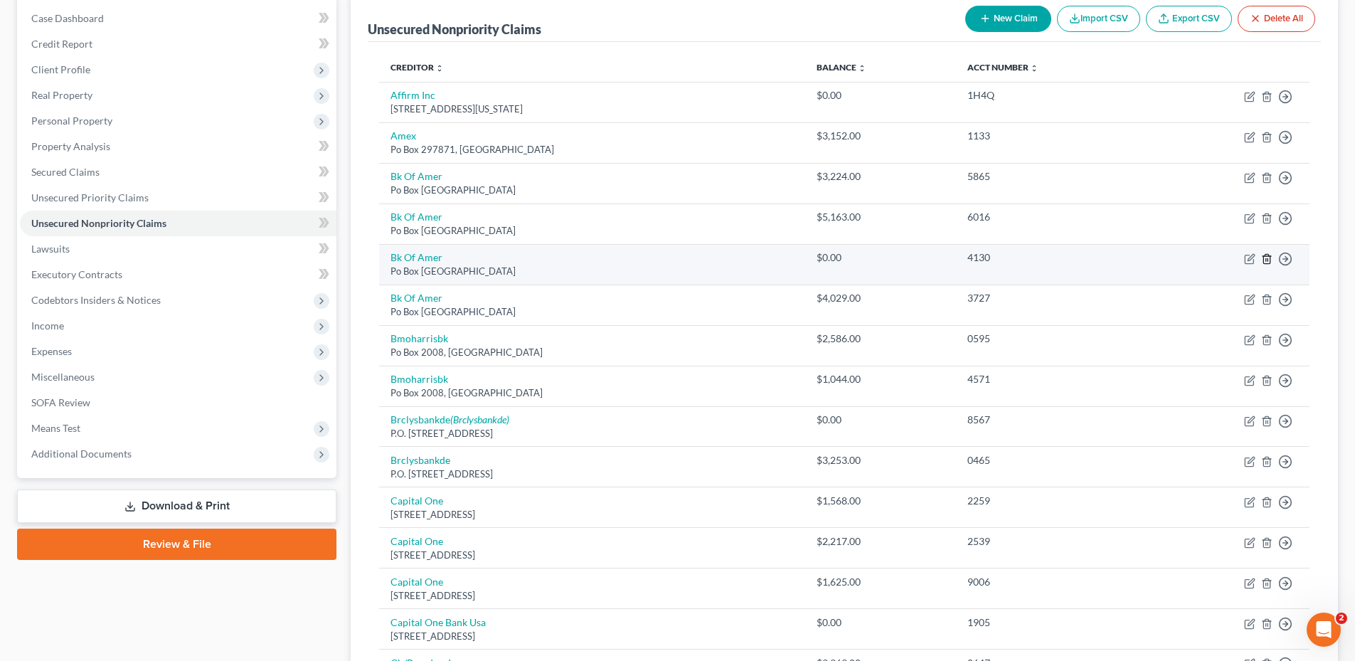
click at [1267, 260] on line "button" at bounding box center [1267, 259] width 0 height 3
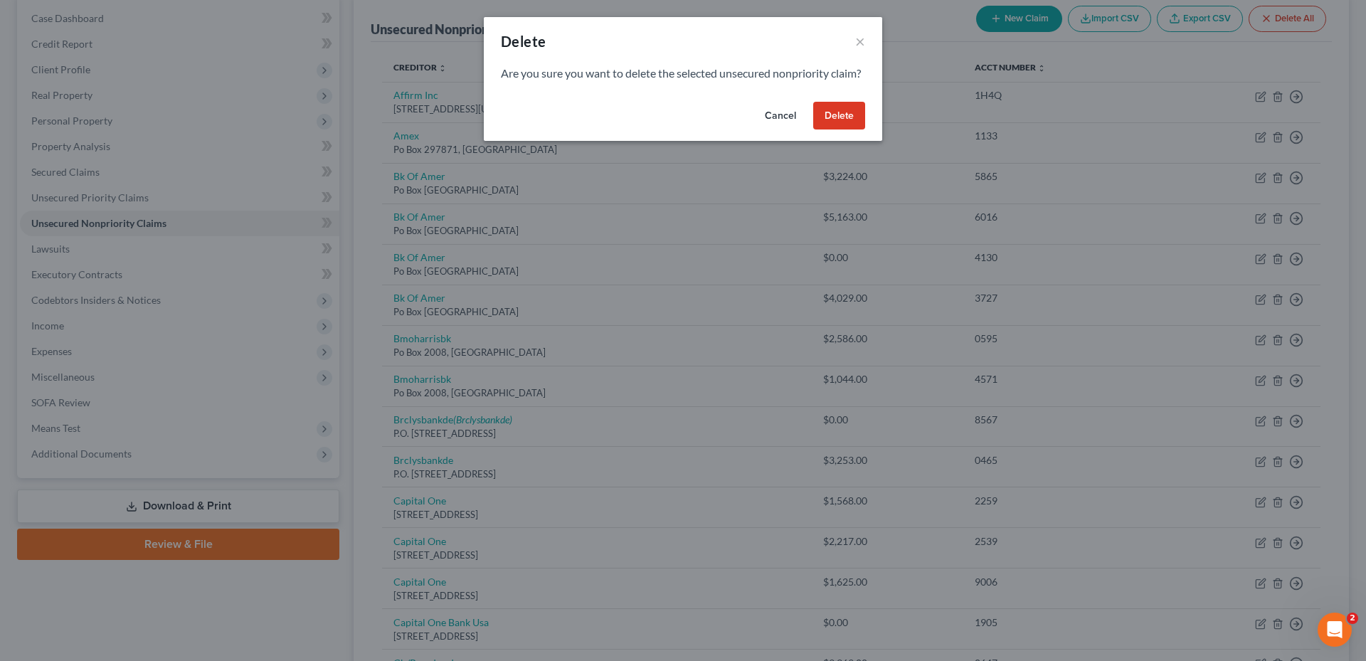
click at [847, 130] on button "Delete" at bounding box center [839, 116] width 52 height 28
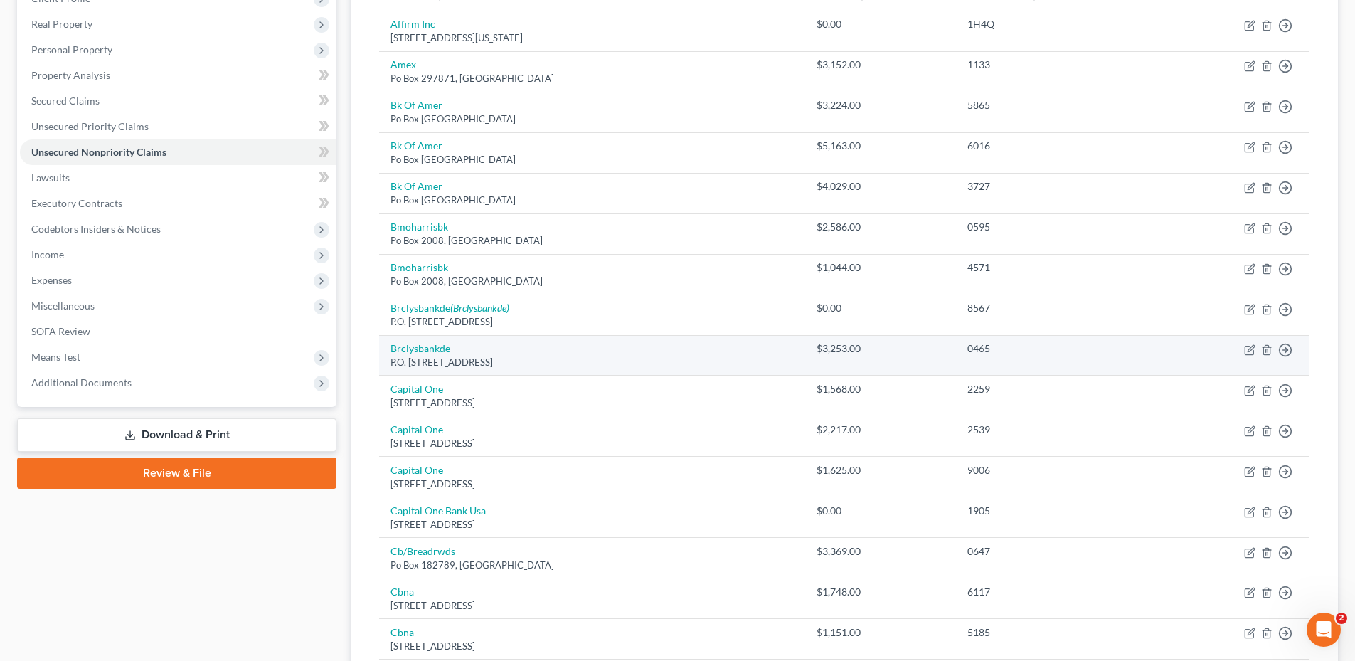
scroll to position [285, 0]
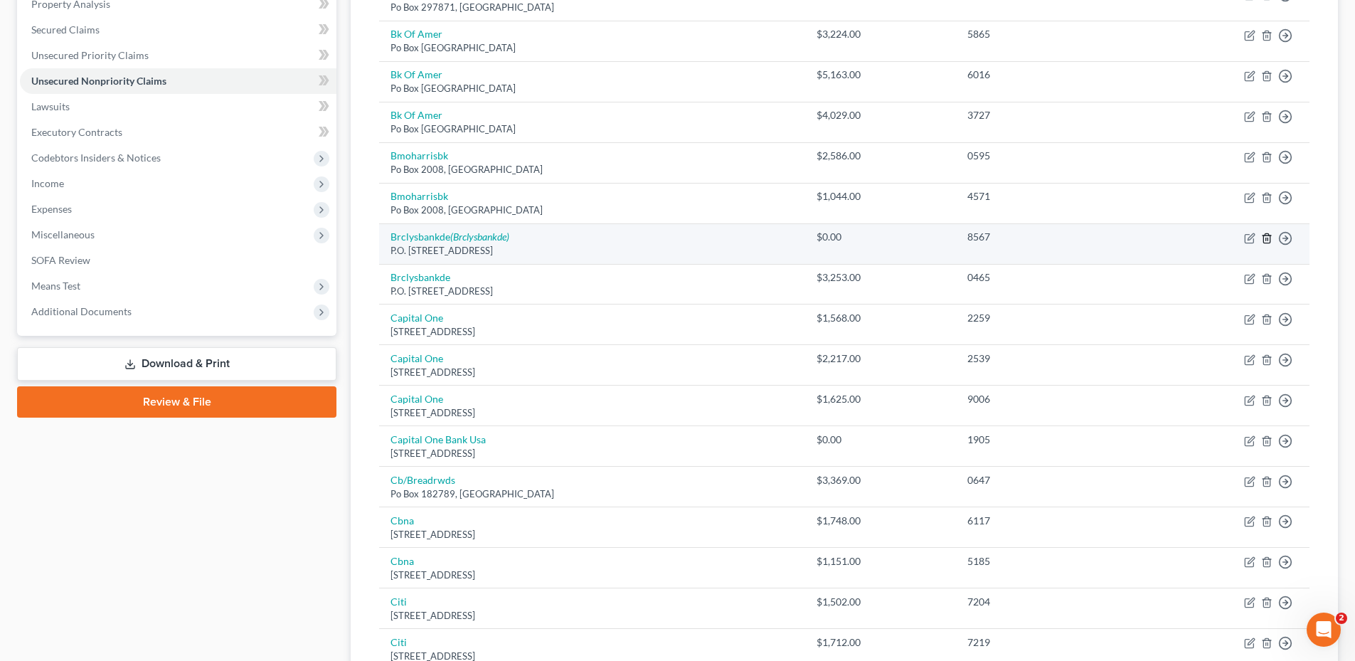
click at [1266, 238] on line "button" at bounding box center [1266, 239] width 0 height 3
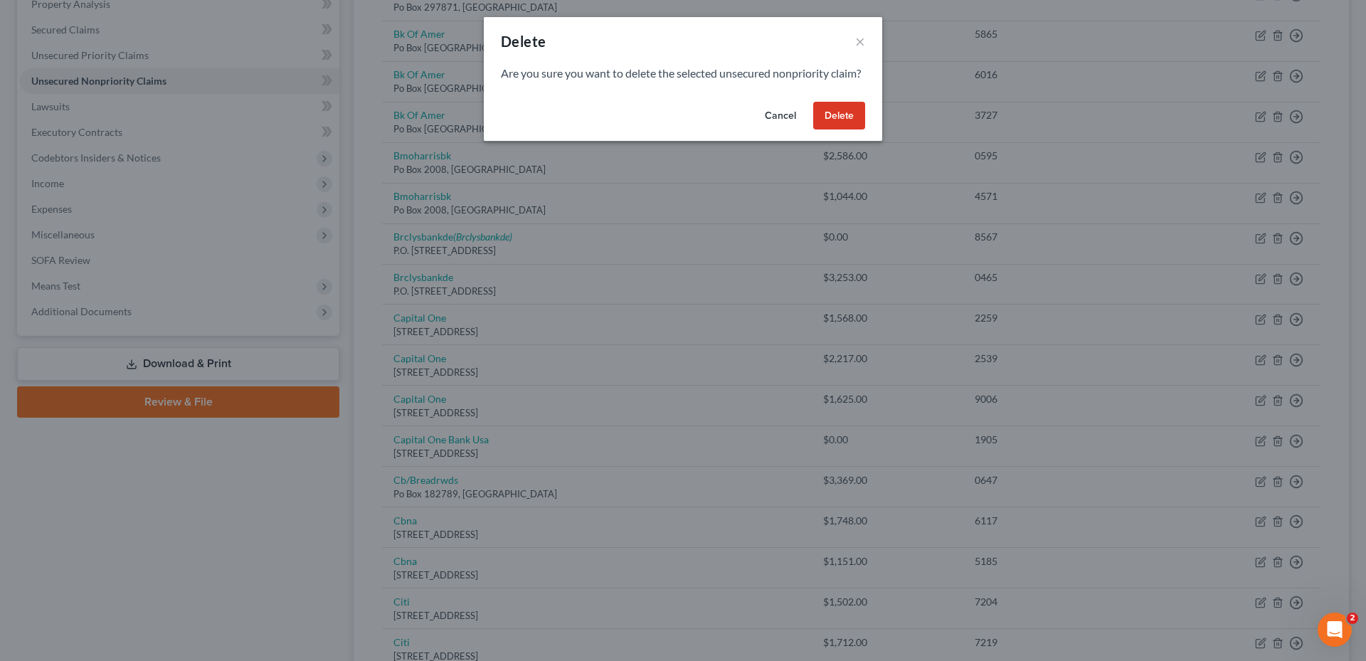
click at [832, 130] on button "Delete" at bounding box center [839, 116] width 52 height 28
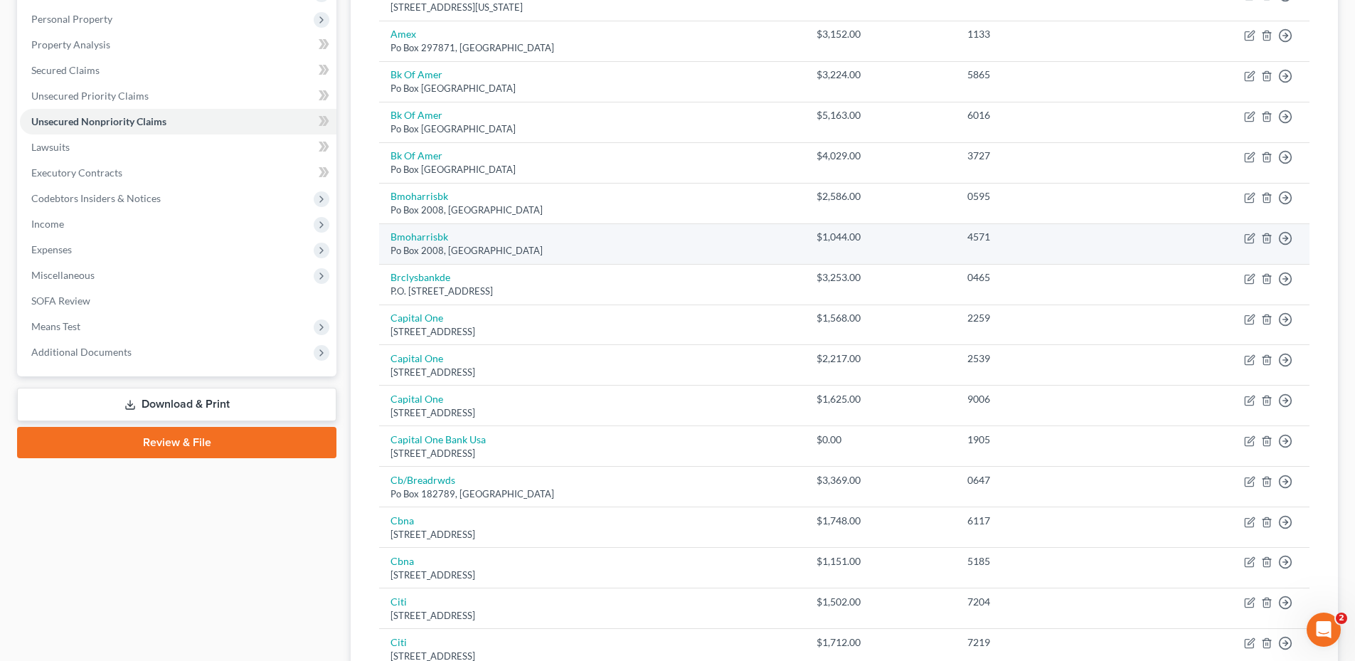
scroll to position [250, 0]
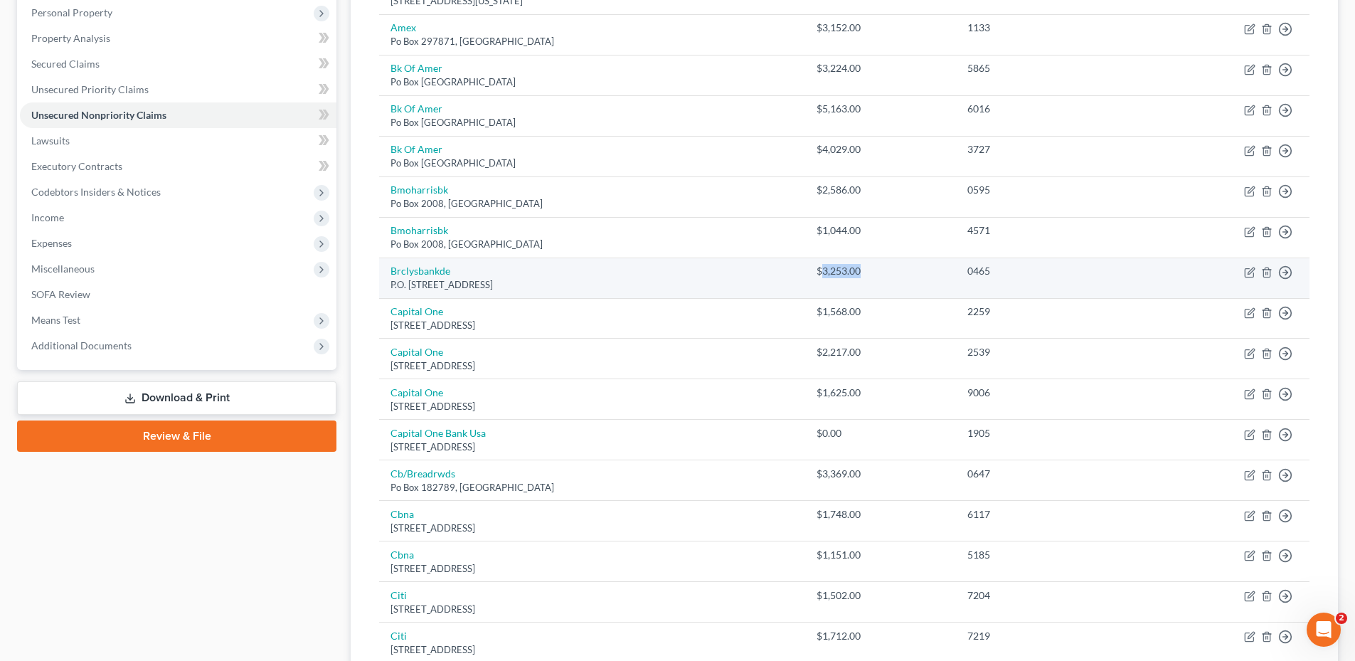
drag, startPoint x: 834, startPoint y: 276, endPoint x: 895, endPoint y: 278, distance: 61.2
click at [895, 278] on div "$3,253.00" at bounding box center [880, 271] width 127 height 14
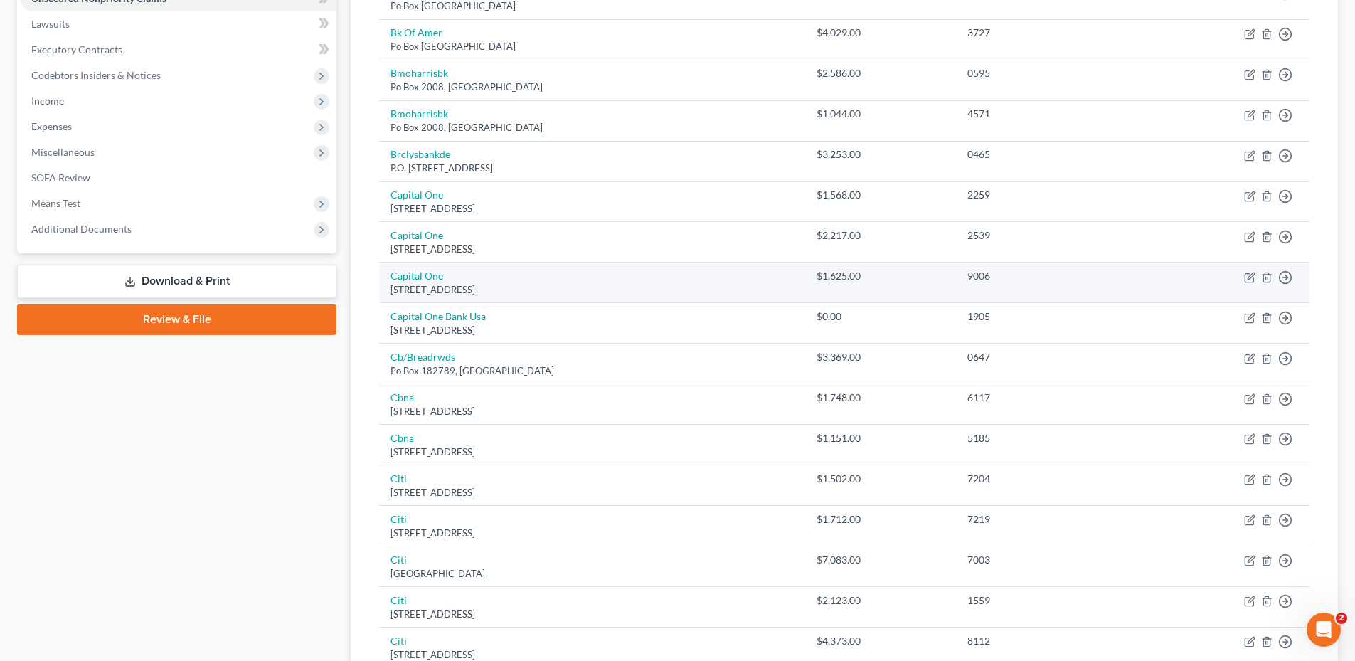
scroll to position [393, 0]
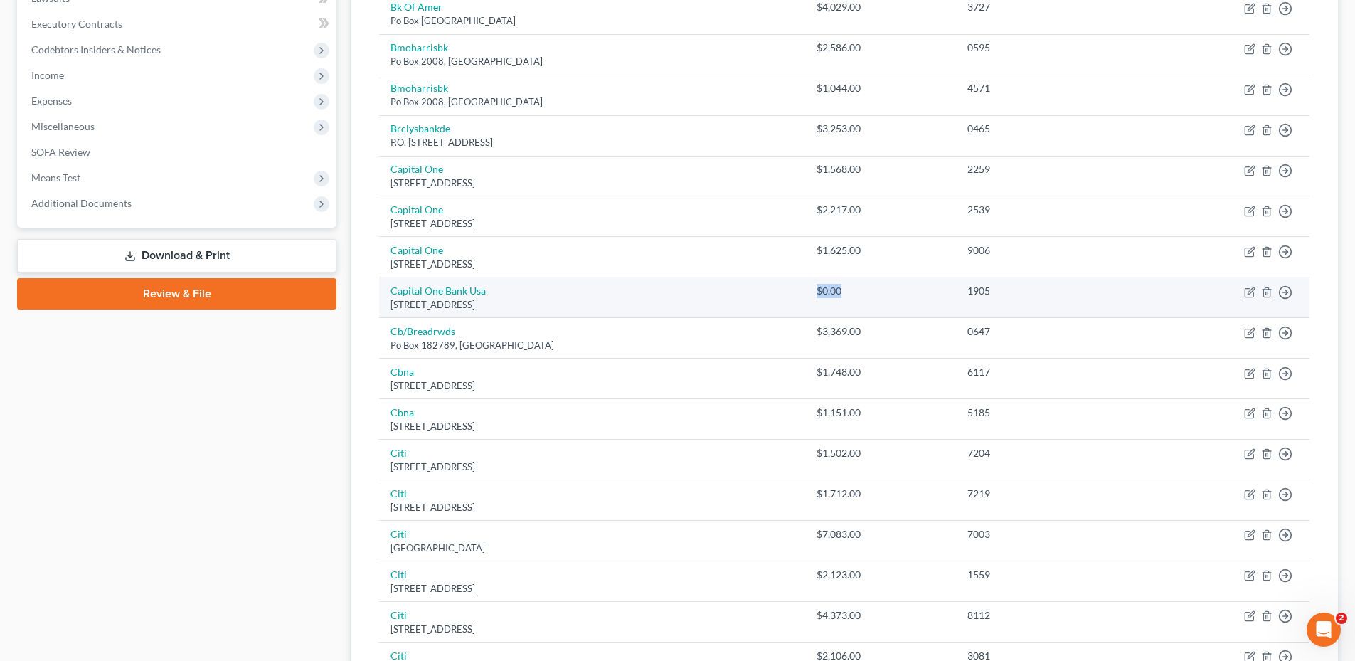
drag, startPoint x: 852, startPoint y: 291, endPoint x: 883, endPoint y: 291, distance: 30.6
click at [883, 291] on td "$0.00" at bounding box center [880, 297] width 150 height 41
click at [883, 291] on div "$0.00" at bounding box center [880, 291] width 127 height 14
click at [1270, 290] on icon "button" at bounding box center [1266, 291] width 6 height 9
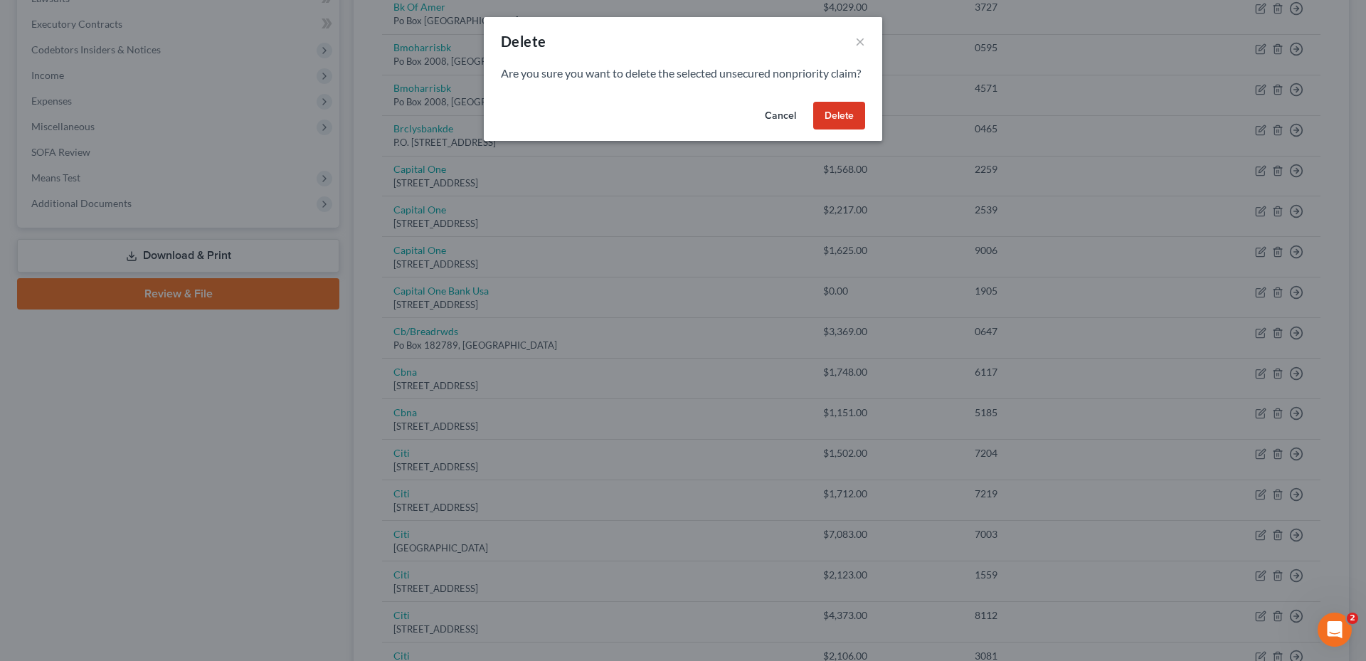
click at [858, 130] on button "Delete" at bounding box center [839, 116] width 52 height 28
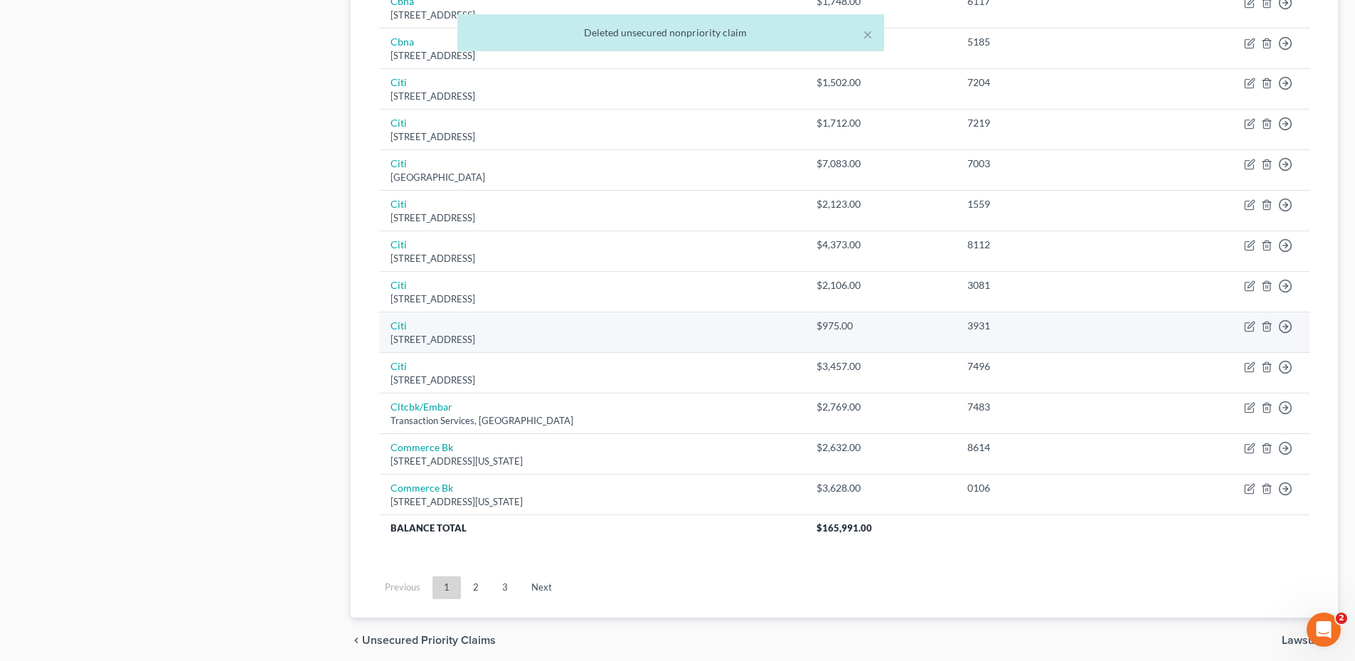
scroll to position [748, 0]
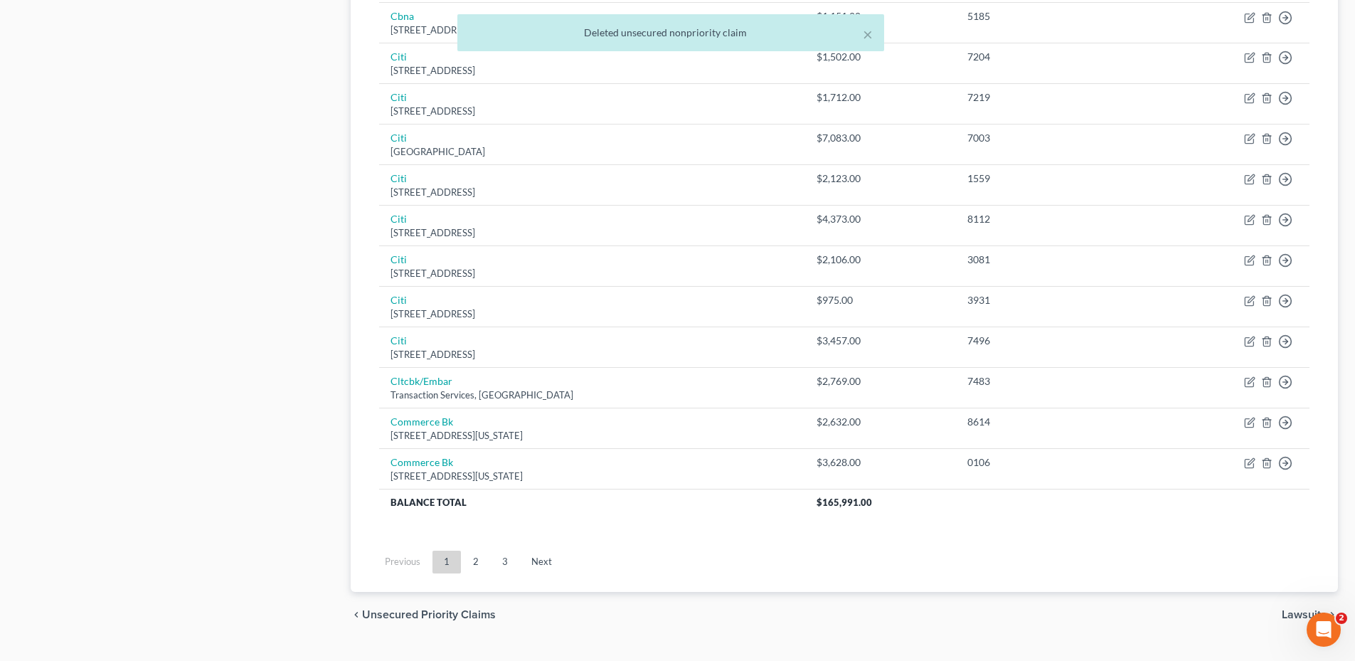
click at [475, 558] on link "2" at bounding box center [476, 562] width 28 height 23
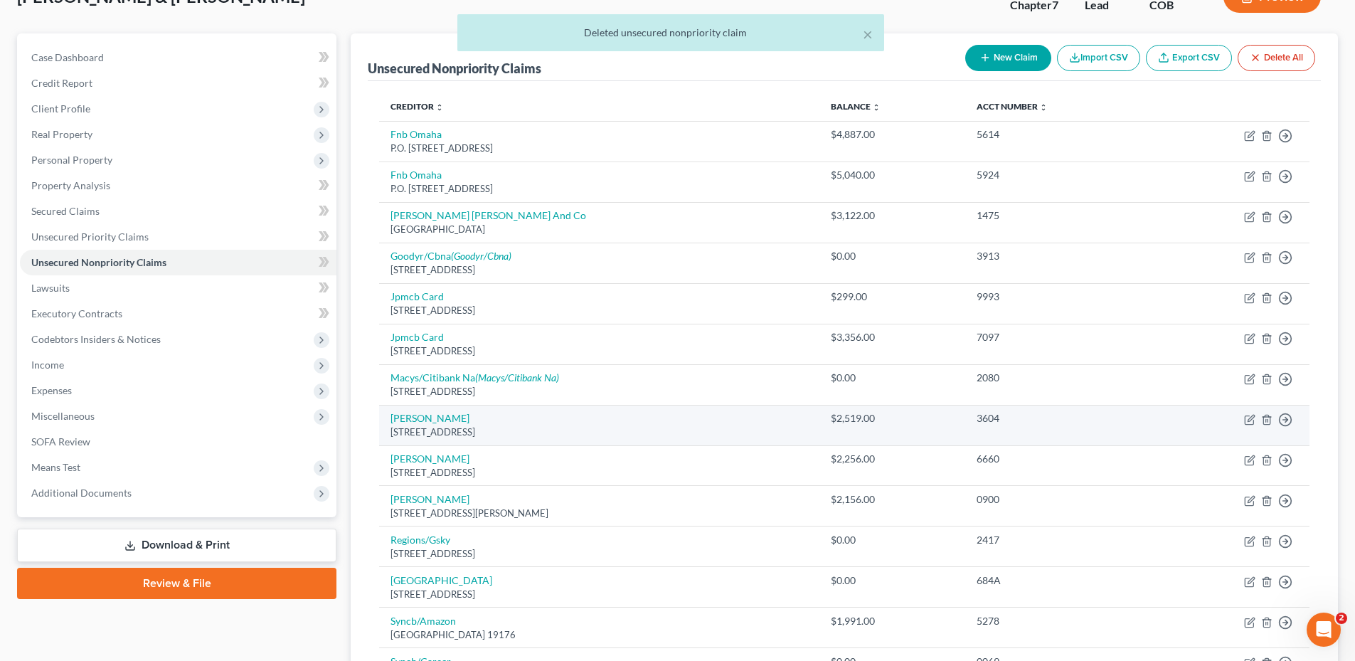
scroll to position [0, 0]
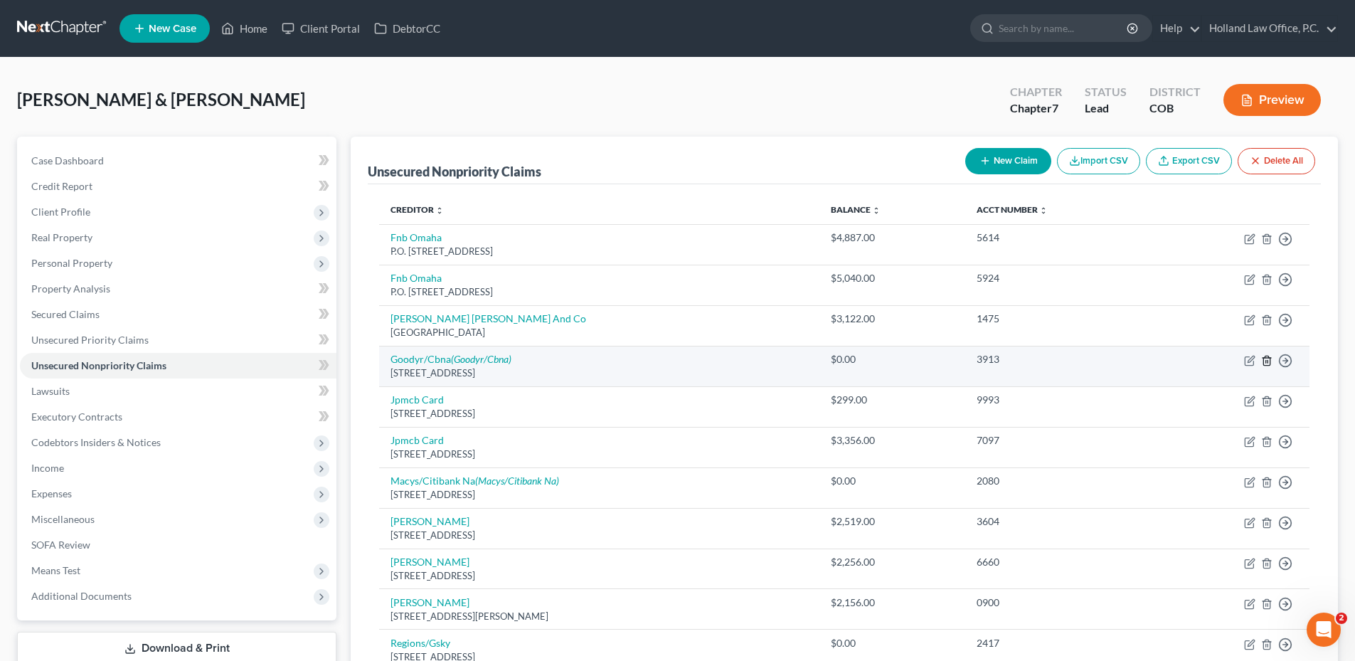
click at [1262, 357] on icon "button" at bounding box center [1266, 360] width 11 height 11
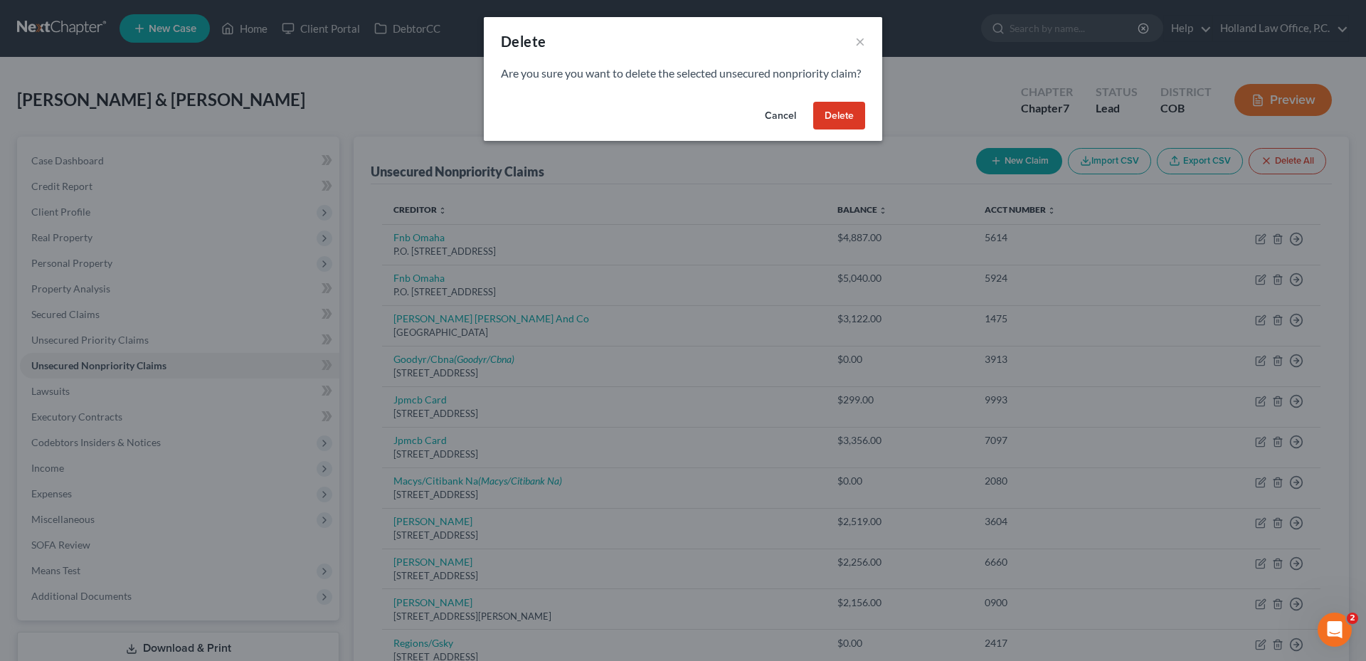
click at [844, 128] on button "Delete" at bounding box center [839, 116] width 52 height 28
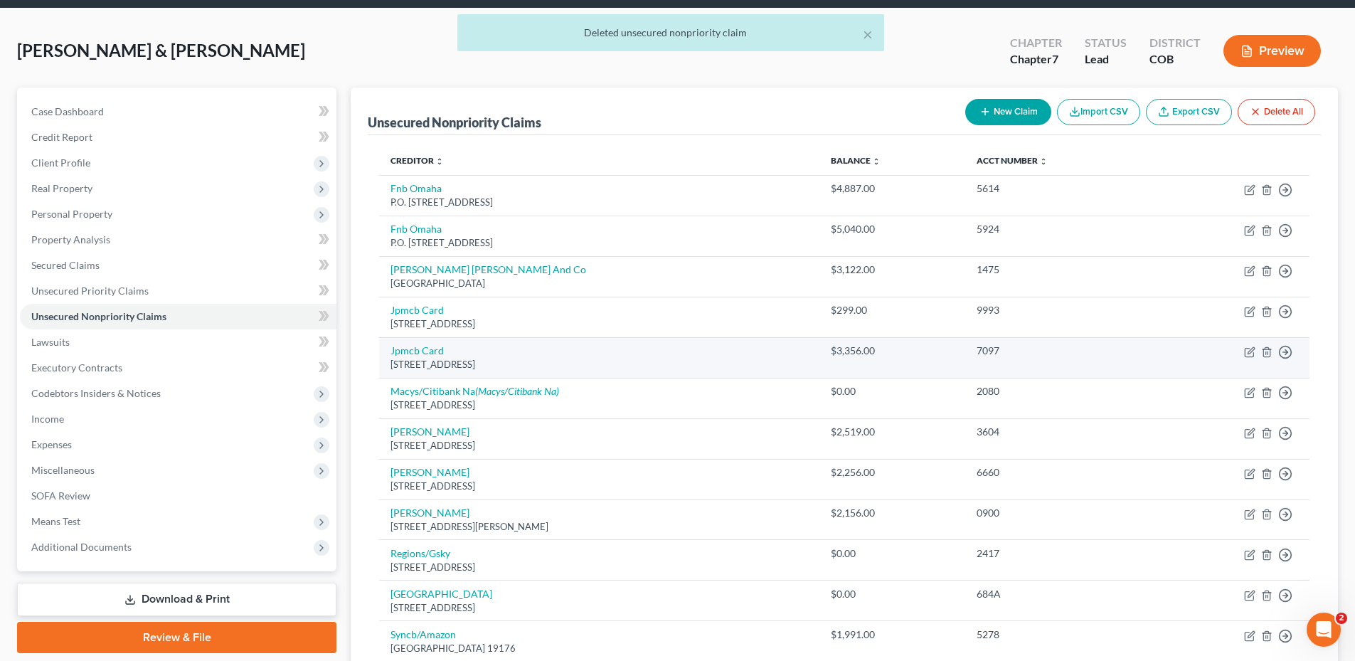
scroll to position [71, 0]
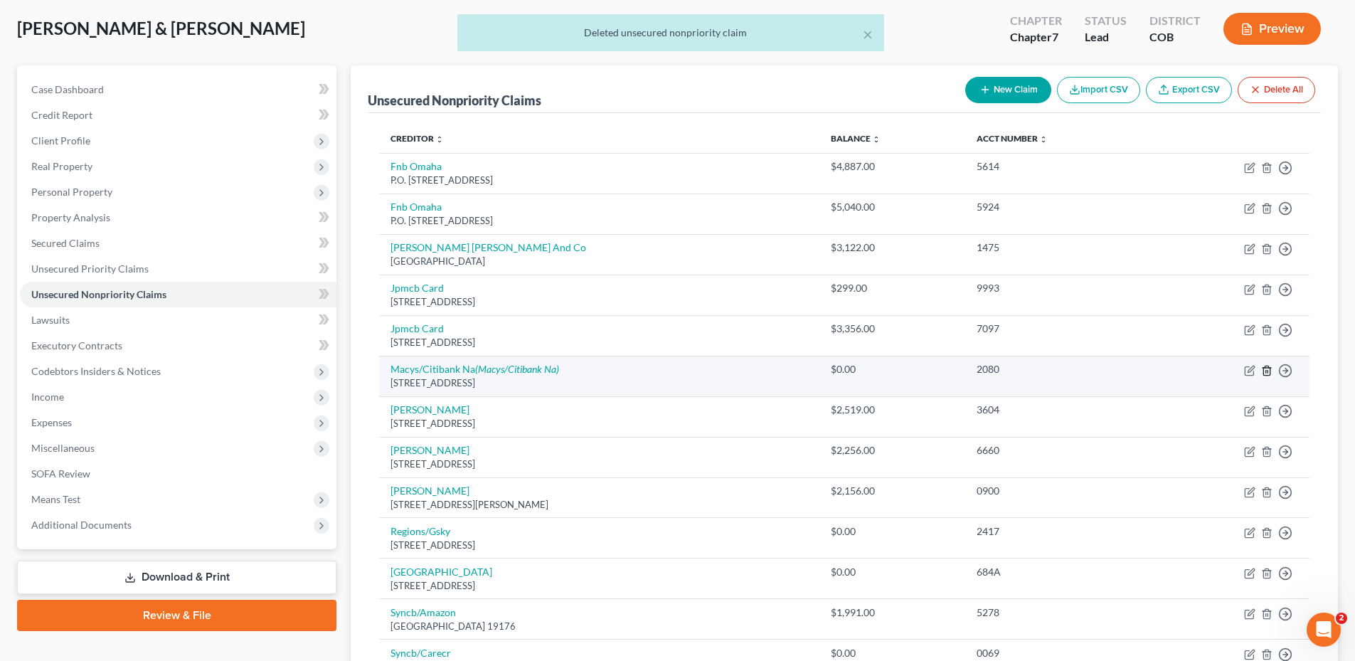
click at [1263, 375] on icon "button" at bounding box center [1266, 370] width 6 height 9
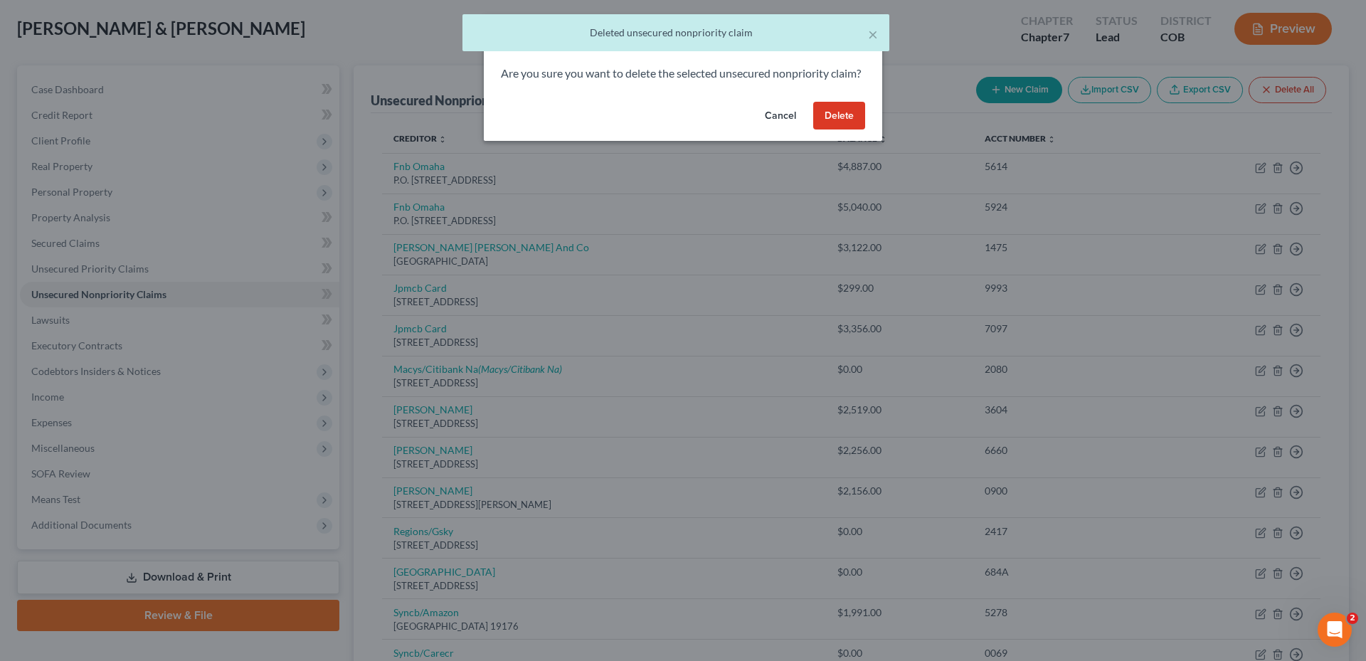
click at [854, 130] on button "Delete" at bounding box center [839, 116] width 52 height 28
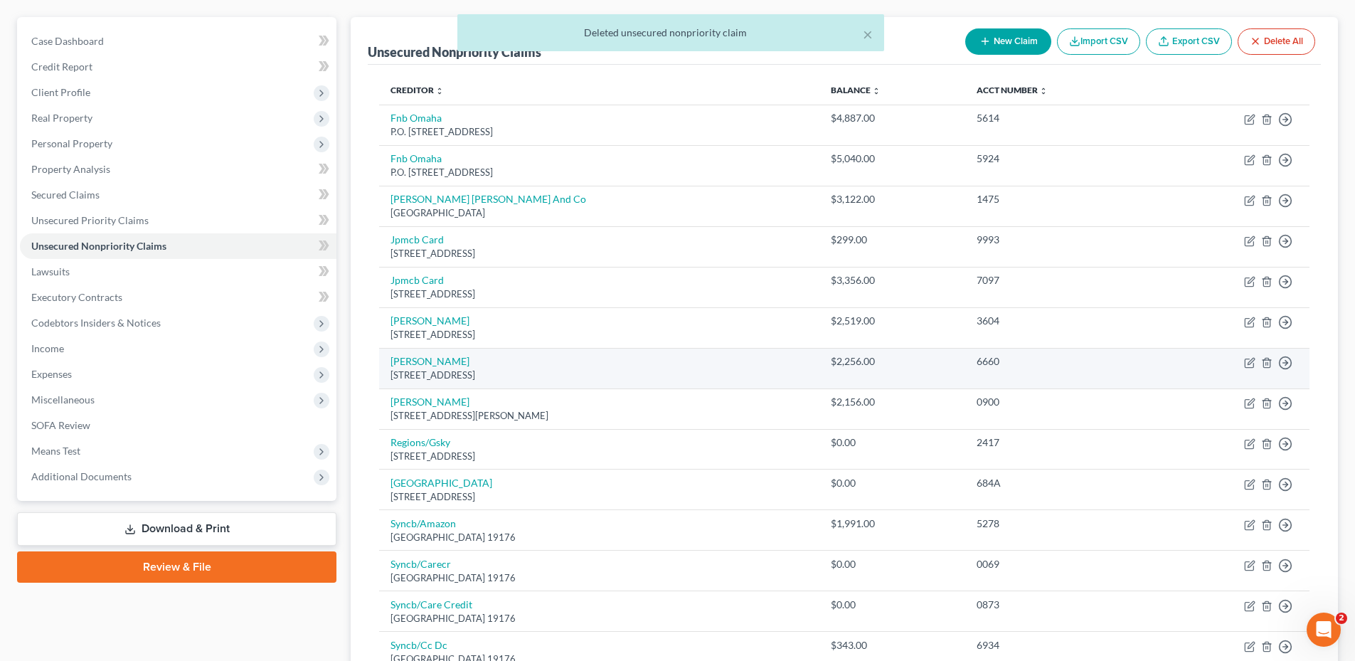
scroll to position [142, 0]
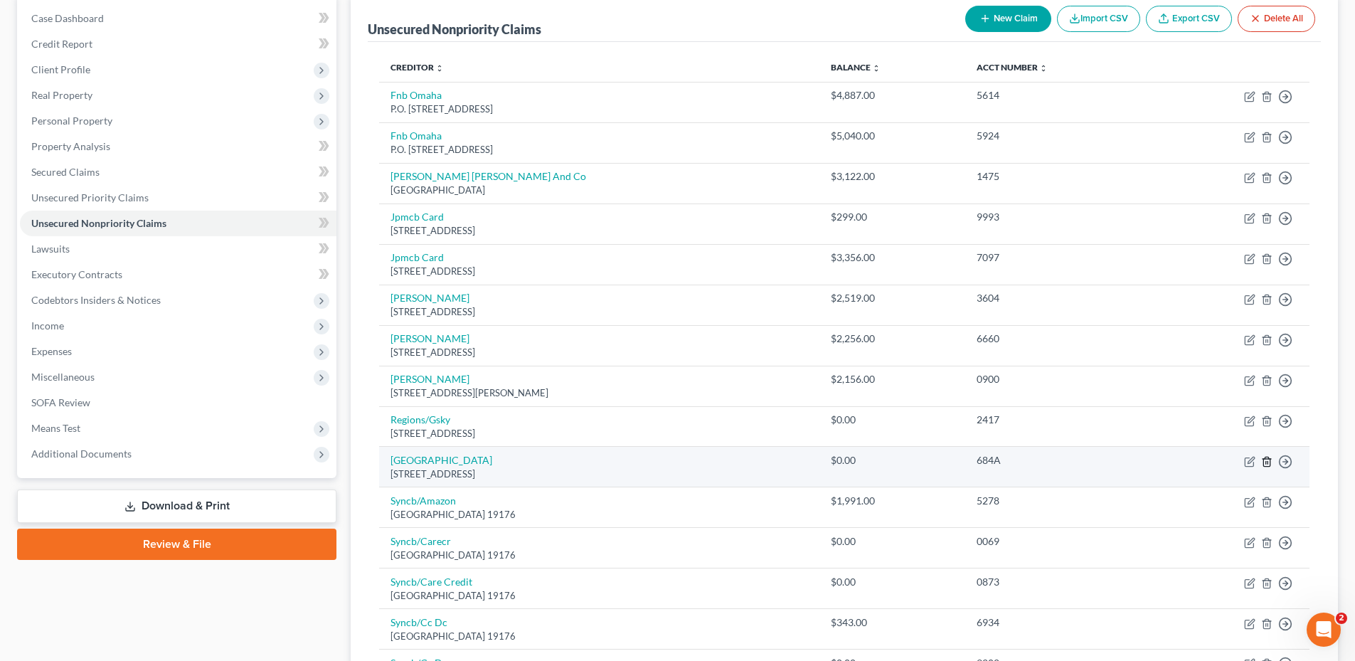
click at [1271, 462] on icon "button" at bounding box center [1266, 461] width 11 height 11
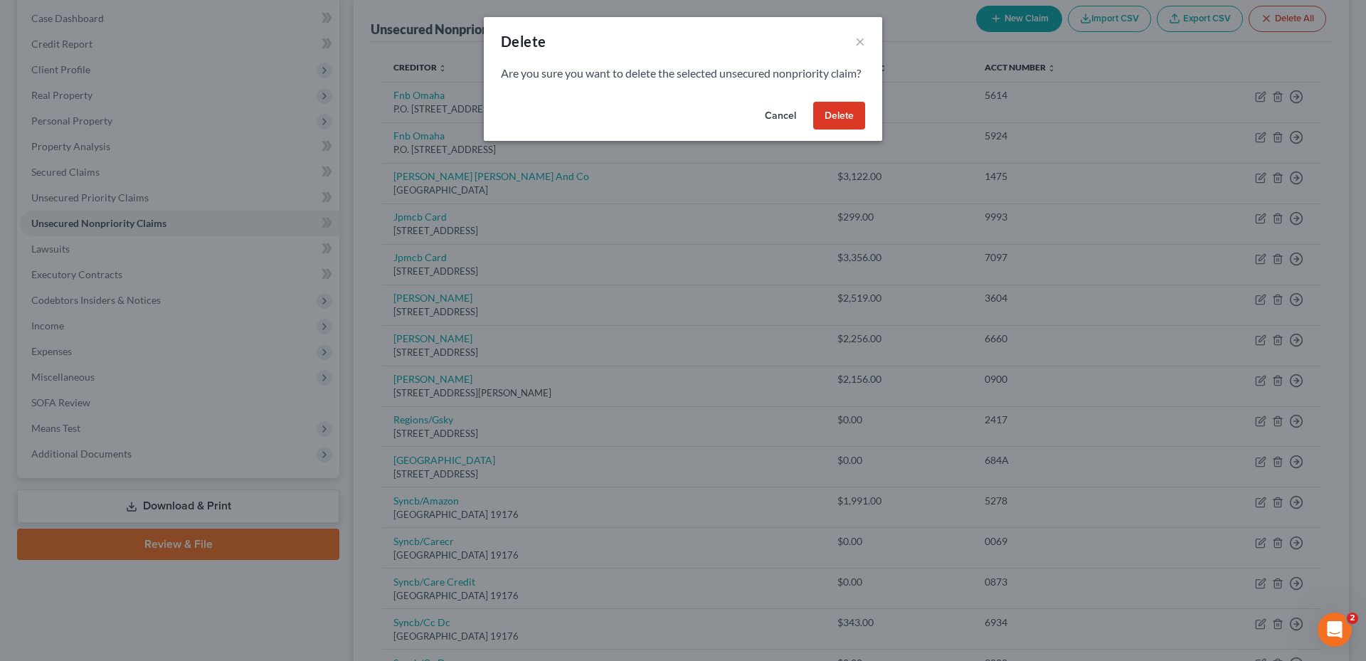
click at [847, 130] on button "Delete" at bounding box center [839, 116] width 52 height 28
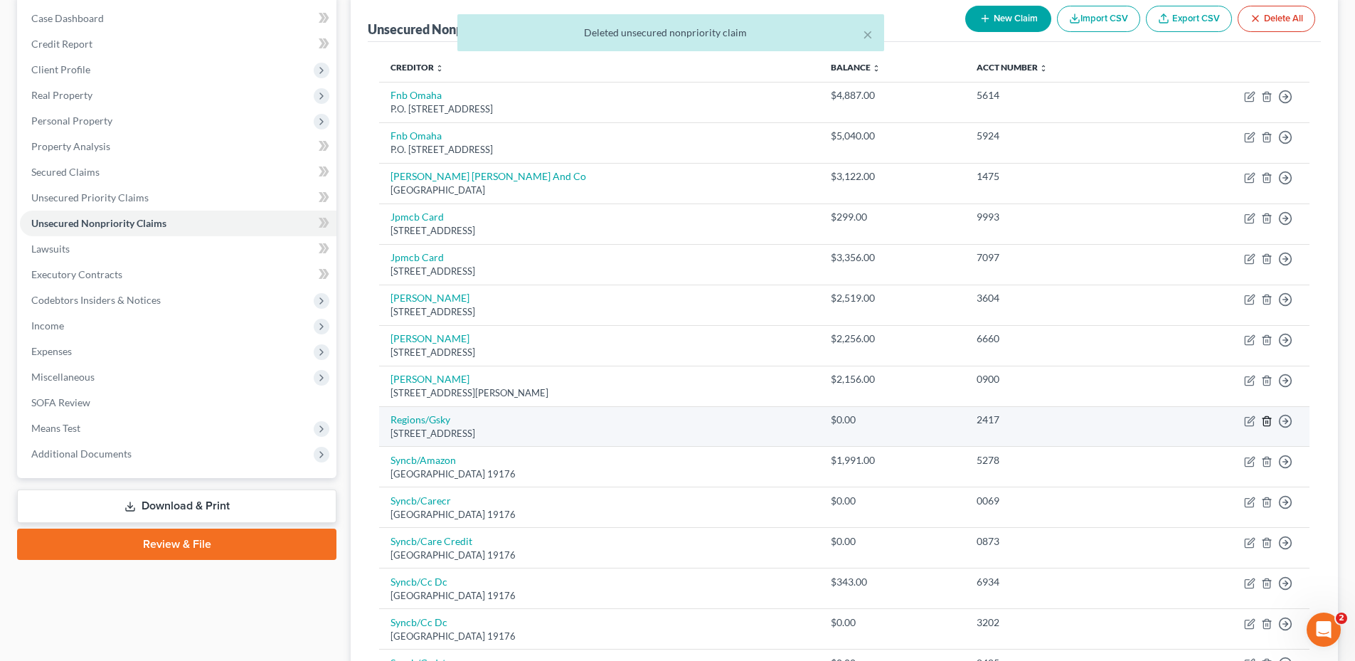
click at [1265, 421] on icon "button" at bounding box center [1266, 420] width 11 height 11
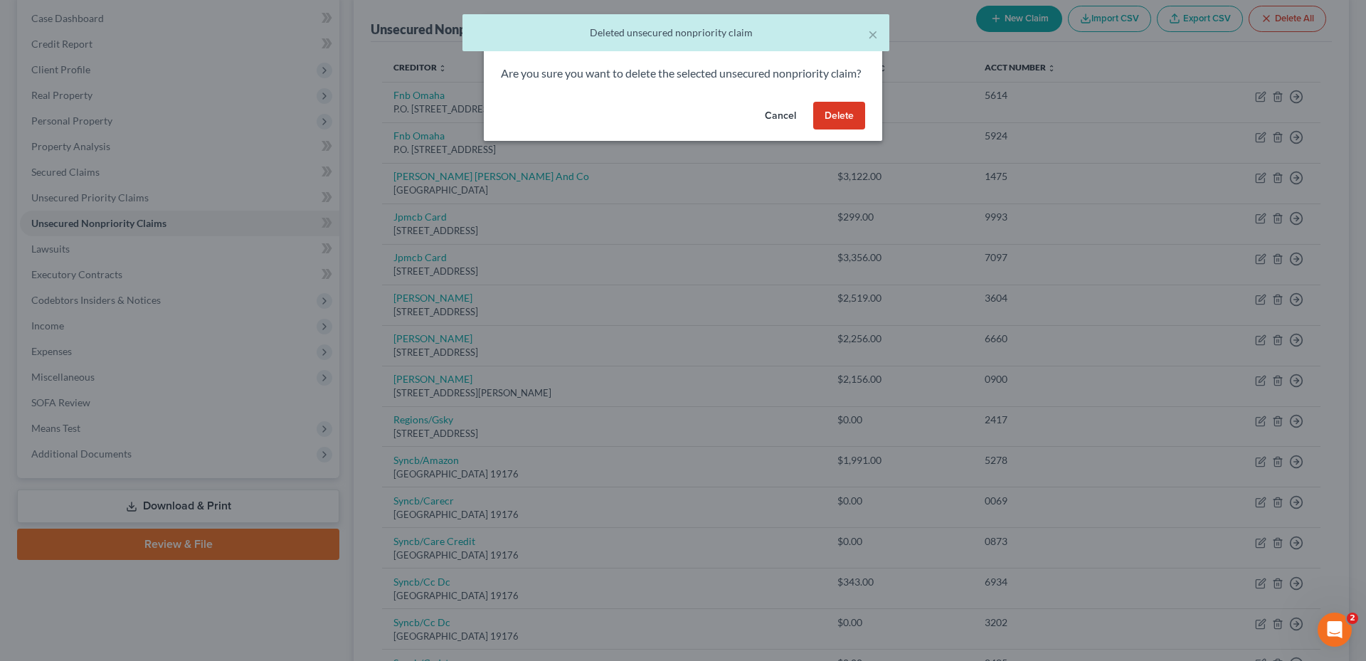
click at [834, 129] on button "Delete" at bounding box center [839, 116] width 52 height 28
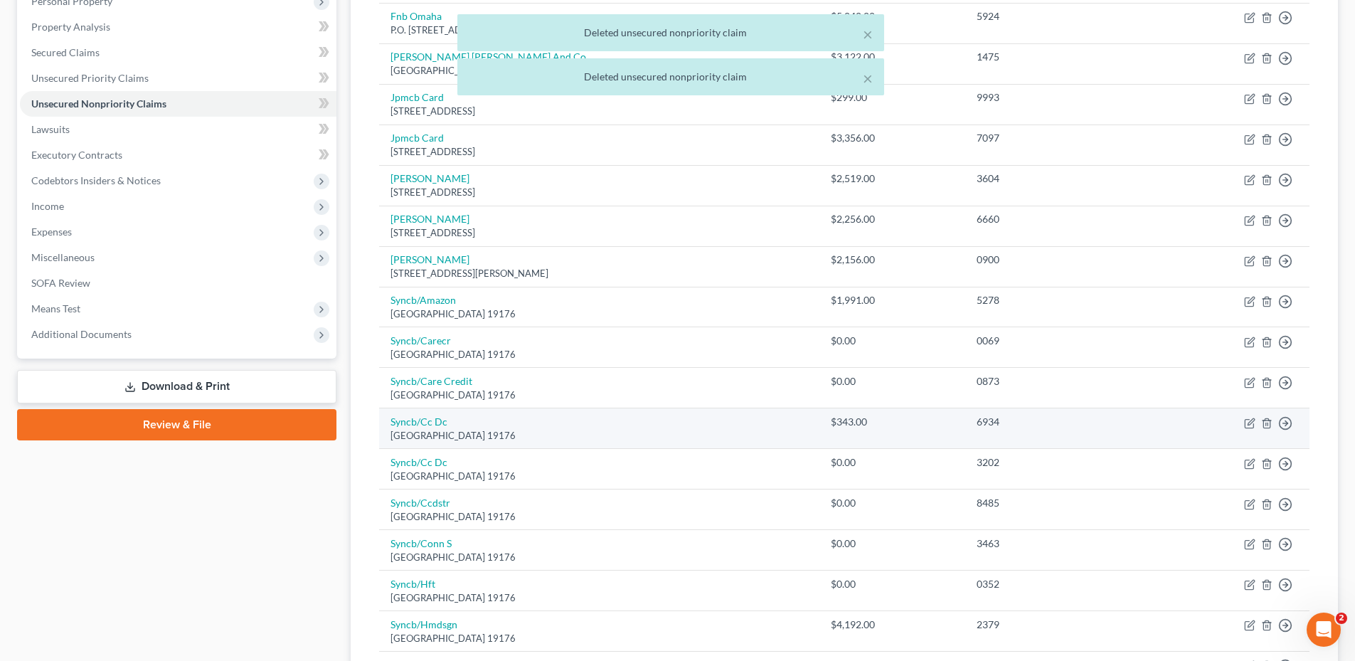
scroll to position [285, 0]
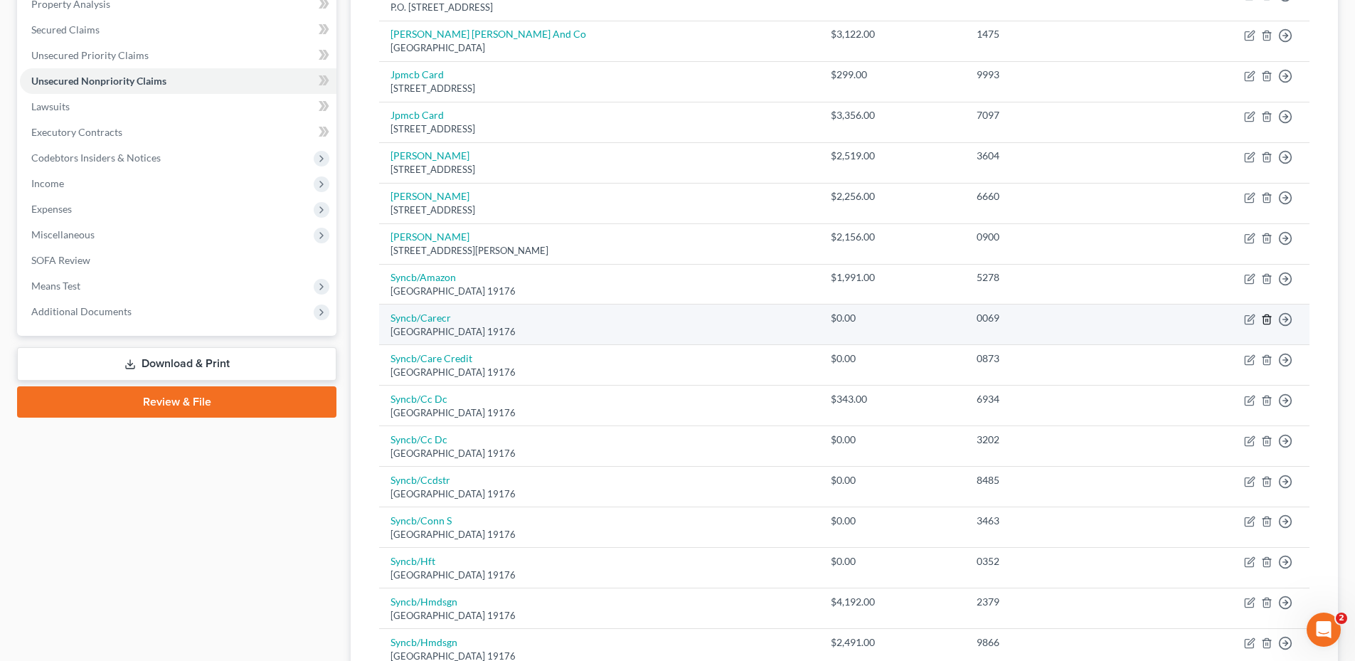
click at [1266, 321] on line "button" at bounding box center [1266, 320] width 0 height 3
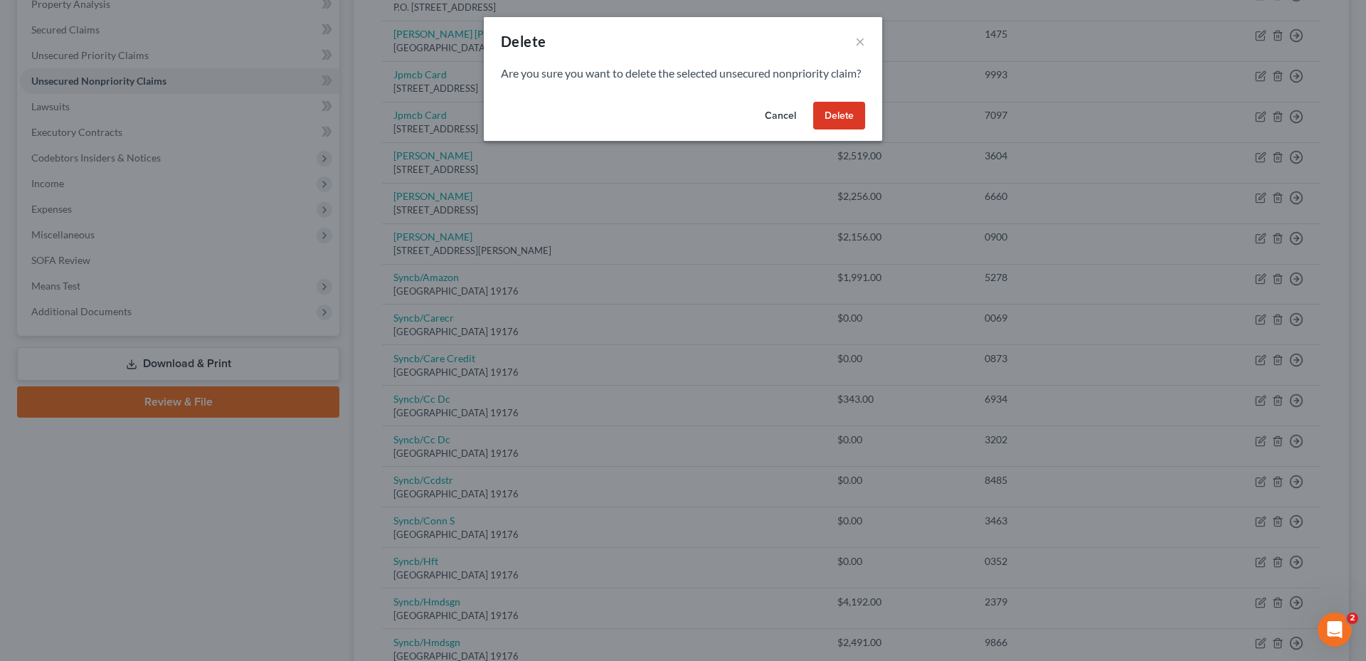
click at [841, 130] on button "Delete" at bounding box center [839, 116] width 52 height 28
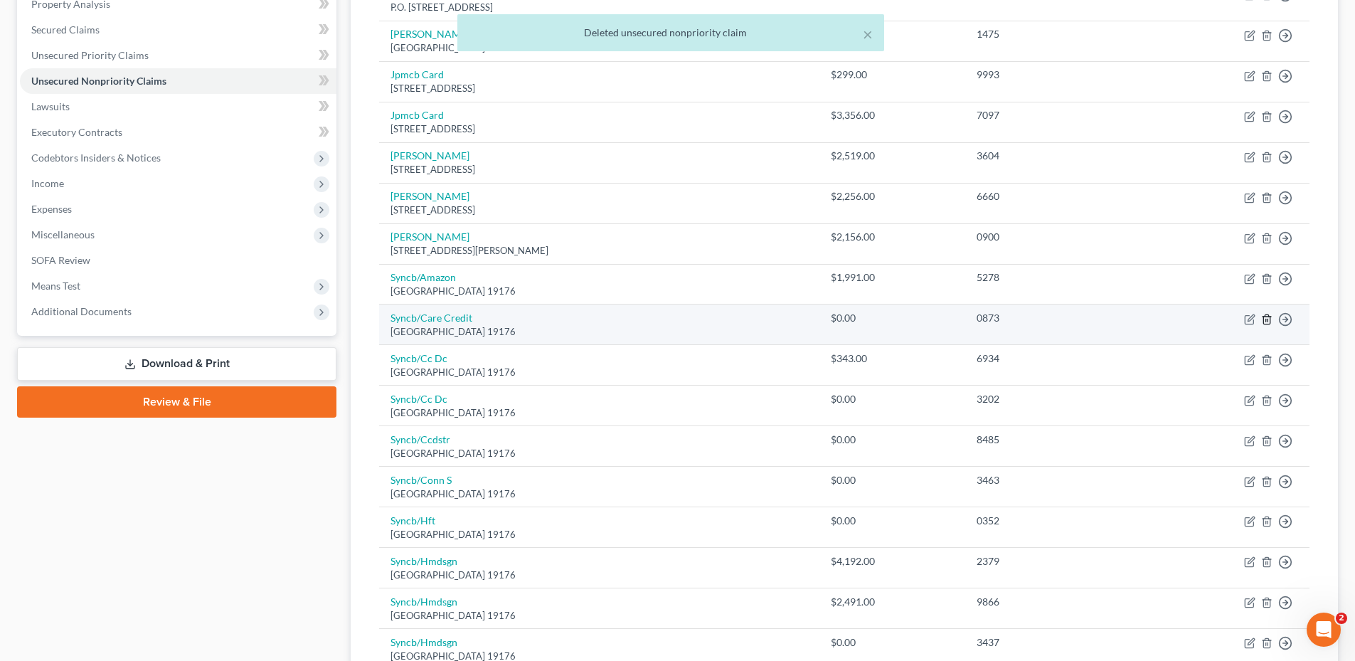
click at [1265, 318] on icon "button" at bounding box center [1266, 319] width 11 height 11
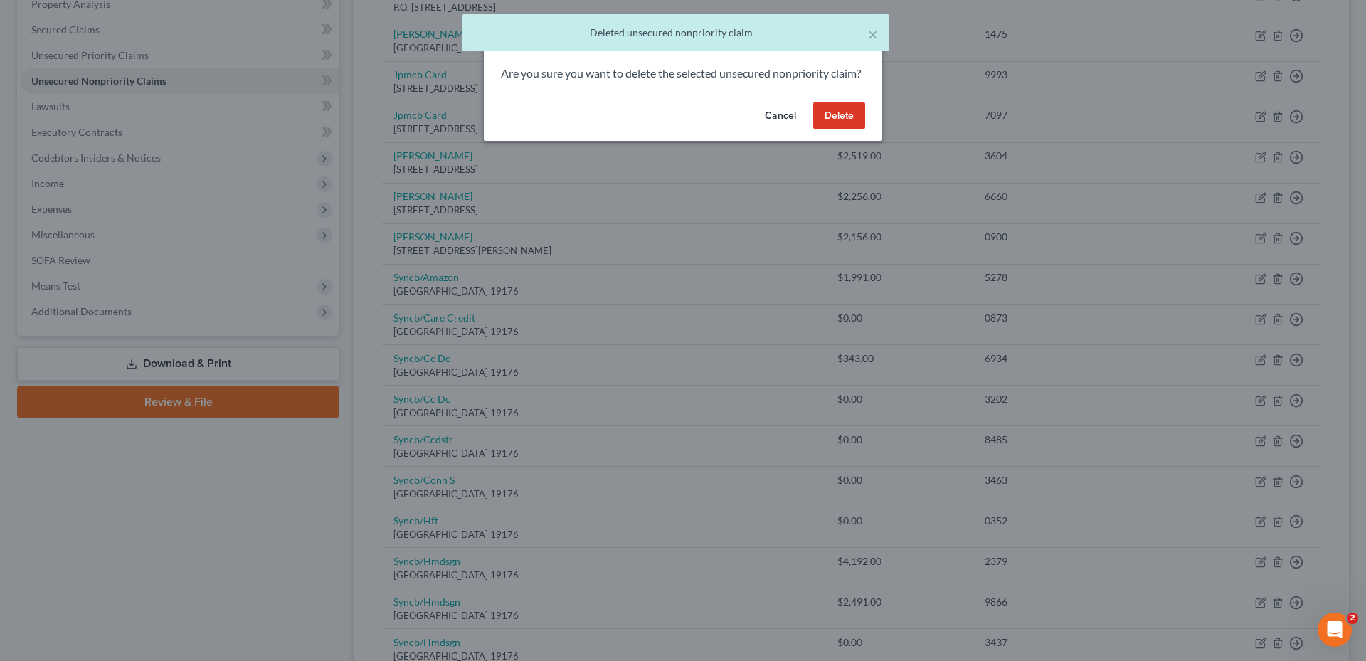
click at [829, 127] on button "Delete" at bounding box center [839, 116] width 52 height 28
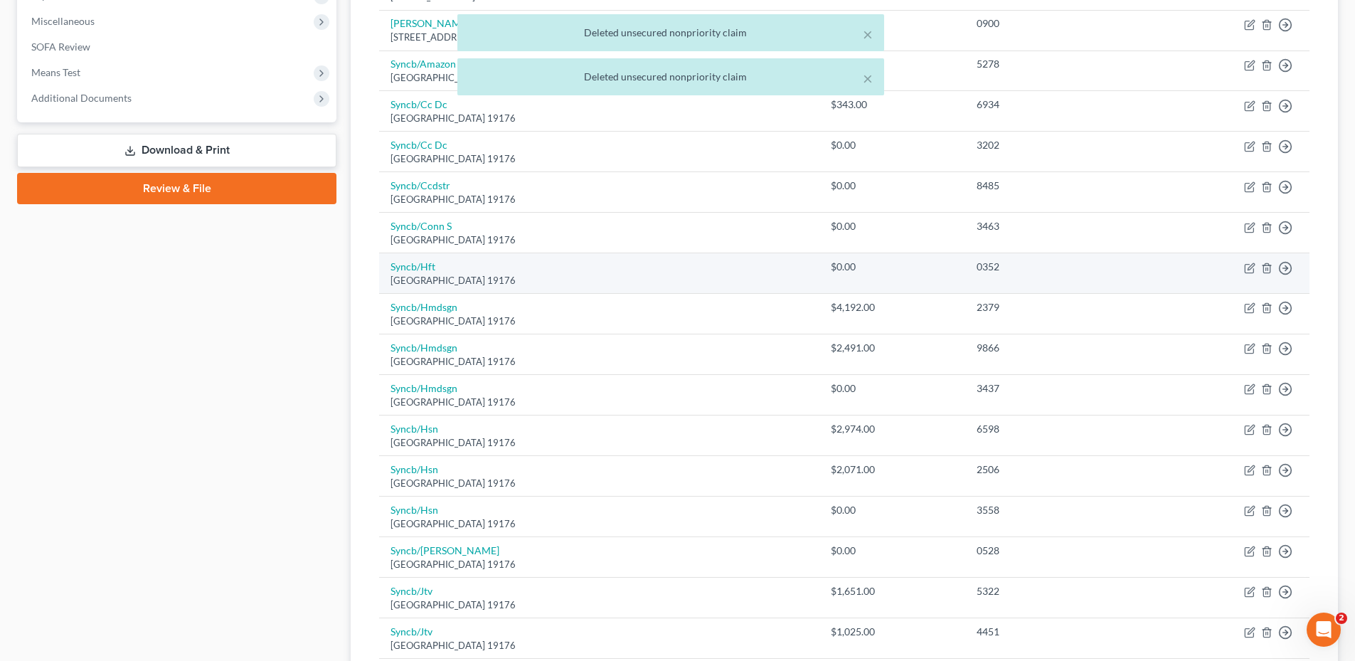
scroll to position [427, 0]
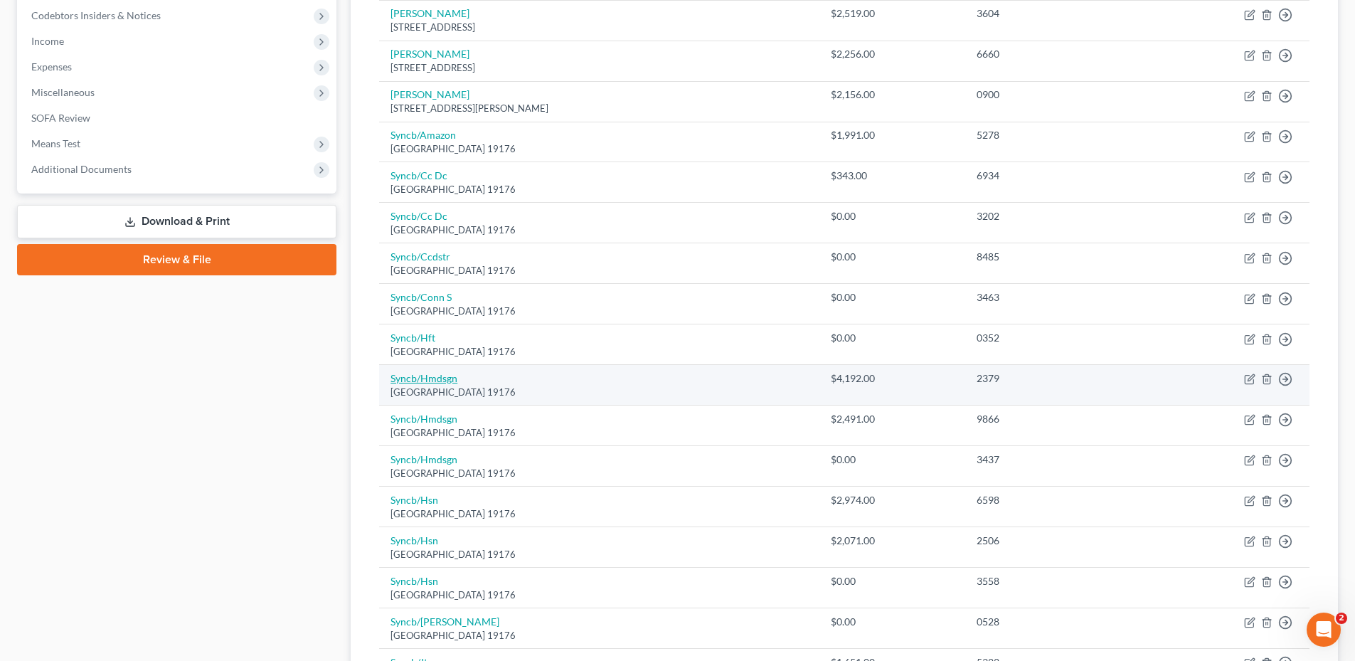
click at [436, 383] on link "Syncb/Hmdsgn" at bounding box center [423, 378] width 67 height 12
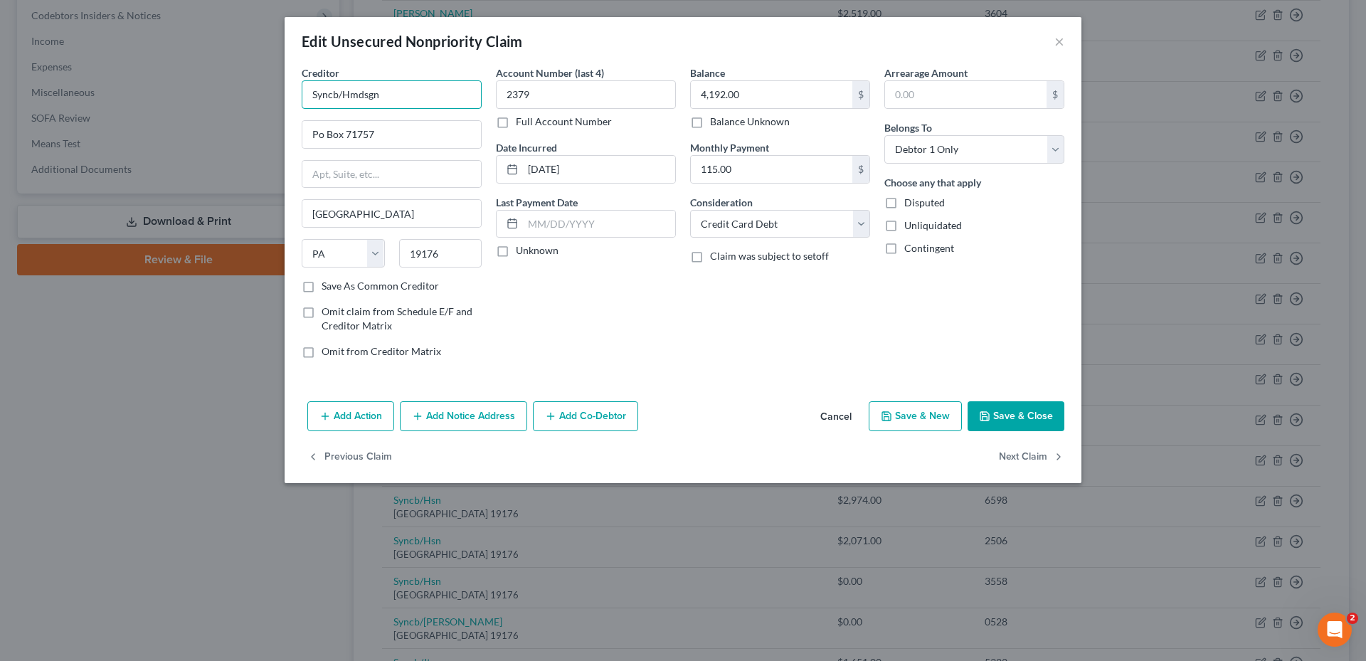
click at [372, 92] on input "Syncb/Hmdsgn" at bounding box center [392, 94] width 180 height 28
drag, startPoint x: 372, startPoint y: 92, endPoint x: 405, endPoint y: 83, distance: 34.7
drag, startPoint x: 397, startPoint y: 96, endPoint x: 351, endPoint y: 92, distance: 45.7
click at [300, 94] on div "Creditor * Syncb/Hmdsgn Po Box 71757 [GEOGRAPHIC_DATA] [US_STATE] AK AR AZ CA C…" at bounding box center [391, 217] width 194 height 304
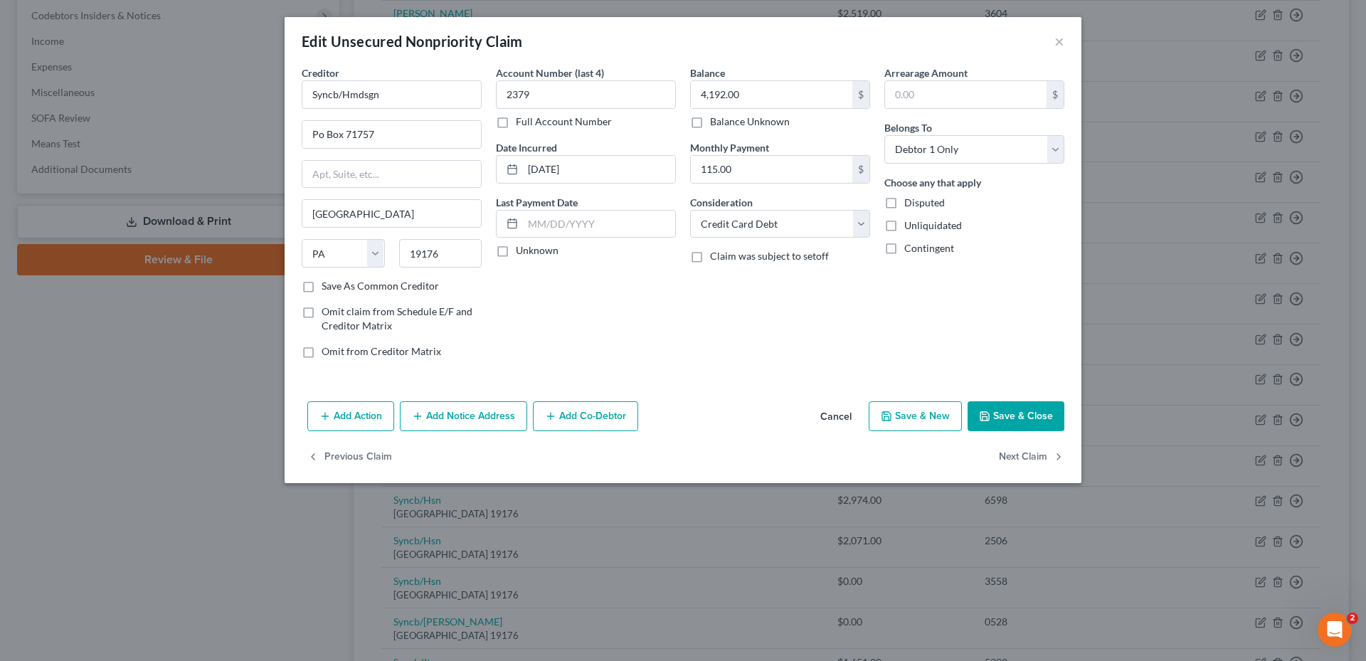
click at [1009, 408] on button "Save & Close" at bounding box center [1015, 416] width 97 height 30
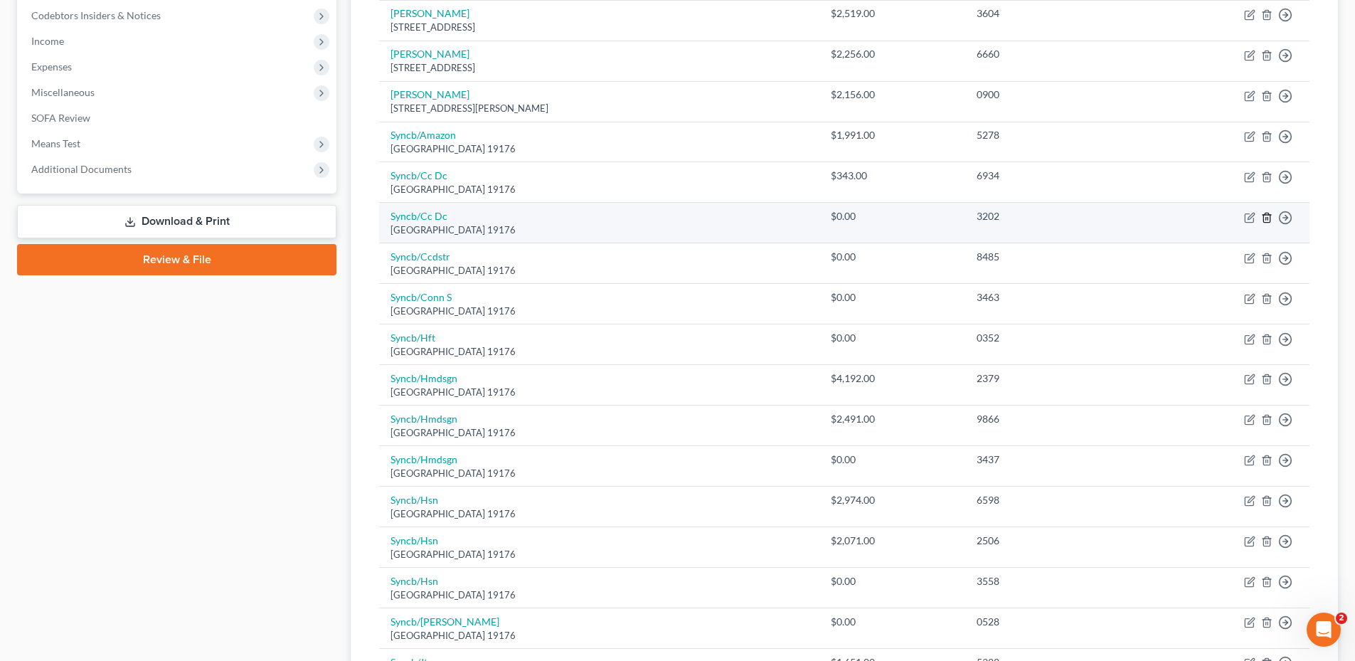
click at [1270, 220] on icon "button" at bounding box center [1266, 217] width 6 height 9
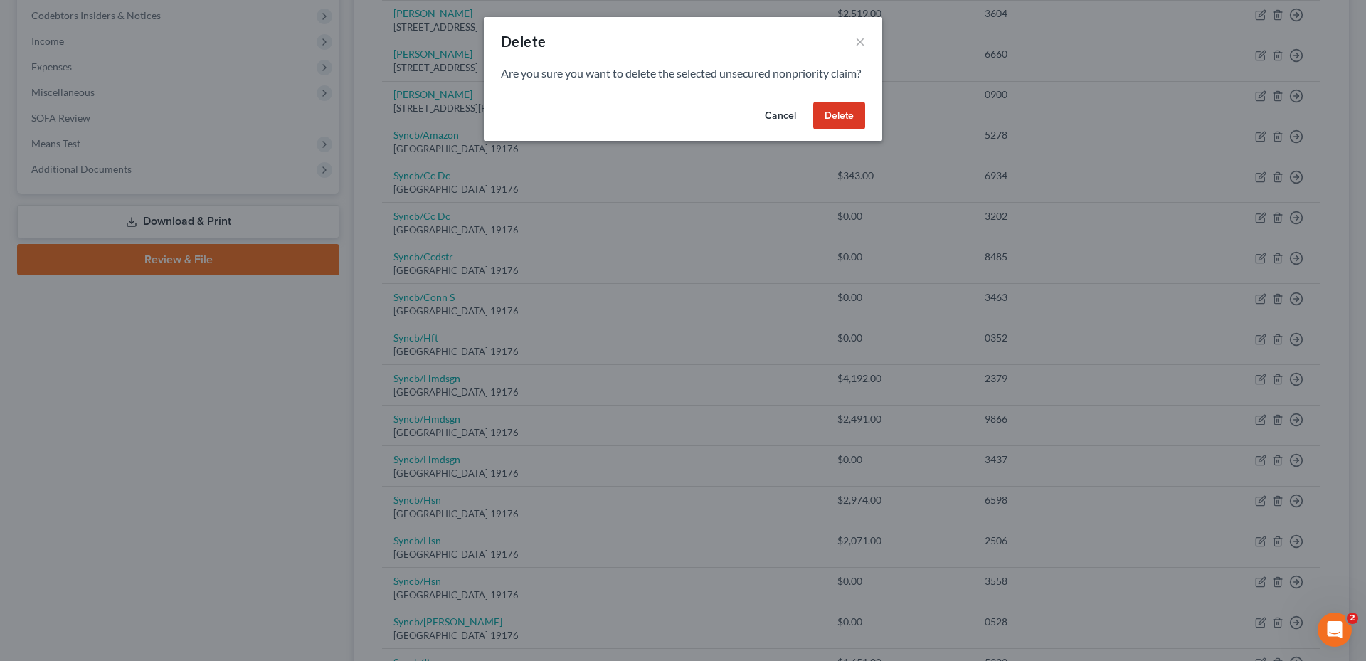
click at [854, 130] on button "Delete" at bounding box center [839, 116] width 52 height 28
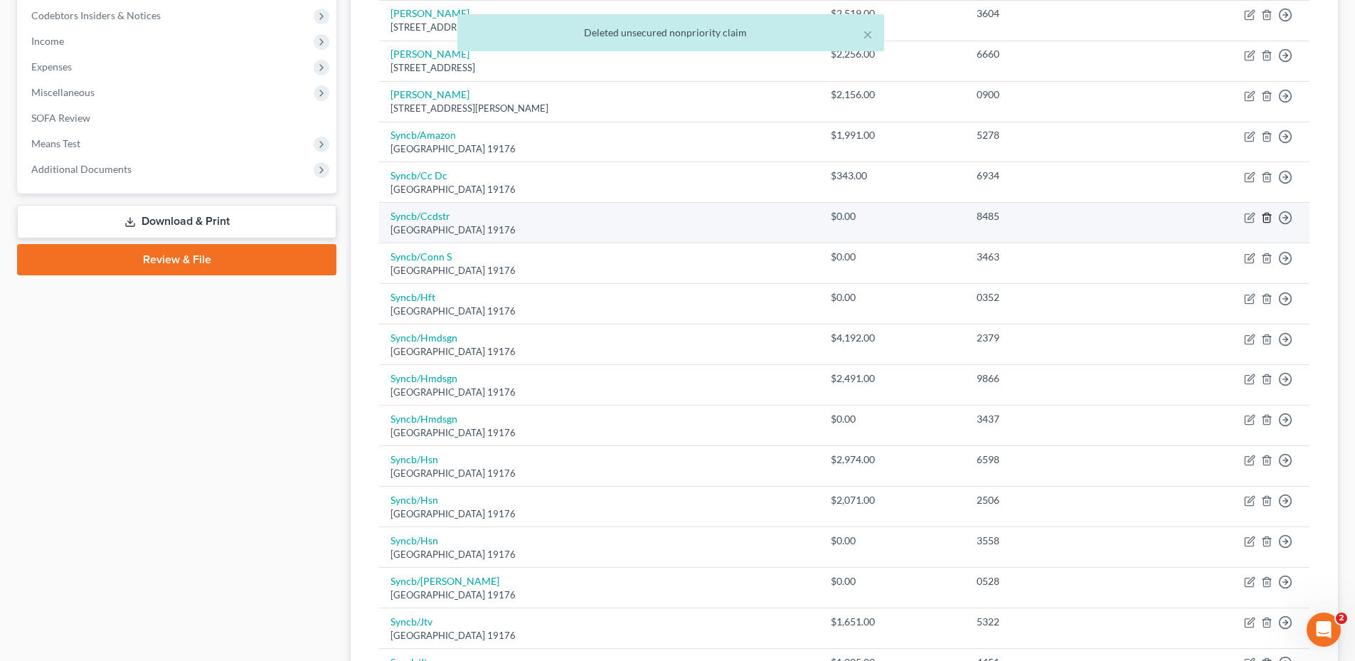
click at [1270, 216] on icon "button" at bounding box center [1266, 217] width 6 height 9
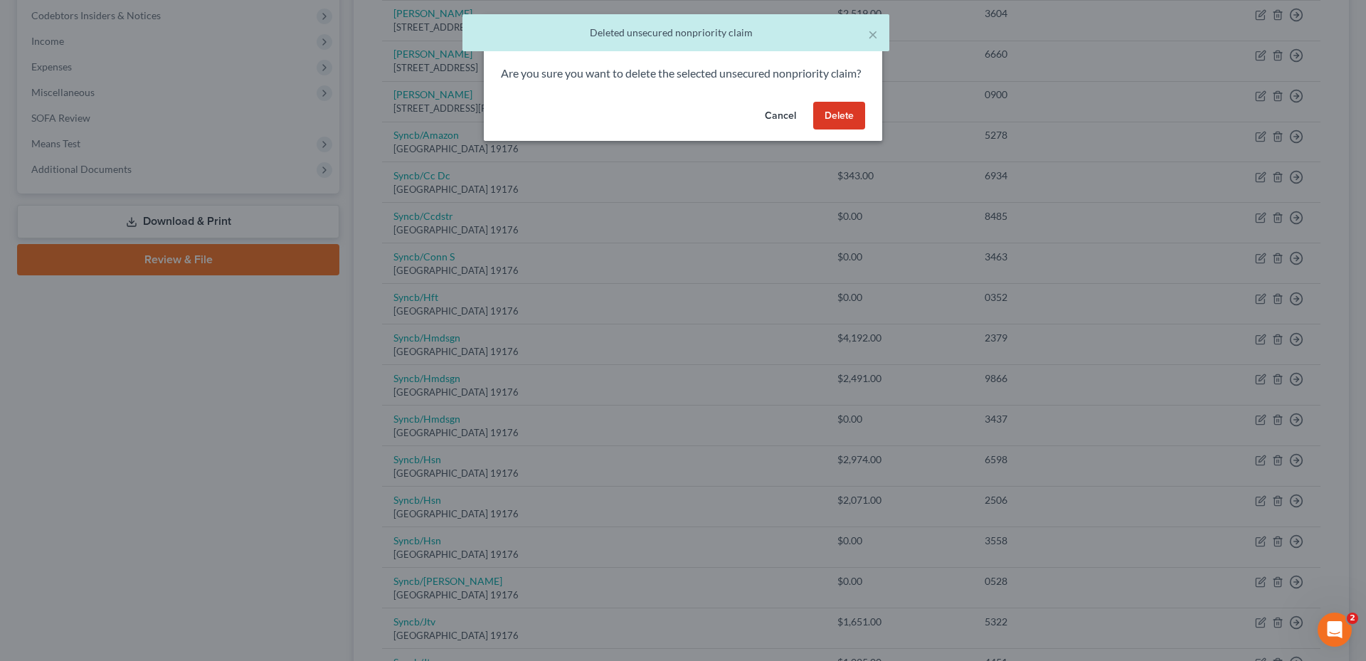
click at [841, 130] on button "Delete" at bounding box center [839, 116] width 52 height 28
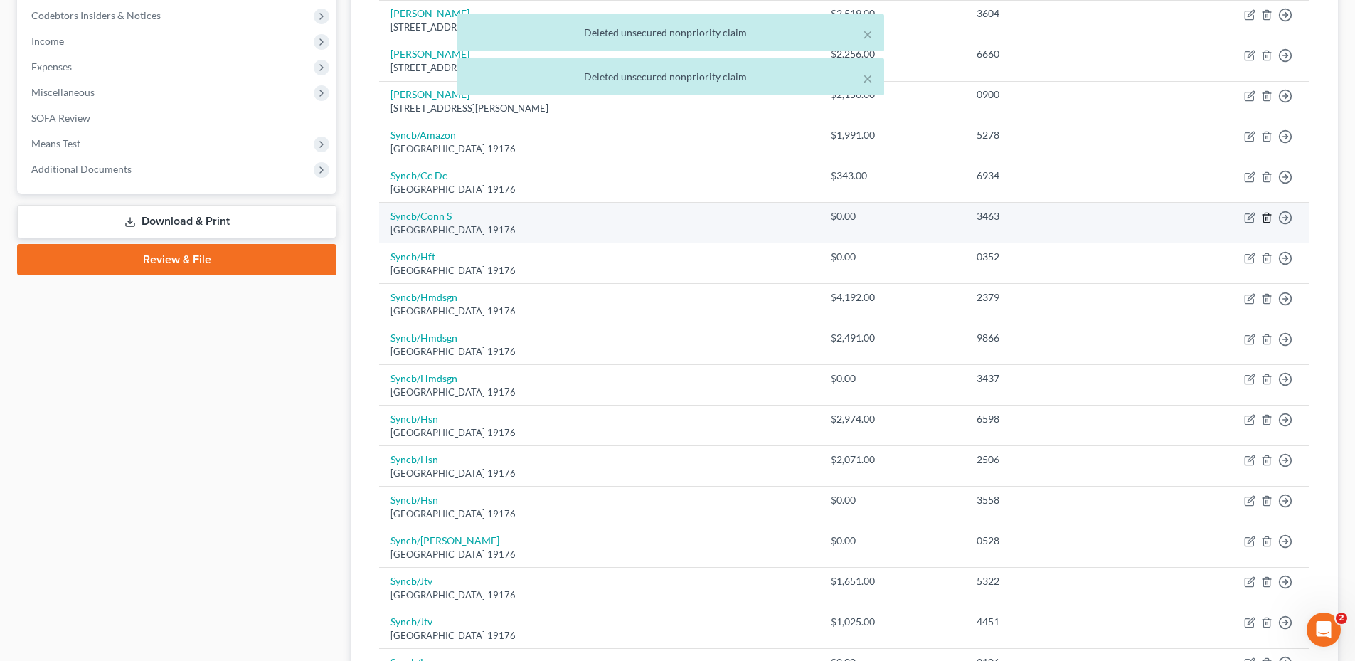
click at [1263, 216] on icon "button" at bounding box center [1266, 217] width 6 height 9
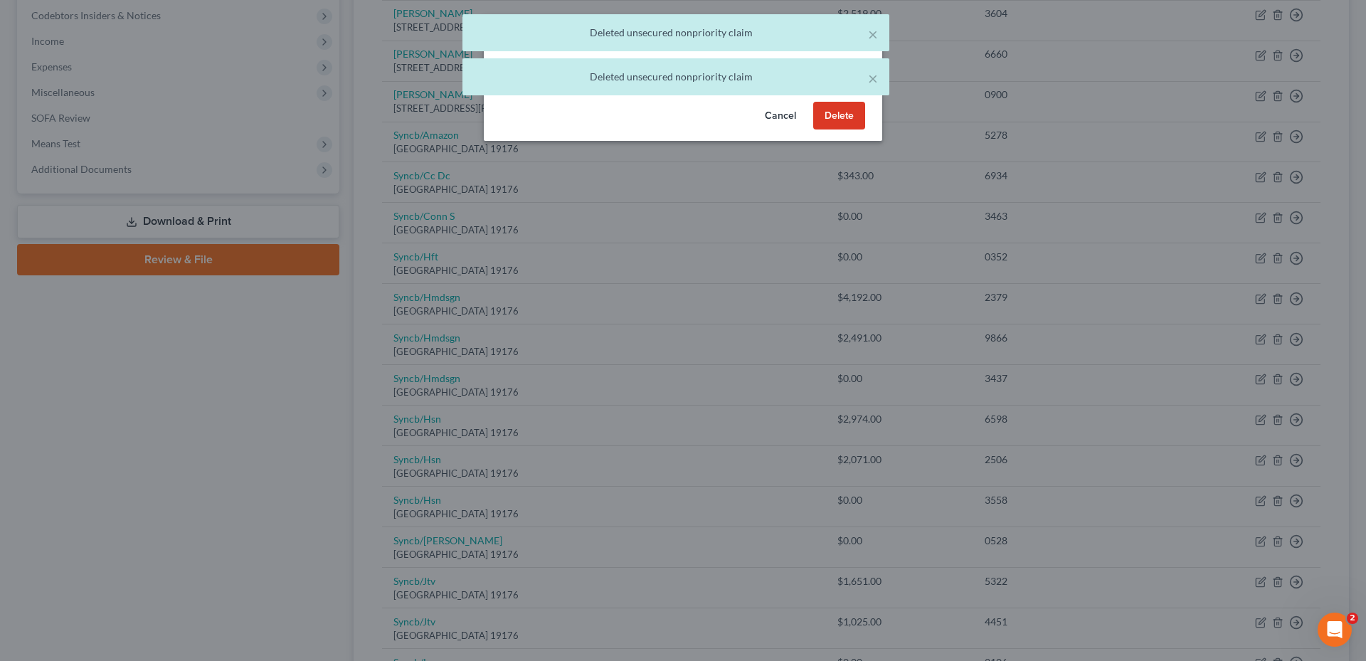
click at [817, 130] on button "Delete" at bounding box center [839, 116] width 52 height 28
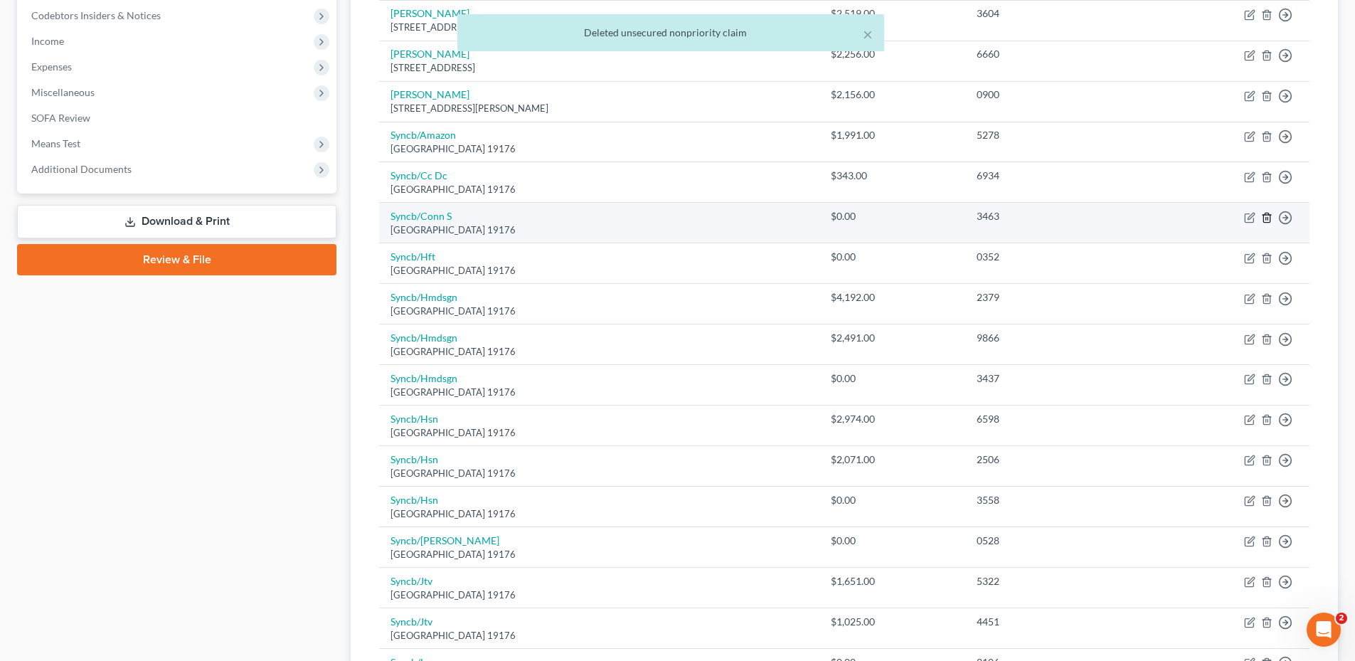
click at [1263, 219] on icon "button" at bounding box center [1266, 217] width 6 height 9
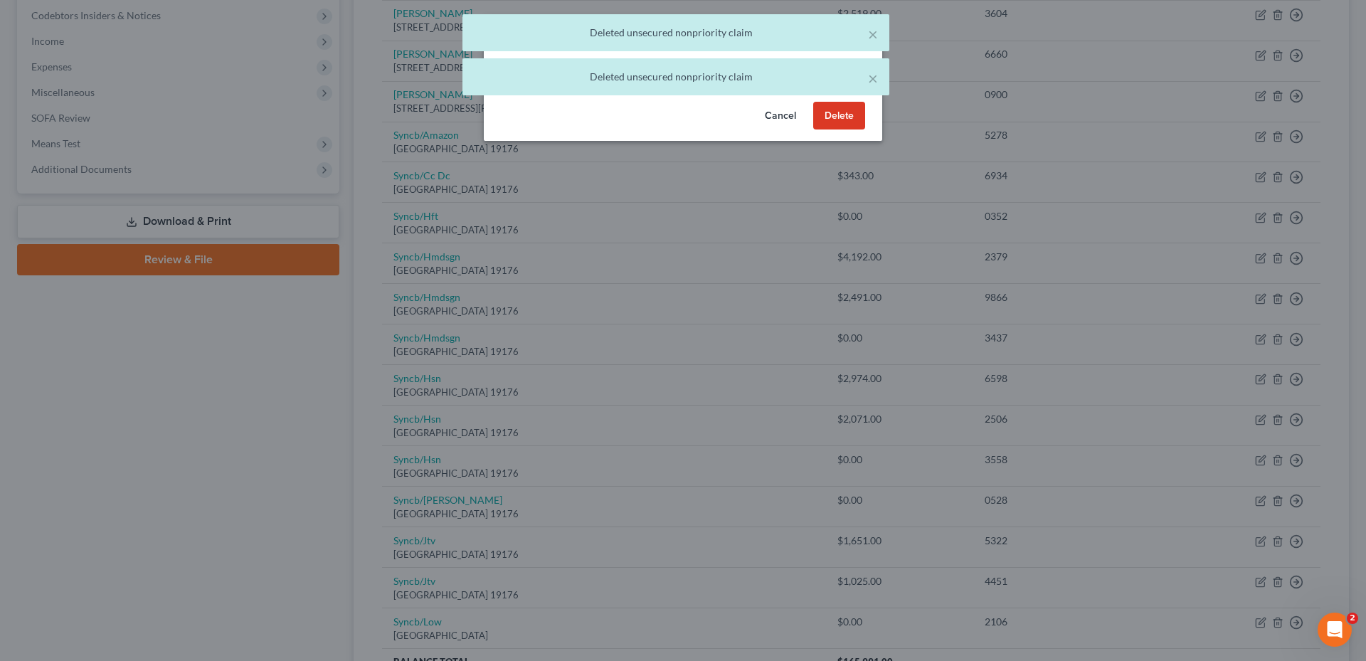
click at [851, 128] on button "Delete" at bounding box center [839, 116] width 52 height 28
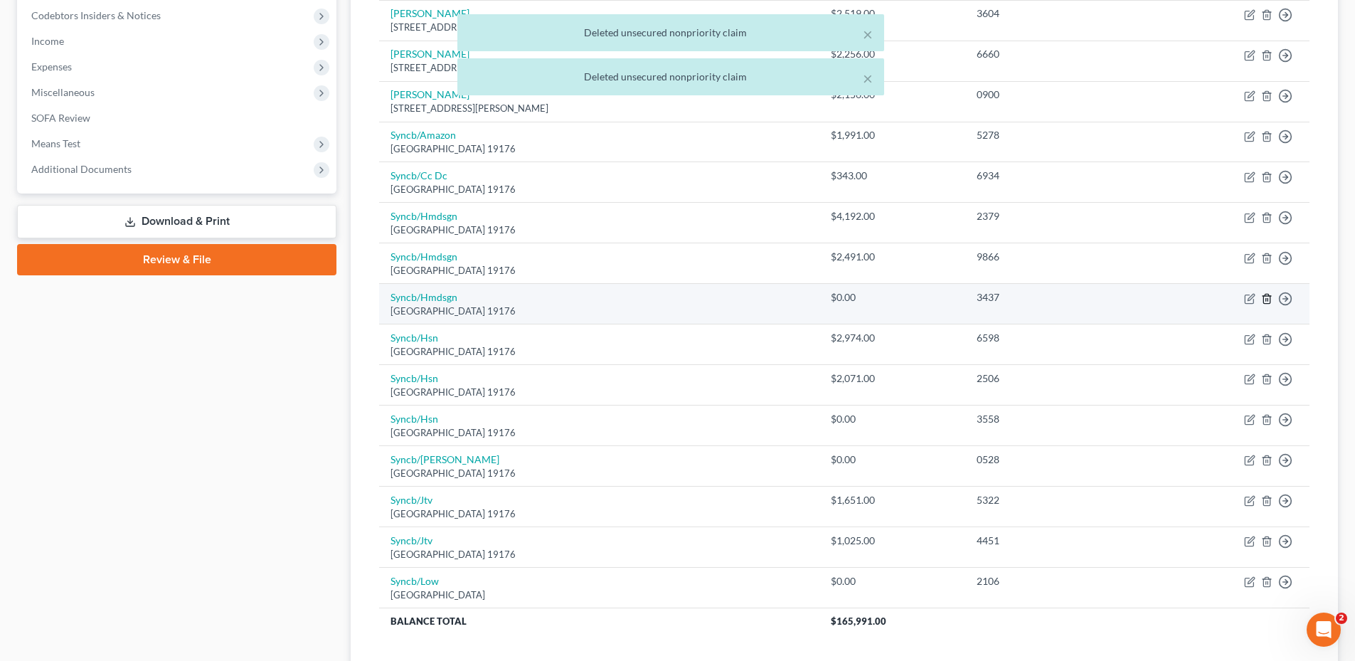
click at [1267, 300] on line "button" at bounding box center [1267, 299] width 0 height 3
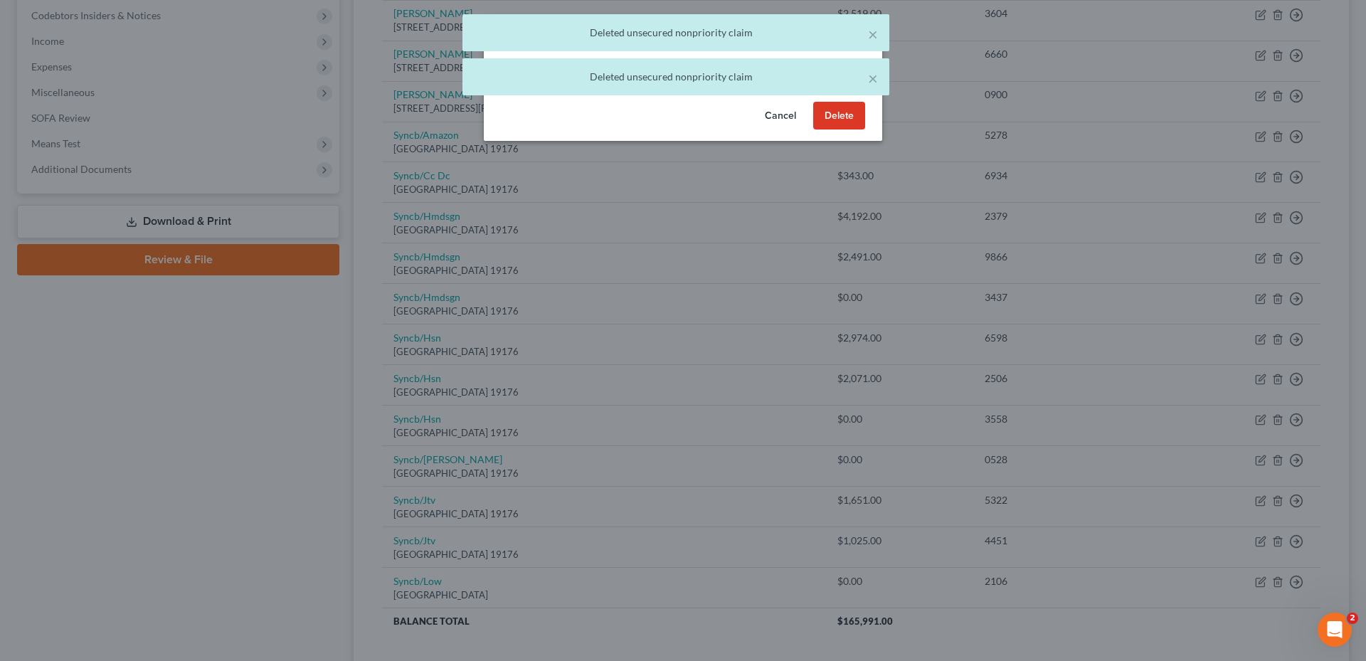
click at [846, 130] on button "Delete" at bounding box center [839, 116] width 52 height 28
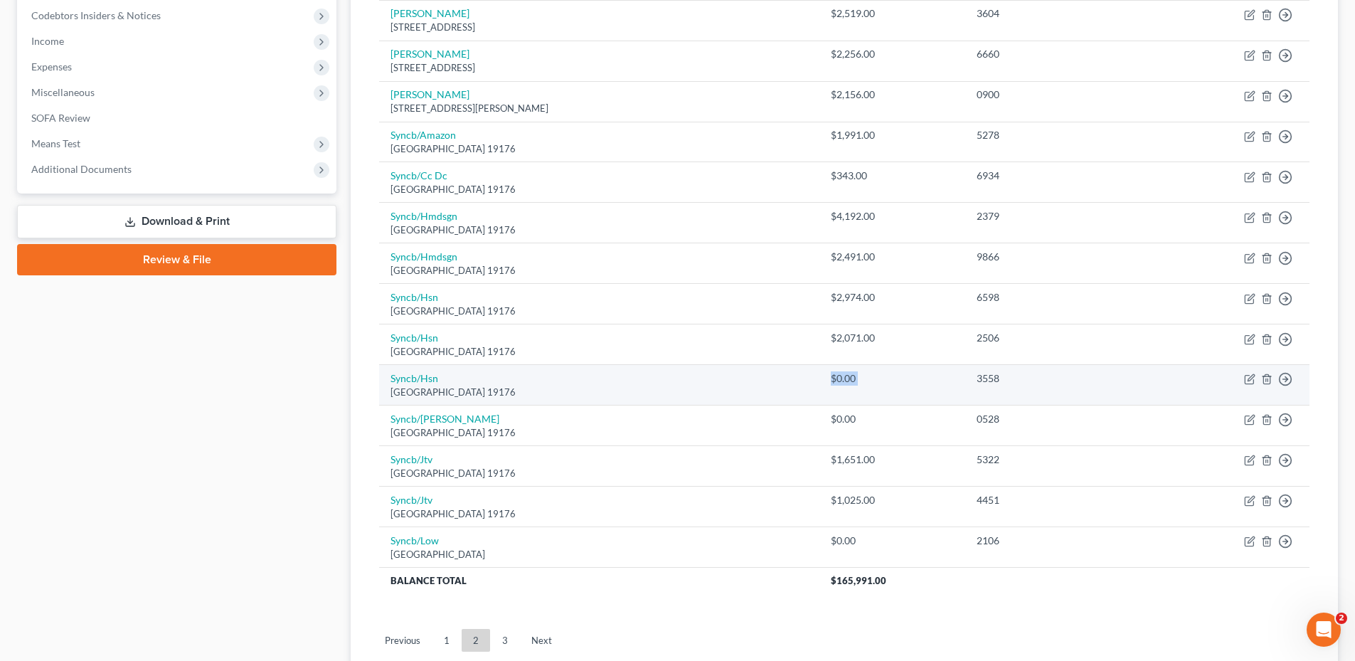
drag, startPoint x: 848, startPoint y: 371, endPoint x: 981, endPoint y: 376, distance: 133.1
click at [990, 376] on tr "Syncb/[GEOGRAPHIC_DATA] 19176 $0.00 3558 Move to D Move to E Move to G Move to …" at bounding box center [844, 385] width 930 height 41
drag, startPoint x: 981, startPoint y: 376, endPoint x: 1115, endPoint y: 376, distance: 134.4
click at [981, 376] on td "3558" at bounding box center [1059, 385] width 189 height 41
click at [1268, 376] on polyline "button" at bounding box center [1266, 376] width 9 height 0
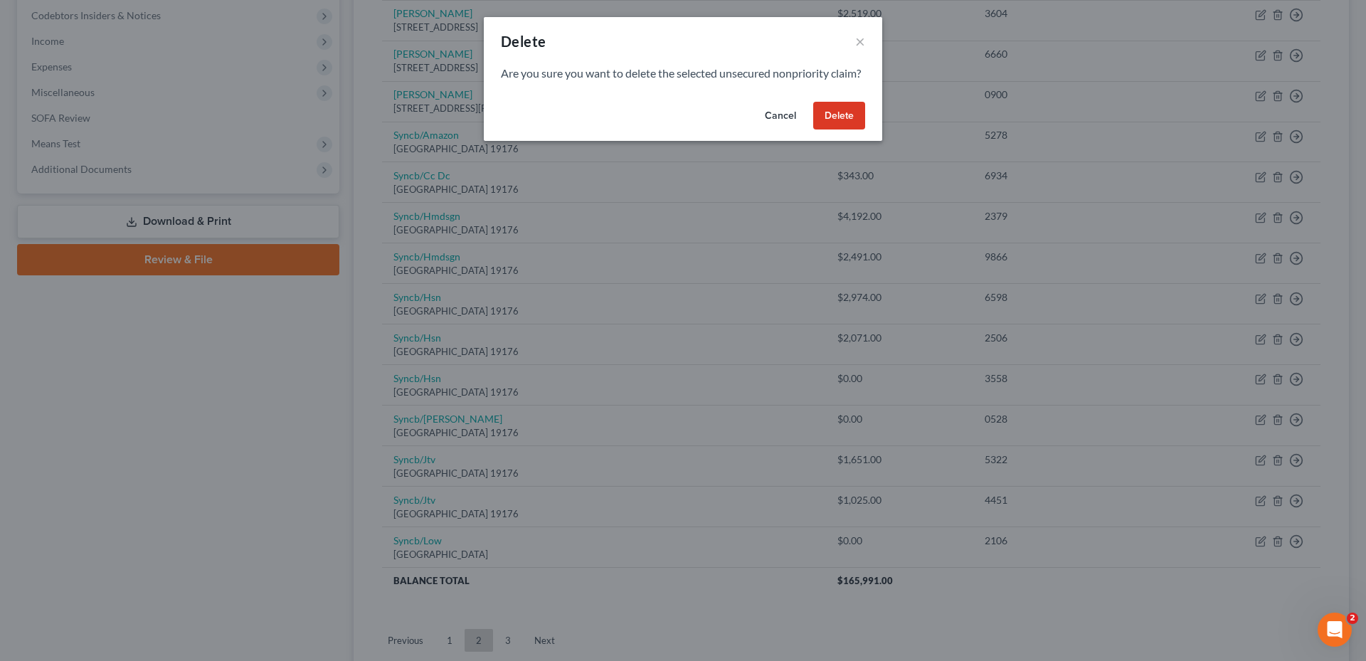
click at [848, 130] on button "Delete" at bounding box center [839, 116] width 52 height 28
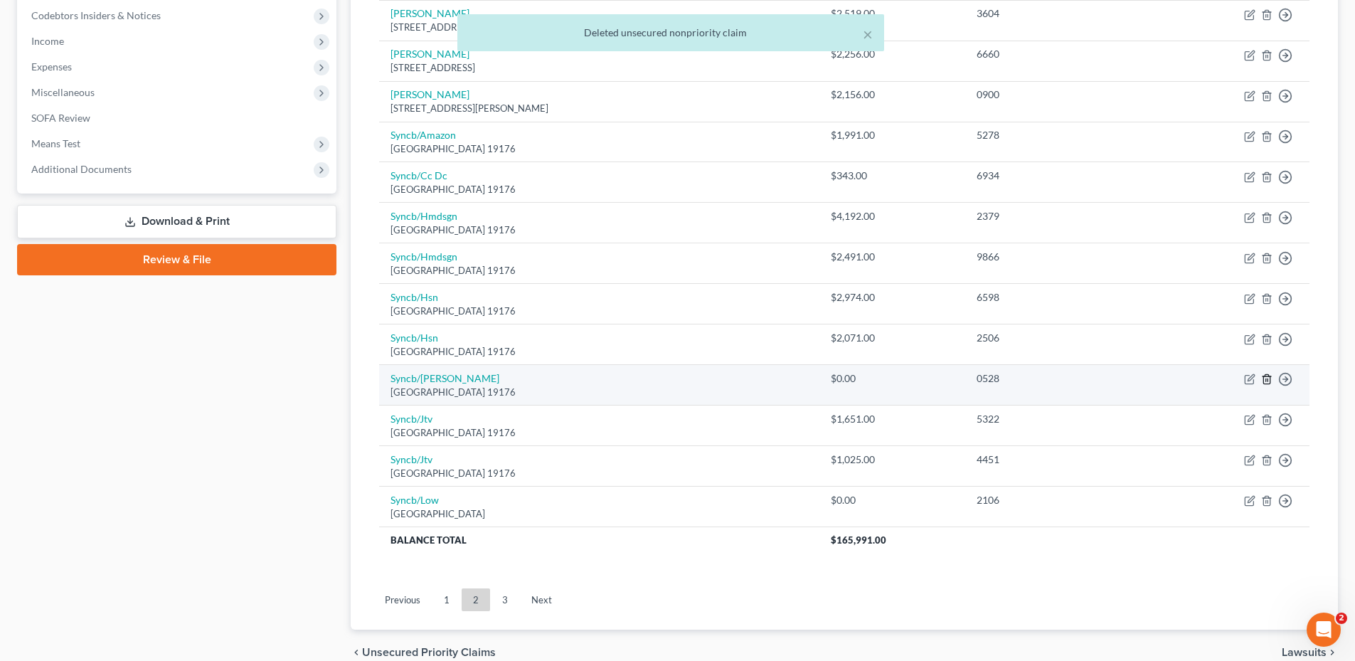
click at [1266, 379] on line "button" at bounding box center [1266, 380] width 0 height 3
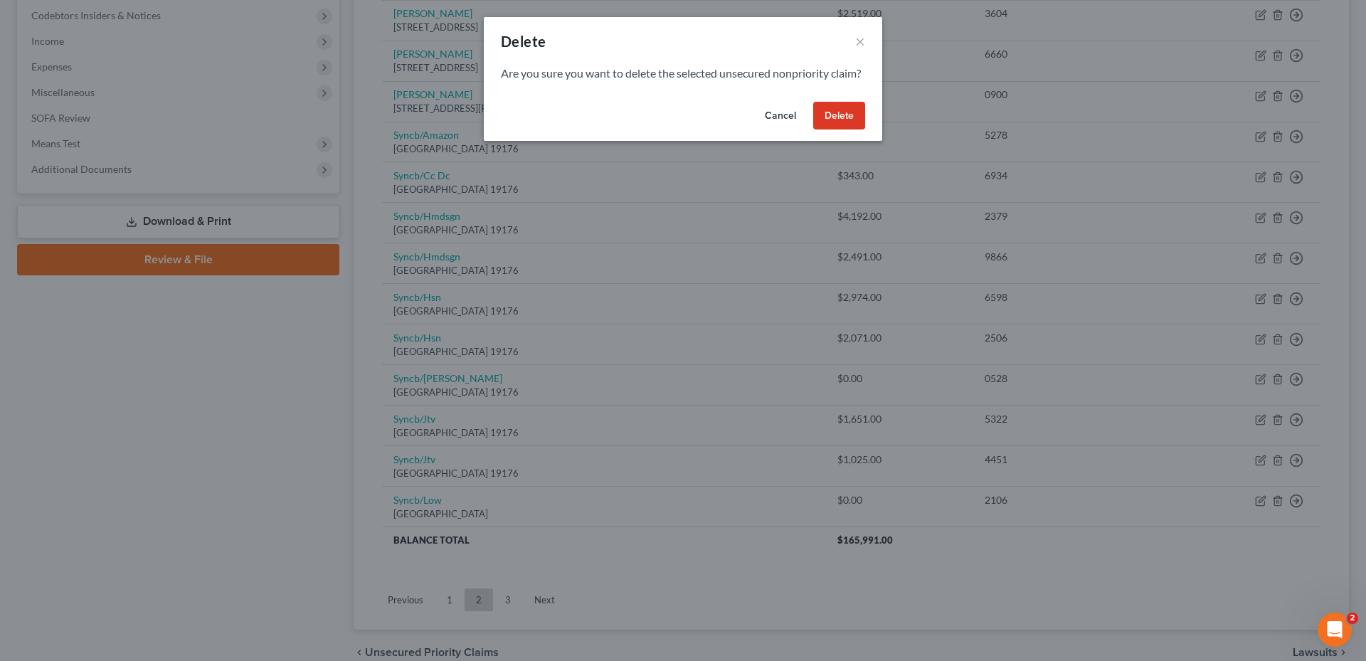
click at [861, 130] on button "Delete" at bounding box center [839, 116] width 52 height 28
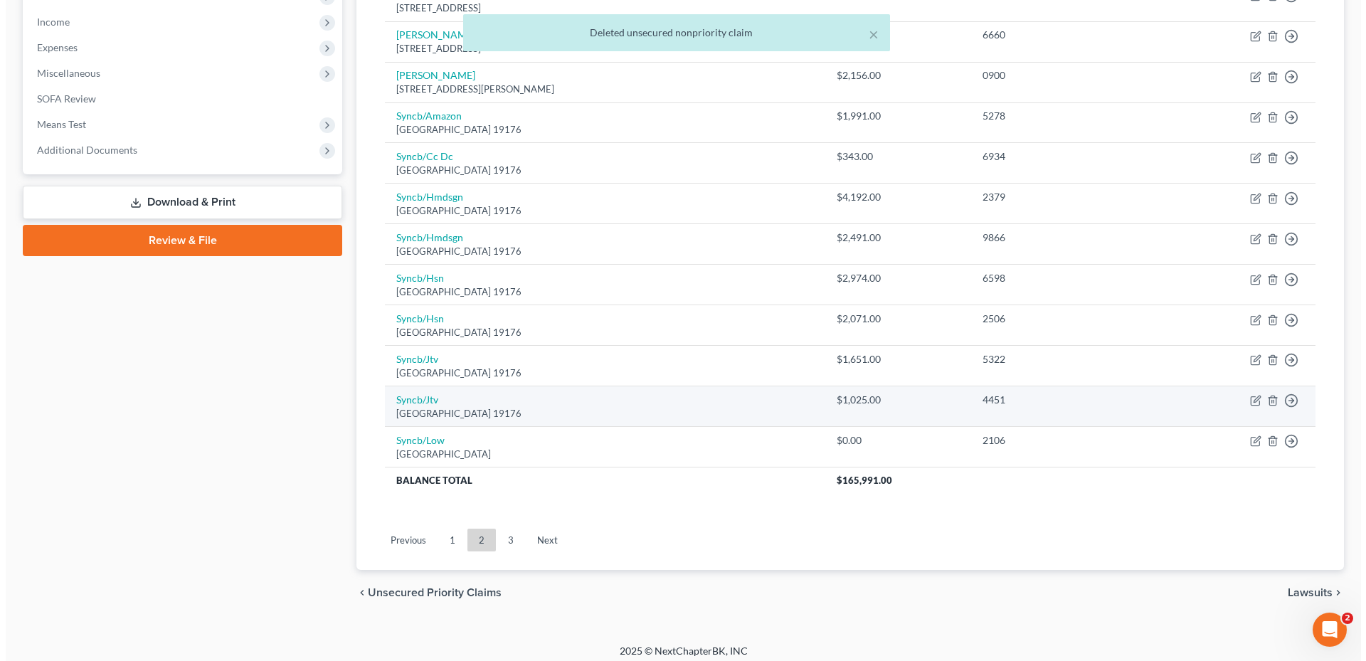
scroll to position [454, 0]
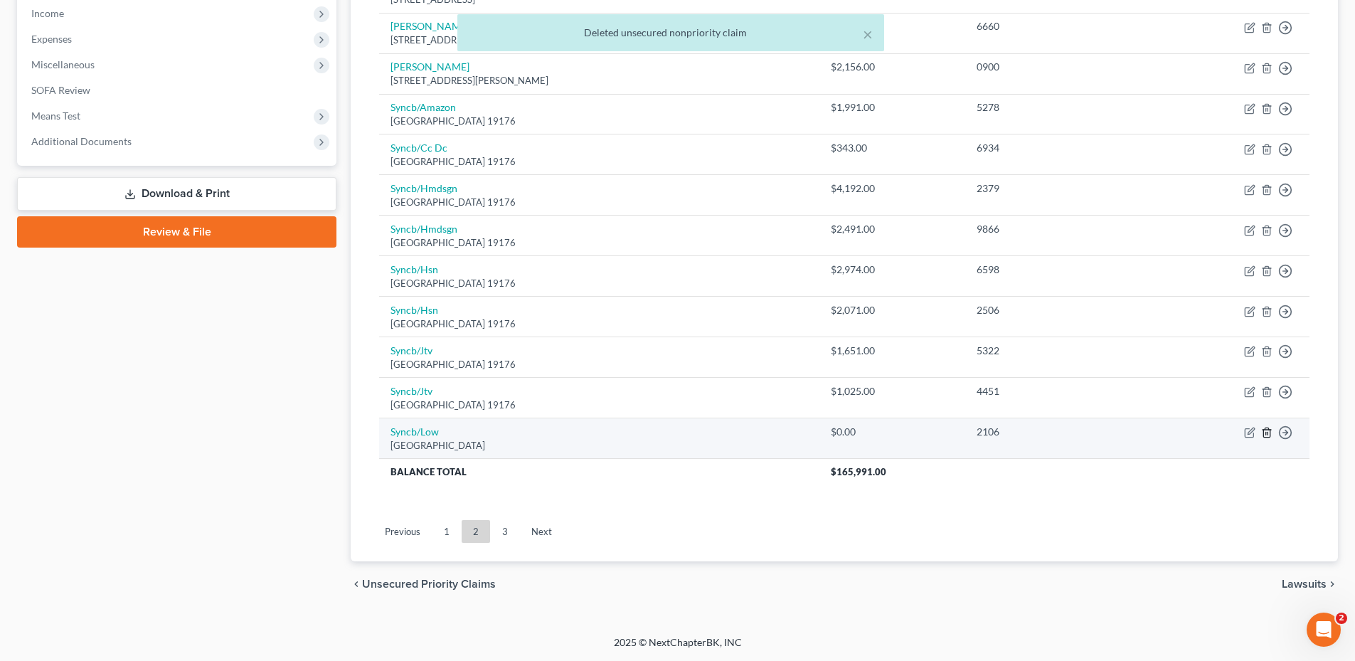
click at [1265, 430] on polyline "button" at bounding box center [1266, 430] width 9 height 0
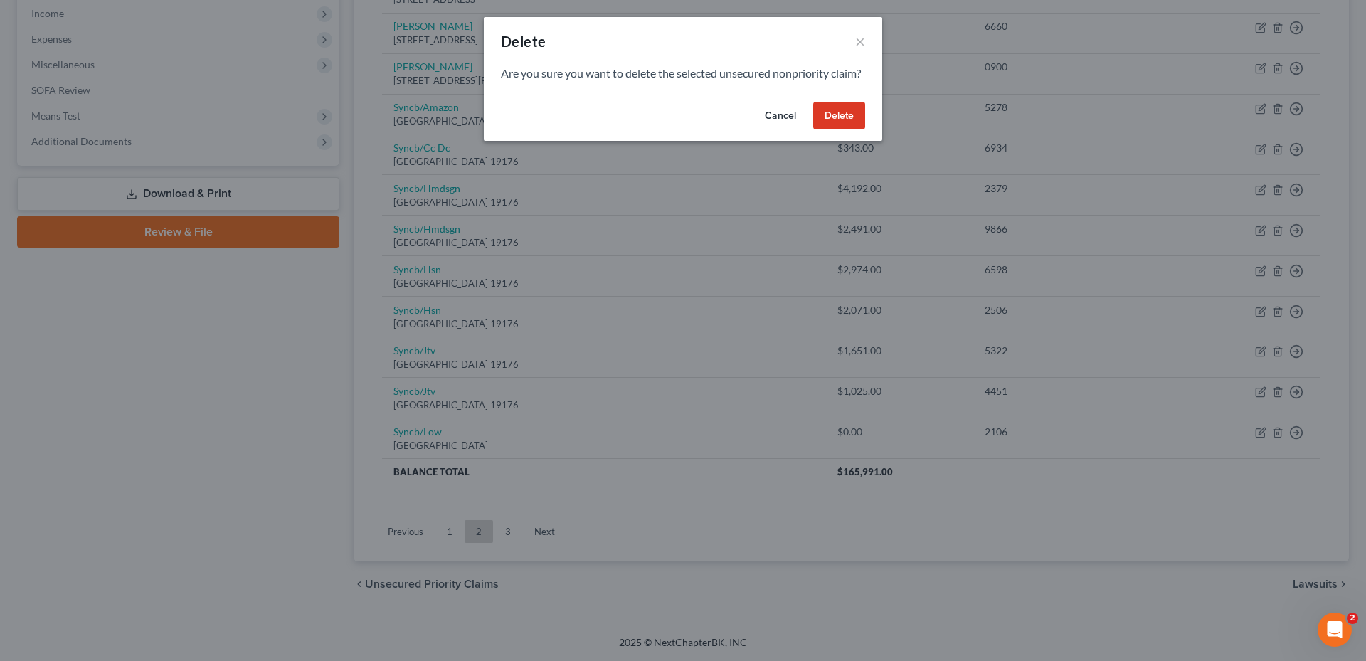
click at [845, 130] on button "Delete" at bounding box center [839, 116] width 52 height 28
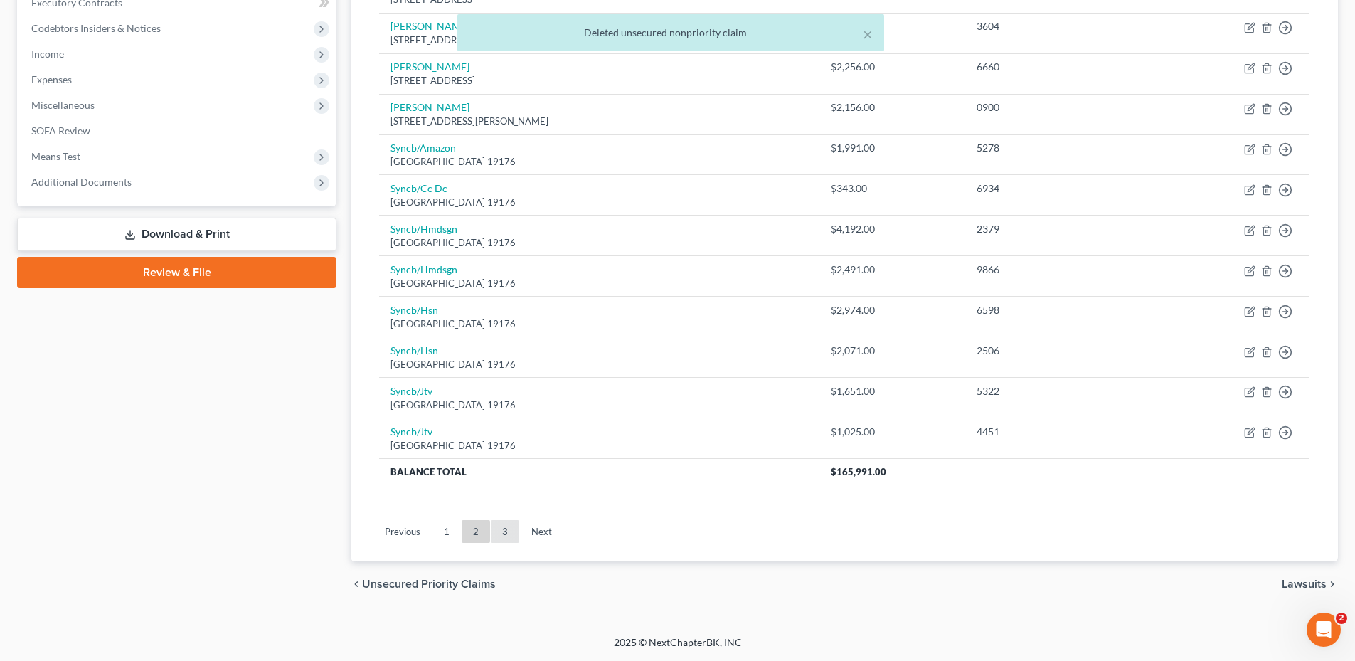
click at [498, 526] on link "3" at bounding box center [505, 531] width 28 height 23
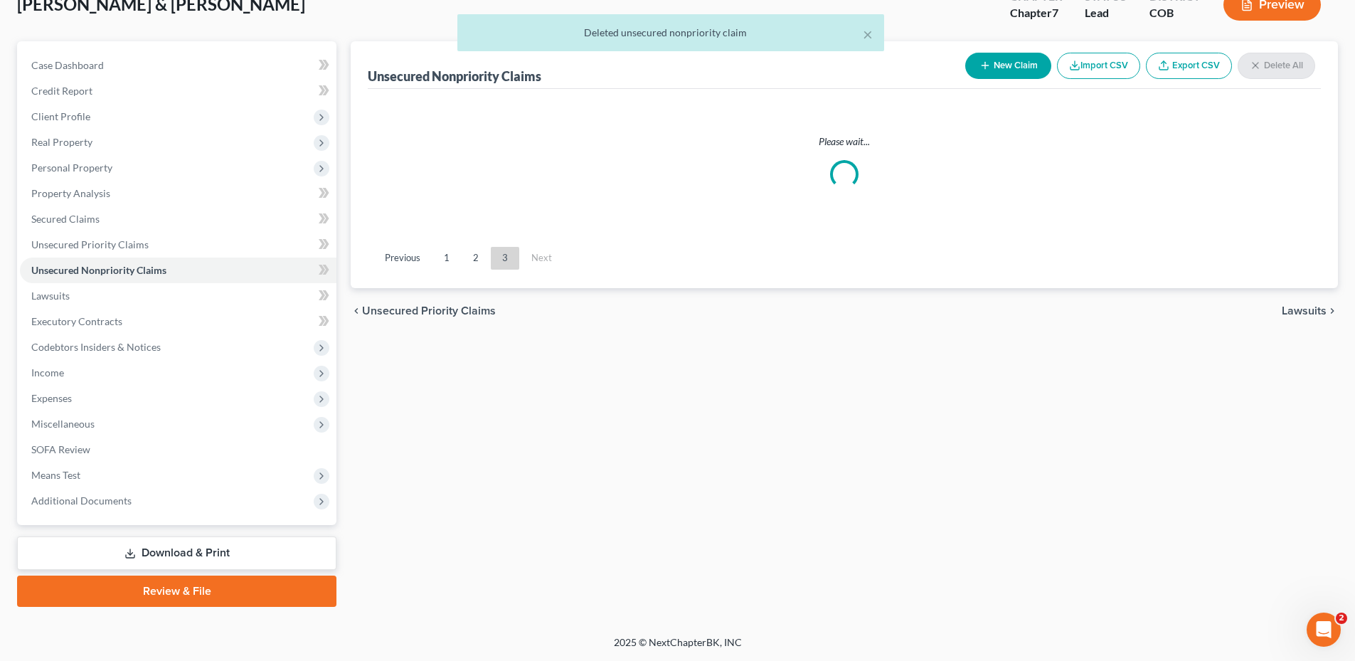
scroll to position [95, 0]
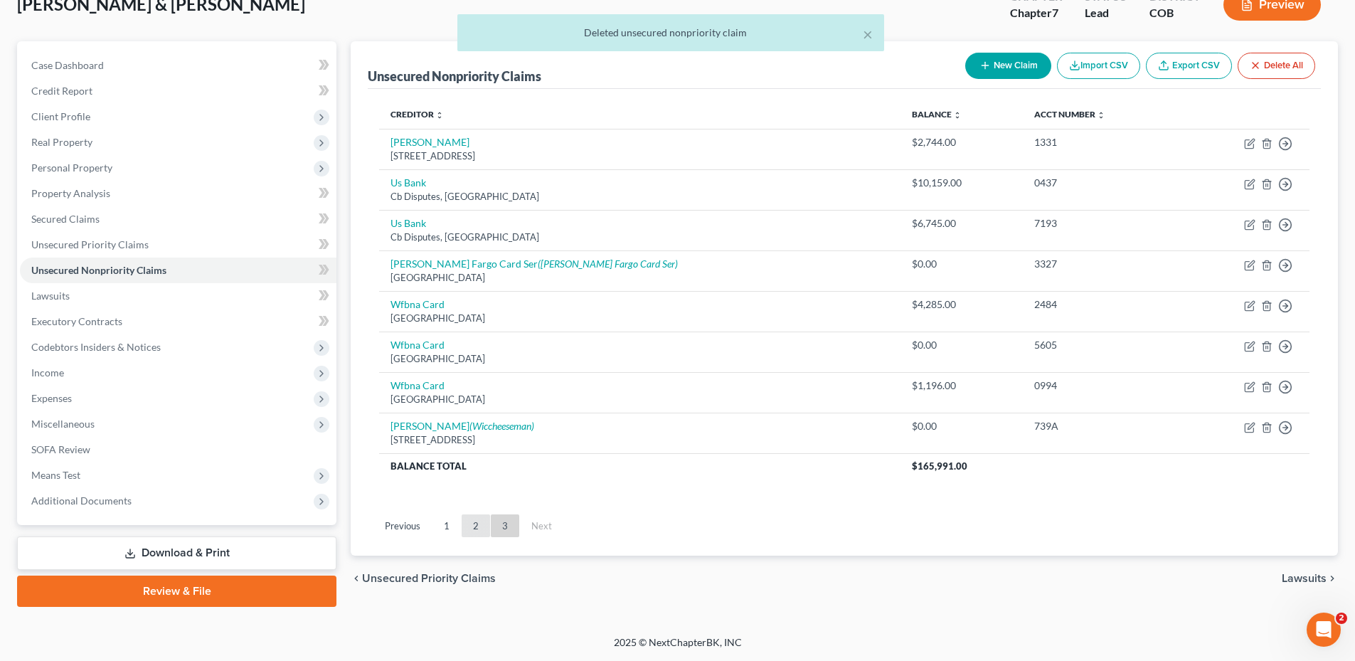
click at [473, 523] on link "2" at bounding box center [476, 525] width 28 height 23
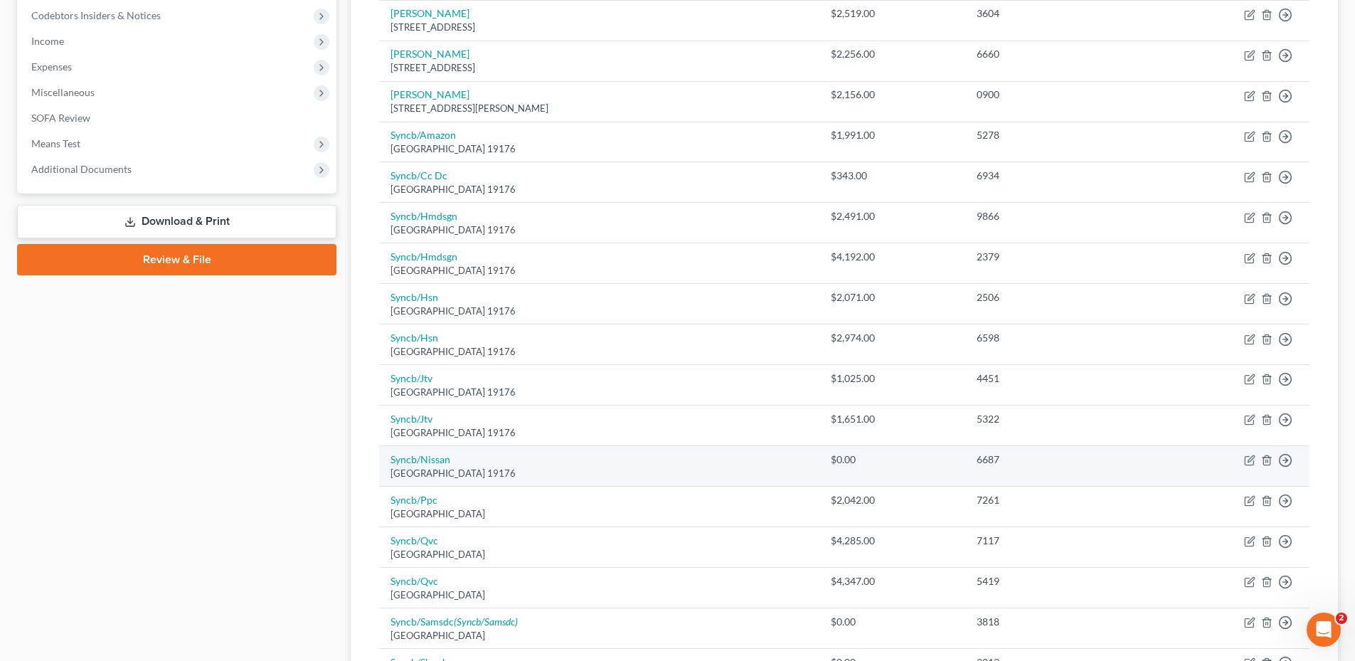
scroll to position [498, 0]
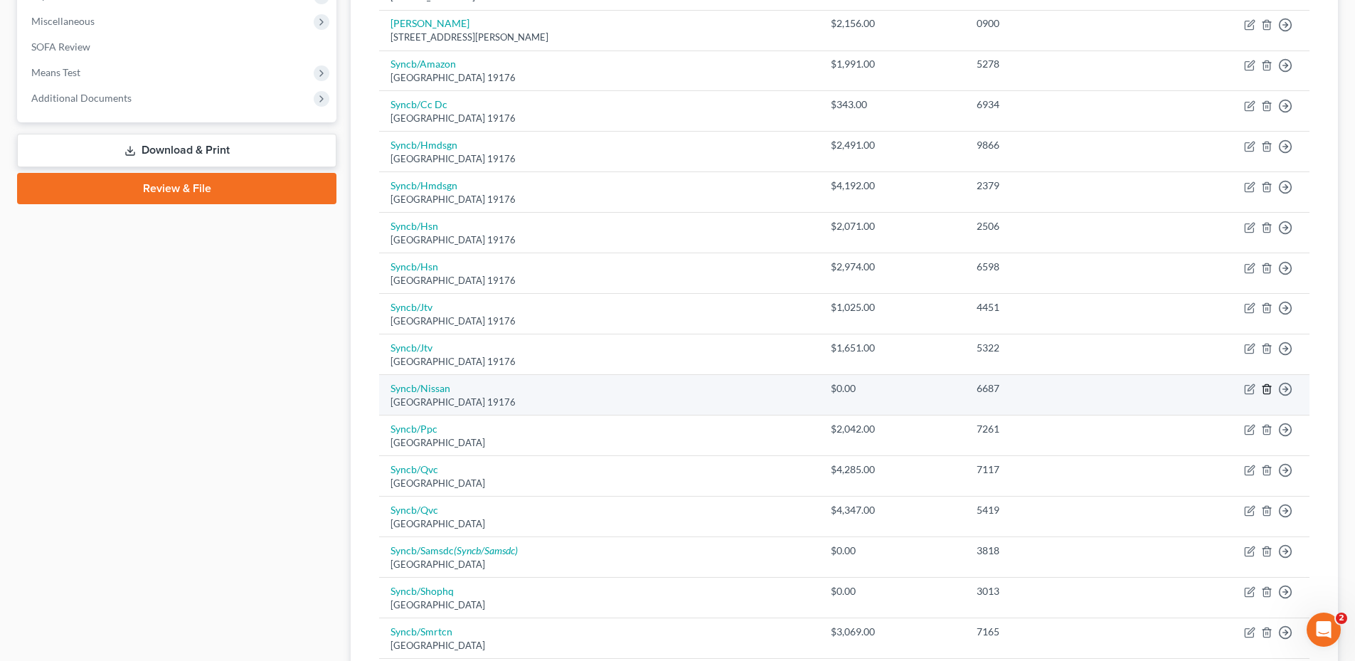
click at [1264, 390] on icon "button" at bounding box center [1266, 389] width 6 height 9
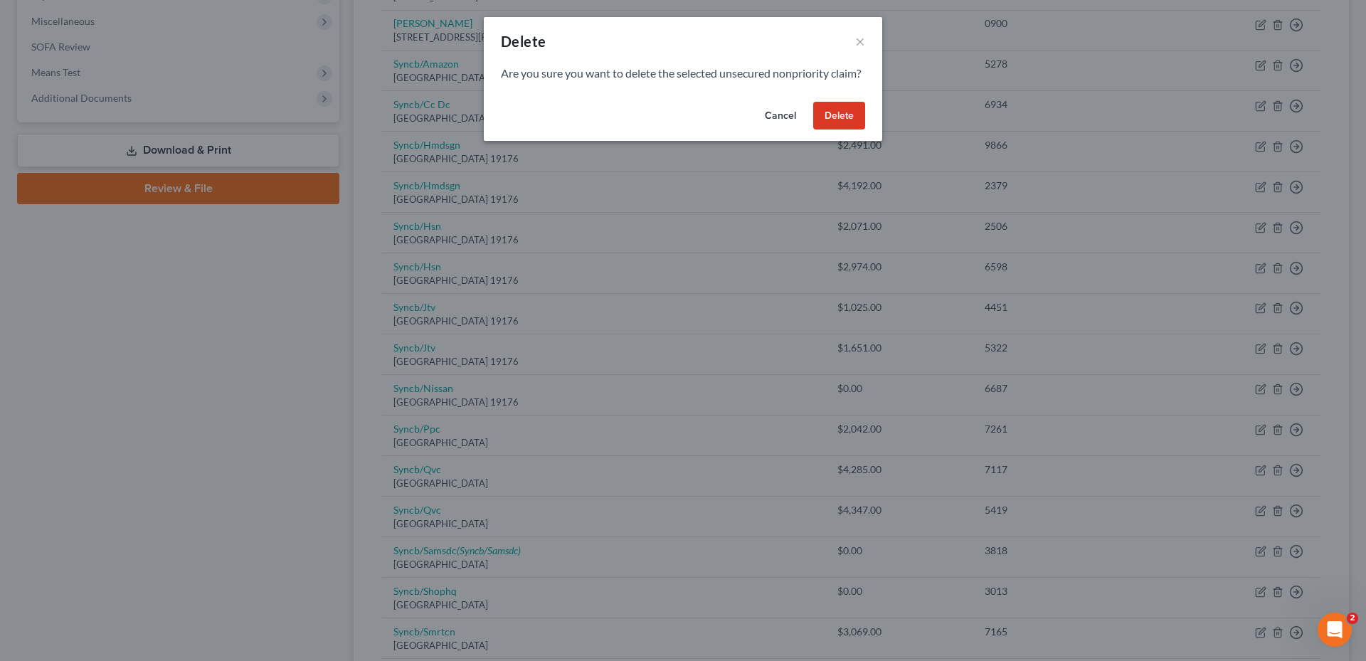
click at [830, 129] on button "Delete" at bounding box center [839, 116] width 52 height 28
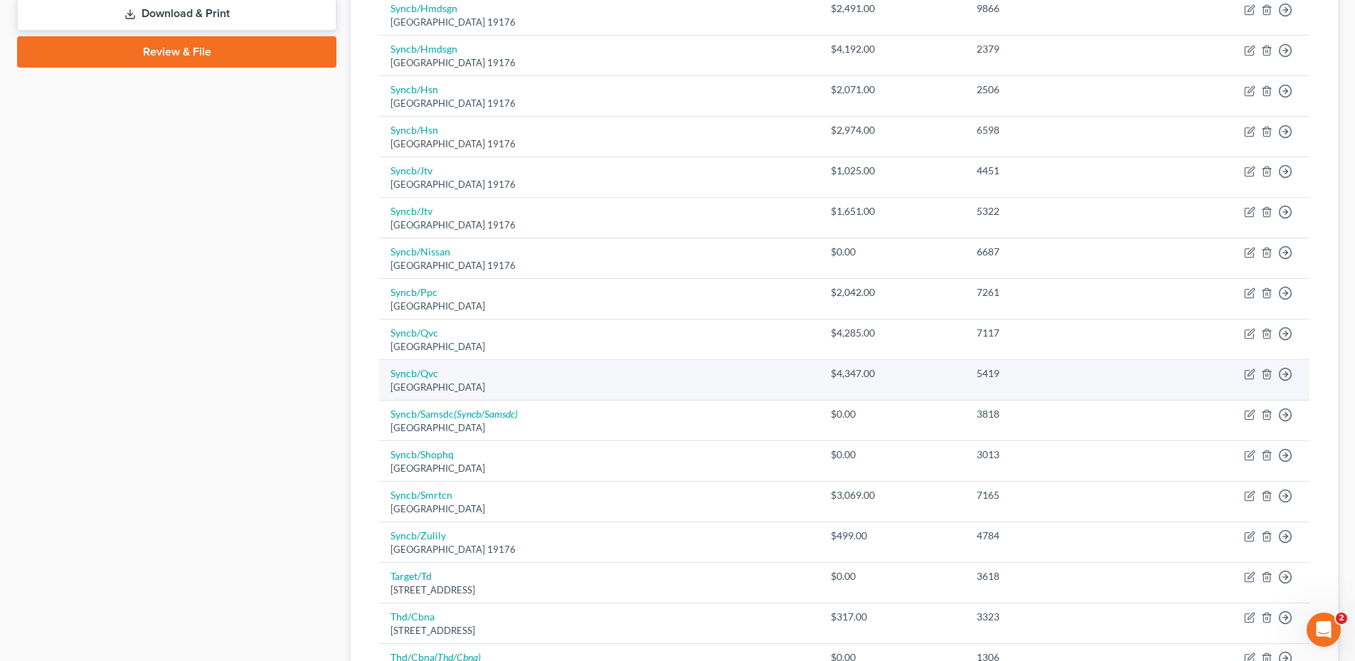
scroll to position [640, 0]
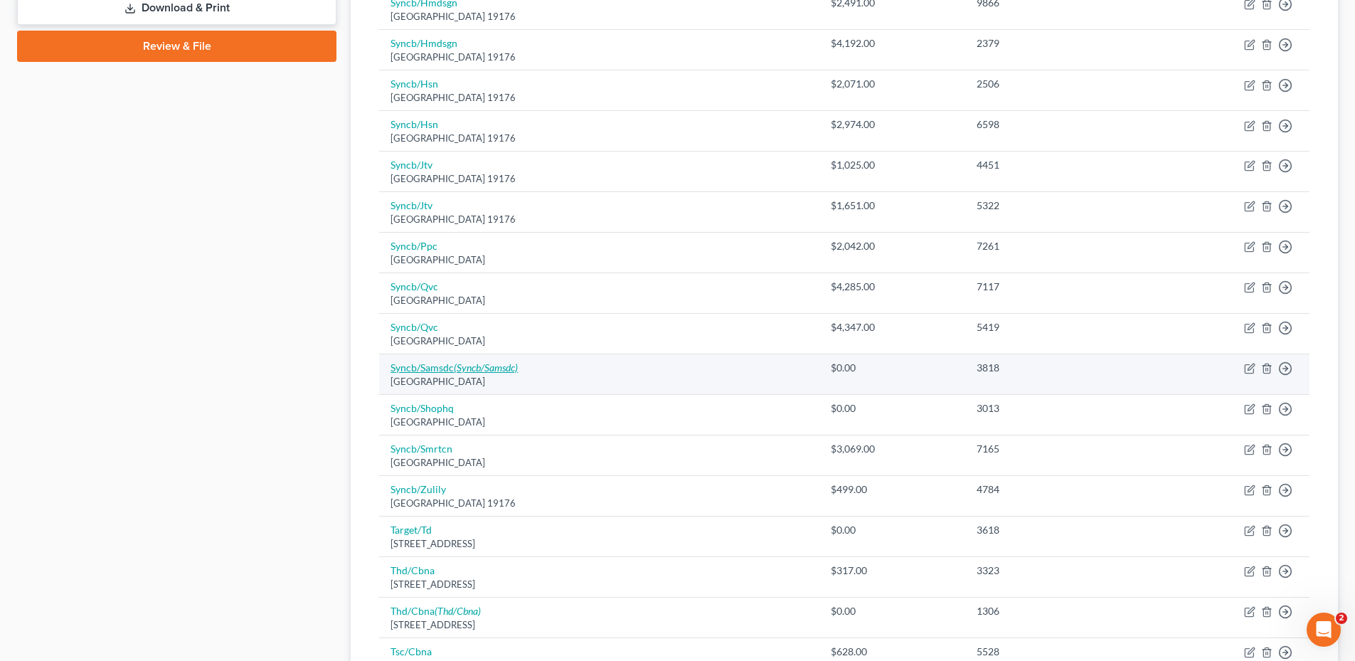
drag, startPoint x: 413, startPoint y: 358, endPoint x: 413, endPoint y: 373, distance: 14.2
click at [413, 358] on td "Syncb/Samsdc (Syncb/Samsdc) [GEOGRAPHIC_DATA]" at bounding box center [599, 374] width 440 height 41
click at [423, 368] on link "Syncb/Samsdc (Syncb/Samsdc)" at bounding box center [453, 367] width 127 height 12
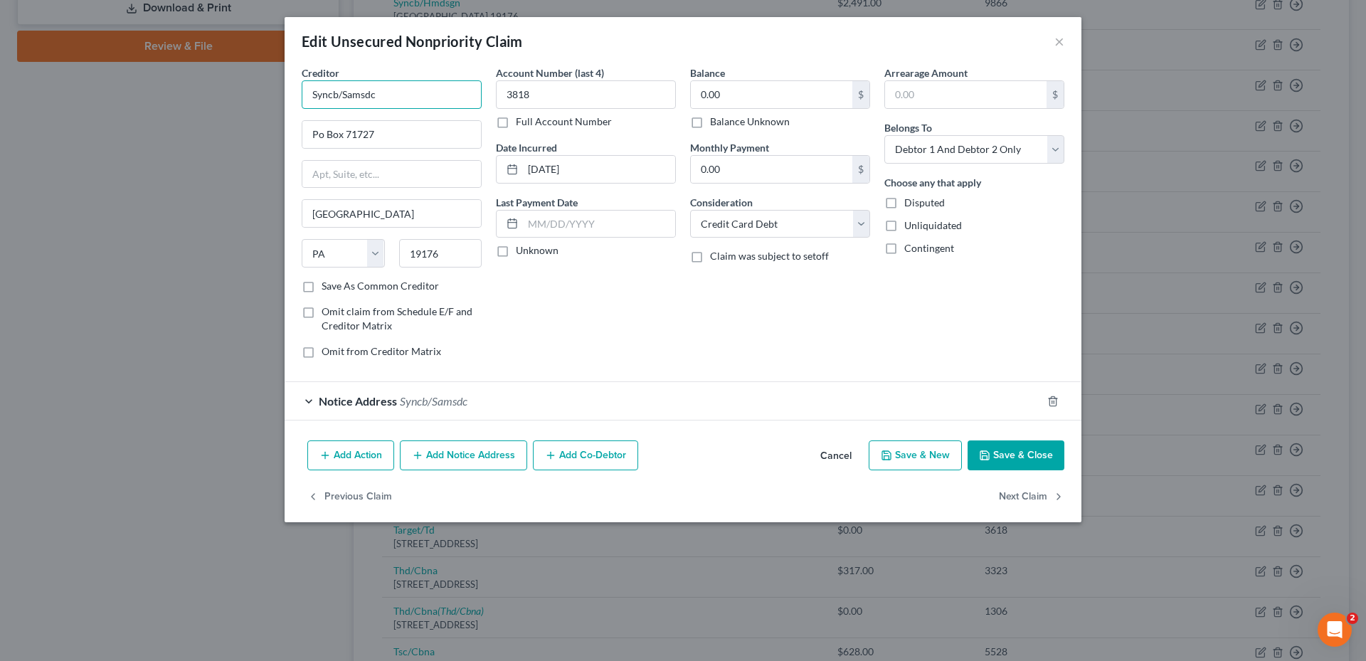
click at [365, 100] on input "Syncb/Samsdc" at bounding box center [392, 94] width 180 height 28
click at [363, 97] on input "Syncb/Samsdc" at bounding box center [392, 94] width 180 height 28
drag, startPoint x: 390, startPoint y: 95, endPoint x: 304, endPoint y: 101, distance: 87.0
click at [304, 101] on input "Syncb/Samsdc" at bounding box center [392, 94] width 180 height 28
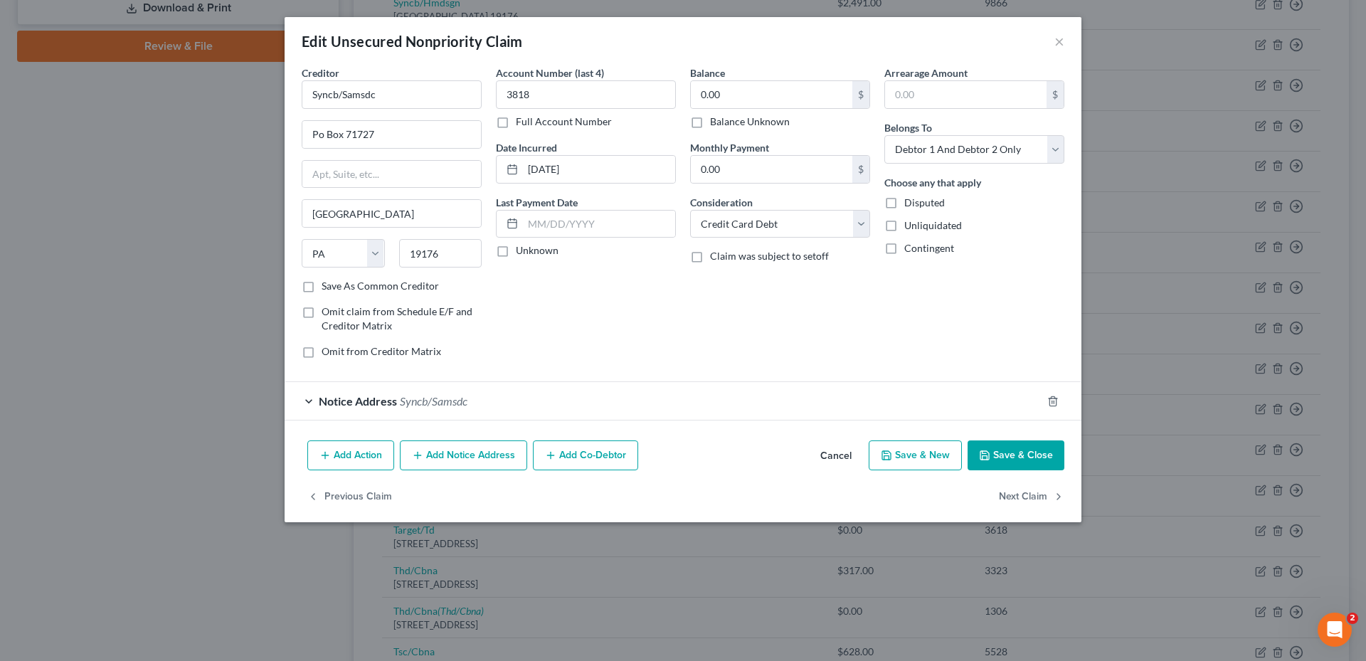
click at [824, 460] on button "Cancel" at bounding box center [836, 456] width 54 height 28
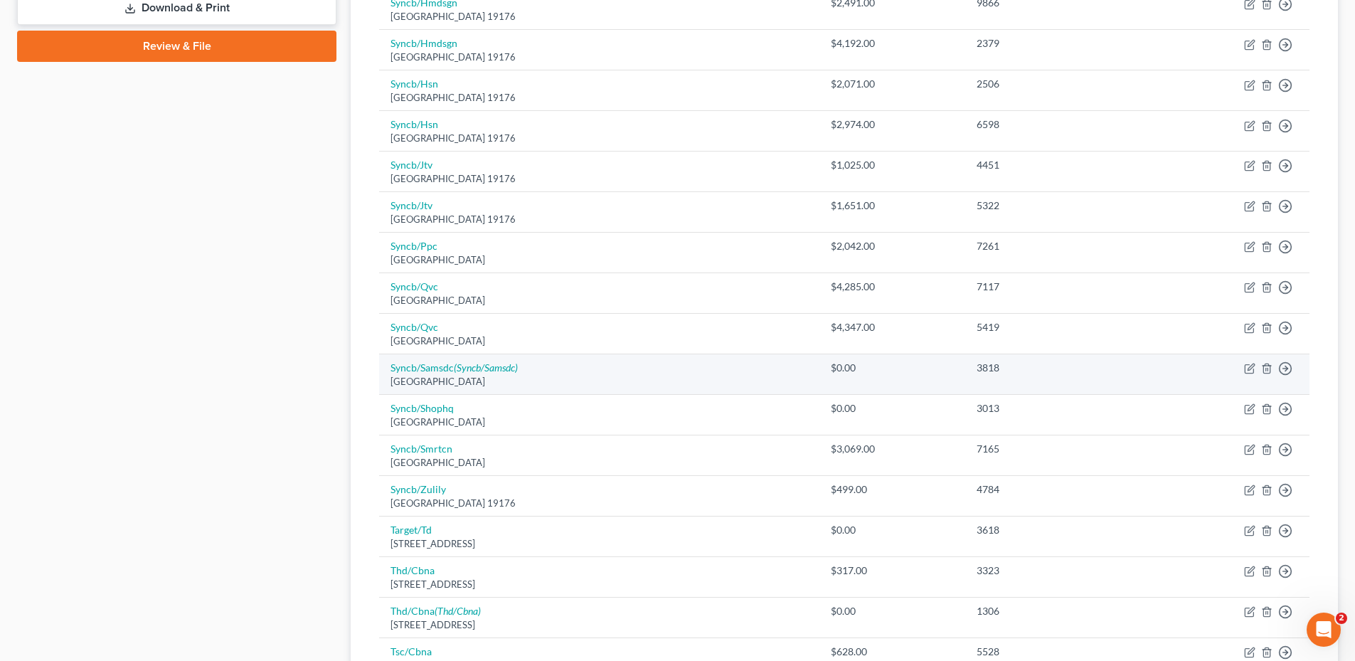
drag, startPoint x: 730, startPoint y: 373, endPoint x: 829, endPoint y: 378, distance: 98.3
click at [730, 373] on td "Syncb/Samsdc (Syncb/Samsdc) [GEOGRAPHIC_DATA]" at bounding box center [599, 374] width 440 height 41
drag, startPoint x: 856, startPoint y: 367, endPoint x: 896, endPoint y: 368, distance: 39.9
click at [896, 368] on div "$0.00" at bounding box center [893, 368] width 124 height 14
click at [893, 368] on div "$0.00" at bounding box center [893, 368] width 124 height 14
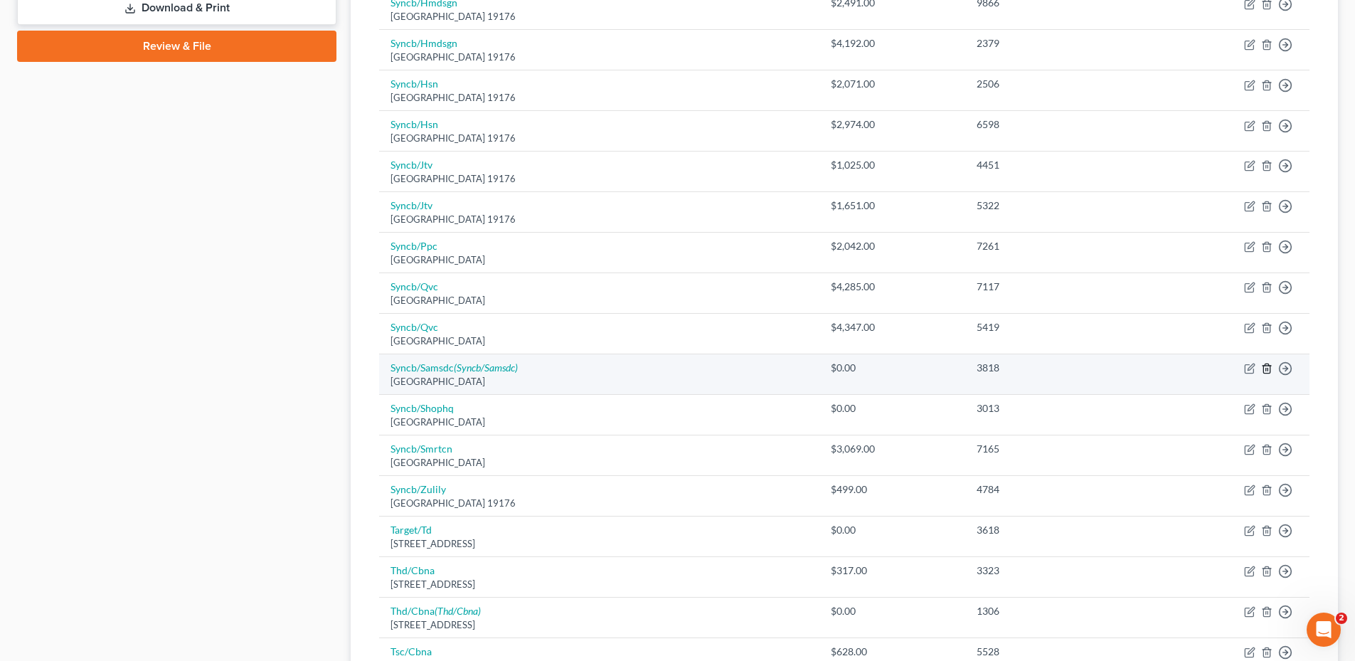
click at [1262, 370] on icon "button" at bounding box center [1266, 368] width 11 height 11
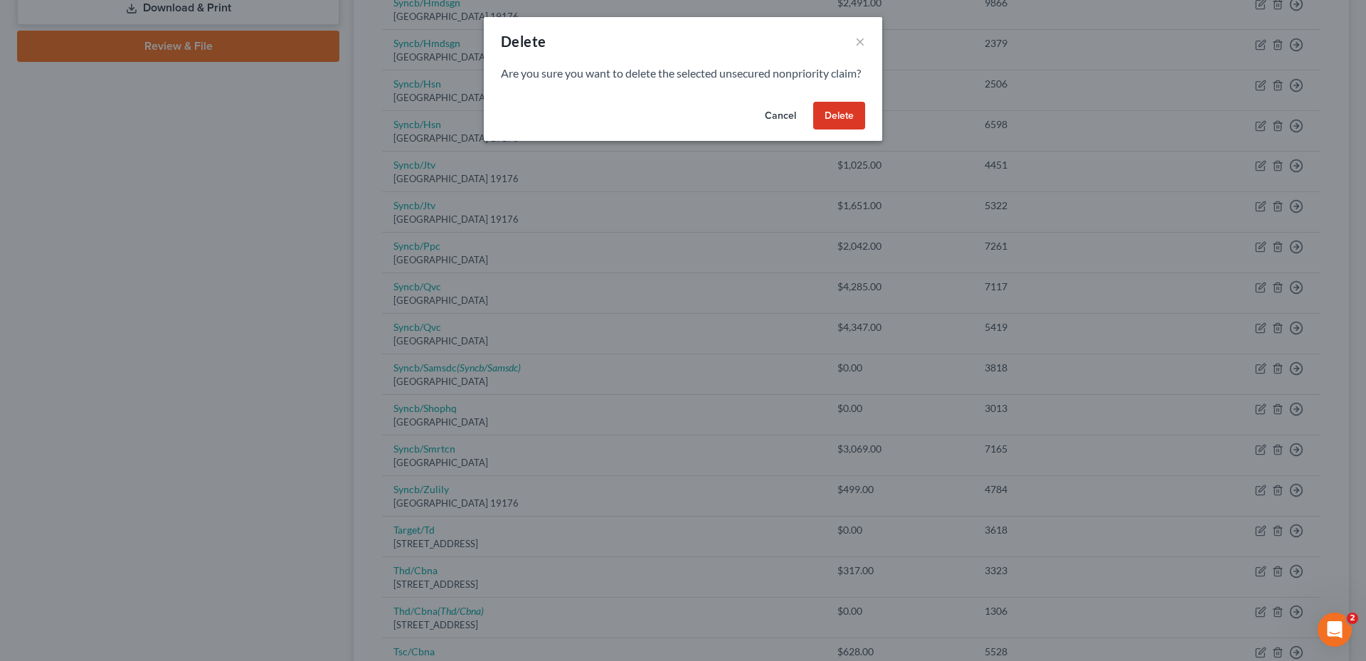
click at [837, 127] on button "Delete" at bounding box center [839, 116] width 52 height 28
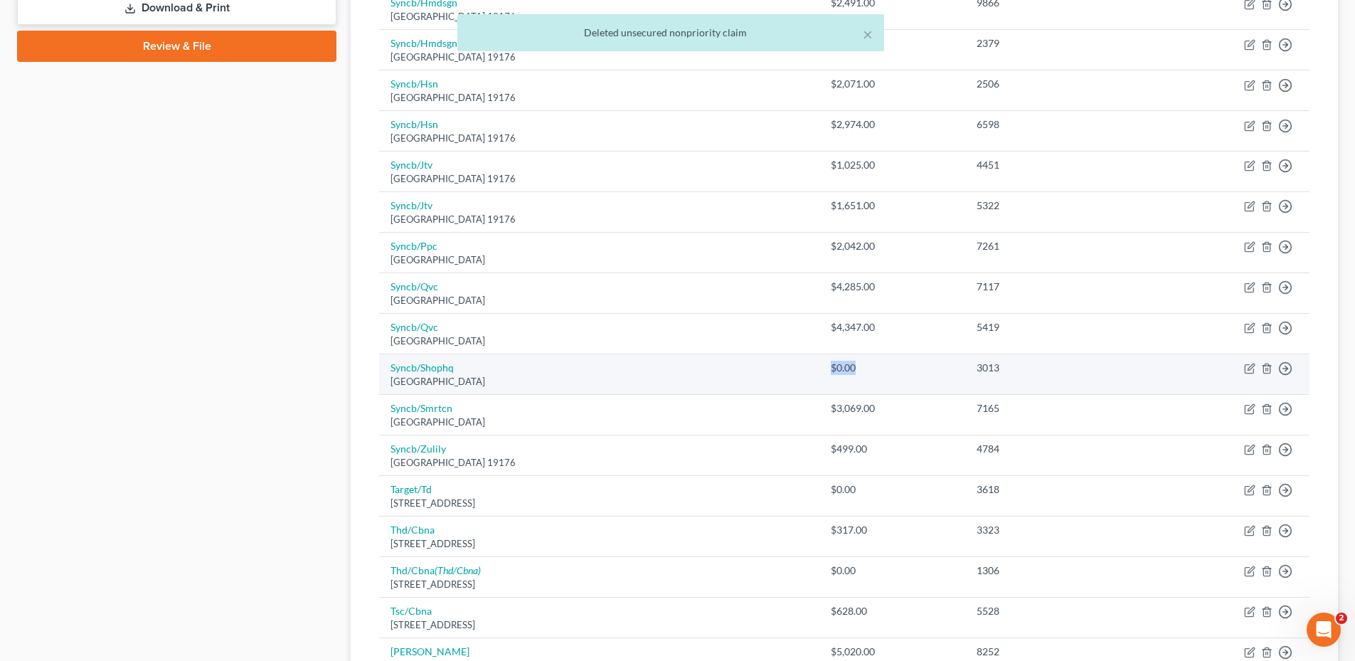
drag, startPoint x: 850, startPoint y: 366, endPoint x: 886, endPoint y: 366, distance: 35.6
click at [886, 366] on td "$0.00" at bounding box center [892, 374] width 147 height 41
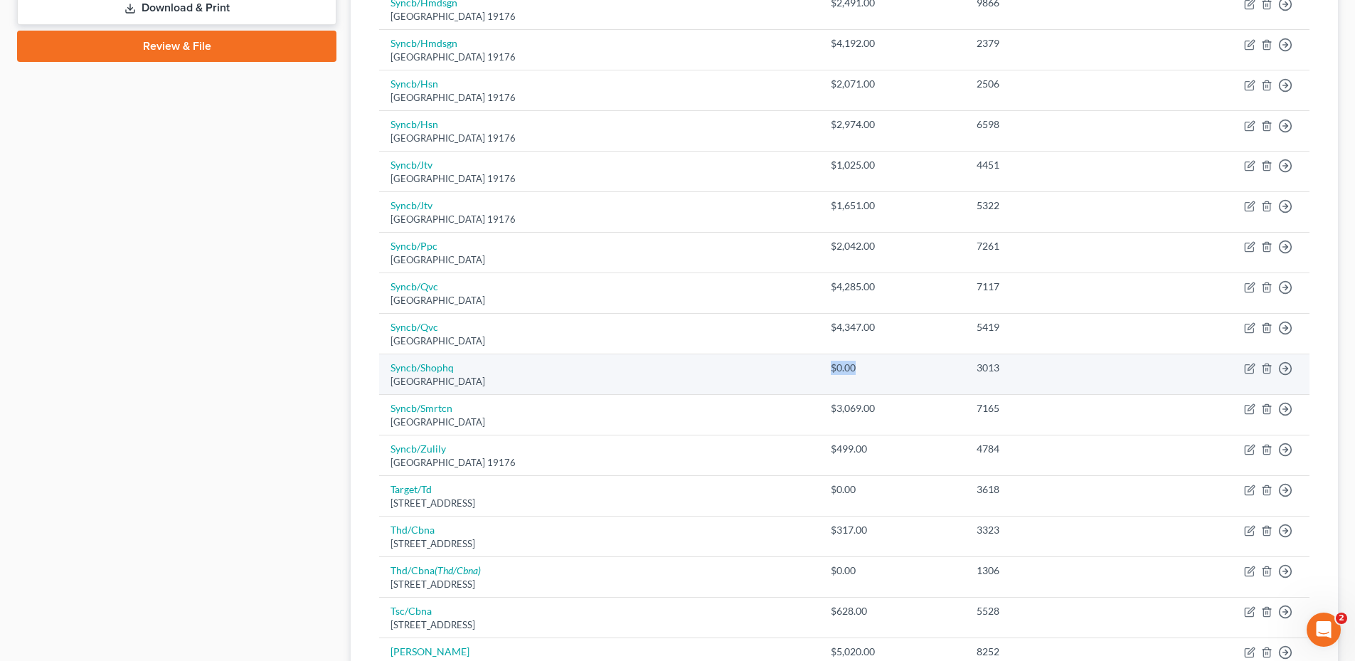
click at [889, 367] on div "$0.00" at bounding box center [893, 368] width 124 height 14
click at [1271, 368] on icon "button" at bounding box center [1266, 368] width 11 height 11
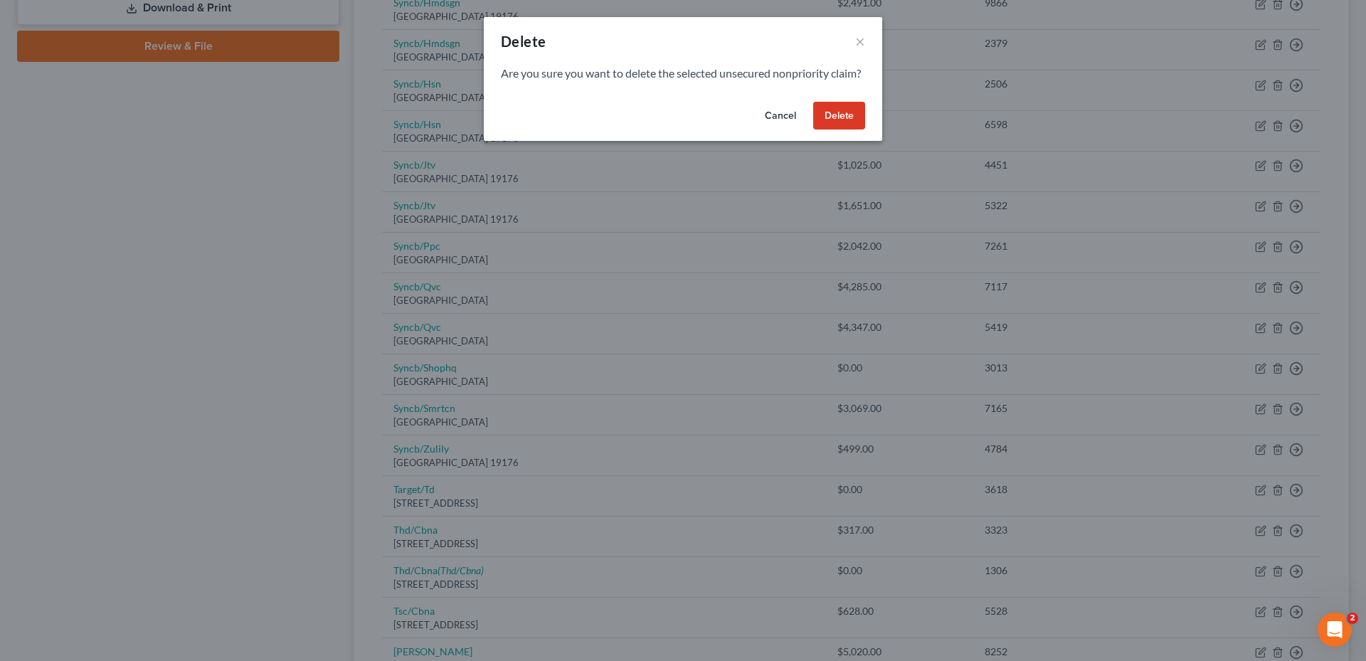
click at [841, 130] on button "Delete" at bounding box center [839, 116] width 52 height 28
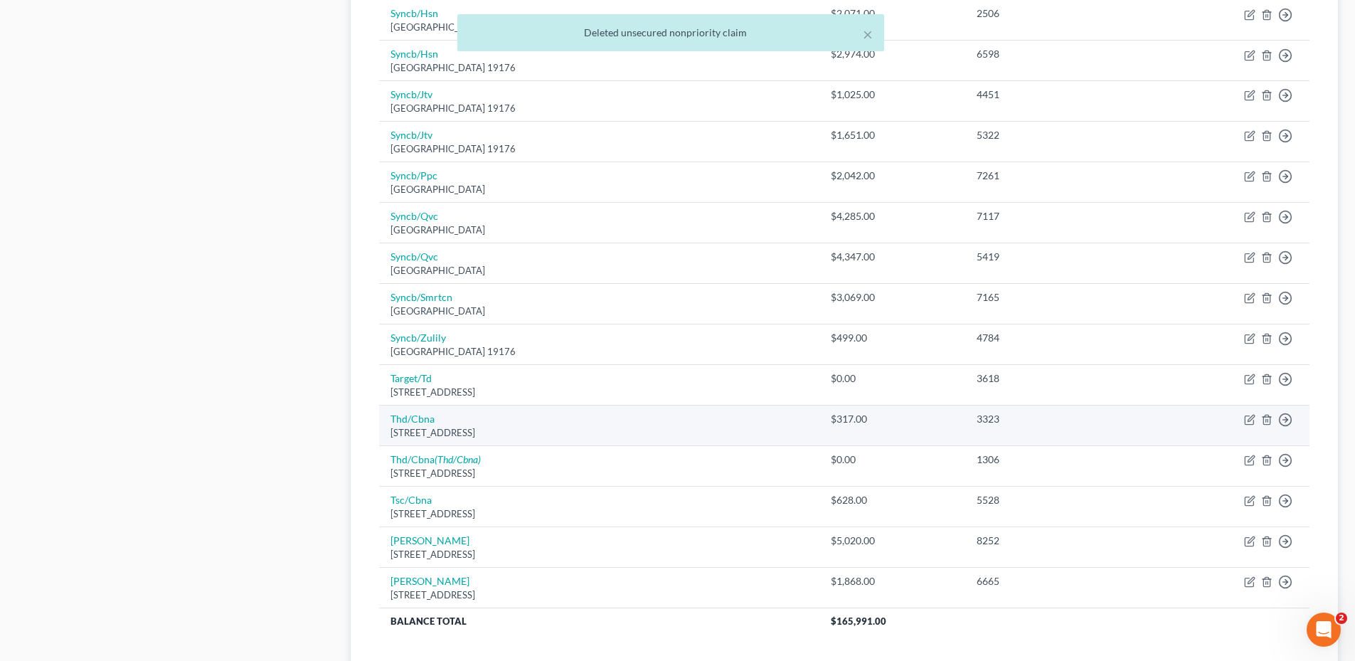
scroll to position [711, 0]
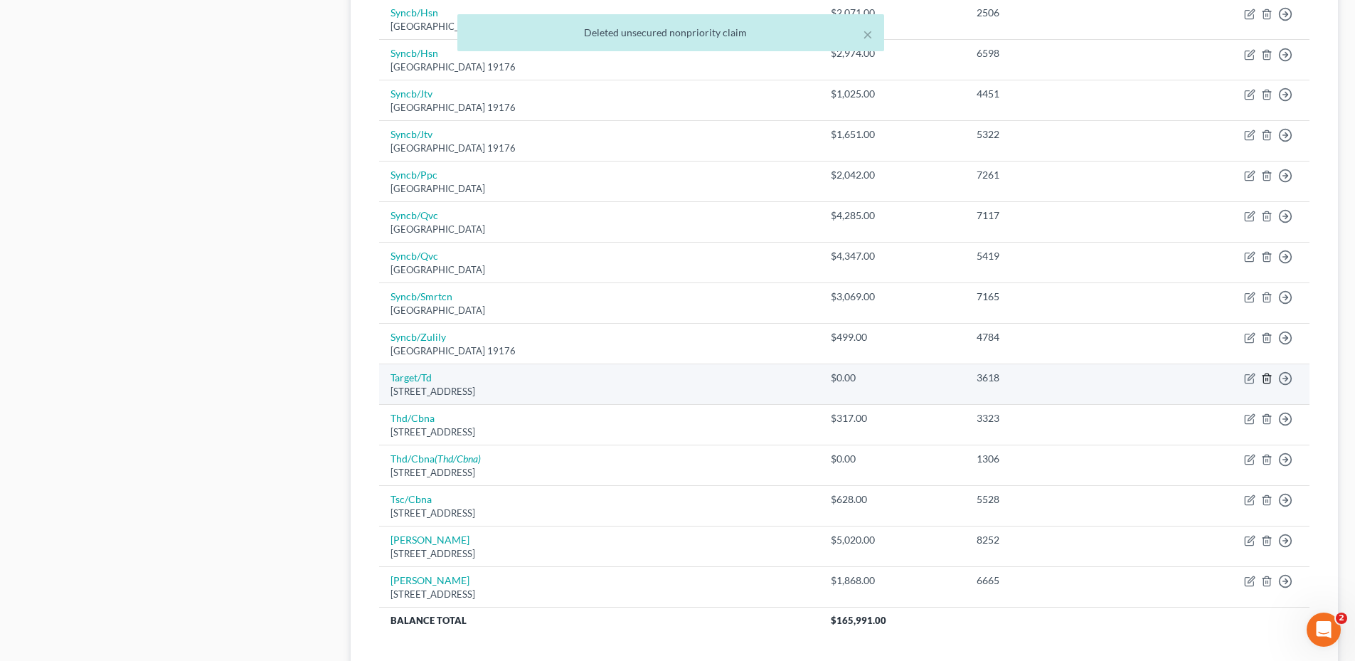
click at [1266, 384] on icon "button" at bounding box center [1266, 378] width 11 height 11
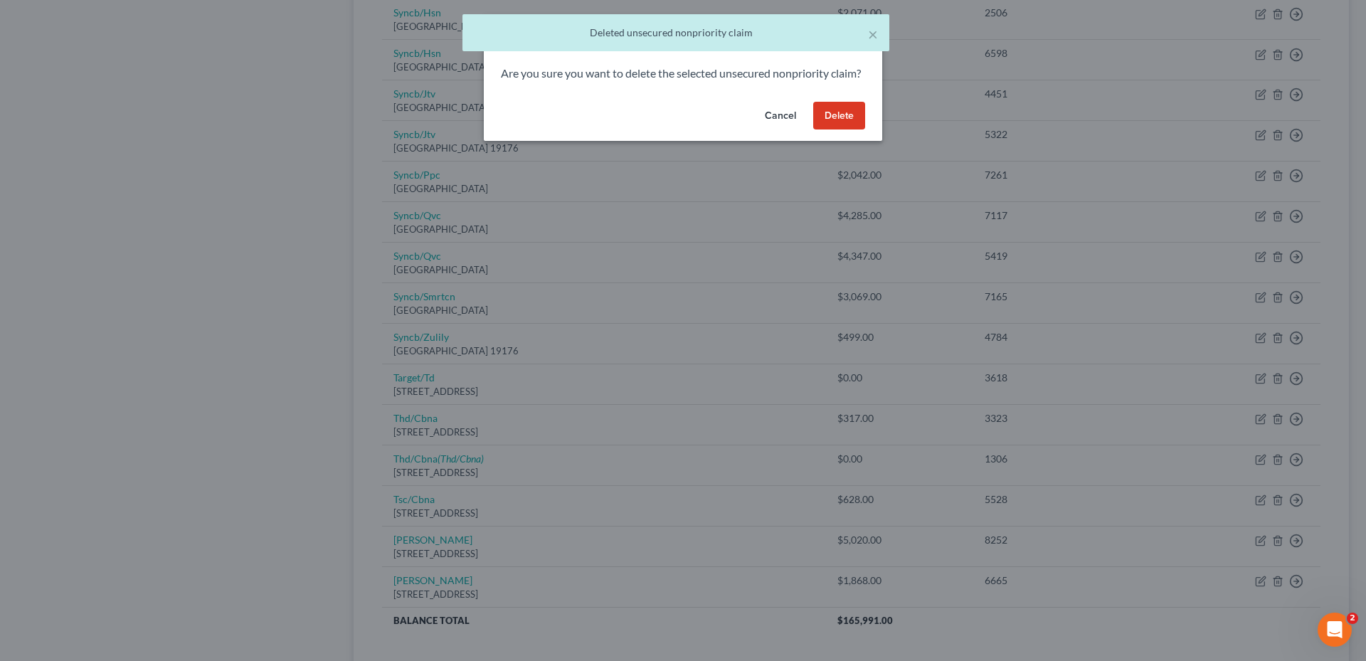
click at [853, 130] on button "Delete" at bounding box center [839, 116] width 52 height 28
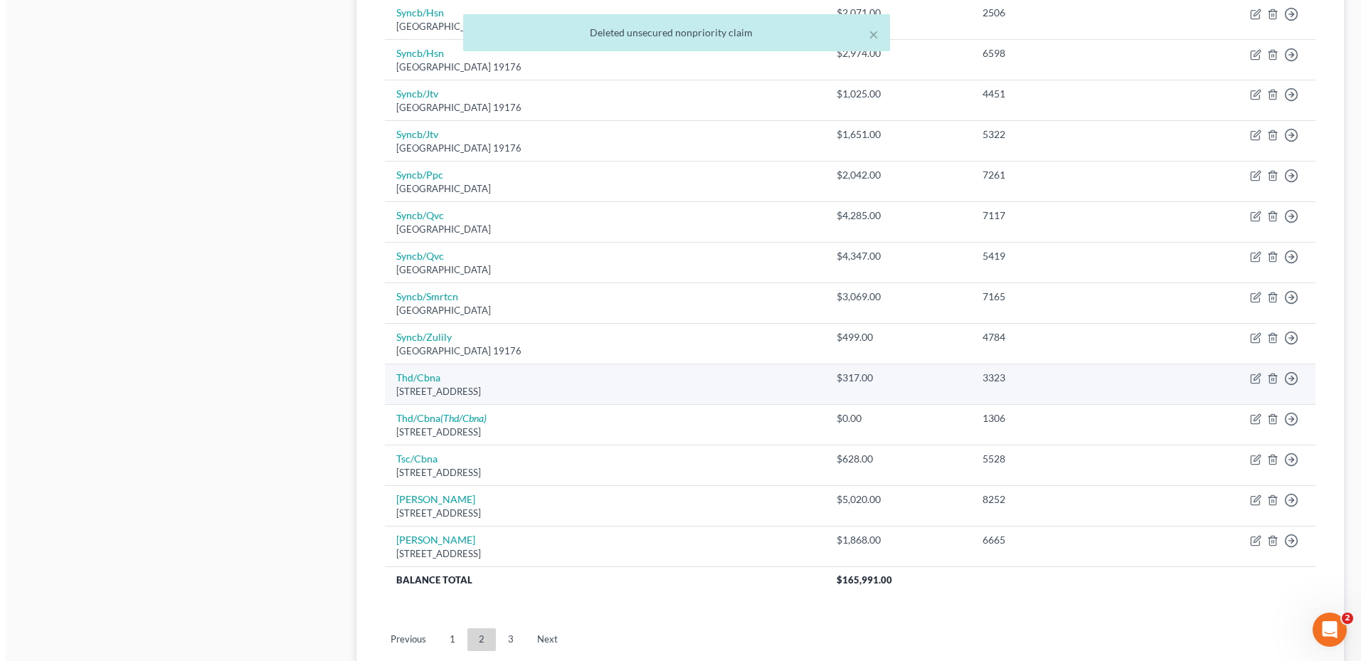
scroll to position [782, 0]
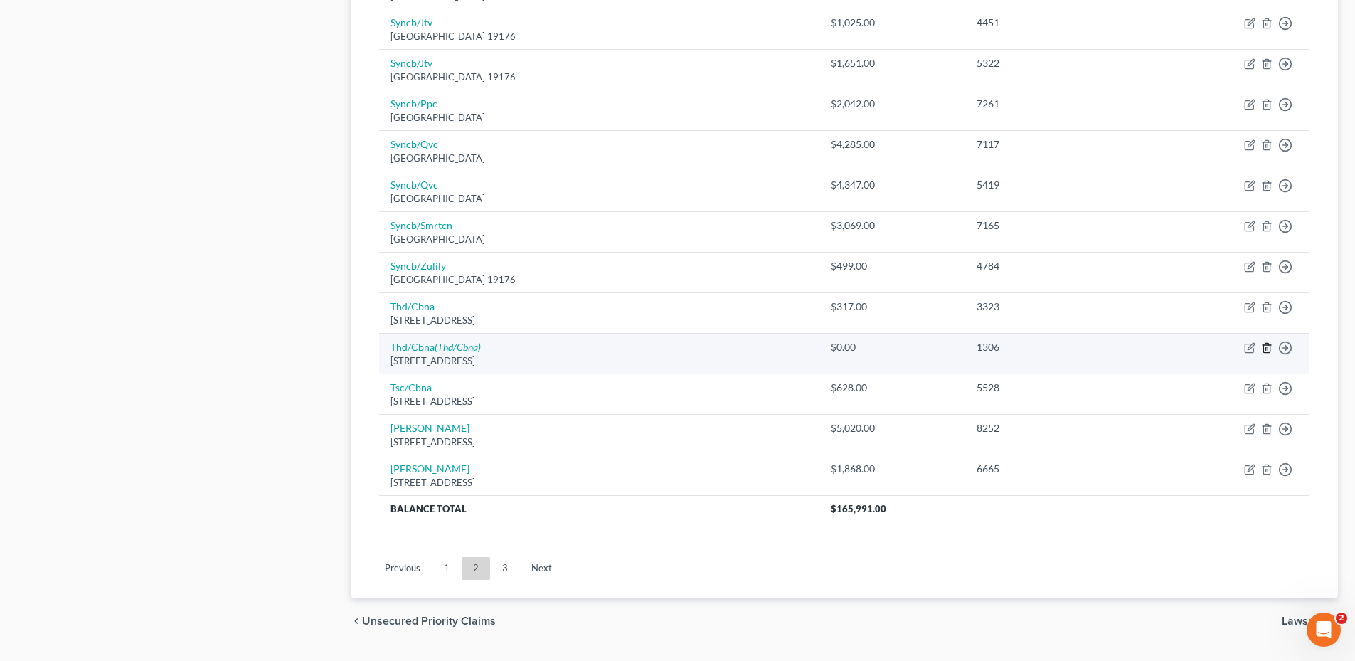
click at [1267, 348] on line "button" at bounding box center [1267, 349] width 0 height 3
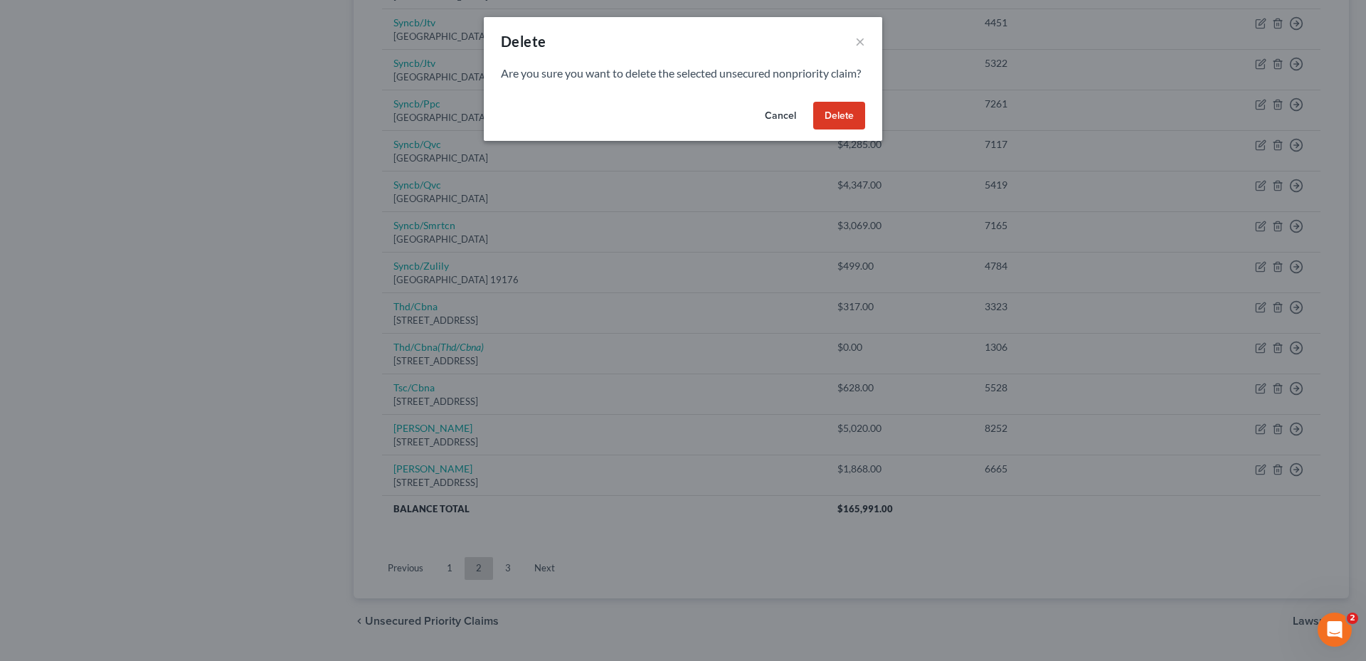
click at [836, 130] on button "Delete" at bounding box center [839, 116] width 52 height 28
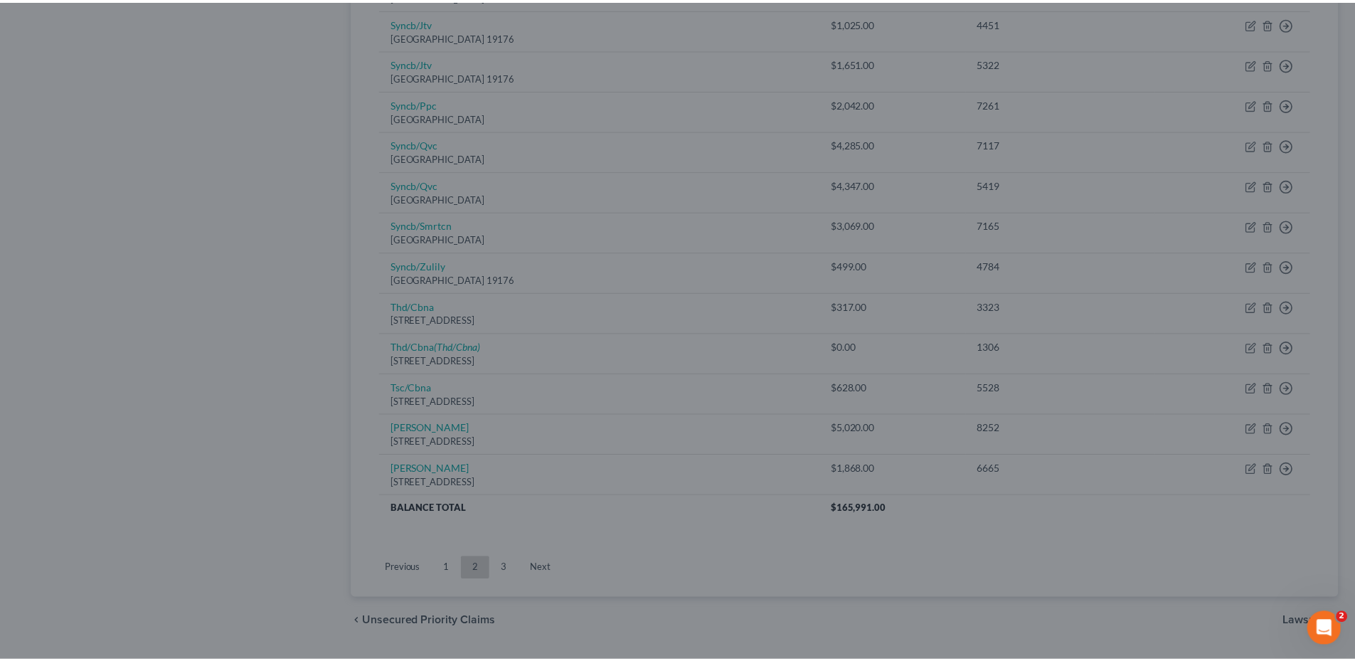
scroll to position [779, 0]
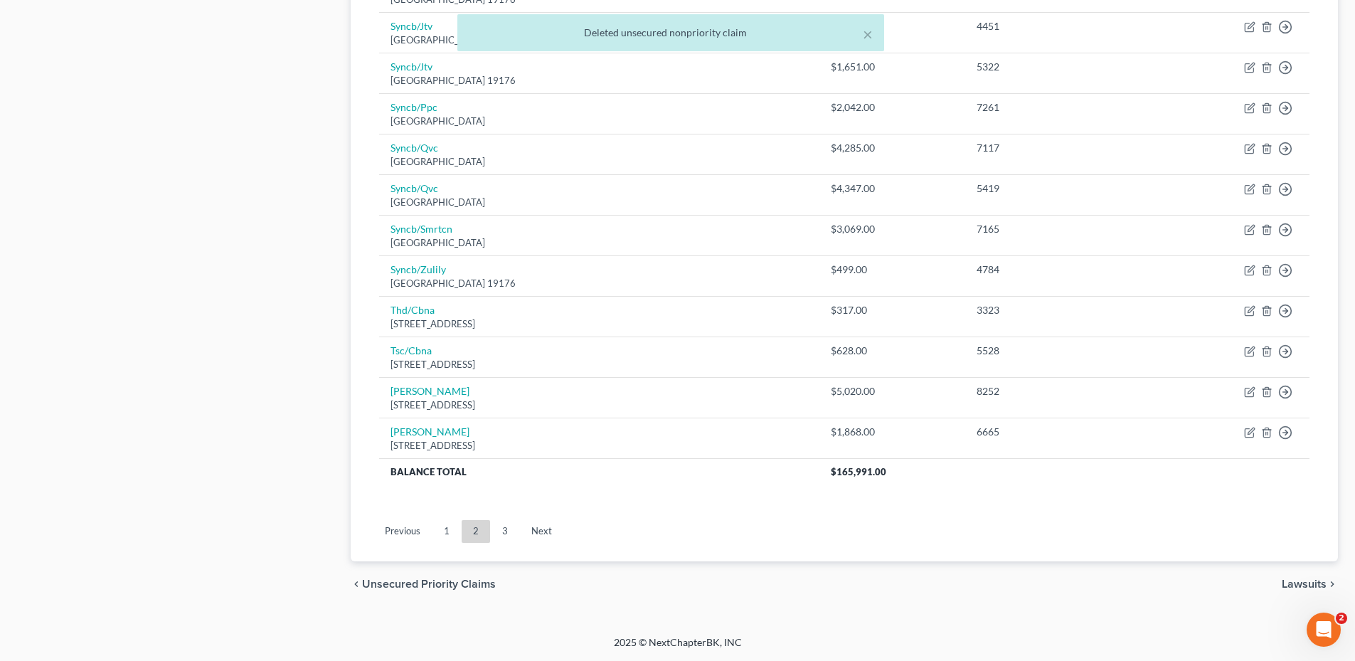
drag, startPoint x: 453, startPoint y: 533, endPoint x: 623, endPoint y: 504, distance: 172.6
click at [453, 533] on link "1" at bounding box center [446, 531] width 28 height 23
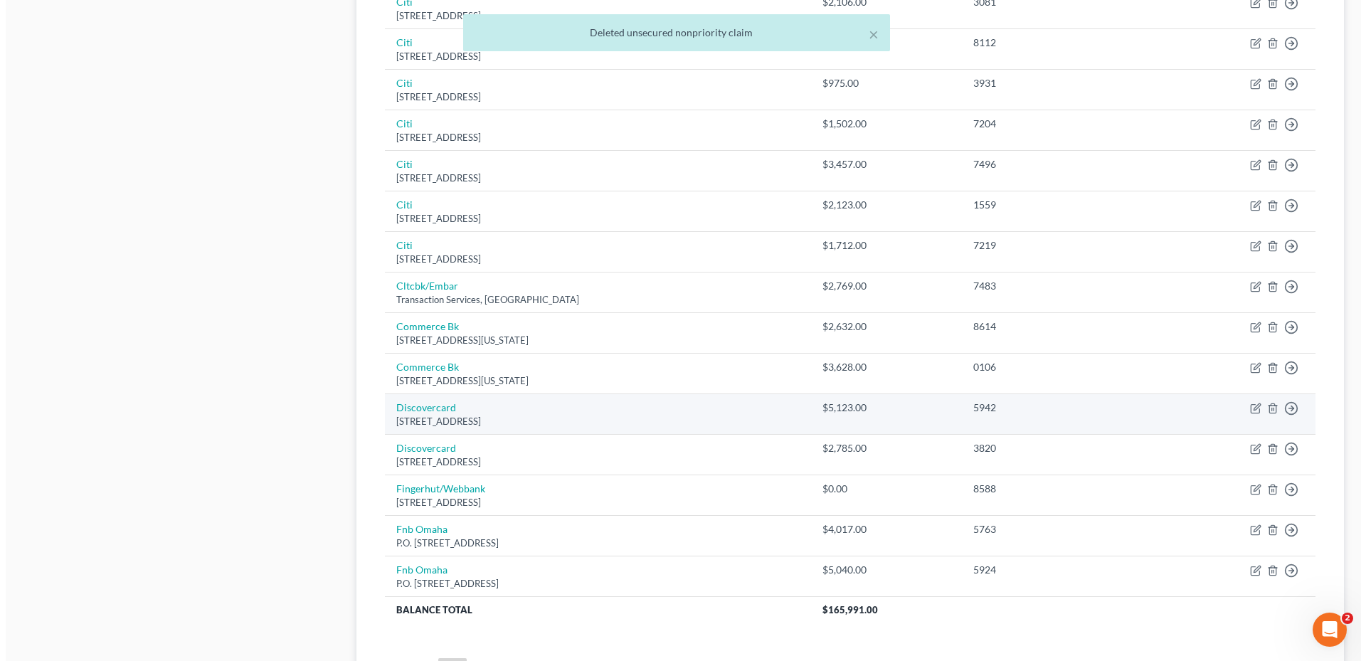
scroll to position [982, 0]
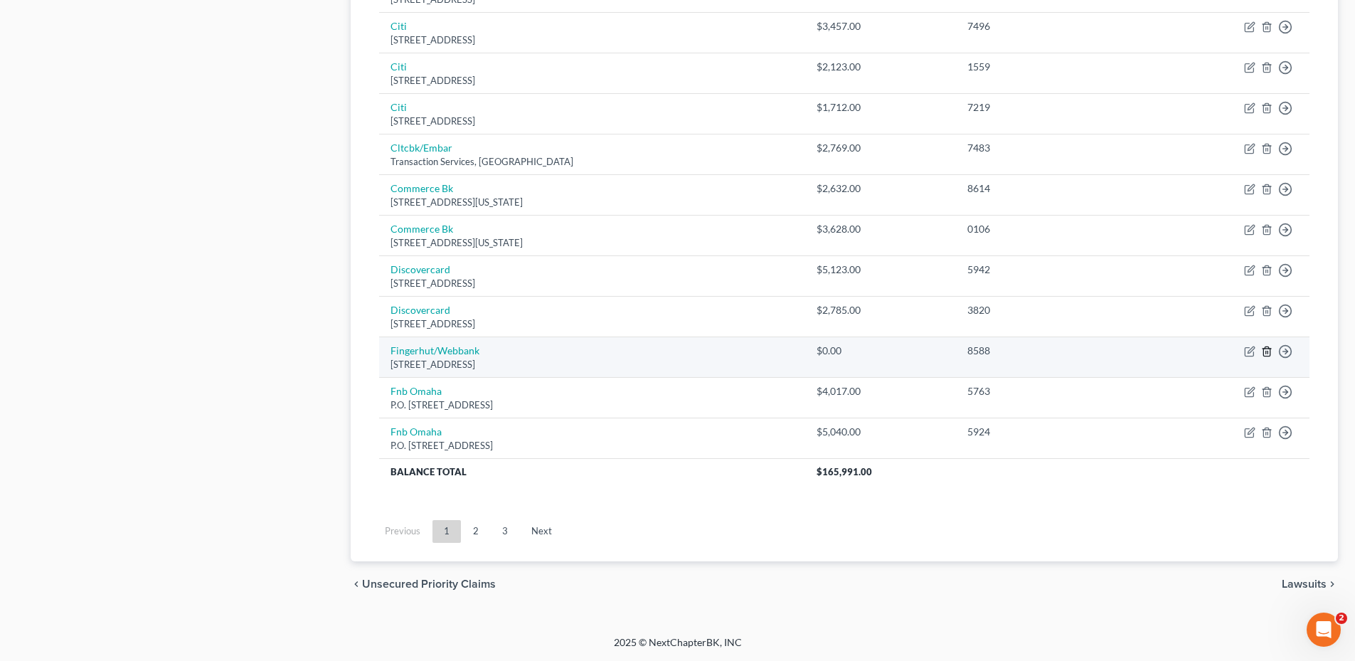
click at [1266, 351] on line "button" at bounding box center [1266, 352] width 0 height 3
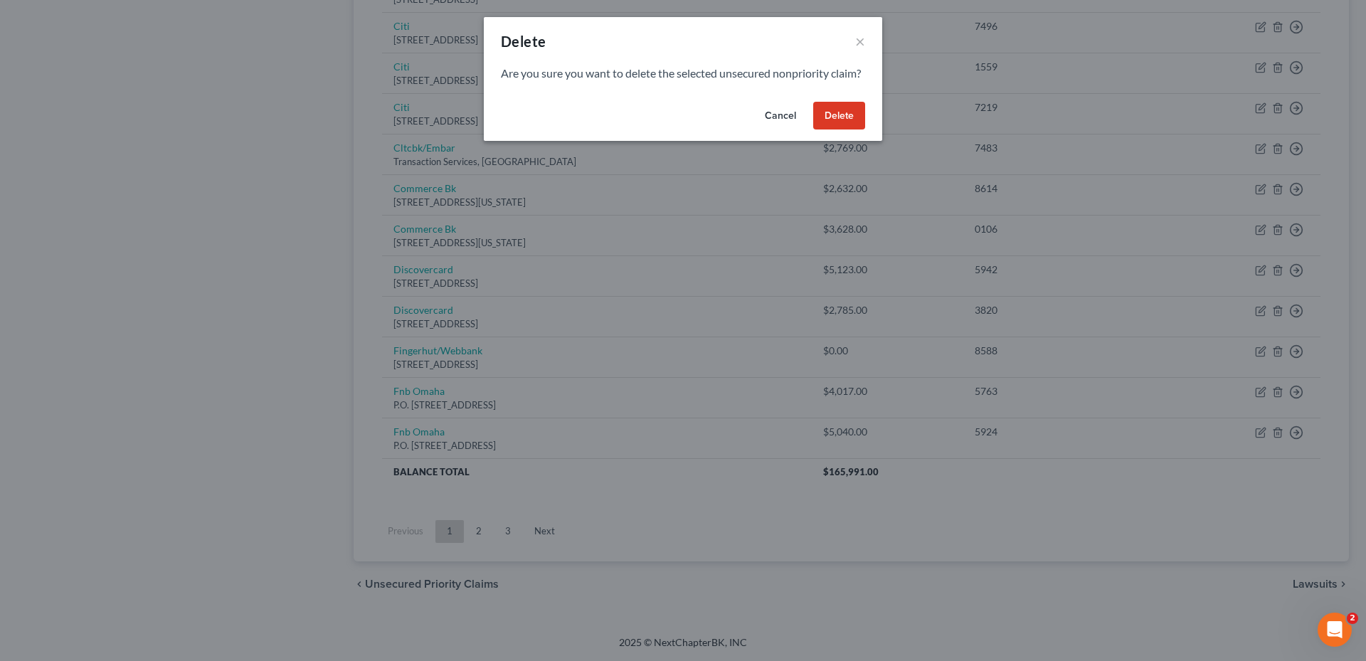
click at [848, 130] on button "Delete" at bounding box center [839, 116] width 52 height 28
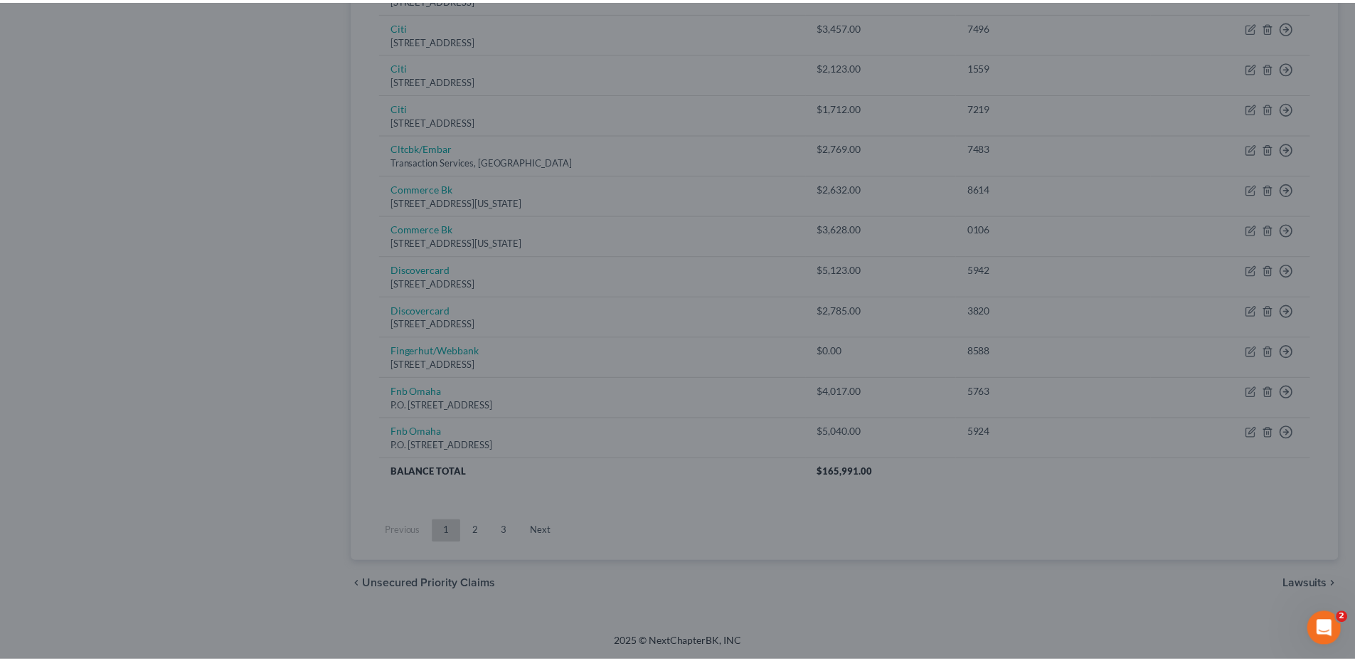
scroll to position [941, 0]
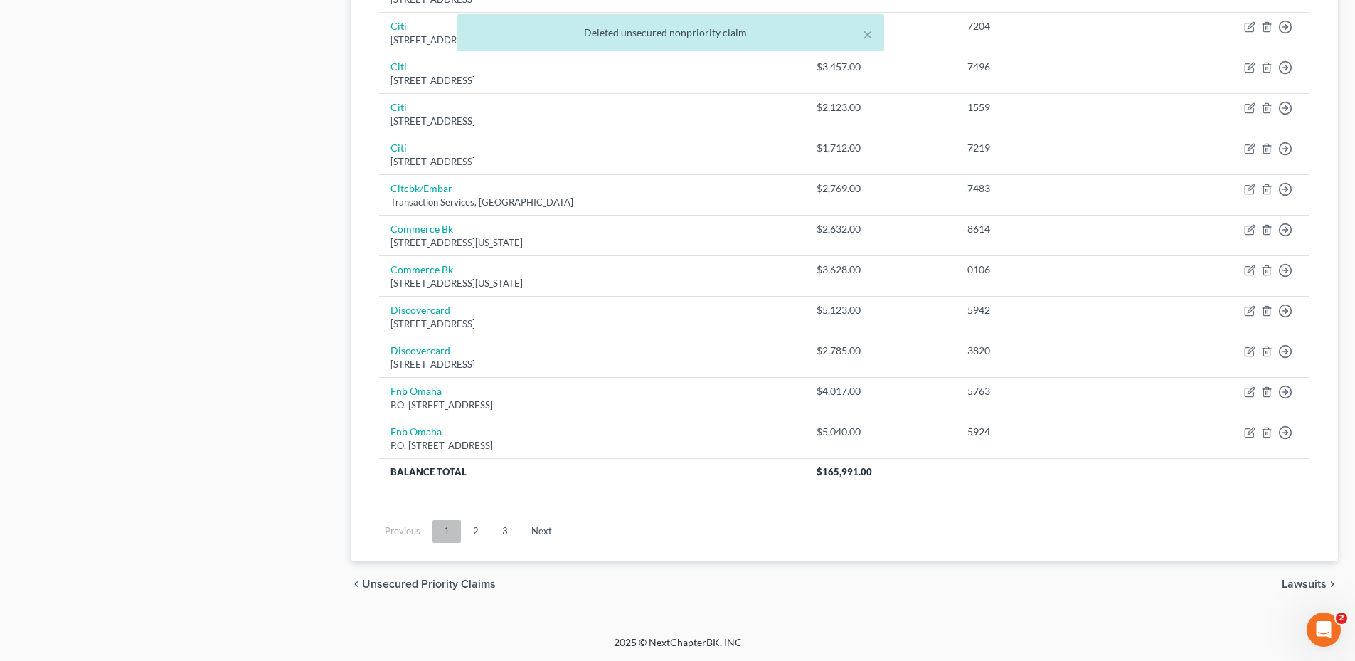
click at [450, 537] on link "1" at bounding box center [446, 531] width 28 height 23
click at [477, 532] on link "2" at bounding box center [476, 531] width 28 height 23
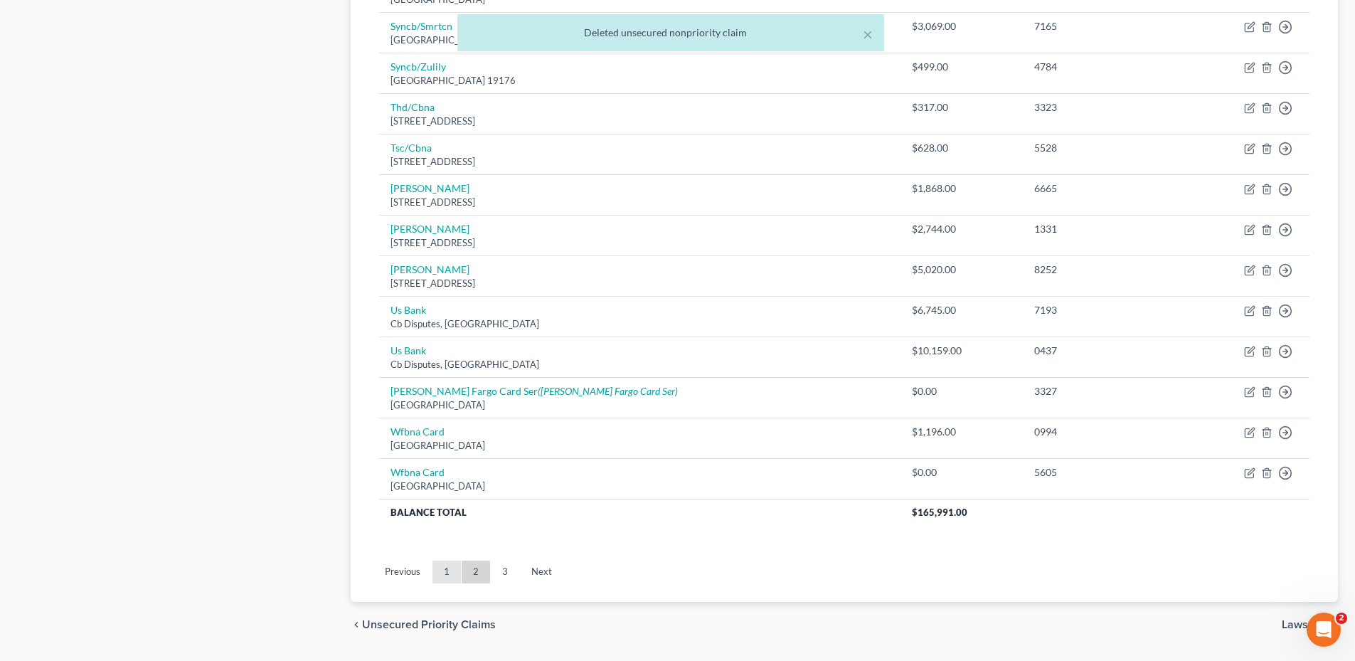
click at [442, 570] on link "1" at bounding box center [446, 571] width 28 height 23
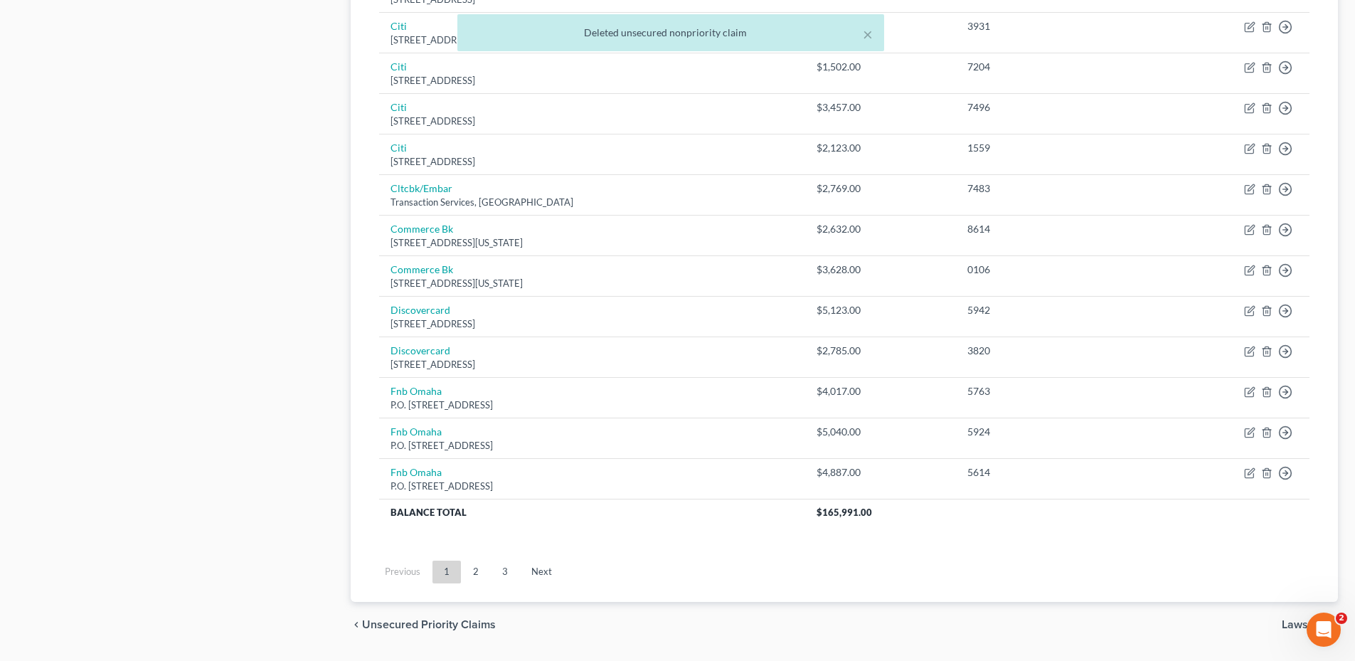
scroll to position [982, 0]
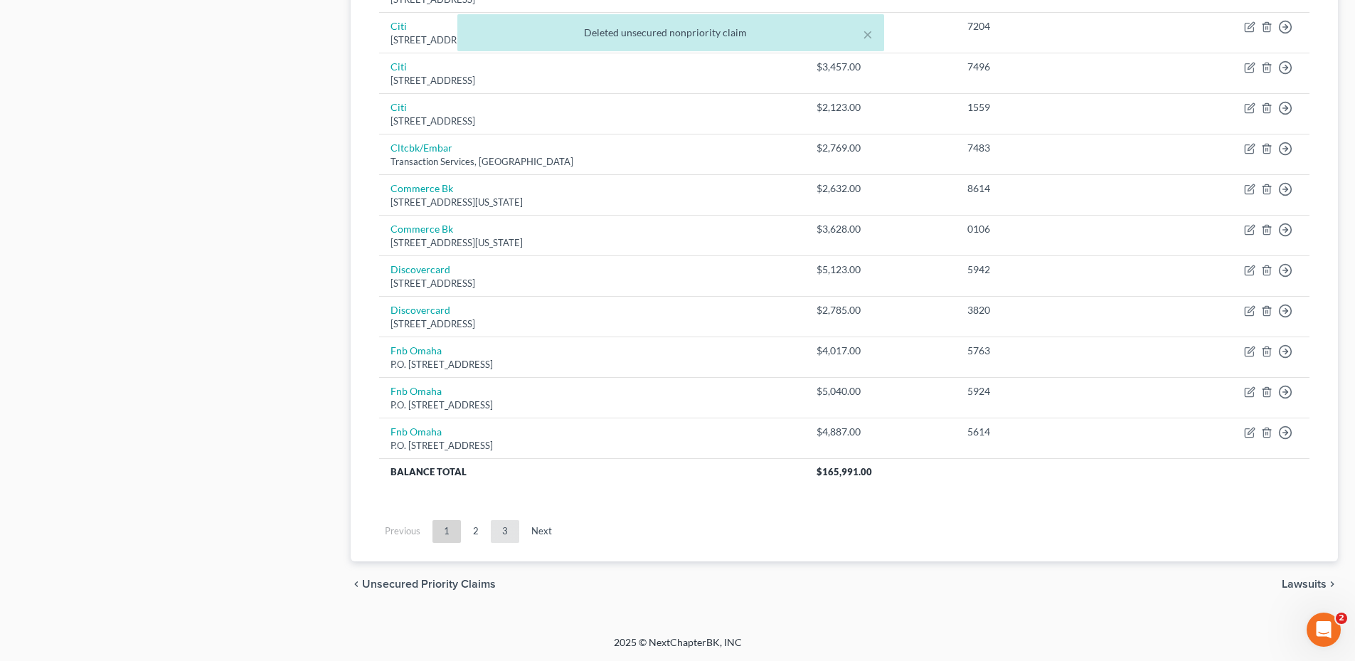
click at [498, 526] on link "3" at bounding box center [505, 531] width 28 height 23
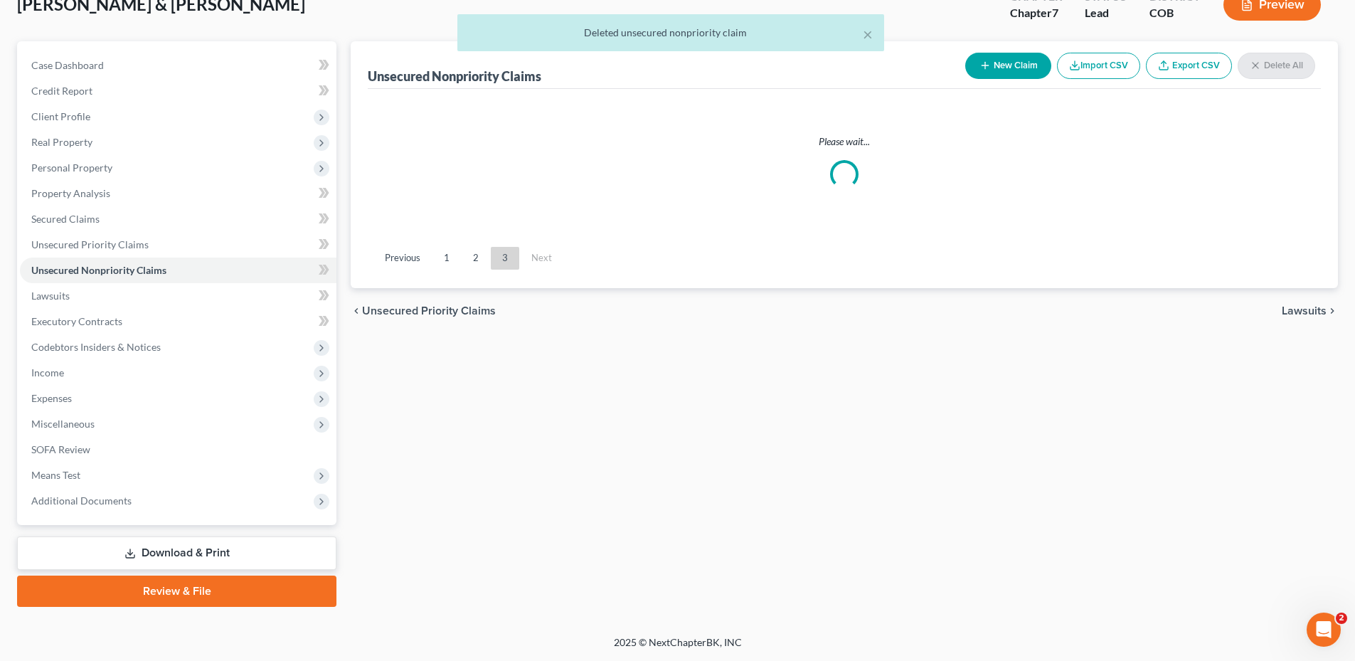
scroll to position [95, 0]
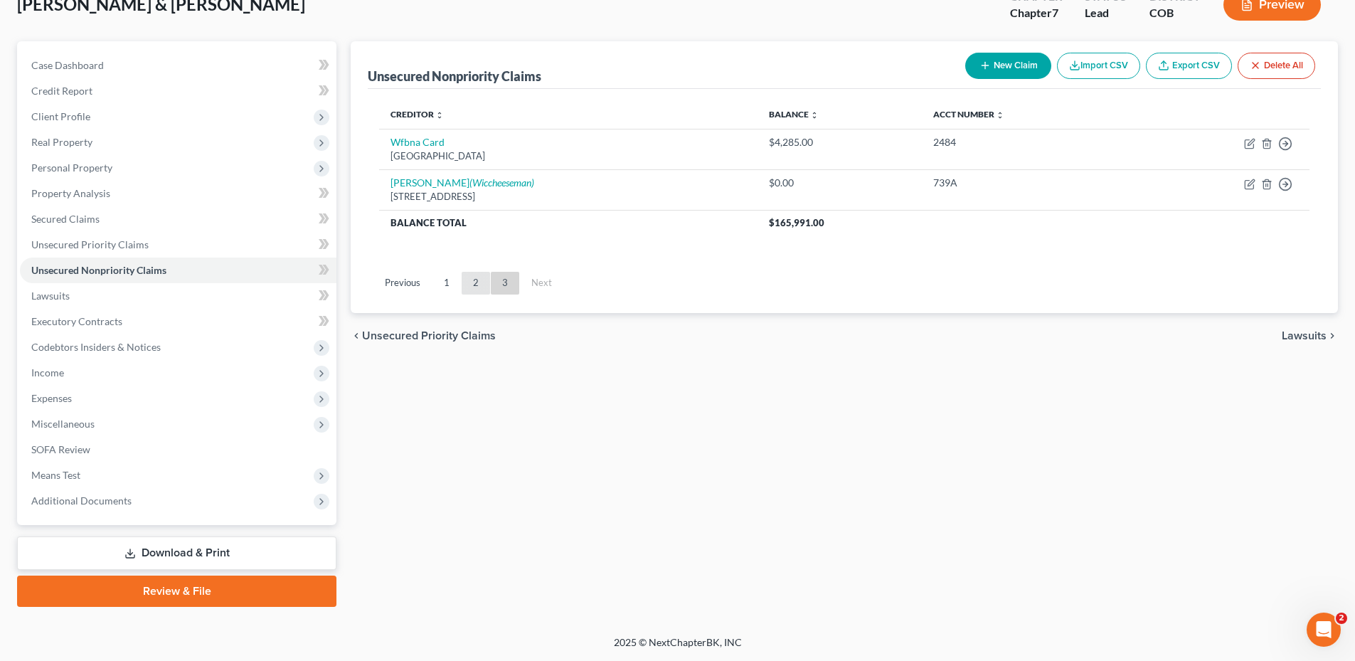
click at [474, 282] on link "2" at bounding box center [476, 283] width 28 height 23
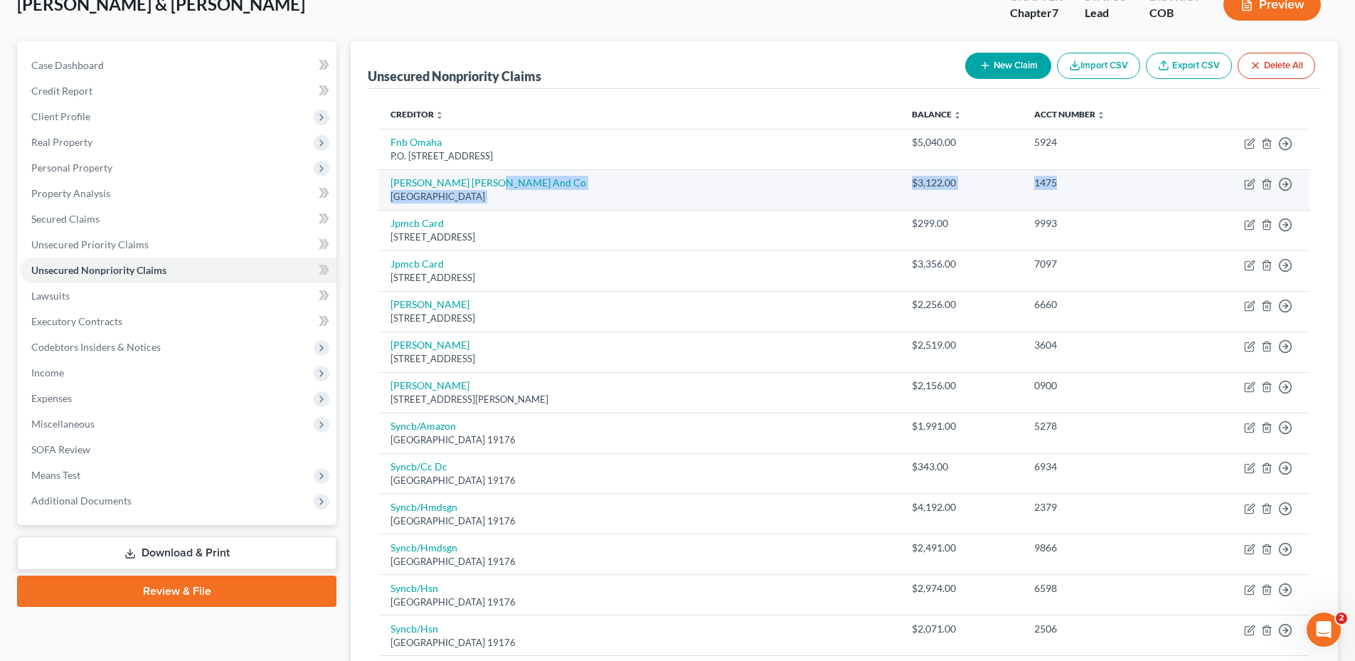
drag, startPoint x: 829, startPoint y: 181, endPoint x: 1026, endPoint y: 180, distance: 196.3
click at [1025, 180] on tr "[PERSON_NAME] [PERSON_NAME] And Co [GEOGRAPHIC_DATA] 19176 $3,122.00 1475 Move …" at bounding box center [844, 189] width 930 height 41
click at [1034, 180] on div "1475" at bounding box center [1101, 183] width 135 height 14
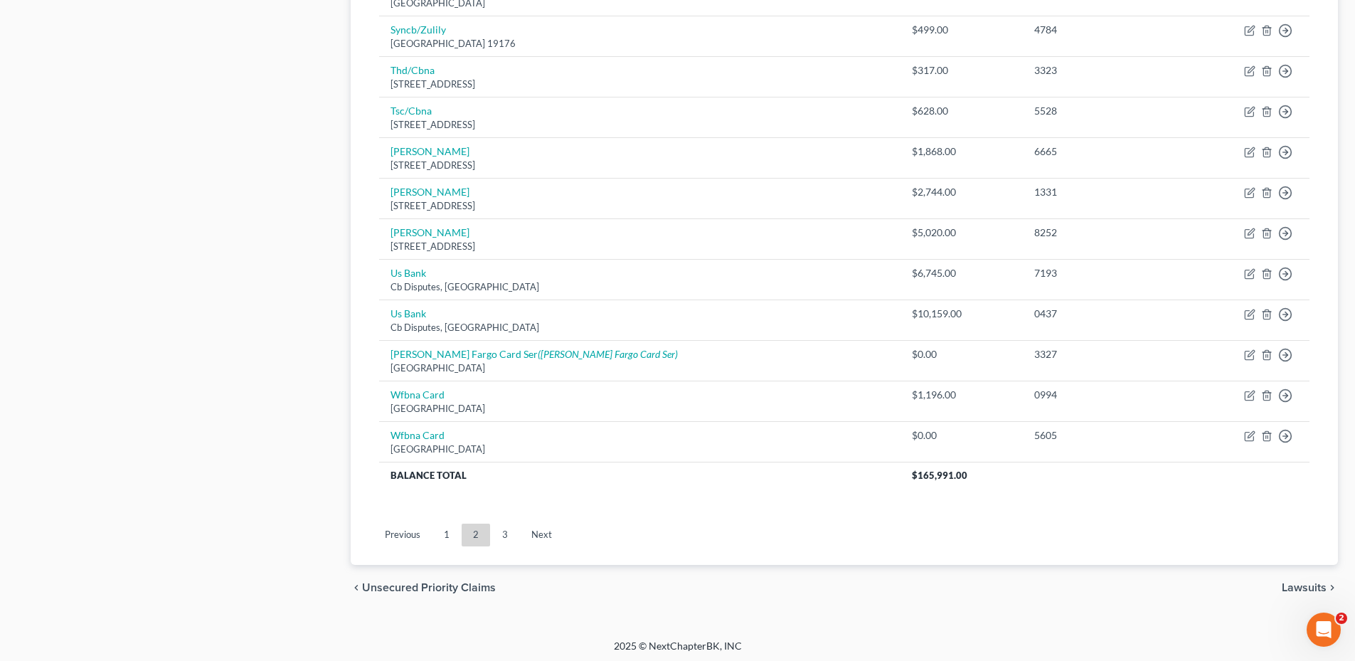
scroll to position [982, 0]
click at [447, 536] on link "1" at bounding box center [446, 531] width 28 height 23
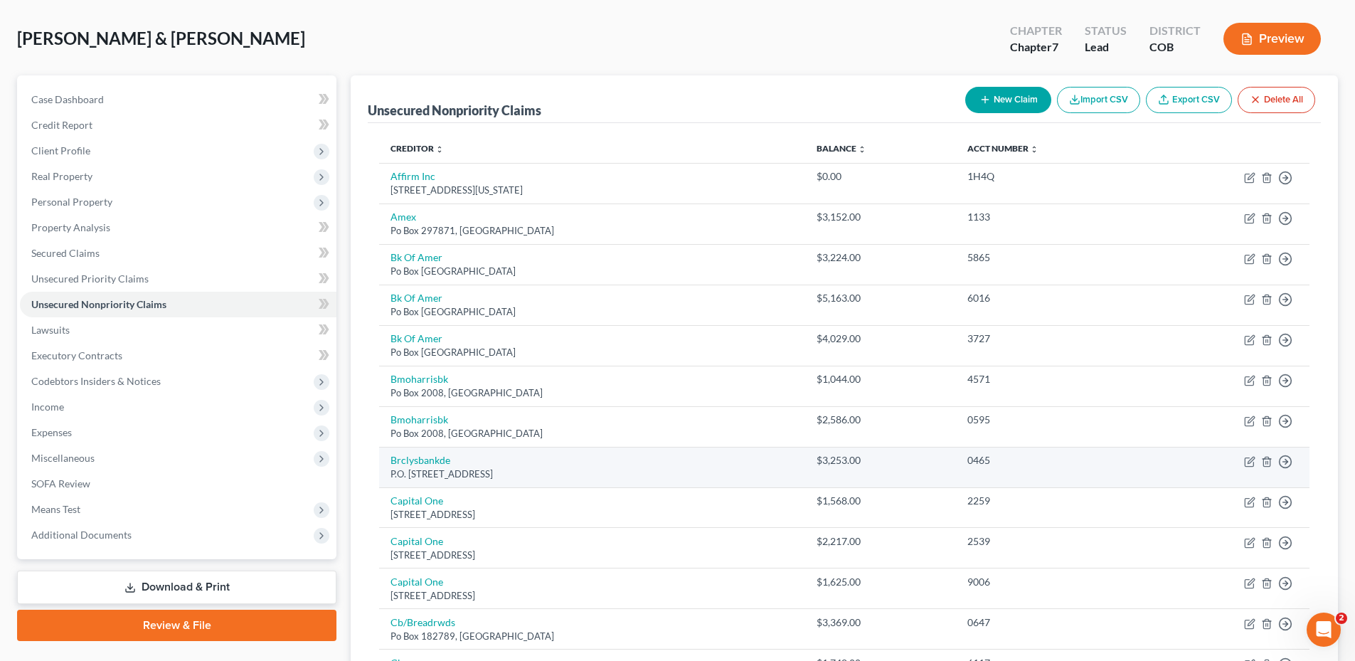
scroll to position [57, 0]
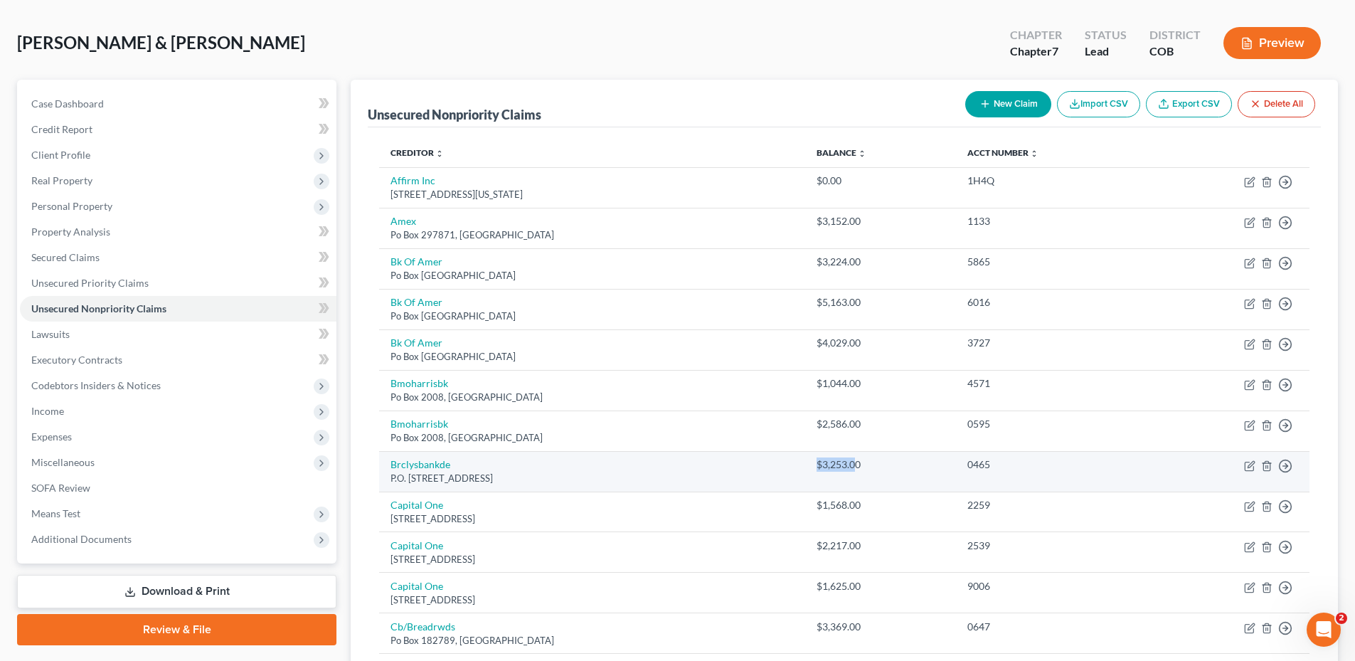
drag, startPoint x: 829, startPoint y: 464, endPoint x: 876, endPoint y: 468, distance: 47.1
click at [871, 467] on div "$3,253.00" at bounding box center [880, 464] width 127 height 14
click at [883, 468] on div "$3,253.00" at bounding box center [880, 464] width 127 height 14
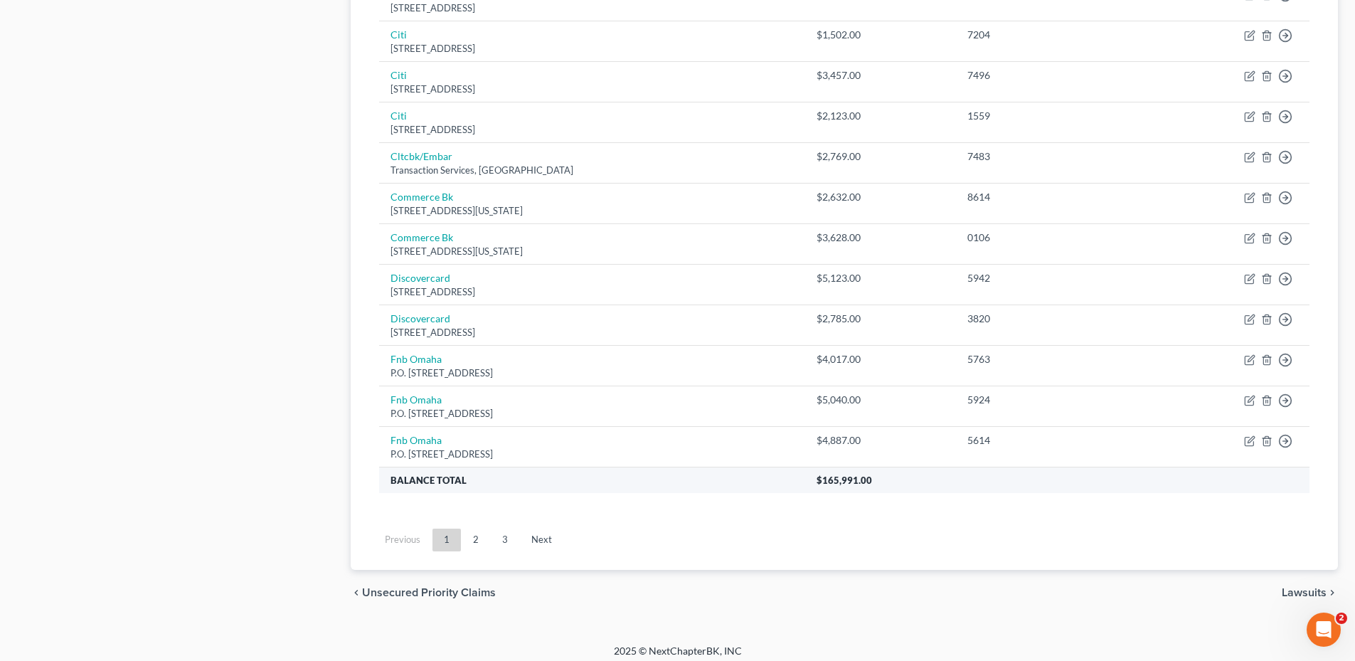
scroll to position [982, 0]
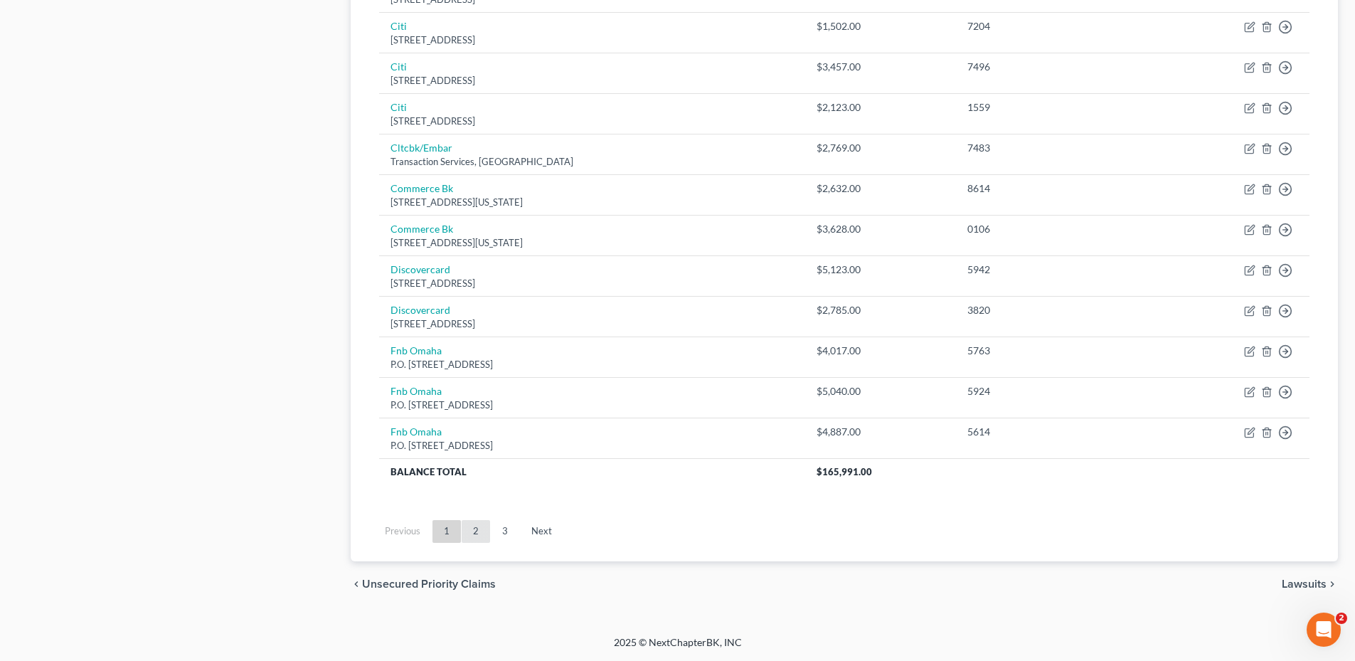
drag, startPoint x: 469, startPoint y: 529, endPoint x: 481, endPoint y: 526, distance: 11.9
click at [469, 529] on link "2" at bounding box center [476, 531] width 28 height 23
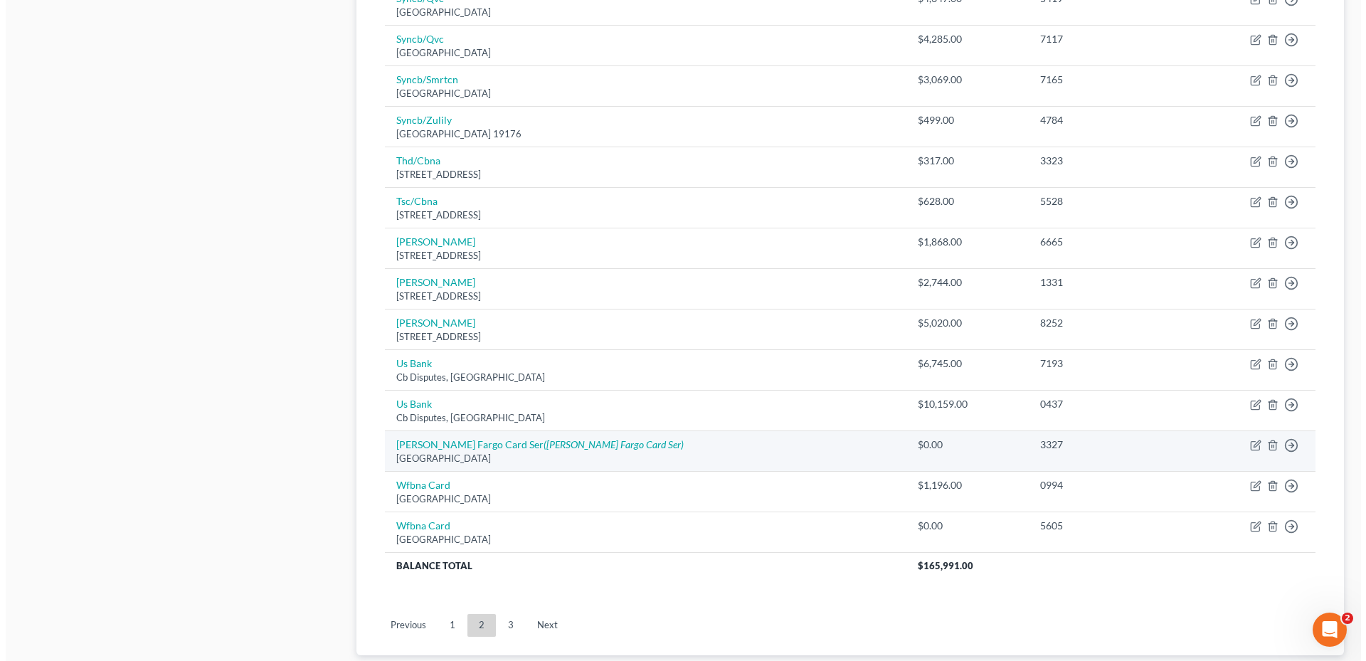
scroll to position [910, 0]
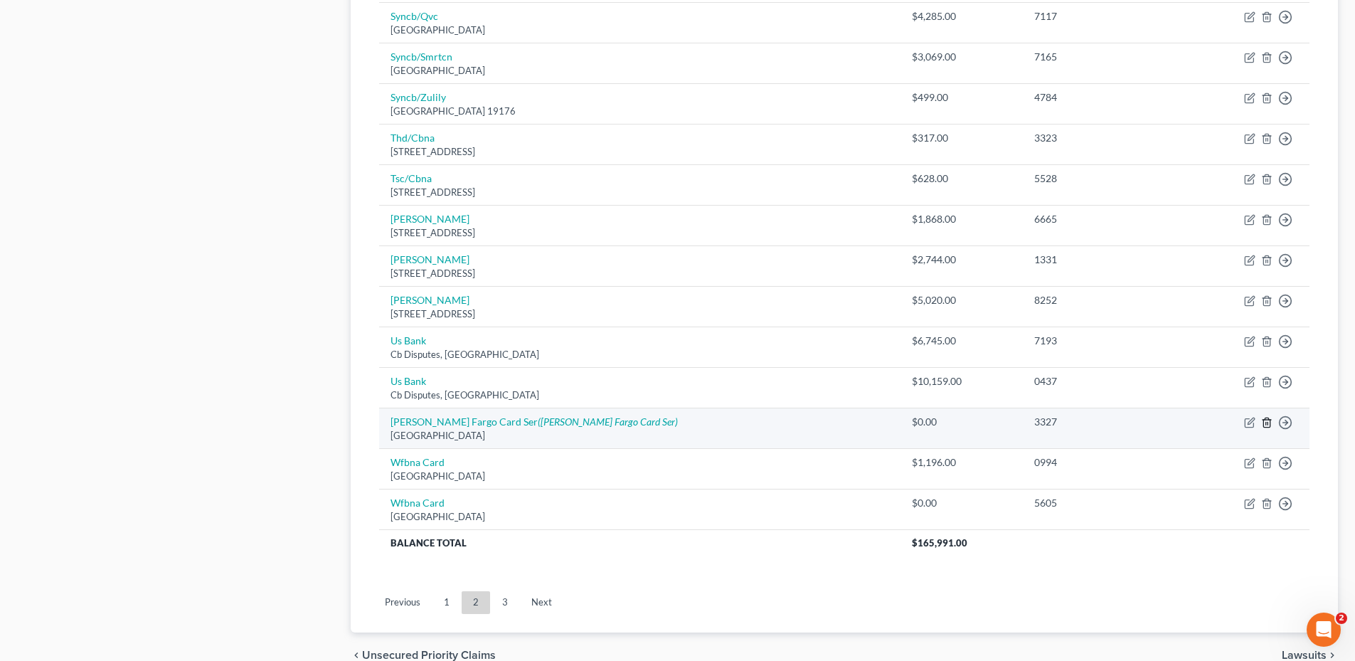
click at [1263, 424] on icon "button" at bounding box center [1266, 422] width 6 height 9
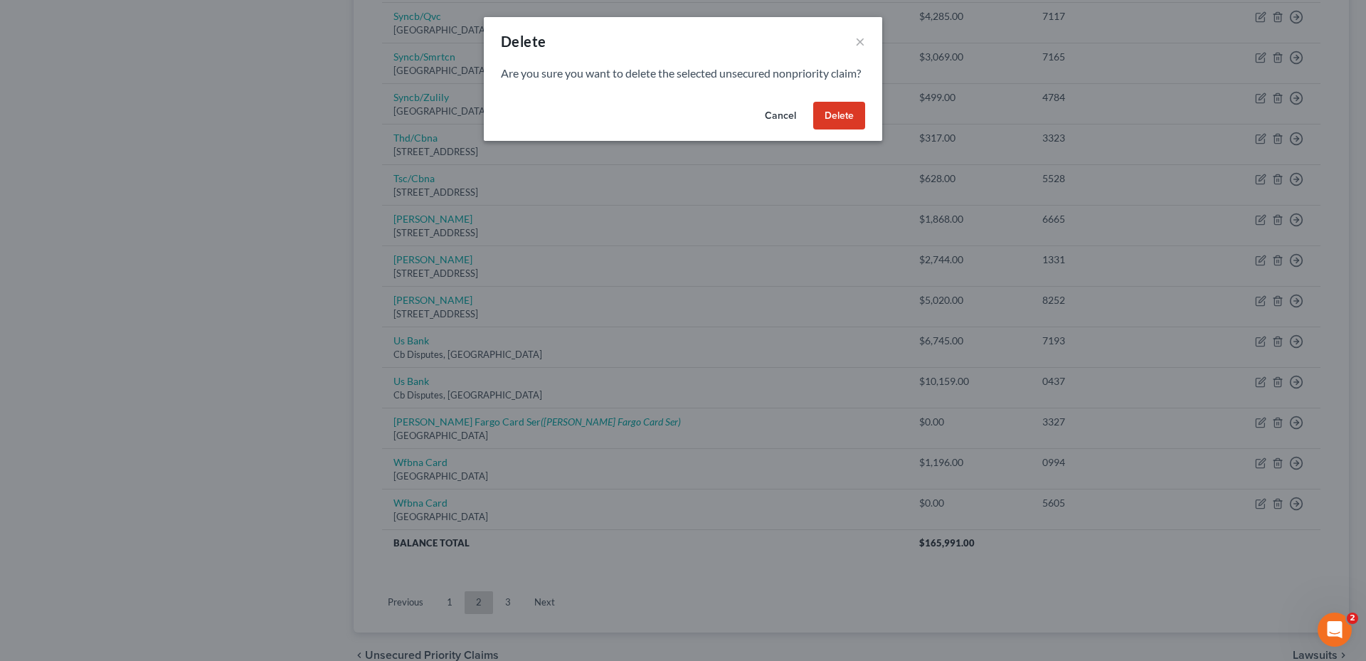
click at [857, 130] on button "Delete" at bounding box center [839, 116] width 52 height 28
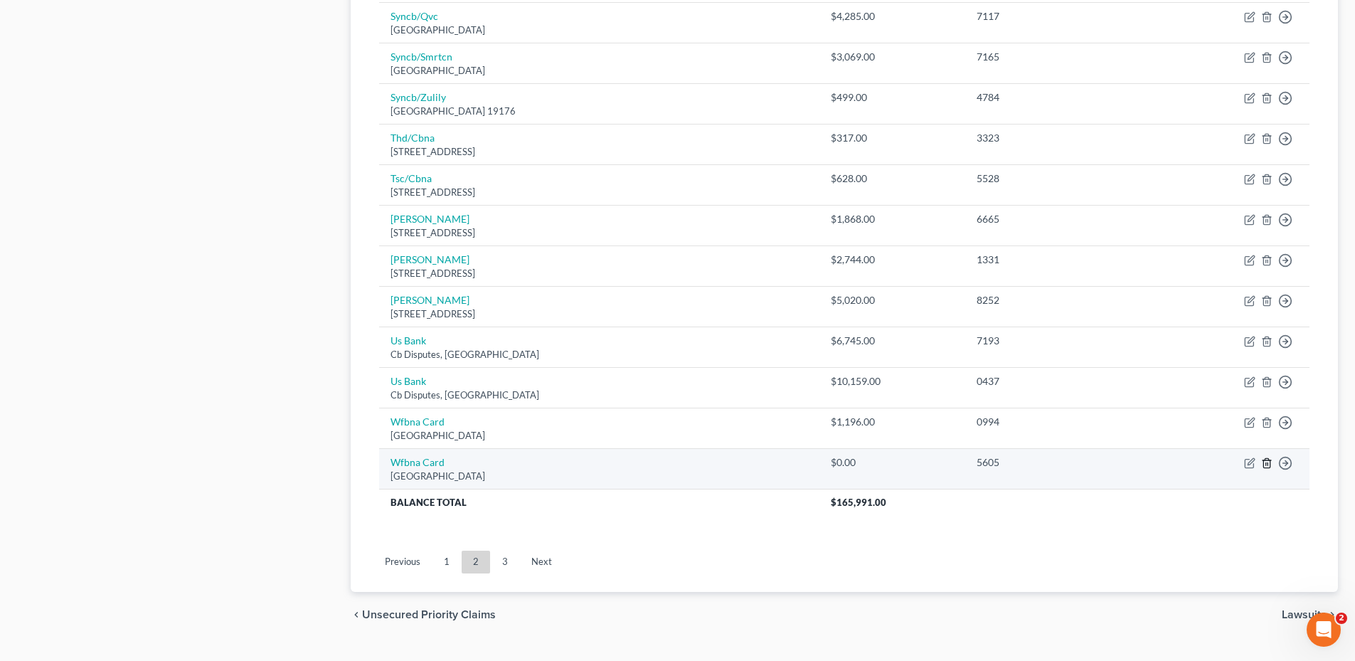
click at [1270, 464] on icon "button" at bounding box center [1266, 462] width 6 height 9
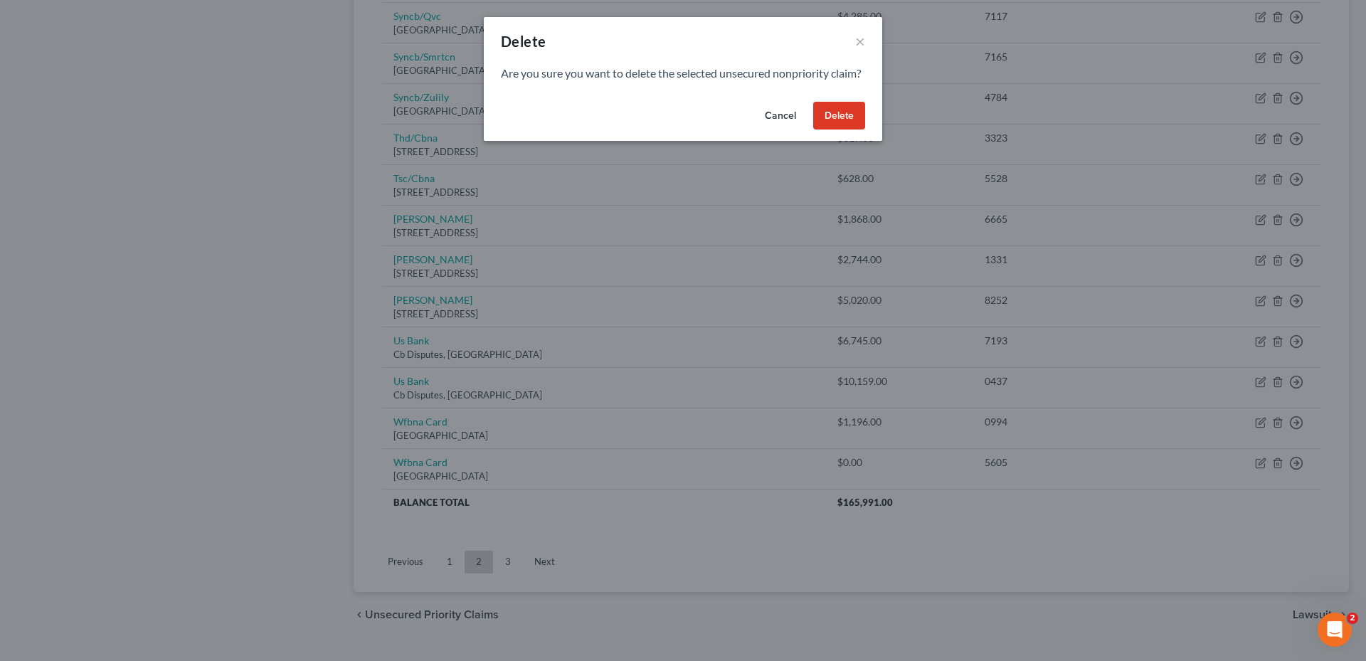
click at [855, 120] on button "Delete" at bounding box center [839, 116] width 52 height 28
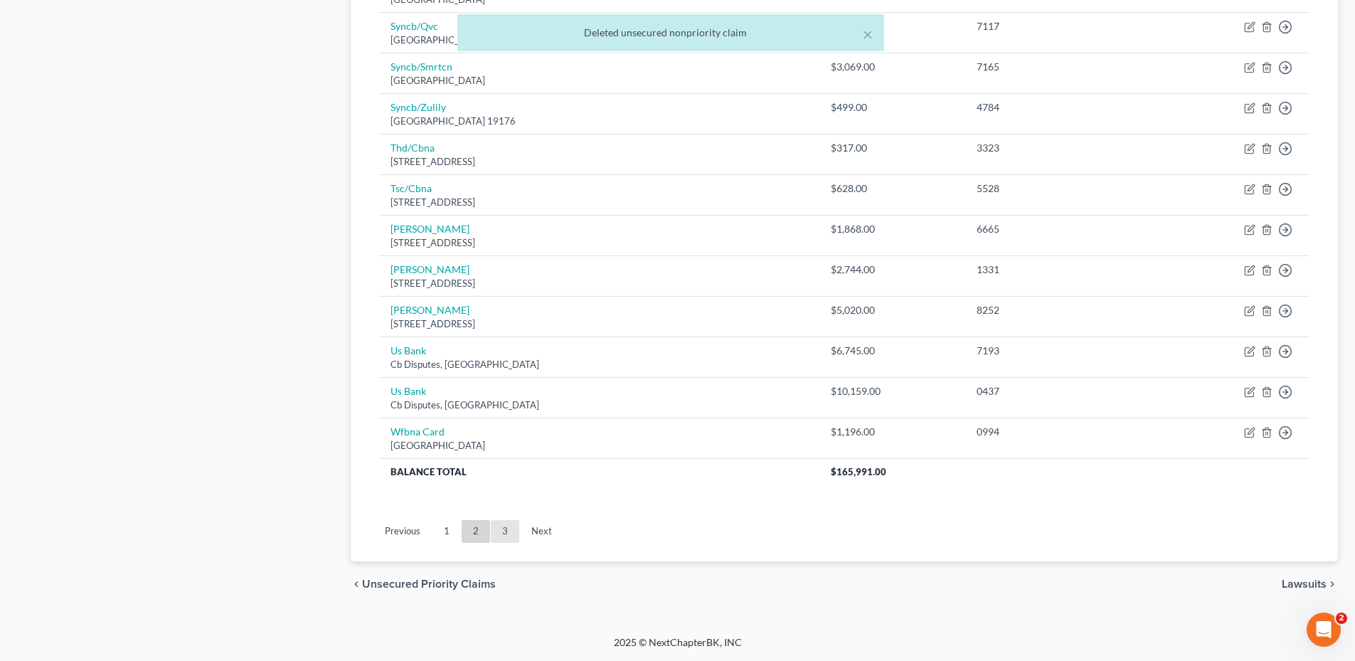
click at [495, 533] on link "3" at bounding box center [505, 531] width 28 height 23
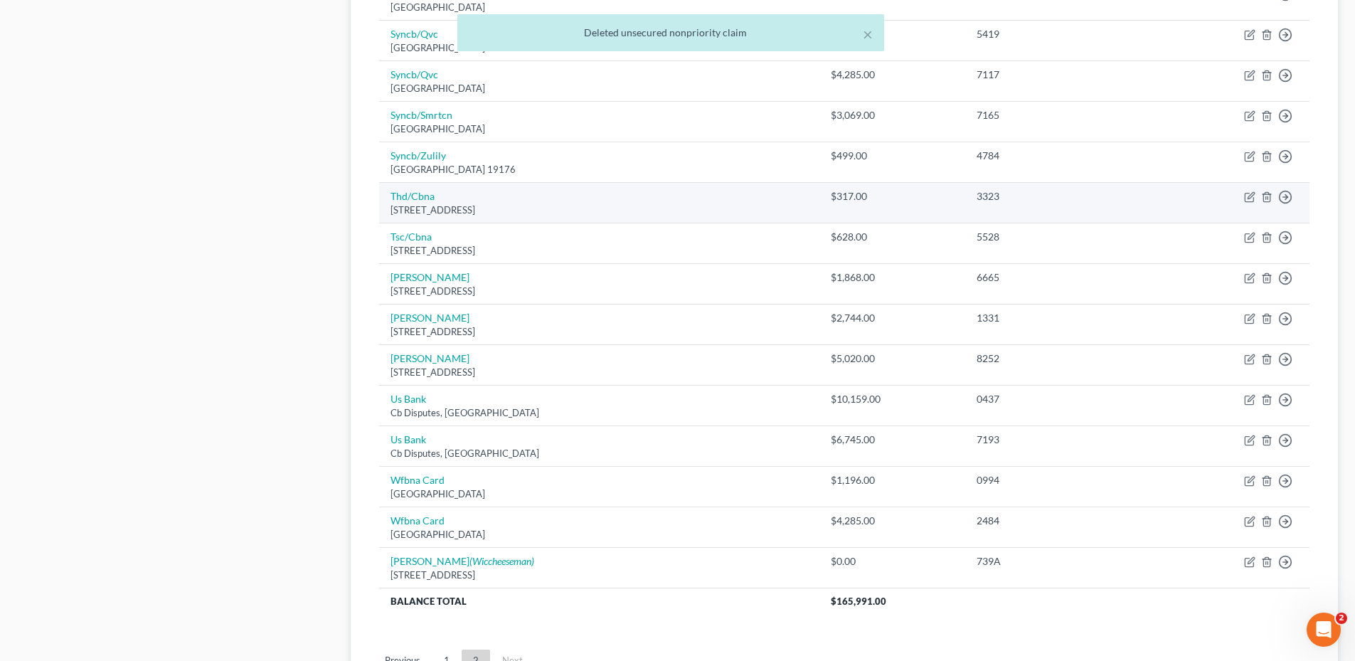
scroll to position [878, 0]
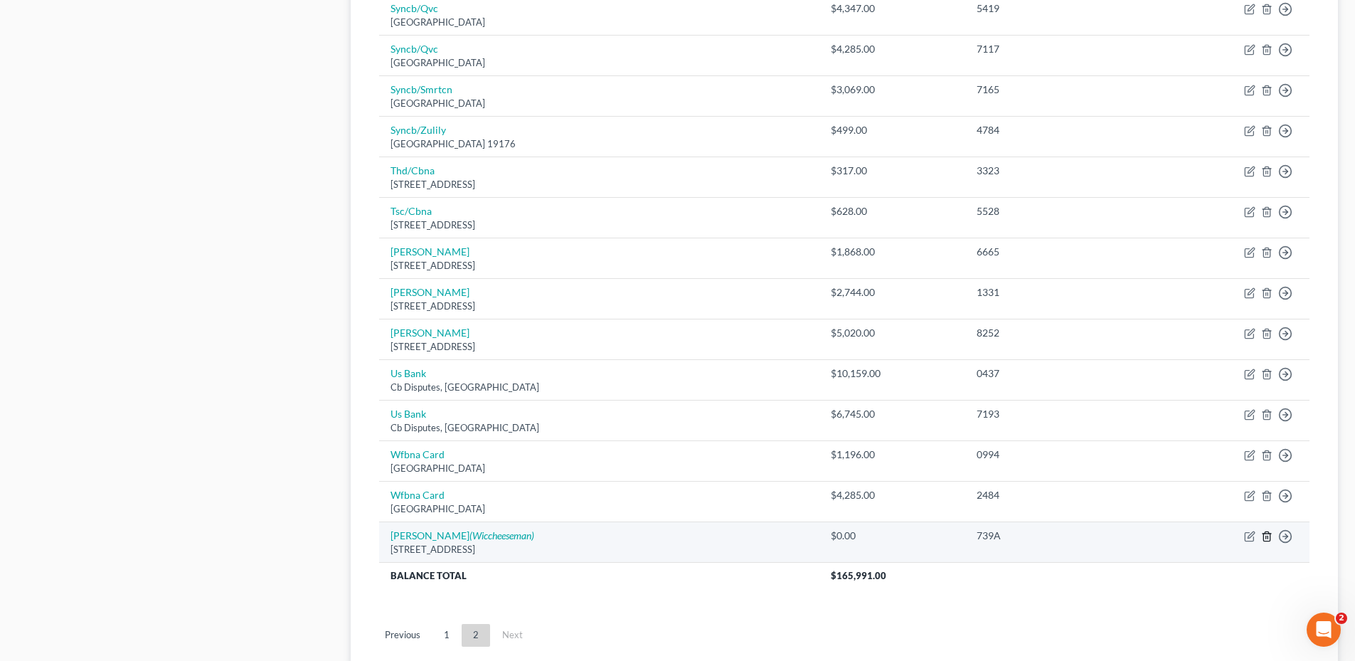
click at [1267, 536] on icon "button" at bounding box center [1266, 536] width 11 height 11
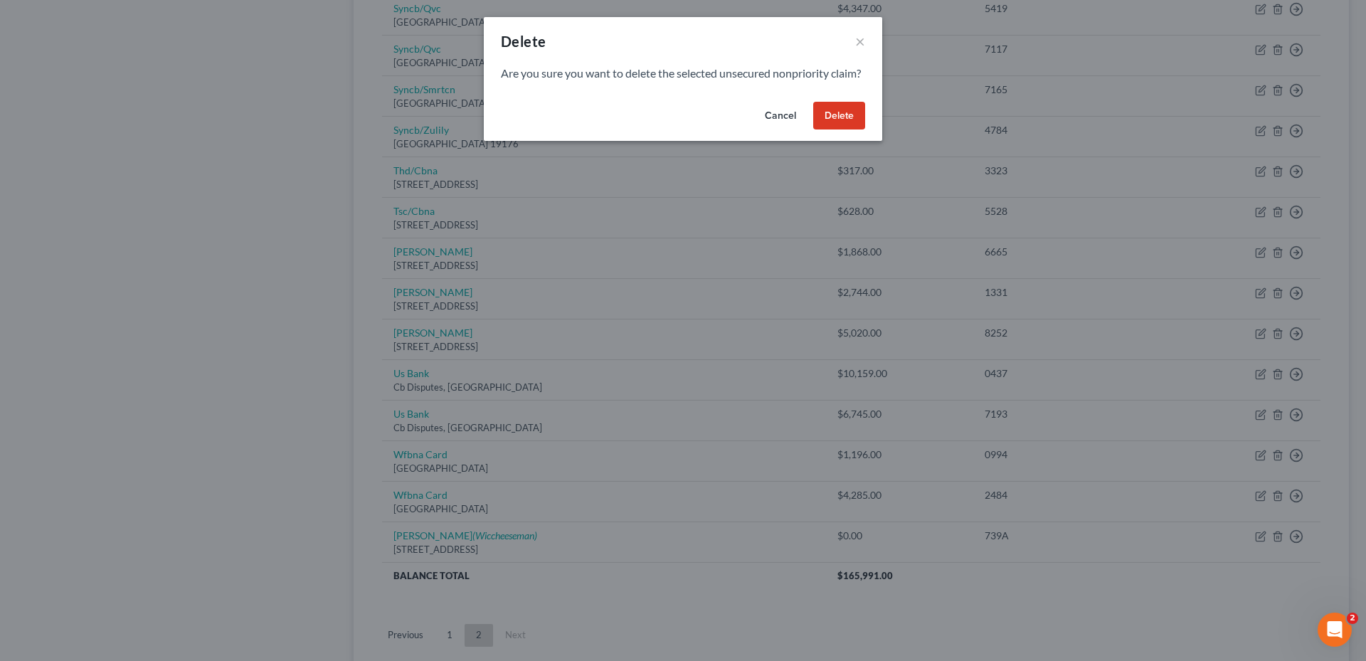
click at [831, 130] on button "Delete" at bounding box center [839, 116] width 52 height 28
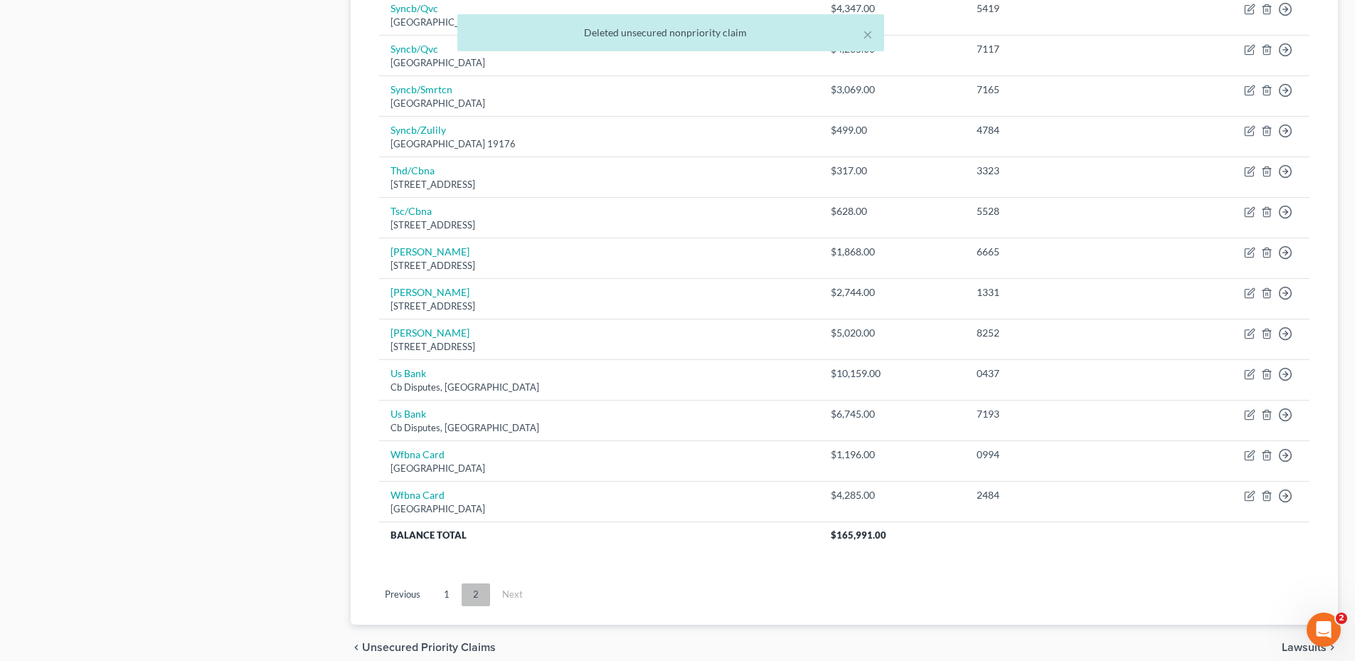
click at [474, 593] on link "2" at bounding box center [476, 594] width 28 height 23
click at [449, 592] on link "1" at bounding box center [446, 594] width 28 height 23
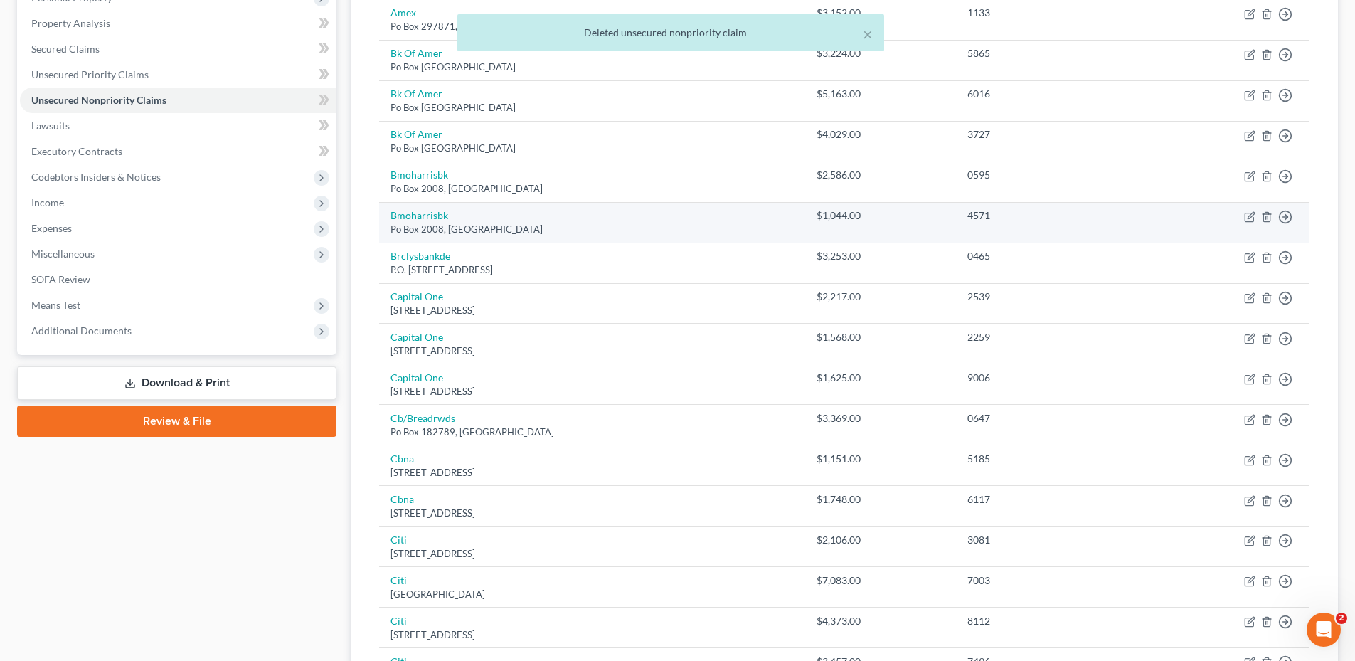
scroll to position [0, 0]
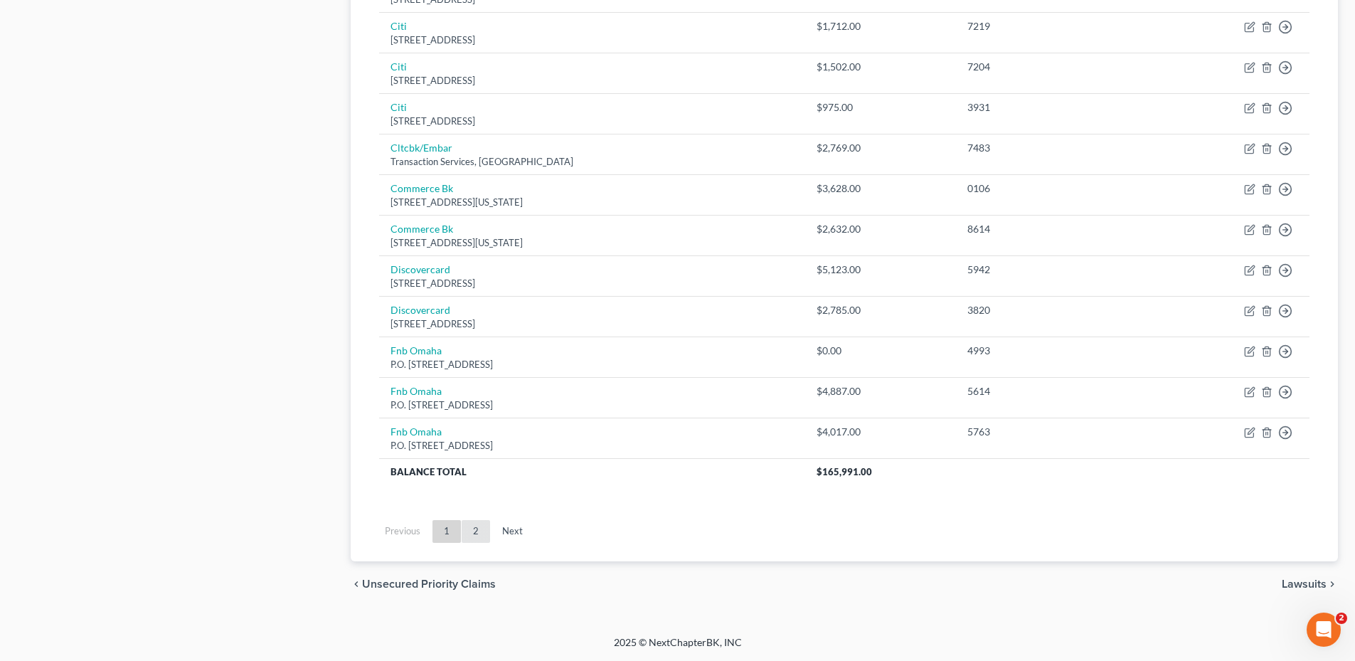
click at [480, 536] on link "2" at bounding box center [476, 531] width 28 height 23
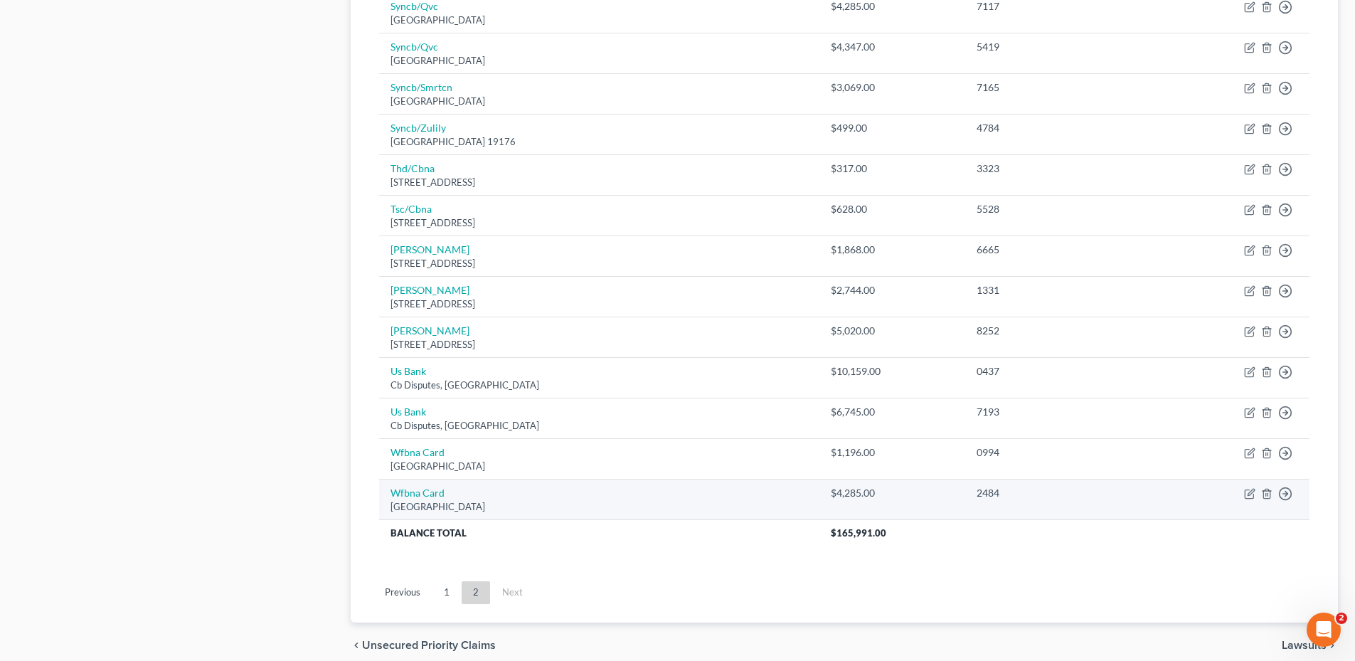
scroll to position [941, 0]
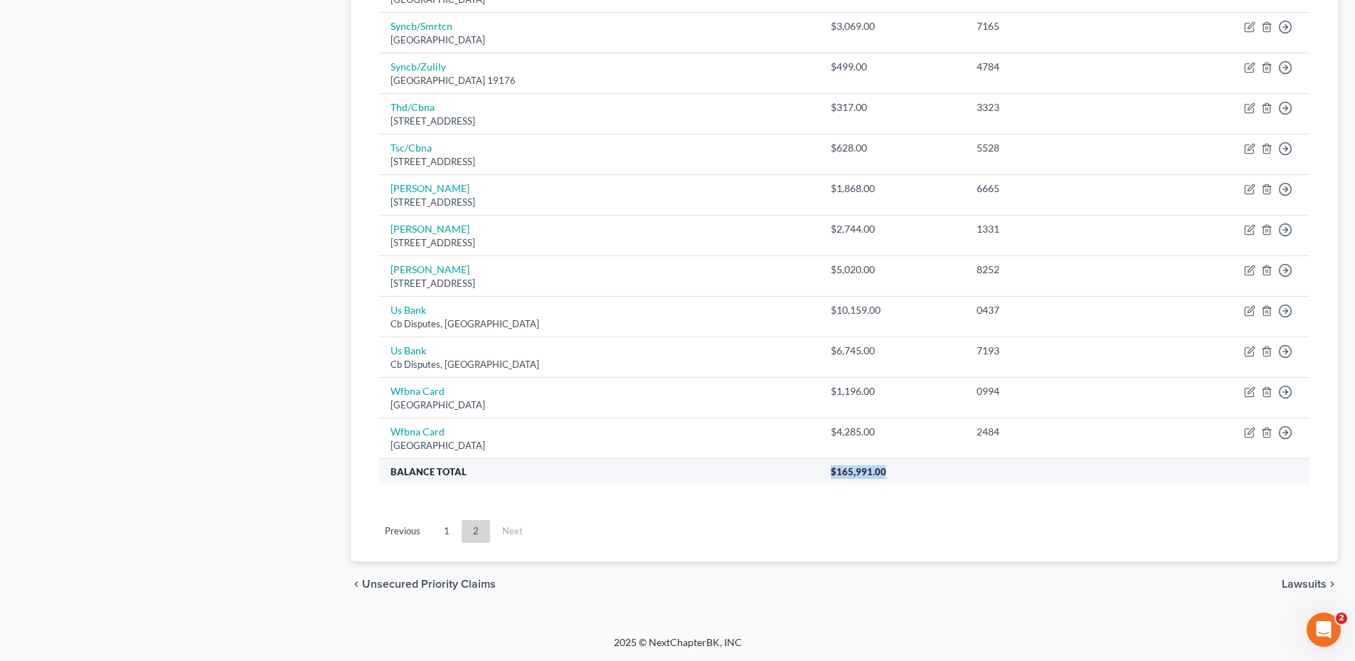
drag, startPoint x: 854, startPoint y: 469, endPoint x: 960, endPoint y: 471, distance: 106.7
click at [960, 471] on th "$165,991.00" at bounding box center [1064, 471] width 490 height 26
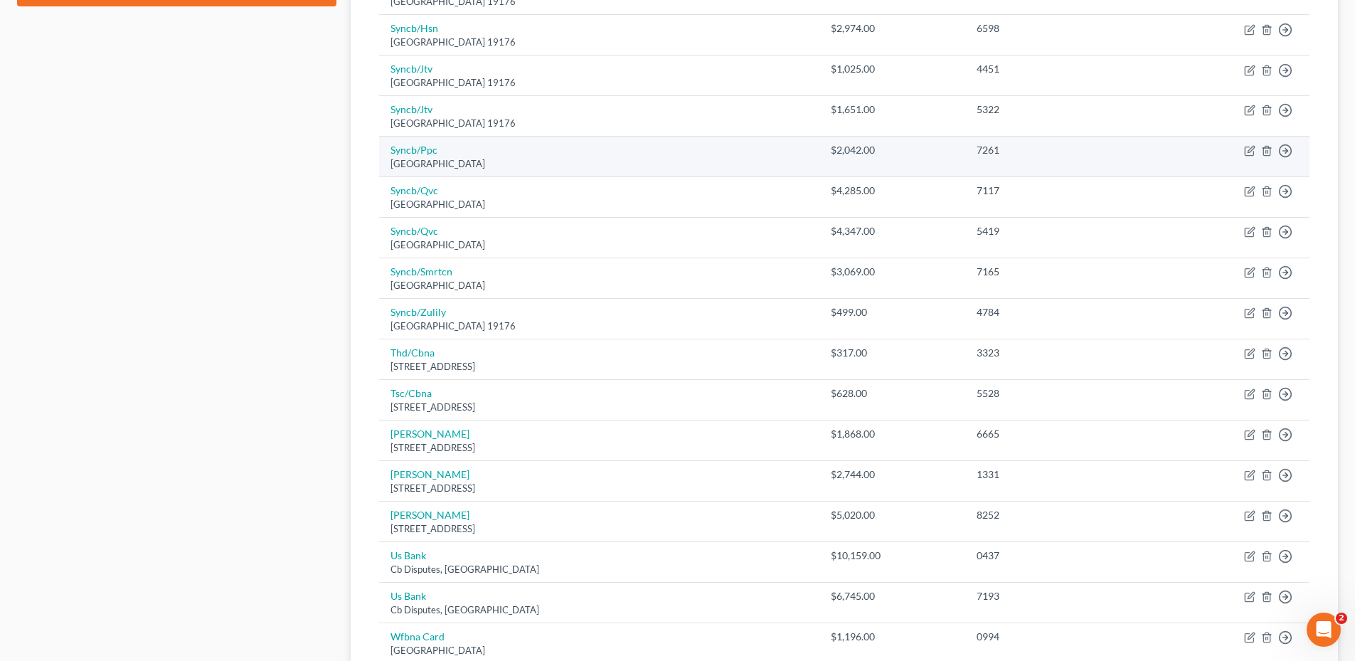
scroll to position [711, 0]
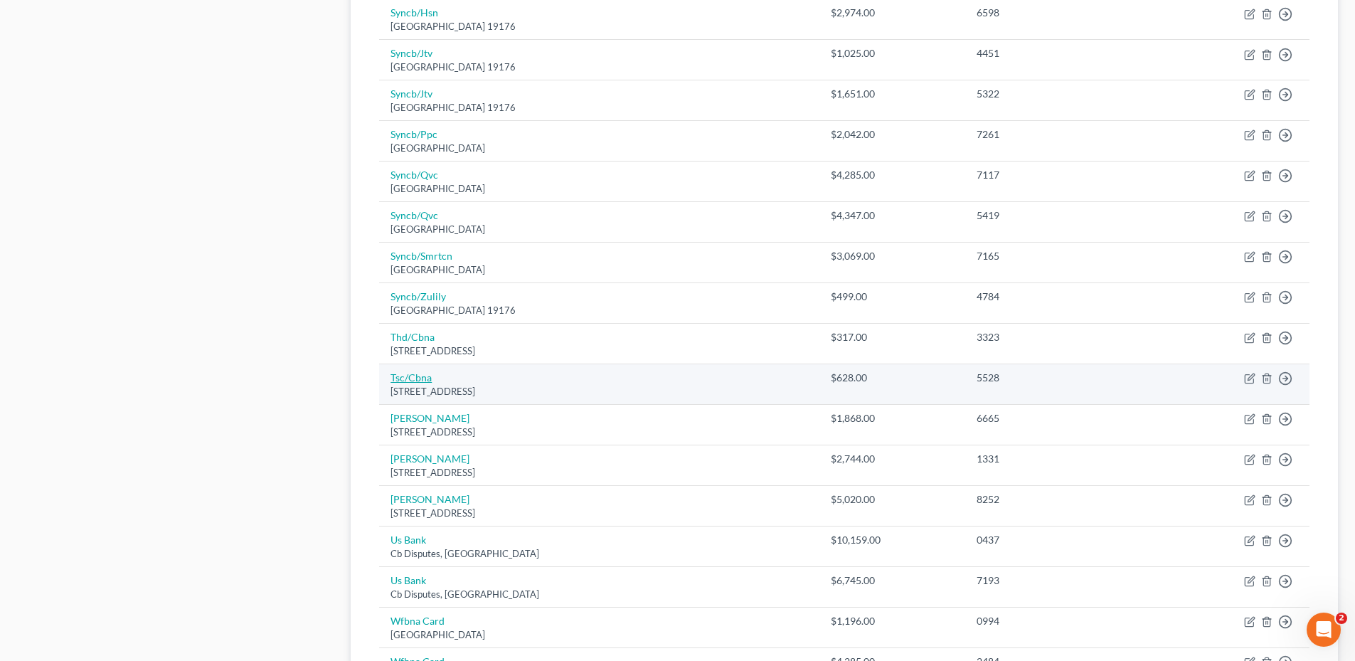
click at [415, 380] on link "Tsc/Cbna" at bounding box center [410, 377] width 41 height 12
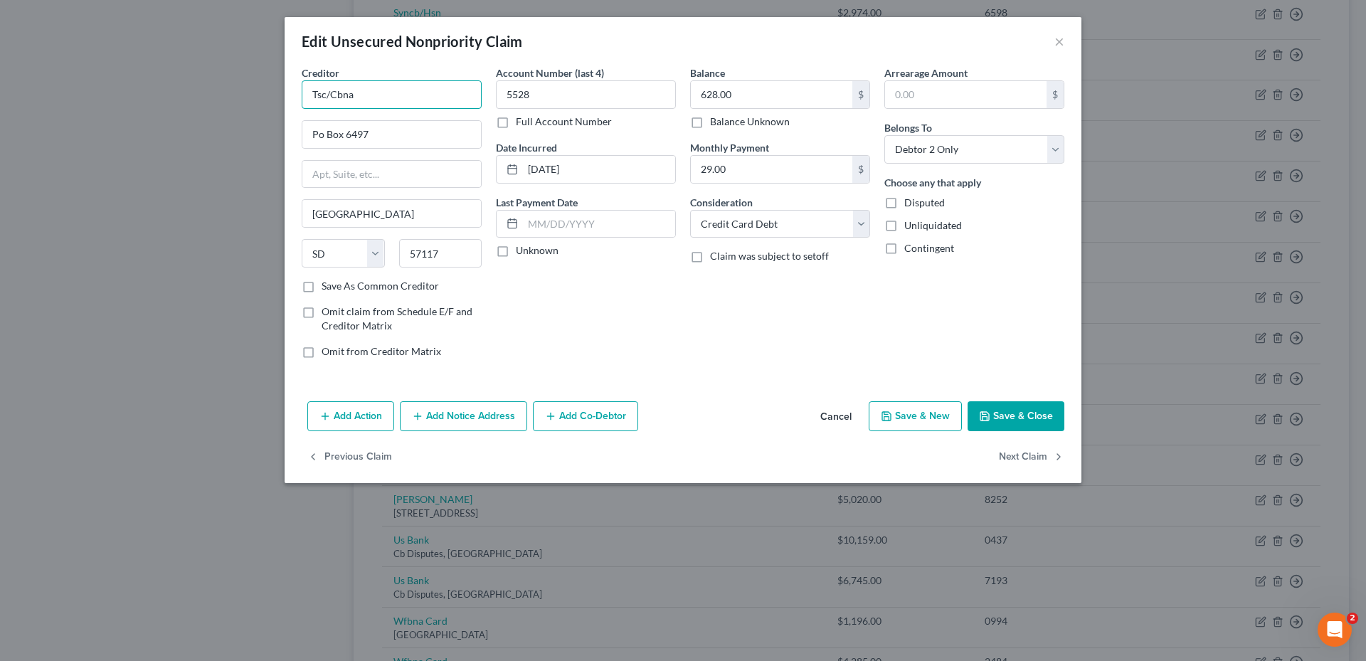
drag, startPoint x: 376, startPoint y: 85, endPoint x: 309, endPoint y: 96, distance: 67.7
click at [249, 99] on div "Edit Unsecured Nonpriority Claim × Creditor * Tsc/Cbna Po Box 6497 [GEOGRAPHIC_…" at bounding box center [683, 330] width 1366 height 661
click at [744, 331] on div "Balance 628.00 $ Balance Unknown Balance Undetermined 628.00 $ Balance Unknown …" at bounding box center [780, 217] width 194 height 304
click at [1015, 404] on button "Save & Close" at bounding box center [1015, 416] width 97 height 30
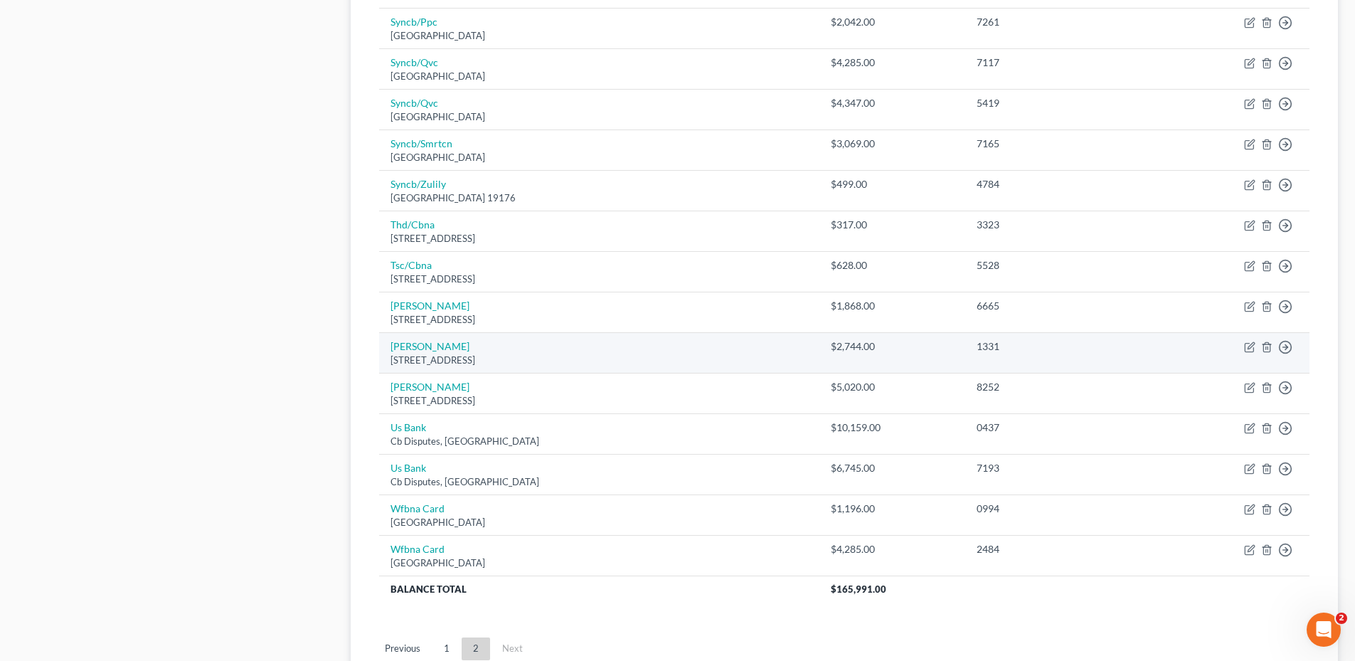
scroll to position [941, 0]
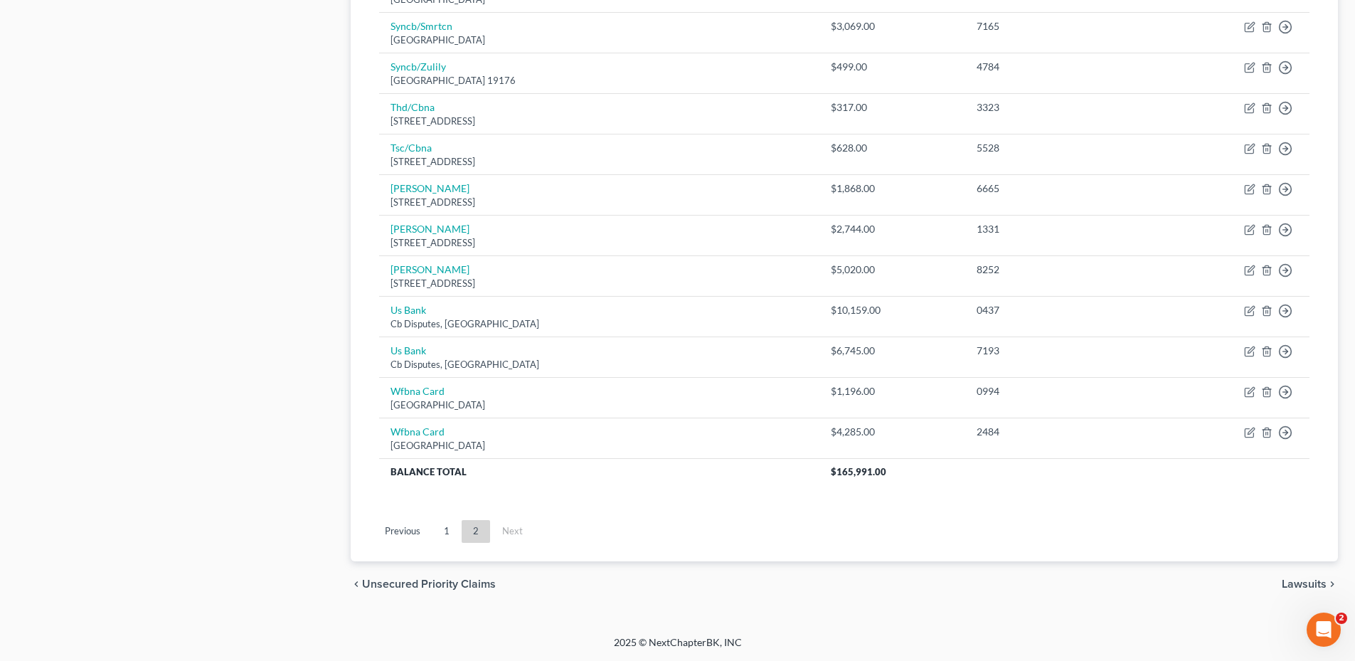
drag, startPoint x: 447, startPoint y: 533, endPoint x: 553, endPoint y: 496, distance: 111.6
click at [447, 533] on link "1" at bounding box center [446, 531] width 28 height 23
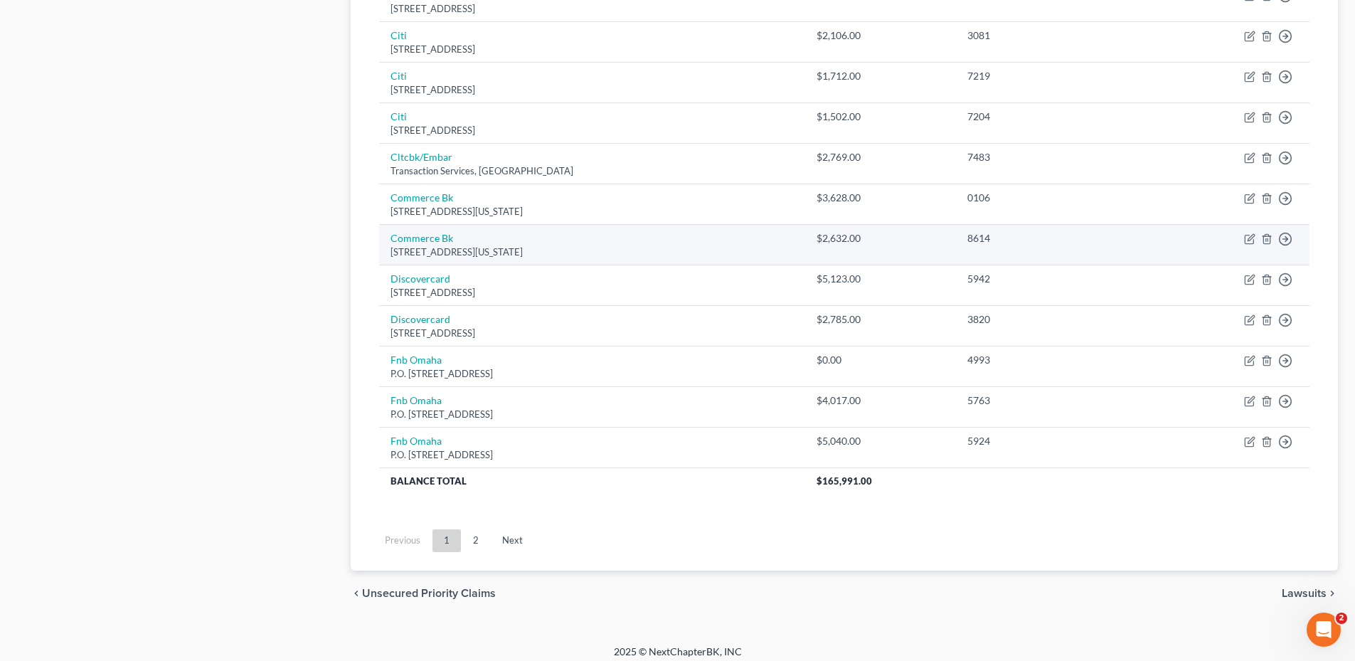
scroll to position [982, 0]
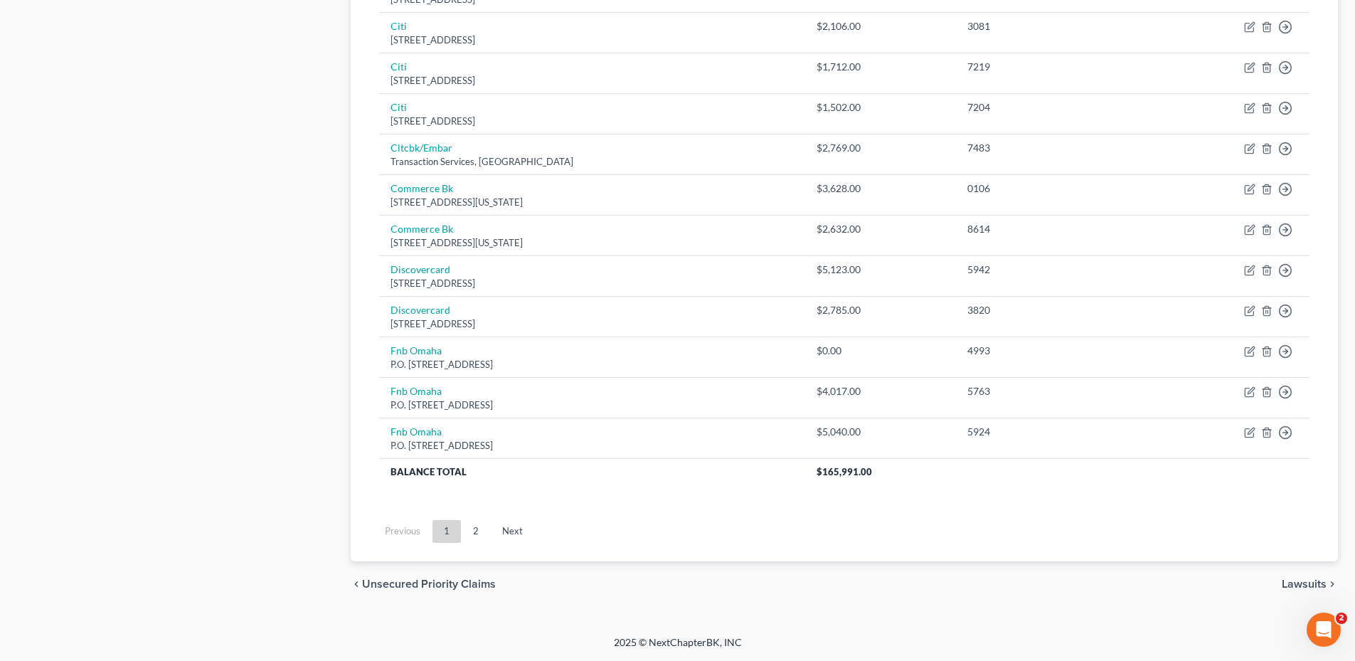
click at [484, 516] on ul "Previous 1 2 Next" at bounding box center [844, 531] width 953 height 37
click at [464, 534] on link "2" at bounding box center [476, 531] width 28 height 23
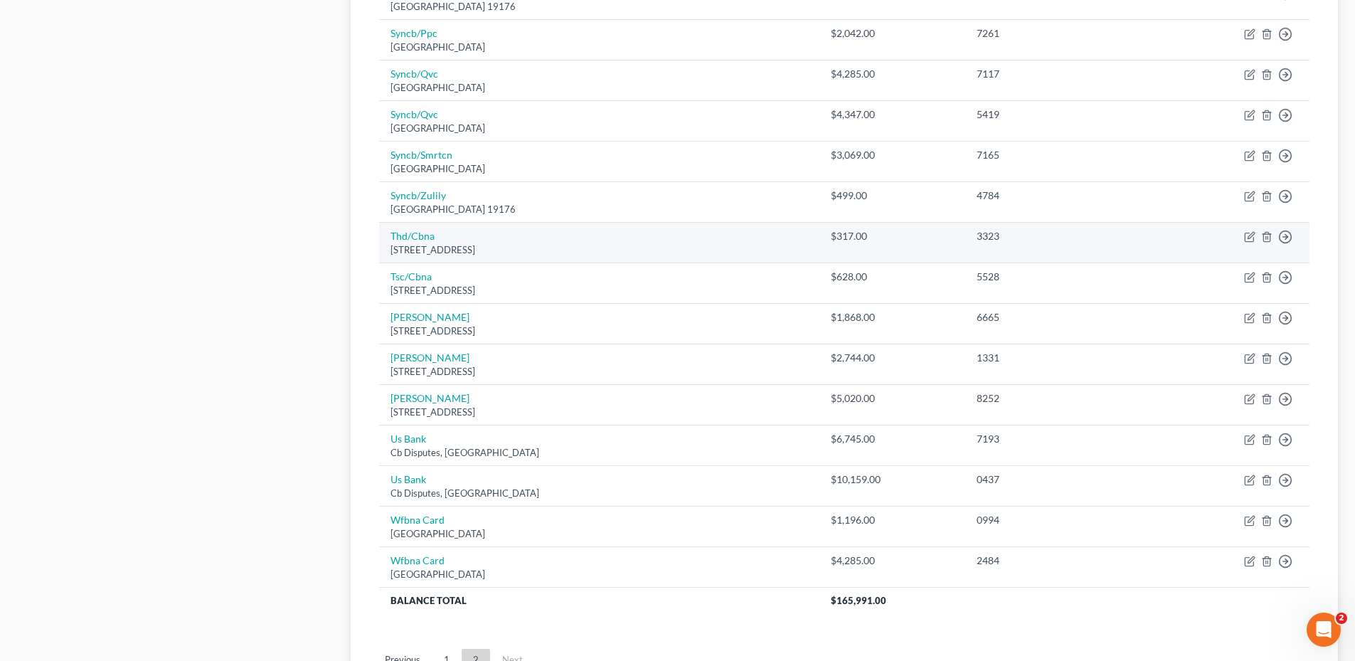
scroll to position [799, 0]
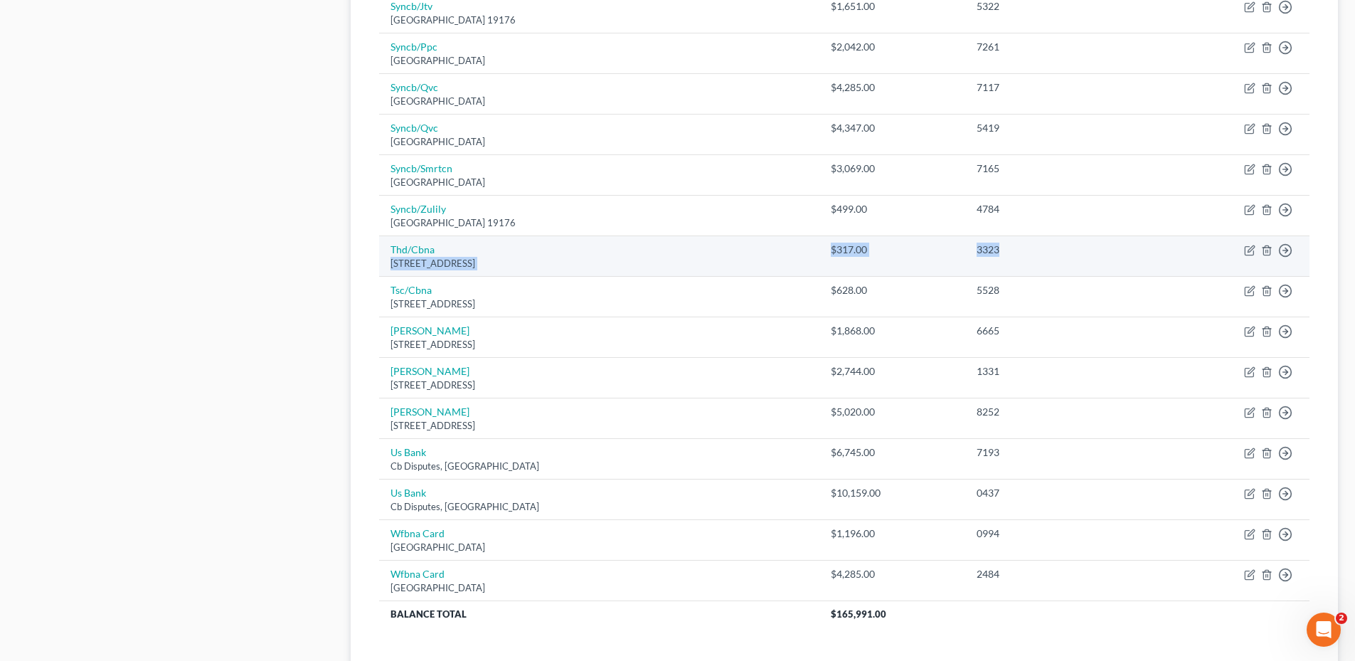
drag, startPoint x: 837, startPoint y: 248, endPoint x: 1053, endPoint y: 254, distance: 215.6
click at [1053, 254] on tr "Thd/[STREET_ADDRESS] $317.00 3323 Move to D Move to E Move to G Move to Notice …" at bounding box center [844, 256] width 930 height 41
drag, startPoint x: 1029, startPoint y: 255, endPoint x: 1035, endPoint y: 261, distance: 8.0
click at [1035, 261] on td "3323" at bounding box center [1059, 256] width 189 height 41
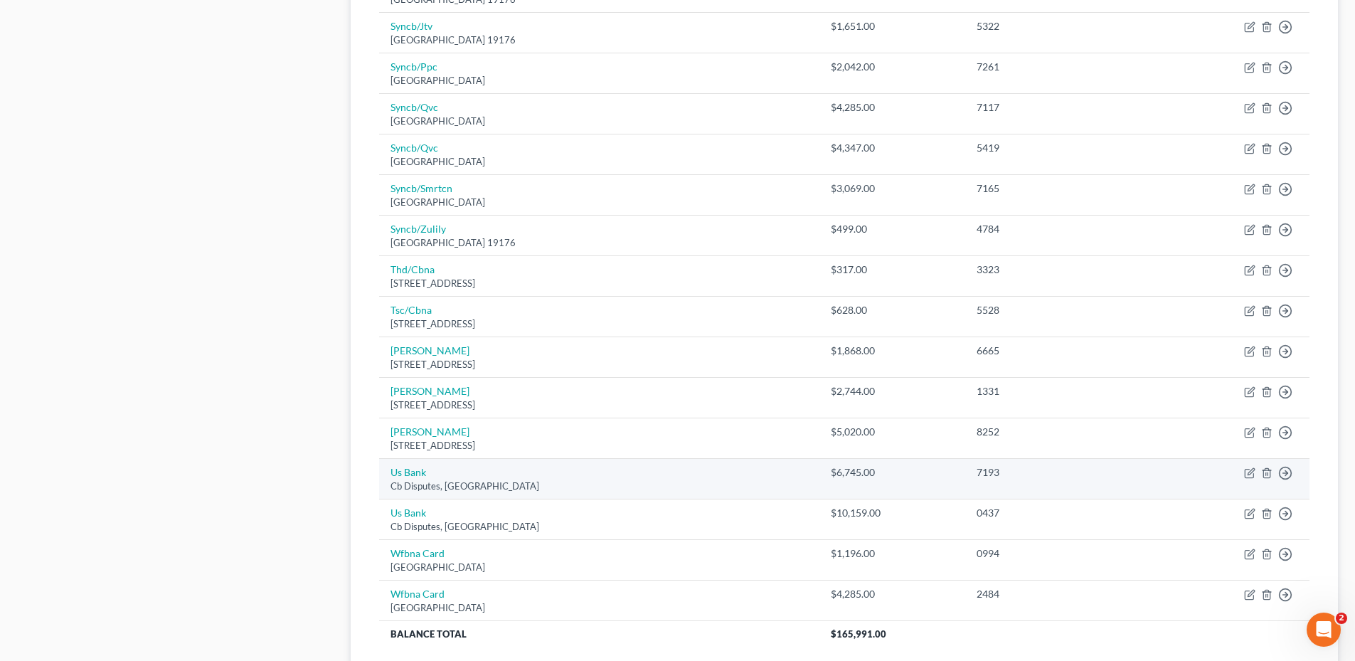
scroll to position [941, 0]
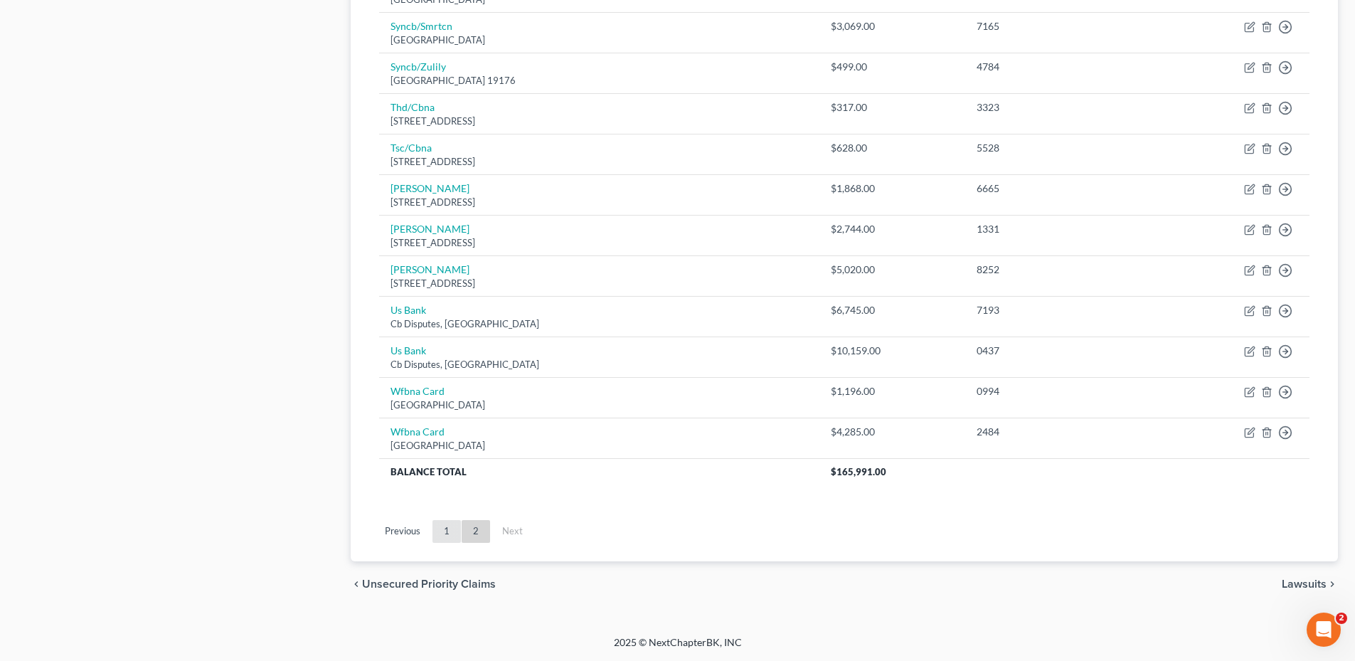
click at [440, 536] on link "1" at bounding box center [446, 531] width 28 height 23
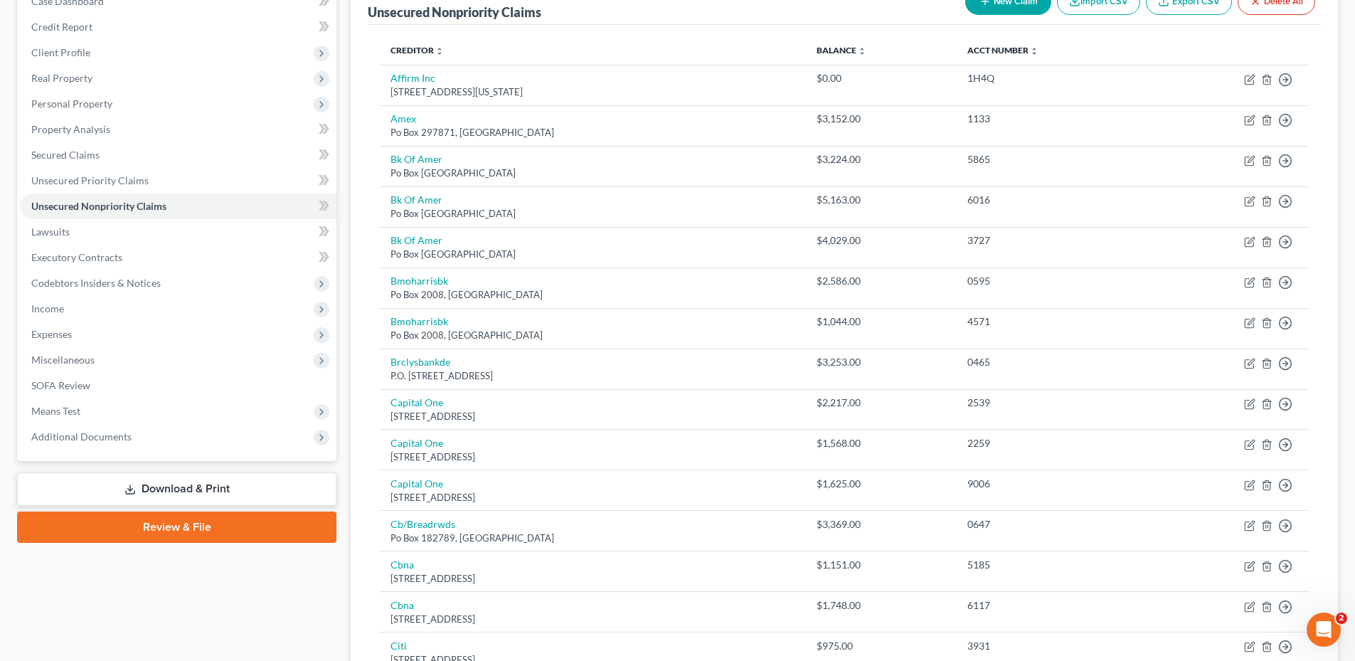
scroll to position [159, 0]
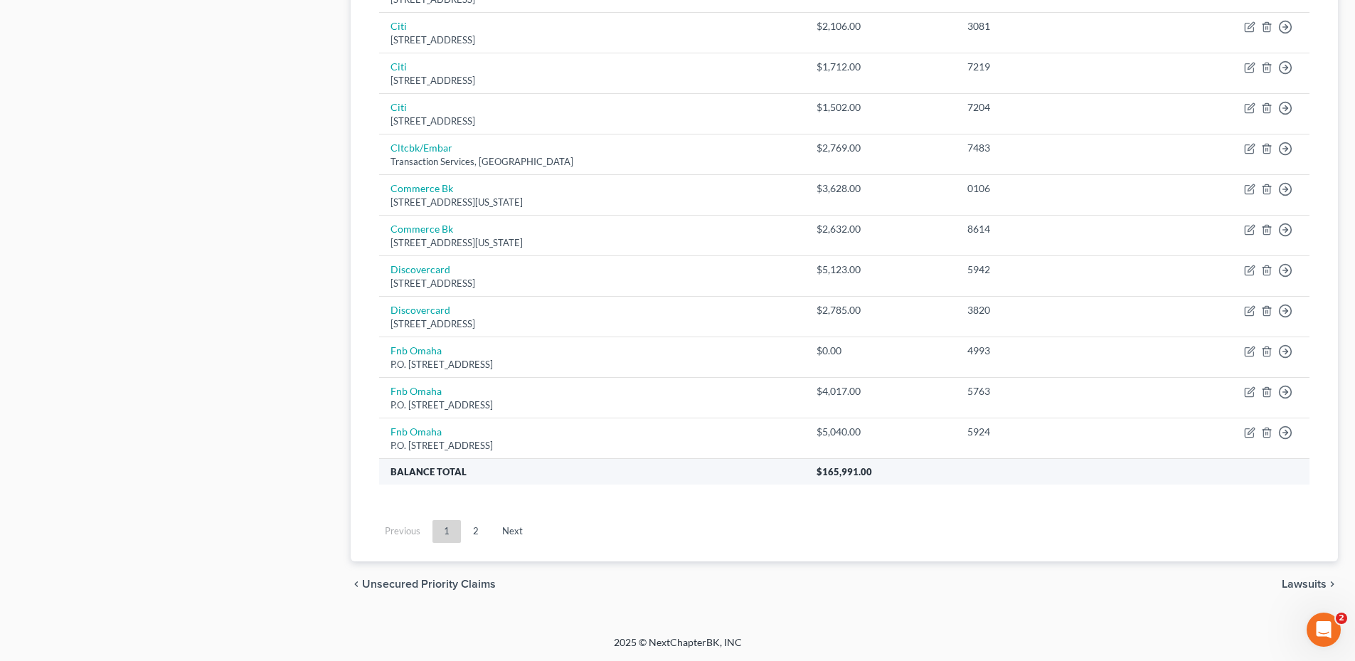
click at [479, 523] on link "2" at bounding box center [476, 531] width 28 height 23
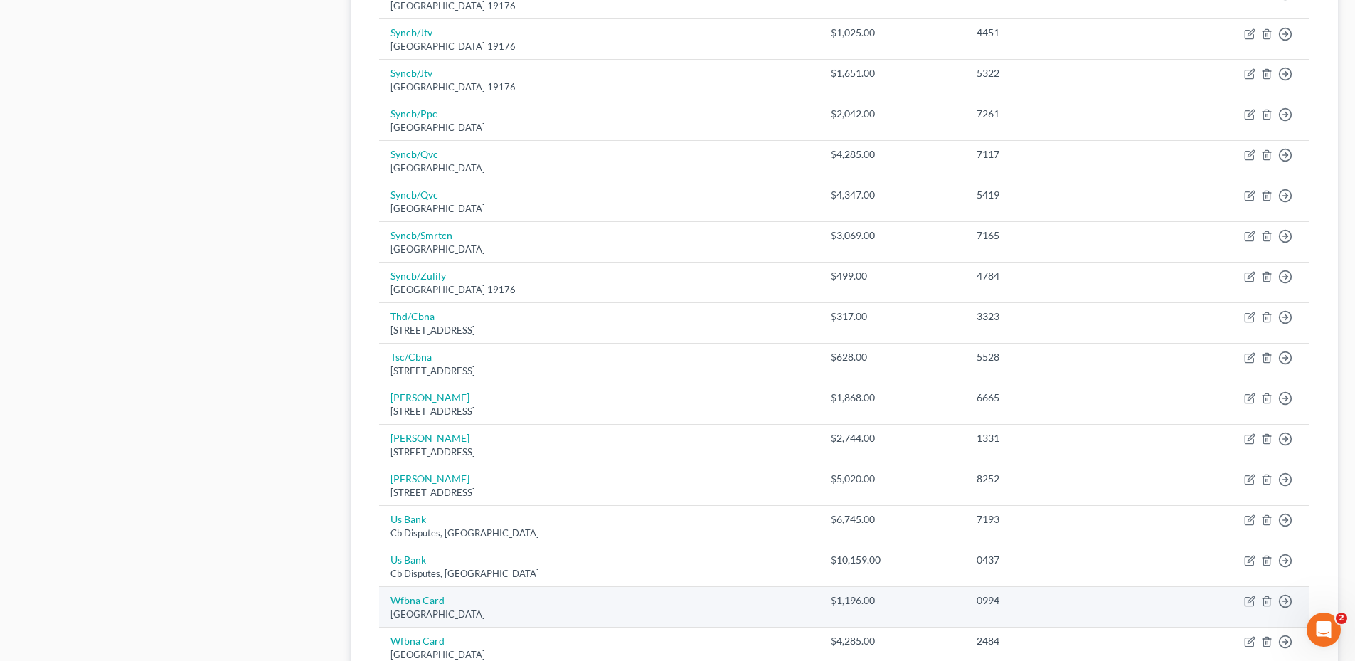
scroll to position [941, 0]
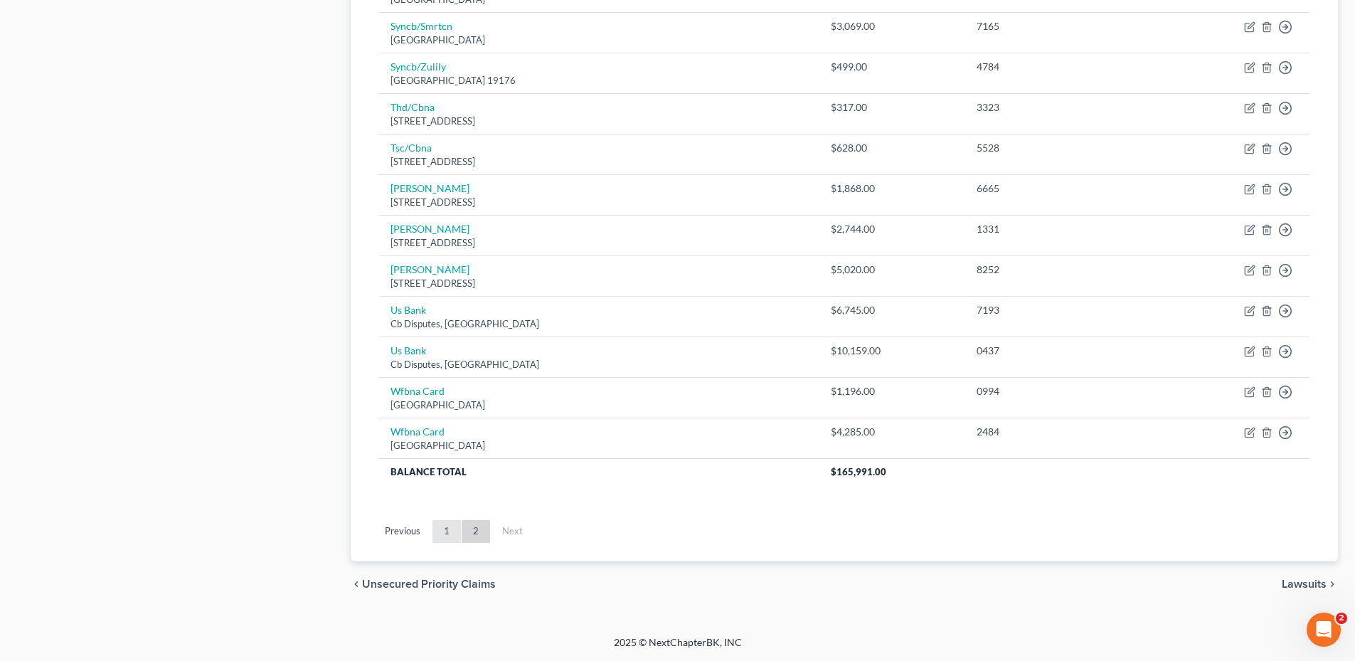
click at [445, 534] on link "1" at bounding box center [446, 531] width 28 height 23
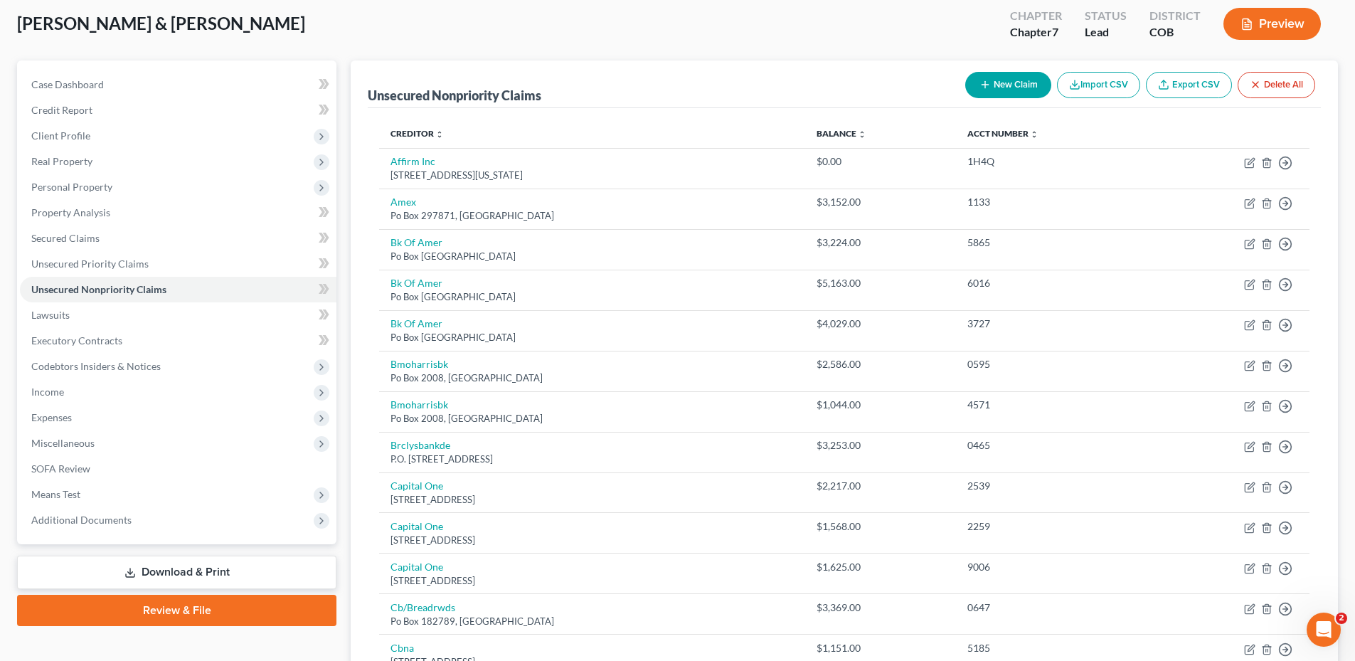
scroll to position [0, 0]
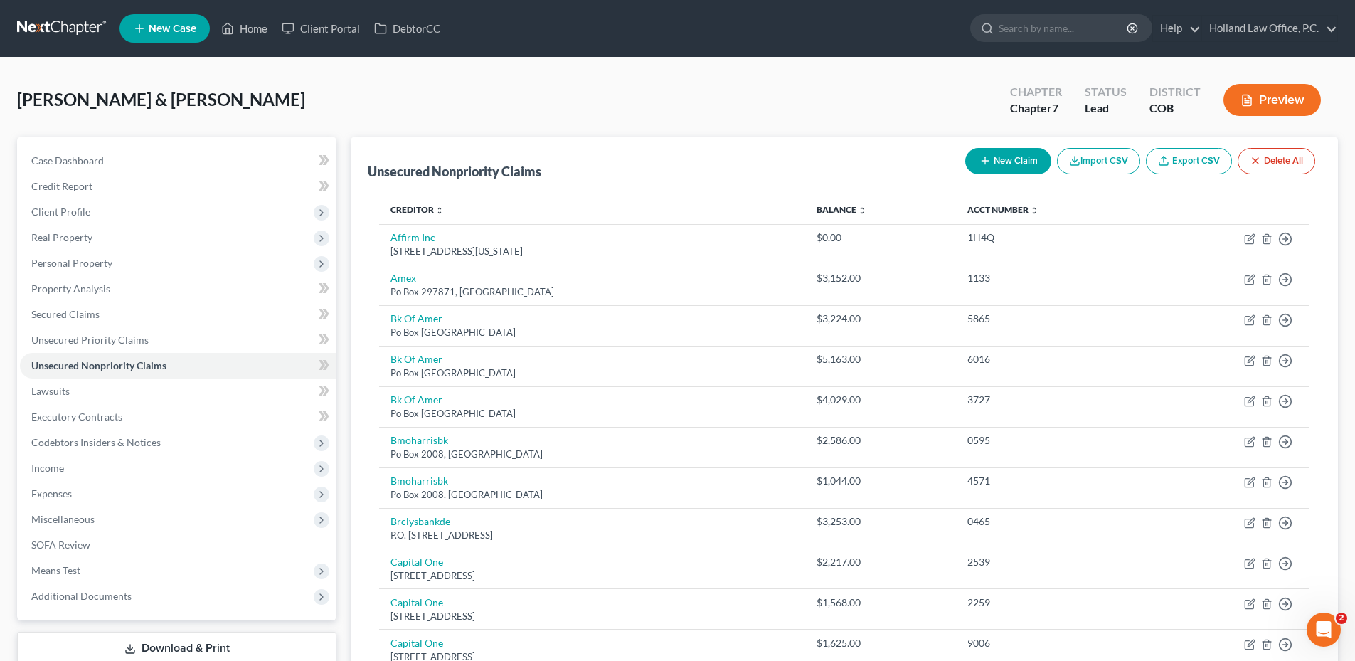
click at [799, 105] on div "[PERSON_NAME] & [PERSON_NAME] Upgraded Chapter Chapter 7 Status Lead District C…" at bounding box center [677, 106] width 1321 height 62
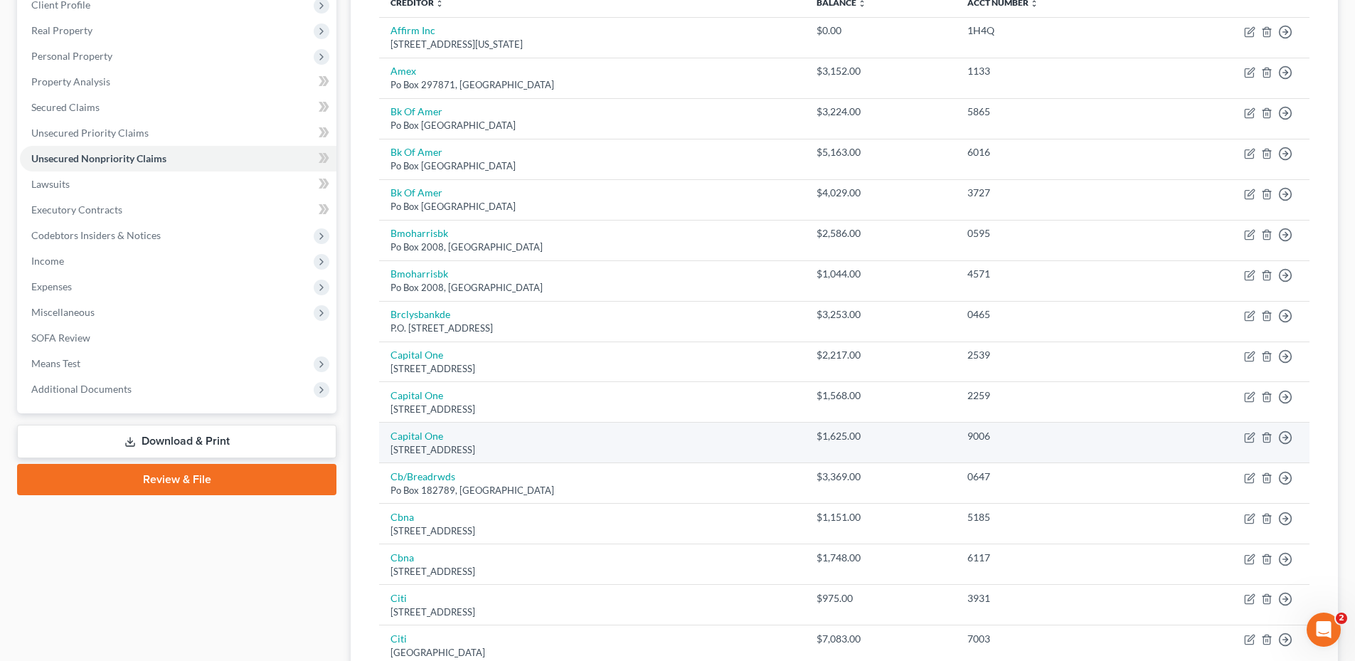
scroll to position [285, 0]
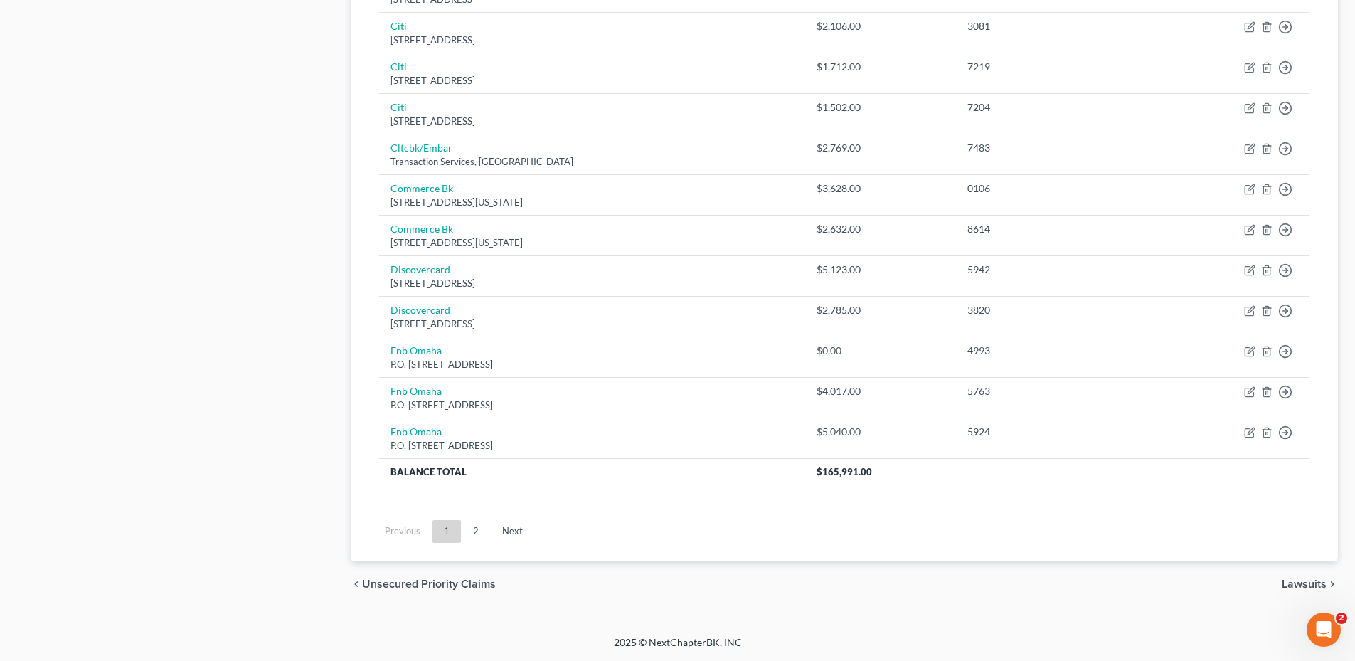
drag, startPoint x: 477, startPoint y: 523, endPoint x: 575, endPoint y: 504, distance: 100.0
click at [477, 523] on link "2" at bounding box center [476, 531] width 28 height 23
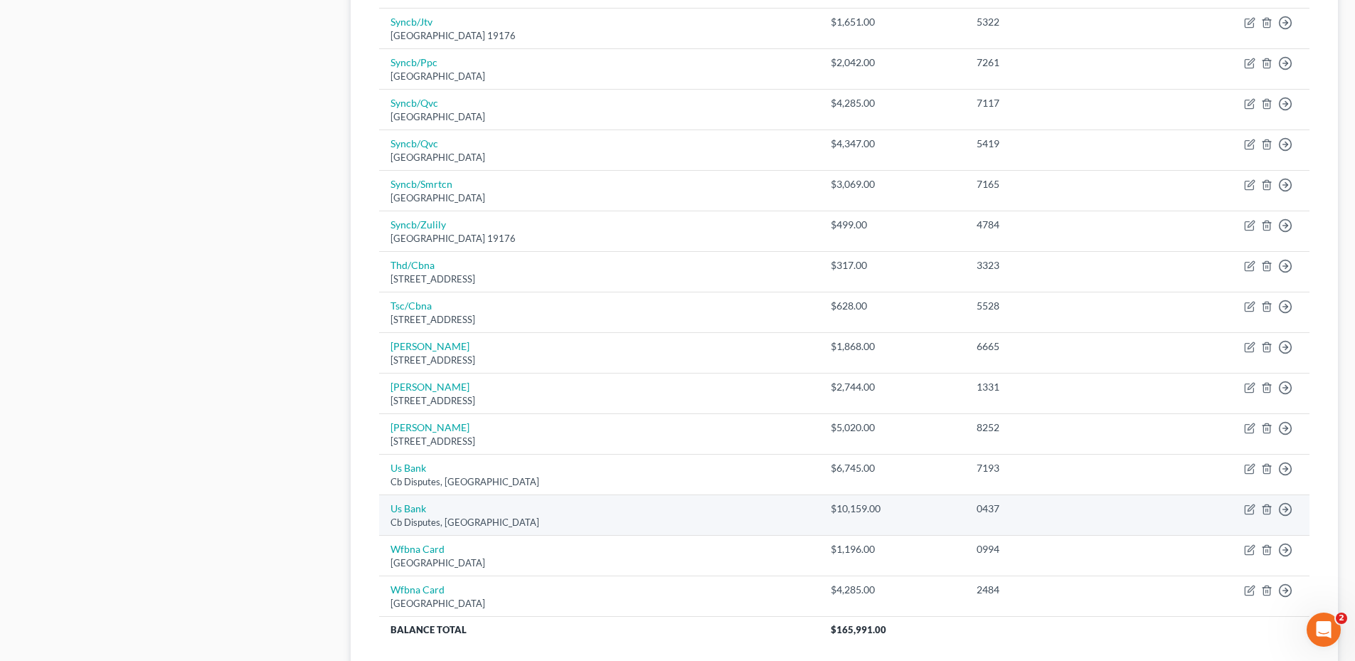
scroll to position [941, 0]
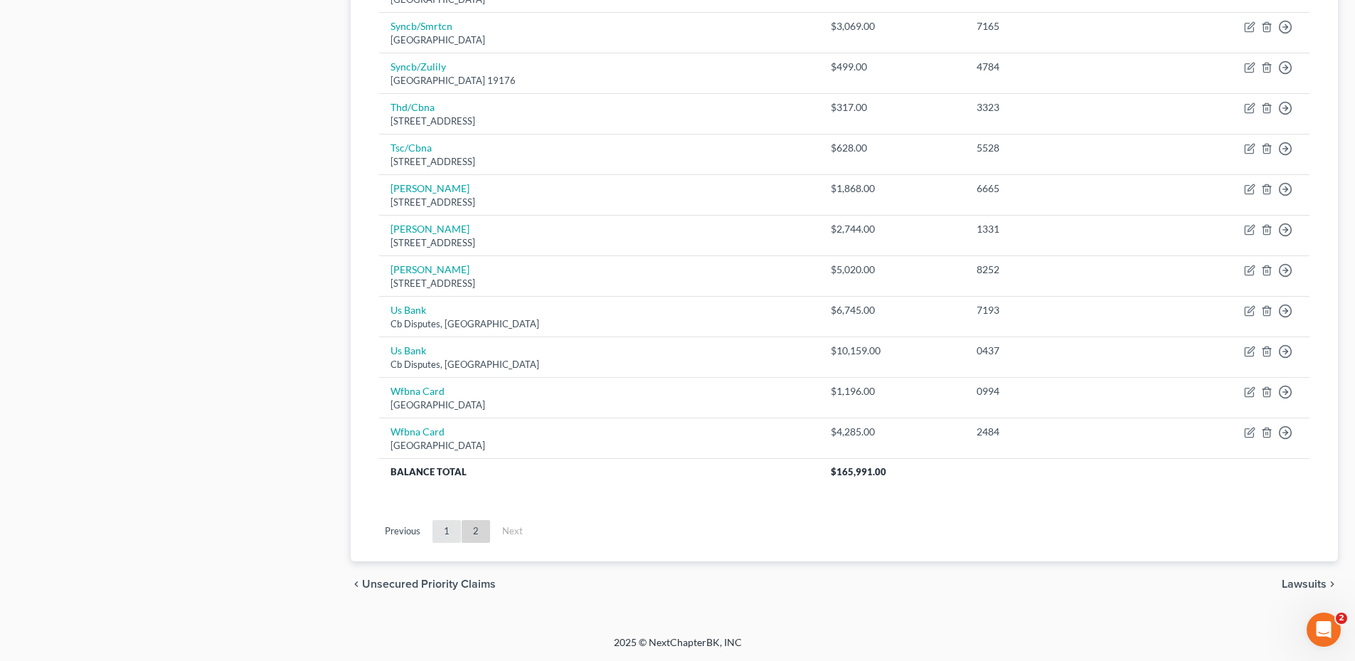
click at [445, 538] on link "1" at bounding box center [446, 531] width 28 height 23
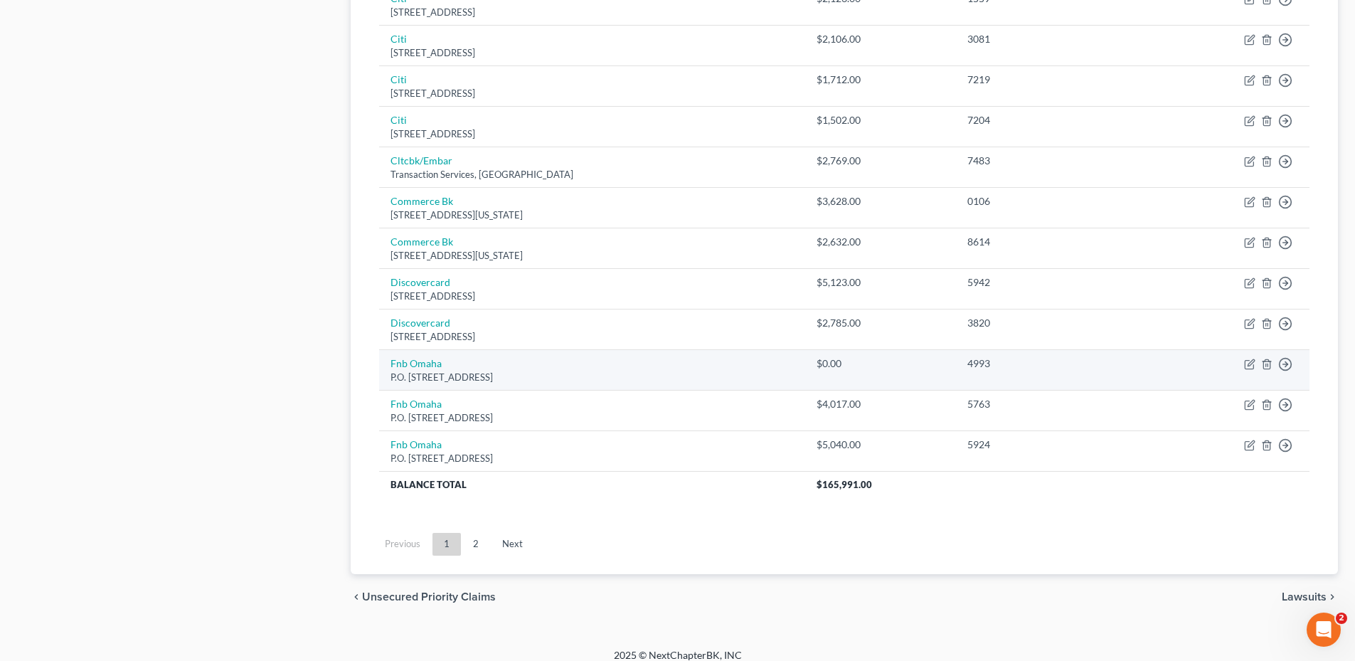
scroll to position [982, 0]
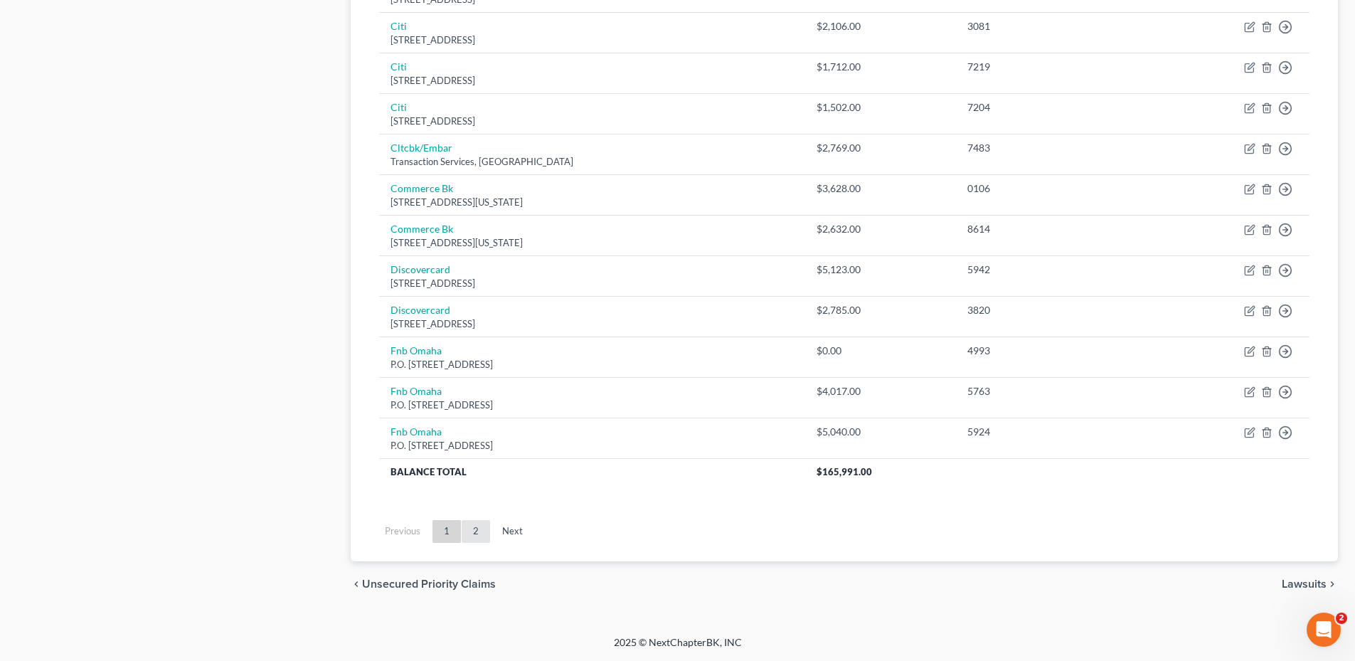
click at [484, 526] on link "2" at bounding box center [476, 531] width 28 height 23
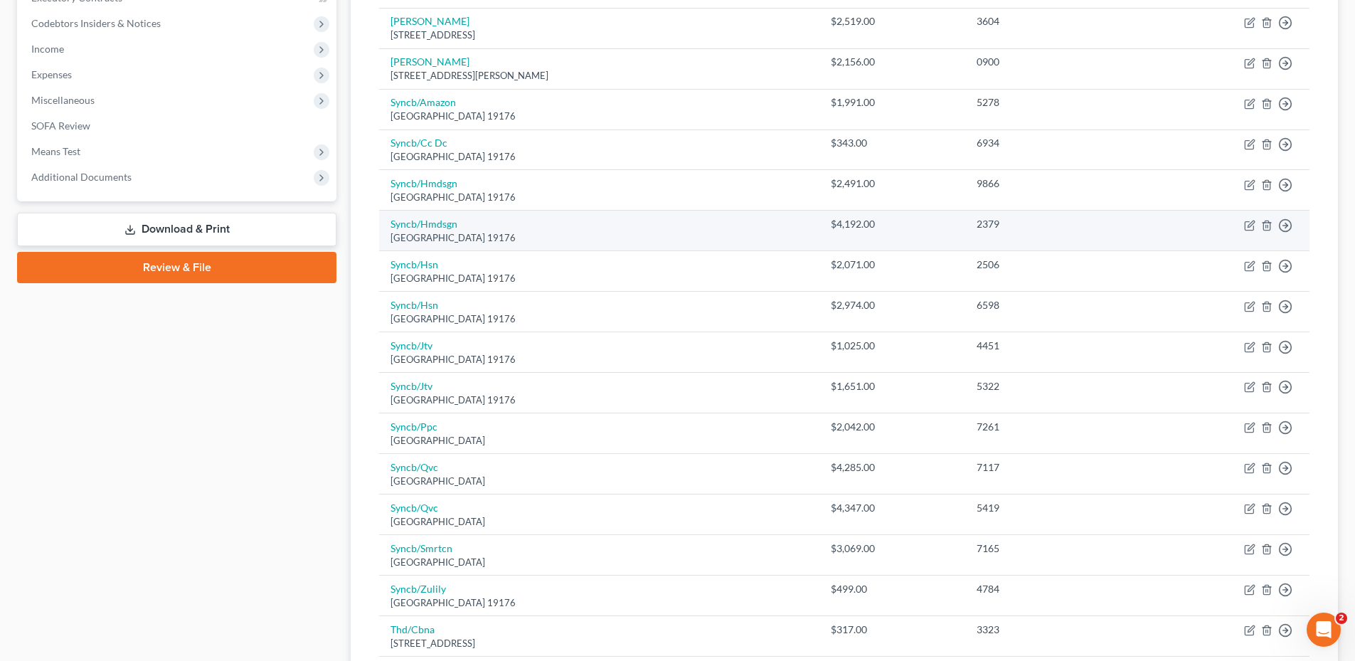
scroll to position [427, 0]
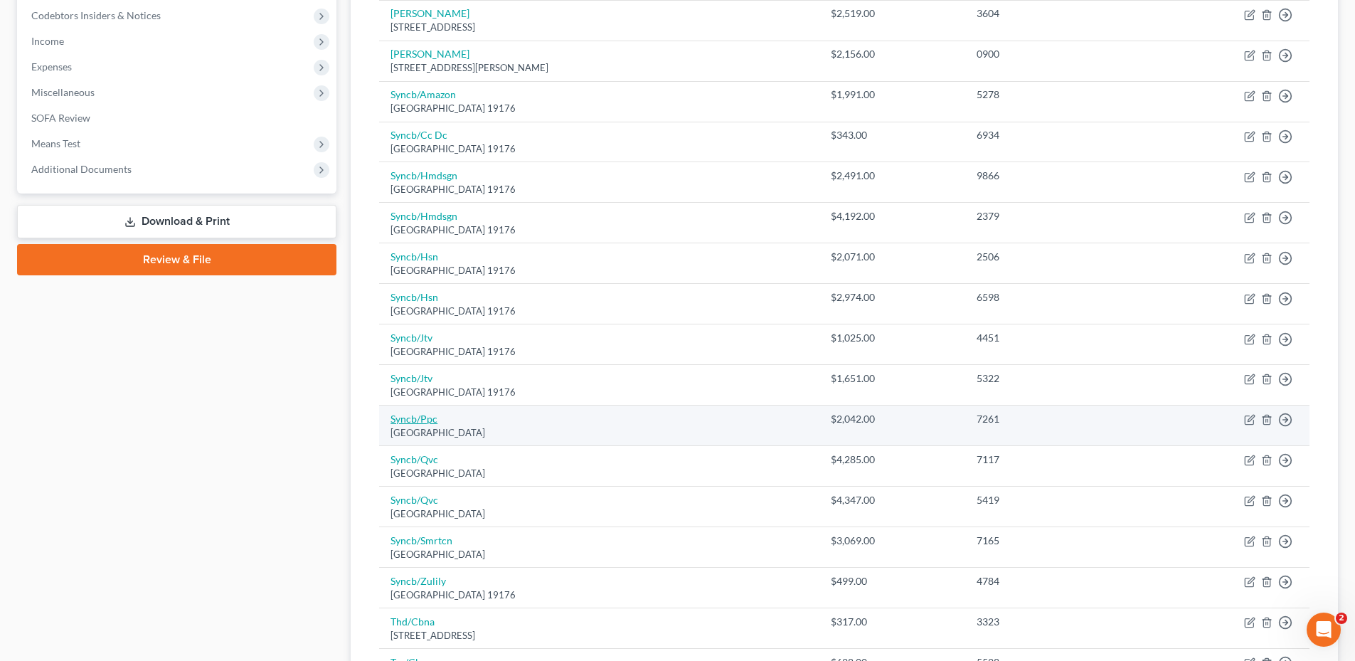
click at [414, 420] on link "Syncb/Ppc" at bounding box center [413, 419] width 47 height 12
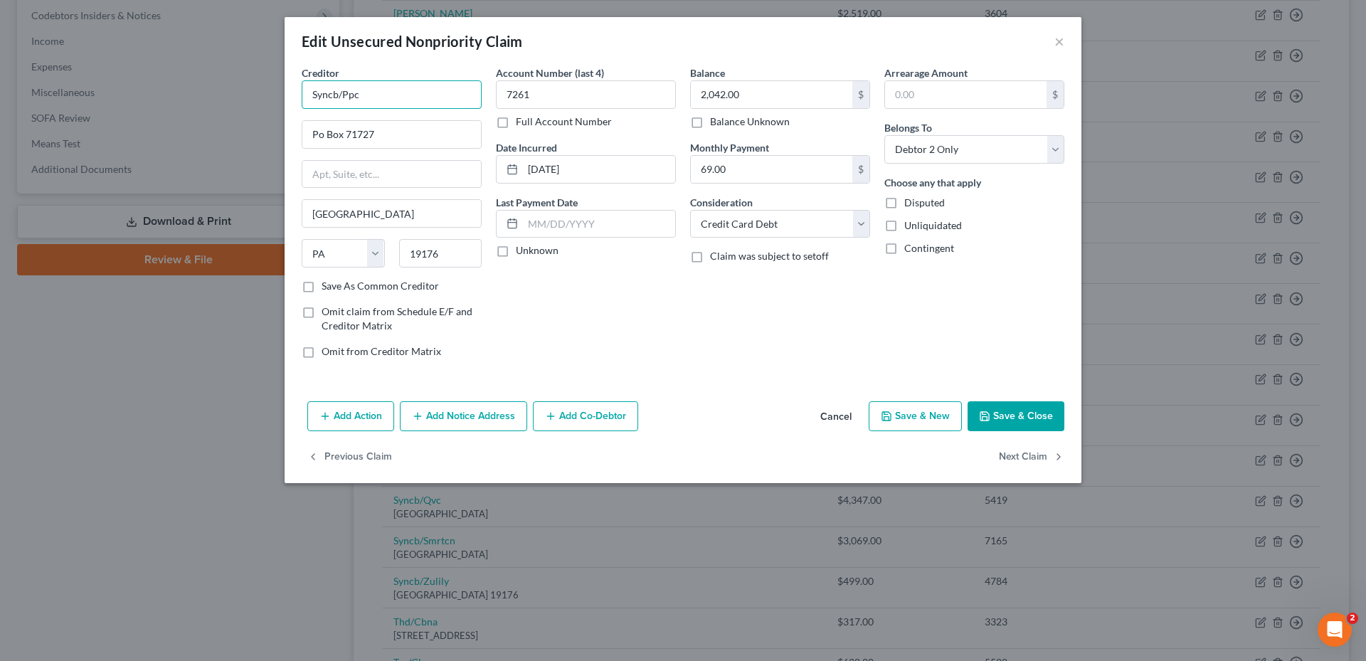
drag, startPoint x: 401, startPoint y: 96, endPoint x: 306, endPoint y: 98, distance: 95.3
click at [306, 98] on input "Syncb/Ppc" at bounding box center [392, 94] width 180 height 28
click at [759, 87] on input "2,042.00" at bounding box center [771, 94] width 161 height 27
click at [758, 87] on input "2,042.00" at bounding box center [771, 94] width 161 height 27
click at [745, 307] on div "Balance 2,042.00 $ Balance Unknown Balance Undetermined 2,042.00 $ Balance Unkn…" at bounding box center [780, 217] width 194 height 304
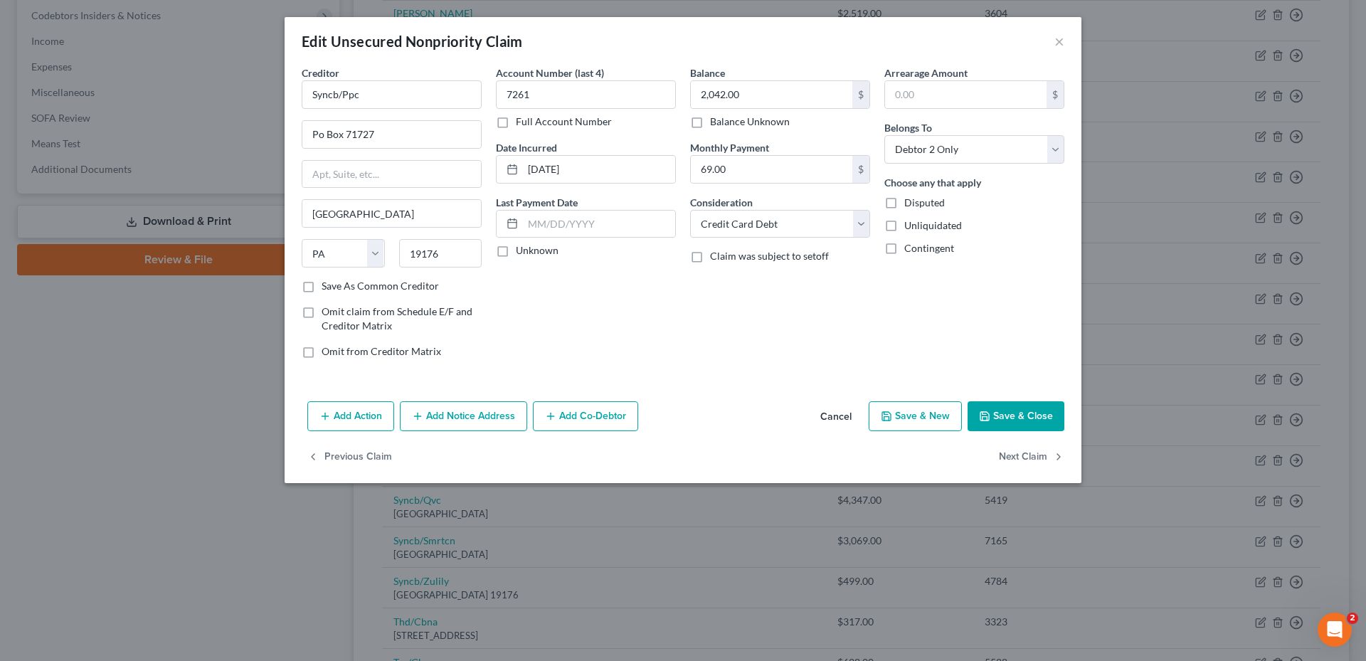
click at [1045, 406] on button "Save & Close" at bounding box center [1015, 416] width 97 height 30
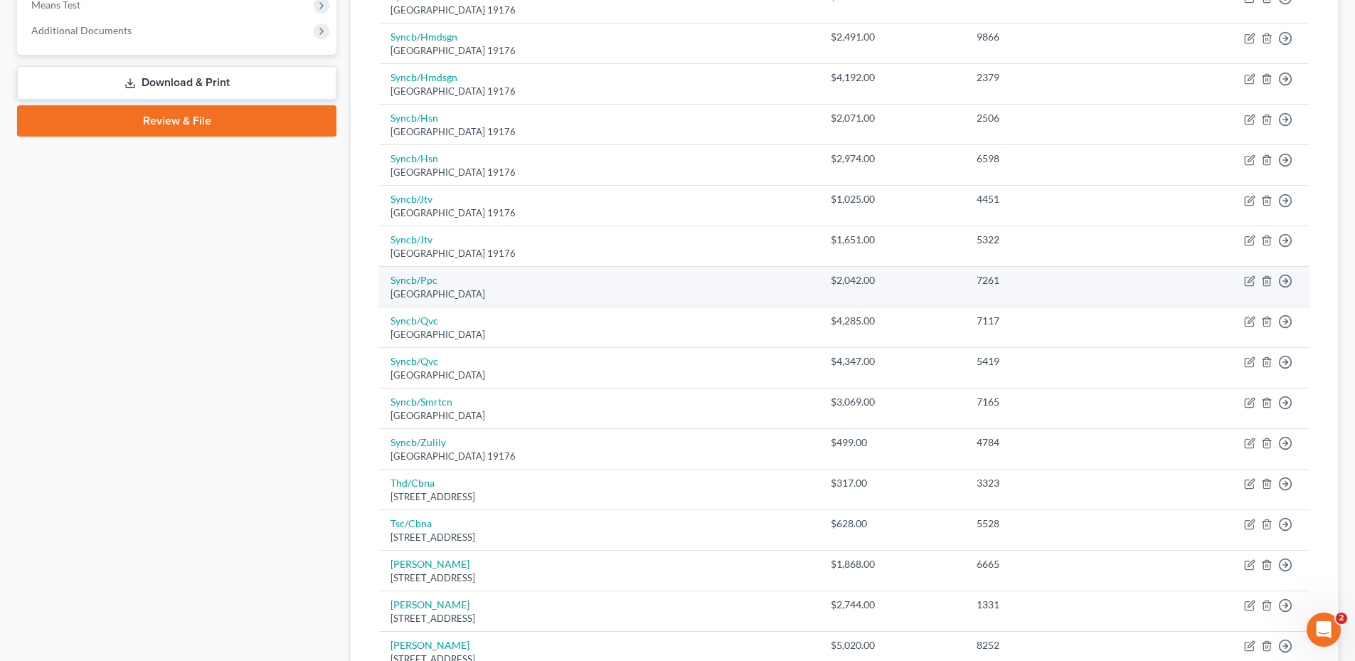
scroll to position [569, 0]
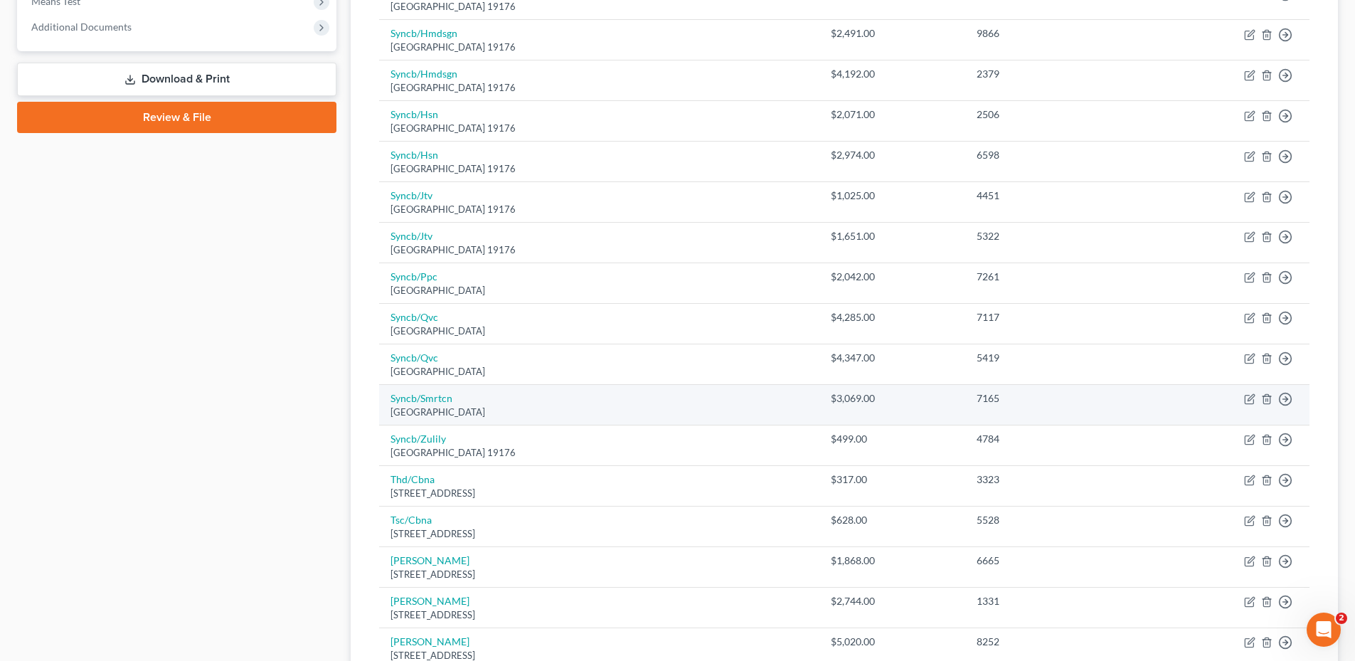
click at [422, 406] on div "[GEOGRAPHIC_DATA]" at bounding box center [599, 412] width 418 height 14
click at [425, 403] on link "Syncb/Smrtcn" at bounding box center [421, 398] width 62 height 12
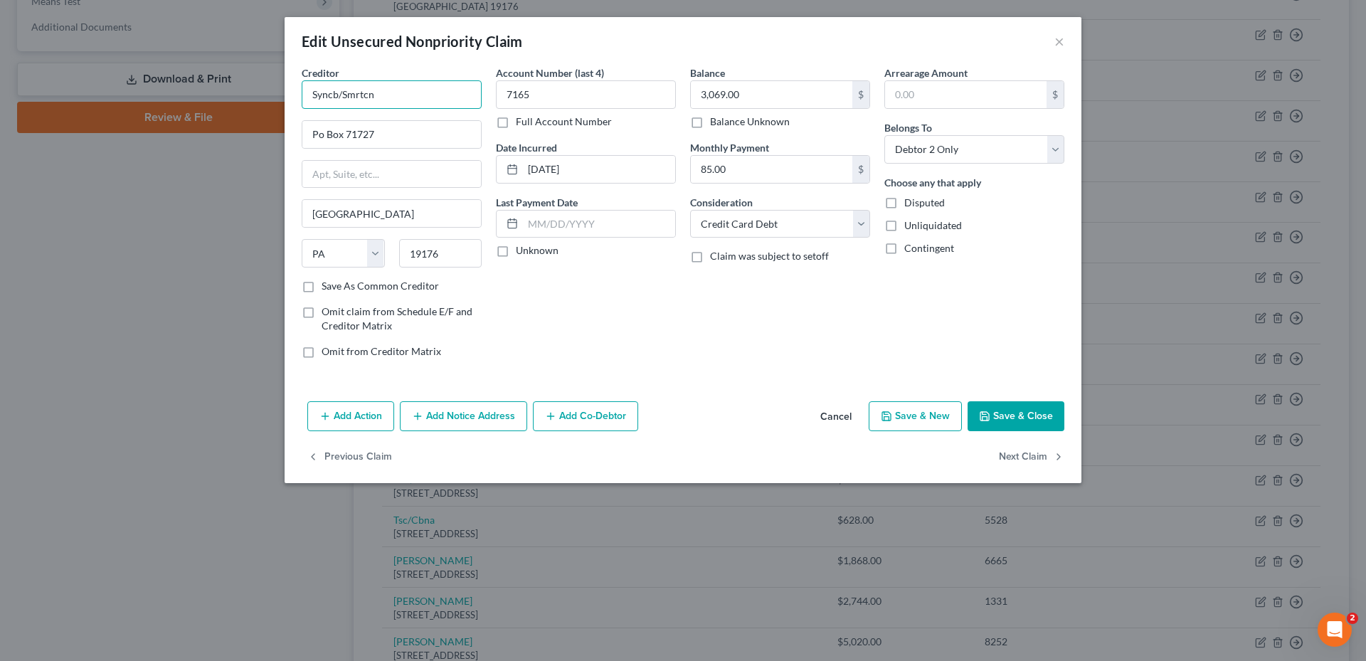
click at [352, 93] on input "Syncb/Smrtcn" at bounding box center [392, 94] width 180 height 28
click at [1017, 409] on button "Save & Close" at bounding box center [1015, 416] width 97 height 30
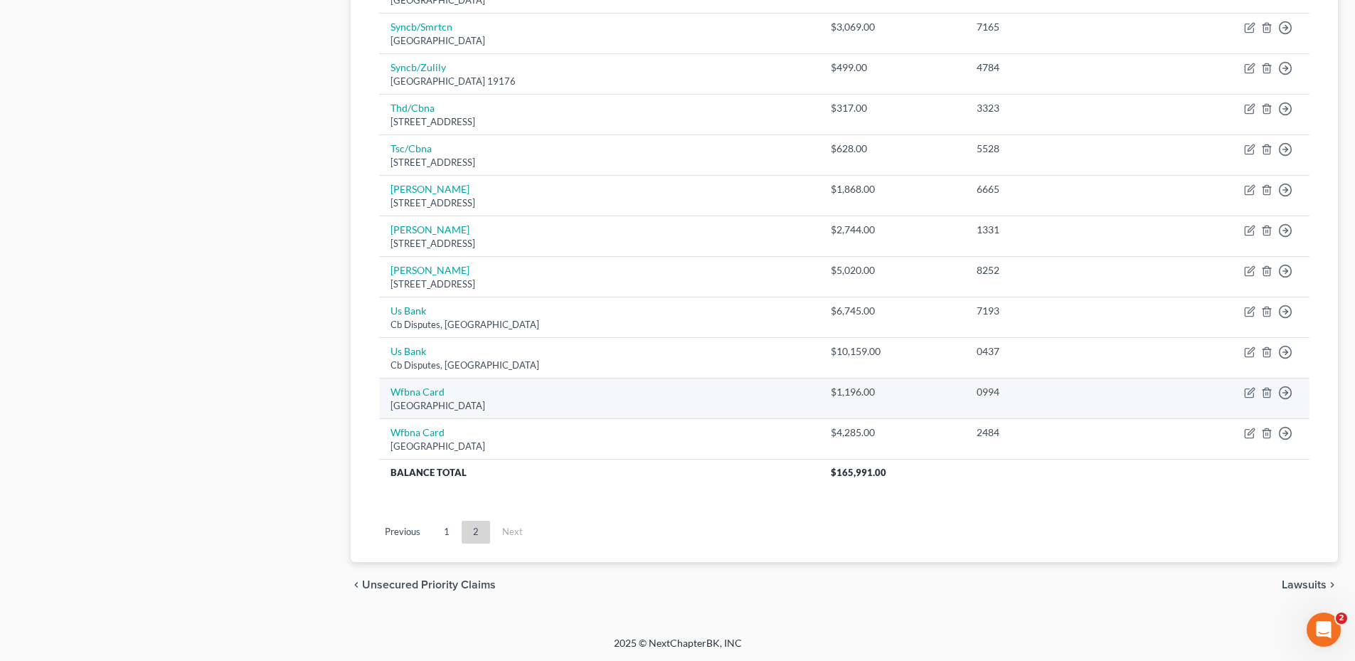
scroll to position [941, 0]
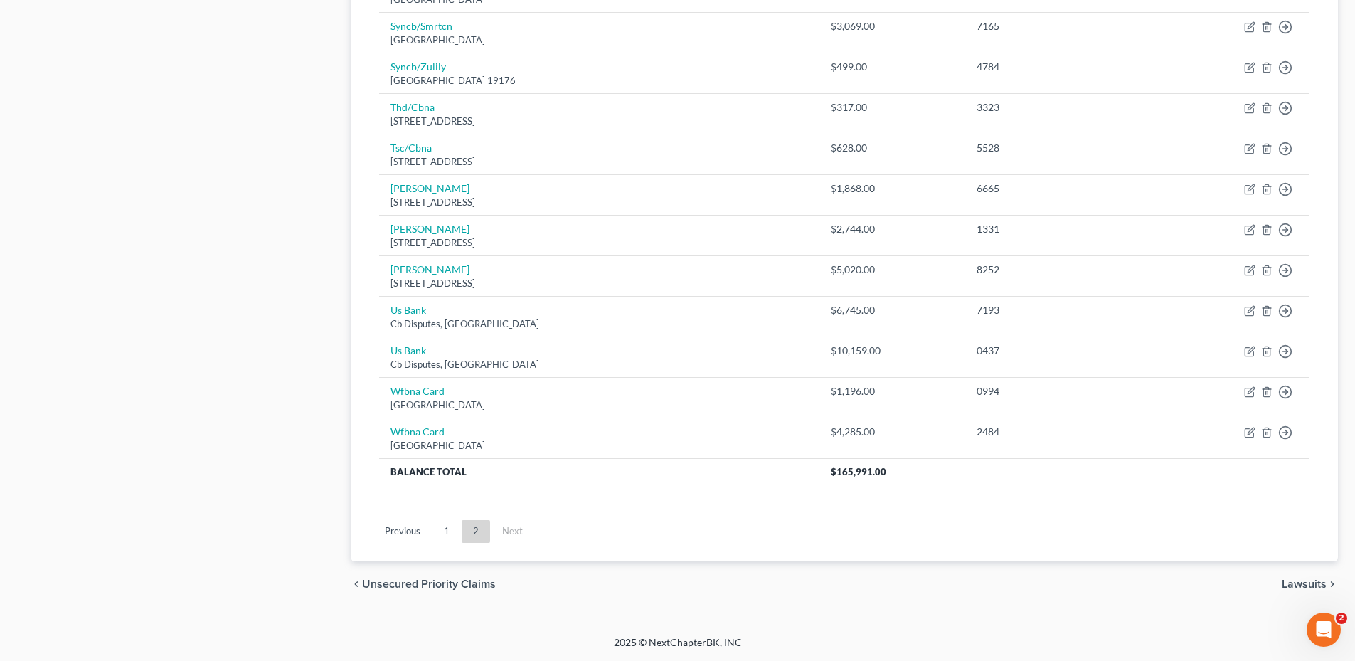
click at [446, 530] on link "1" at bounding box center [446, 531] width 28 height 23
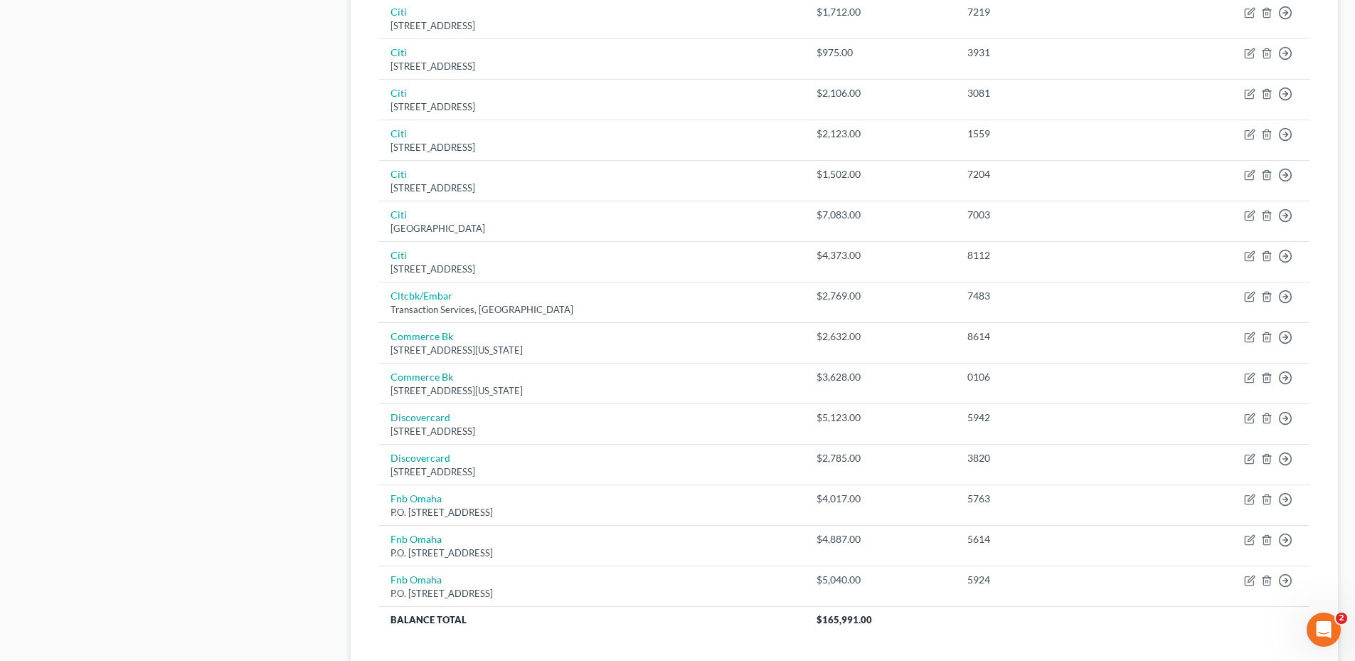
scroll to position [982, 0]
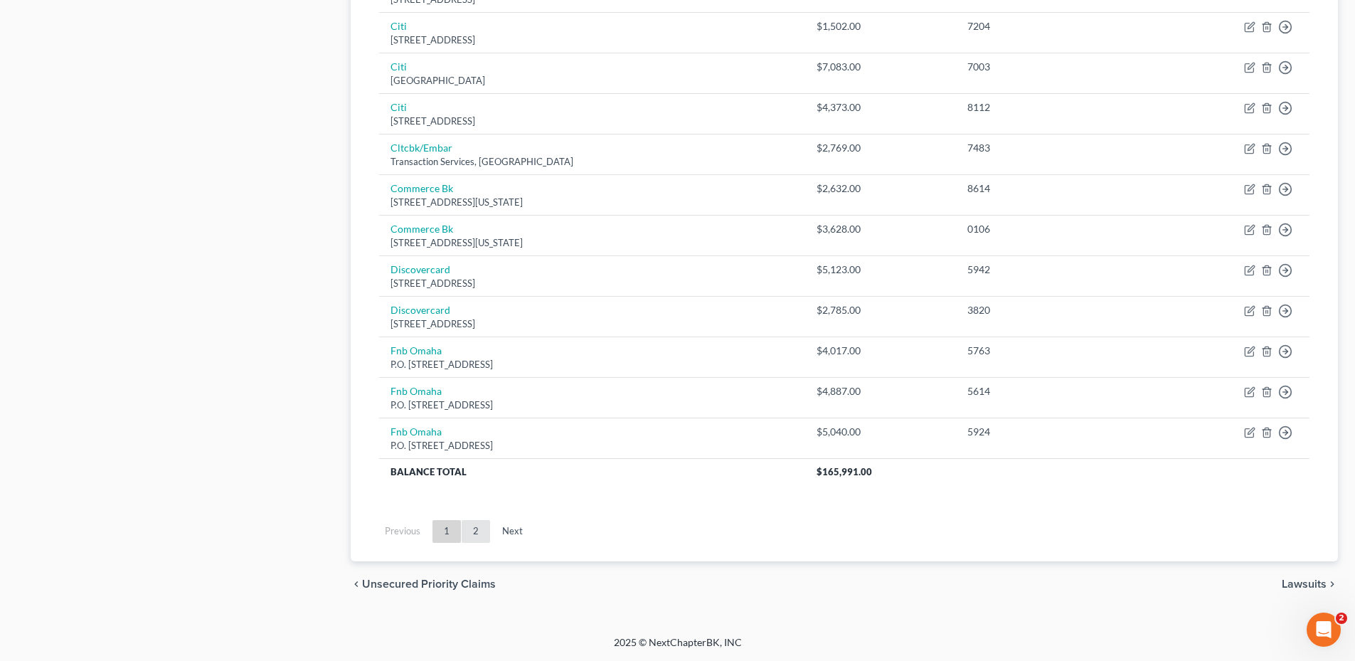
click at [482, 536] on link "2" at bounding box center [476, 531] width 28 height 23
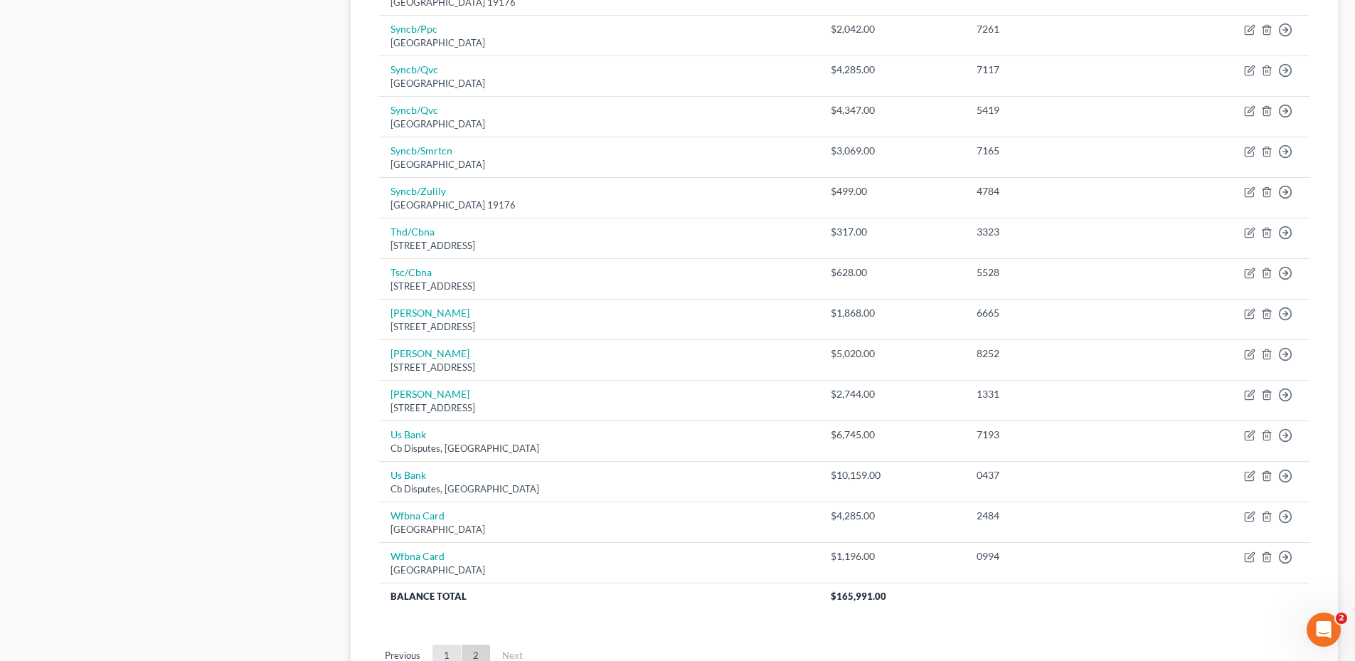
scroll to position [941, 0]
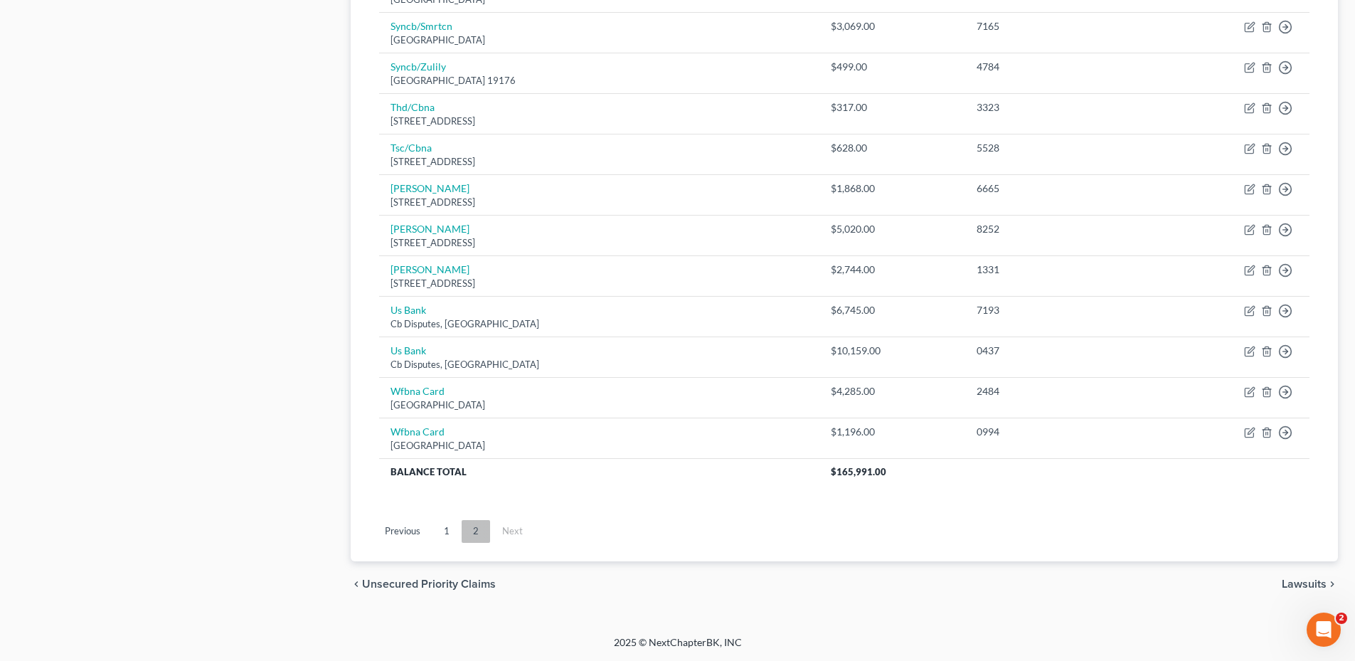
click at [467, 531] on link "2" at bounding box center [476, 531] width 28 height 23
click at [454, 533] on link "1" at bounding box center [446, 531] width 28 height 23
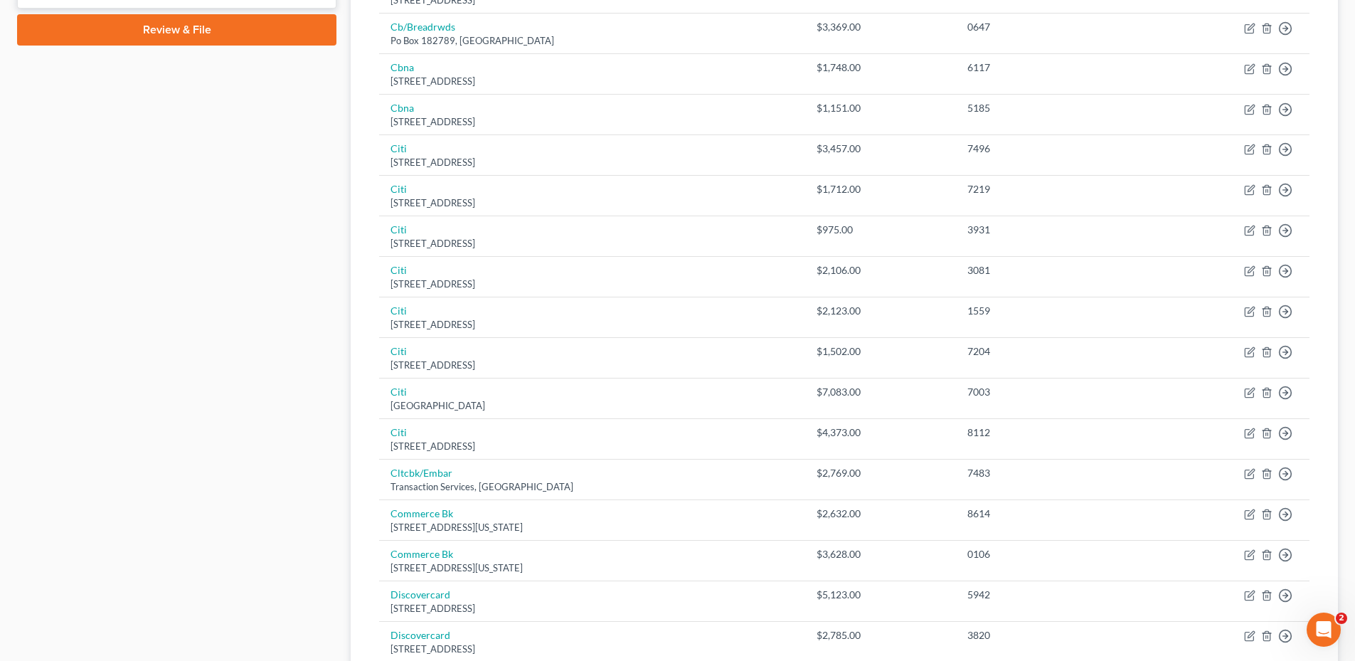
scroll to position [0, 0]
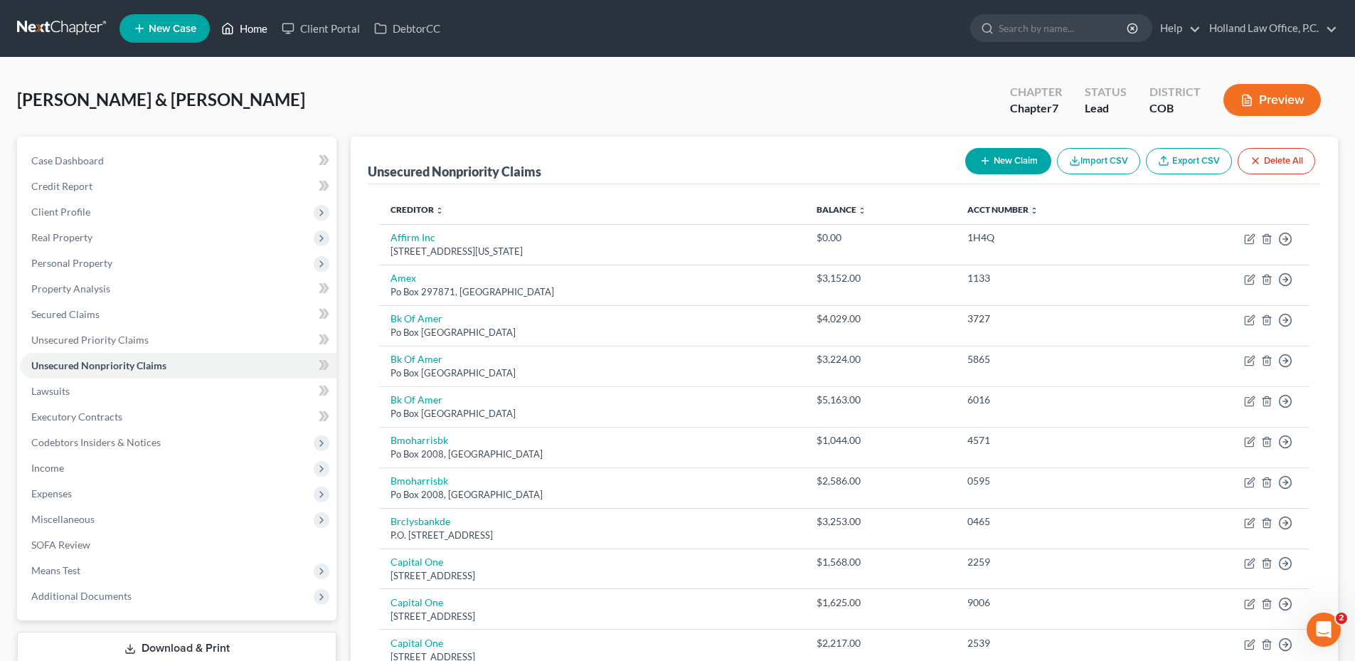
click at [246, 26] on link "Home" at bounding box center [244, 29] width 60 height 26
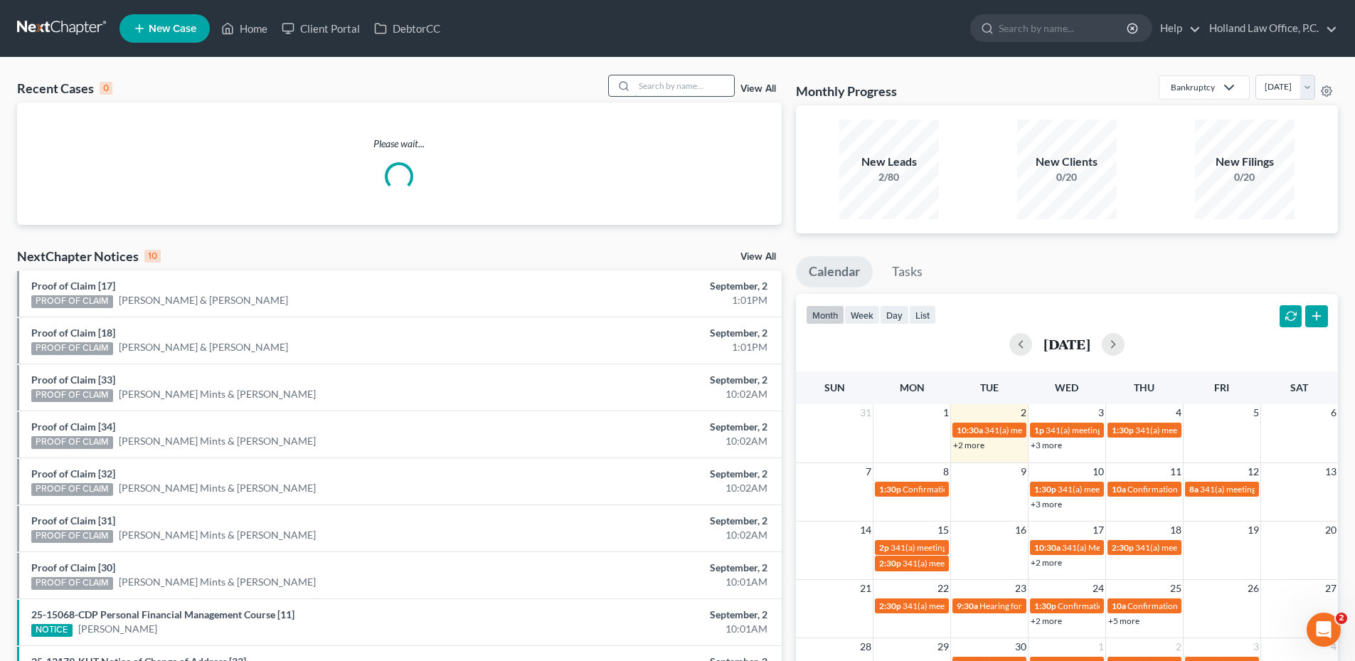
click at [688, 88] on input "search" at bounding box center [684, 85] width 100 height 21
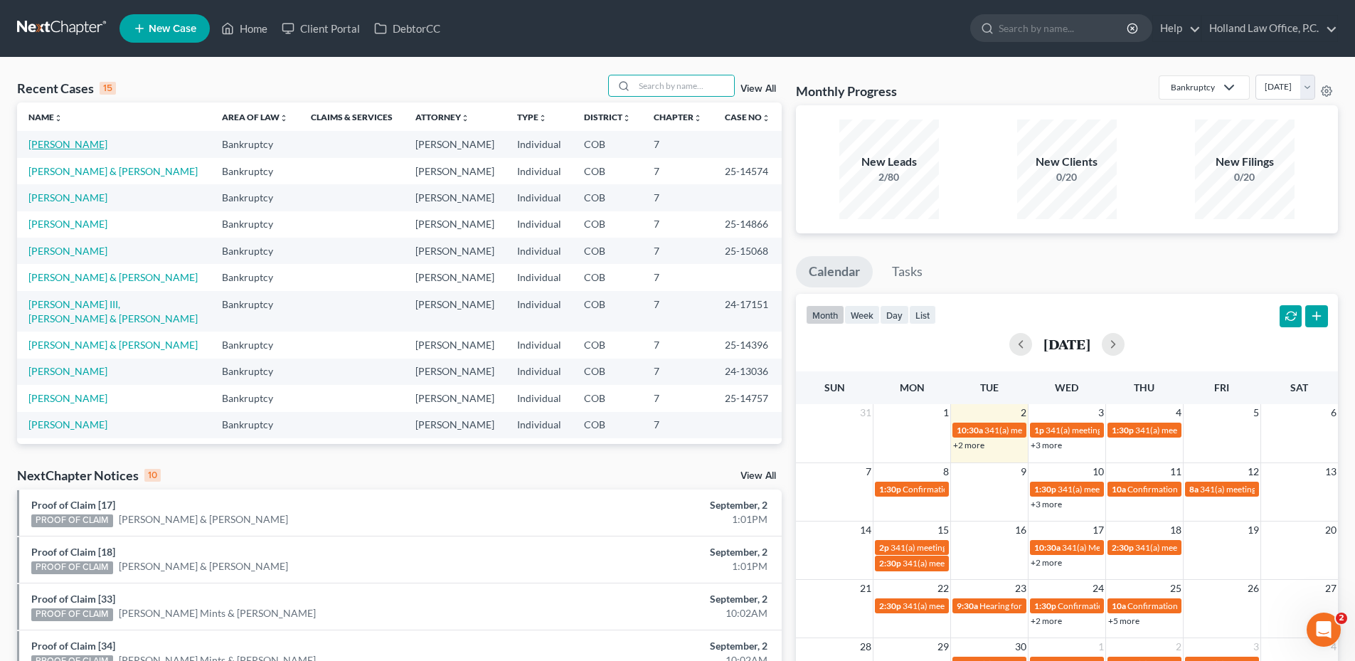
click at [51, 147] on link "[PERSON_NAME]" at bounding box center [67, 144] width 79 height 12
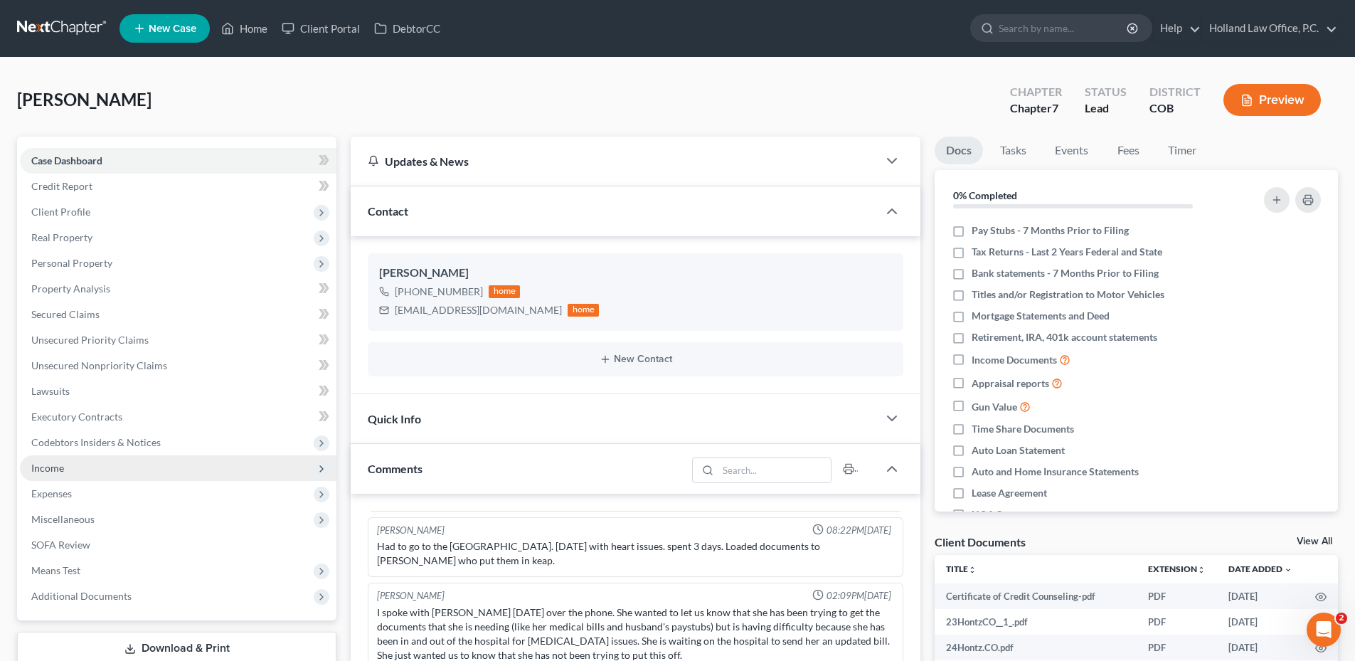
click at [50, 476] on span "Income" at bounding box center [178, 468] width 317 height 26
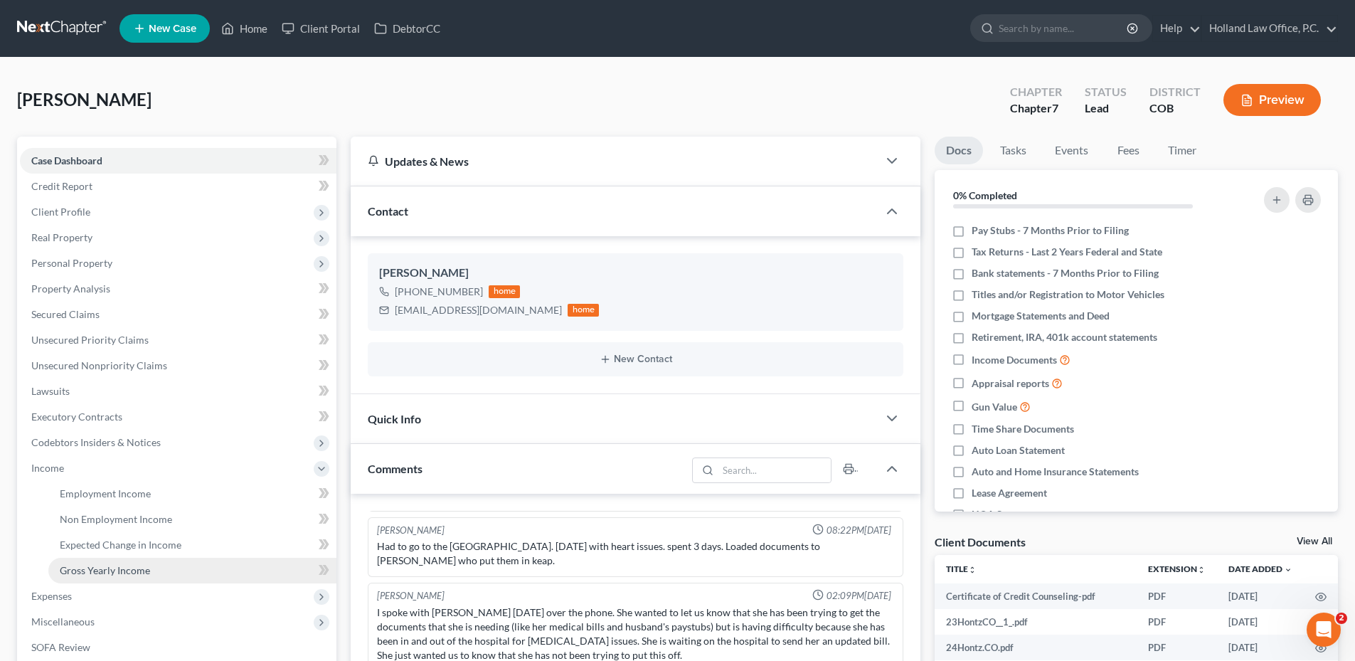
click at [110, 563] on link "Gross Yearly Income" at bounding box center [192, 571] width 288 height 26
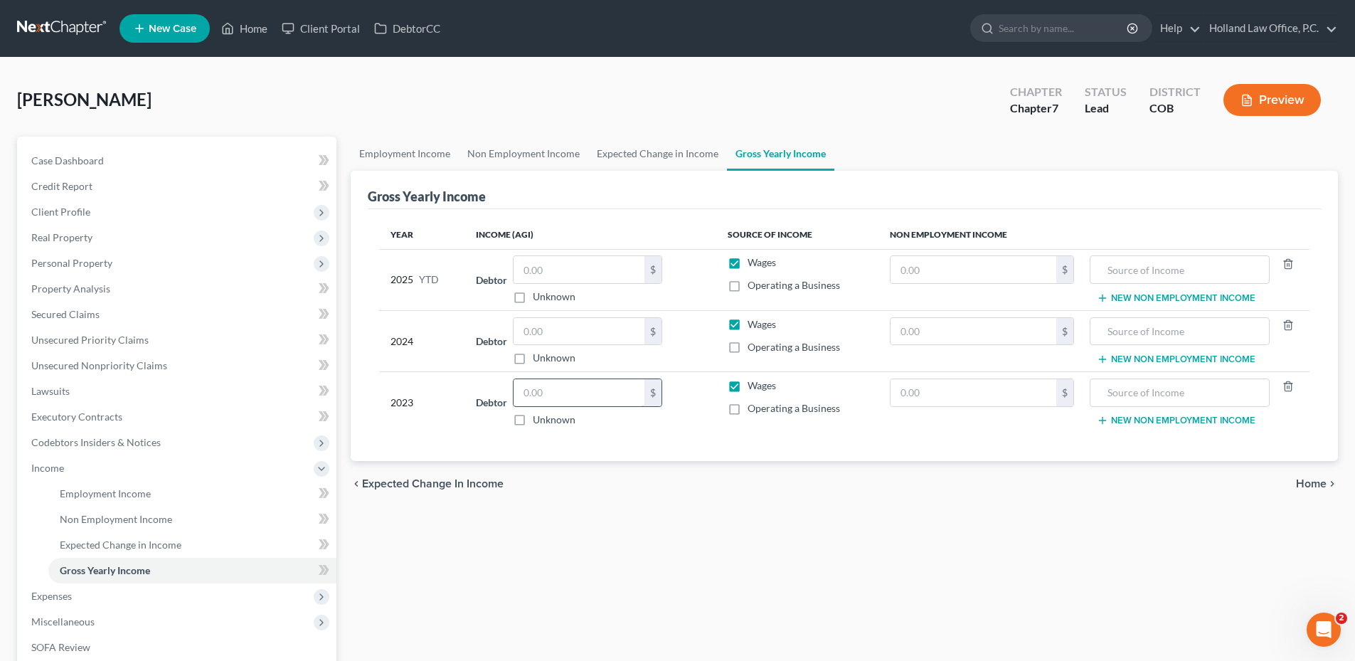
click at [628, 388] on input "text" at bounding box center [579, 392] width 131 height 27
click at [538, 334] on input "text" at bounding box center [579, 331] width 131 height 27
click at [626, 339] on input "1,557.00" at bounding box center [579, 331] width 131 height 27
click at [612, 336] on input "1,557.00" at bounding box center [579, 331] width 131 height 27
click at [551, 265] on input "text" at bounding box center [579, 269] width 131 height 27
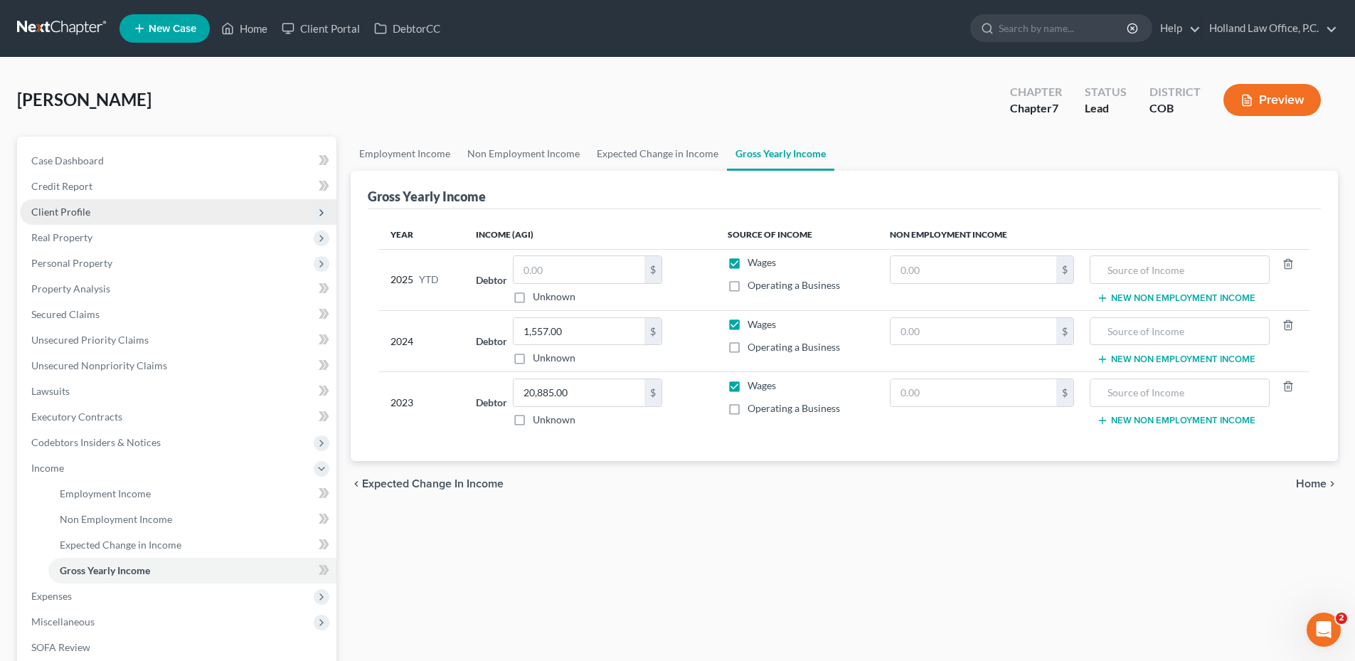
click at [83, 213] on span "Client Profile" at bounding box center [60, 212] width 59 height 12
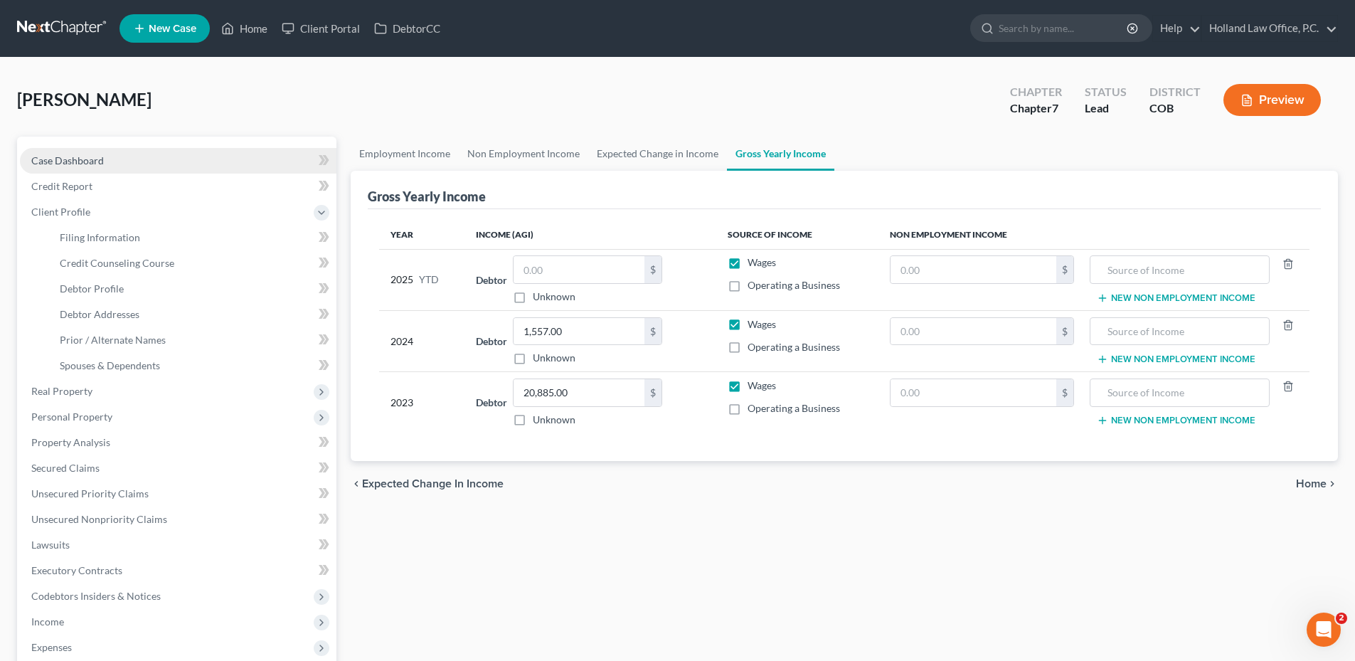
click at [100, 161] on span "Case Dashboard" at bounding box center [67, 160] width 73 height 12
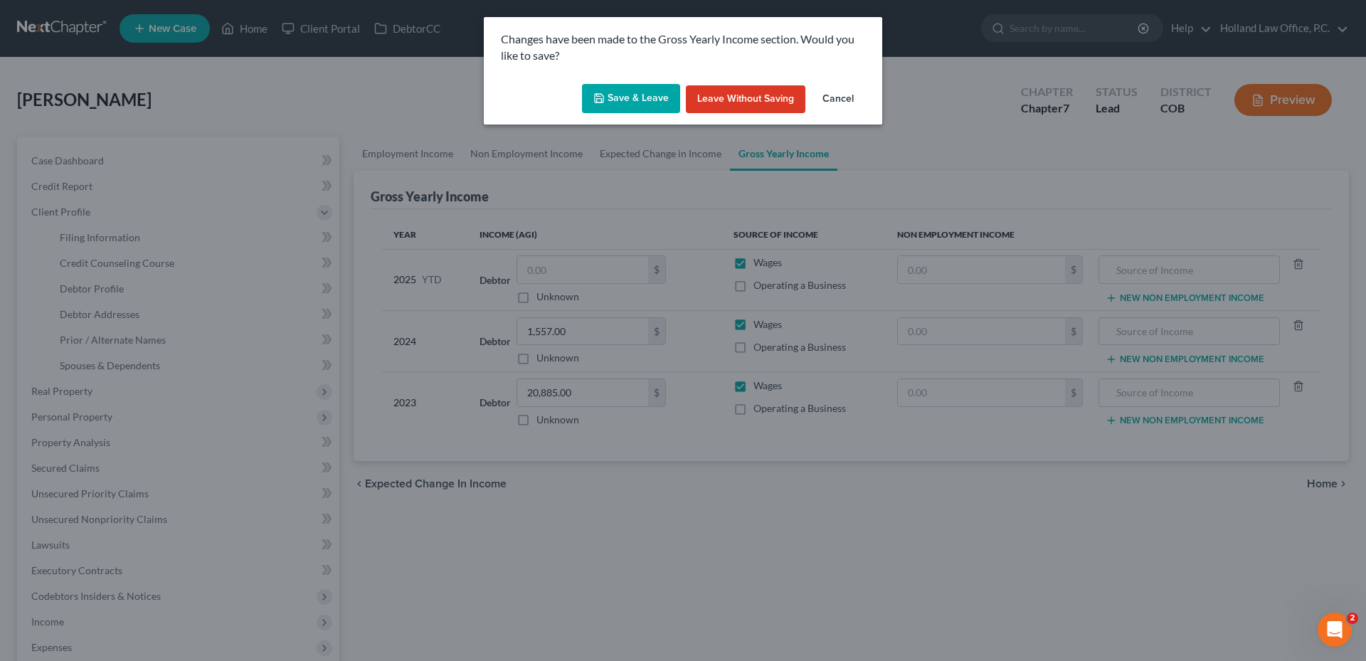
click at [637, 90] on button "Save & Leave" at bounding box center [631, 99] width 98 height 30
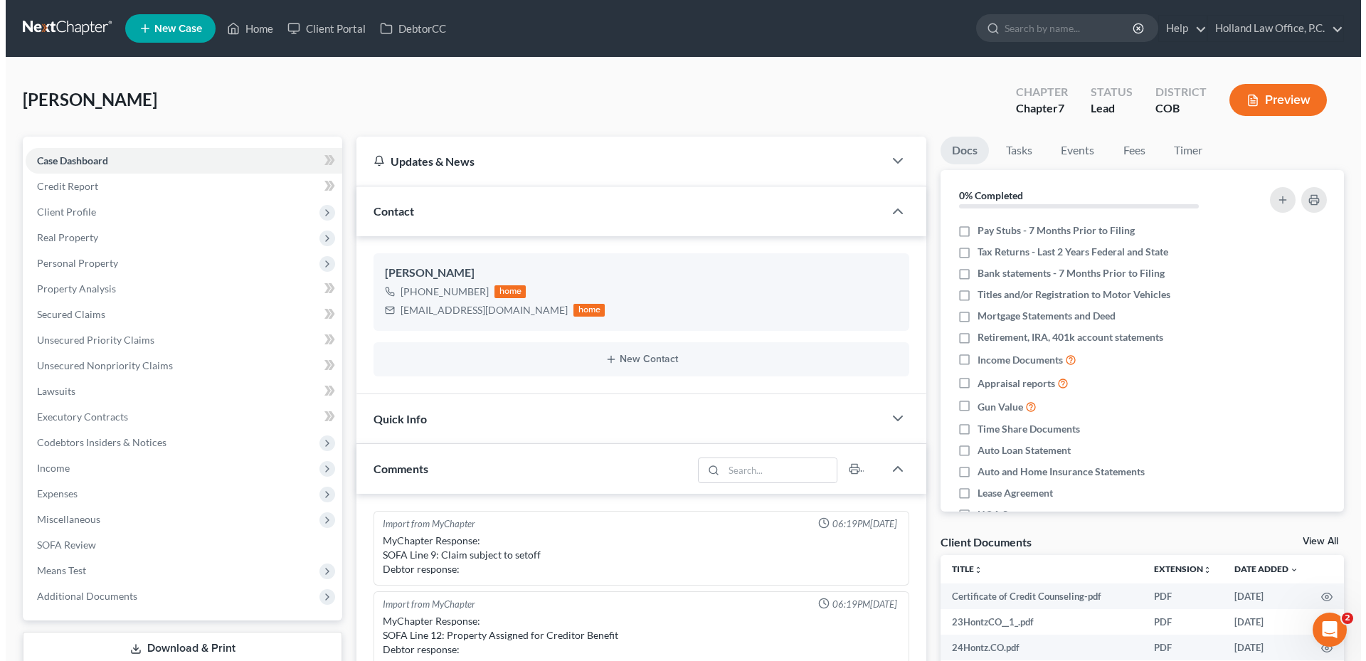
scroll to position [474, 0]
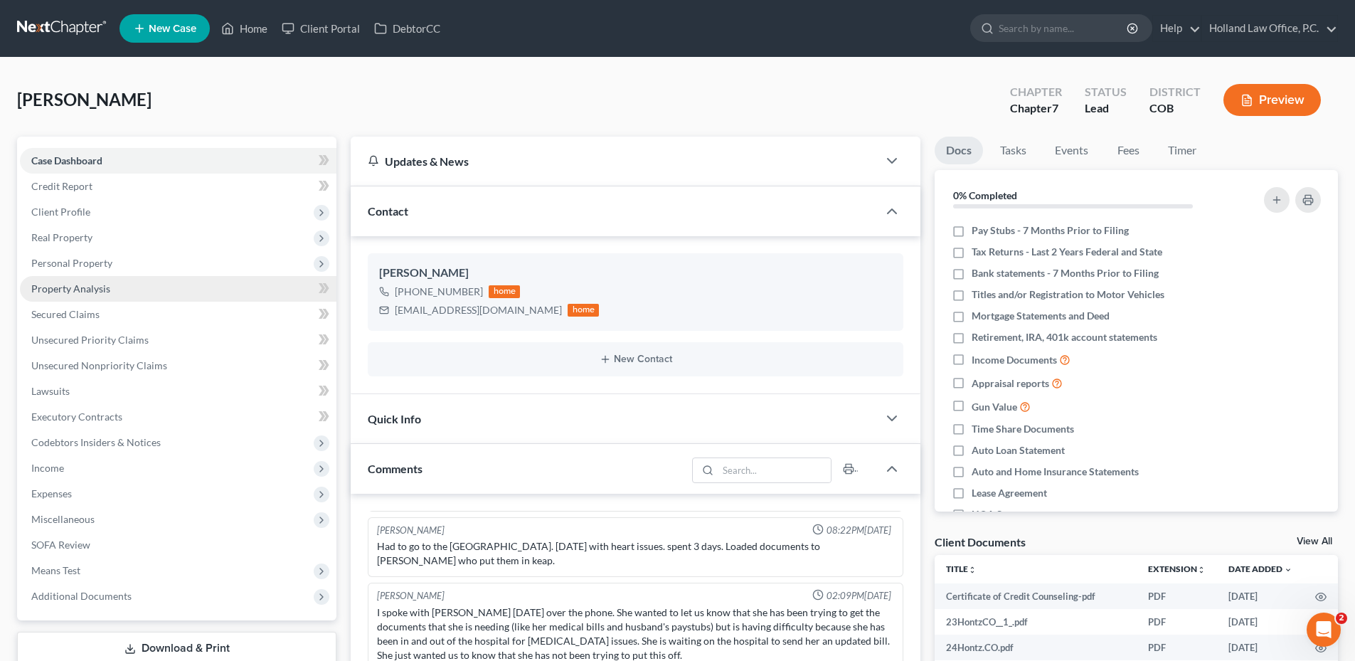
drag, startPoint x: 78, startPoint y: 265, endPoint x: 171, endPoint y: 297, distance: 97.6
click at [78, 265] on span "Personal Property" at bounding box center [71, 263] width 81 height 12
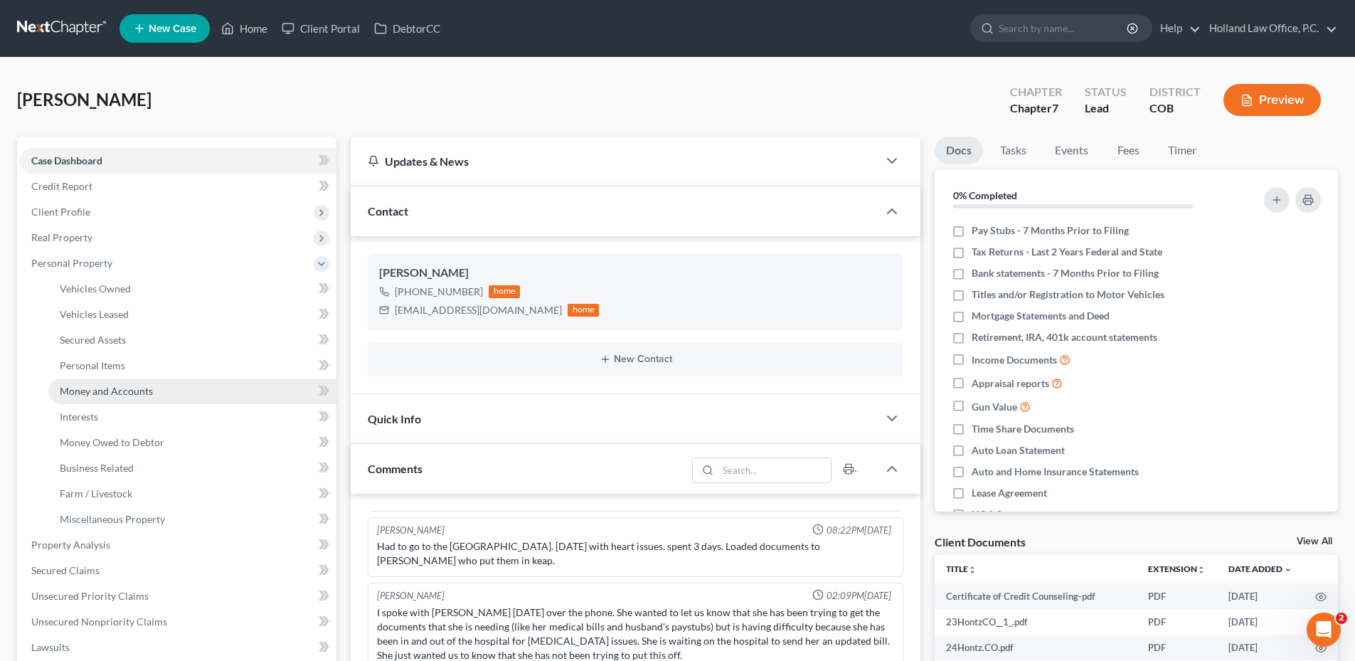
click at [141, 391] on span "Money and Accounts" at bounding box center [106, 391] width 93 height 12
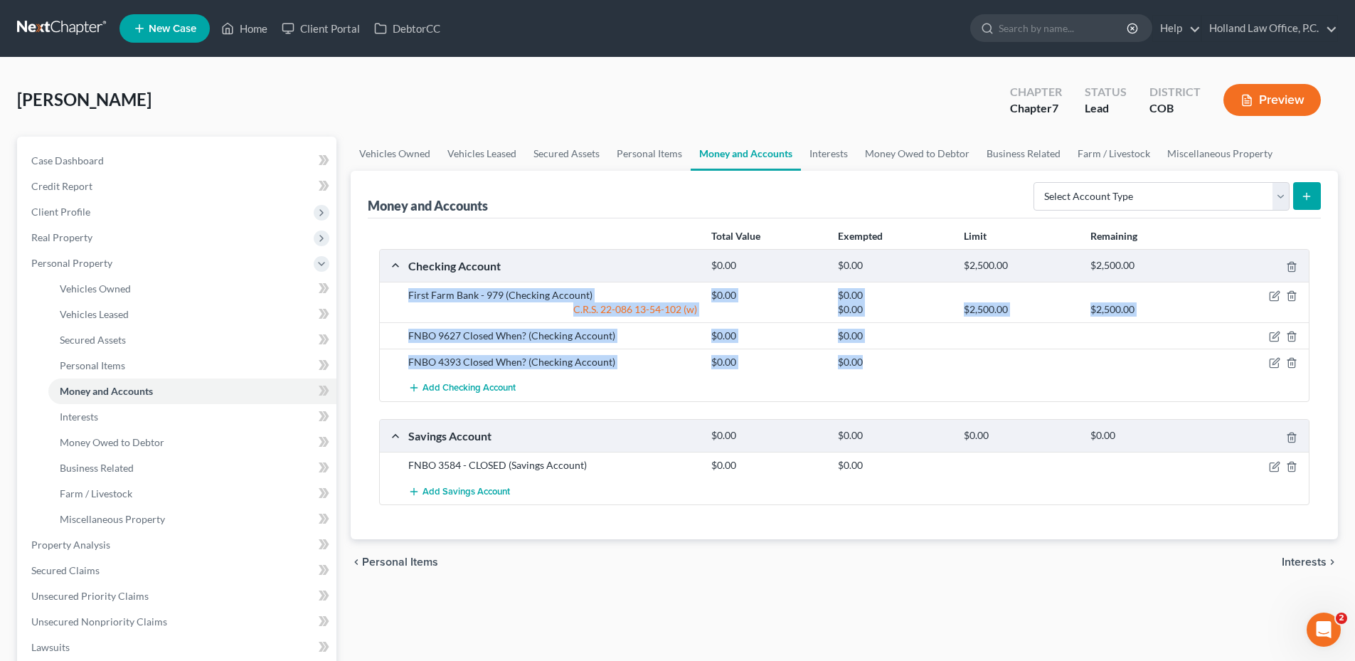
drag, startPoint x: 413, startPoint y: 294, endPoint x: 1090, endPoint y: 364, distance: 680.0
click at [1090, 364] on div "First Farm Bank - 979 (Checking Account) $0.00 $0.00 C.R.S. [FINANCIAL_ID]-102 …" at bounding box center [844, 341] width 929 height 119
click at [1089, 366] on div at bounding box center [1146, 362] width 126 height 14
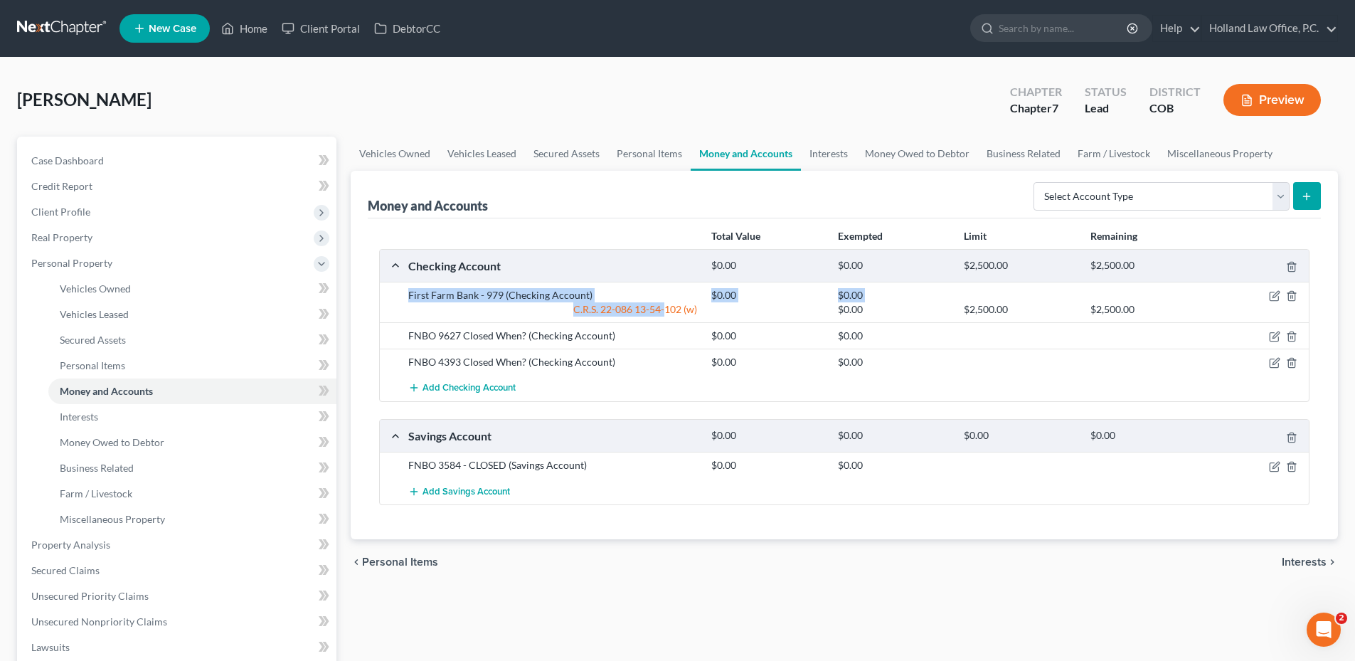
drag, startPoint x: 403, startPoint y: 292, endPoint x: 711, endPoint y: 296, distance: 308.0
click at [686, 302] on div "First Farm Bank - 979 (Checking Account) $0.00 $0.00 C.R.S. [FINANCIAL_ID]-102 …" at bounding box center [855, 302] width 909 height 28
click at [712, 295] on div "$0.00" at bounding box center [767, 295] width 126 height 14
click at [732, 294] on div "$0.00" at bounding box center [767, 295] width 126 height 14
click at [753, 291] on div "$0.00" at bounding box center [767, 295] width 126 height 14
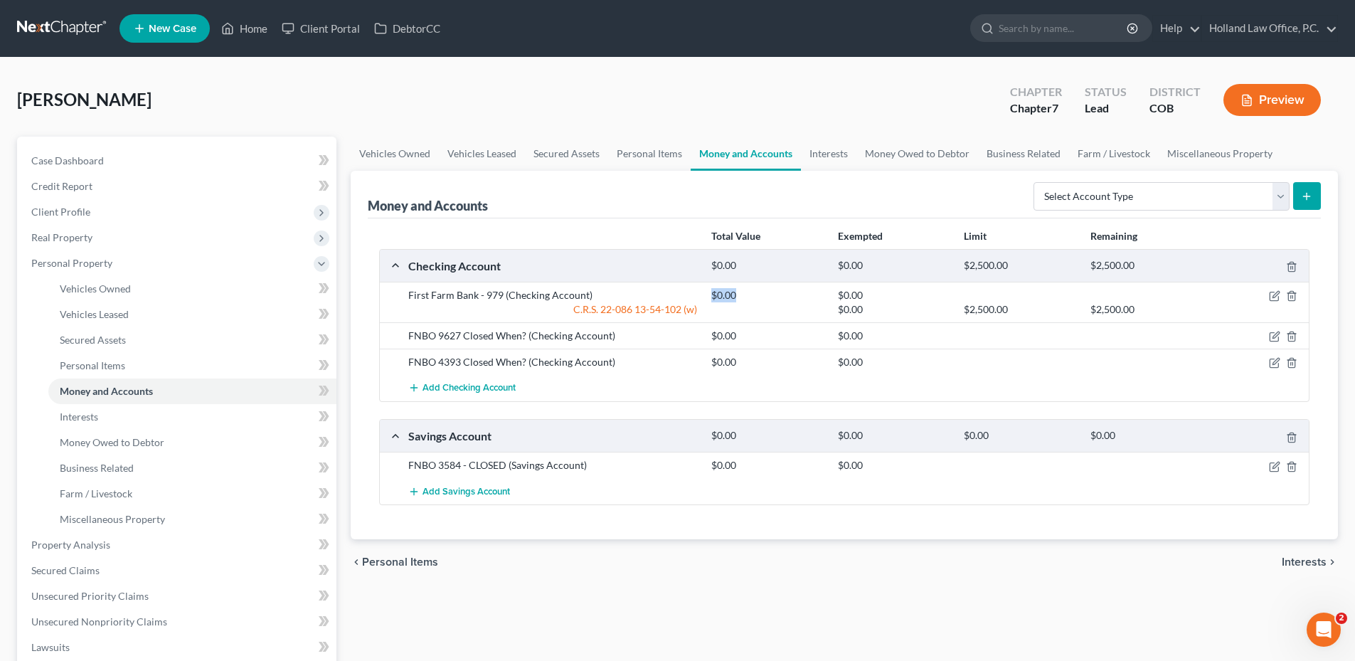
click at [752, 291] on div "$0.00" at bounding box center [767, 295] width 126 height 14
click at [1273, 294] on icon "button" at bounding box center [1274, 295] width 11 height 11
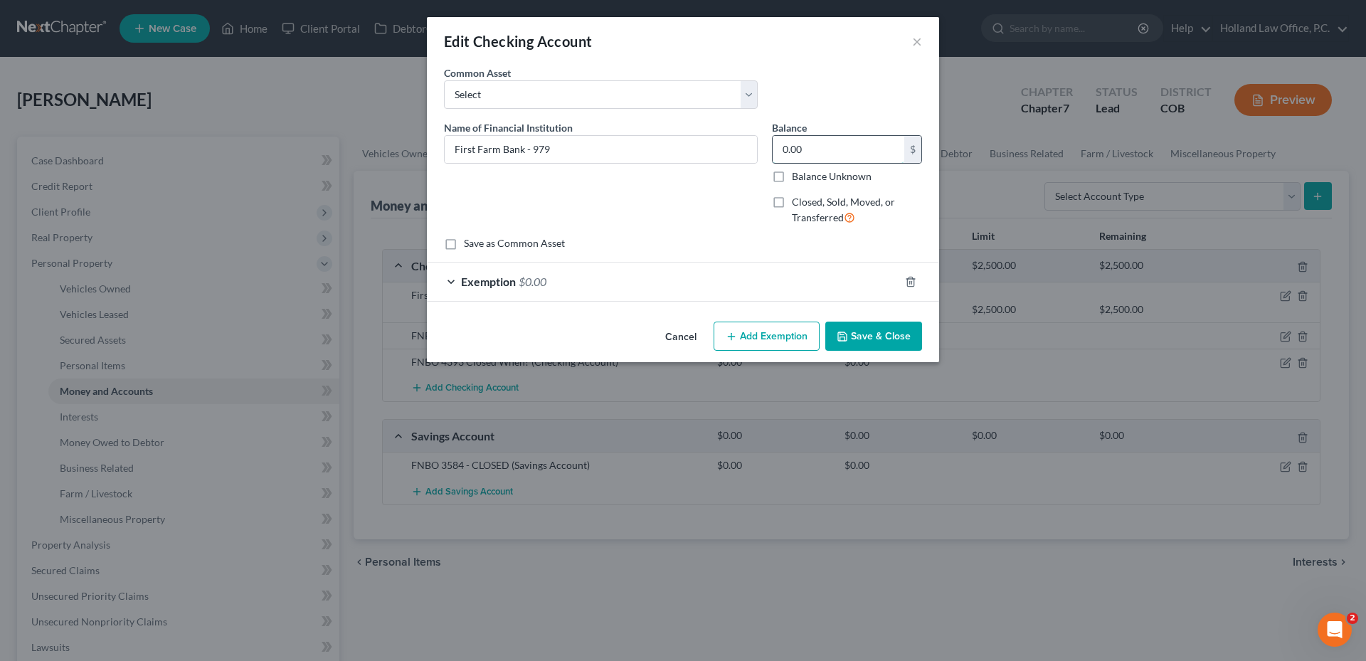
click at [836, 146] on input "0.00" at bounding box center [838, 149] width 132 height 27
click at [600, 273] on div "Exemption $0.00" at bounding box center [663, 281] width 472 height 38
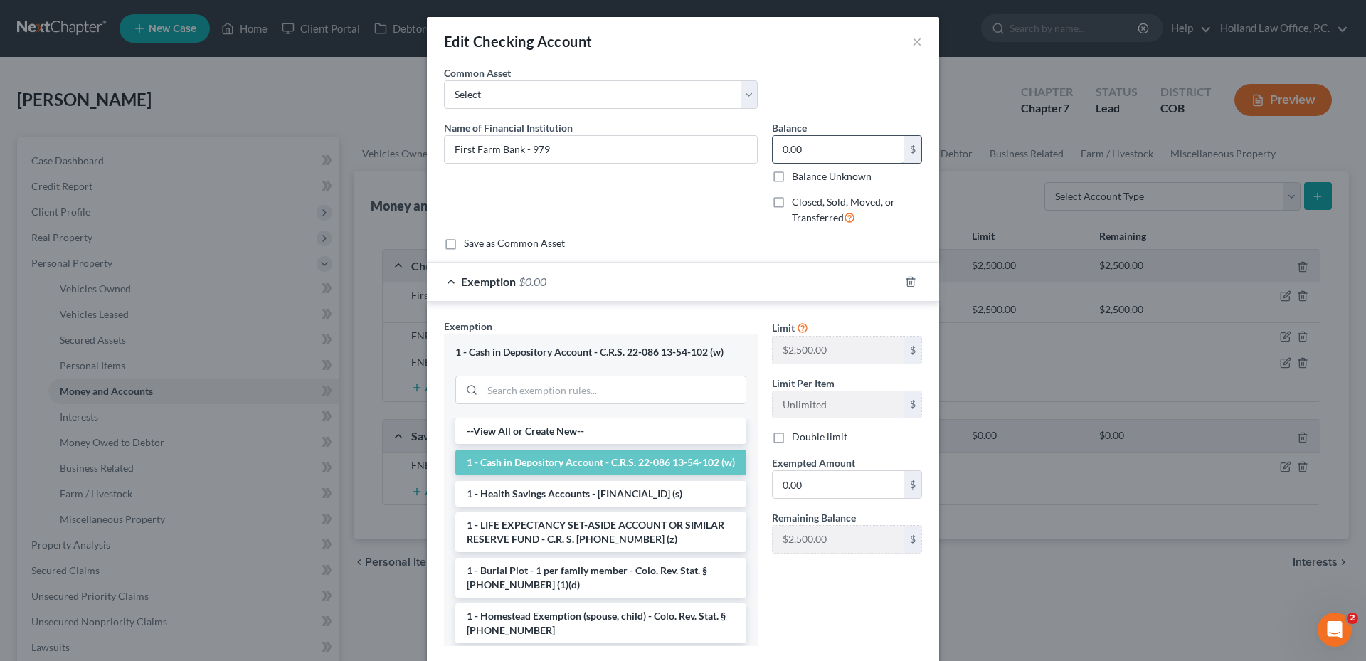
click at [811, 149] on input "0.00" at bounding box center [838, 149] width 132 height 27
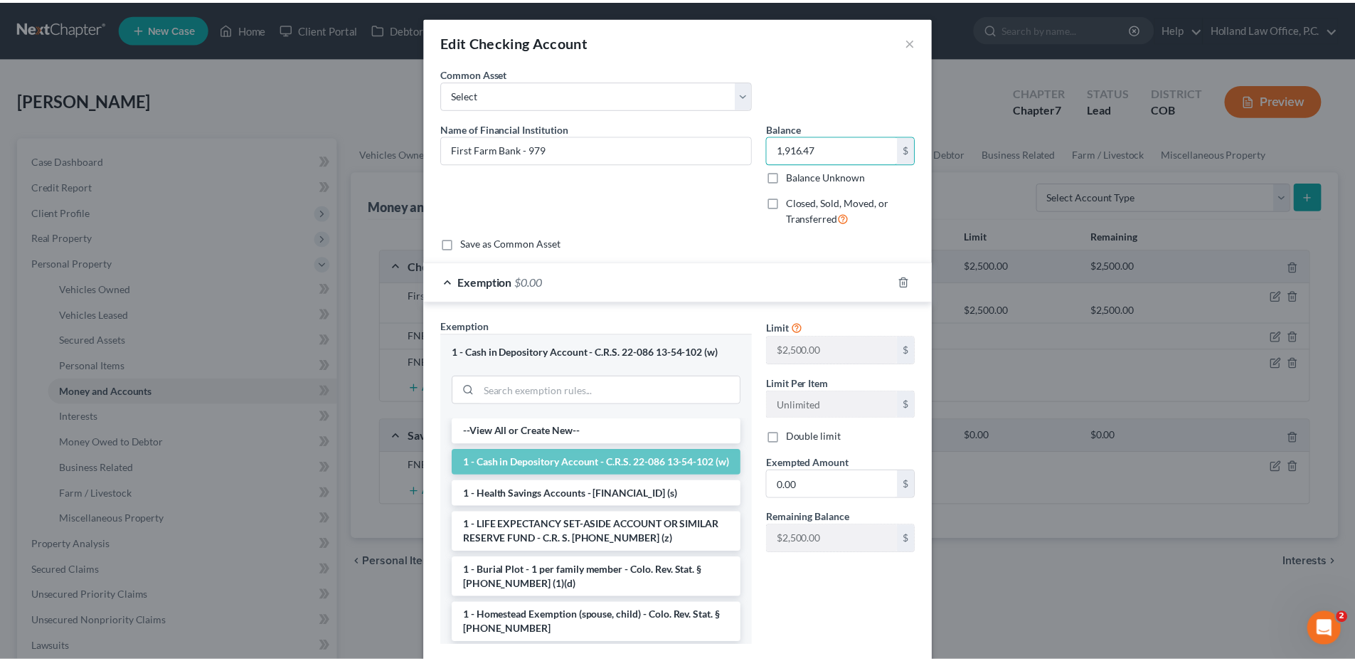
scroll to position [87, 0]
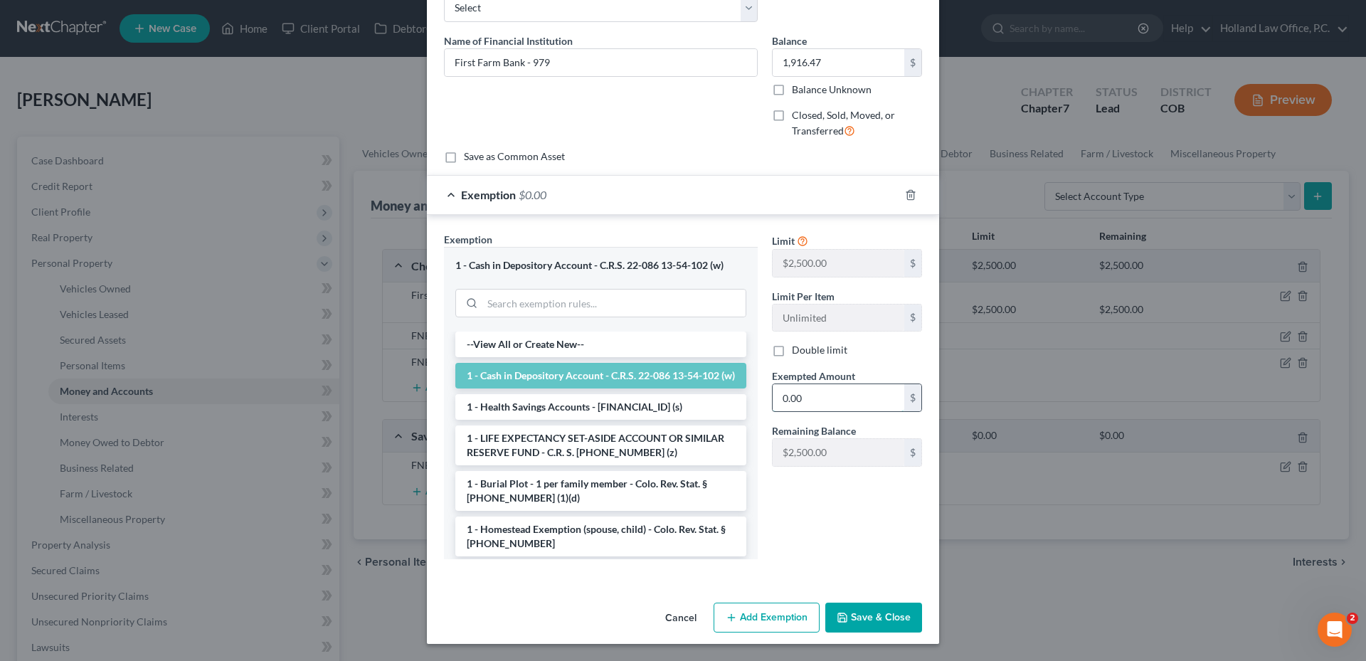
click at [831, 408] on input "0.00" at bounding box center [838, 397] width 132 height 27
click at [845, 606] on button "Save & Close" at bounding box center [873, 617] width 97 height 30
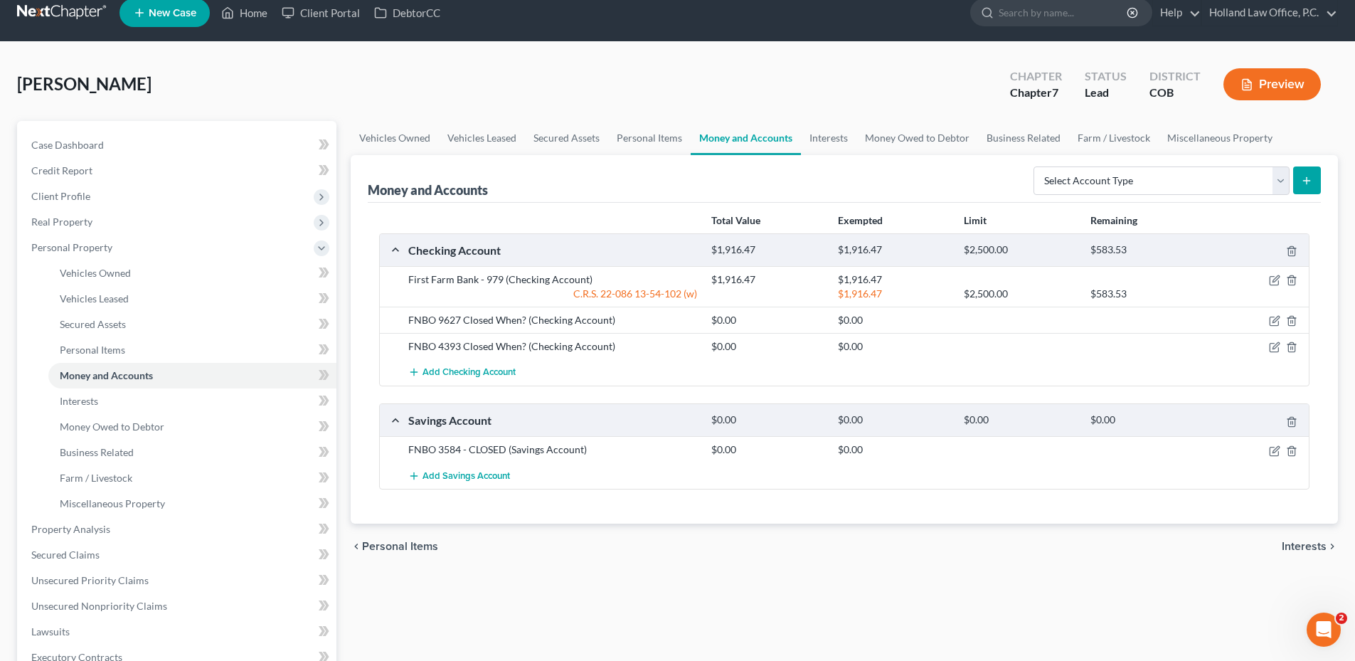
scroll to position [0, 0]
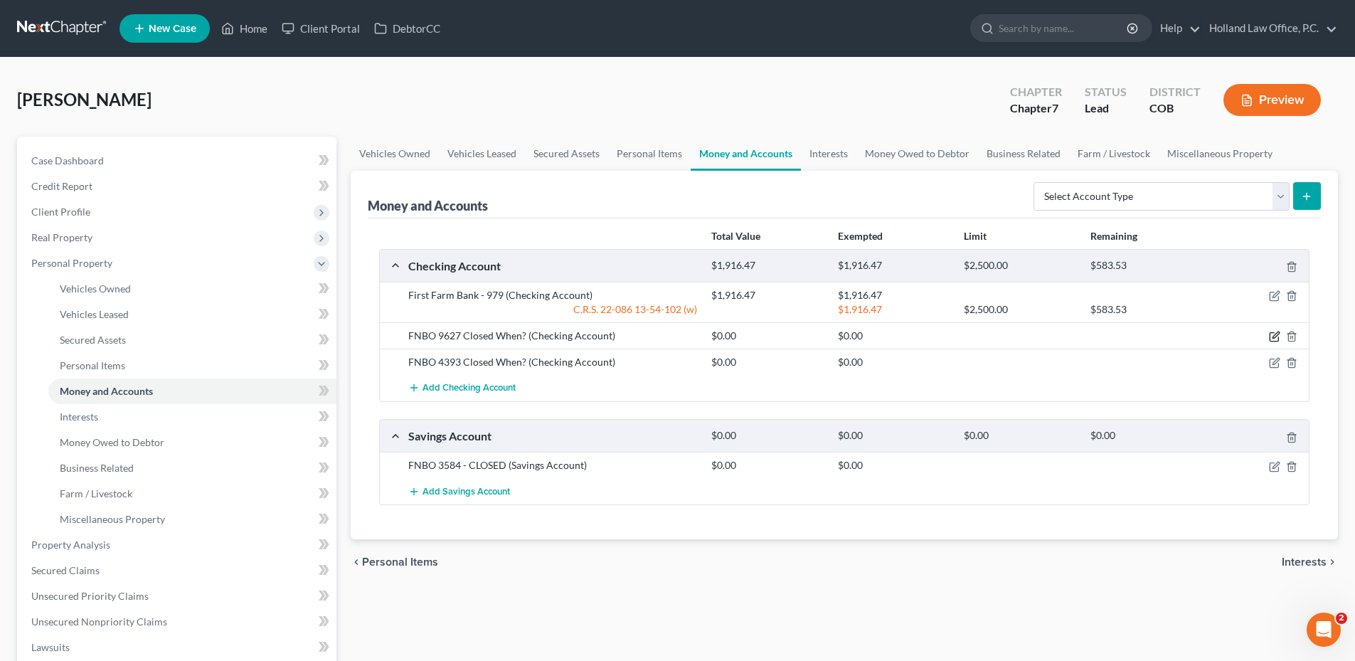
click at [1279, 339] on icon "button" at bounding box center [1274, 336] width 11 height 11
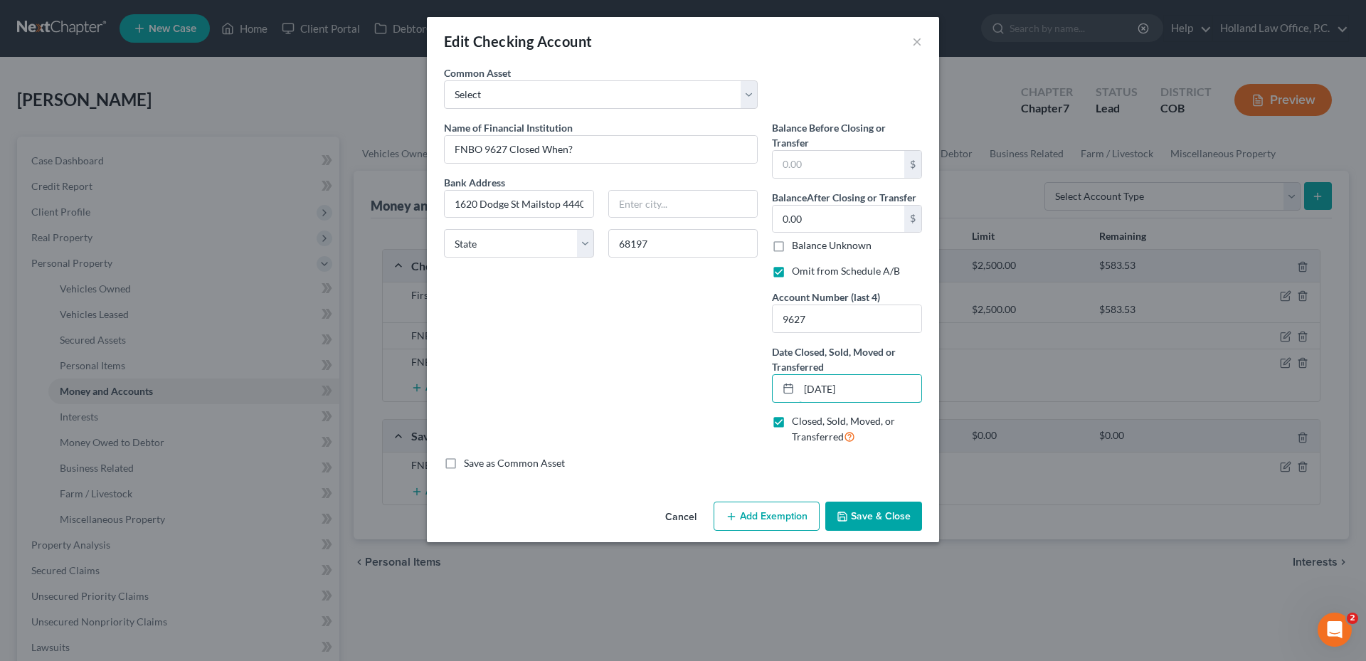
drag, startPoint x: 807, startPoint y: 390, endPoint x: 955, endPoint y: 366, distance: 149.2
click at [950, 378] on div "Edit Checking Account × An exemption set must first be selected from the Filing…" at bounding box center [683, 330] width 1366 height 661
click at [877, 513] on button "Save & Close" at bounding box center [873, 516] width 97 height 30
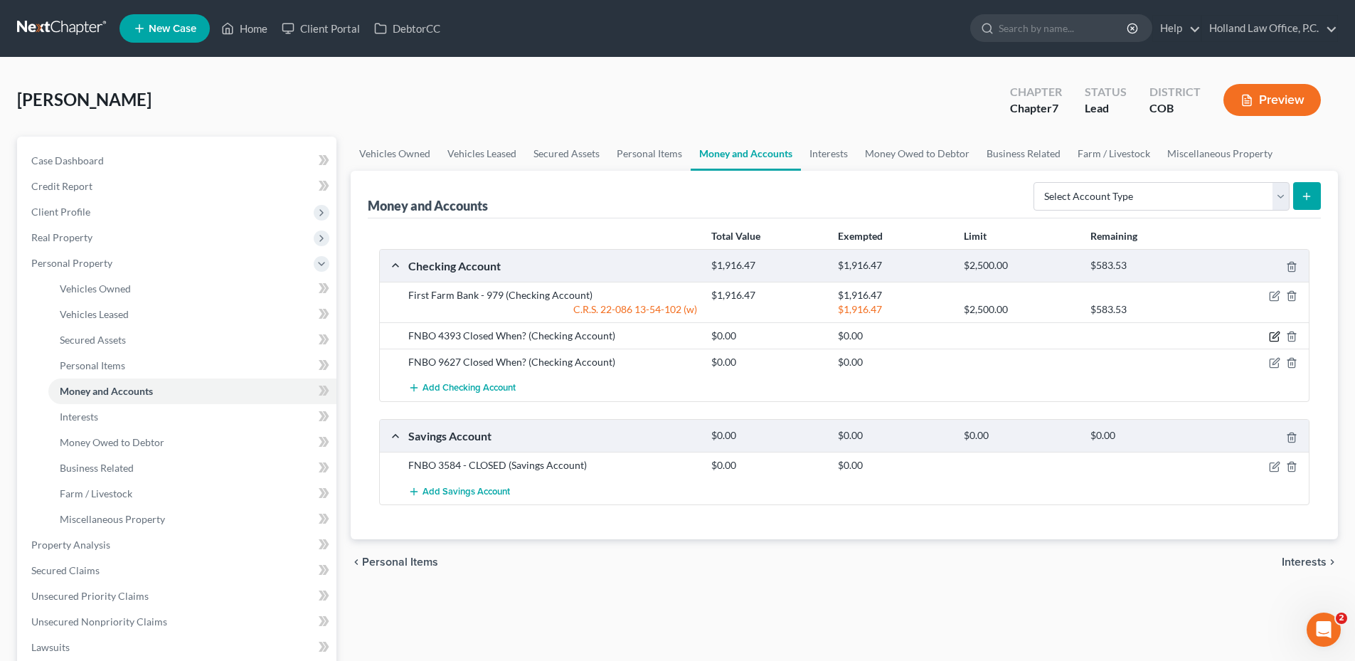
click at [1279, 335] on icon "button" at bounding box center [1274, 336] width 11 height 11
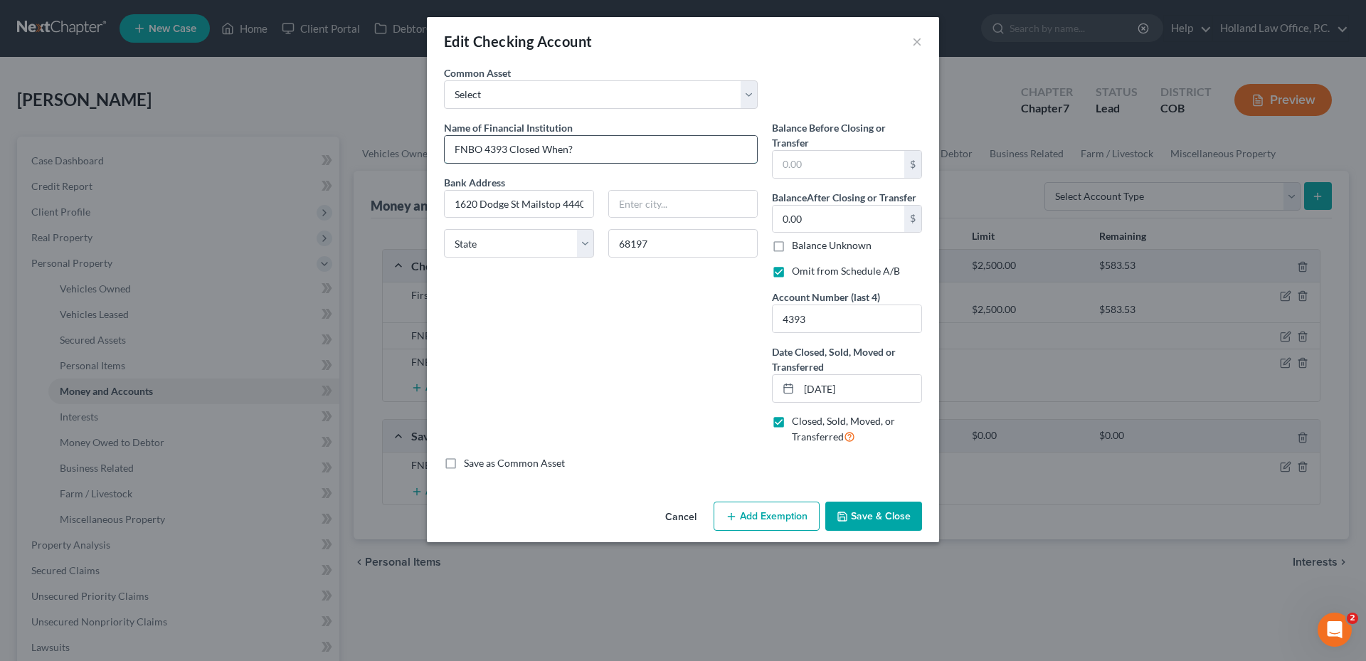
drag, startPoint x: 513, startPoint y: 149, endPoint x: 694, endPoint y: 151, distance: 181.4
click at [693, 151] on input "FNBO 4393 Closed When?" at bounding box center [601, 149] width 312 height 27
drag, startPoint x: 880, startPoint y: 381, endPoint x: 767, endPoint y: 393, distance: 113.7
click at [767, 395] on div "Balance Before Closing or Transfer $ Balance After Closing or Transfer 0.00 $ B…" at bounding box center [847, 288] width 164 height 336
click at [868, 512] on button "Save & Close" at bounding box center [873, 516] width 97 height 30
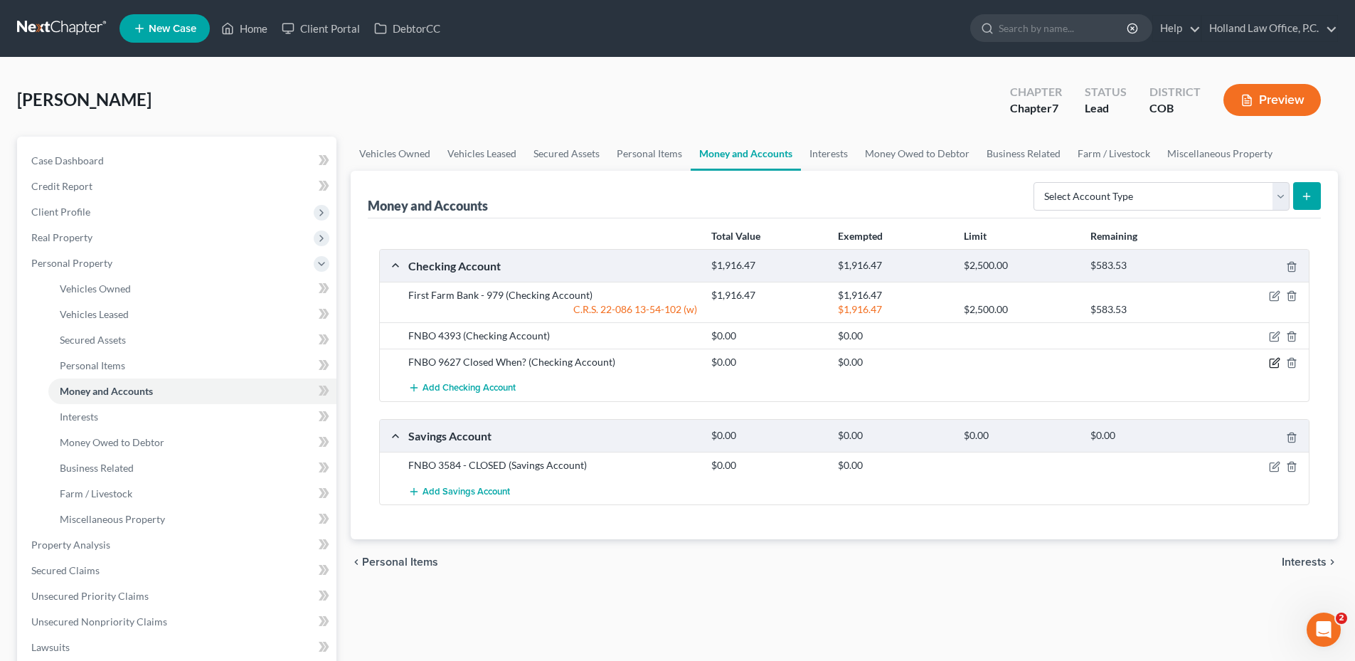
click at [1270, 357] on icon "button" at bounding box center [1274, 362] width 11 height 11
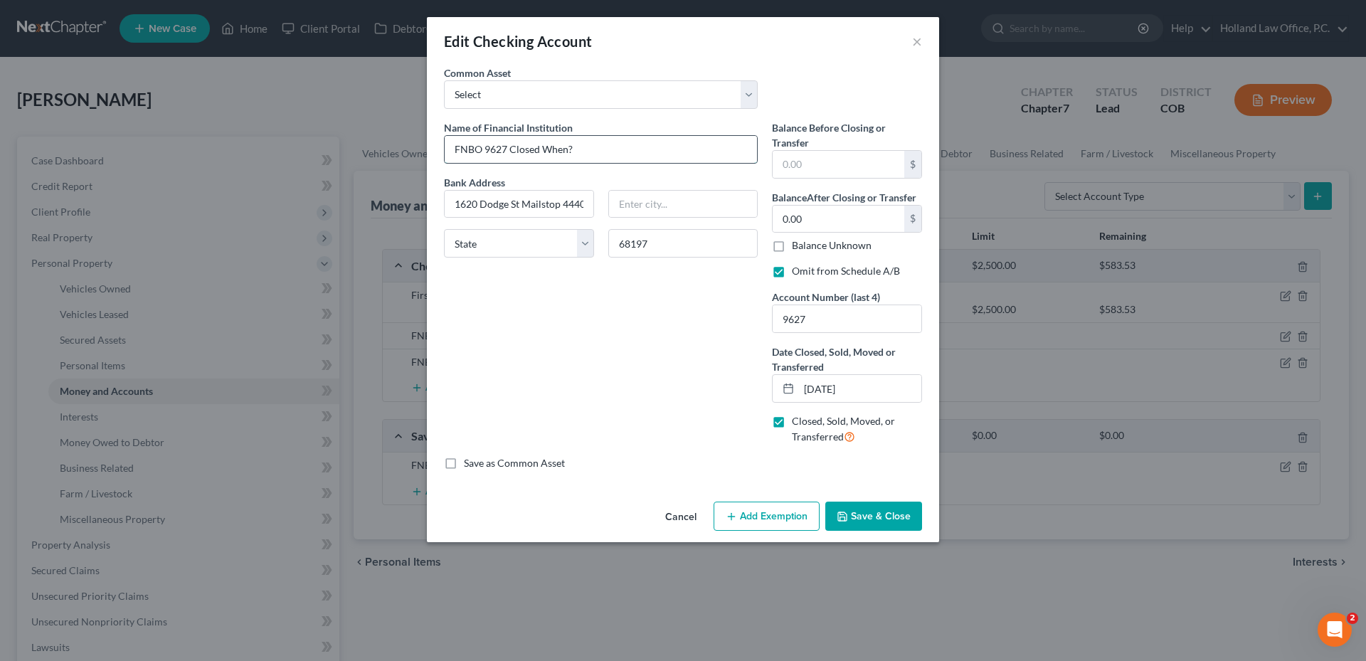
drag, startPoint x: 527, startPoint y: 154, endPoint x: 748, endPoint y: 158, distance: 221.2
click at [697, 159] on input "FNBO 9627 Closed When?" at bounding box center [601, 149] width 312 height 27
click at [865, 501] on button "Save & Close" at bounding box center [873, 516] width 97 height 30
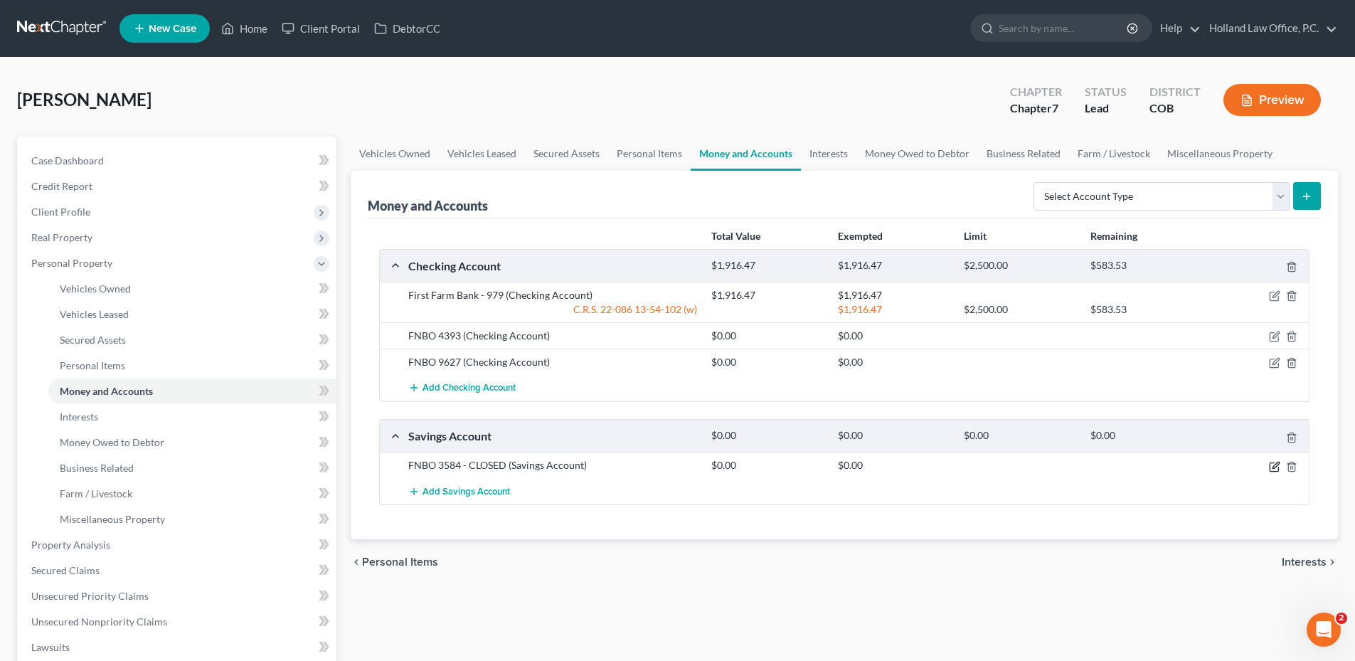
click at [1275, 469] on icon "button" at bounding box center [1274, 466] width 11 height 11
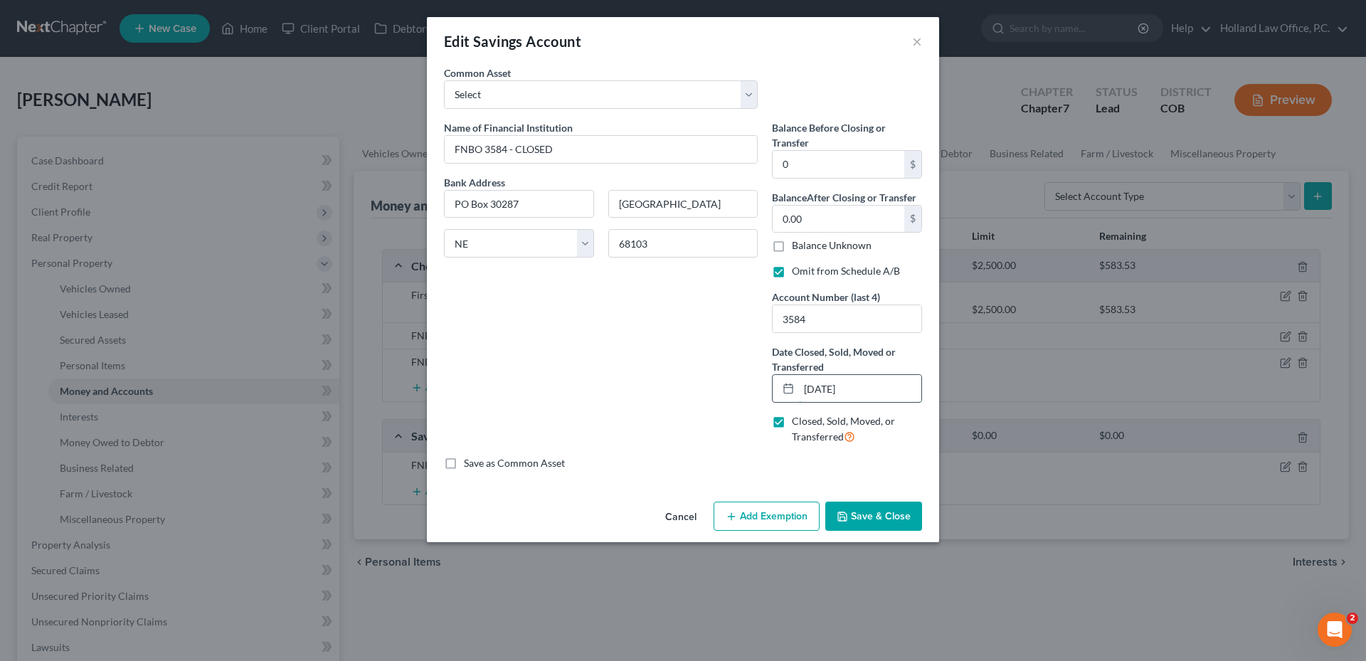
click at [824, 384] on input "[DATE]" at bounding box center [860, 388] width 122 height 27
drag, startPoint x: 816, startPoint y: 393, endPoint x: 797, endPoint y: 393, distance: 19.2
click at [797, 393] on div "[DATE]" at bounding box center [847, 388] width 150 height 28
click at [898, 524] on button "Save & Close" at bounding box center [873, 516] width 97 height 30
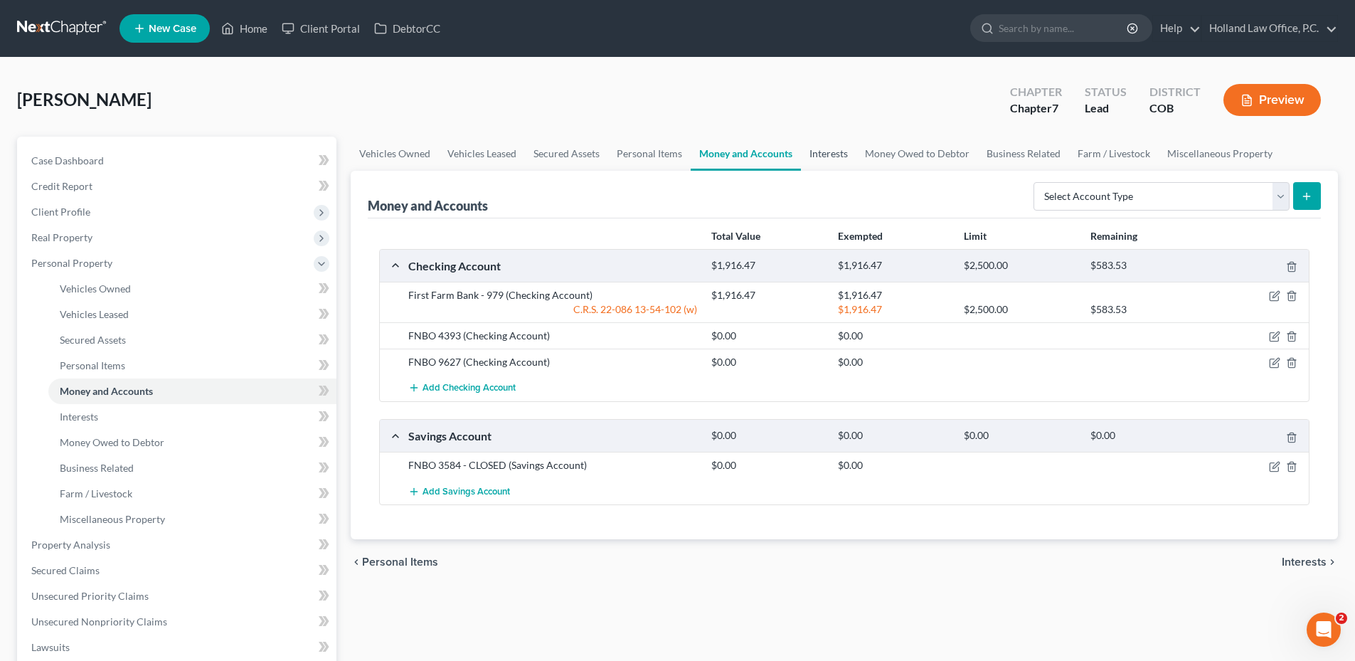
click at [825, 155] on link "Interests" at bounding box center [828, 154] width 55 height 34
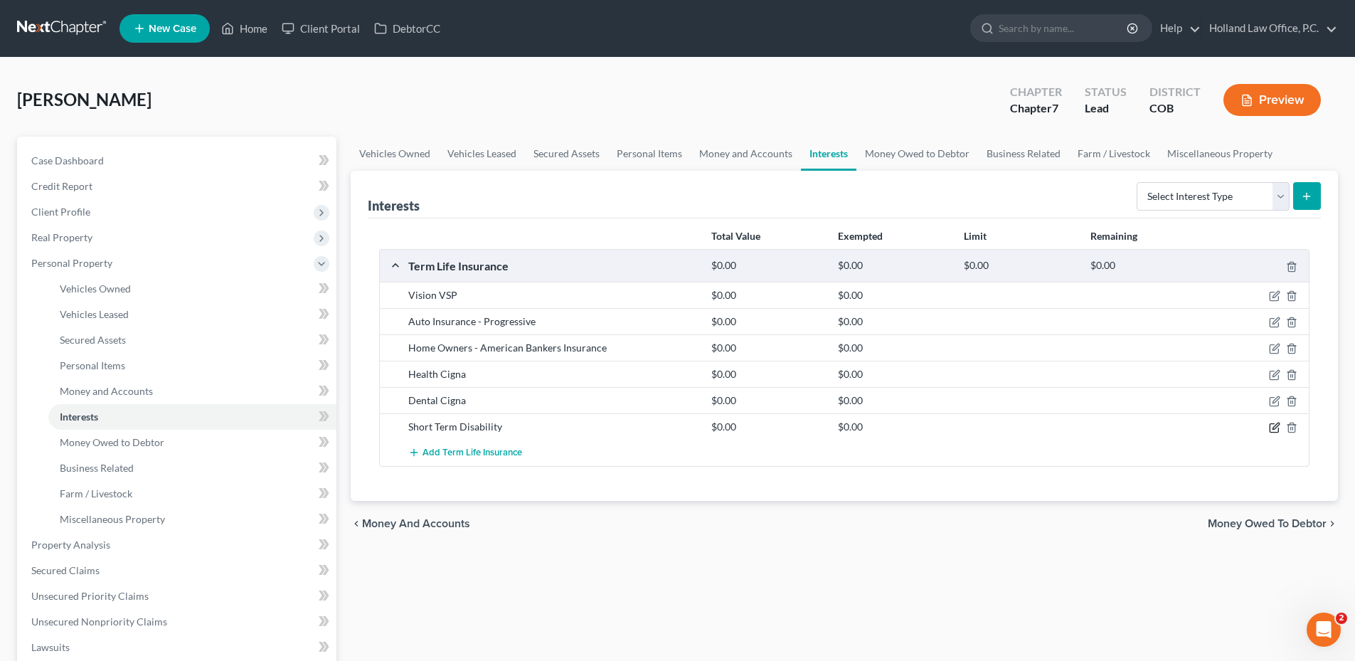
click at [1276, 424] on icon "button" at bounding box center [1274, 427] width 11 height 11
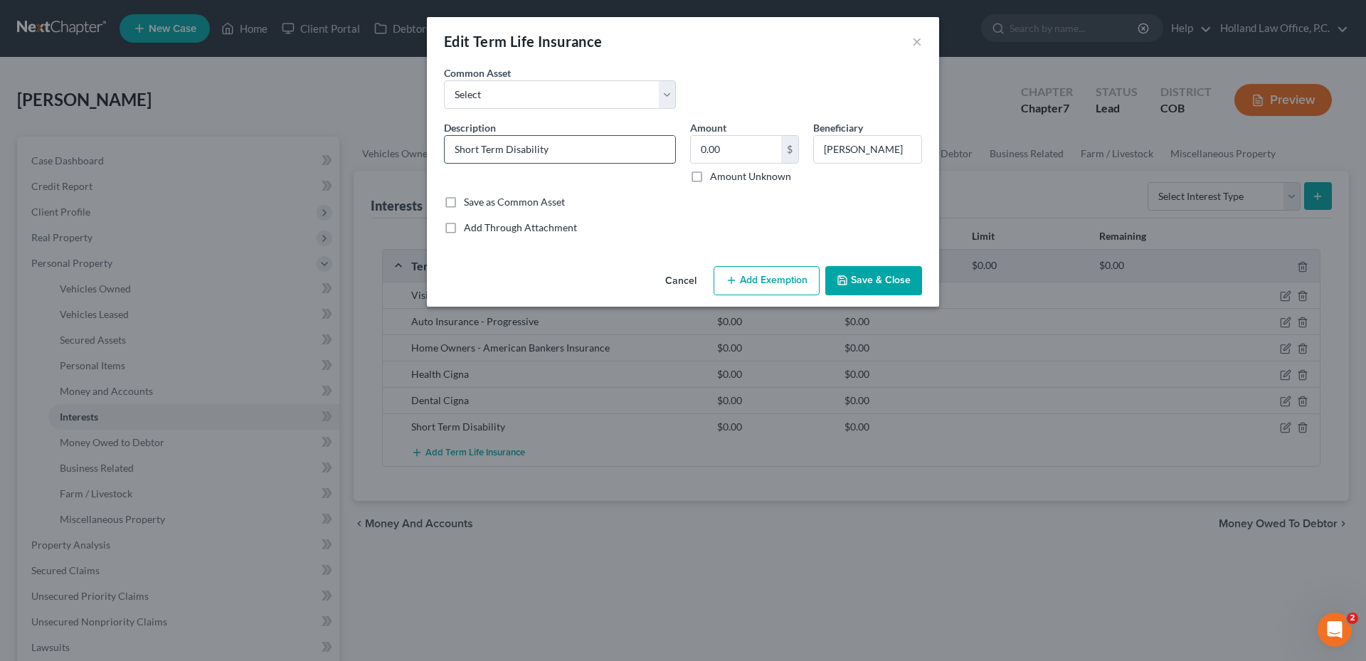
click at [585, 155] on input "Short Term Disability" at bounding box center [560, 149] width 230 height 27
click at [914, 35] on button "×" at bounding box center [917, 41] width 10 height 17
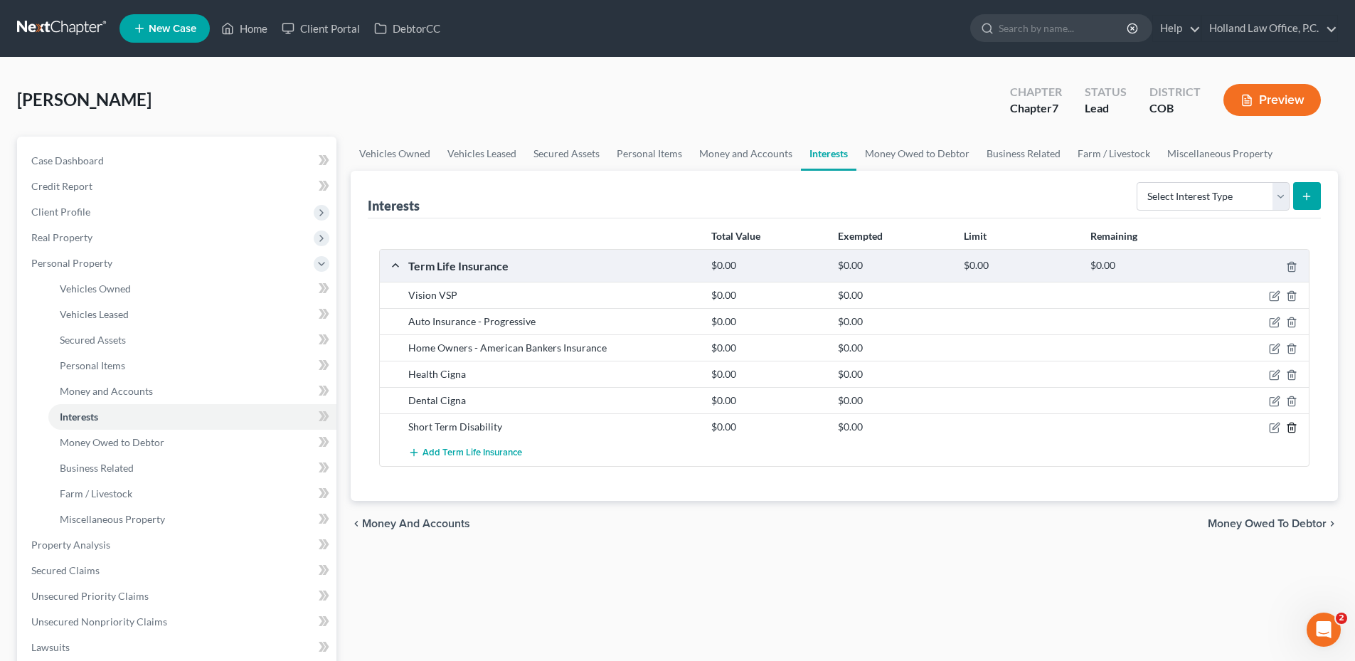
click at [1296, 428] on icon "button" at bounding box center [1291, 427] width 11 height 11
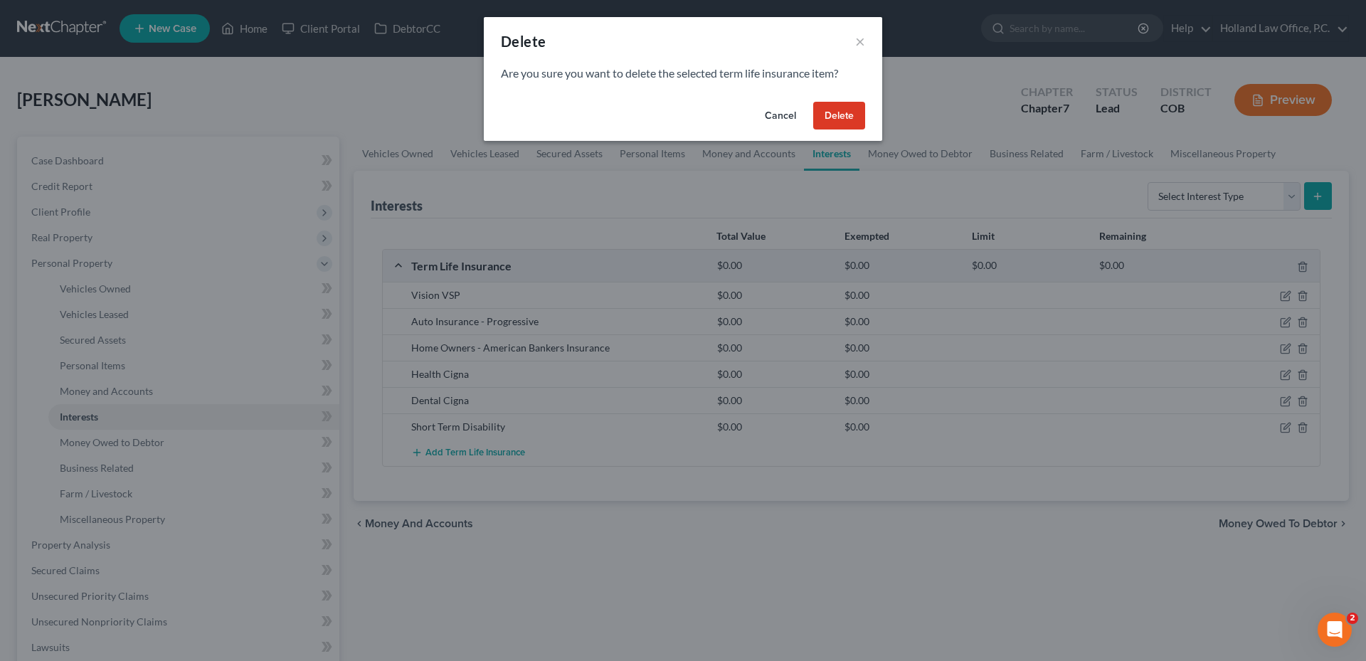
click at [839, 109] on button "Delete" at bounding box center [839, 116] width 52 height 28
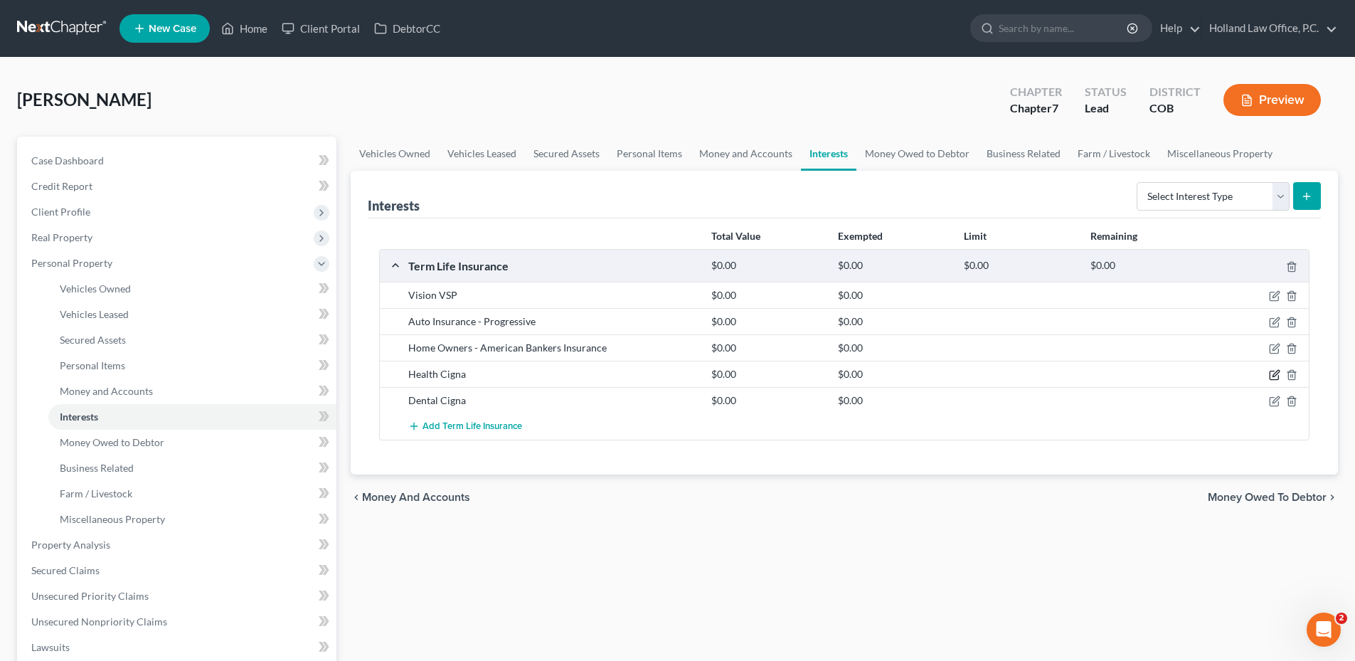
click at [1269, 377] on icon "button" at bounding box center [1274, 374] width 11 height 11
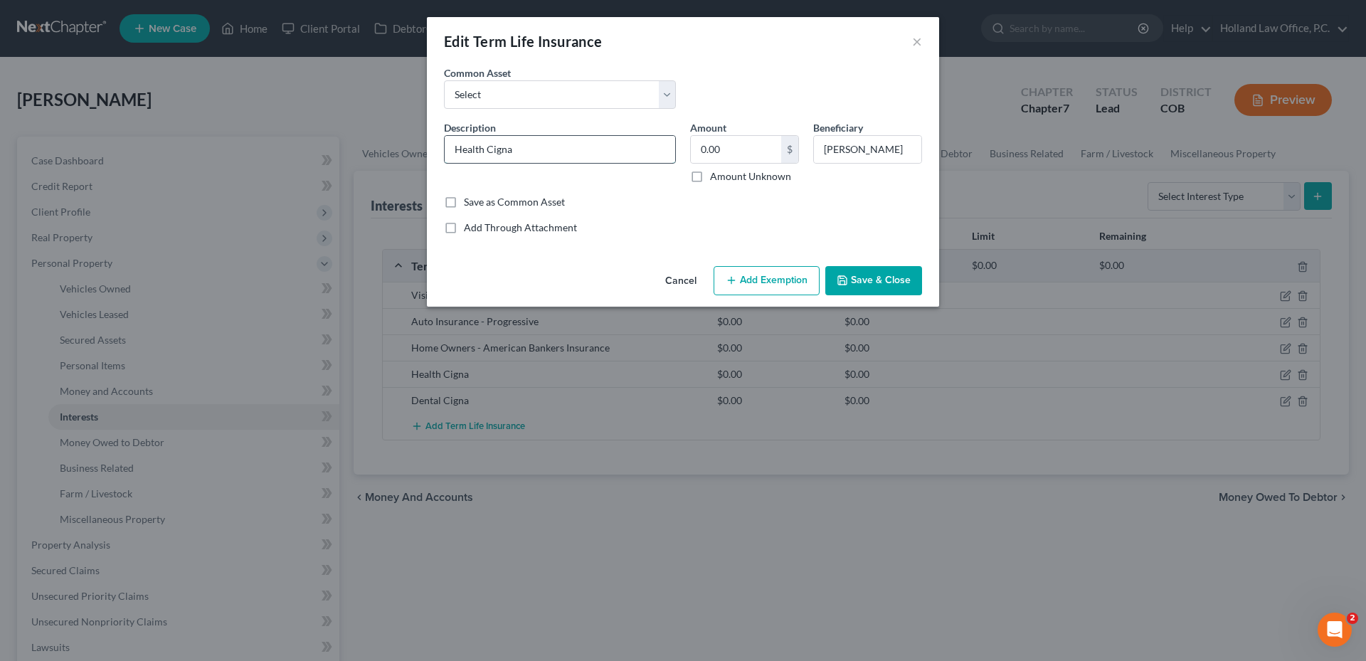
click at [497, 152] on input "Health Cigna" at bounding box center [560, 149] width 230 height 27
click at [870, 276] on button "Save & Close" at bounding box center [873, 281] width 97 height 30
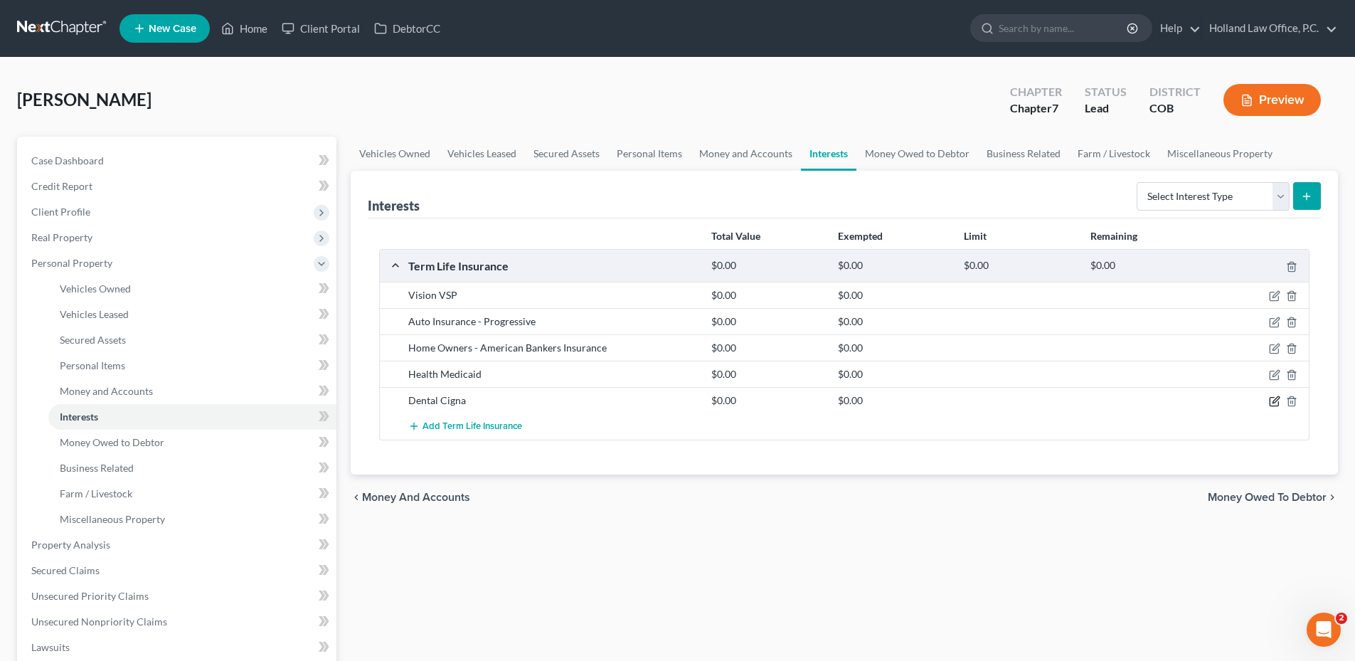
click at [1274, 398] on icon "button" at bounding box center [1274, 400] width 11 height 11
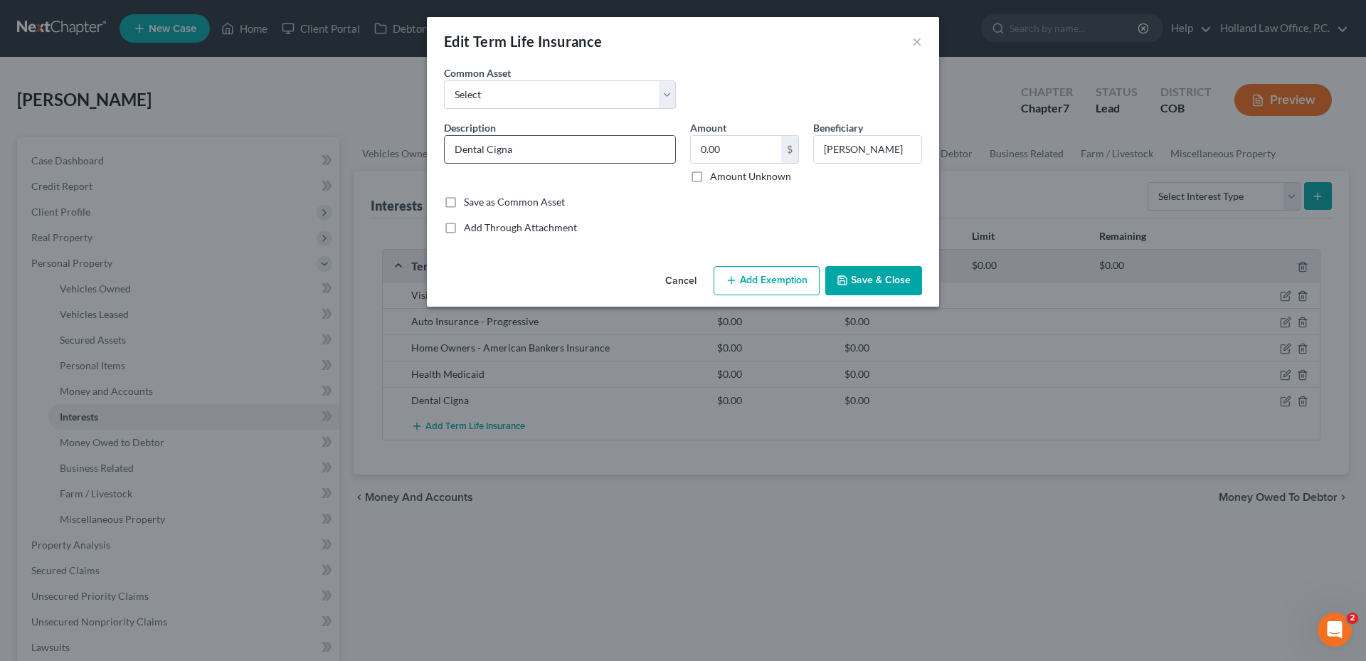
click at [509, 151] on input "Dental Cigna" at bounding box center [560, 149] width 230 height 27
click at [880, 282] on button "Save & Close" at bounding box center [873, 281] width 97 height 30
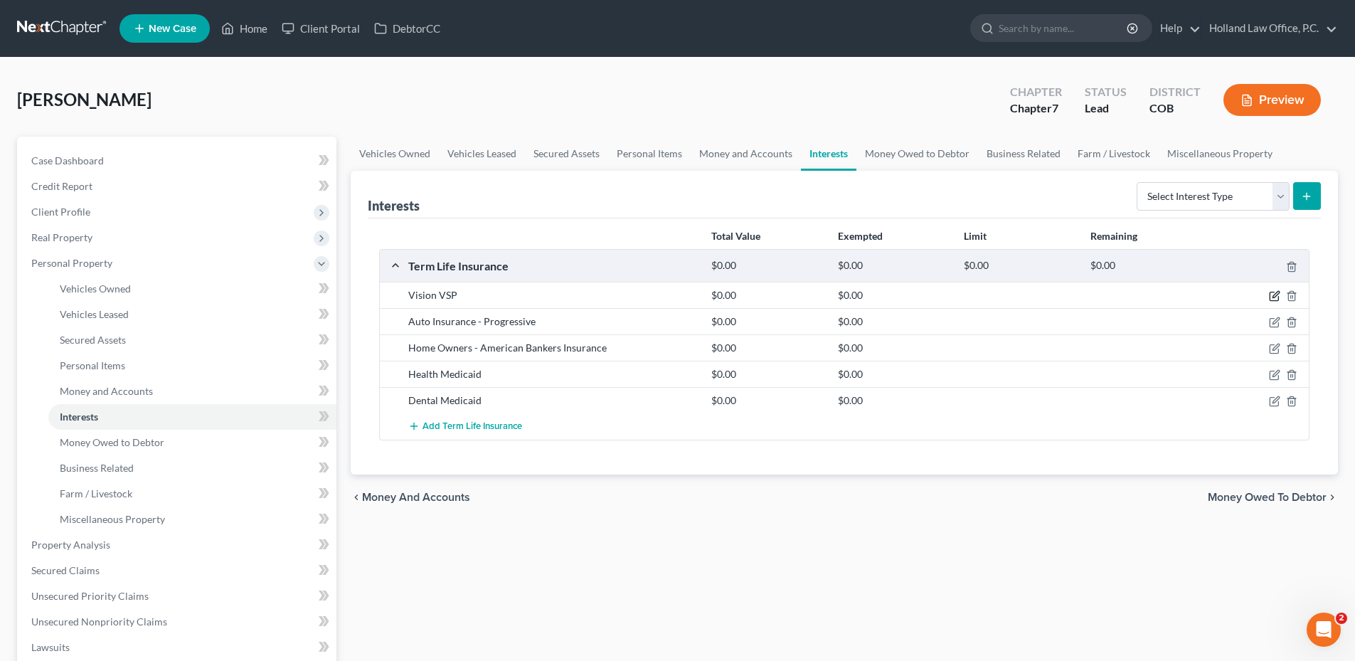
click at [1278, 292] on icon "button" at bounding box center [1274, 295] width 11 height 11
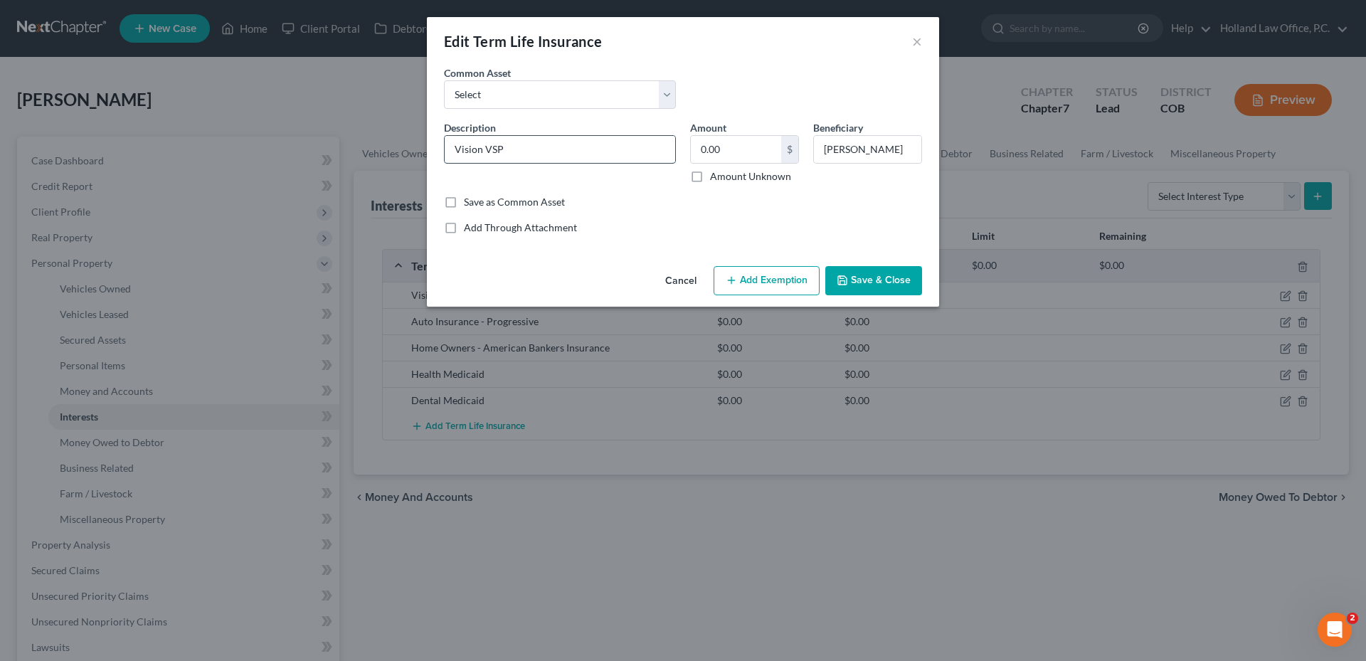
drag, startPoint x: 484, startPoint y: 147, endPoint x: 559, endPoint y: 149, distance: 74.7
click at [559, 149] on input "Vision VSP" at bounding box center [560, 149] width 230 height 27
click at [886, 270] on button "Save & Close" at bounding box center [873, 281] width 97 height 30
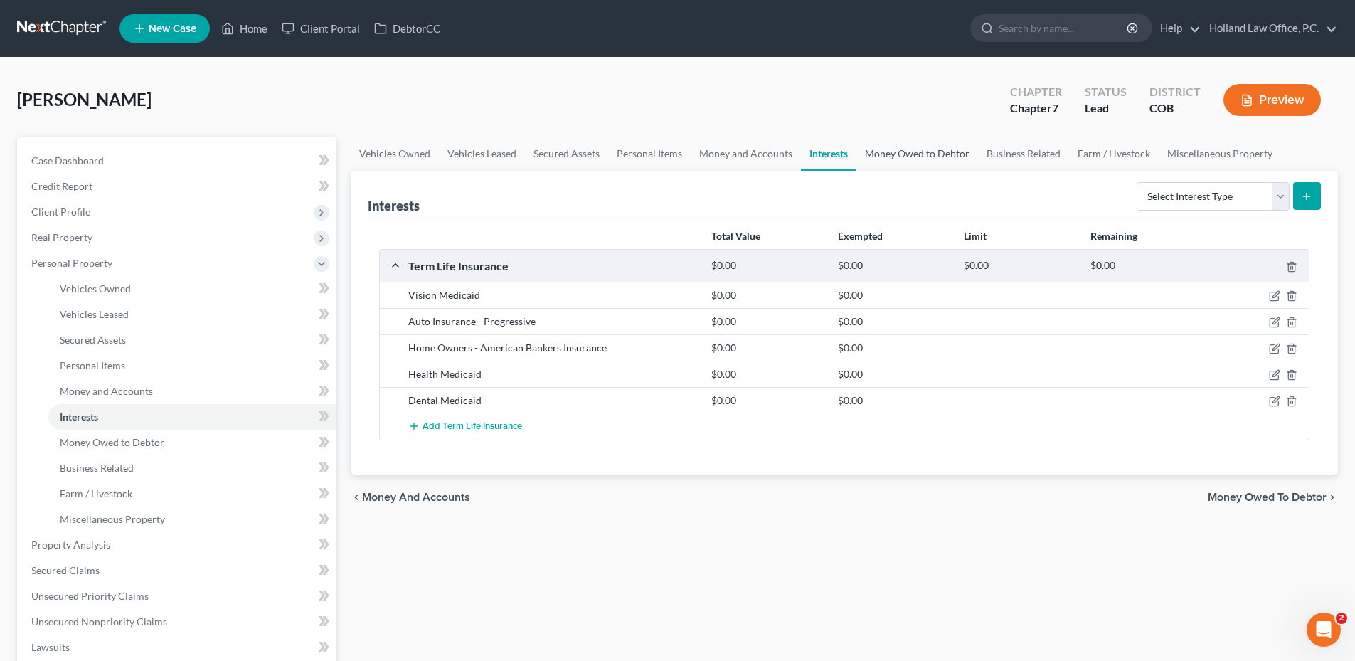
drag, startPoint x: 905, startPoint y: 164, endPoint x: 880, endPoint y: 164, distance: 25.6
click at [905, 164] on link "Money Owed to Debtor" at bounding box center [917, 154] width 122 height 34
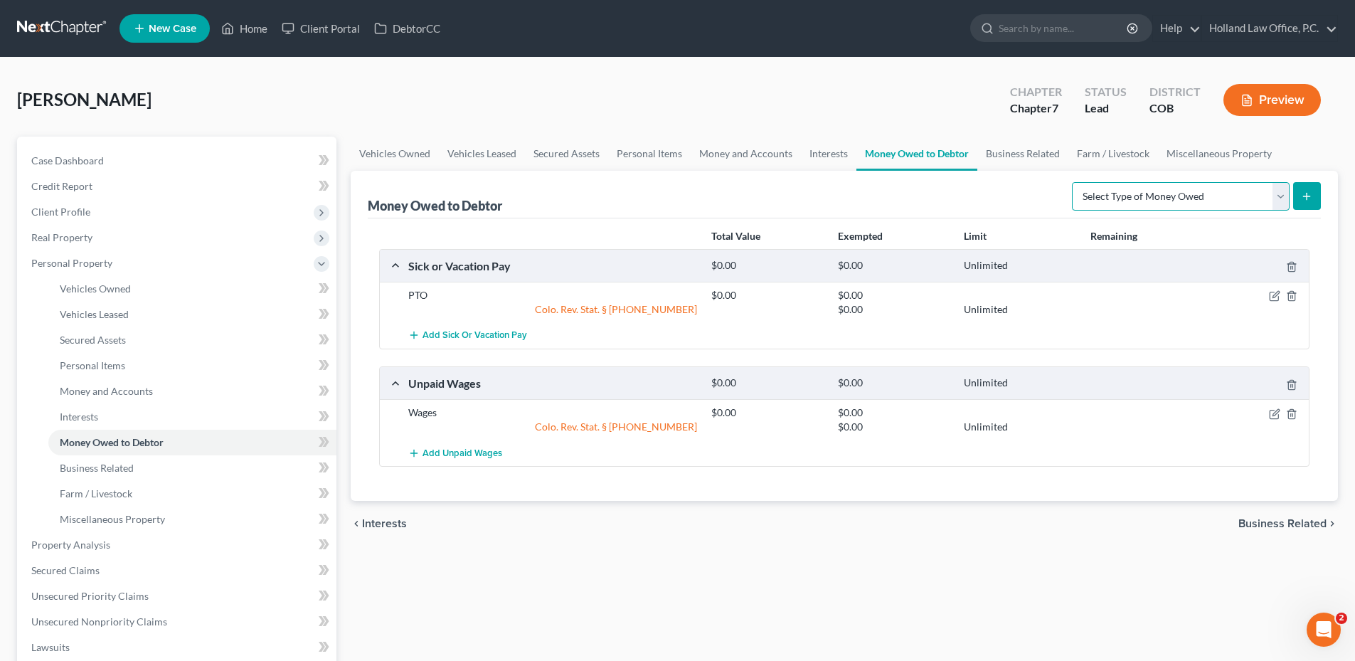
click at [1190, 191] on select "Select Type of Money Owed Accounts Receivable Alimony Child Support Claims Agai…" at bounding box center [1181, 196] width 218 height 28
drag, startPoint x: 1190, startPoint y: 191, endPoint x: 1228, endPoint y: 208, distance: 42.0
click at [1190, 191] on select "Select Type of Money Owed Accounts Receivable Alimony Child Support Claims Agai…" at bounding box center [1181, 196] width 218 height 28
click at [1292, 297] on line "button" at bounding box center [1292, 297] width 0 height 3
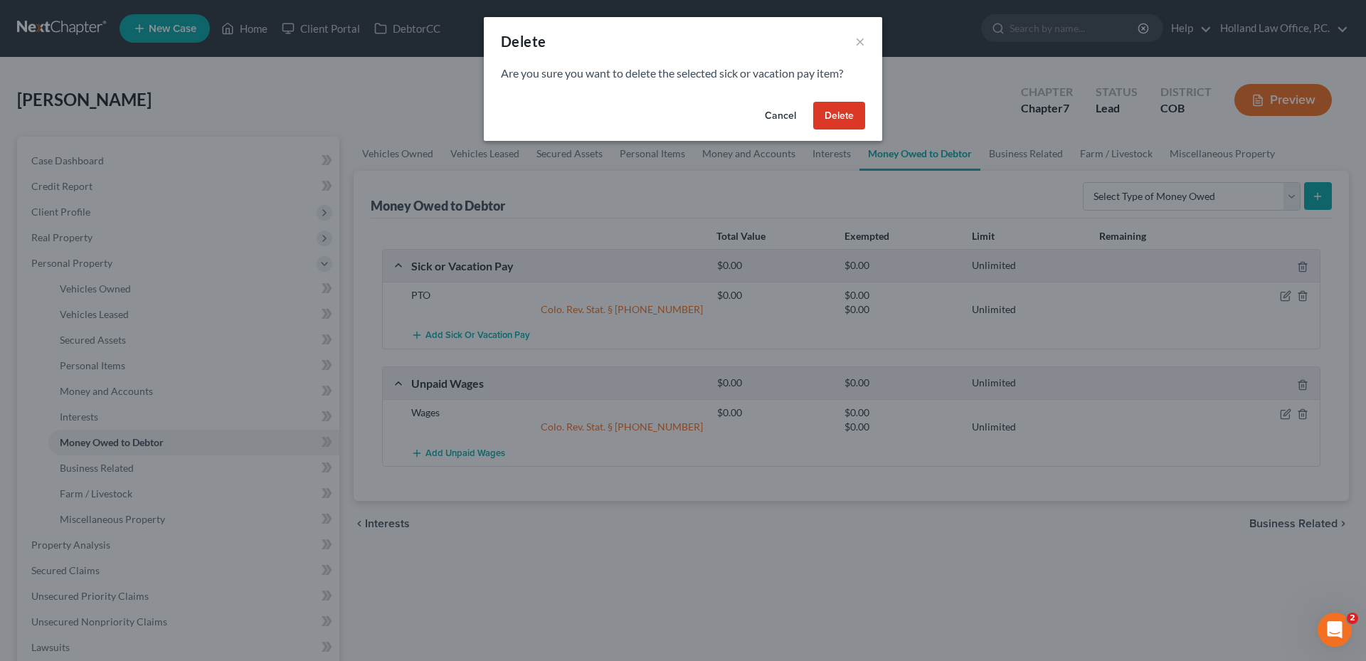
click at [836, 114] on button "Delete" at bounding box center [839, 116] width 52 height 28
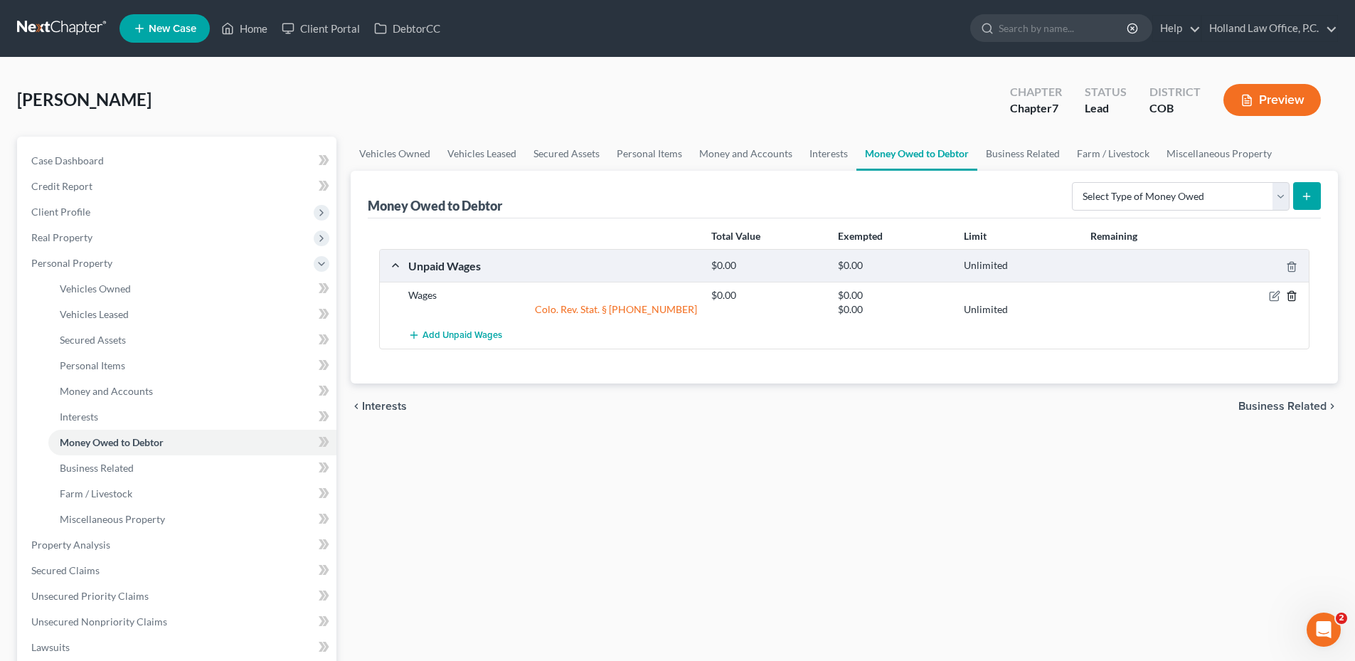
click at [1290, 292] on icon "button" at bounding box center [1291, 295] width 11 height 11
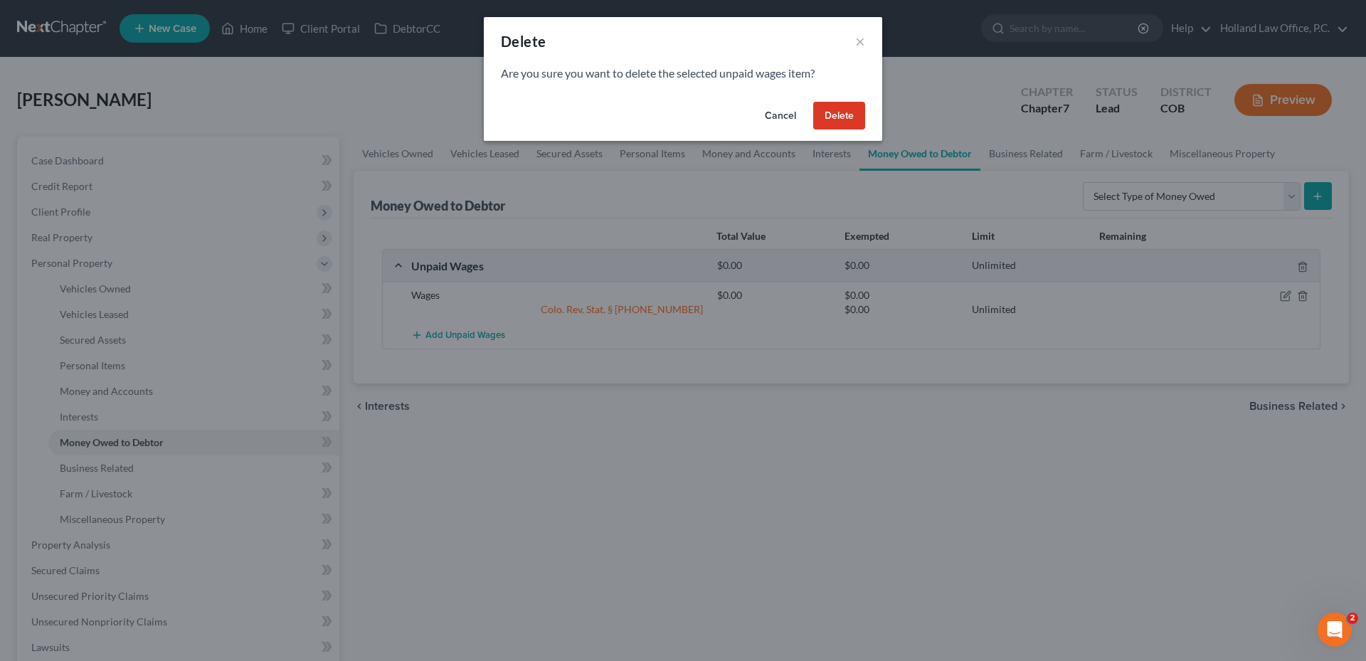
click at [849, 111] on button "Delete" at bounding box center [839, 116] width 52 height 28
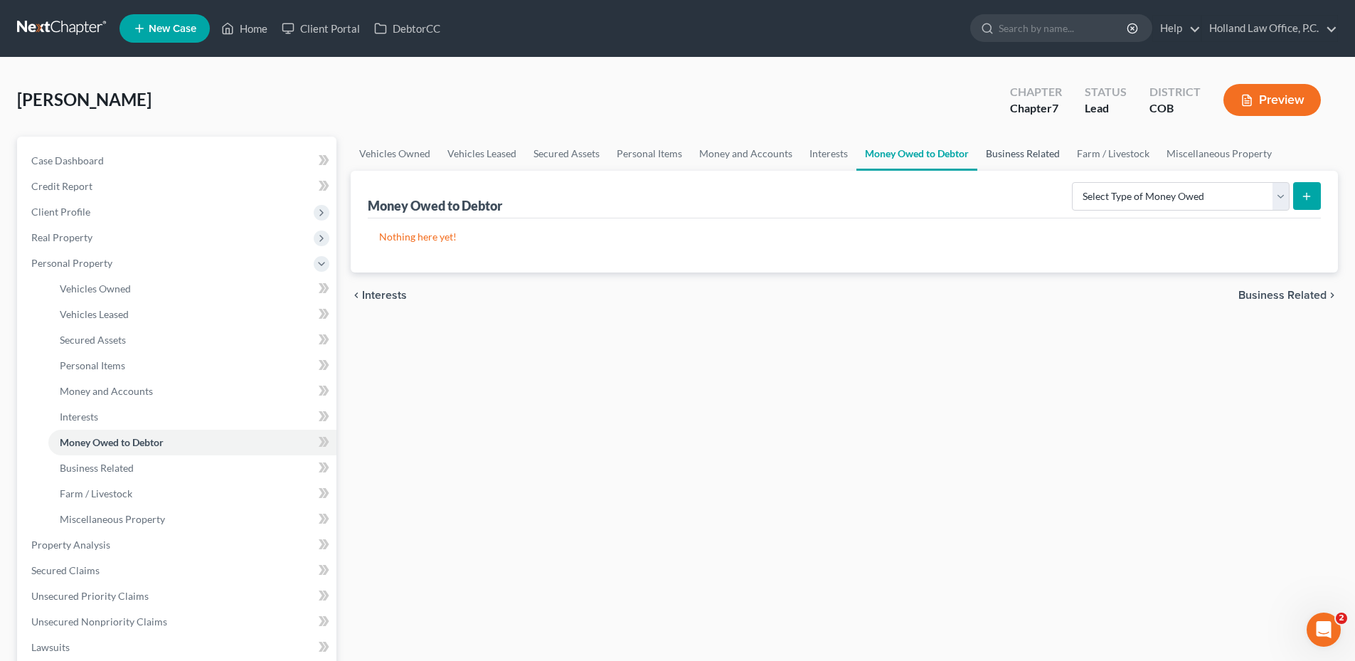
click at [1004, 149] on link "Business Related" at bounding box center [1022, 154] width 91 height 34
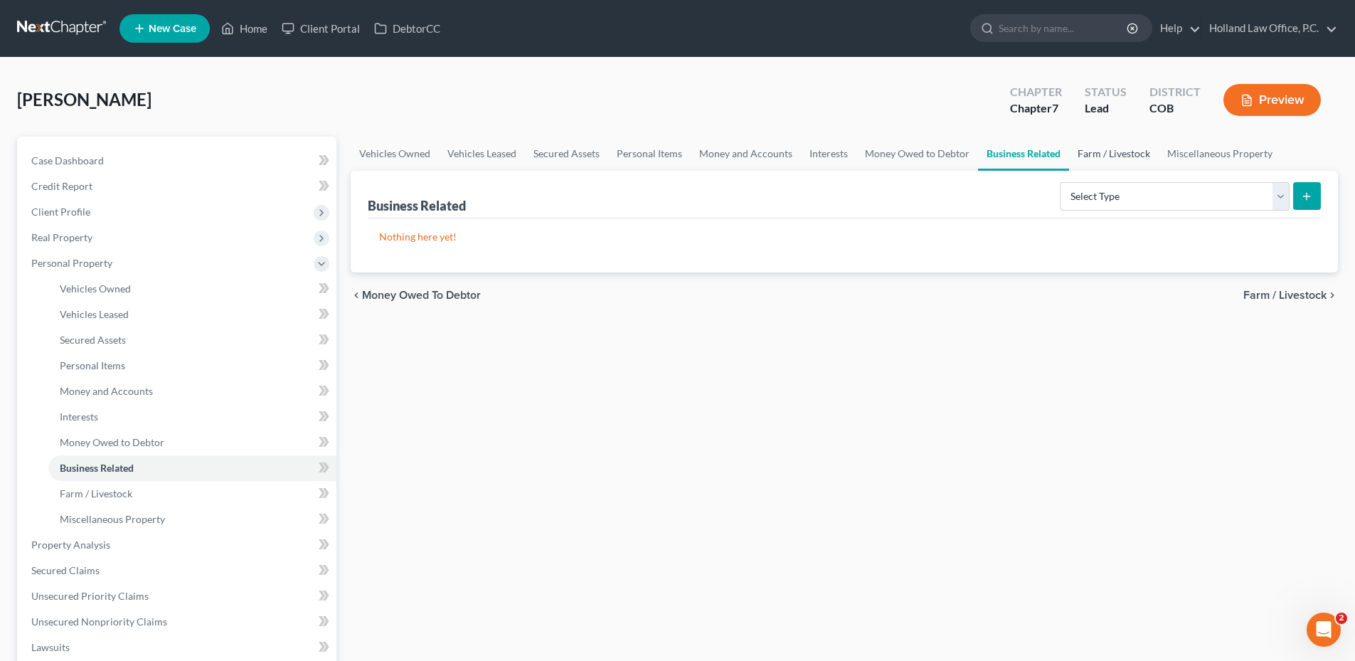
click at [1082, 157] on link "Farm / Livestock" at bounding box center [1114, 154] width 90 height 34
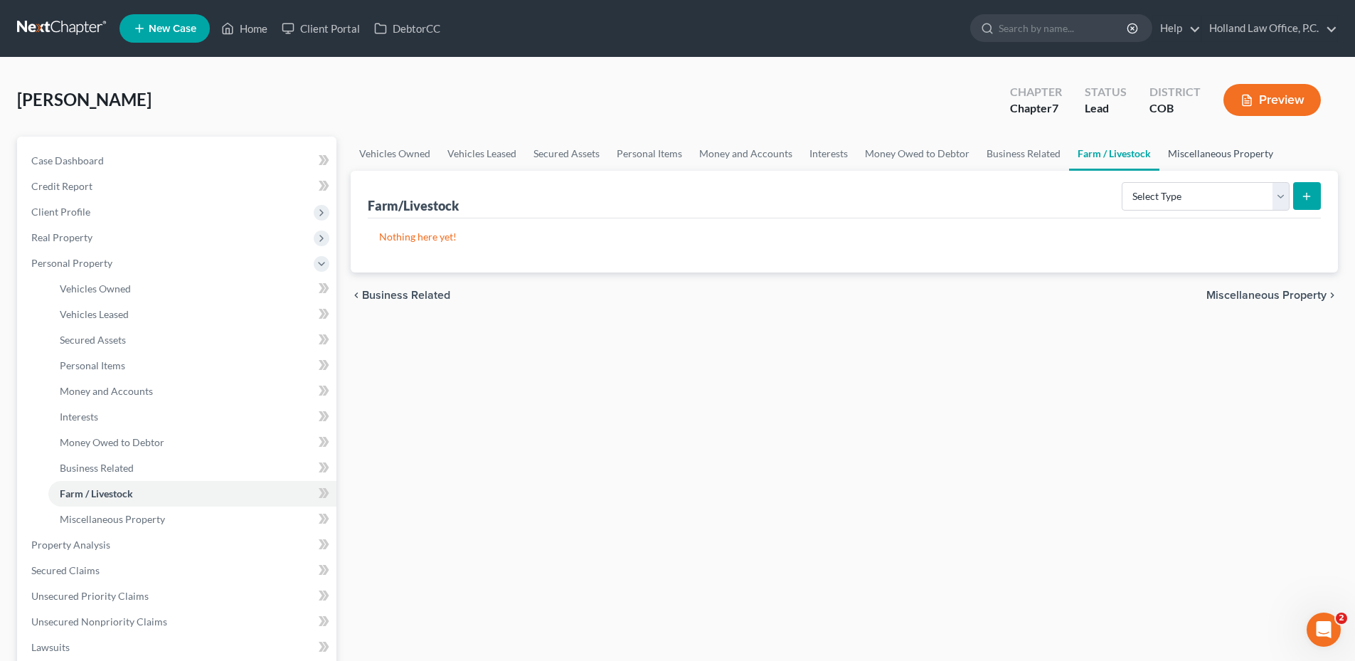
click at [1221, 151] on link "Miscellaneous Property" at bounding box center [1220, 154] width 122 height 34
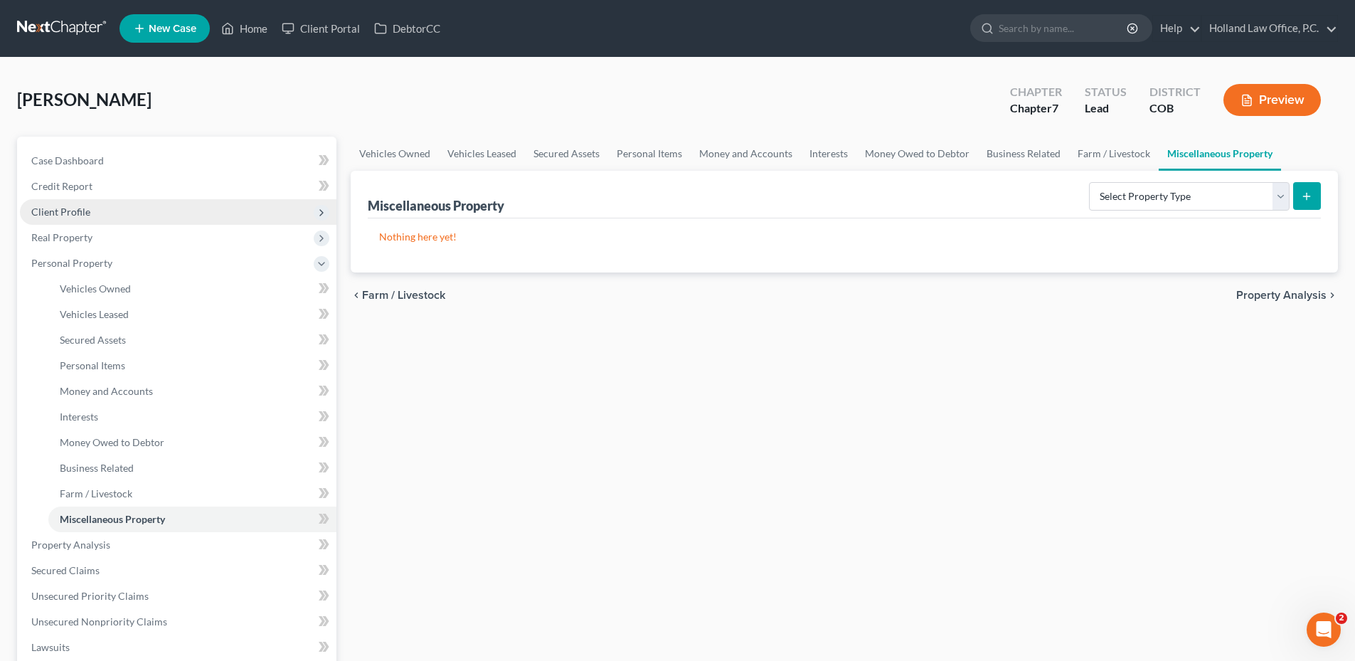
click at [70, 206] on span "Client Profile" at bounding box center [60, 212] width 59 height 12
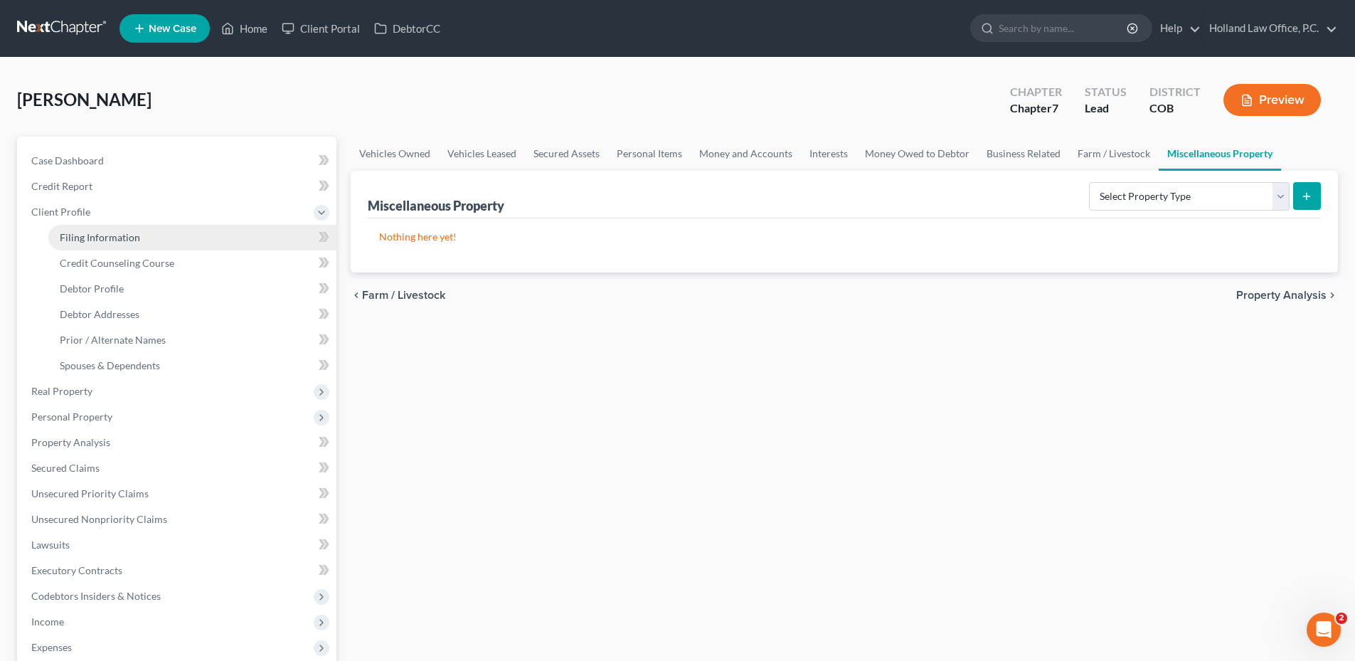
click at [118, 238] on span "Filing Information" at bounding box center [100, 237] width 80 height 12
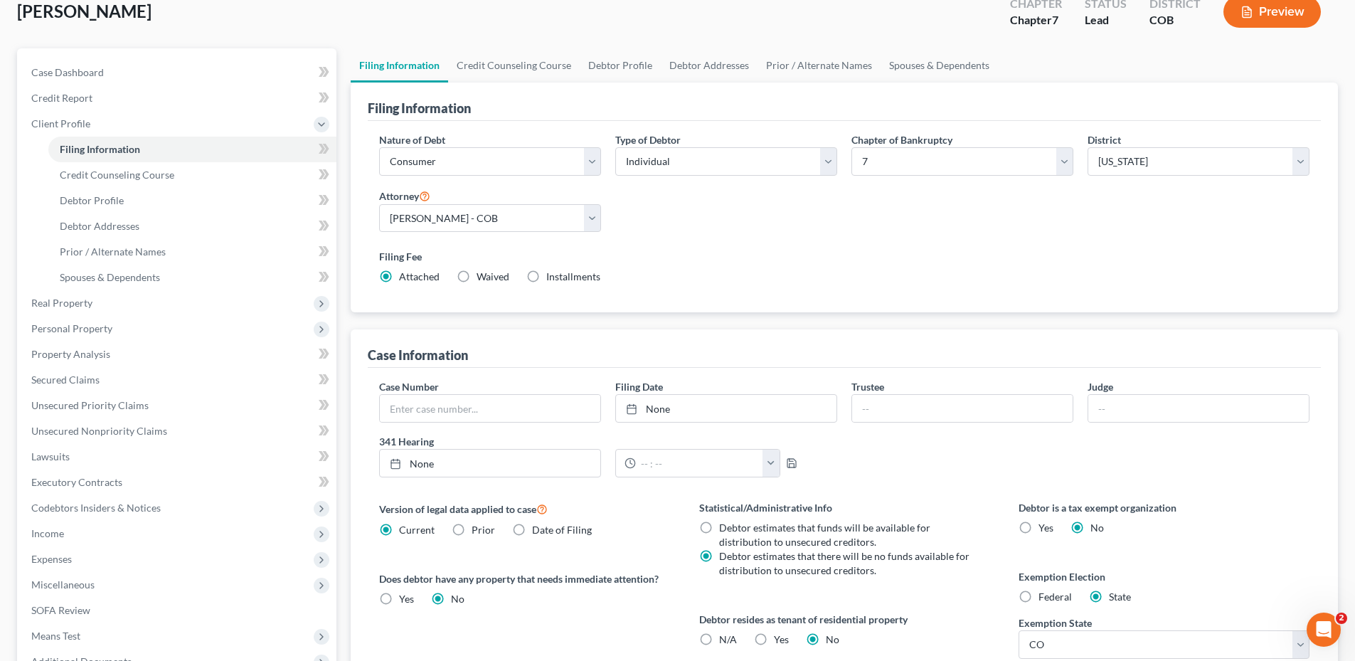
scroll to position [277, 0]
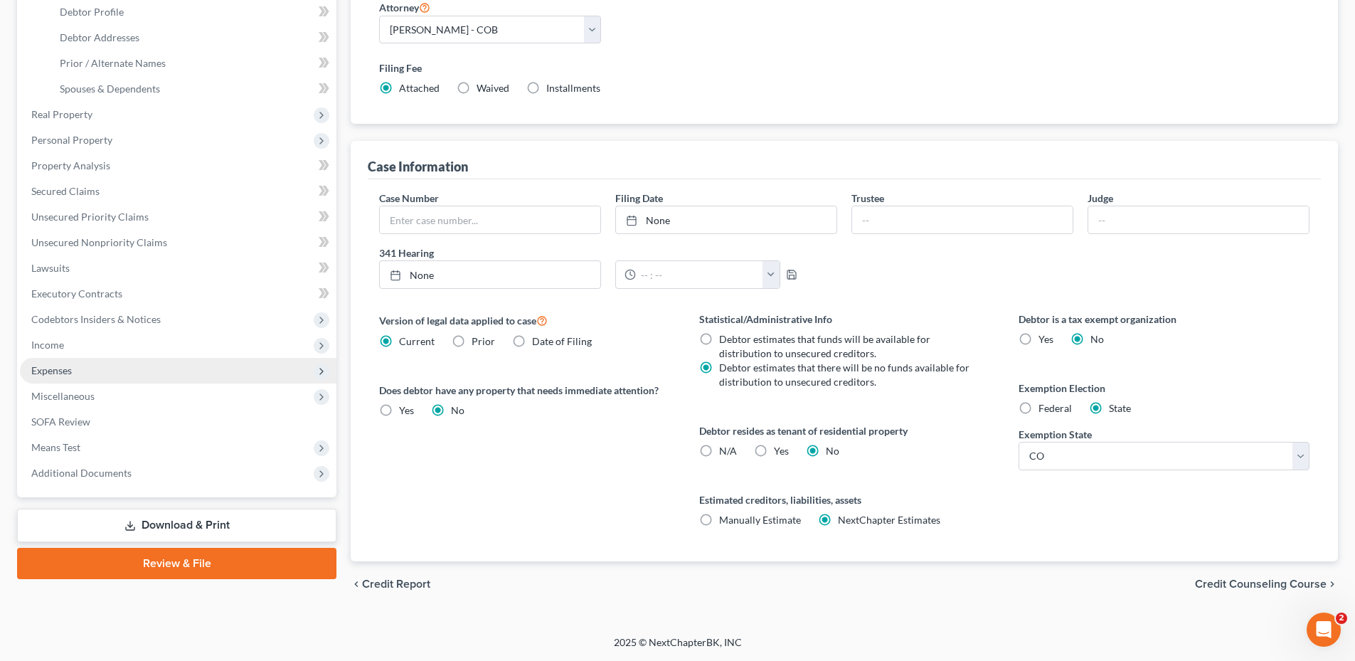
drag, startPoint x: 63, startPoint y: 373, endPoint x: 71, endPoint y: 371, distance: 8.7
click at [63, 373] on span "Expenses" at bounding box center [51, 370] width 41 height 12
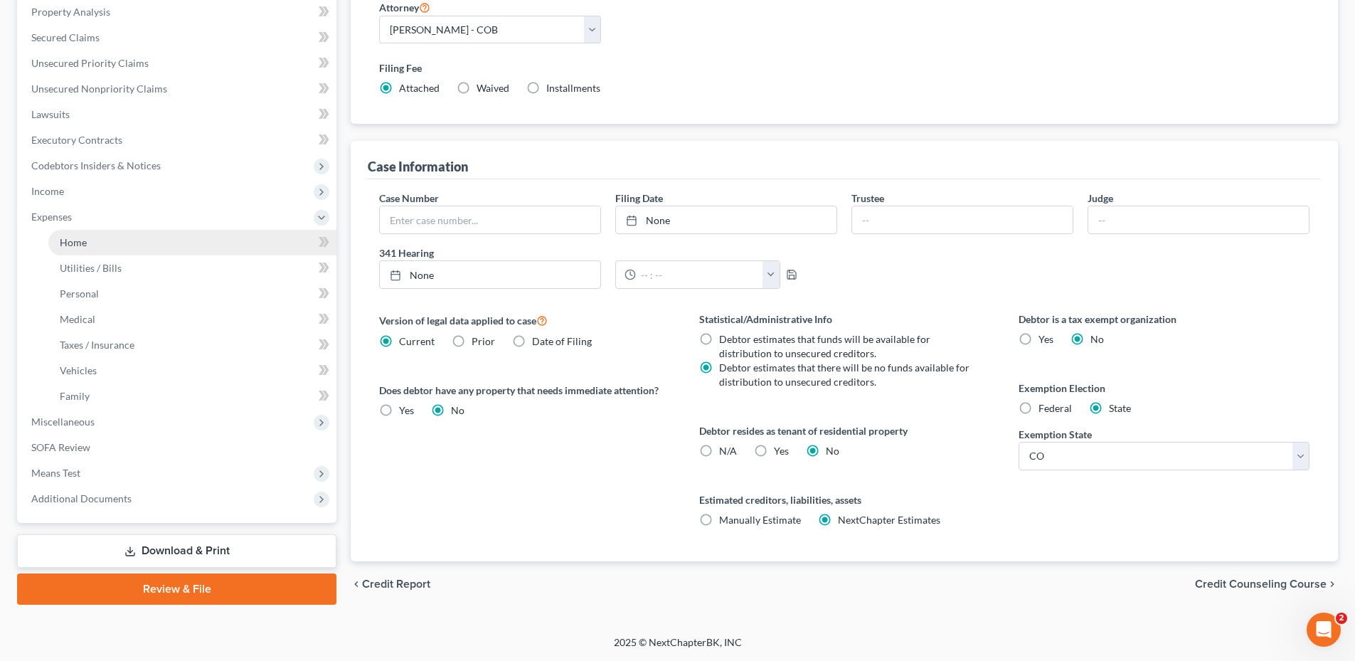
click at [112, 237] on link "Home" at bounding box center [192, 243] width 288 height 26
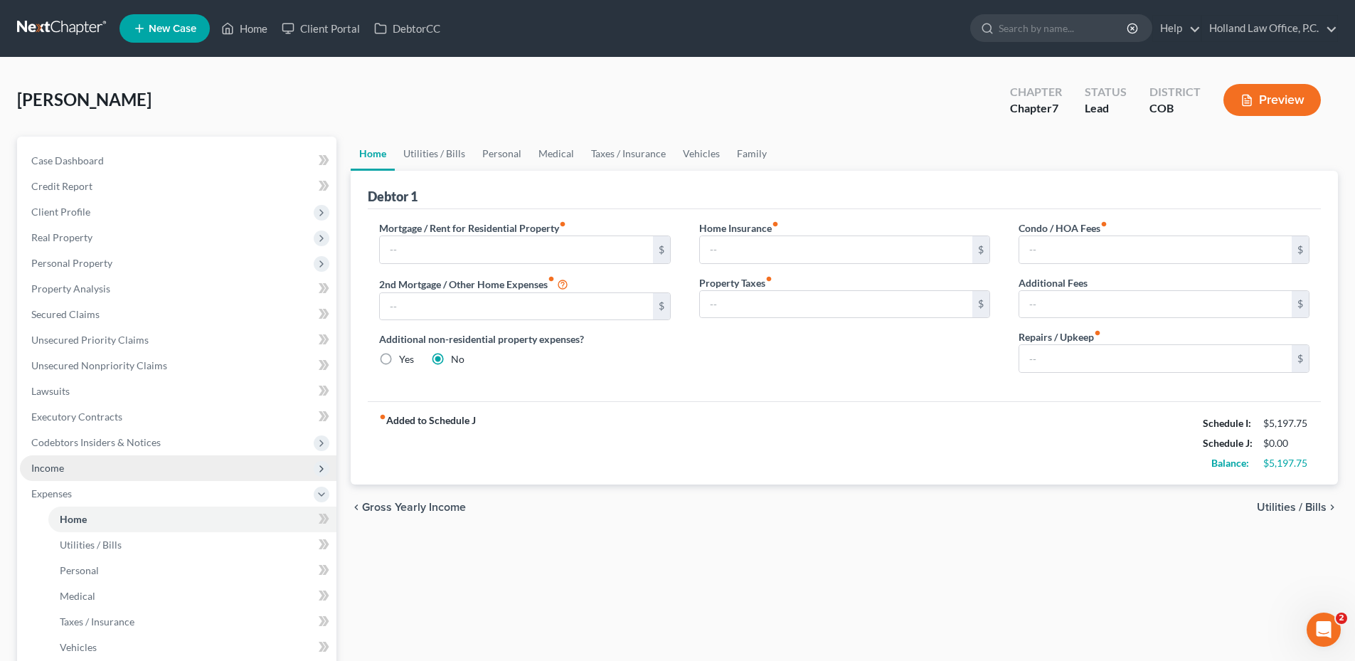
click at [50, 467] on span "Income" at bounding box center [47, 468] width 33 height 12
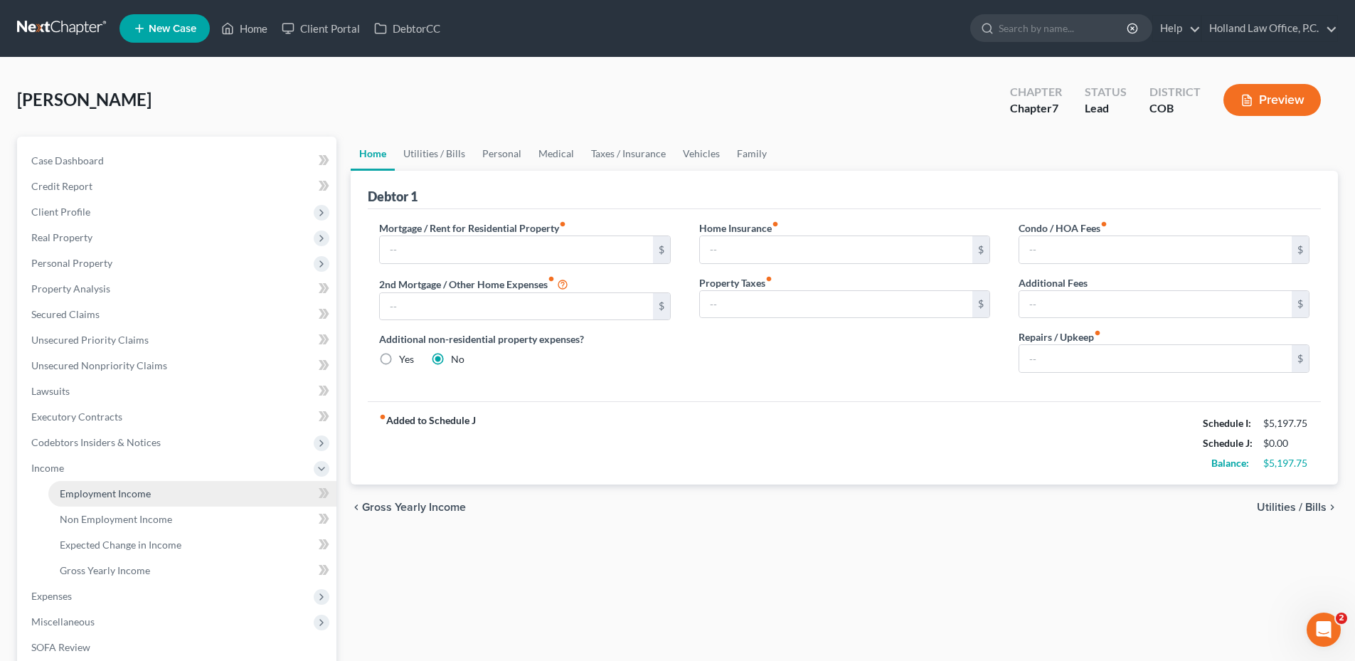
click at [107, 500] on link "Employment Income" at bounding box center [192, 494] width 288 height 26
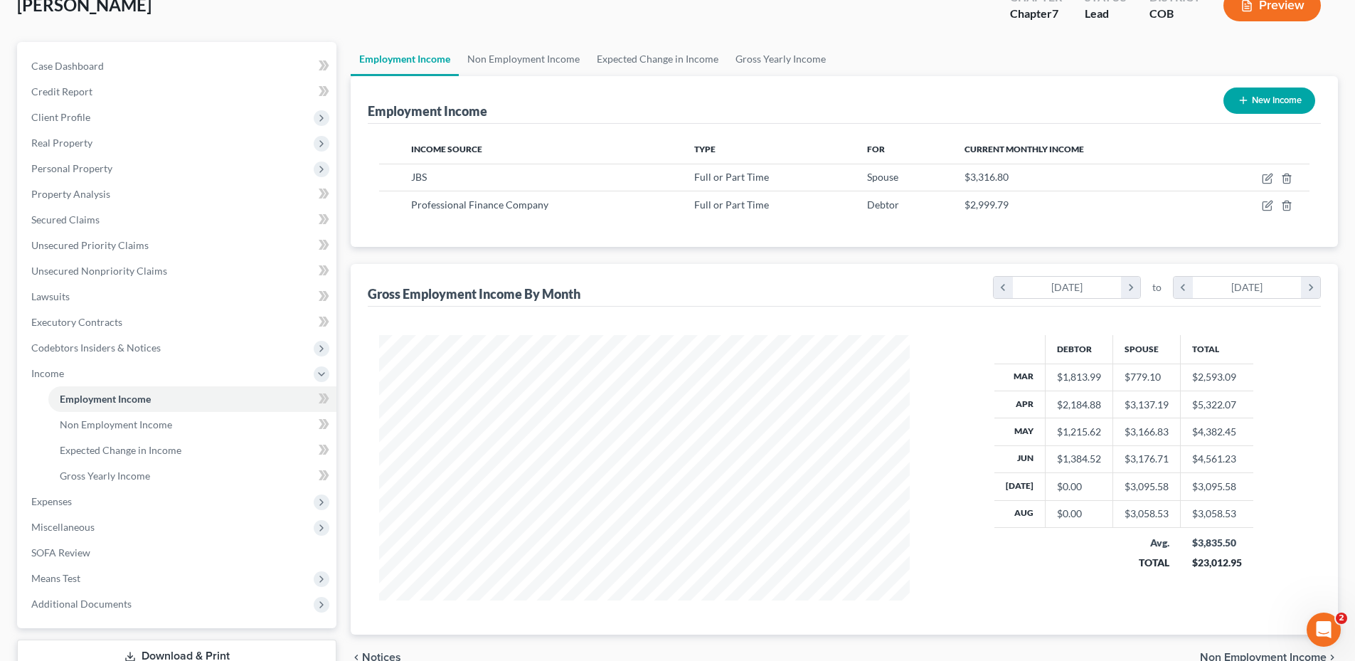
scroll to position [71, 0]
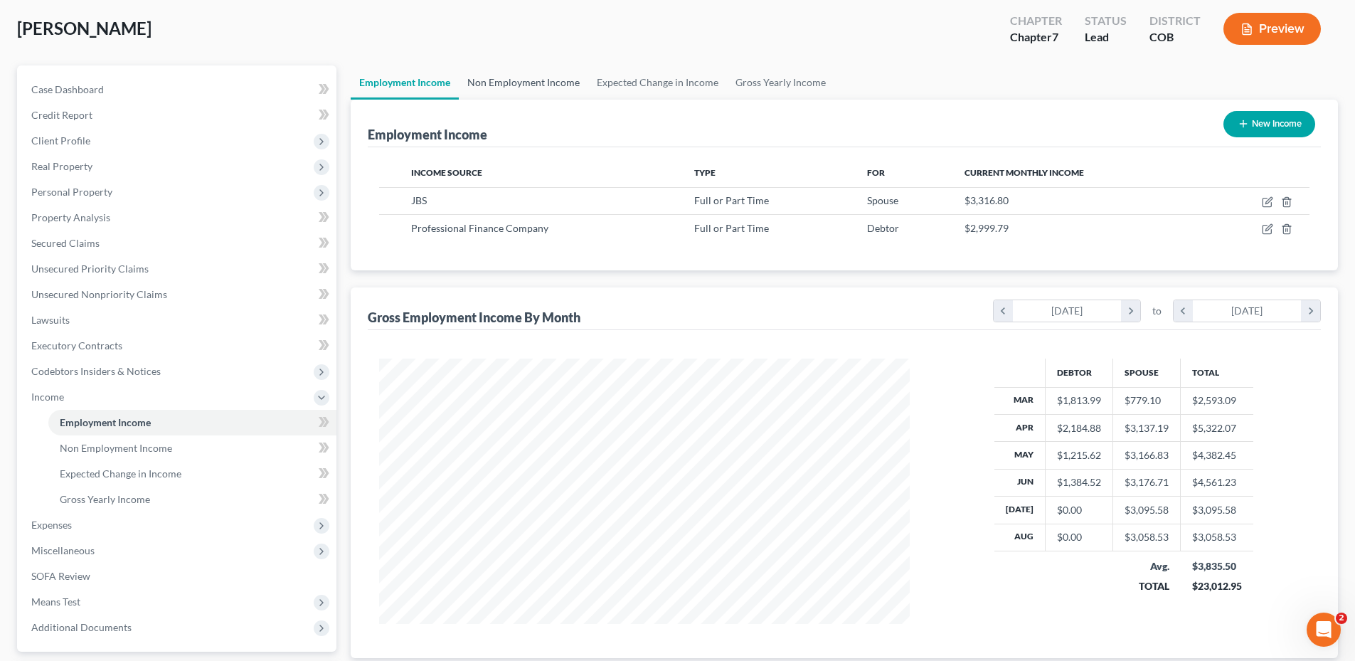
click at [542, 77] on link "Non Employment Income" at bounding box center [523, 82] width 129 height 34
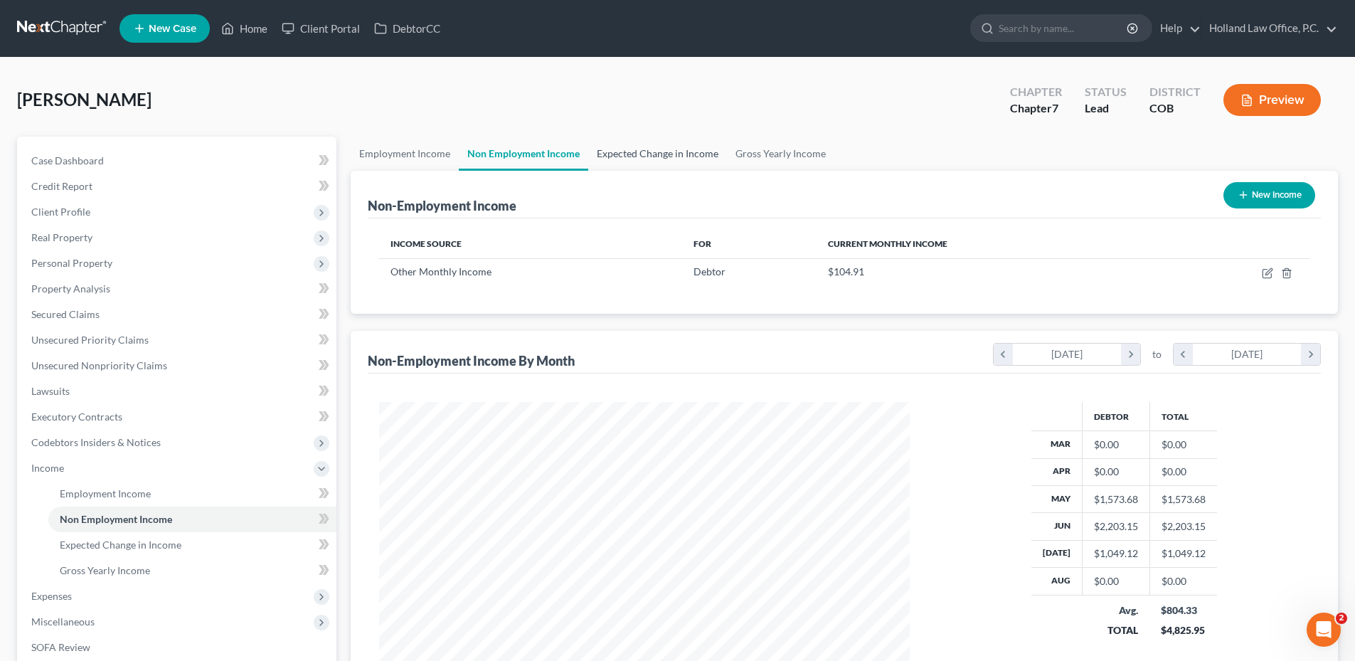
scroll to position [265, 559]
click at [663, 156] on link "Expected Change in Income" at bounding box center [657, 154] width 139 height 34
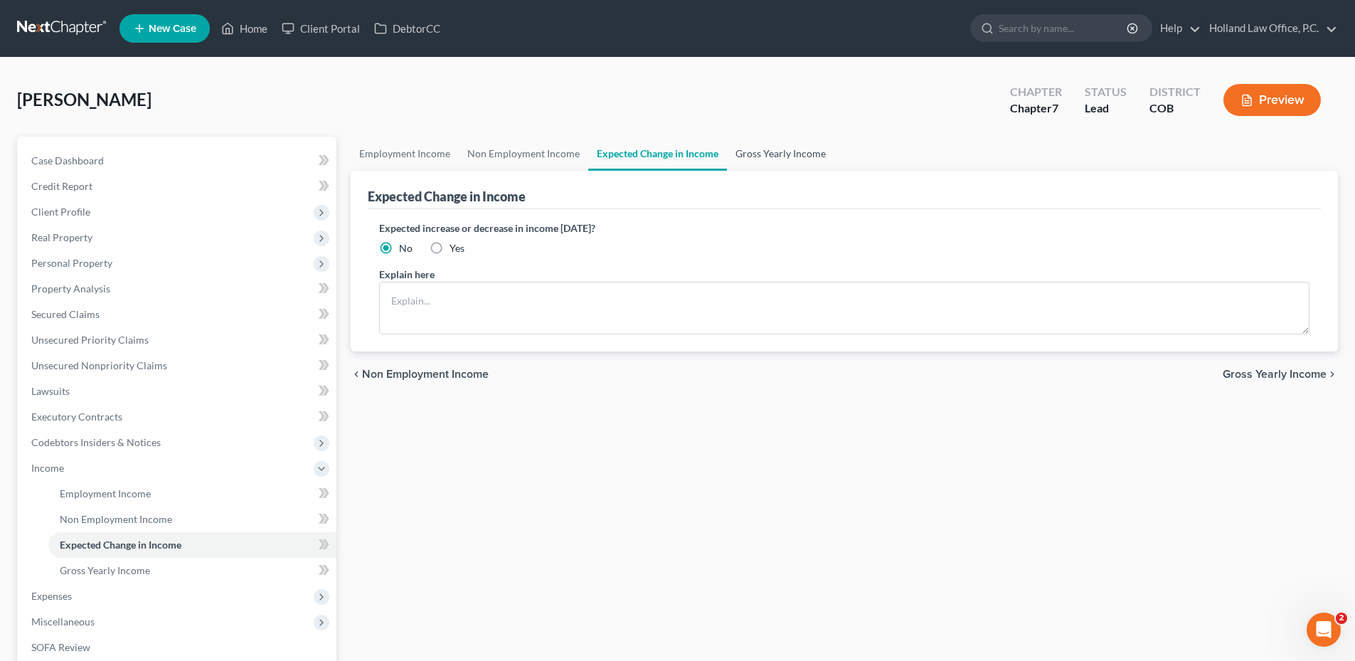
click at [739, 158] on link "Gross Yearly Income" at bounding box center [780, 154] width 107 height 34
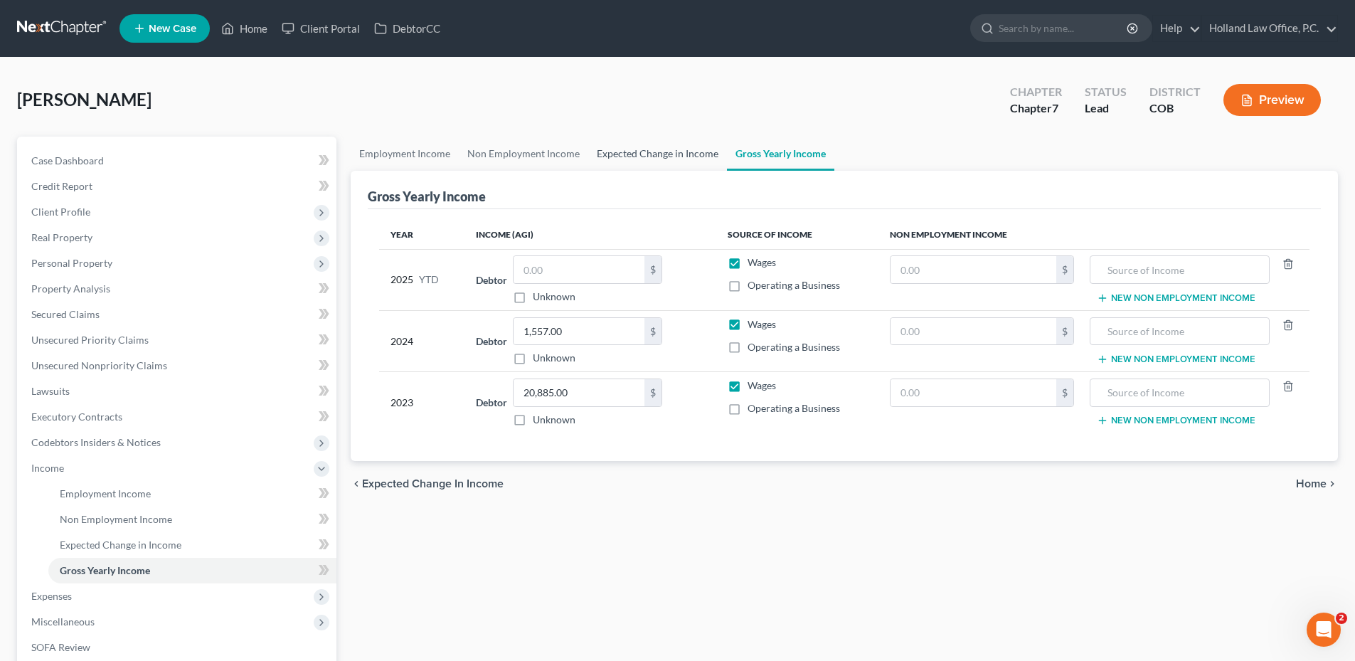
click at [637, 148] on link "Expected Change in Income" at bounding box center [657, 154] width 139 height 34
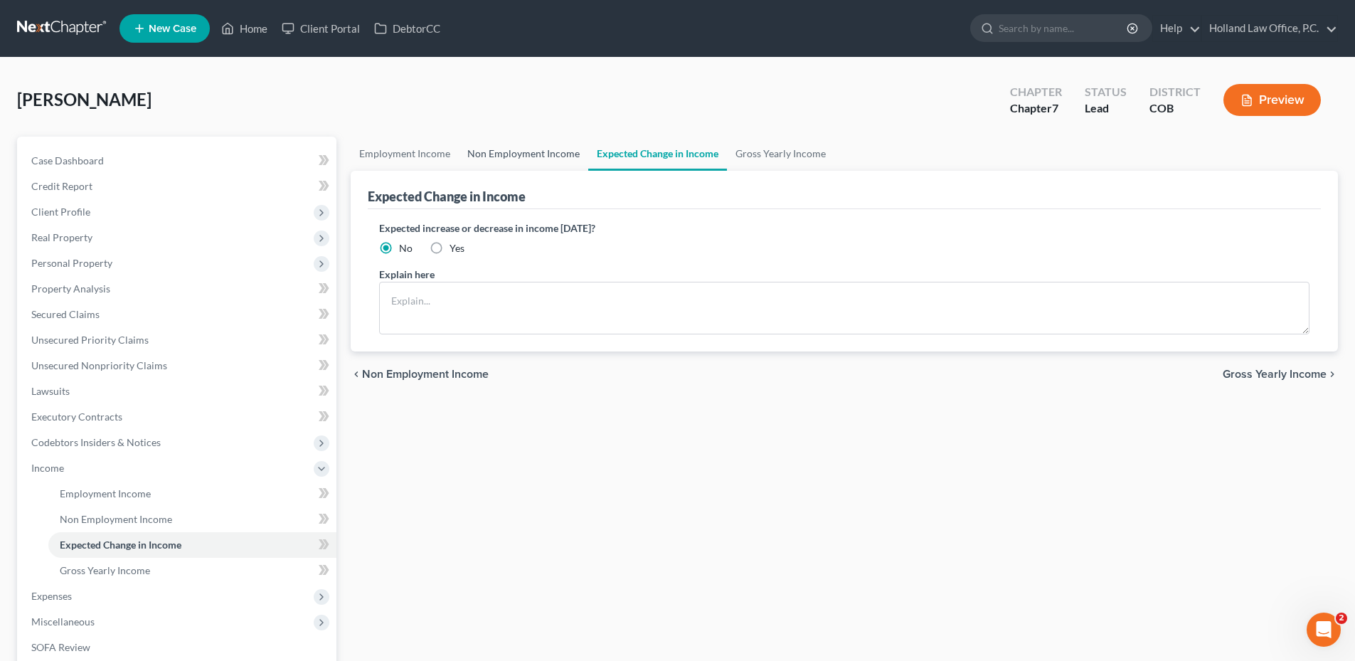
click at [541, 144] on link "Non Employment Income" at bounding box center [523, 154] width 129 height 34
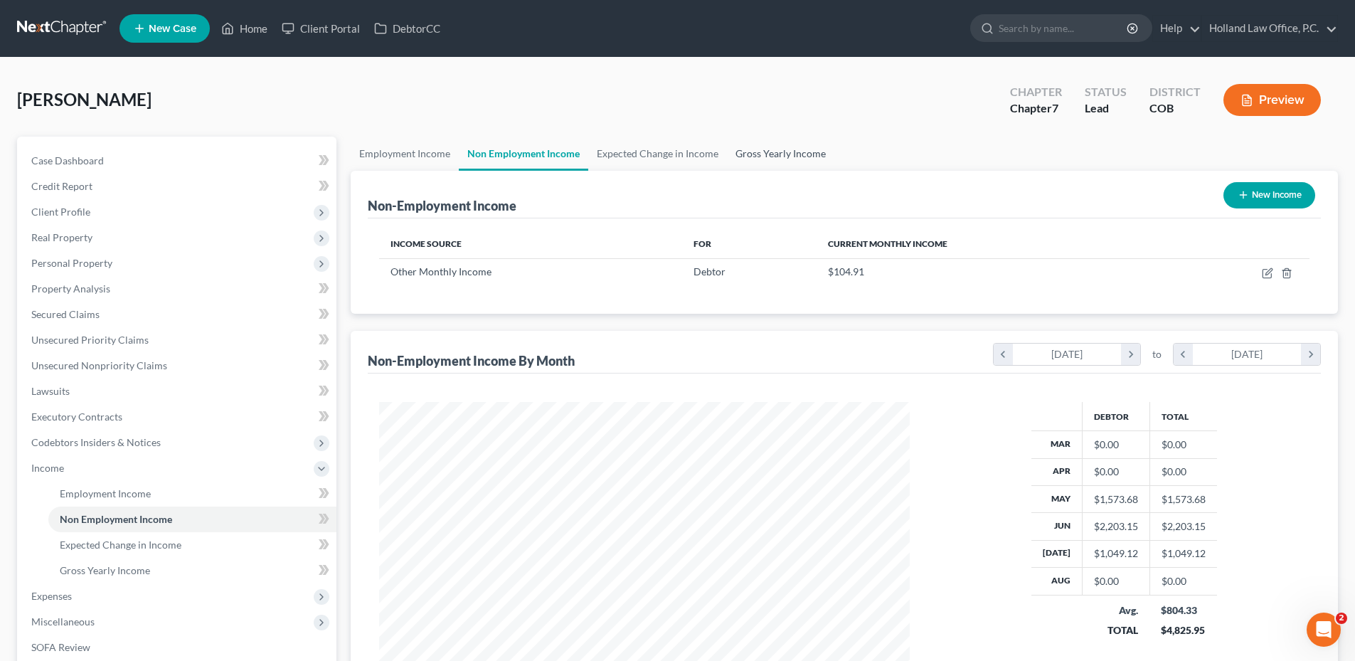
click at [769, 155] on link "Gross Yearly Income" at bounding box center [780, 154] width 107 height 34
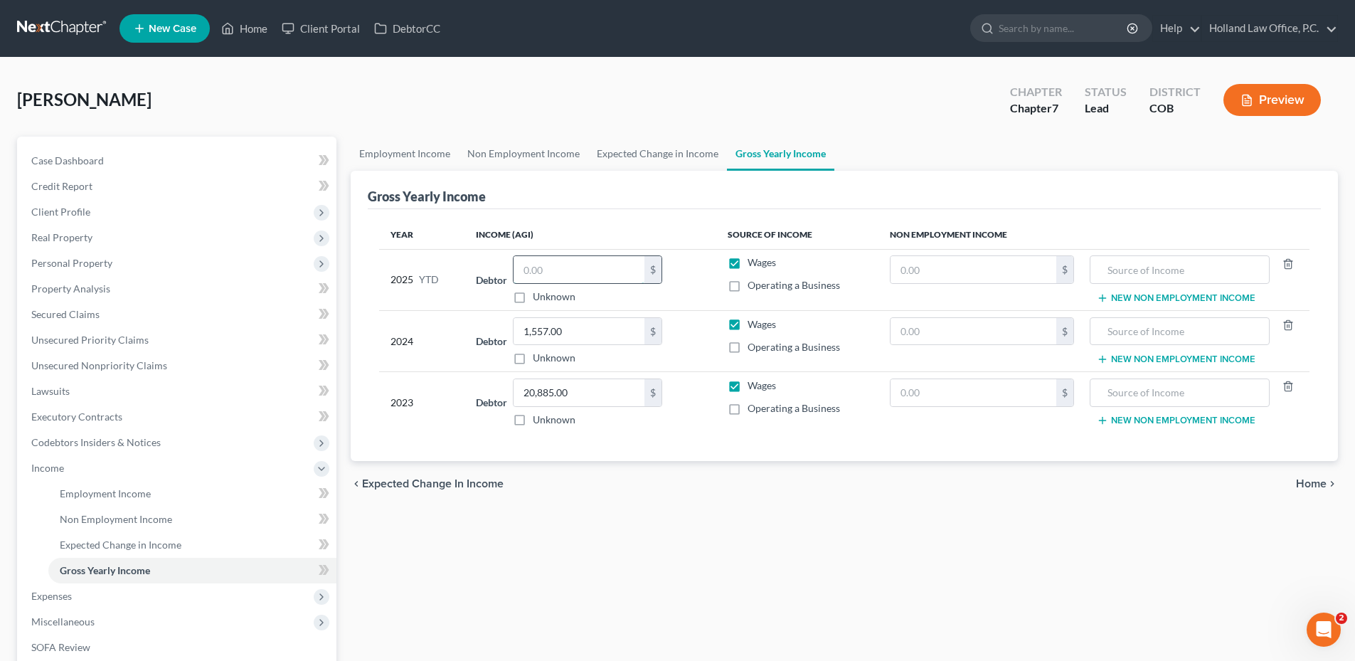
click at [550, 267] on input "text" at bounding box center [579, 269] width 131 height 27
click at [563, 280] on input "text" at bounding box center [579, 269] width 131 height 27
click at [653, 159] on link "Expected Change in Income" at bounding box center [657, 154] width 139 height 34
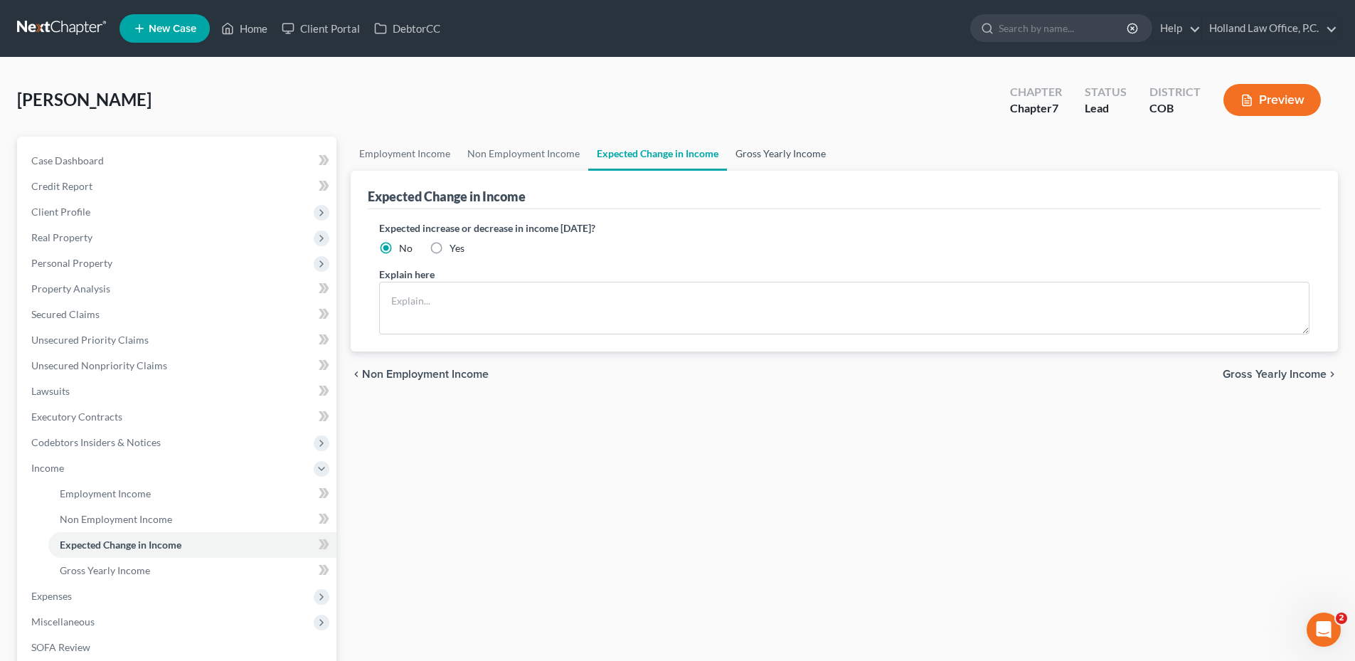
click at [772, 163] on link "Gross Yearly Income" at bounding box center [780, 154] width 107 height 34
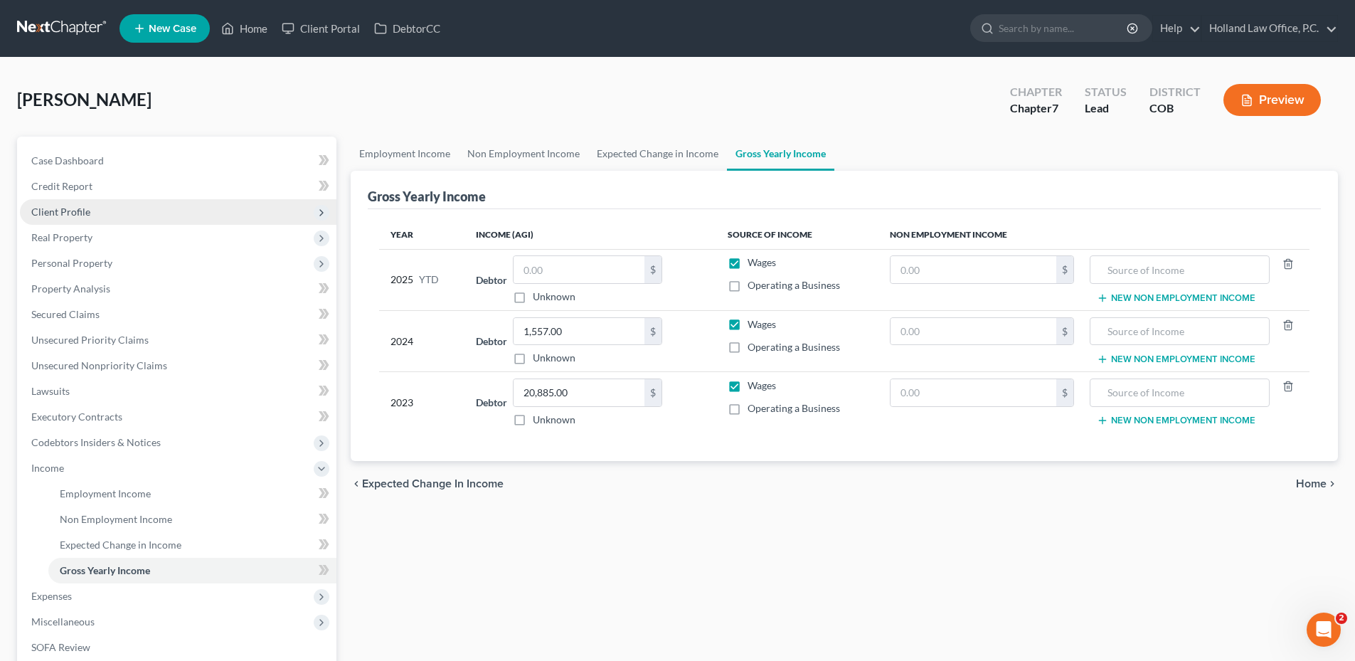
click at [75, 218] on span "Client Profile" at bounding box center [178, 212] width 317 height 26
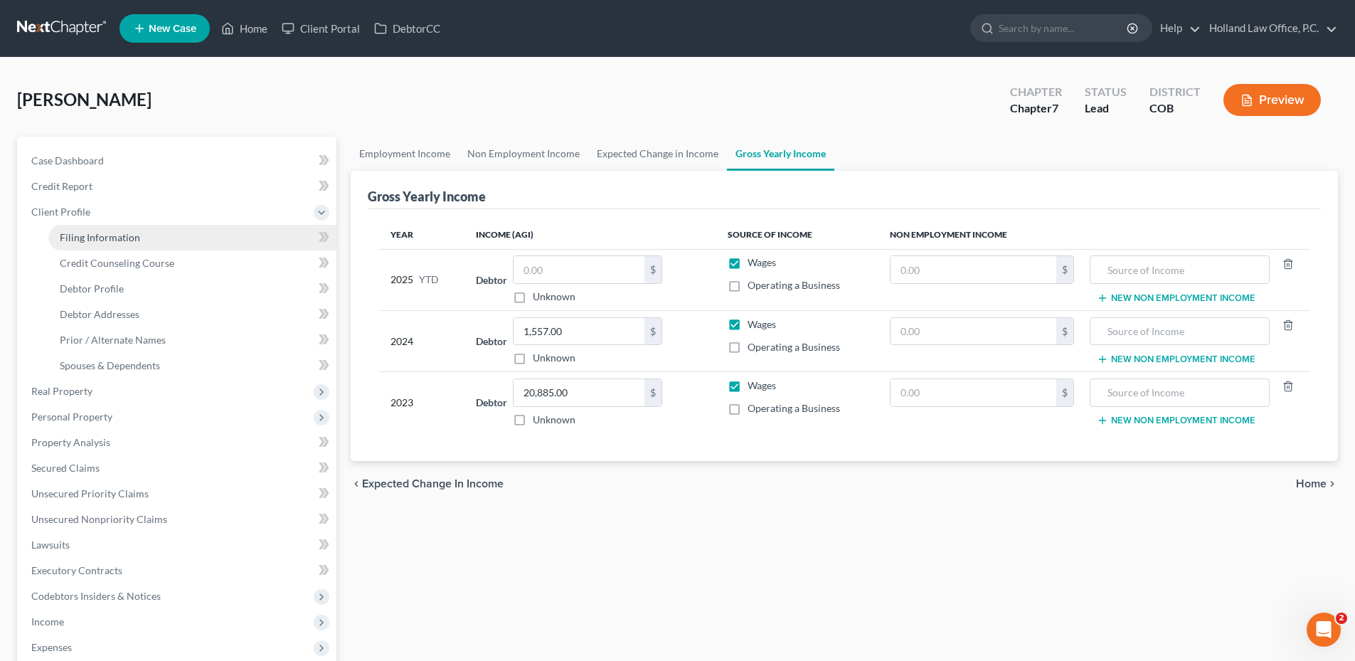
click at [123, 239] on span "Filing Information" at bounding box center [100, 237] width 80 height 12
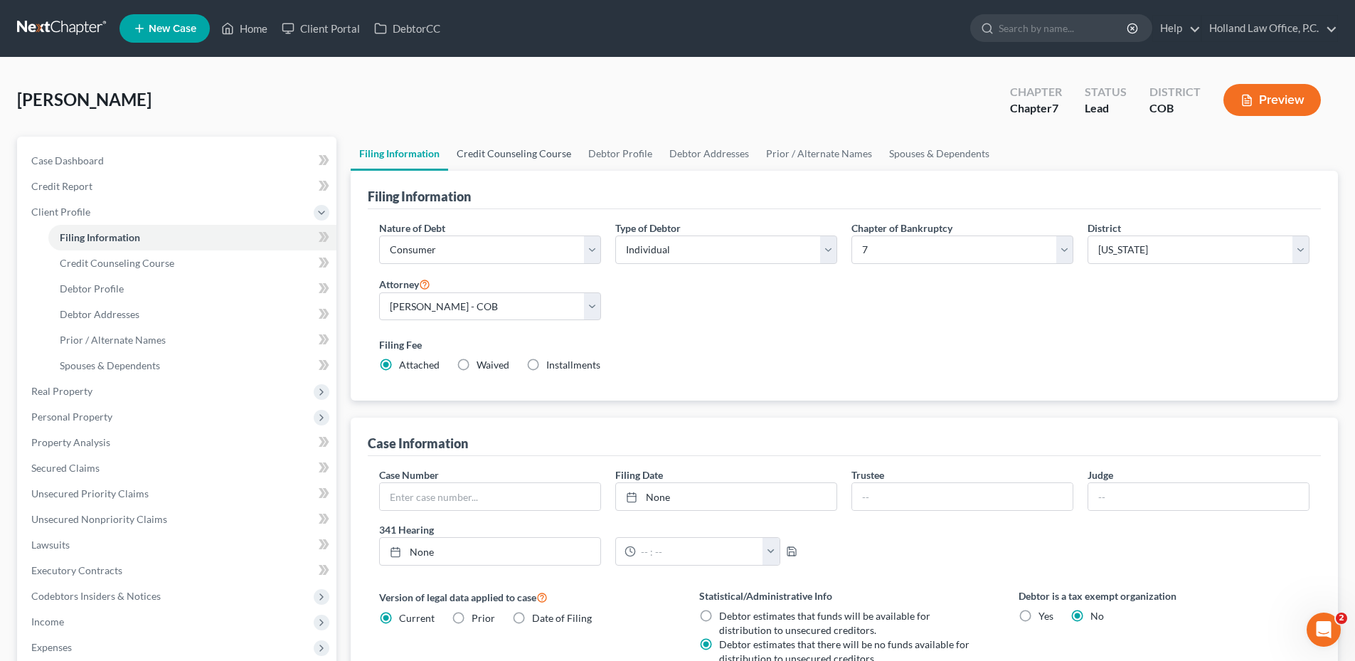
click at [521, 148] on link "Credit Counseling Course" at bounding box center [514, 154] width 132 height 34
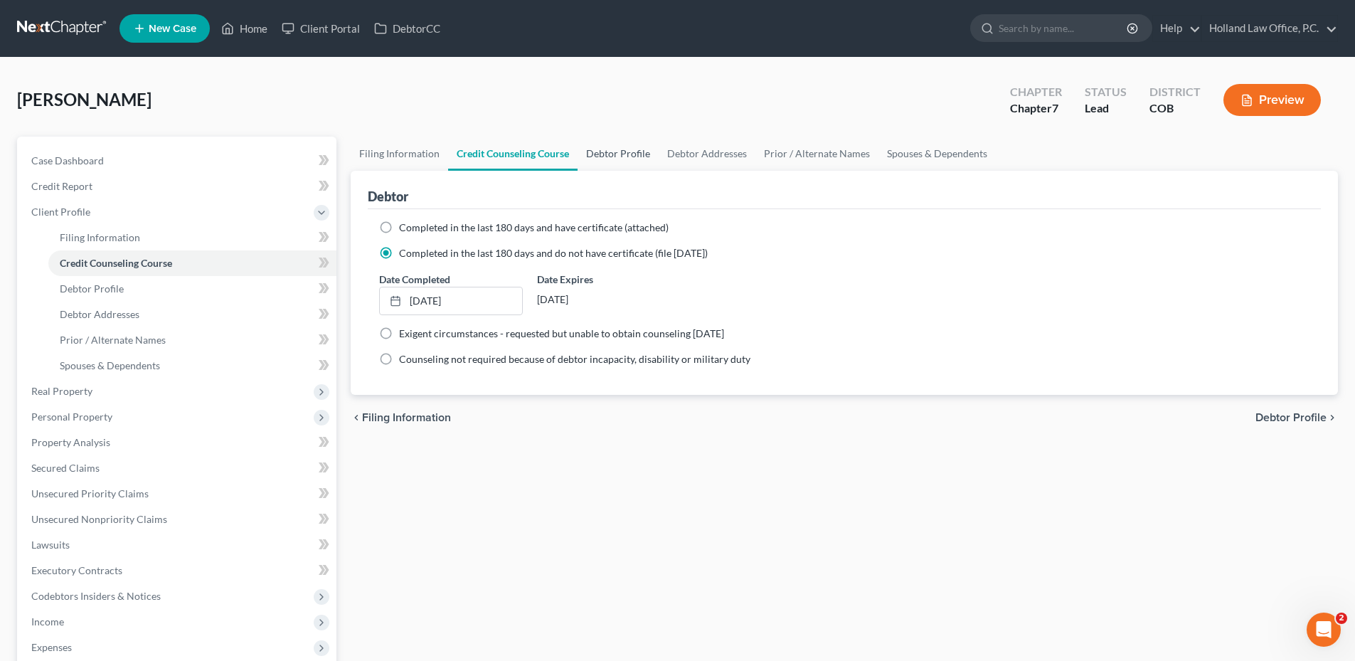
click at [620, 148] on link "Debtor Profile" at bounding box center [618, 154] width 81 height 34
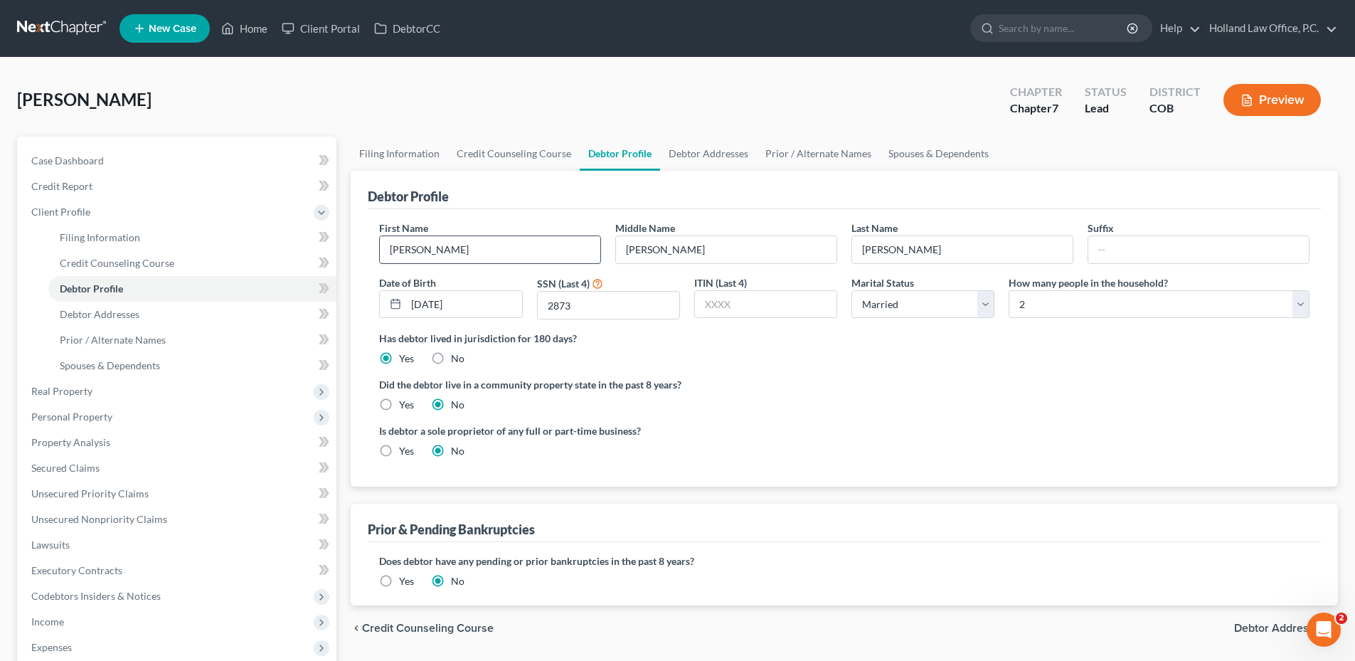
click at [434, 255] on input "[PERSON_NAME]" at bounding box center [490, 249] width 220 height 27
click at [888, 250] on input "[PERSON_NAME]" at bounding box center [962, 249] width 220 height 27
click at [893, 252] on input "[PERSON_NAME]" at bounding box center [962, 249] width 220 height 27
click at [465, 255] on input "[PERSON_NAME]" at bounding box center [490, 249] width 220 height 27
click at [673, 258] on input "[PERSON_NAME]" at bounding box center [726, 249] width 220 height 27
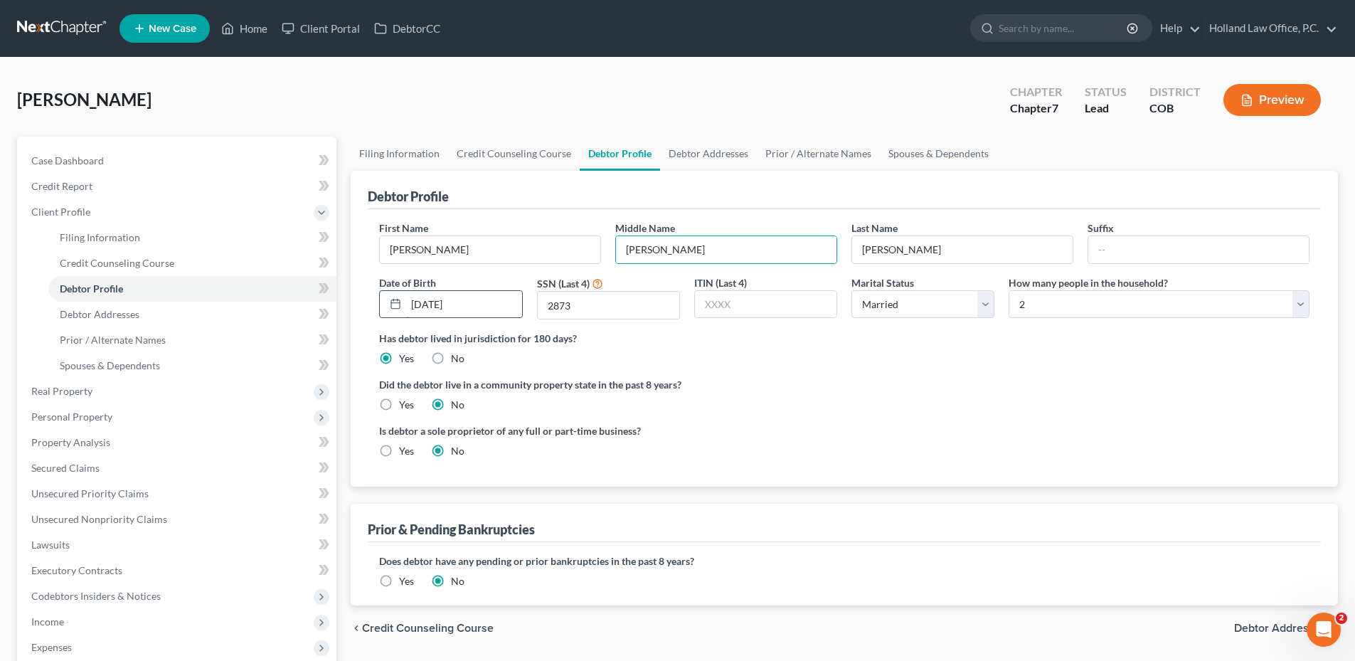
click at [493, 306] on input "[DATE]" at bounding box center [463, 304] width 115 height 27
click at [650, 305] on input "2873" at bounding box center [609, 305] width 142 height 27
click at [953, 308] on select "Select Single Married Separated Divorced Widowed" at bounding box center [922, 304] width 143 height 28
click at [951, 308] on select "Select Single Married Separated Divorced Widowed" at bounding box center [922, 304] width 143 height 28
click at [967, 305] on select "Select Single Married Separated Divorced Widowed" at bounding box center [922, 304] width 143 height 28
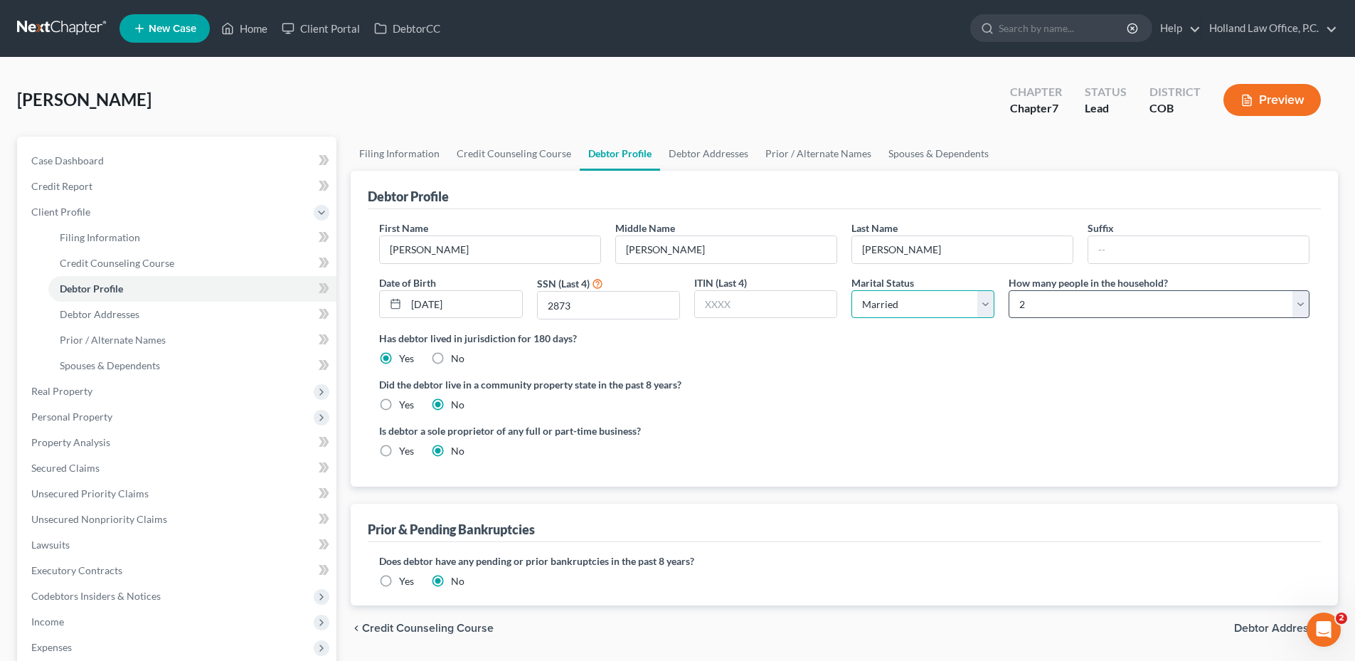
drag, startPoint x: 952, startPoint y: 305, endPoint x: 1014, endPoint y: 315, distance: 62.0
click at [952, 305] on select "Select Single Married Separated Divorced Widowed" at bounding box center [922, 304] width 143 height 28
click at [1151, 308] on select "Select 1 2 3 4 5 6 7 8 9 10 11 12 13 14 15 16 17 18 19 20" at bounding box center [1159, 304] width 301 height 28
click at [1146, 307] on select "Select 1 2 3 4 5 6 7 8 9 10 11 12 13 14 15 16 17 18 19 20" at bounding box center [1159, 304] width 301 height 28
click at [1107, 307] on select "Select 1 2 3 4 5 6 7 8 9 10 11 12 13 14 15 16 17 18 19 20" at bounding box center [1159, 304] width 301 height 28
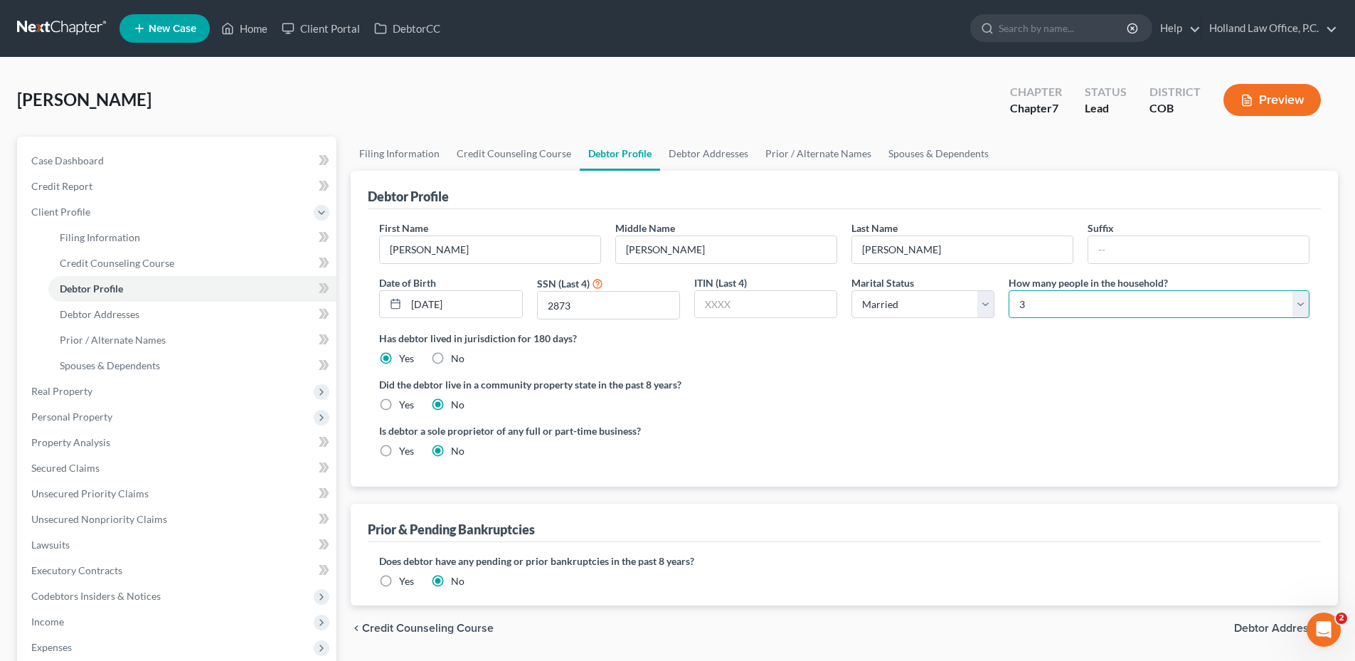
click at [1009, 290] on select "Select 1 2 3 4 5 6 7 8 9 10 11 12 13 14 15 16 17 18 19 20" at bounding box center [1159, 304] width 301 height 28
click at [1101, 383] on label "Did the debtor live in a community property state in the past 8 years?" at bounding box center [844, 384] width 930 height 15
click at [713, 154] on link "Debtor Addresses" at bounding box center [708, 154] width 97 height 34
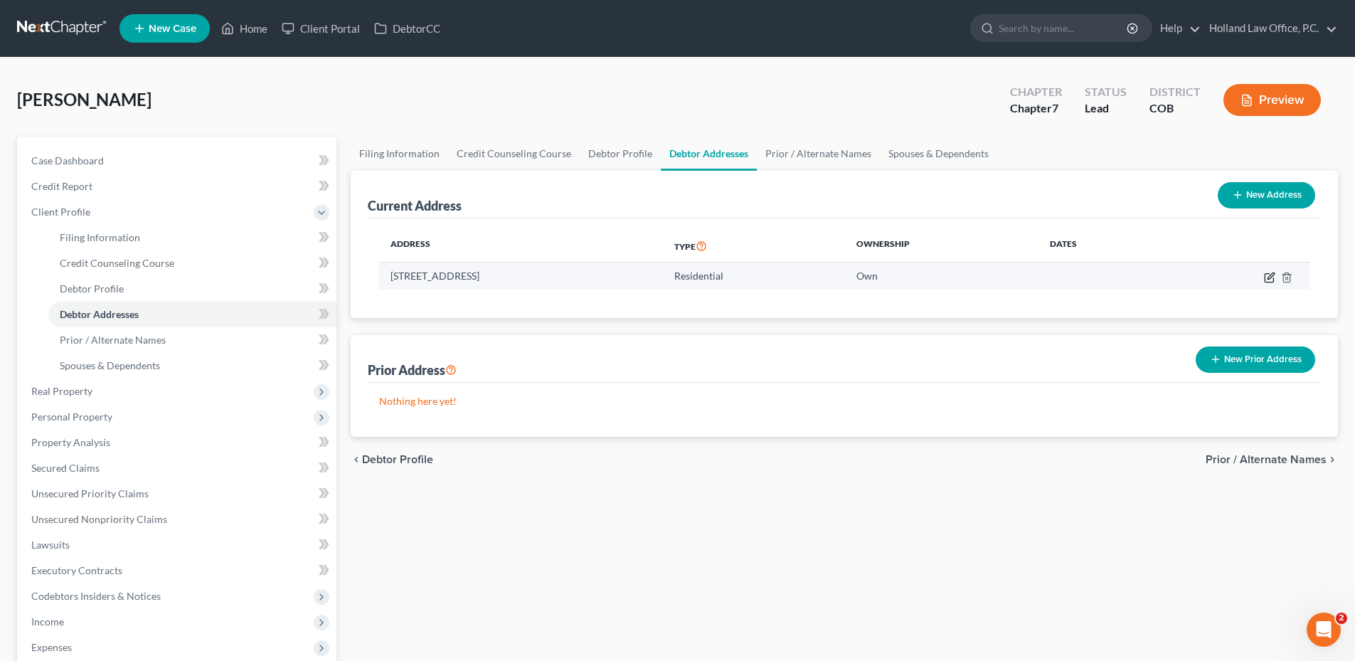
click at [1269, 279] on icon "button" at bounding box center [1270, 275] width 6 height 6
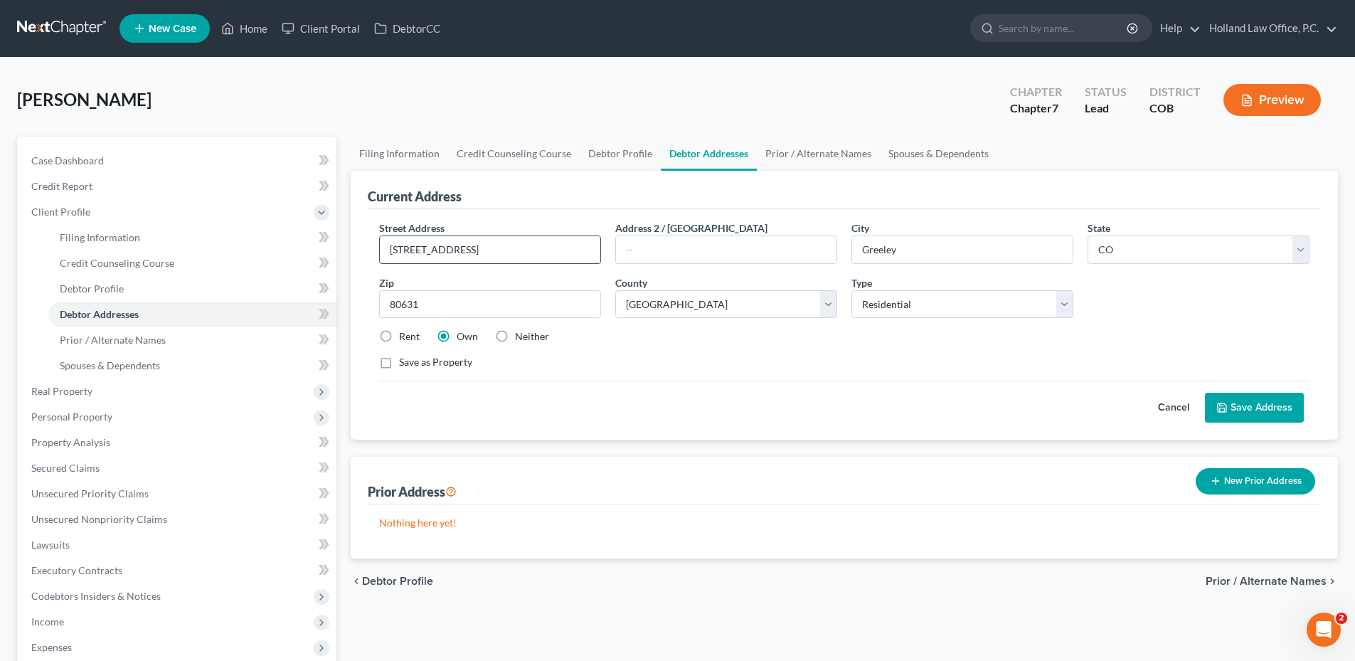
click at [410, 251] on input "[STREET_ADDRESS]" at bounding box center [490, 249] width 220 height 27
drag, startPoint x: 479, startPoint y: 252, endPoint x: 556, endPoint y: 263, distance: 78.4
click at [556, 263] on div "[STREET_ADDRESS]" at bounding box center [490, 249] width 222 height 28
click at [505, 250] on input "[STREET_ADDRESS]" at bounding box center [490, 249] width 220 height 27
click at [410, 253] on input "[STREET_ADDRESS]" at bounding box center [490, 249] width 220 height 27
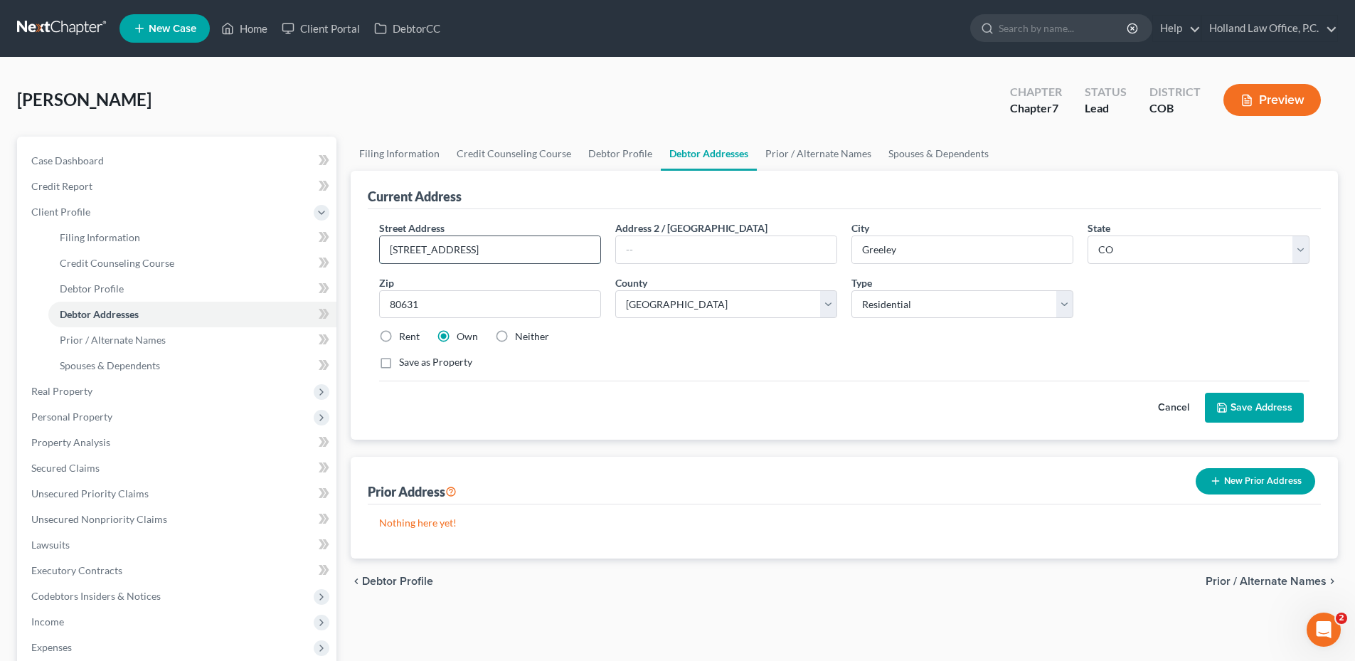
click at [499, 246] on input "[STREET_ADDRESS]" at bounding box center [490, 249] width 220 height 27
click at [796, 154] on link "Prior / Alternate Names" at bounding box center [818, 154] width 123 height 34
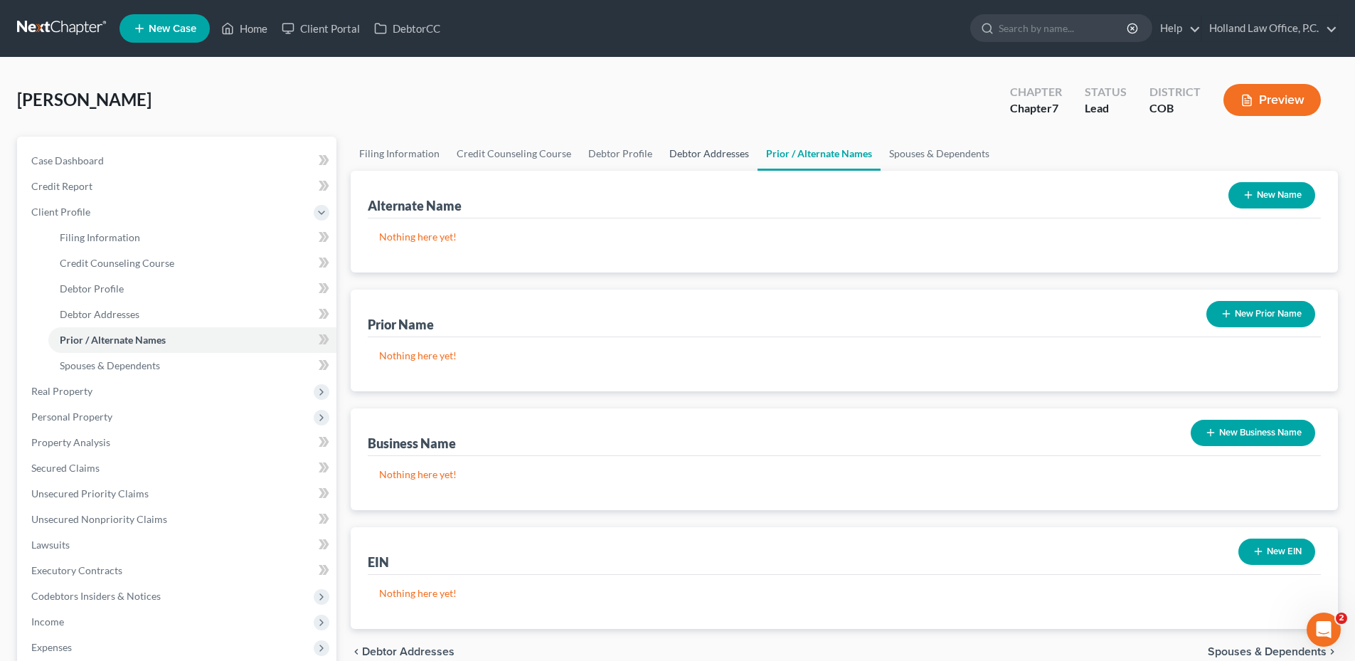
click at [704, 157] on link "Debtor Addresses" at bounding box center [709, 154] width 97 height 34
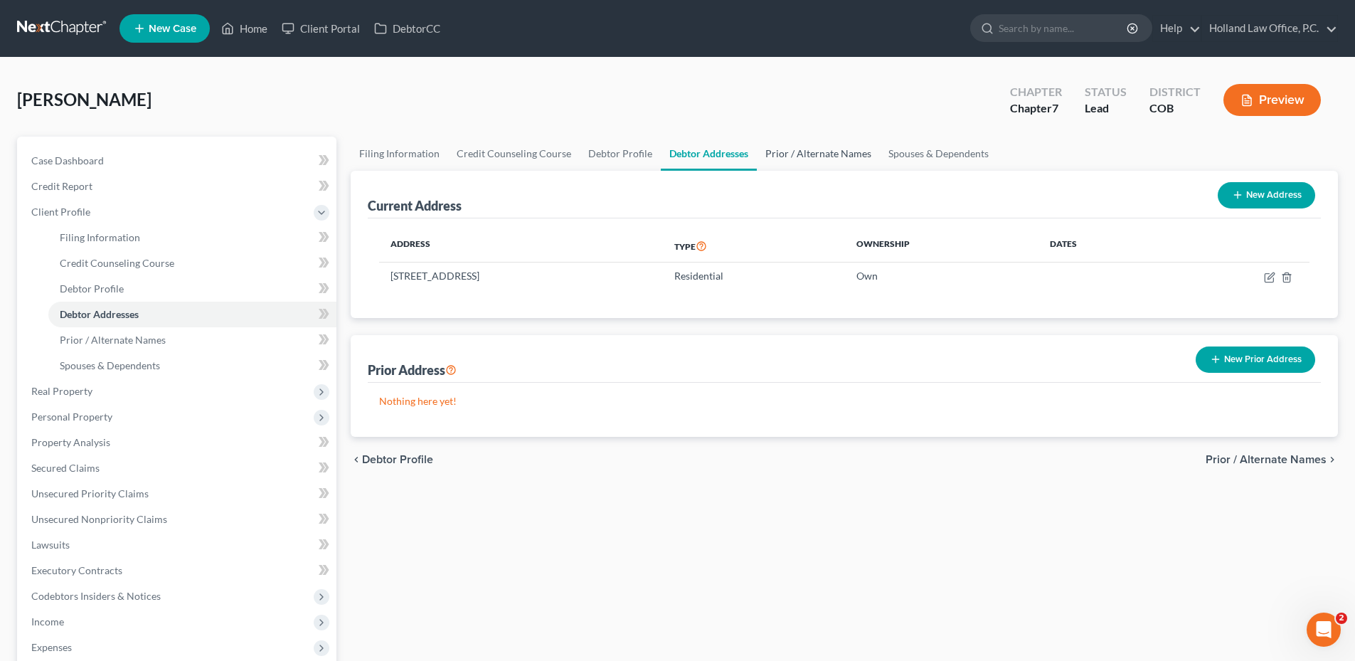
click at [836, 149] on link "Prior / Alternate Names" at bounding box center [818, 154] width 123 height 34
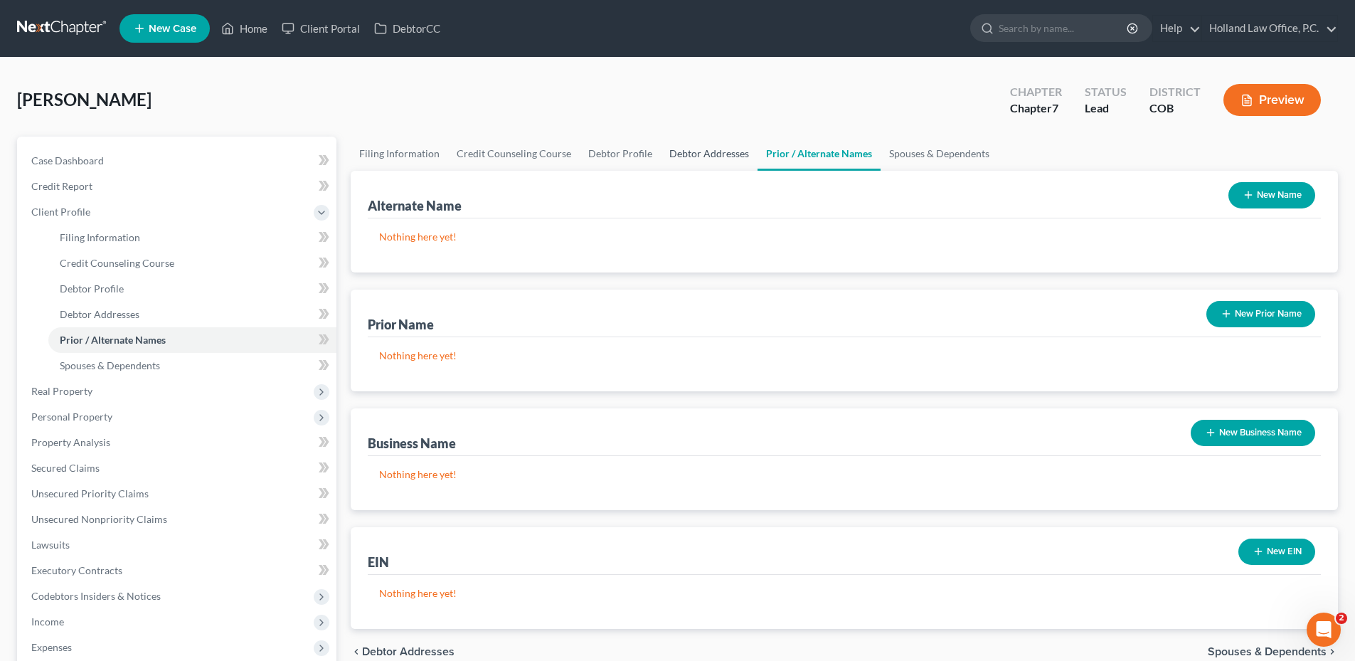
click at [700, 146] on link "Debtor Addresses" at bounding box center [709, 154] width 97 height 34
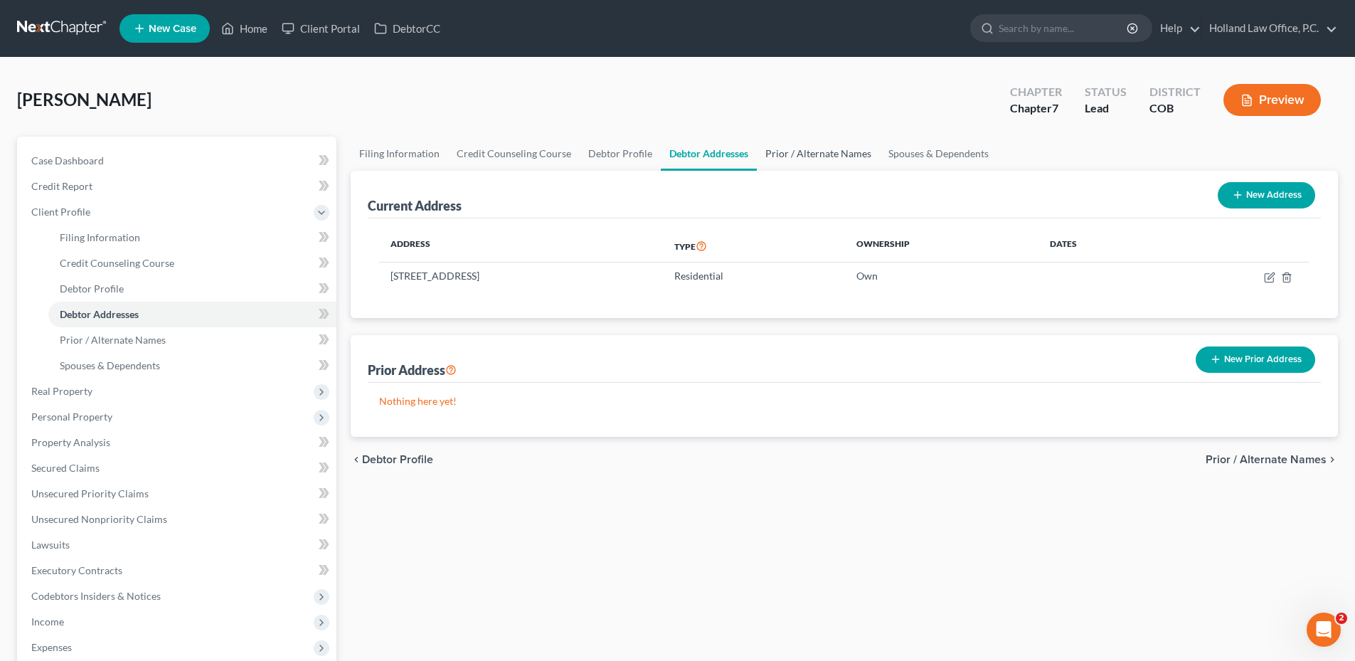
click at [814, 152] on link "Prior / Alternate Names" at bounding box center [818, 154] width 123 height 34
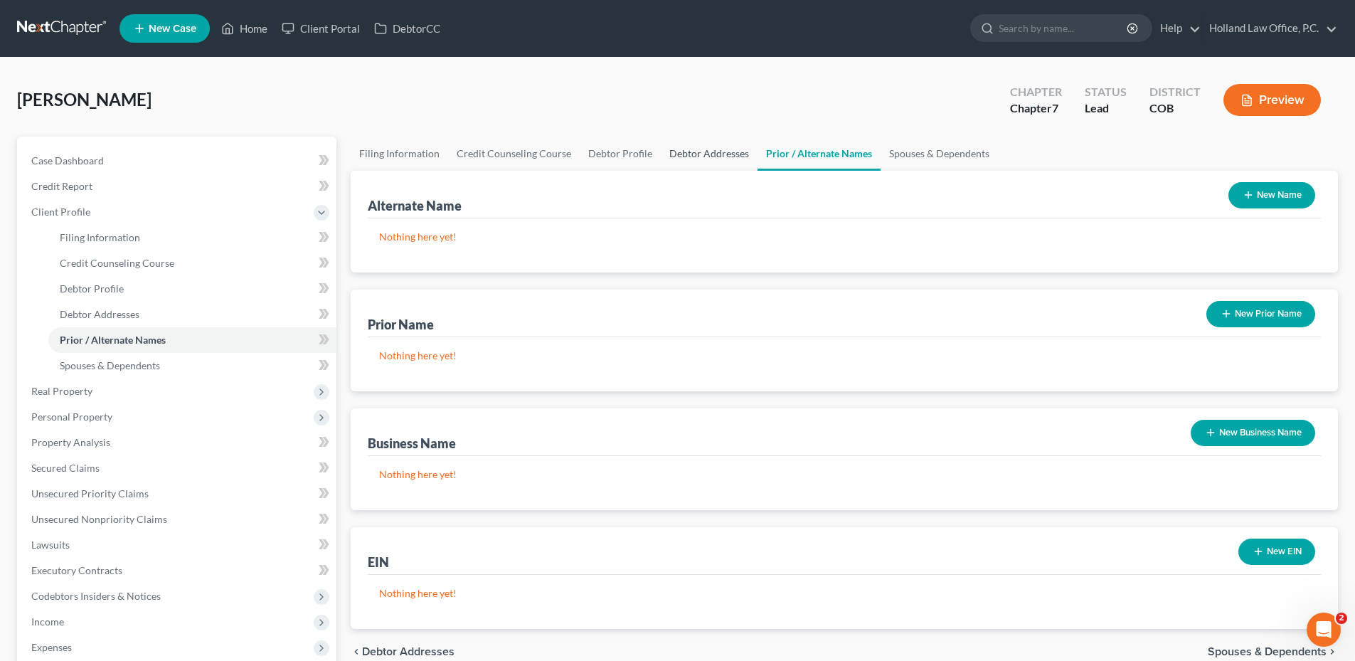
click at [698, 155] on link "Debtor Addresses" at bounding box center [709, 154] width 97 height 34
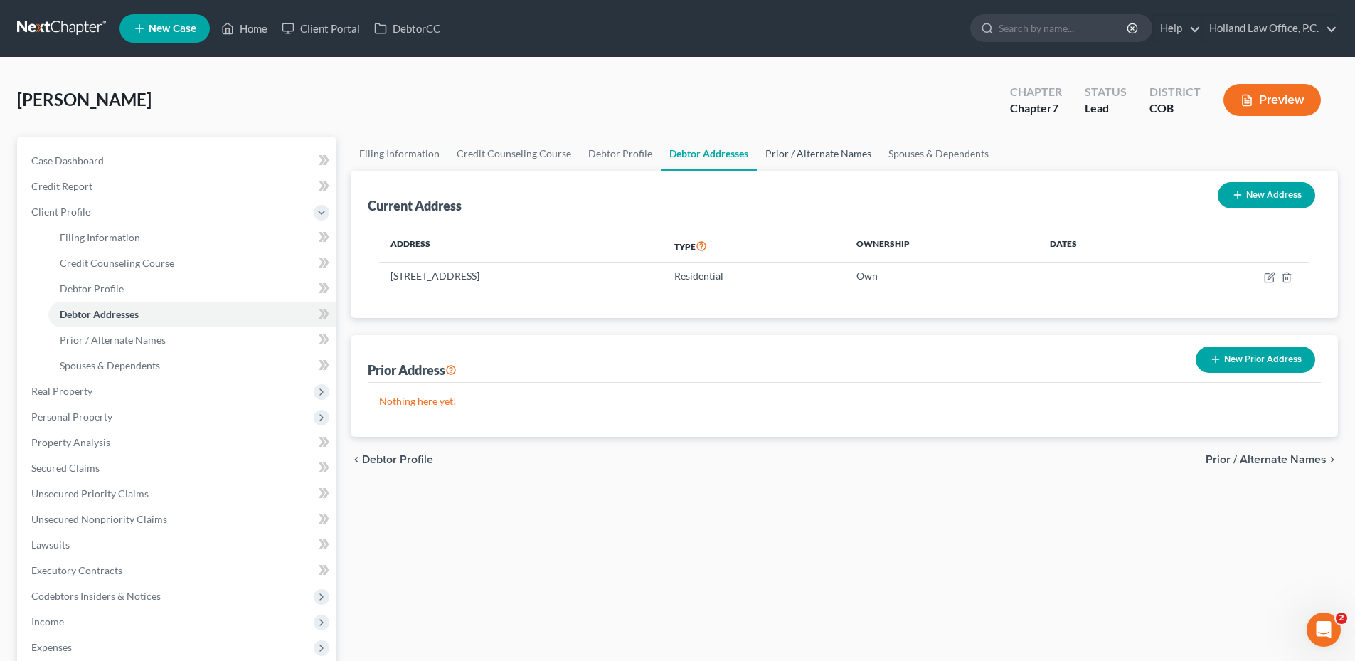
click at [777, 154] on link "Prior / Alternate Names" at bounding box center [818, 154] width 123 height 34
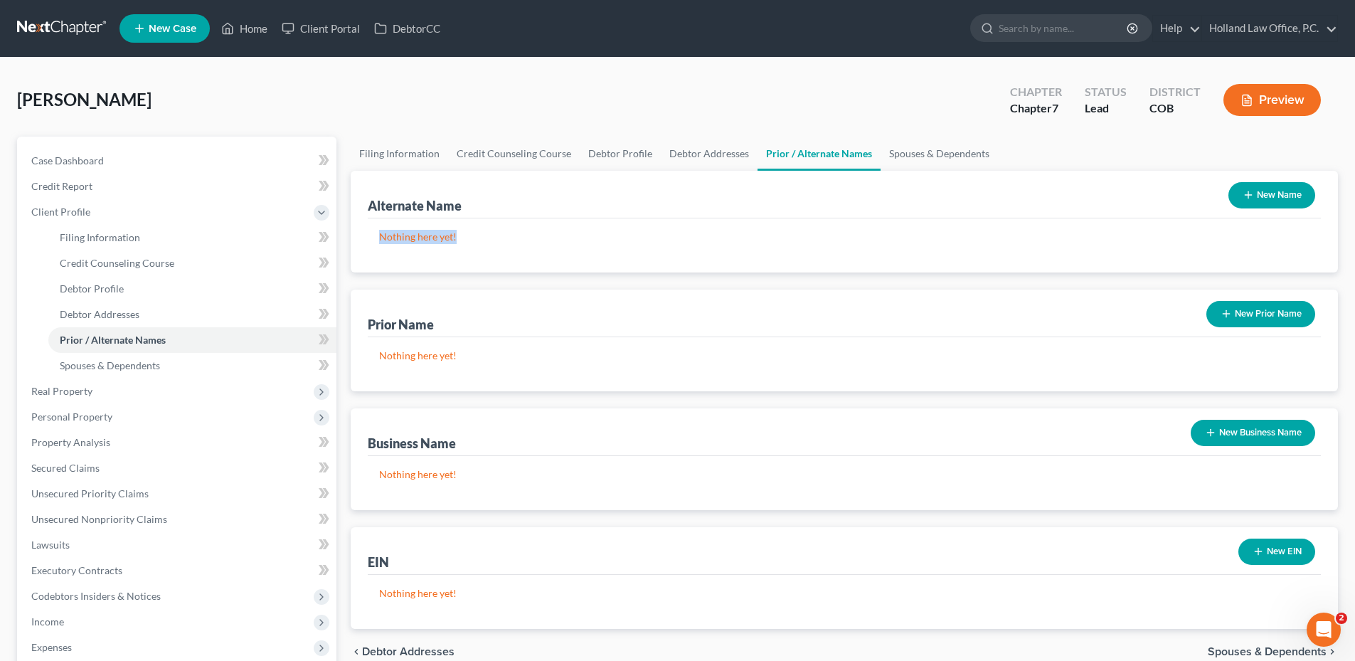
drag, startPoint x: 425, startPoint y: 234, endPoint x: 501, endPoint y: 239, distance: 77.0
click at [501, 239] on div "Nothing here yet!" at bounding box center [844, 245] width 953 height 54
drag, startPoint x: 501, startPoint y: 239, endPoint x: 489, endPoint y: 243, distance: 12.6
click at [501, 239] on p "Nothing here yet!" at bounding box center [844, 237] width 930 height 14
drag, startPoint x: 379, startPoint y: 360, endPoint x: 604, endPoint y: 381, distance: 225.8
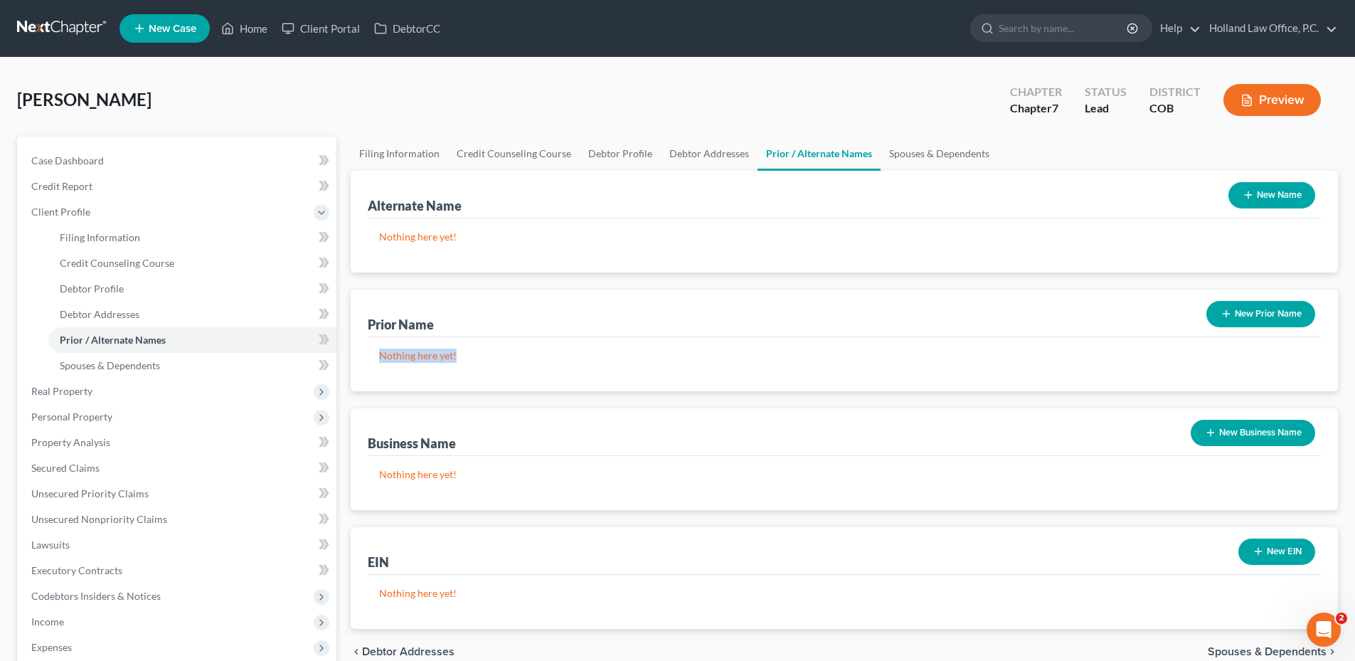
click at [604, 381] on div "Nothing here yet!" at bounding box center [844, 364] width 953 height 54
drag, startPoint x: 604, startPoint y: 381, endPoint x: 592, endPoint y: 383, distance: 12.3
click at [604, 381] on div "Nothing here yet!" at bounding box center [844, 364] width 953 height 54
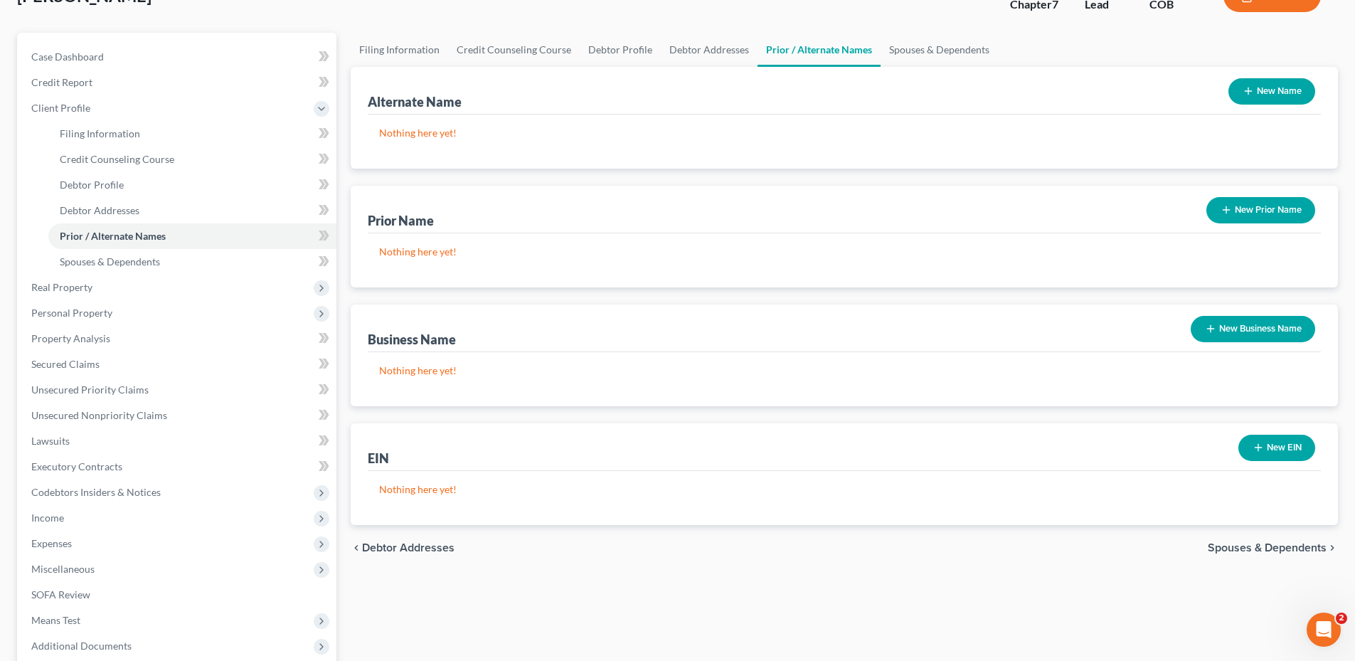
scroll to position [213, 0]
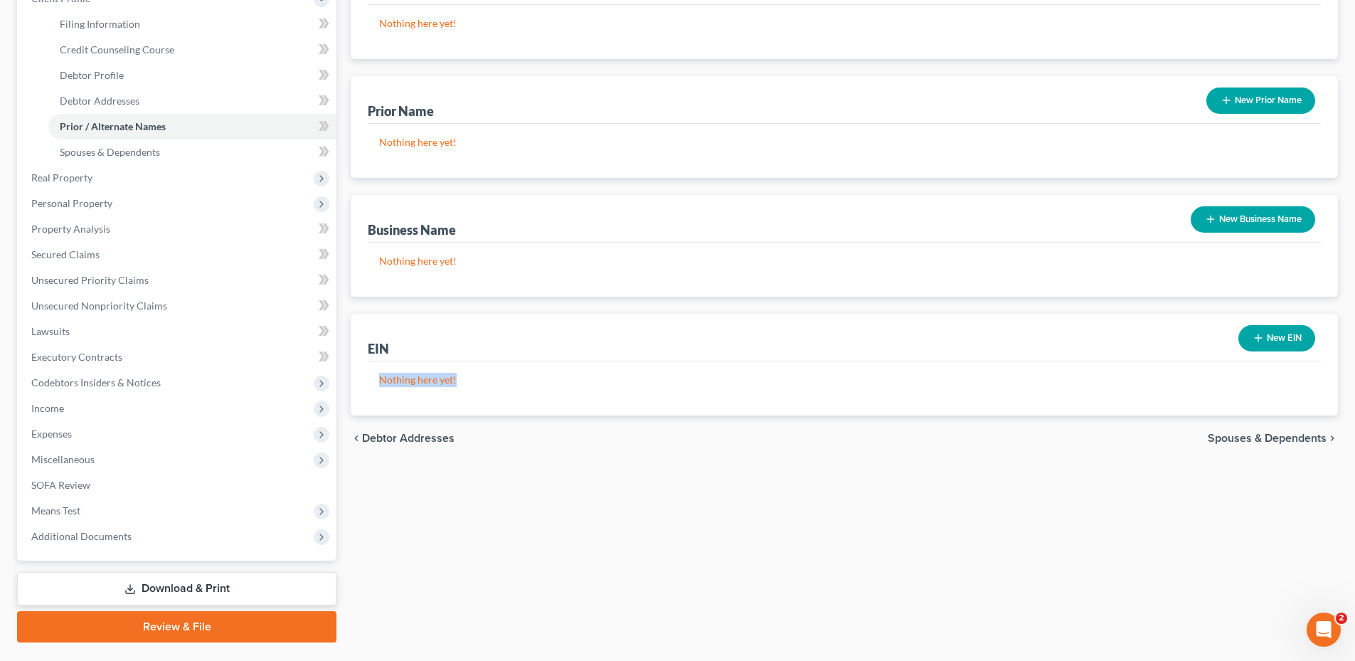
drag, startPoint x: 415, startPoint y: 381, endPoint x: 546, endPoint y: 384, distance: 130.9
click at [546, 384] on div "Nothing here yet!" at bounding box center [844, 388] width 953 height 54
click at [548, 385] on p "Nothing here yet!" at bounding box center [844, 380] width 930 height 14
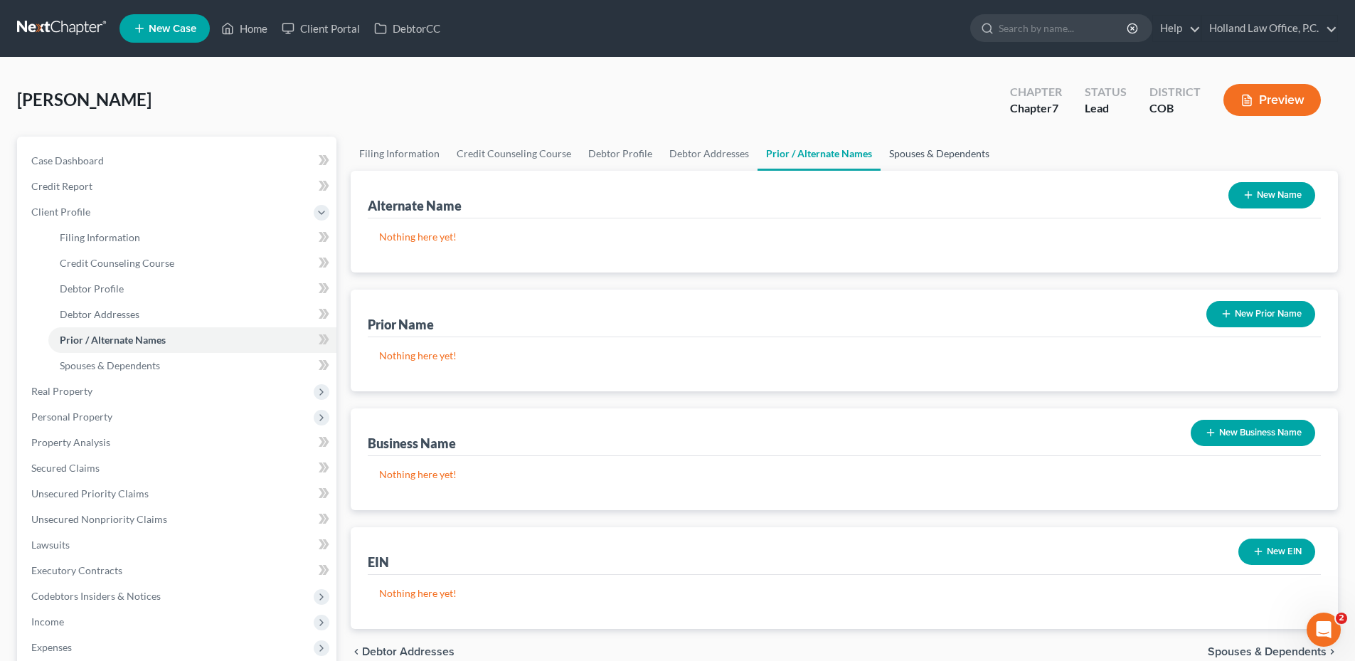
click at [935, 154] on link "Spouses & Dependents" at bounding box center [939, 154] width 117 height 34
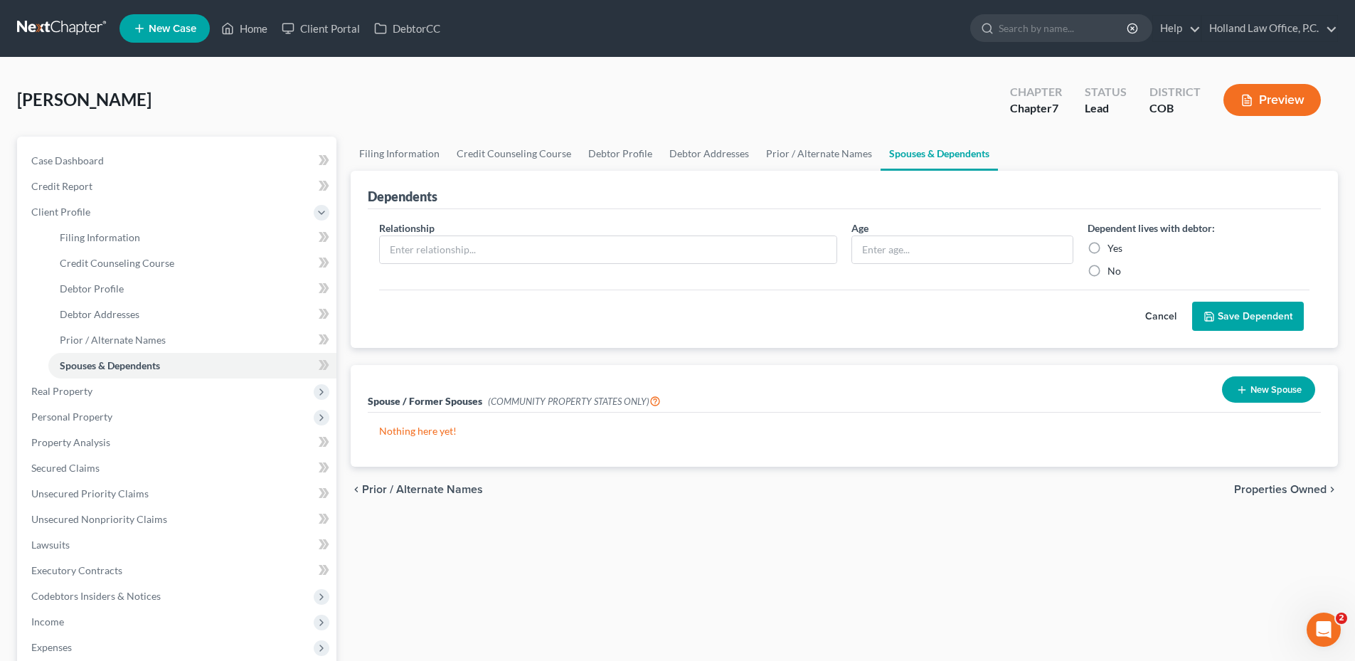
click at [360, 217] on div "Dependents Relationship * Age Dependent lives with debtor: Yes No Cancel Save D…" at bounding box center [844, 260] width 987 height 178
drag, startPoint x: 372, startPoint y: 196, endPoint x: 506, endPoint y: 198, distance: 134.4
click at [506, 198] on div "Dependents" at bounding box center [844, 190] width 953 height 38
click at [479, 246] on input "text" at bounding box center [608, 249] width 457 height 27
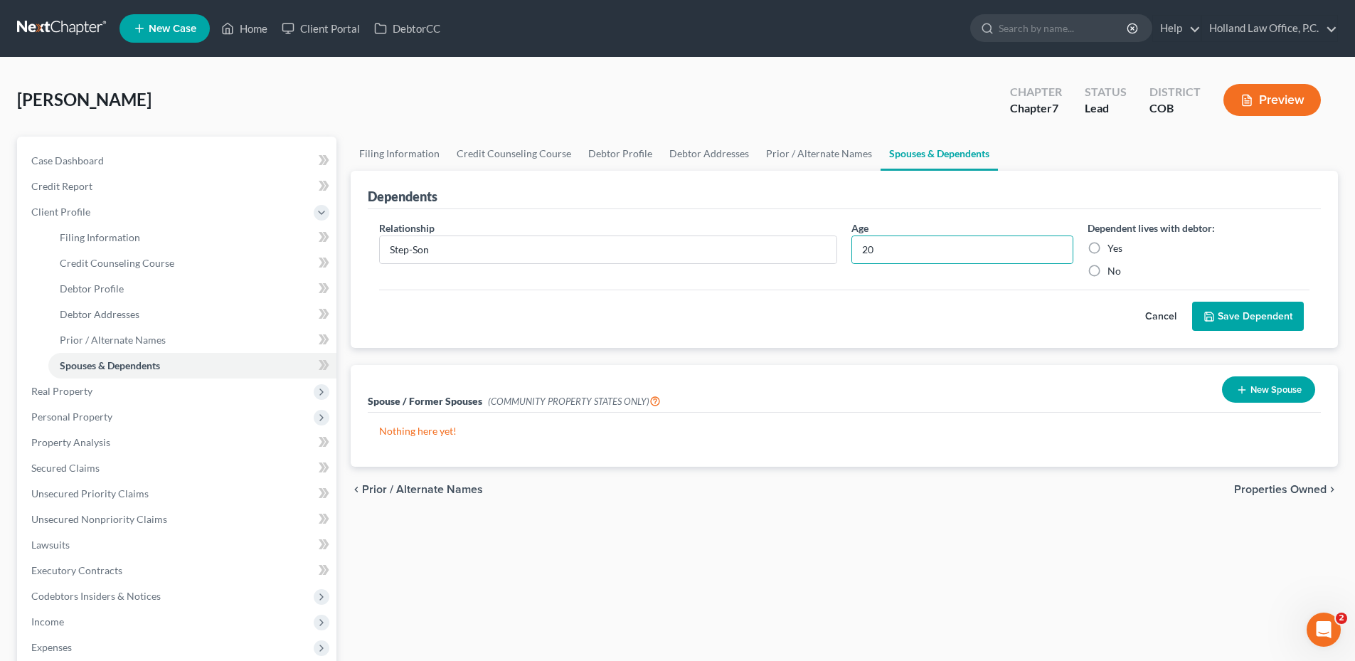
click at [1107, 248] on label "Yes" at bounding box center [1114, 248] width 15 height 14
click at [1113, 248] on input "Yes" at bounding box center [1117, 245] width 9 height 9
click at [1243, 317] on button "Save Dependent" at bounding box center [1248, 317] width 112 height 30
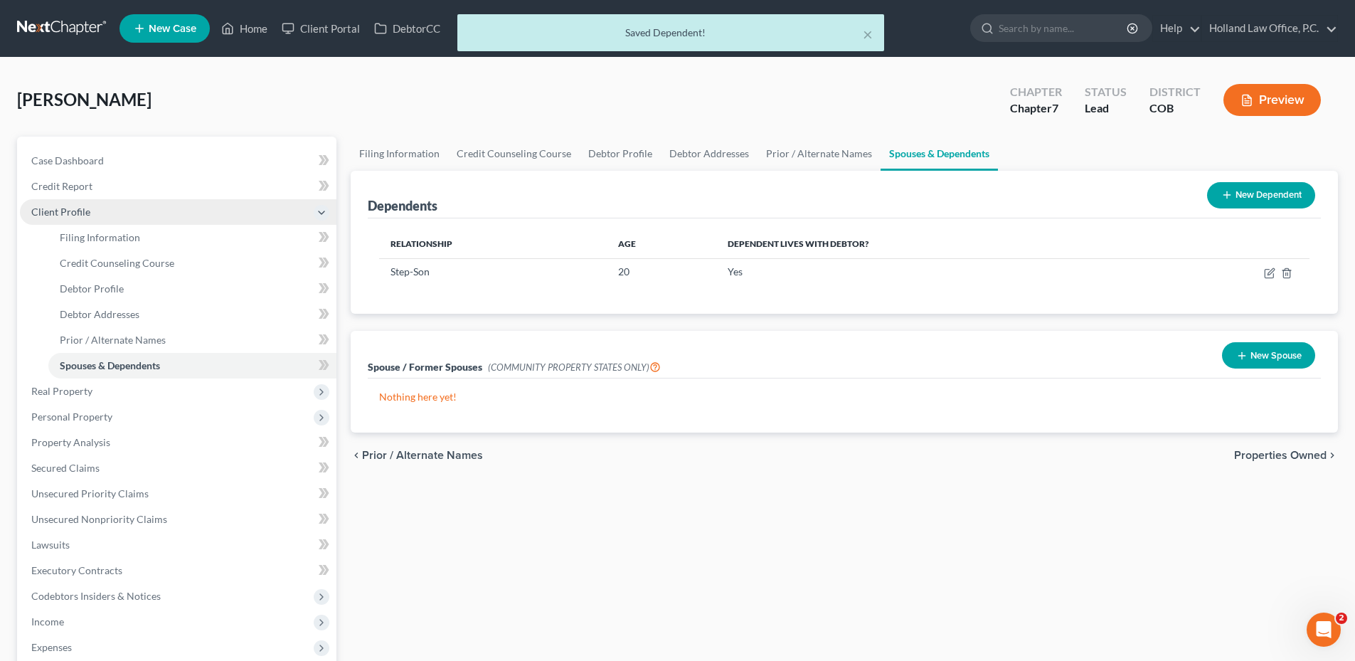
click at [82, 213] on span "Client Profile" at bounding box center [60, 212] width 59 height 12
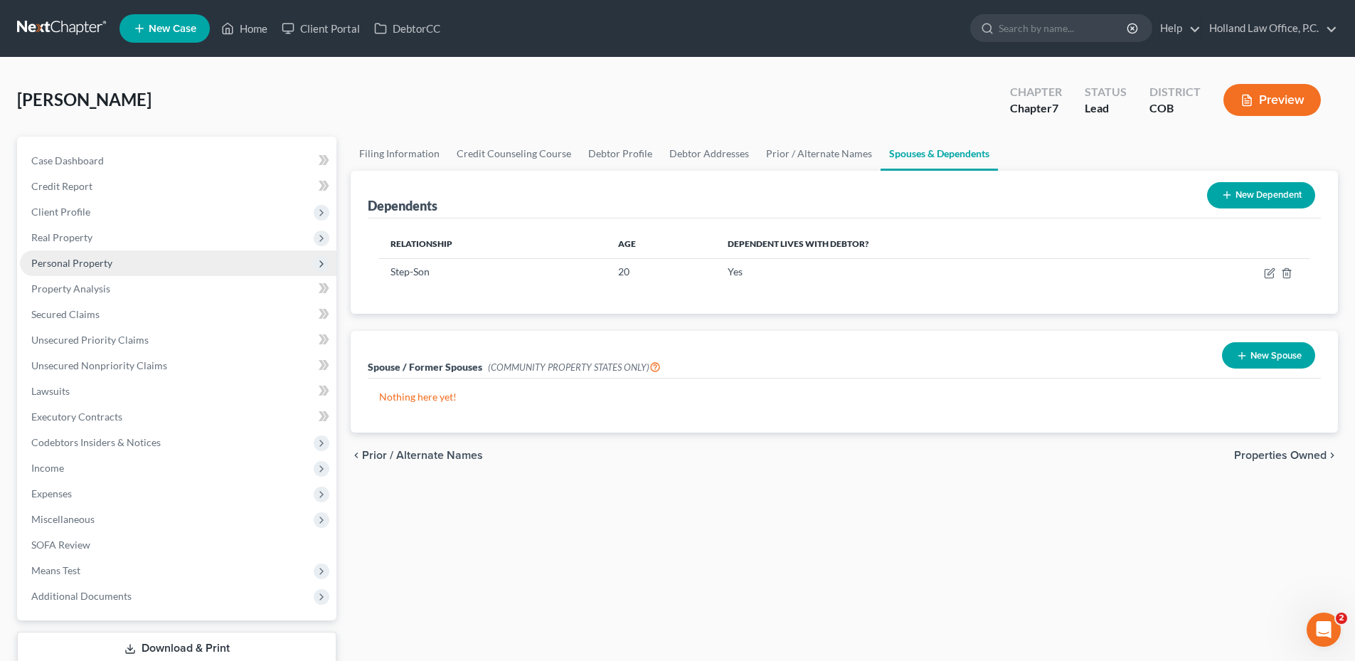
click at [122, 255] on span "Personal Property" at bounding box center [178, 263] width 317 height 26
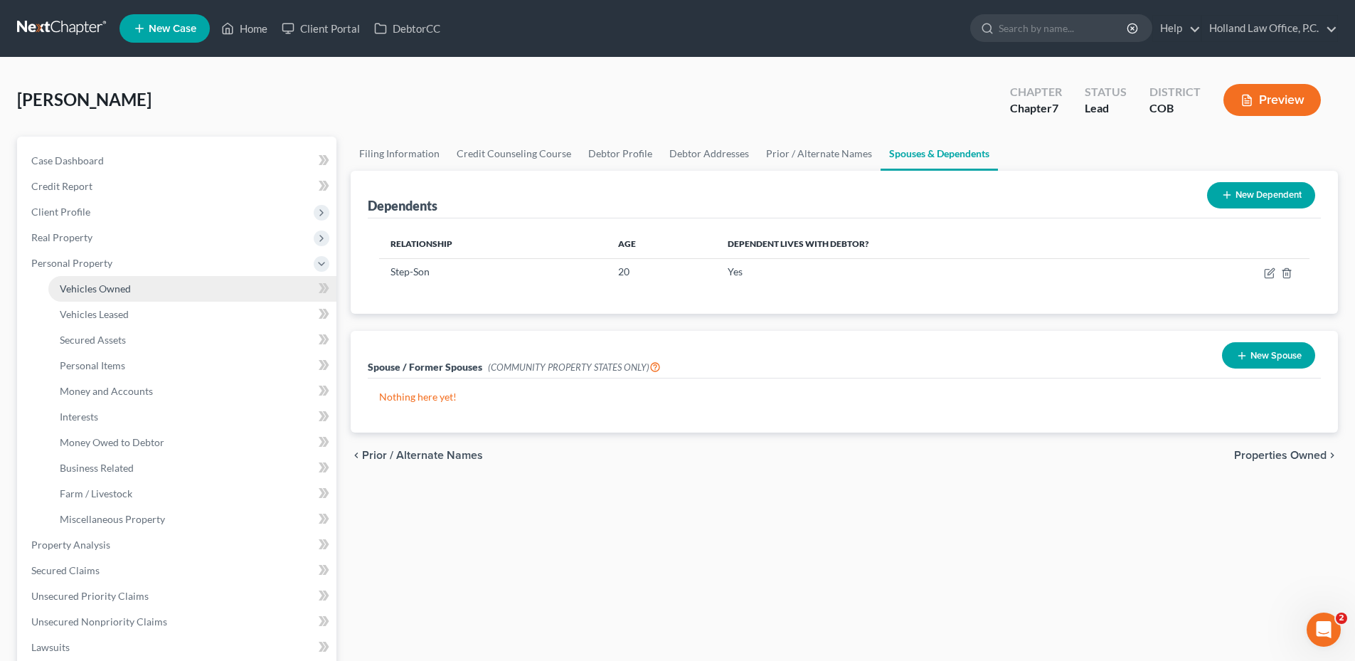
click at [119, 292] on span "Vehicles Owned" at bounding box center [95, 288] width 71 height 12
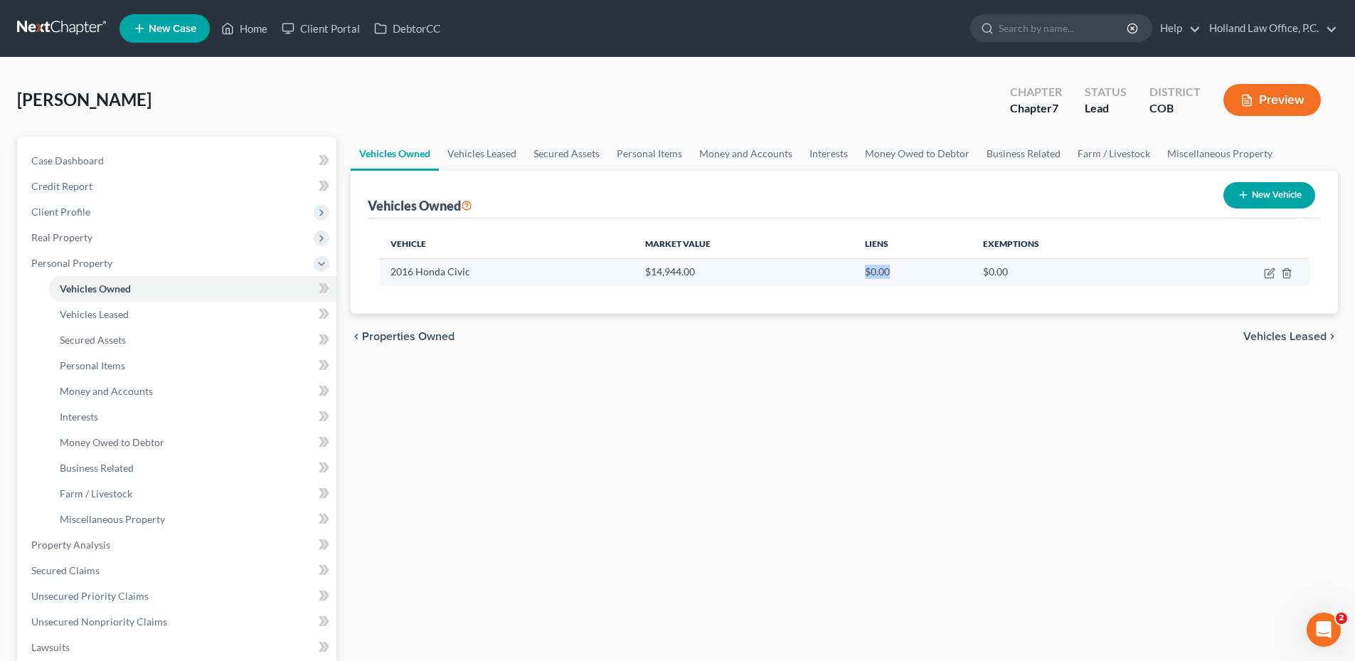
drag, startPoint x: 863, startPoint y: 275, endPoint x: 888, endPoint y: 275, distance: 24.2
click at [888, 275] on td "$0.00" at bounding box center [913, 271] width 119 height 27
click at [479, 145] on link "Vehicles Leased" at bounding box center [482, 154] width 86 height 34
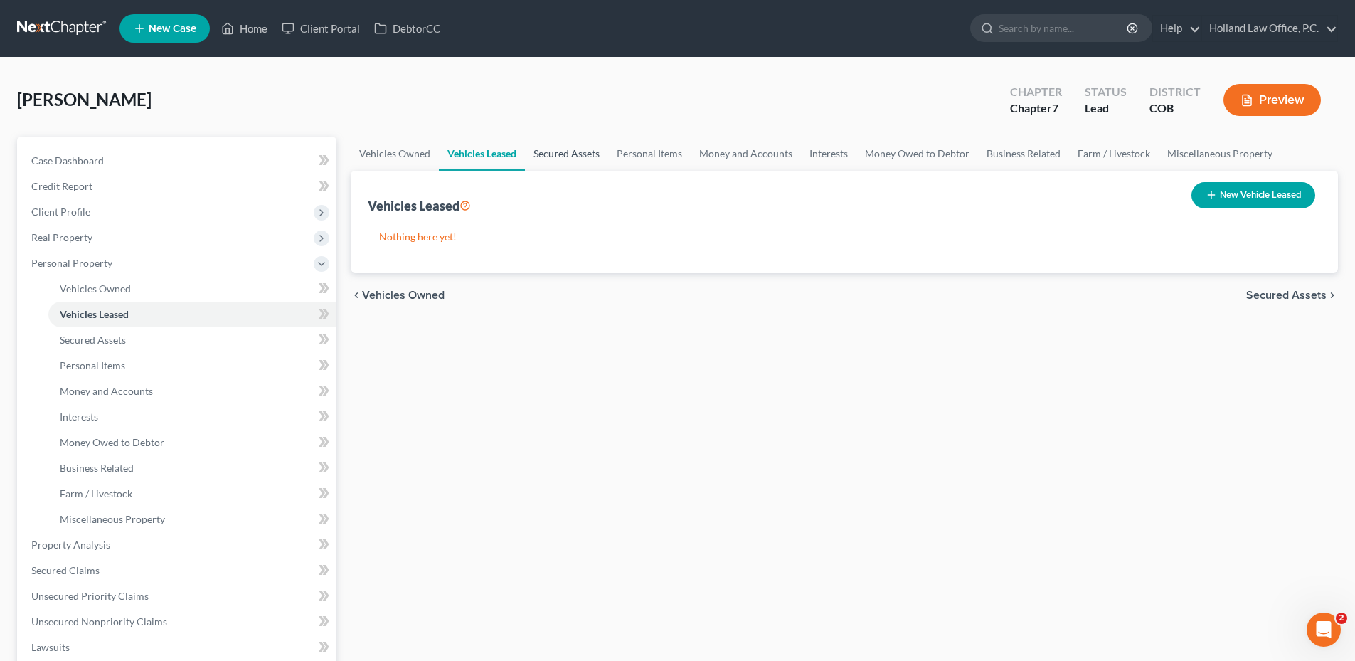
click at [551, 152] on link "Secured Assets" at bounding box center [566, 154] width 83 height 34
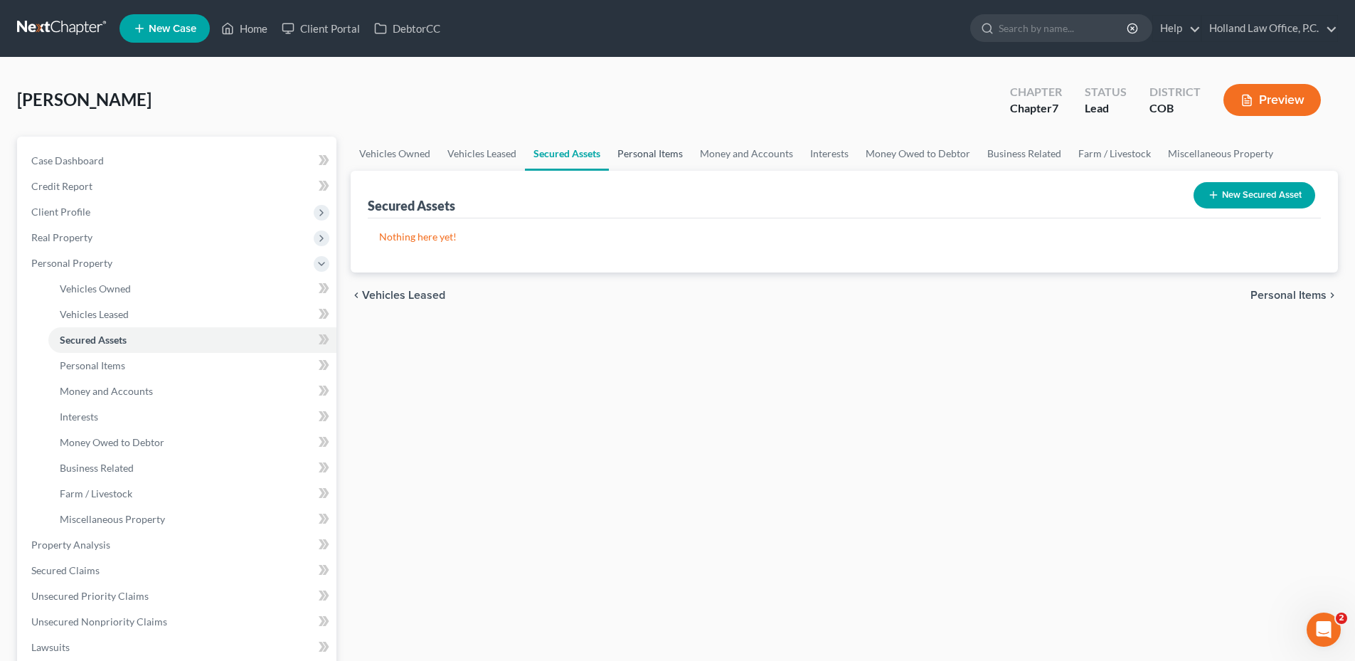
click at [646, 150] on link "Personal Items" at bounding box center [650, 154] width 83 height 34
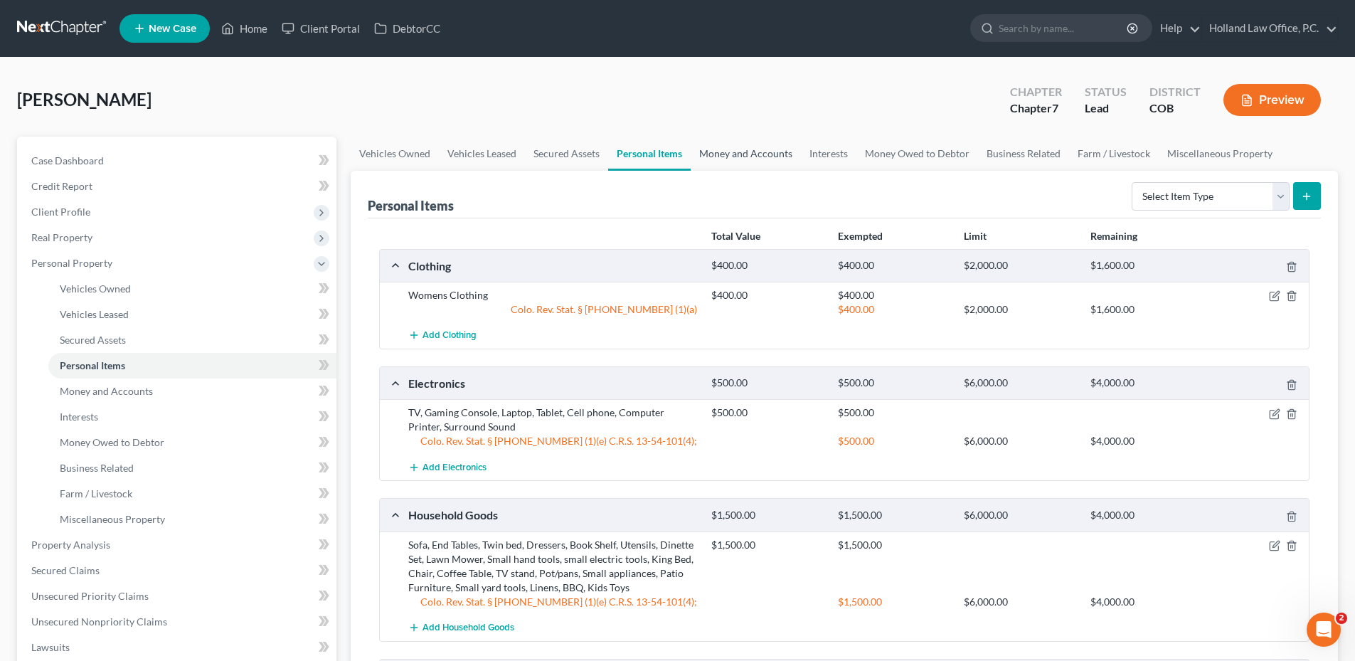
click at [757, 157] on link "Money and Accounts" at bounding box center [746, 154] width 110 height 34
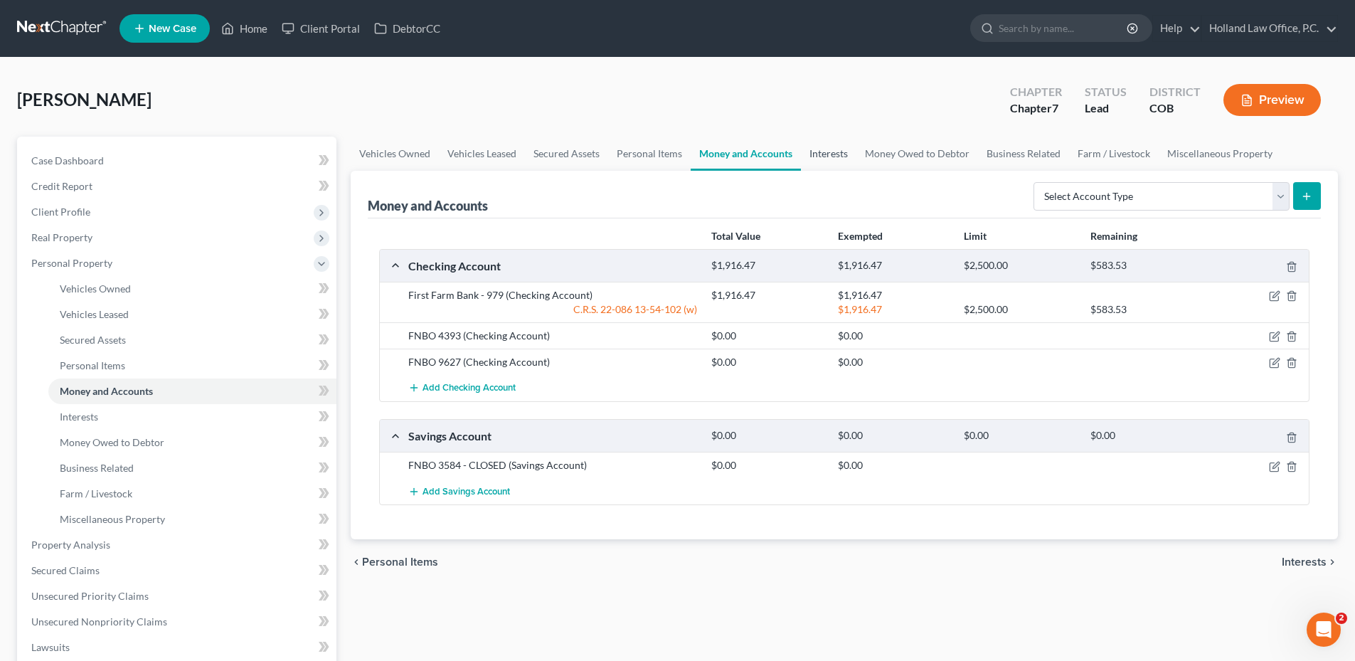
click at [838, 161] on link "Interests" at bounding box center [828, 154] width 55 height 34
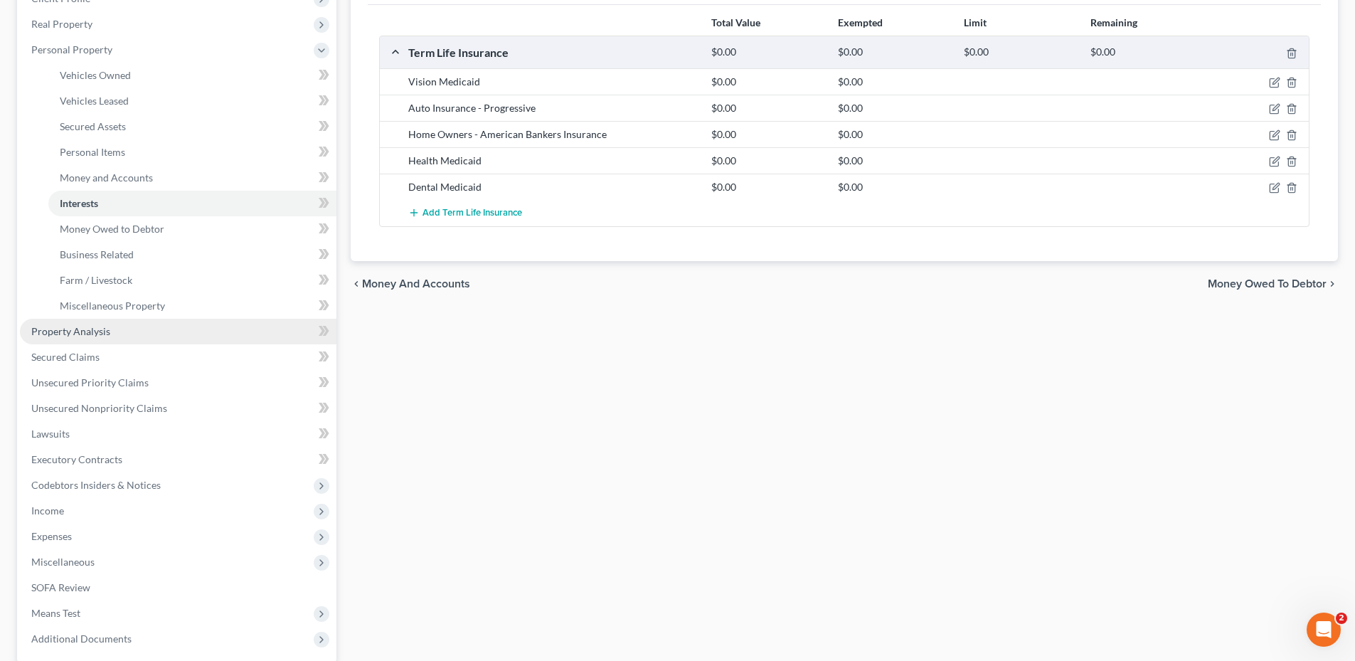
click at [91, 336] on span "Property Analysis" at bounding box center [70, 331] width 79 height 12
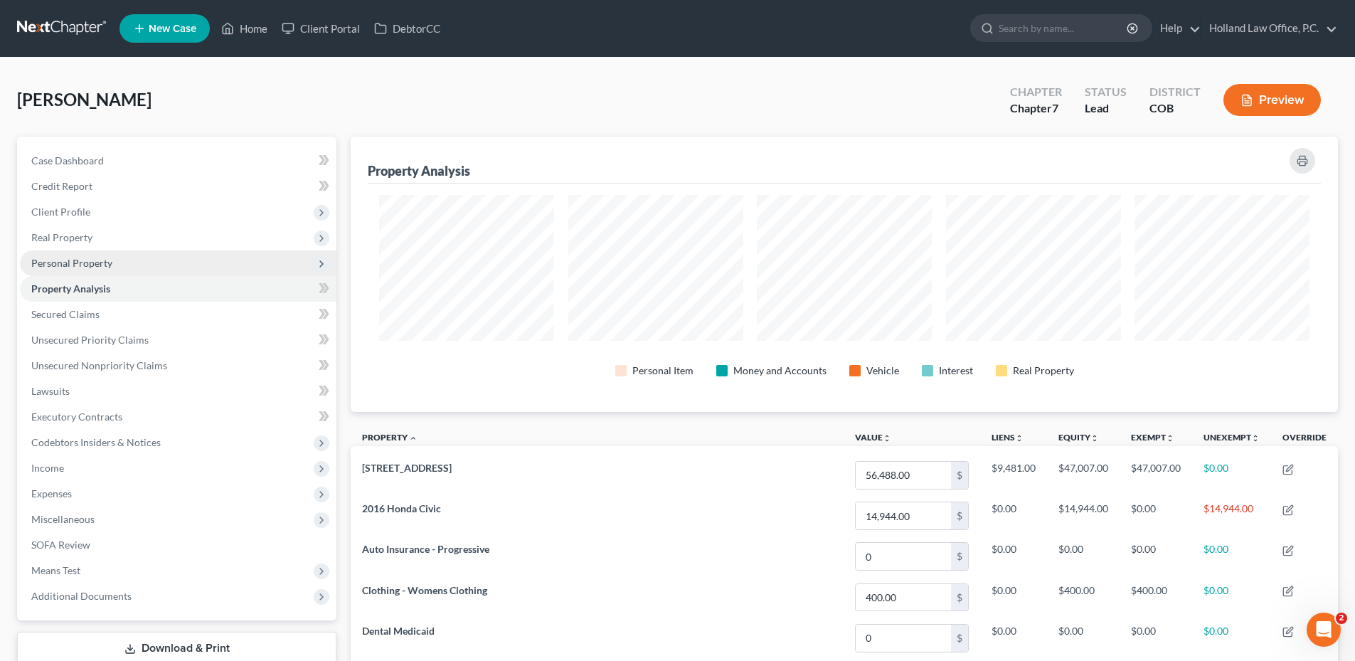
click at [102, 260] on span "Personal Property" at bounding box center [71, 263] width 81 height 12
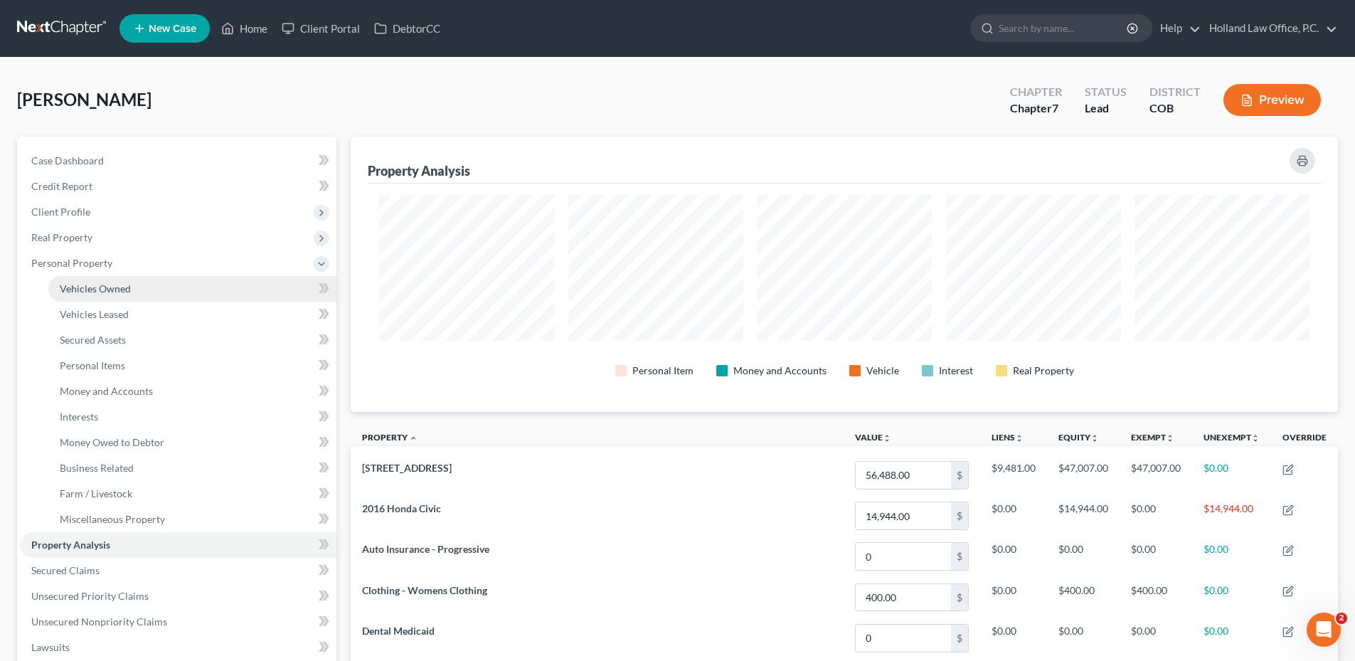
click at [110, 299] on link "Vehicles Owned" at bounding box center [192, 289] width 288 height 26
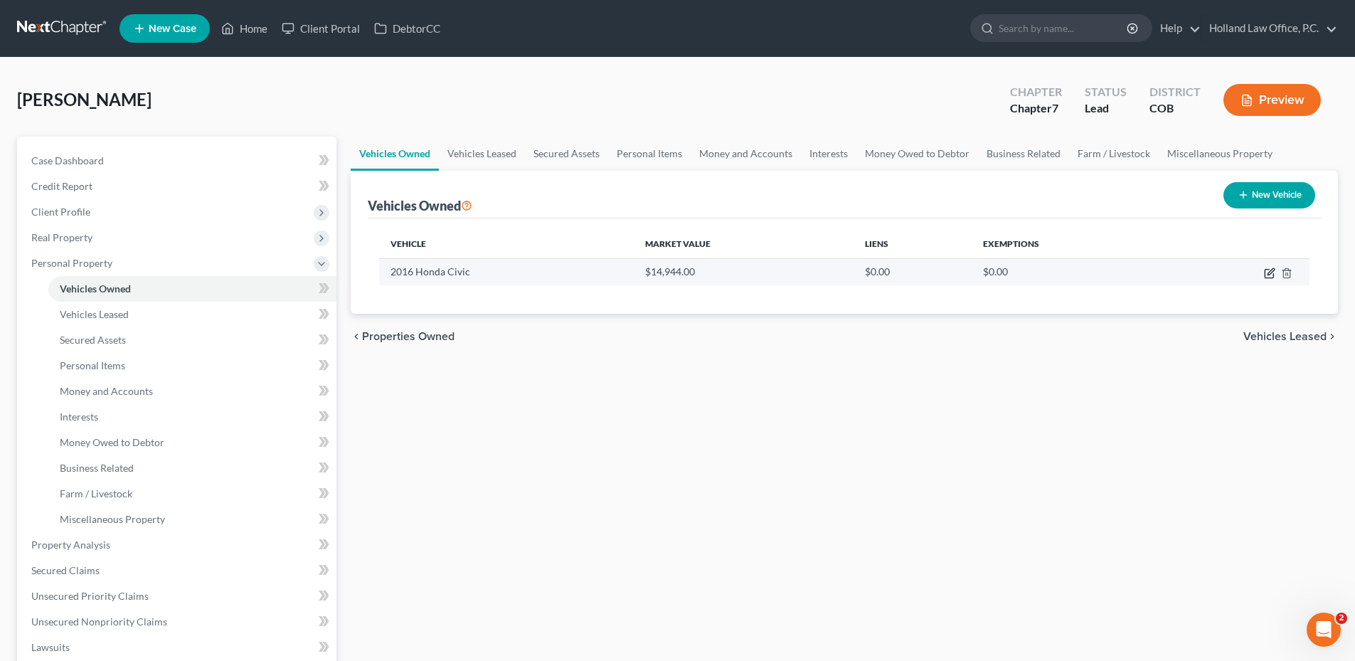
click at [1264, 275] on icon "button" at bounding box center [1269, 272] width 11 height 11
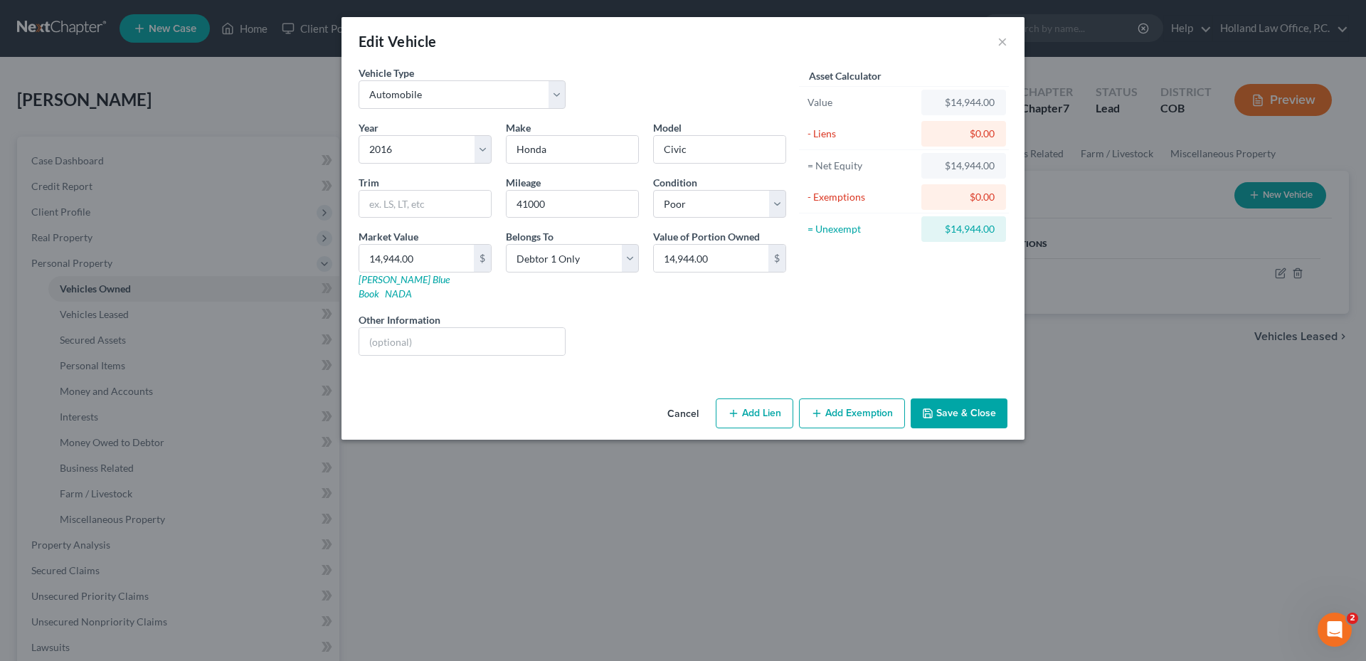
click at [839, 402] on button "Add Exemption" at bounding box center [852, 413] width 106 height 30
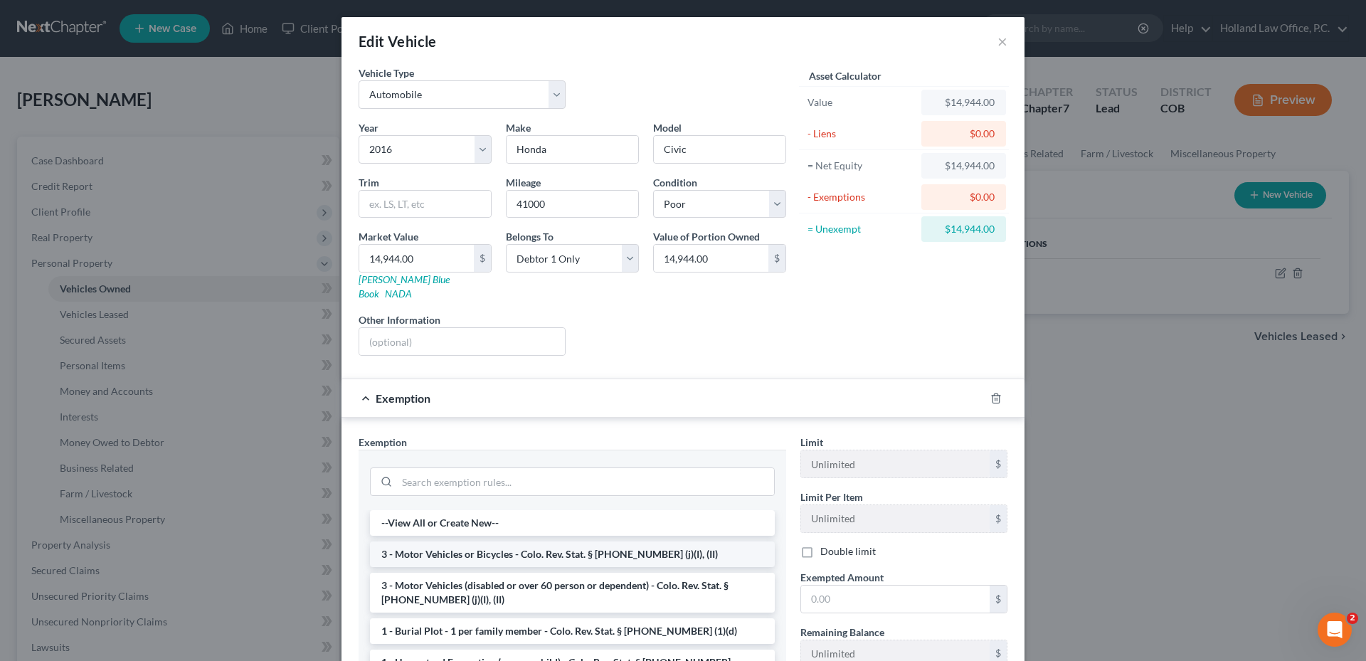
click at [449, 541] on li "3 - Motor Vehicles or Bicycles - Colo. Rev. Stat. § [PHONE_NUMBER] (j)(I), (II)" at bounding box center [572, 554] width 405 height 26
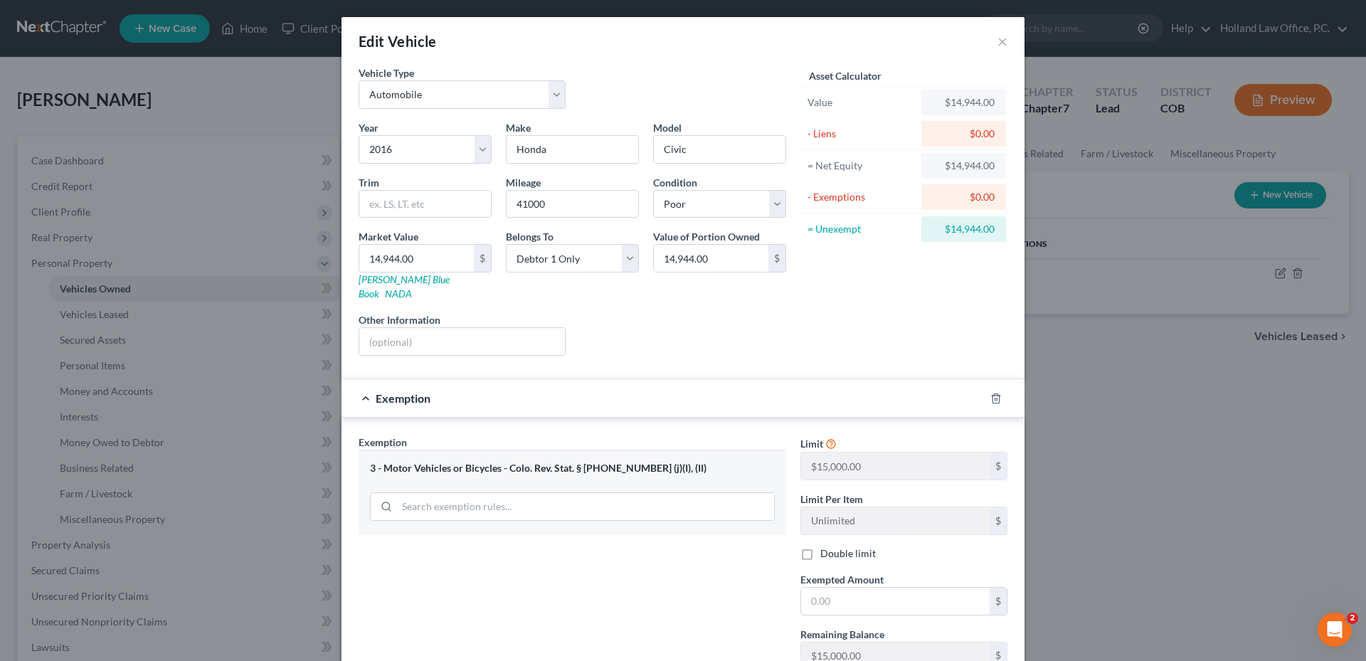
click at [905, 603] on div "Limit $15,000.00 $ Limit Per Item Unlimited $ Double limit Exempted Amount * $ …" at bounding box center [903, 558] width 221 height 246
click at [880, 595] on input "text" at bounding box center [895, 600] width 188 height 27
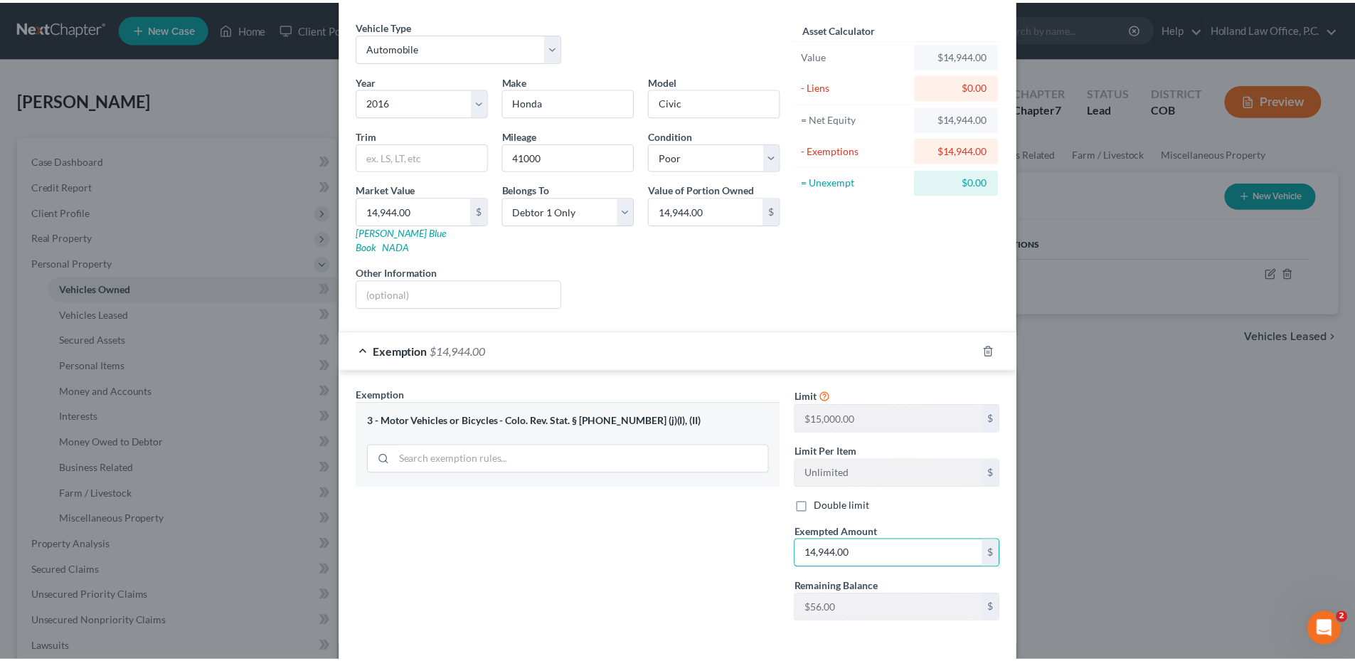
scroll to position [96, 0]
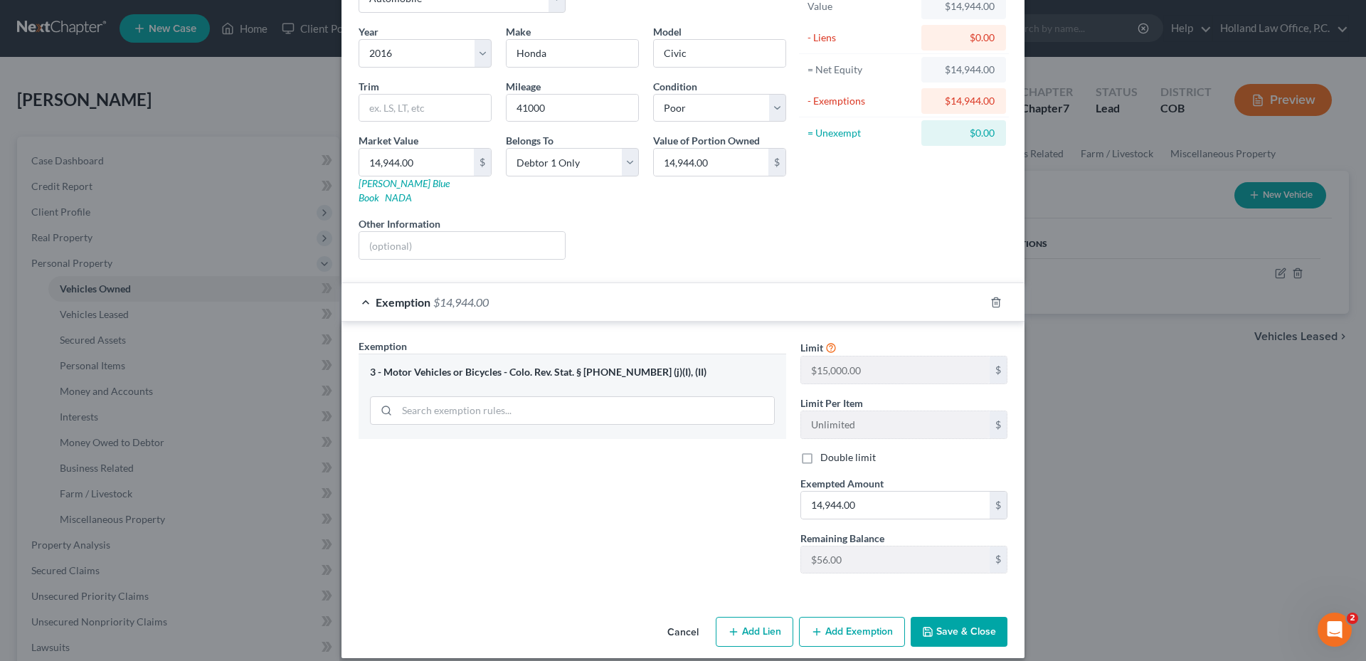
click at [945, 617] on button "Save & Close" at bounding box center [958, 632] width 97 height 30
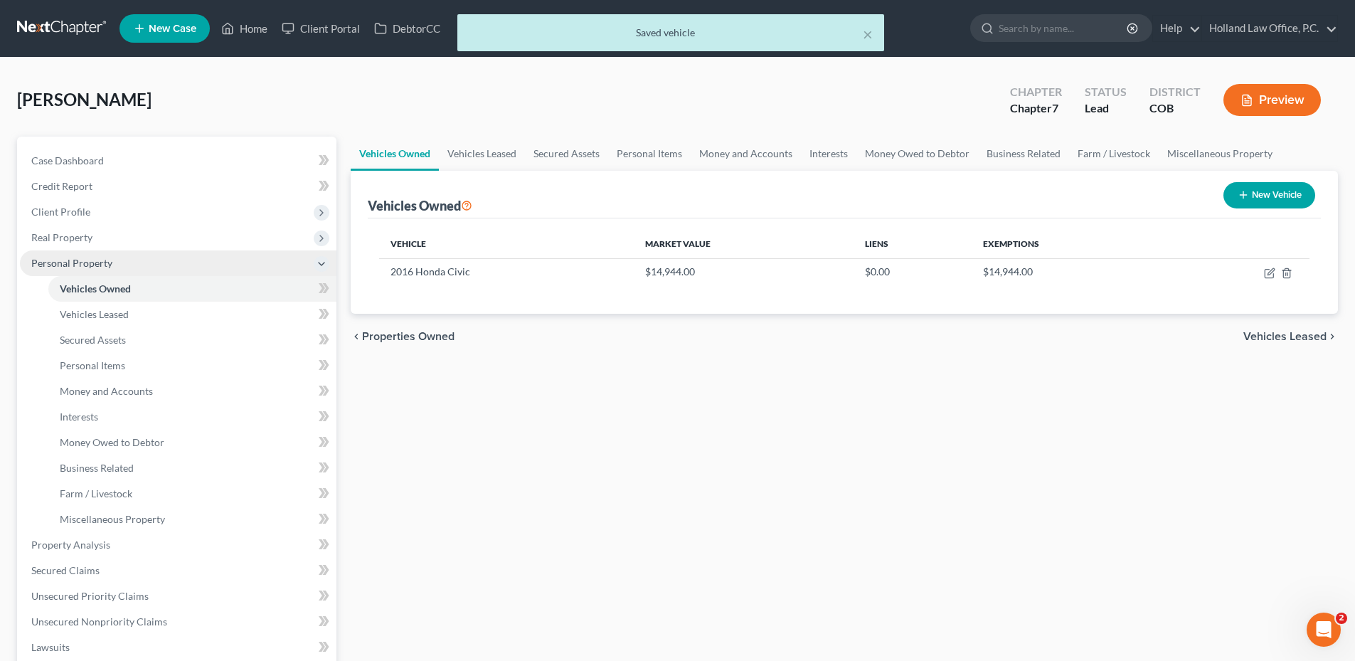
click at [86, 264] on span "Personal Property" at bounding box center [71, 263] width 81 height 12
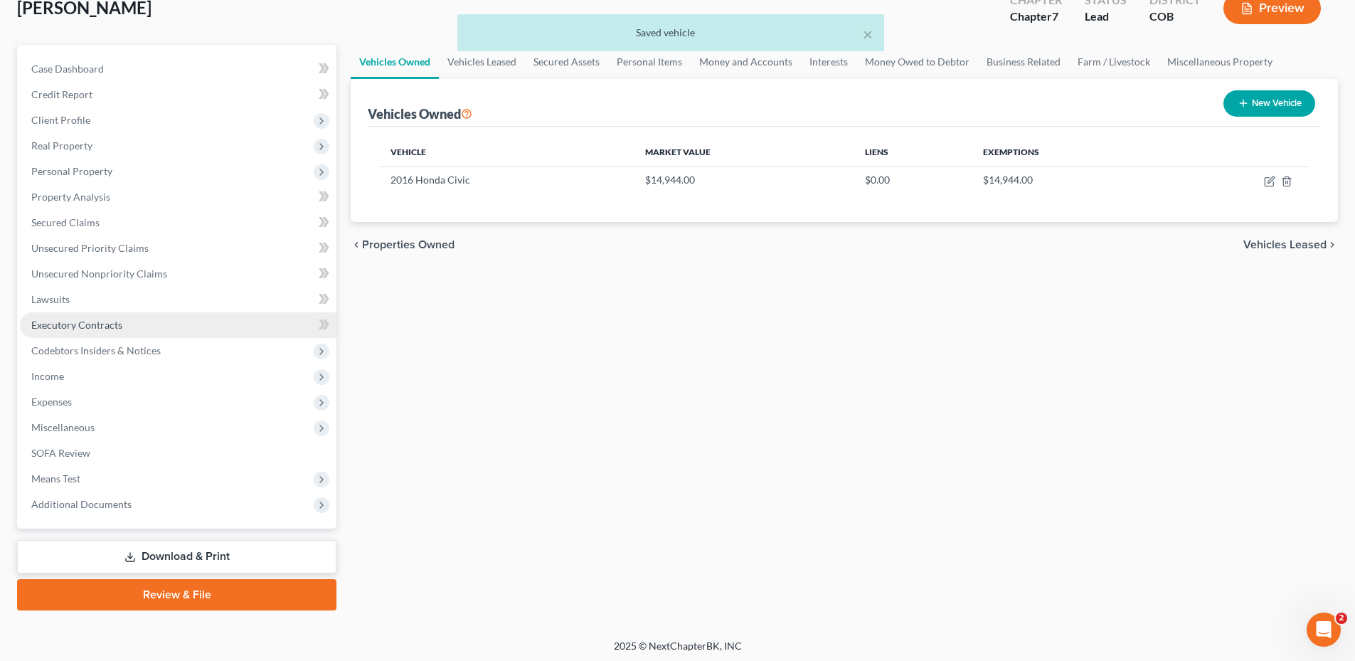
scroll to position [95, 0]
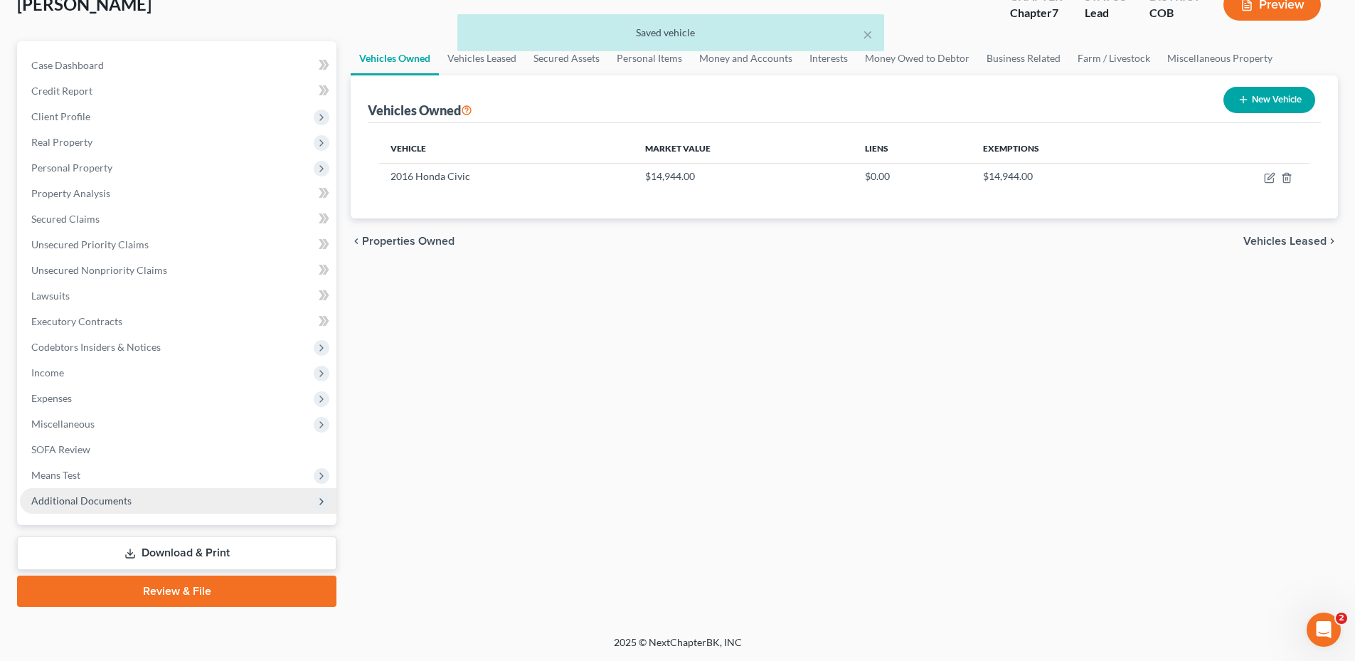
click at [92, 509] on span "Additional Documents" at bounding box center [178, 501] width 317 height 26
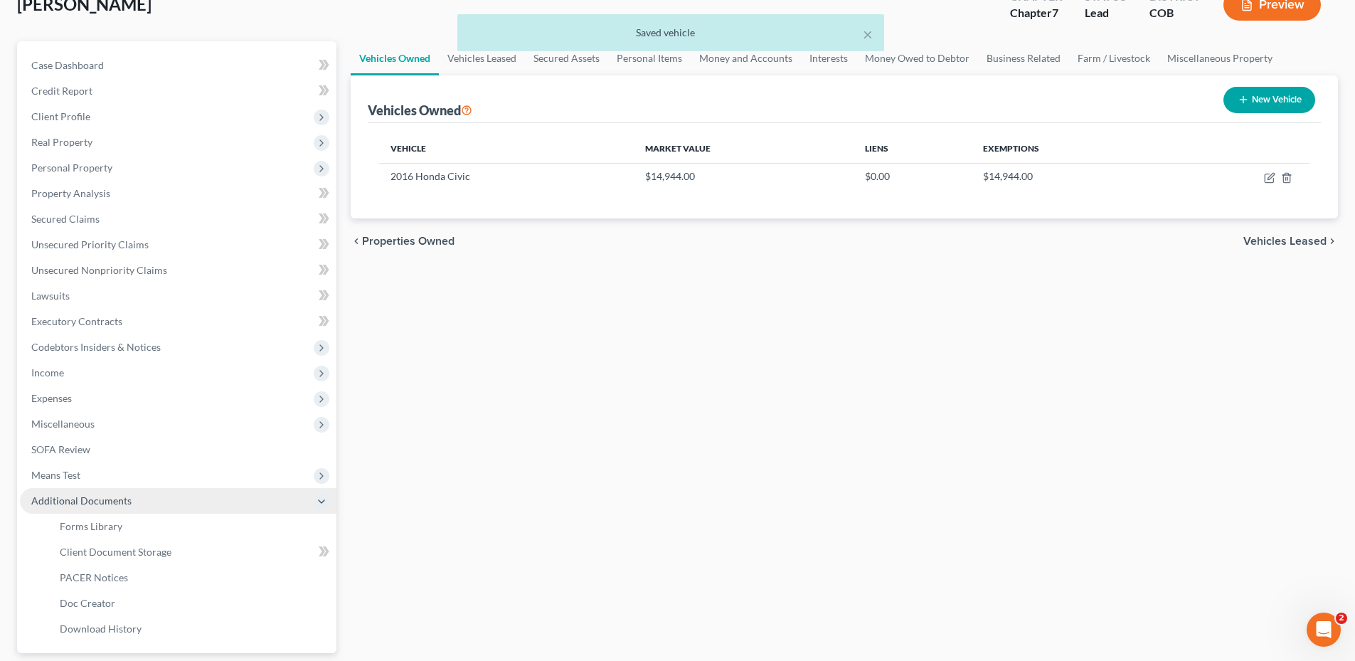
click at [92, 501] on span "Additional Documents" at bounding box center [81, 500] width 100 height 12
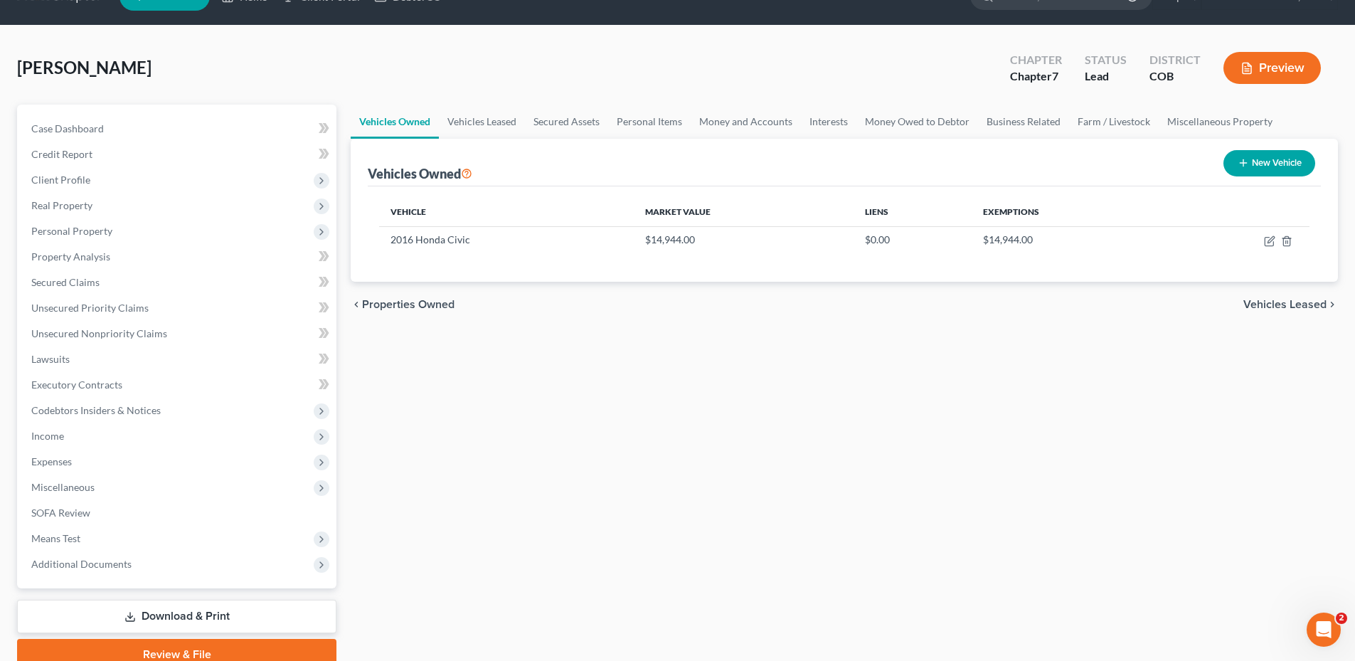
scroll to position [0, 0]
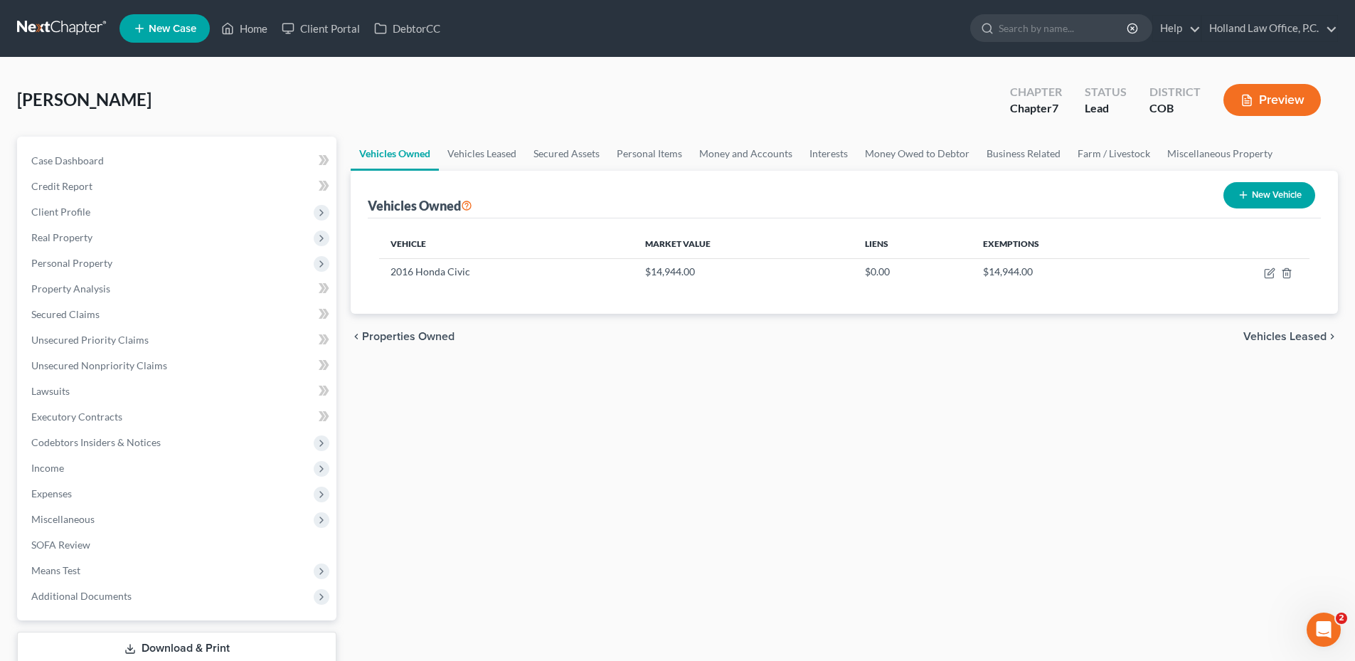
drag, startPoint x: 9, startPoint y: 93, endPoint x: 166, endPoint y: 100, distance: 156.6
click at [168, 100] on div "[PERSON_NAME] Upgraded Chapter Chapter 7 Status Lead District COB Preview Petit…" at bounding box center [677, 394] width 1355 height 673
click at [166, 100] on div "[PERSON_NAME] Upgraded Chapter Chapter 7 Status Lead District COB Preview" at bounding box center [677, 106] width 1321 height 62
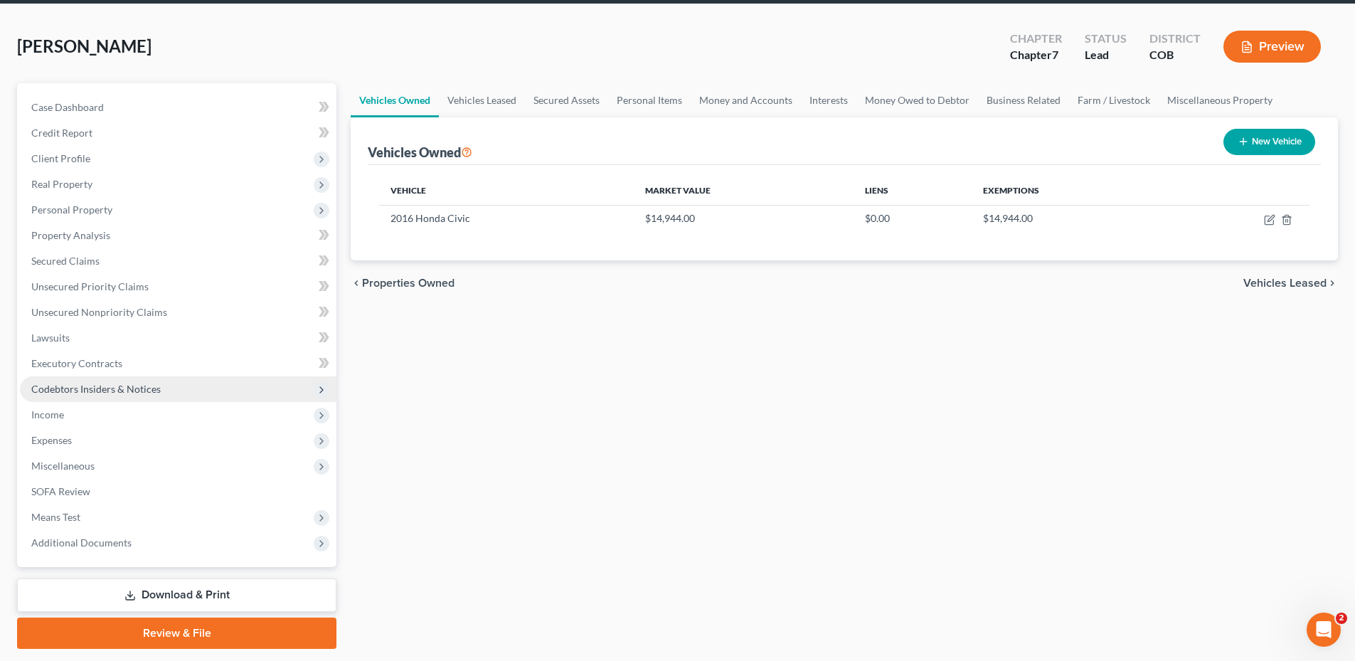
scroll to position [95, 0]
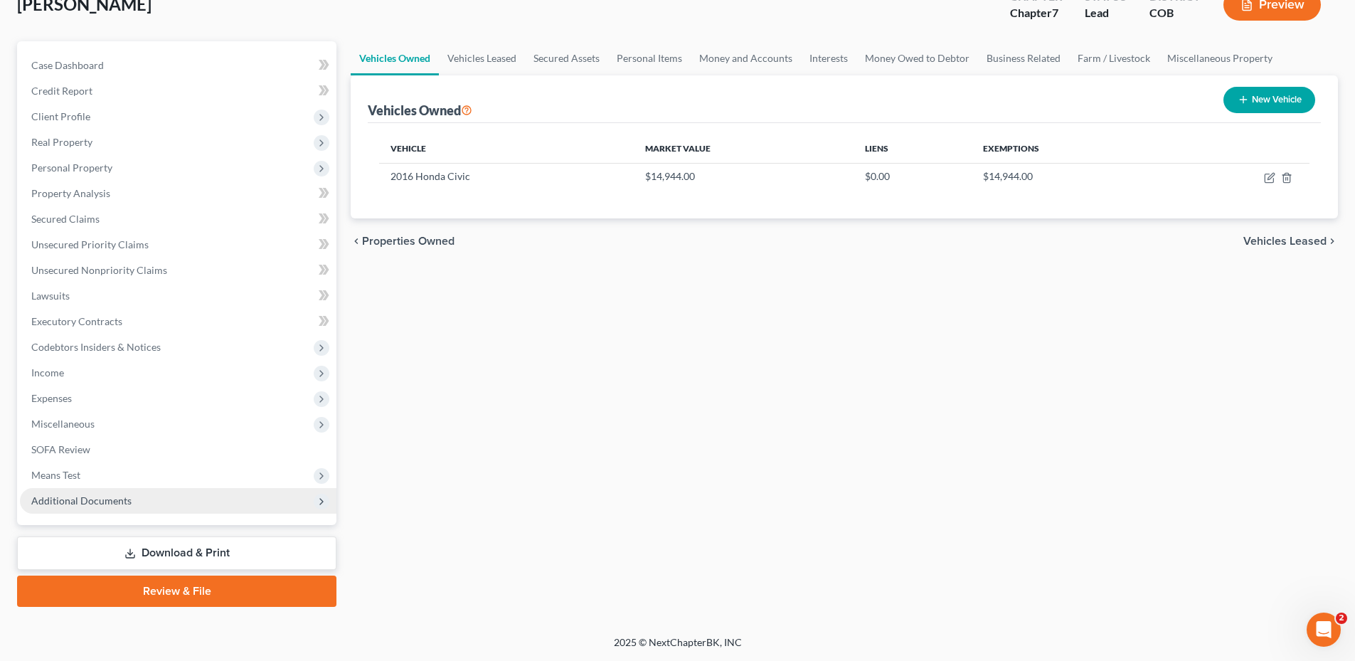
click at [65, 493] on span "Additional Documents" at bounding box center [178, 501] width 317 height 26
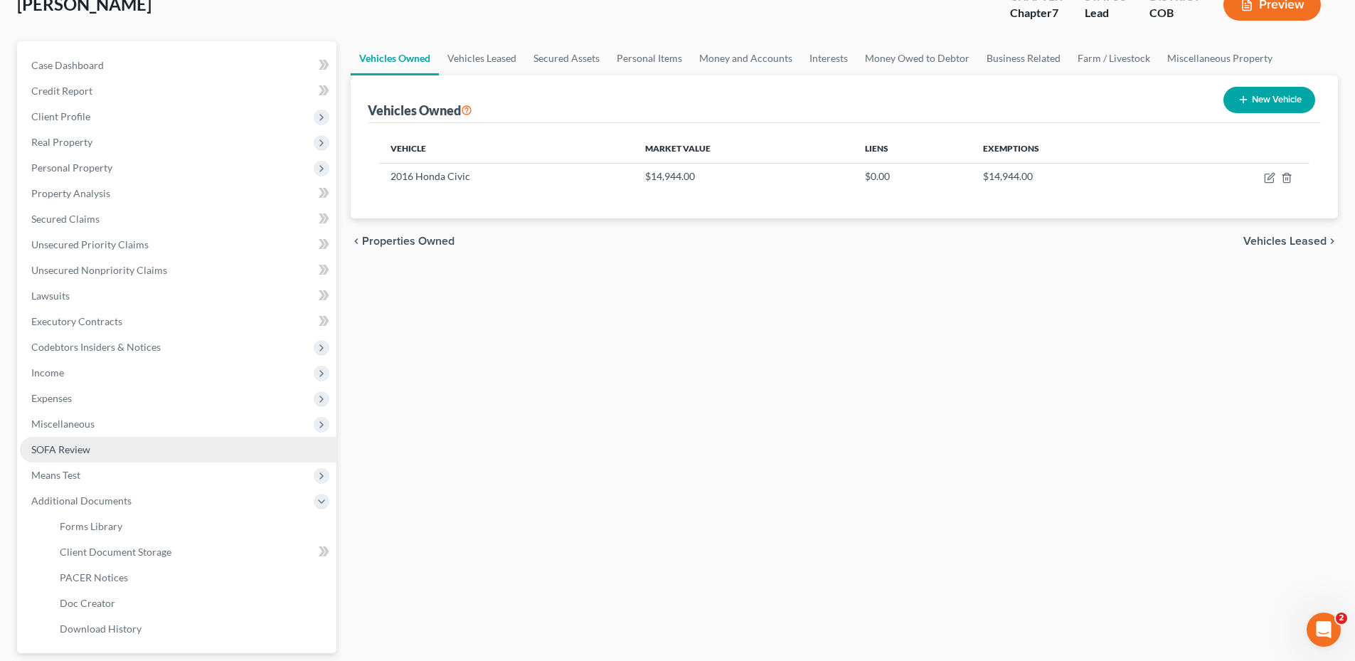
click at [65, 451] on span "SOFA Review" at bounding box center [60, 449] width 59 height 12
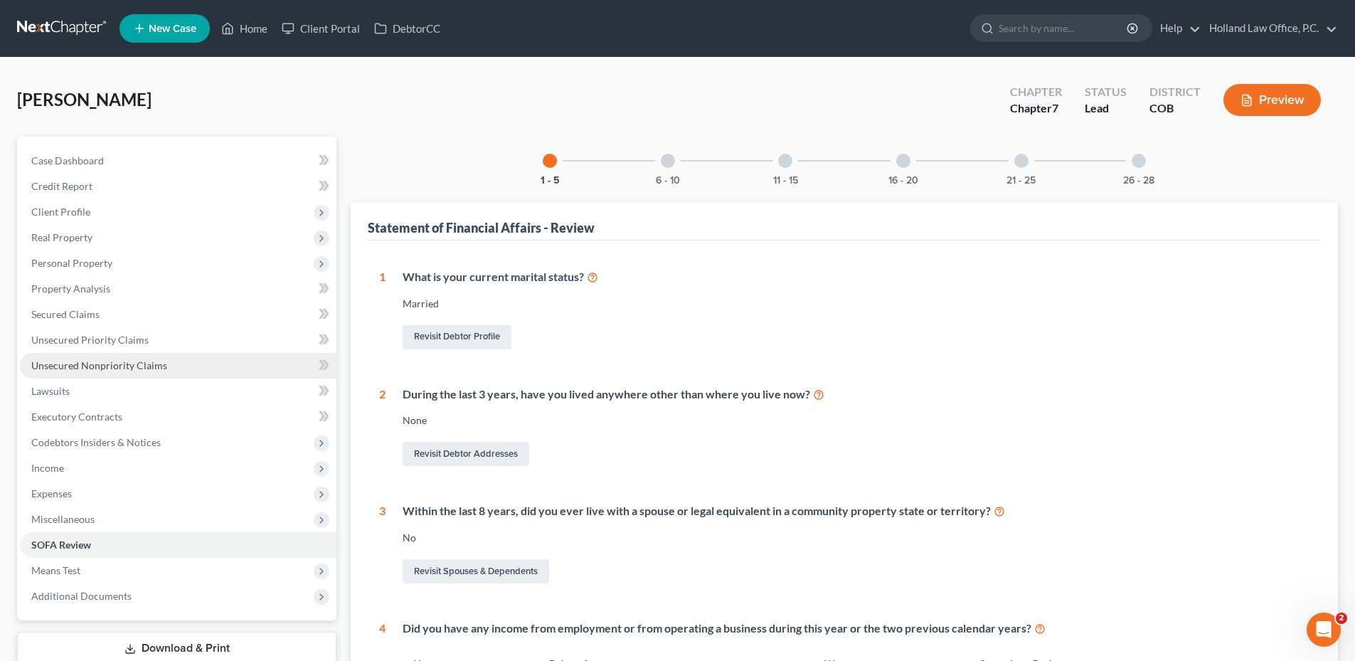
click at [92, 361] on span "Unsecured Nonpriority Claims" at bounding box center [99, 365] width 136 height 12
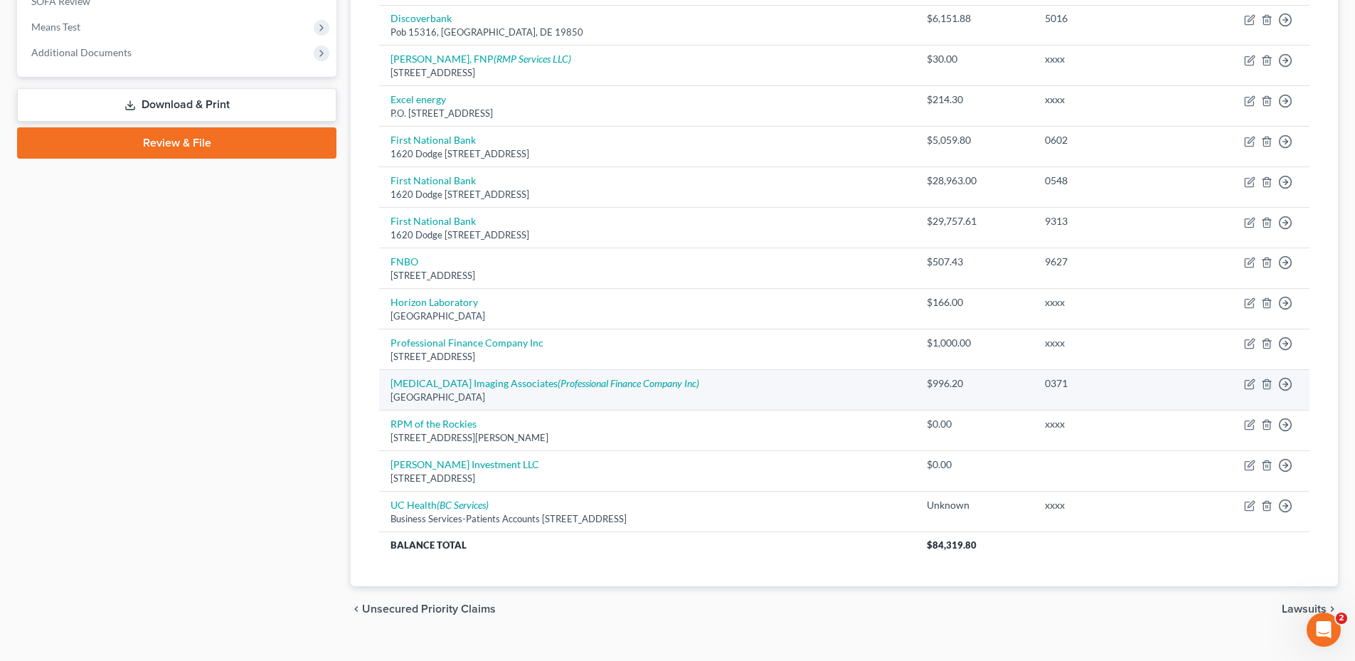
scroll to position [568, 0]
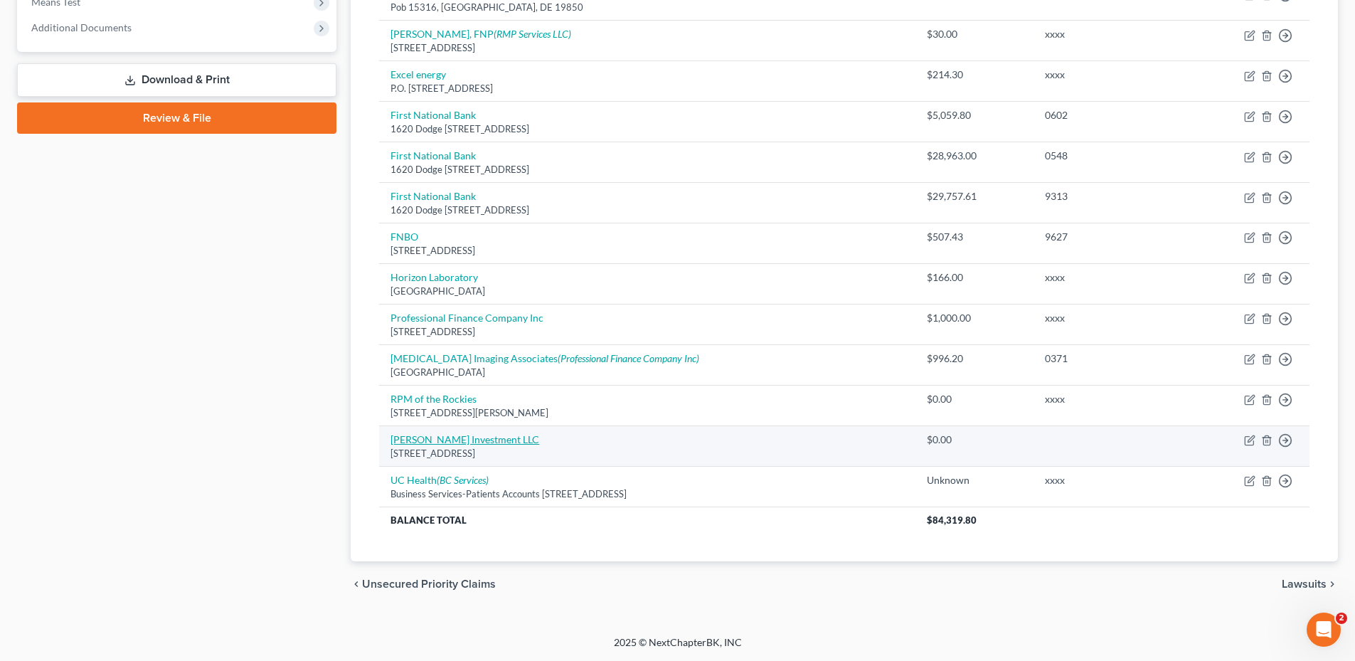
click at [441, 436] on link "[PERSON_NAME] Investment LLC" at bounding box center [464, 439] width 149 height 12
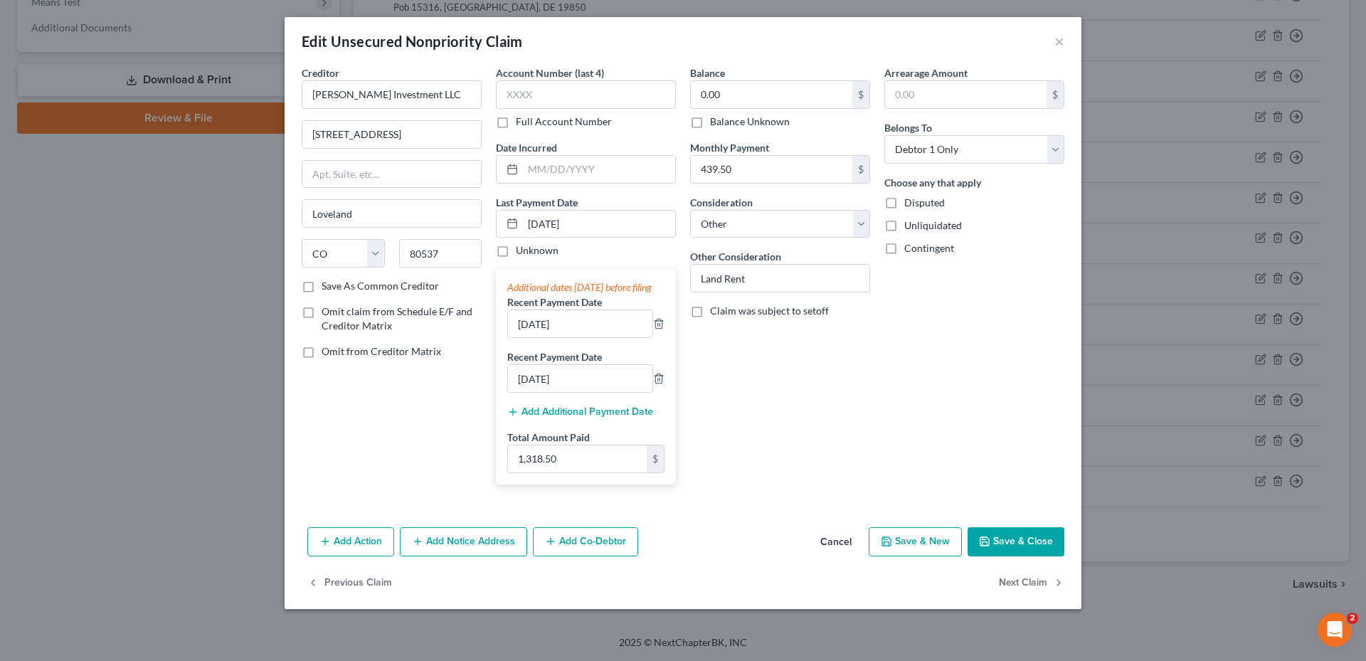
click at [1010, 552] on button "Save & Close" at bounding box center [1015, 542] width 97 height 30
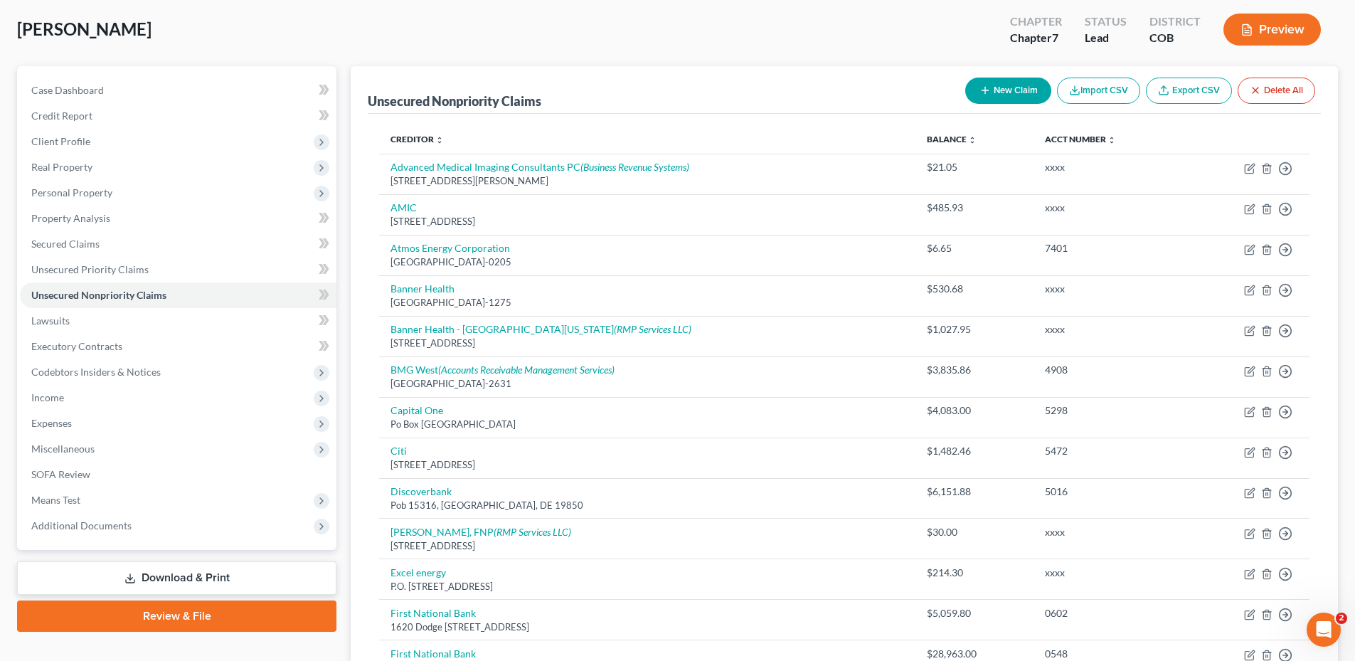
scroll to position [0, 0]
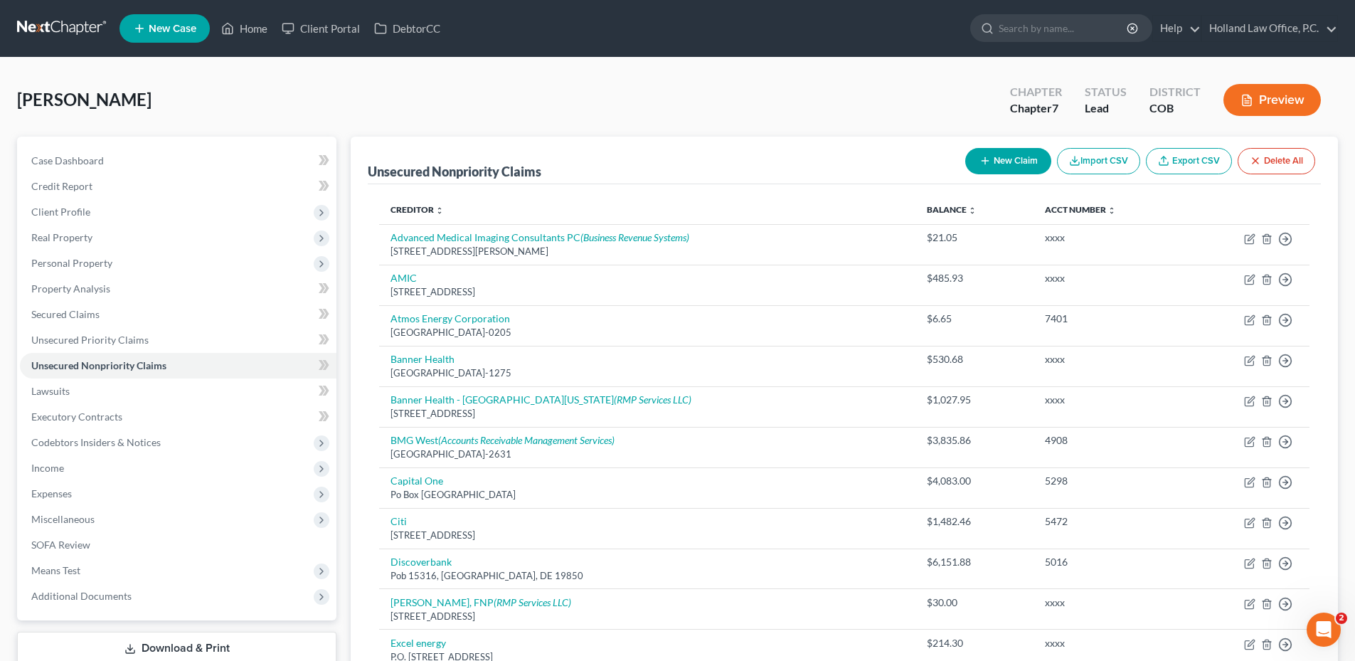
click at [985, 159] on icon "button" at bounding box center [984, 160] width 11 height 11
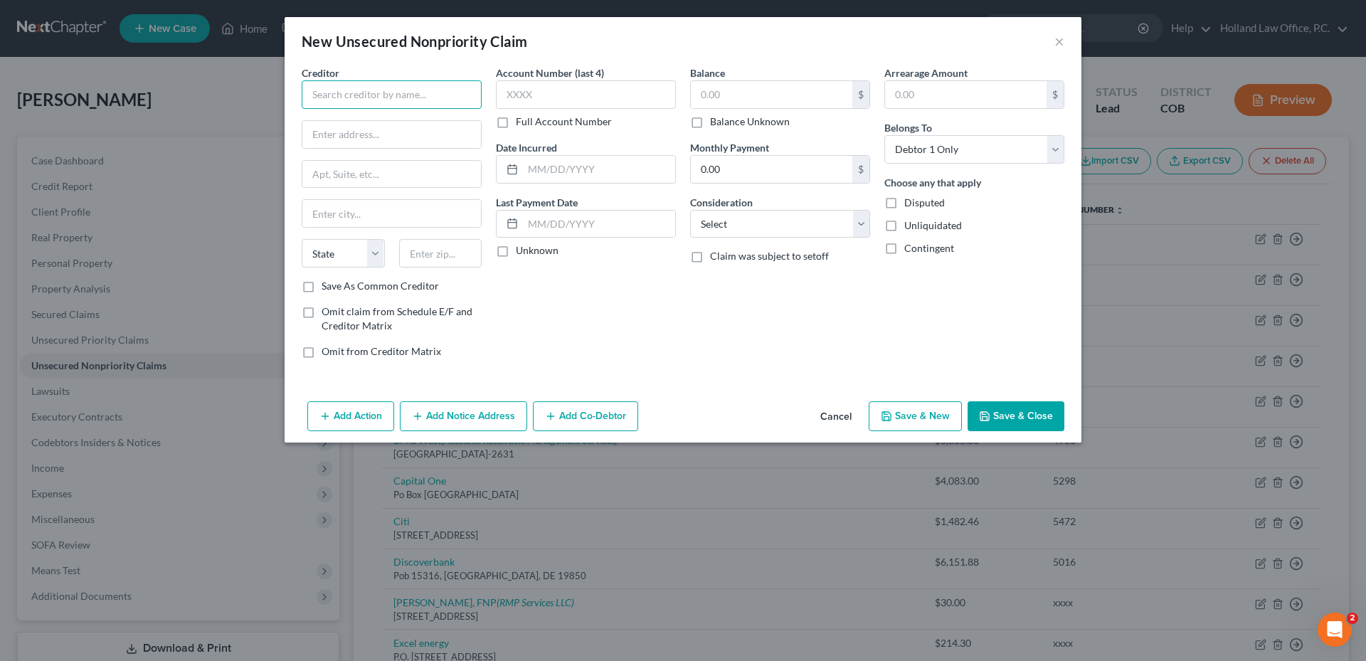
click at [374, 87] on input "text" at bounding box center [392, 94] width 180 height 28
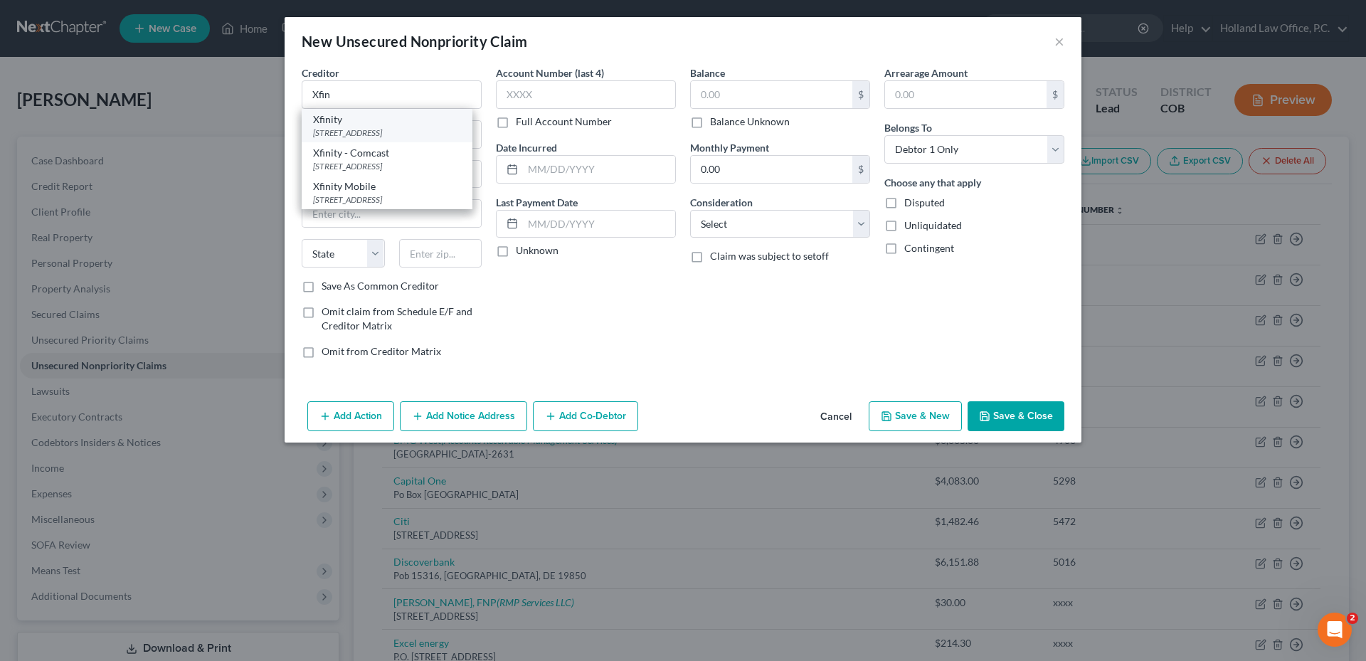
click at [363, 121] on div "Xfinity" at bounding box center [387, 119] width 148 height 14
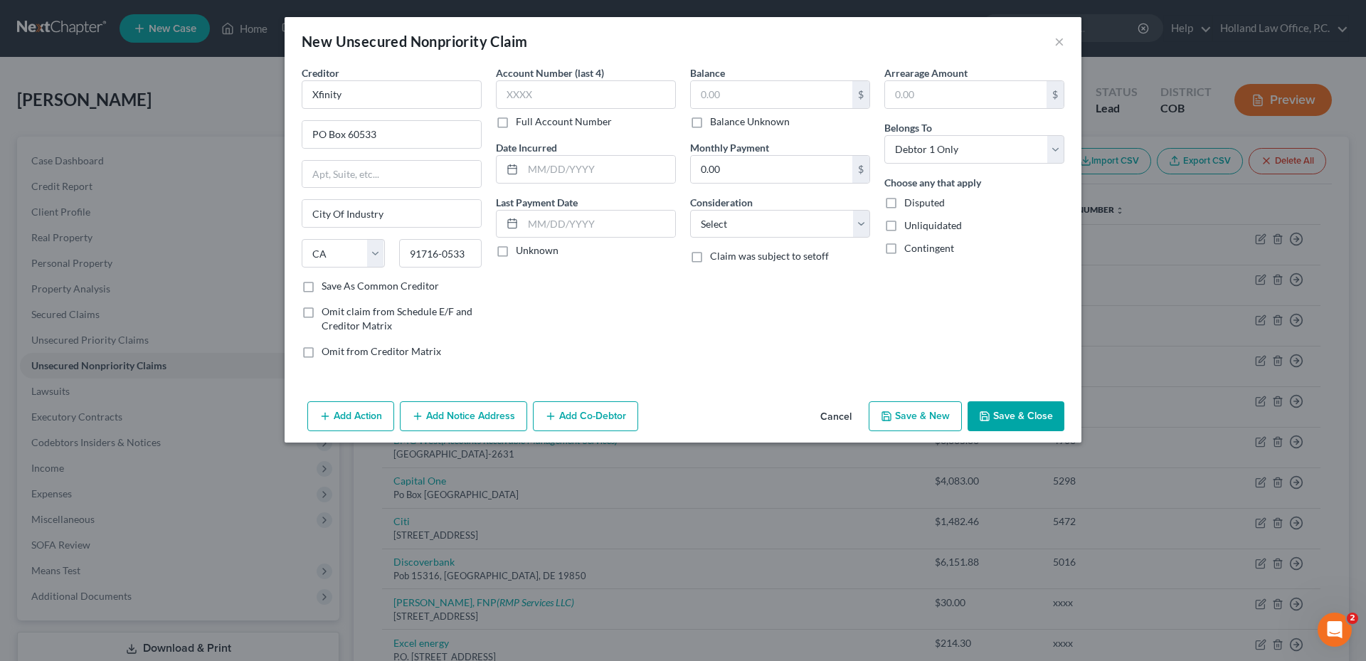
click at [321, 306] on label "Omit claim from Schedule E/F and Creditor Matrix" at bounding box center [401, 318] width 160 height 28
click at [327, 306] on input "Omit claim from Schedule E/F and Creditor Matrix" at bounding box center [331, 308] width 9 height 9
click at [321, 351] on label "Omit from Creditor Matrix" at bounding box center [380, 351] width 119 height 14
click at [327, 351] on input "Omit from Creditor Matrix" at bounding box center [331, 348] width 9 height 9
click at [587, 100] on input "text" at bounding box center [586, 94] width 180 height 28
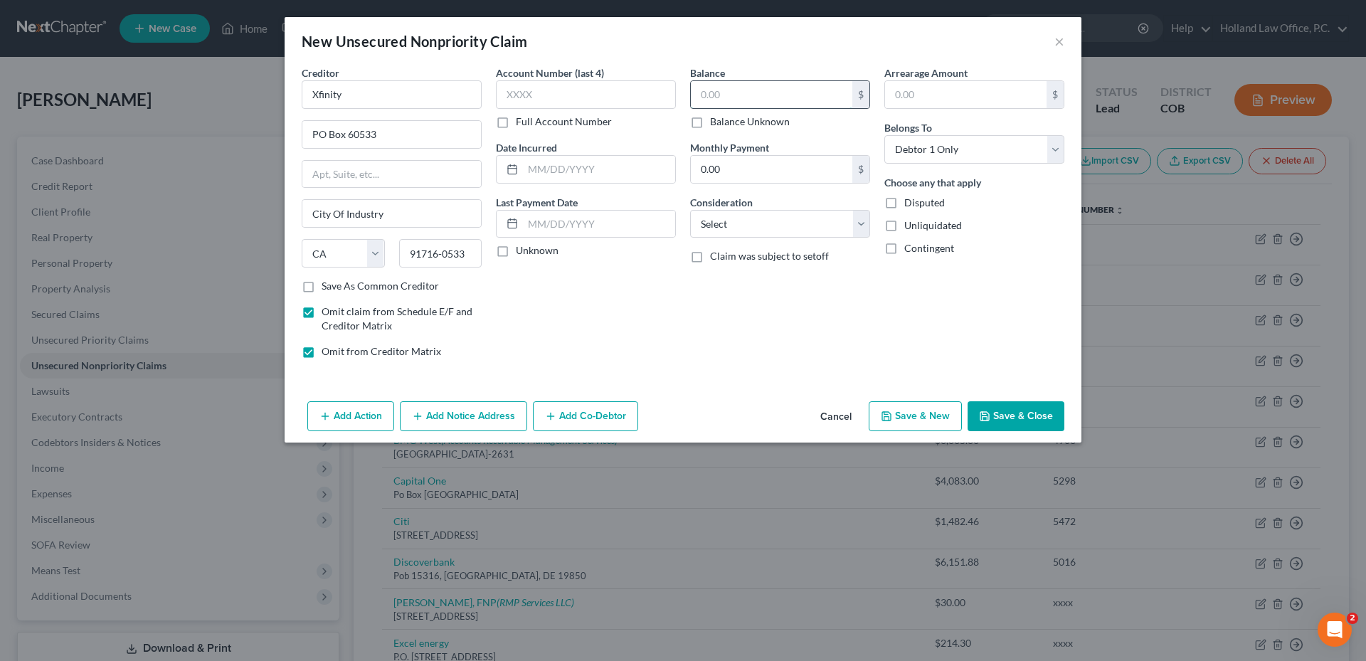
click at [724, 90] on input "text" at bounding box center [771, 94] width 161 height 27
click at [712, 179] on input "0.00" at bounding box center [771, 169] width 161 height 27
click at [620, 227] on input "text" at bounding box center [599, 224] width 152 height 27
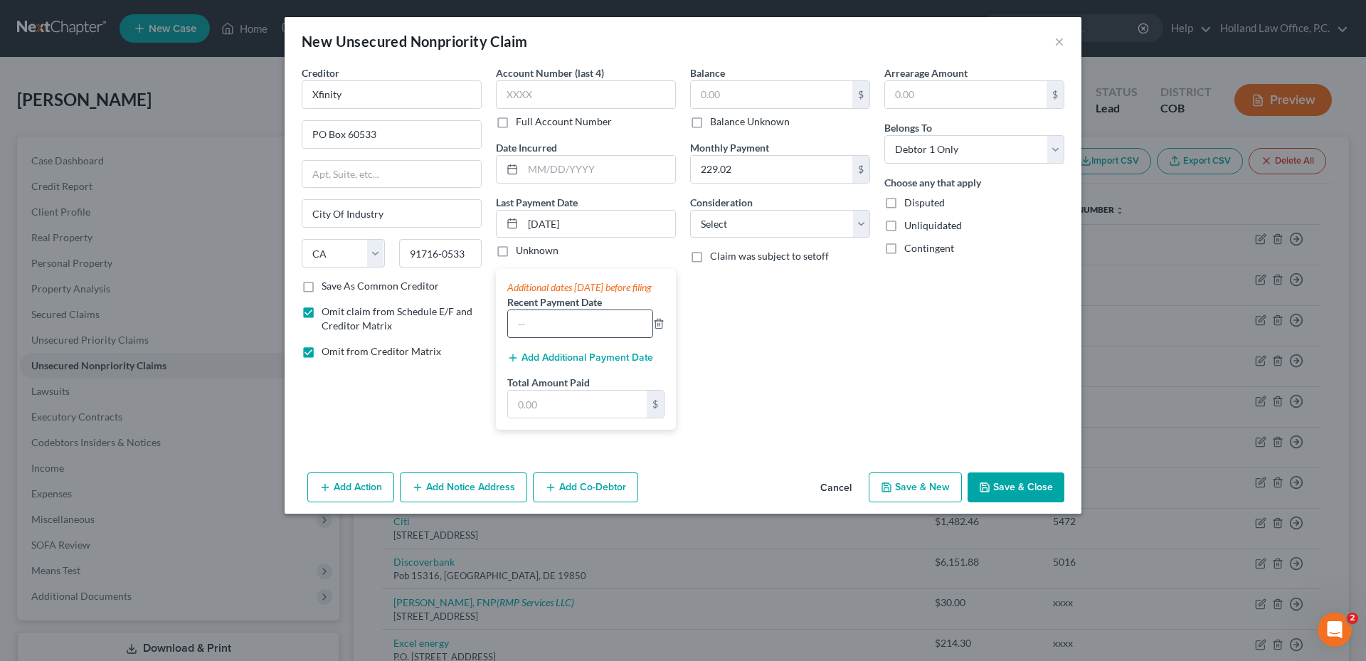
drag, startPoint x: 599, startPoint y: 335, endPoint x: 591, endPoint y: 343, distance: 11.1
click at [597, 337] on input "text" at bounding box center [580, 323] width 144 height 27
click at [575, 363] on button "Add Additional Payment Date" at bounding box center [580, 357] width 146 height 11
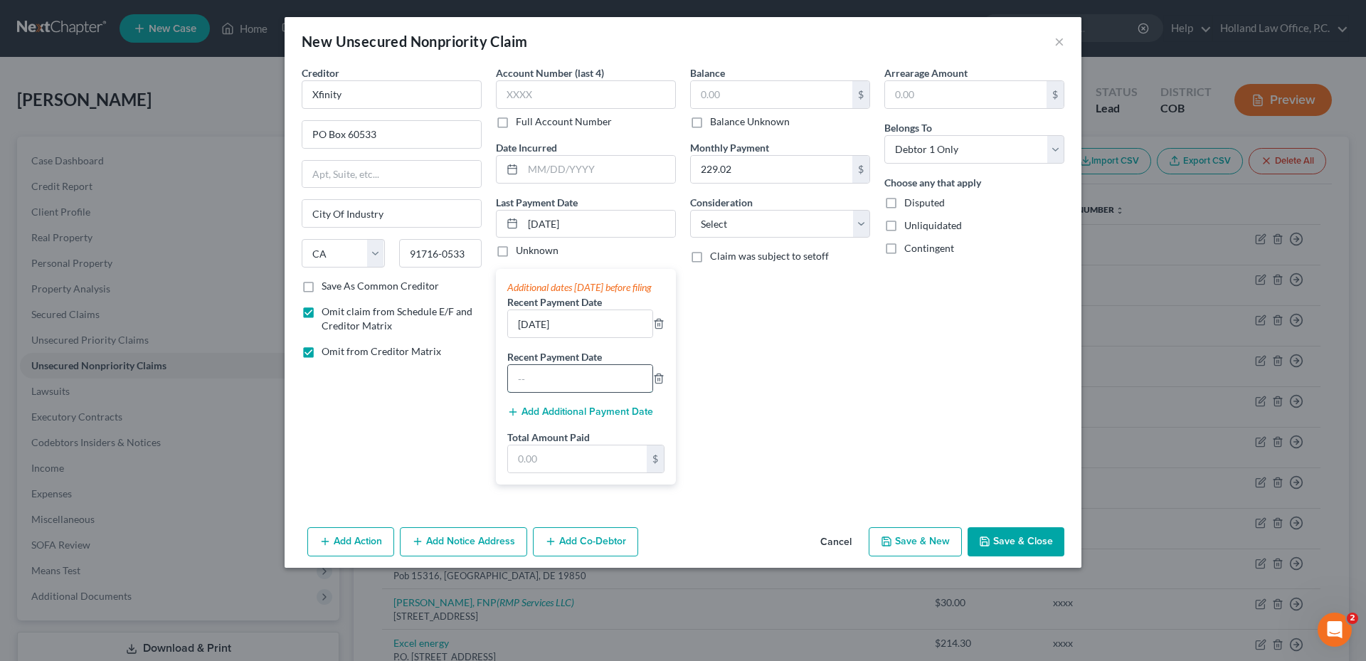
click at [541, 391] on input "text" at bounding box center [580, 378] width 144 height 27
click at [551, 223] on input "[DATE]" at bounding box center [599, 224] width 152 height 27
drag, startPoint x: 582, startPoint y: 479, endPoint x: 590, endPoint y: 478, distance: 7.9
click at [582, 472] on input "text" at bounding box center [577, 458] width 139 height 27
click at [590, 472] on input "text" at bounding box center [577, 458] width 139 height 27
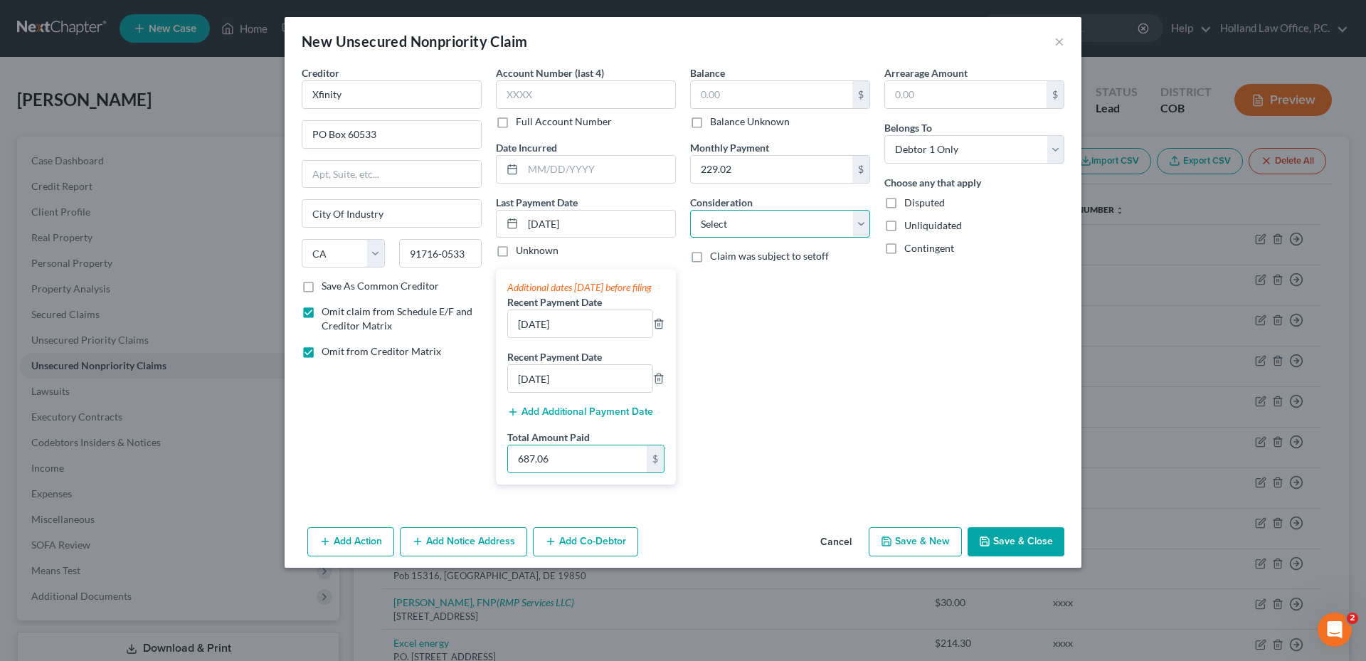
click at [759, 224] on select "Select Cable / Satellite Services Collection Agency Credit Card Debt Debt Couns…" at bounding box center [780, 224] width 180 height 28
click at [690, 210] on select "Select Cable / Satellite Services Collection Agency Credit Card Debt Debt Couns…" at bounding box center [780, 224] width 180 height 28
click at [1019, 550] on button "Save & Close" at bounding box center [1015, 542] width 97 height 30
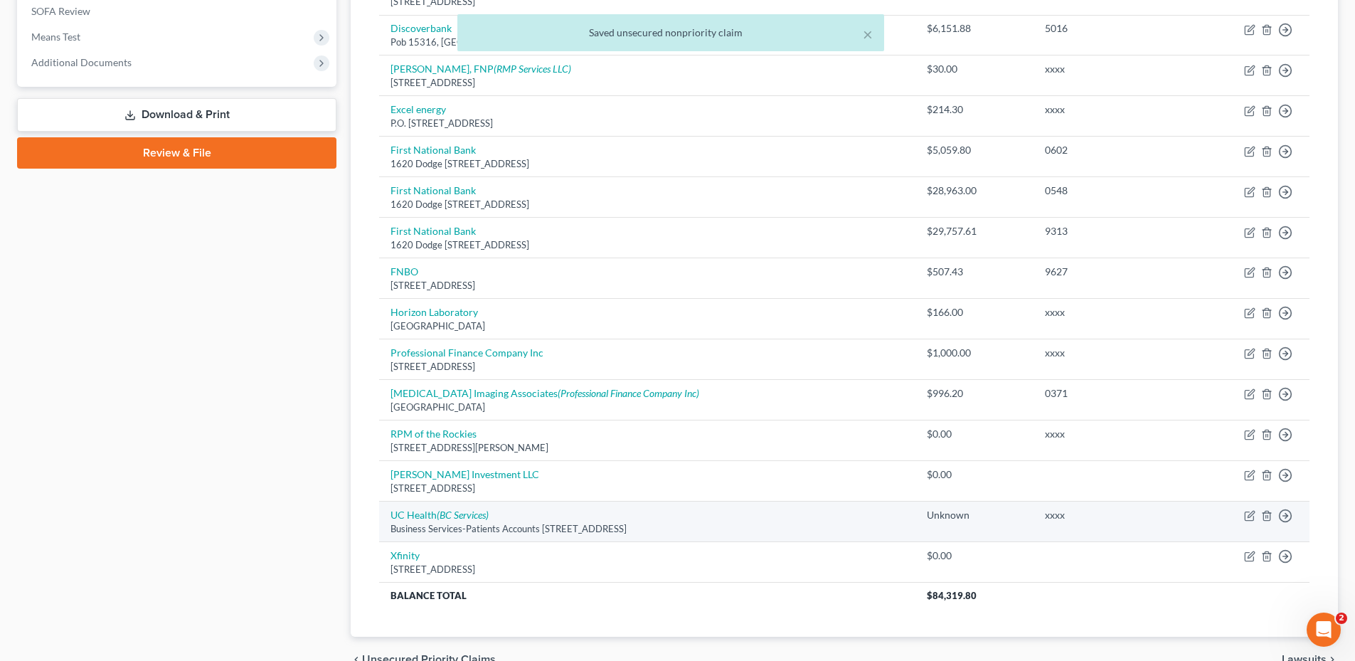
scroll to position [609, 0]
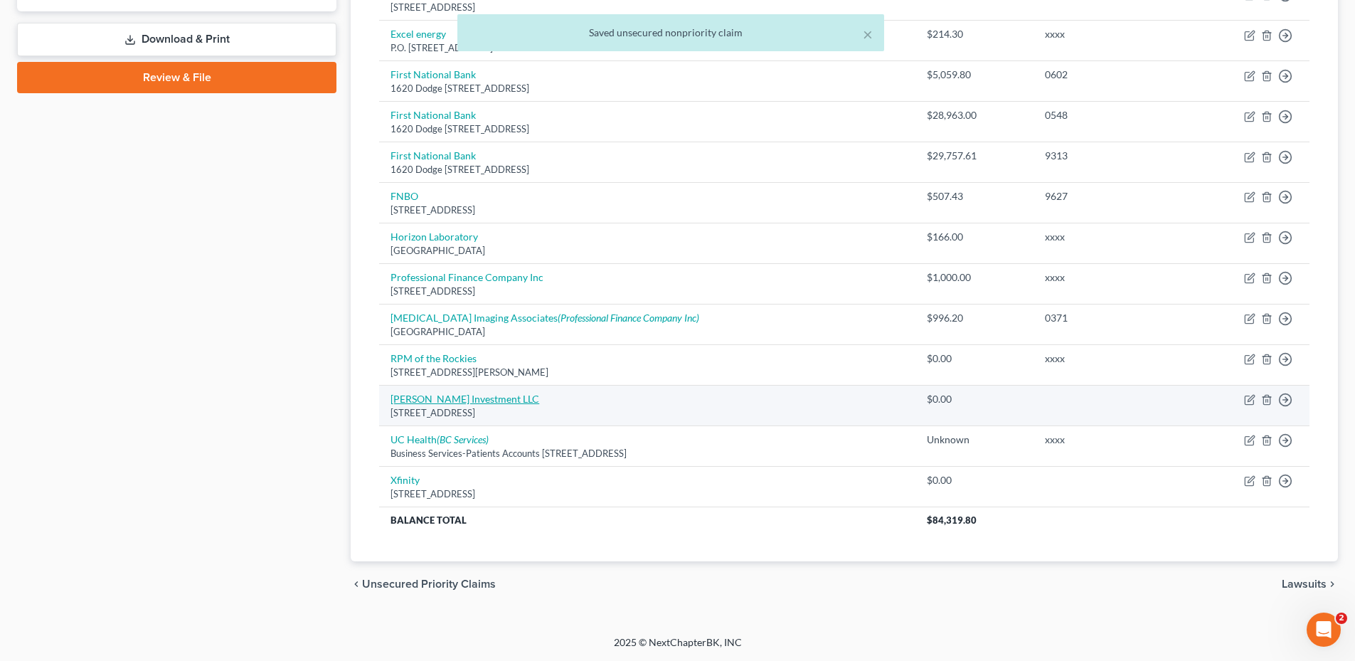
click at [437, 396] on link "[PERSON_NAME] Investment LLC" at bounding box center [464, 399] width 149 height 12
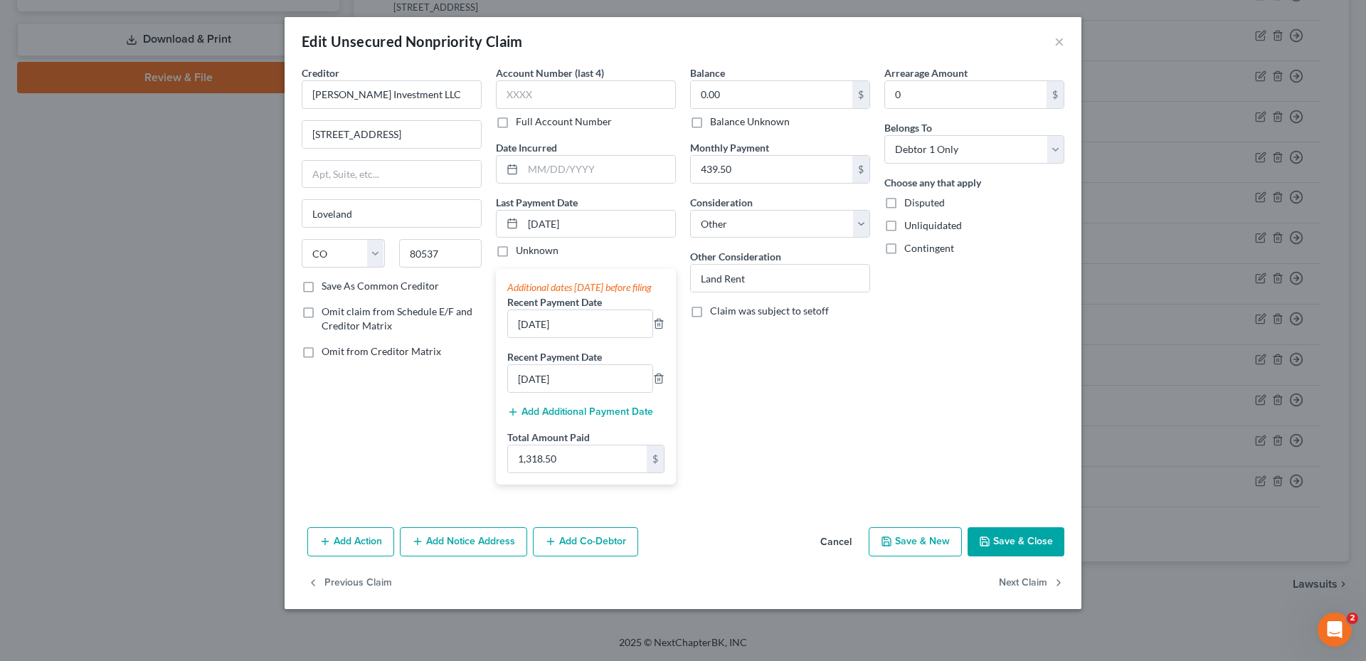
click at [321, 345] on label "Omit from Creditor Matrix" at bounding box center [380, 351] width 119 height 14
click at [327, 345] on input "Omit from Creditor Matrix" at bounding box center [331, 348] width 9 height 9
click at [321, 351] on label "Omit from Creditor Matrix" at bounding box center [380, 351] width 119 height 14
click at [327, 351] on input "Omit from Creditor Matrix" at bounding box center [331, 348] width 9 height 9
click at [321, 311] on label "Omit claim from Schedule E/F and Creditor Matrix" at bounding box center [401, 318] width 160 height 28
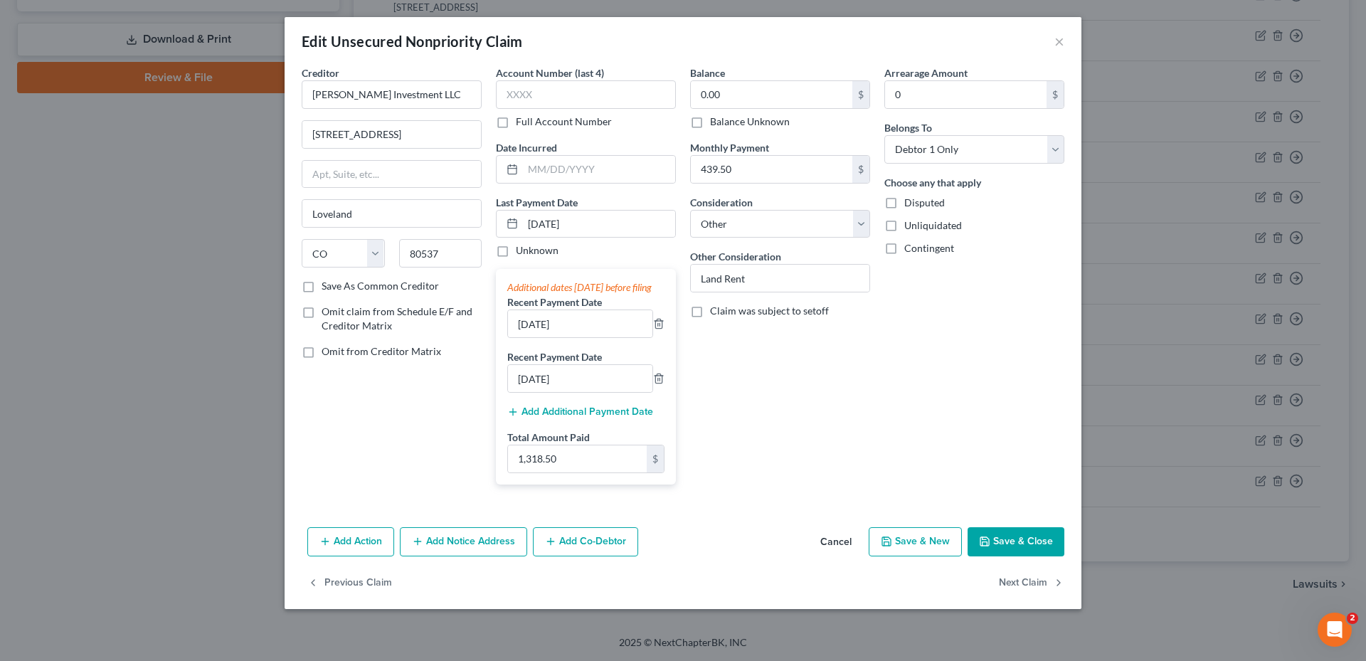
click at [327, 311] on input "Omit claim from Schedule E/F and Creditor Matrix" at bounding box center [331, 308] width 9 height 9
click at [321, 358] on label "Omit from Creditor Matrix" at bounding box center [380, 351] width 119 height 14
click at [327, 353] on input "Omit from Creditor Matrix" at bounding box center [331, 348] width 9 height 9
click at [1035, 556] on button "Save & Close" at bounding box center [1015, 542] width 97 height 30
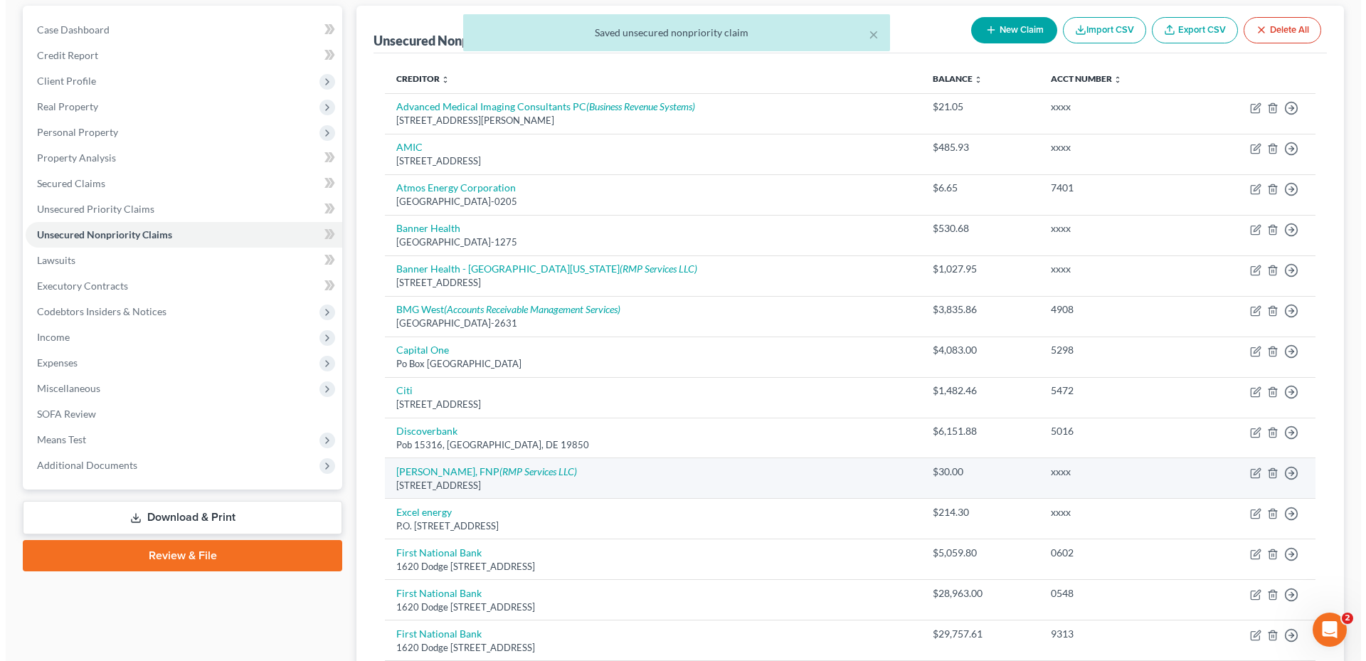
scroll to position [0, 0]
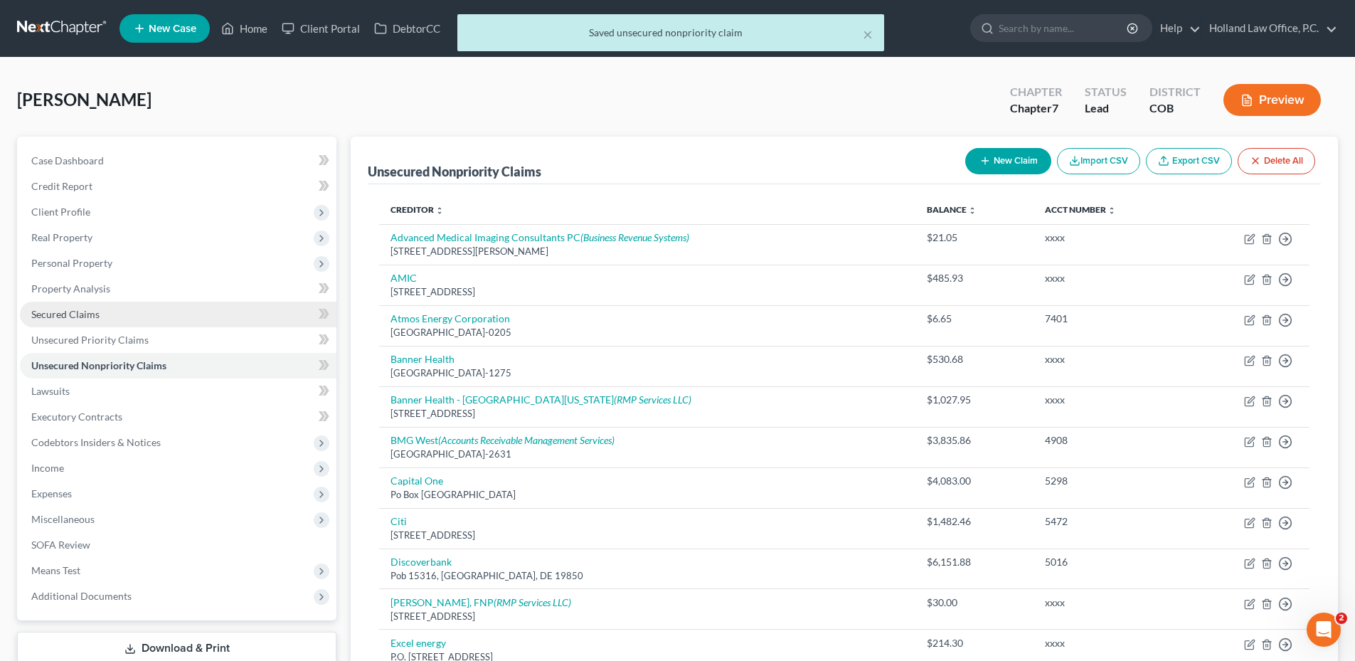
click at [75, 312] on span "Secured Claims" at bounding box center [65, 314] width 68 height 12
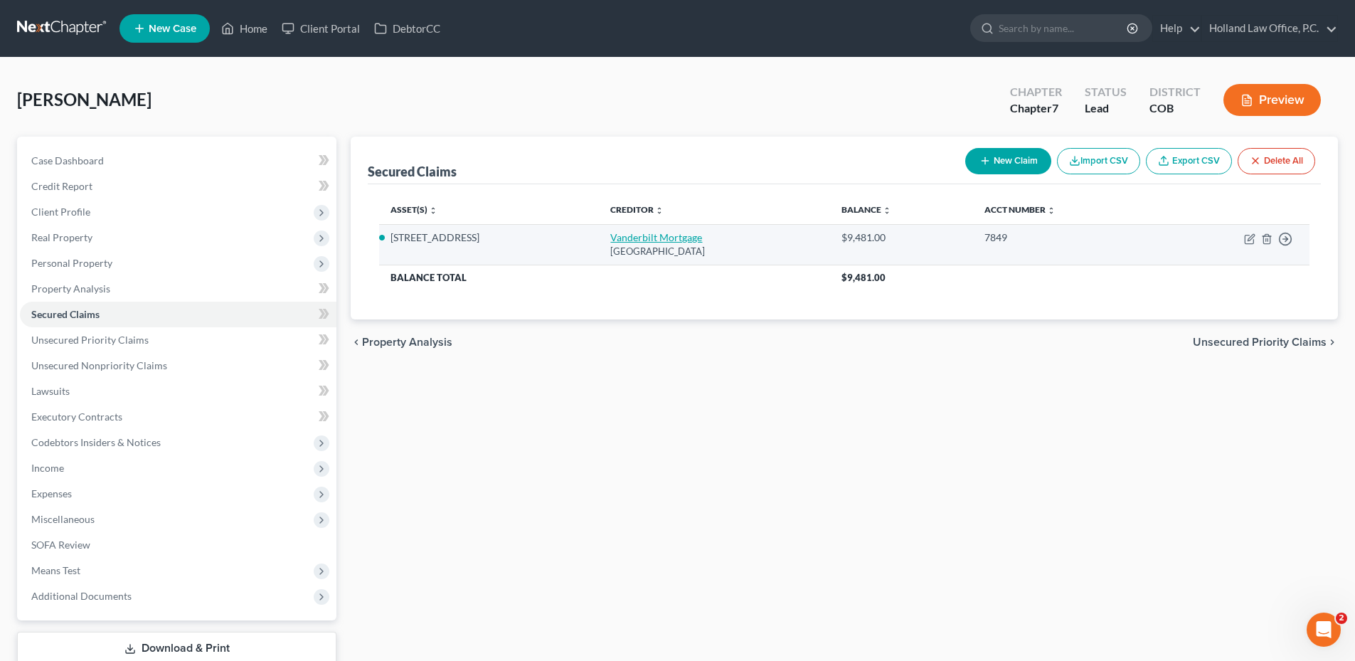
click at [649, 235] on link "Vanderbilt Mortgage" at bounding box center [656, 237] width 92 height 12
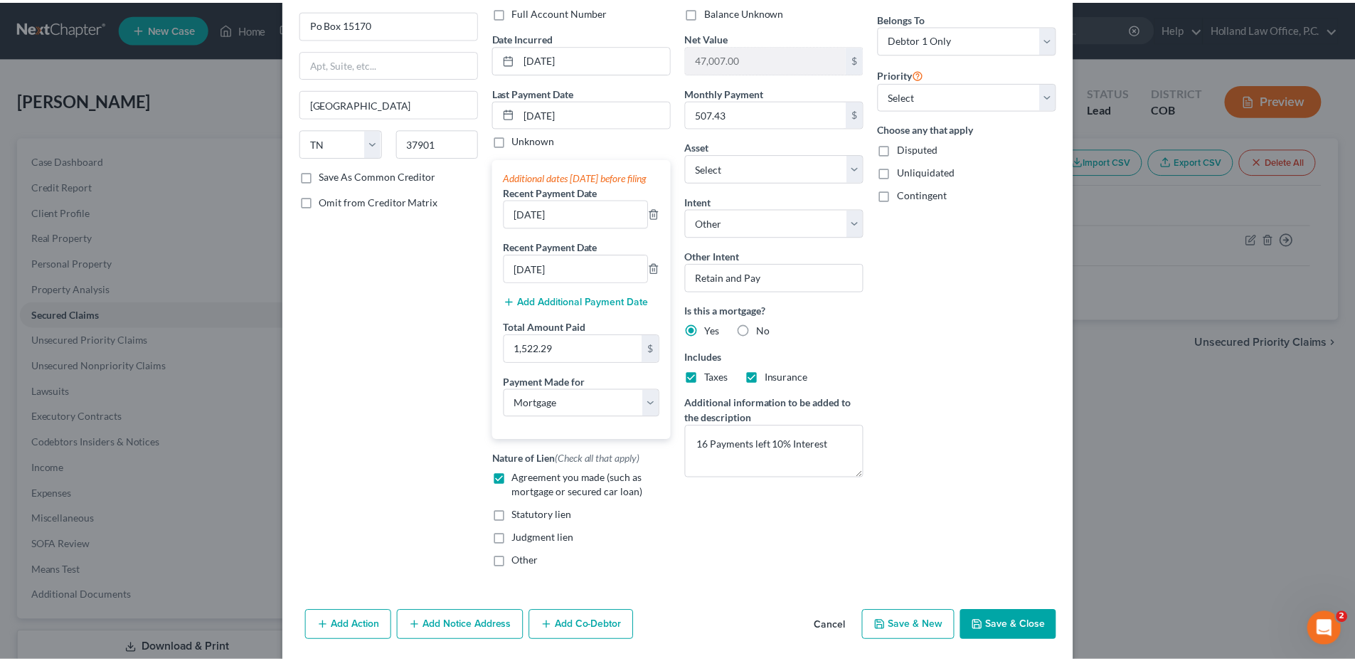
scroll to position [144, 0]
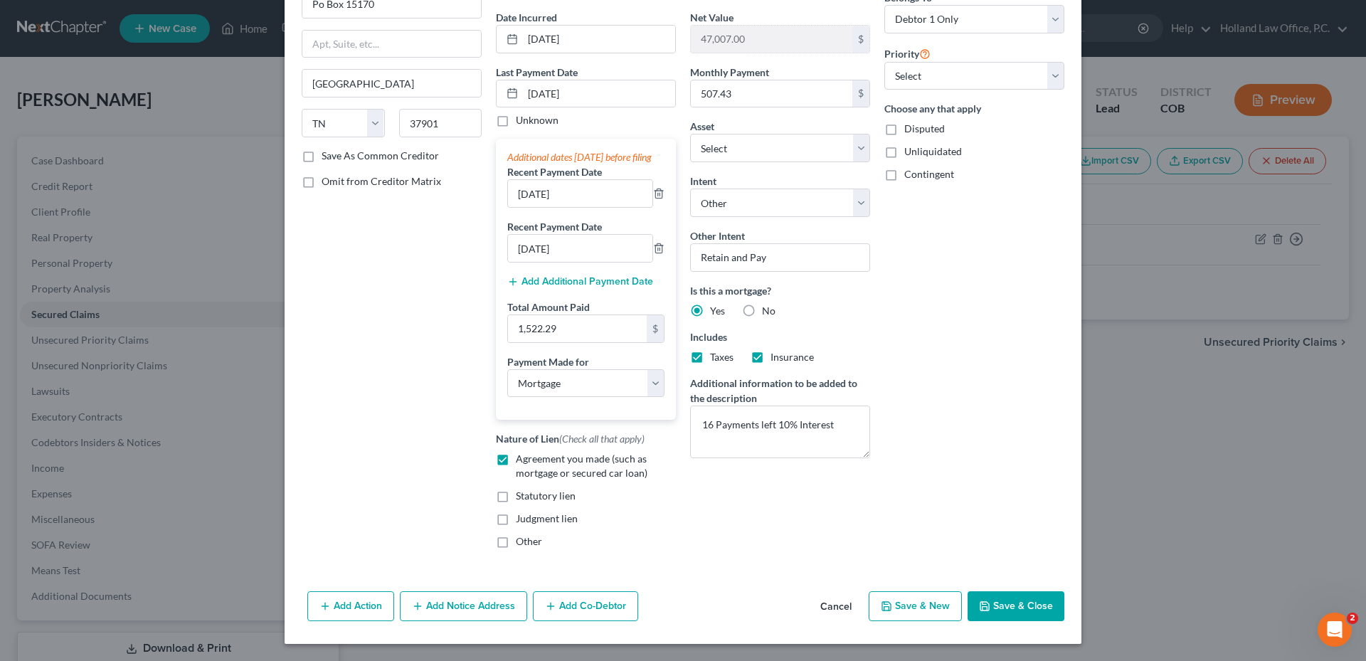
click at [1014, 600] on button "Save & Close" at bounding box center [1015, 606] width 97 height 30
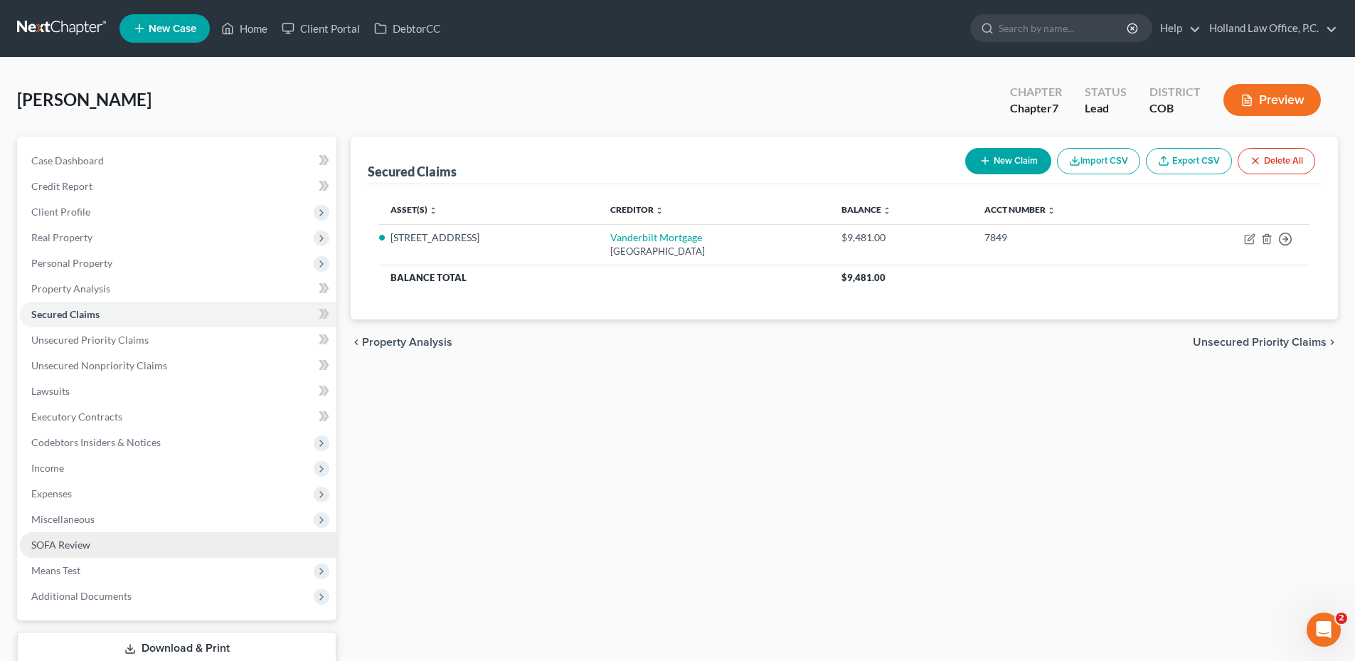
click at [80, 548] on span "SOFA Review" at bounding box center [60, 544] width 59 height 12
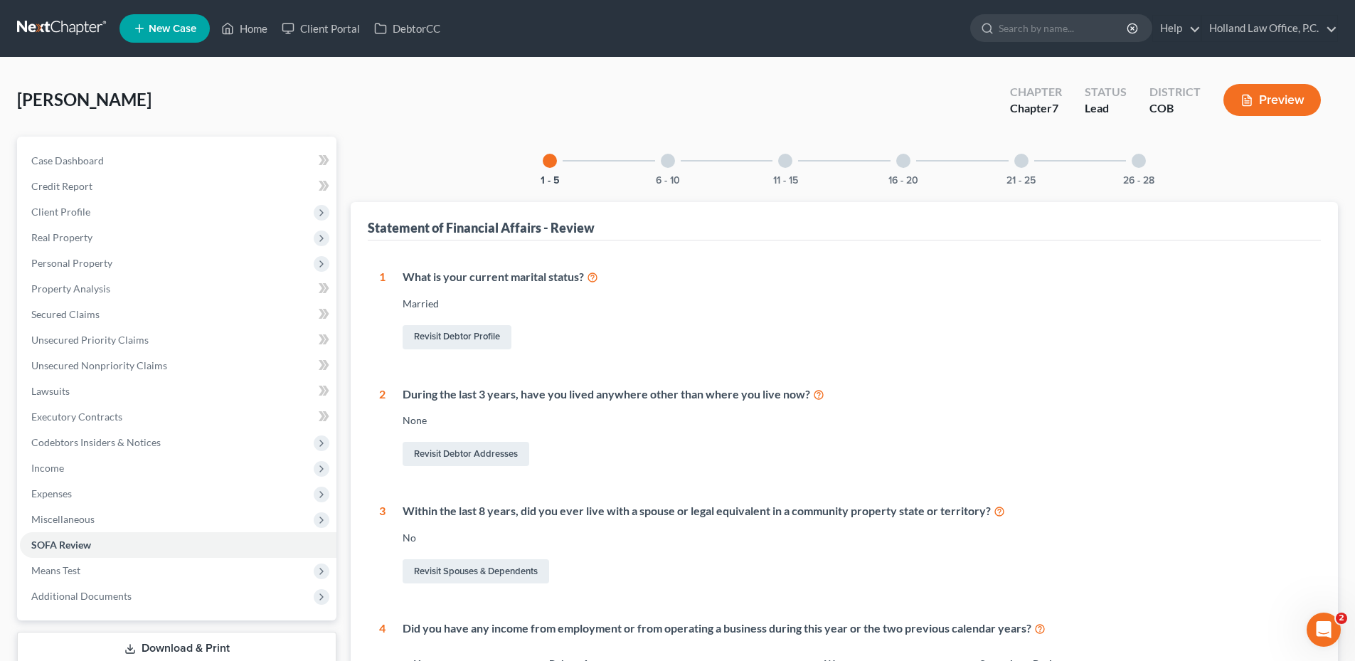
click at [679, 159] on div "6 - 10" at bounding box center [668, 161] width 48 height 48
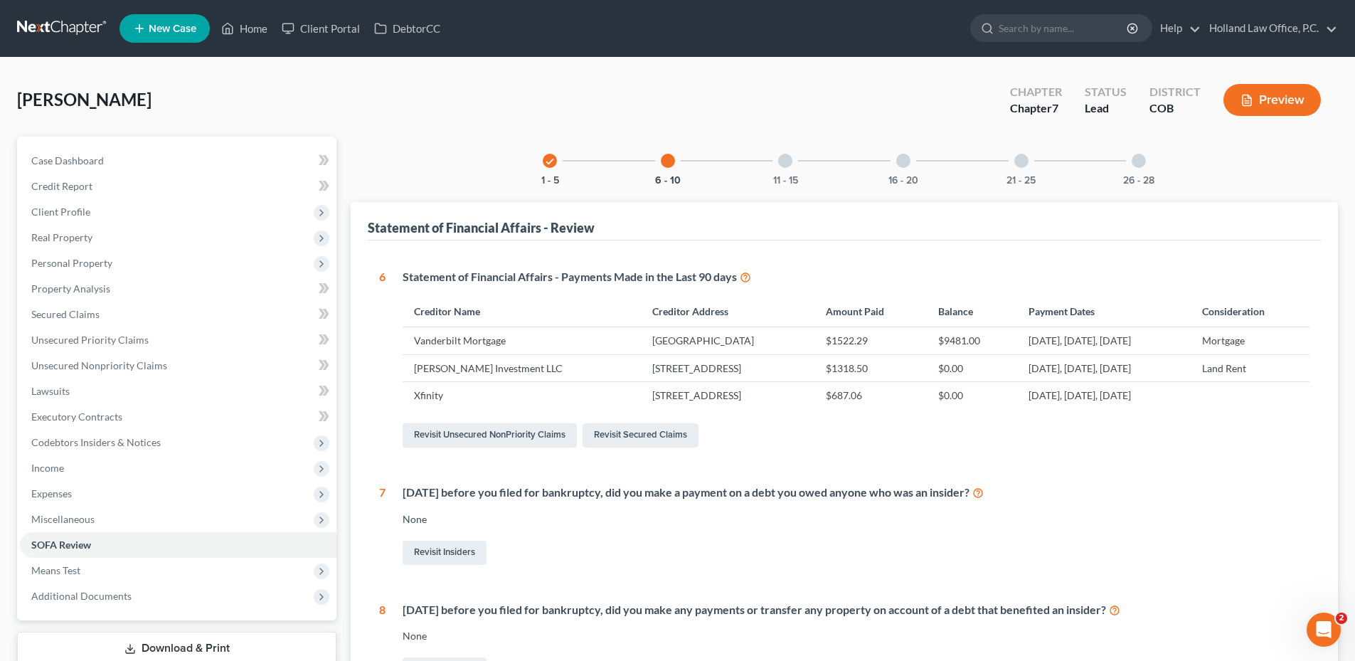
click at [772, 166] on div "11 - 15" at bounding box center [785, 161] width 48 height 48
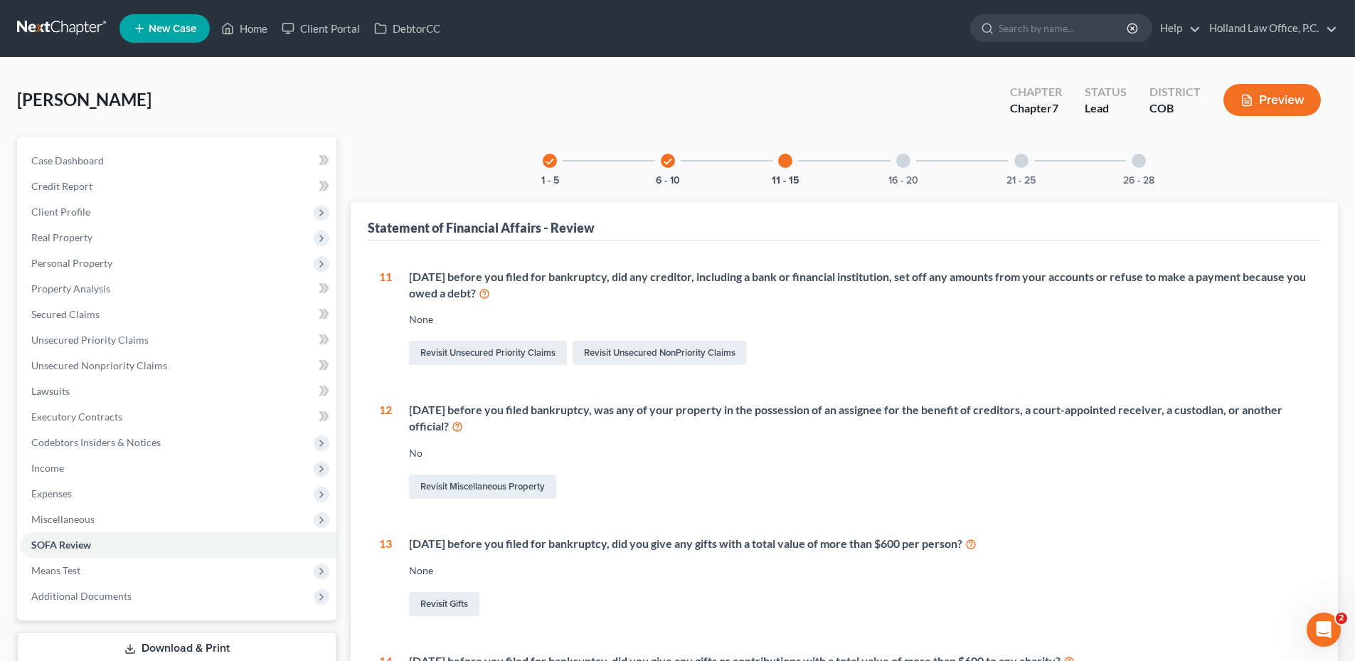
click at [891, 164] on div "16 - 20" at bounding box center [903, 161] width 48 height 48
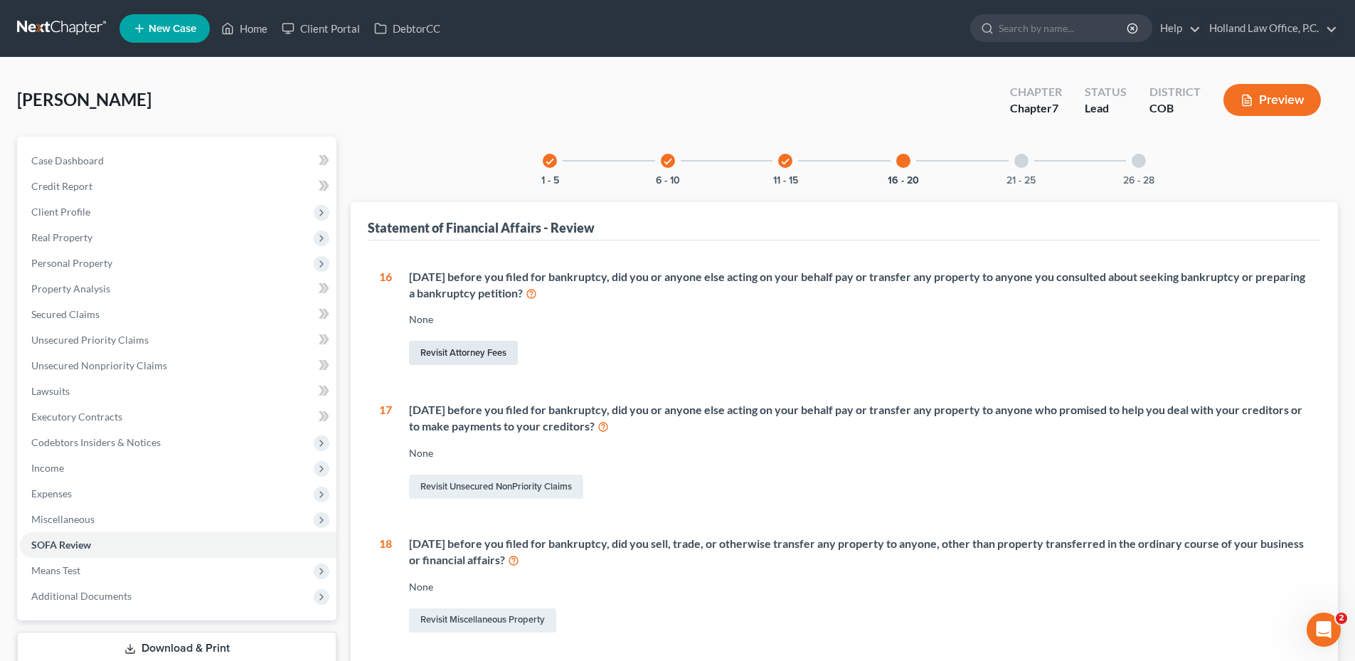
click at [454, 350] on link "Revisit Attorney Fees" at bounding box center [463, 353] width 109 height 24
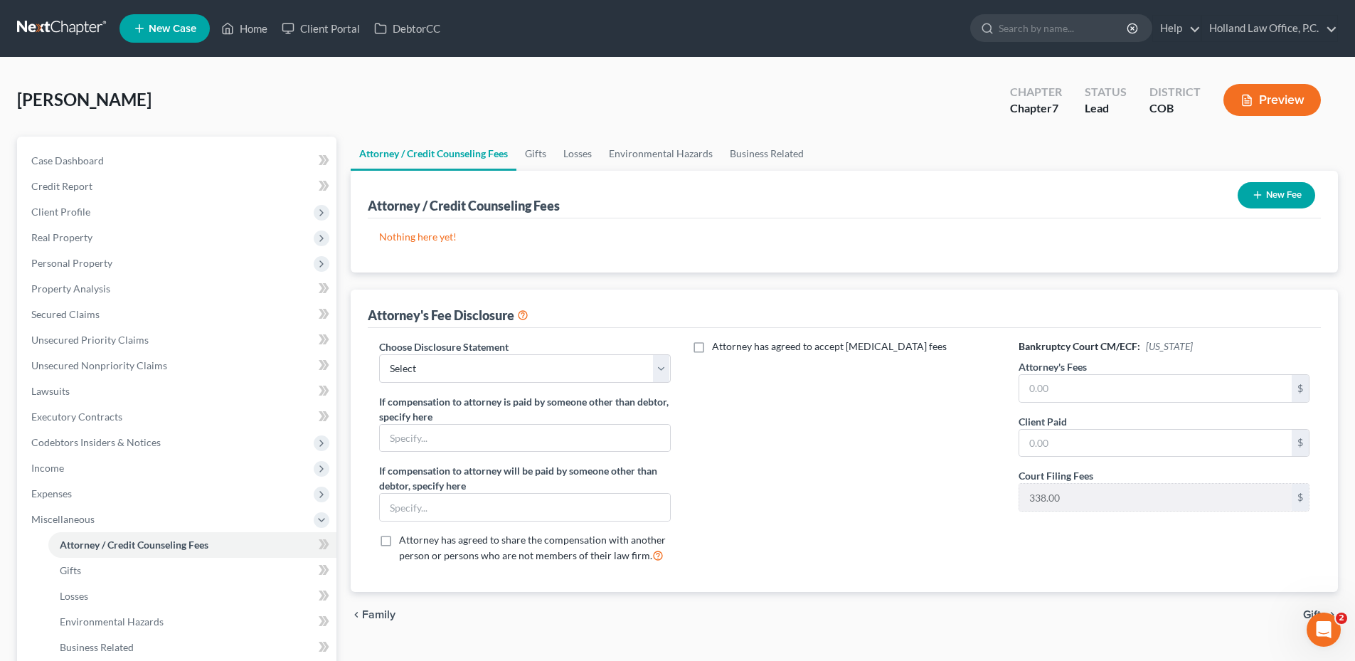
click at [1283, 193] on button "New Fee" at bounding box center [1277, 195] width 78 height 26
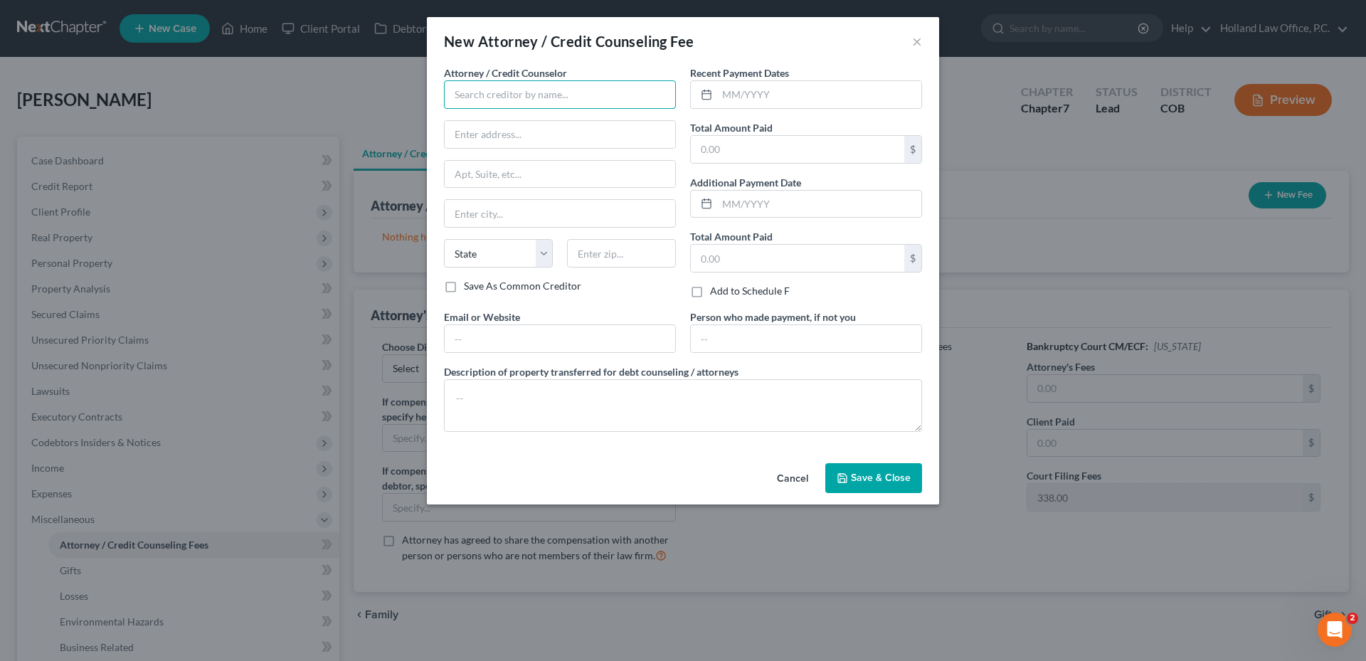
click at [506, 107] on input "text" at bounding box center [560, 94] width 232 height 28
drag, startPoint x: 570, startPoint y: 91, endPoint x: 405, endPoint y: 103, distance: 164.7
click at [404, 103] on div "New Attorney / Credit Counseling Fee × Attorney / Credit Counselor * Holland la…" at bounding box center [683, 330] width 1366 height 661
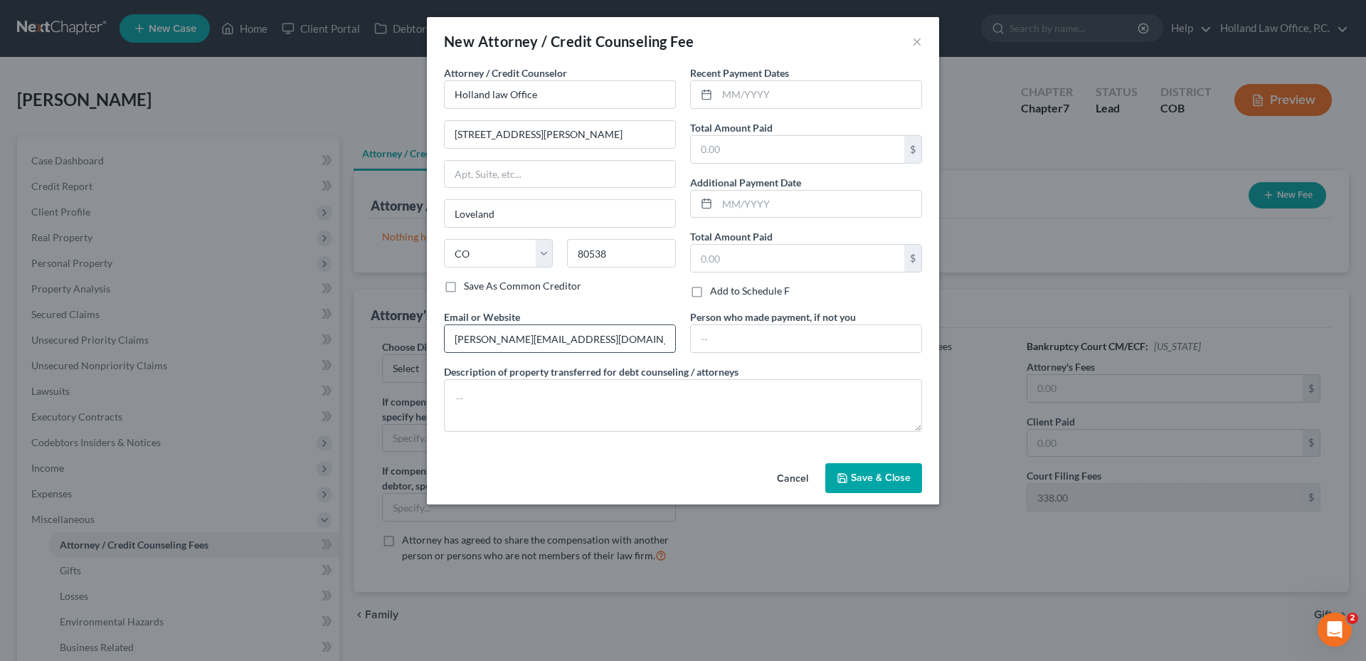
drag, startPoint x: 596, startPoint y: 340, endPoint x: 454, endPoint y: 340, distance: 142.3
click at [381, 342] on div "New Attorney / Credit Counseling Fee × Attorney / Credit Counselor * Holland la…" at bounding box center [683, 330] width 1366 height 661
click at [799, 97] on input "text" at bounding box center [819, 94] width 204 height 27
click at [733, 99] on input "text" at bounding box center [819, 94] width 204 height 27
click at [889, 479] on span "Save & Close" at bounding box center [881, 478] width 60 height 12
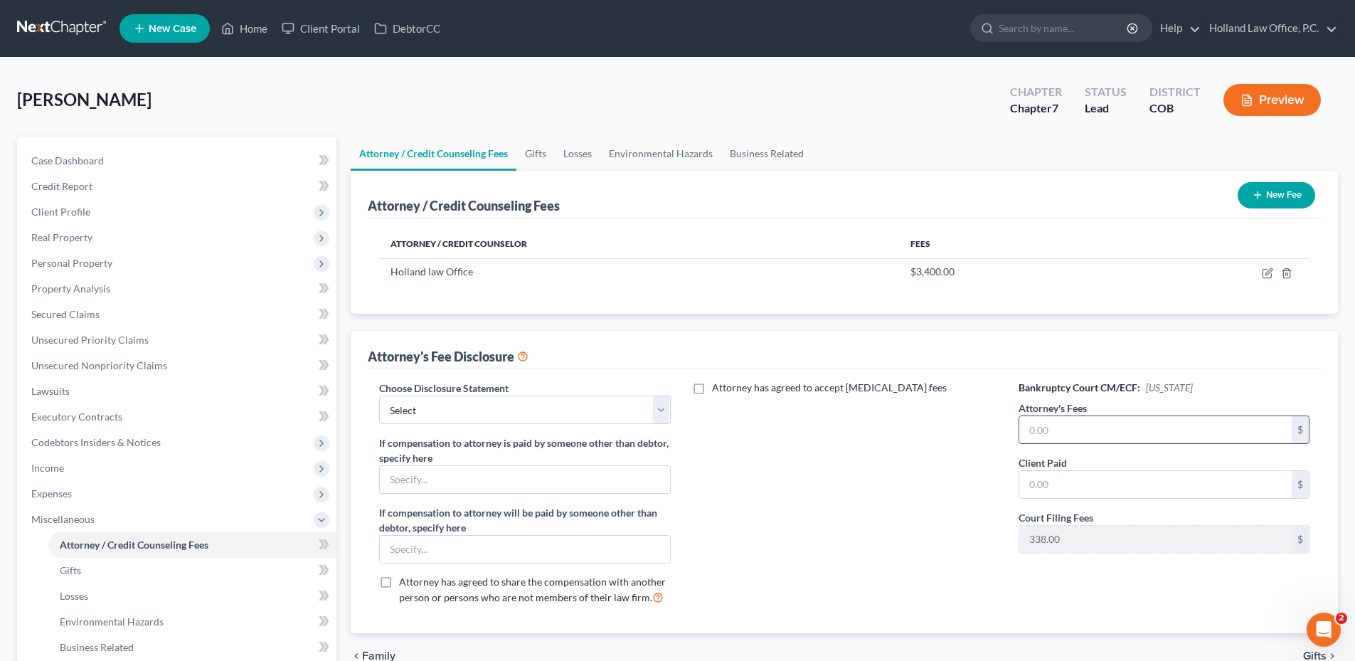
click at [1069, 438] on input "text" at bounding box center [1155, 429] width 272 height 27
click at [1129, 425] on input "text" at bounding box center [1155, 429] width 272 height 27
click at [548, 413] on select "Select Disclosure" at bounding box center [524, 409] width 291 height 28
drag, startPoint x: 549, startPoint y: 411, endPoint x: 802, endPoint y: 506, distance: 270.5
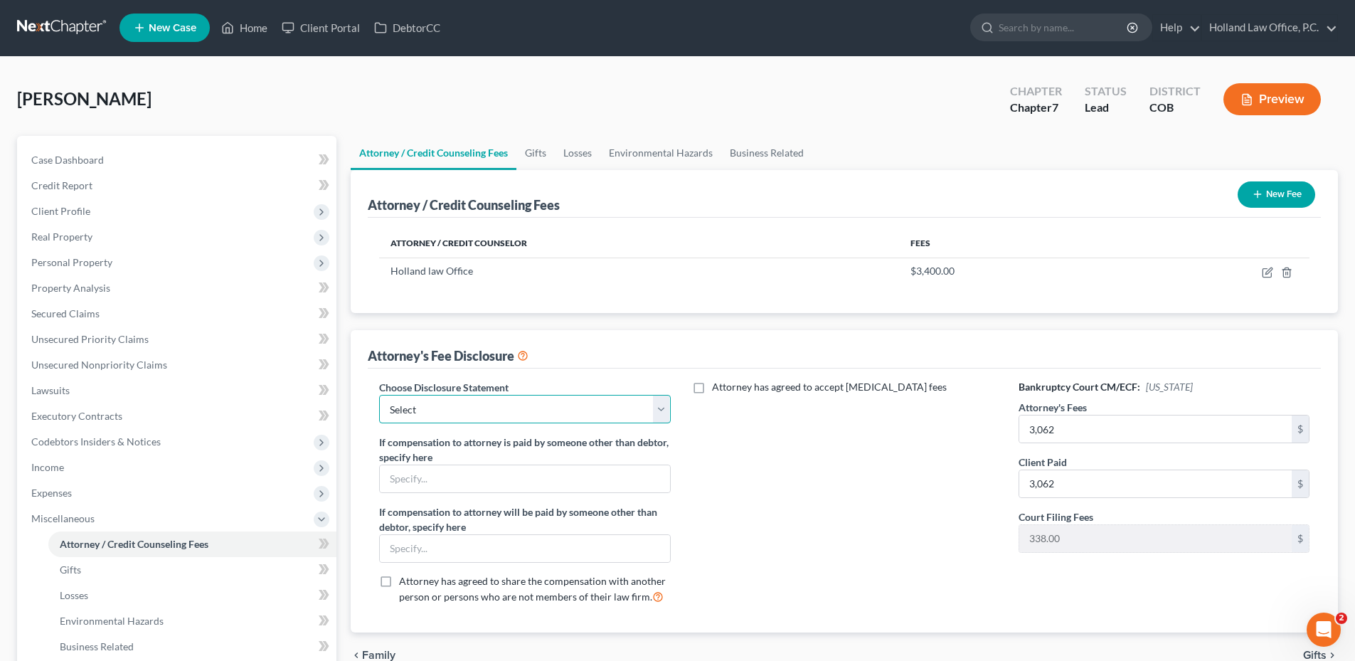
click at [549, 411] on select "Select Disclosure" at bounding box center [524, 409] width 291 height 28
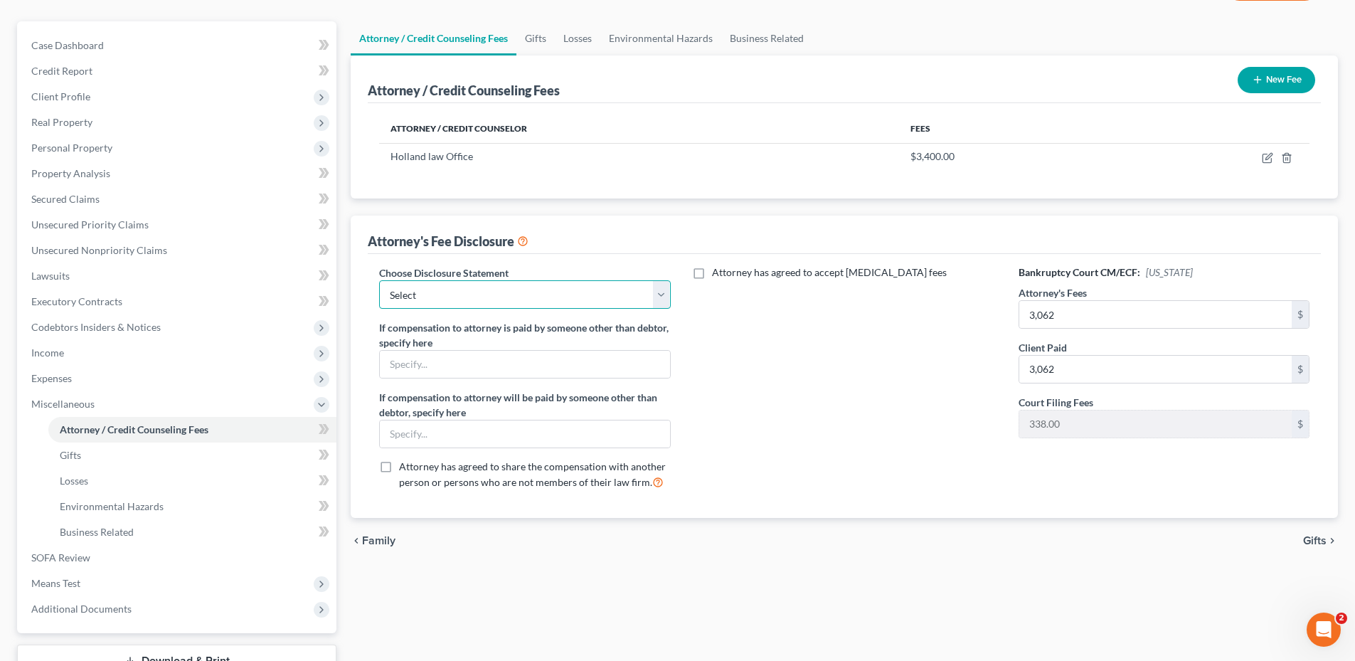
scroll to position [223, 0]
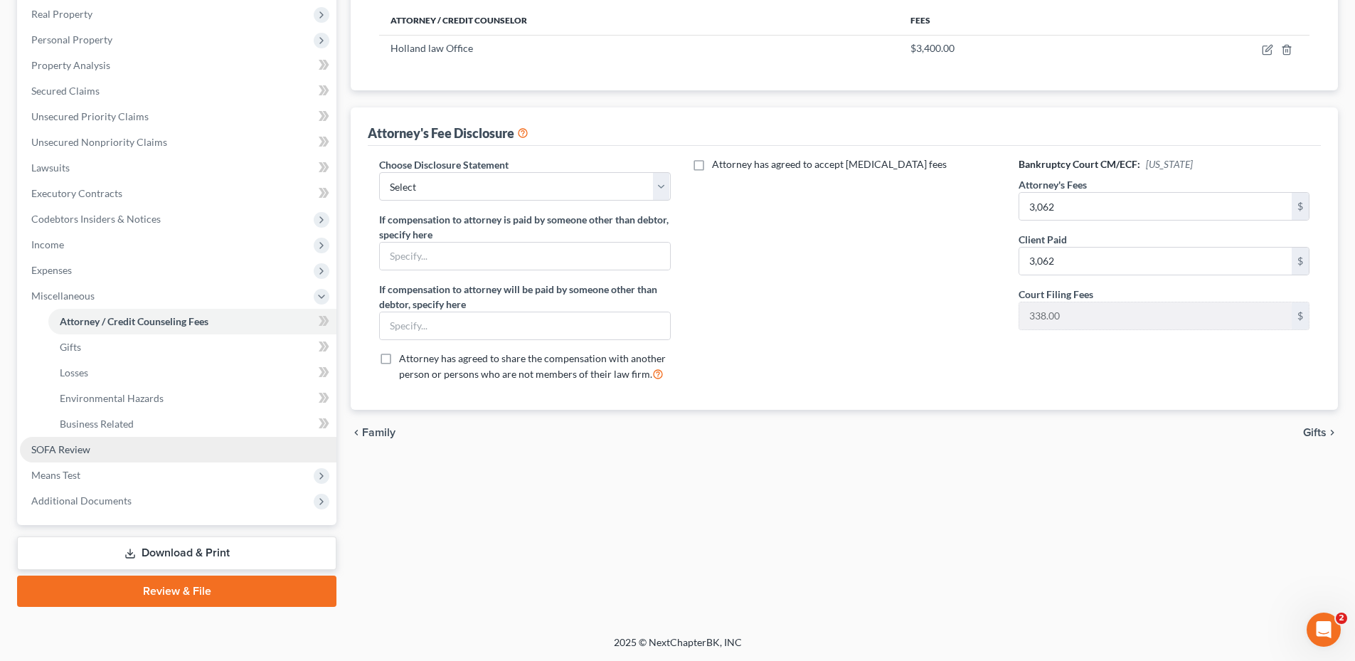
click at [86, 450] on span "SOFA Review" at bounding box center [60, 449] width 59 height 12
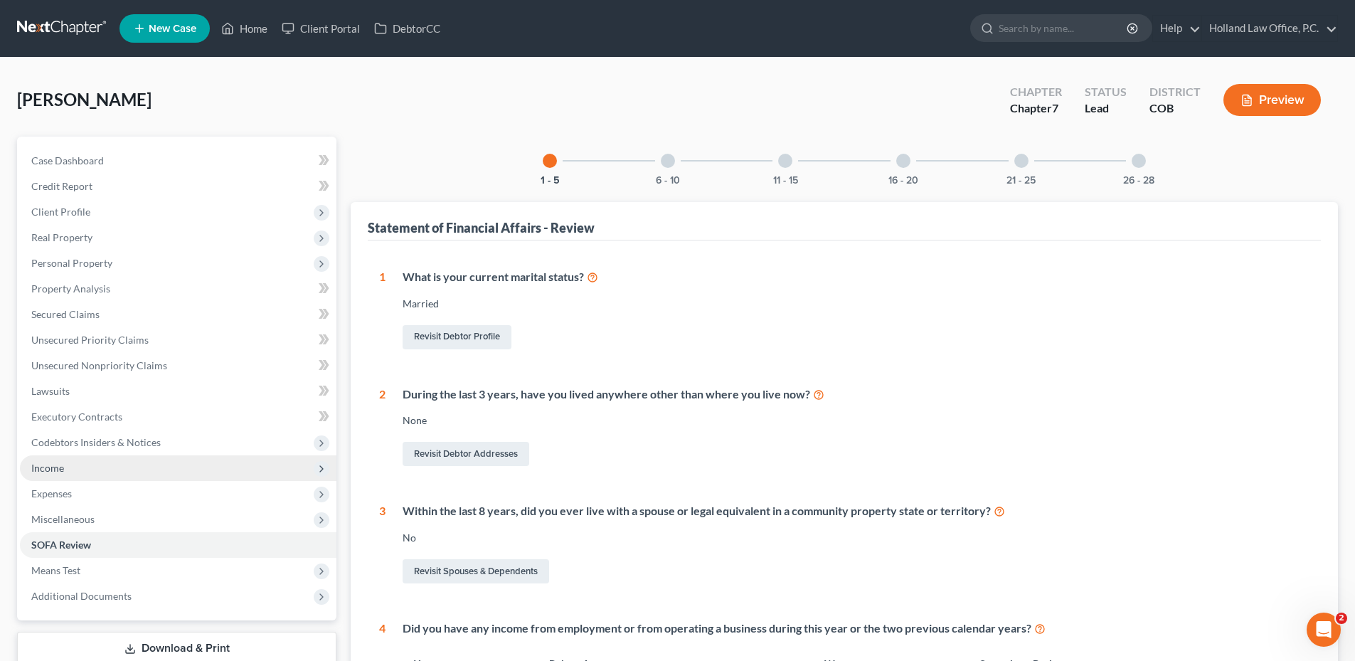
click at [78, 466] on span "Income" at bounding box center [178, 468] width 317 height 26
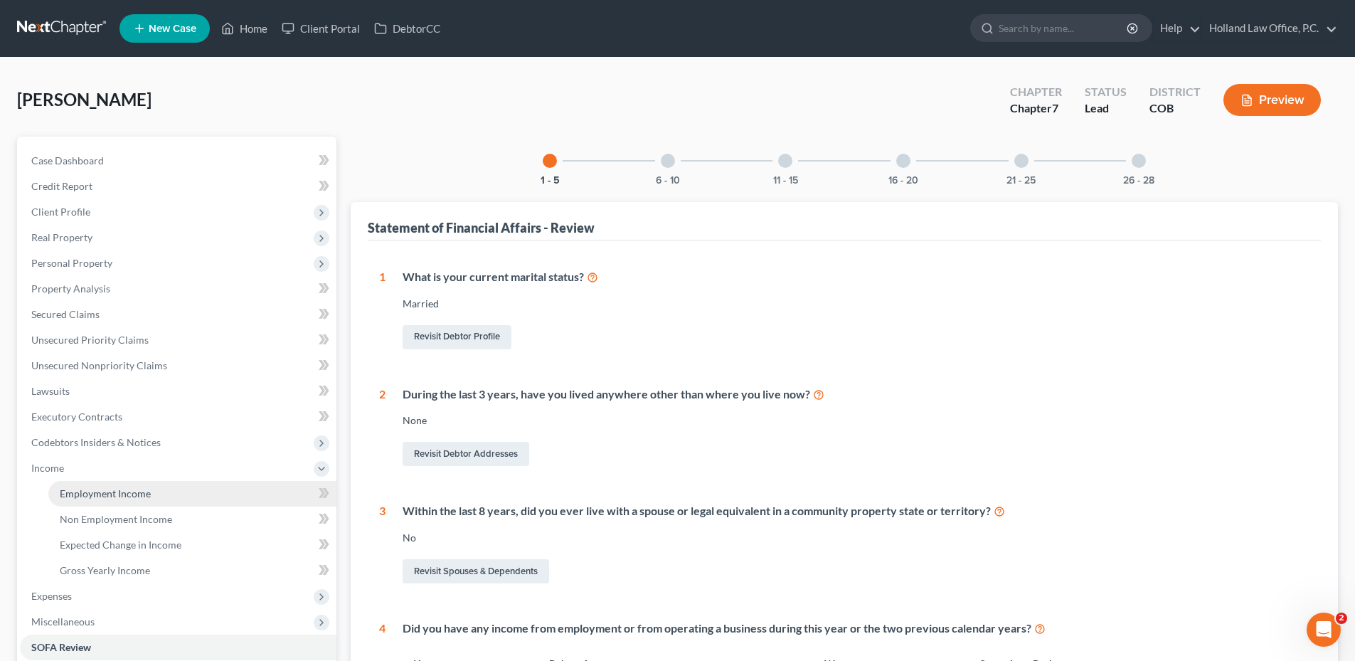
drag, startPoint x: 124, startPoint y: 499, endPoint x: 151, endPoint y: 487, distance: 28.7
click at [125, 499] on span "Employment Income" at bounding box center [105, 493] width 91 height 12
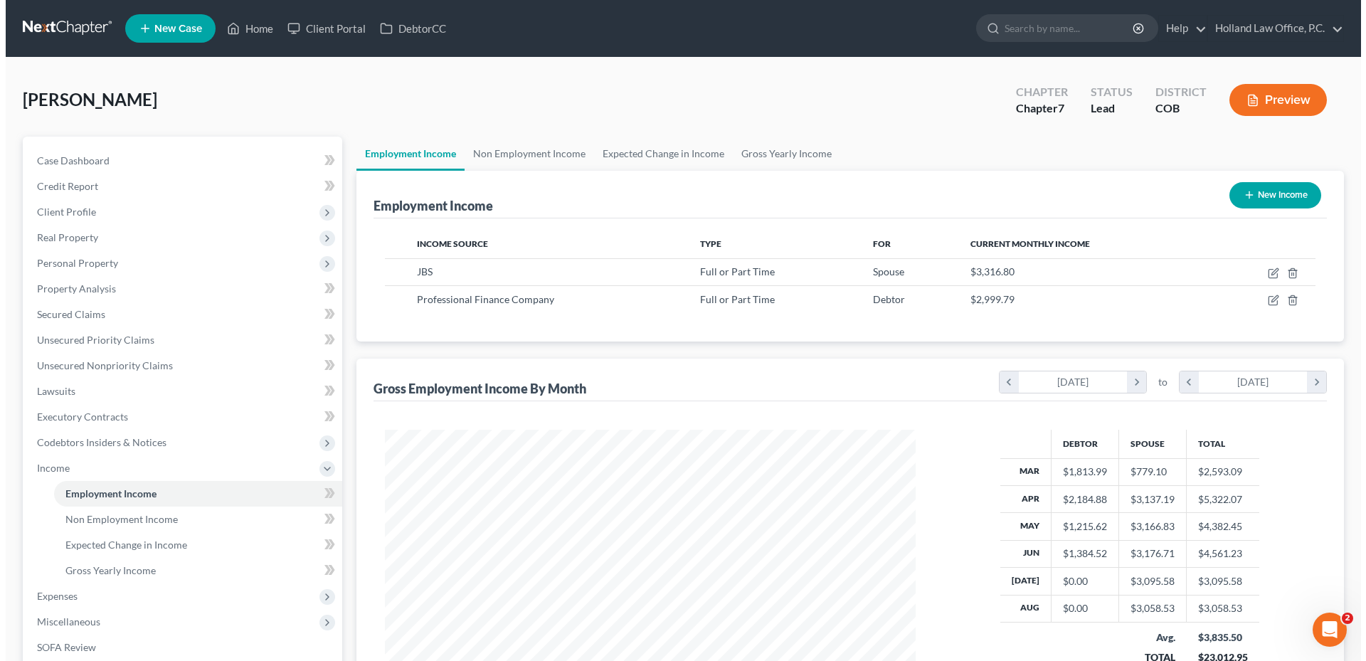
scroll to position [265, 559]
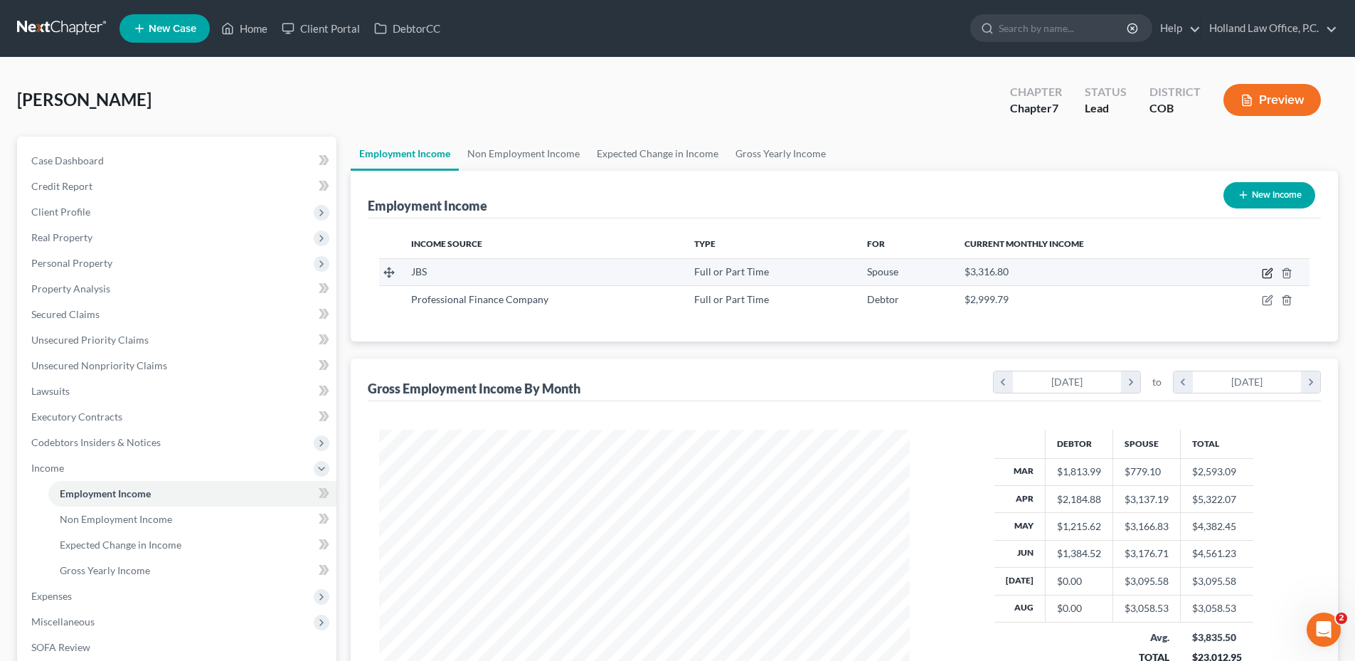
click at [1265, 270] on icon "button" at bounding box center [1266, 274] width 9 height 9
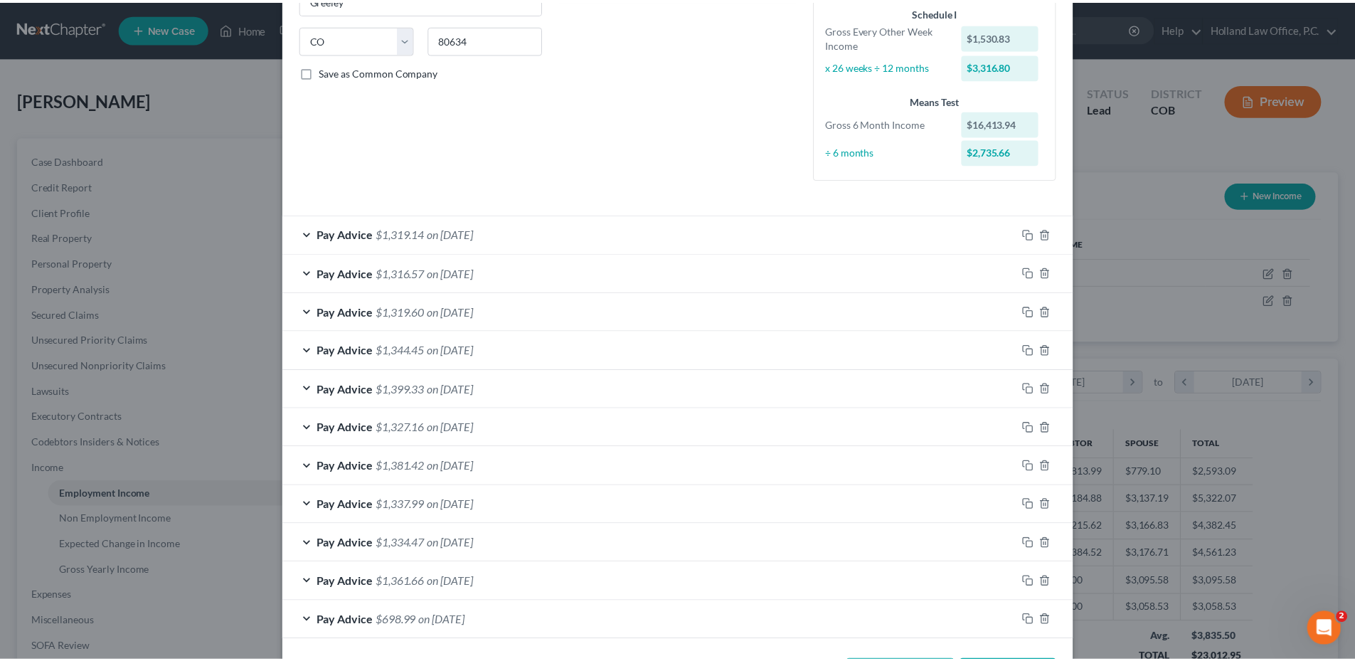
scroll to position [326, 0]
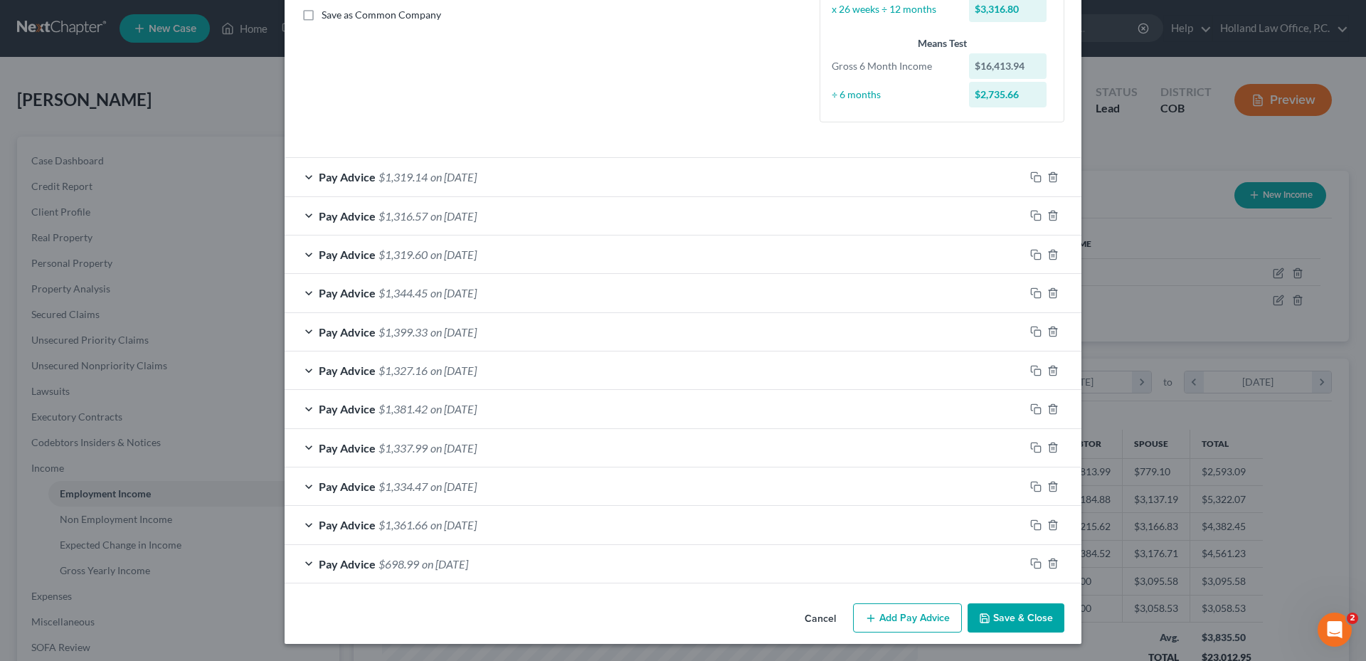
click at [1008, 624] on button "Save & Close" at bounding box center [1015, 618] width 97 height 30
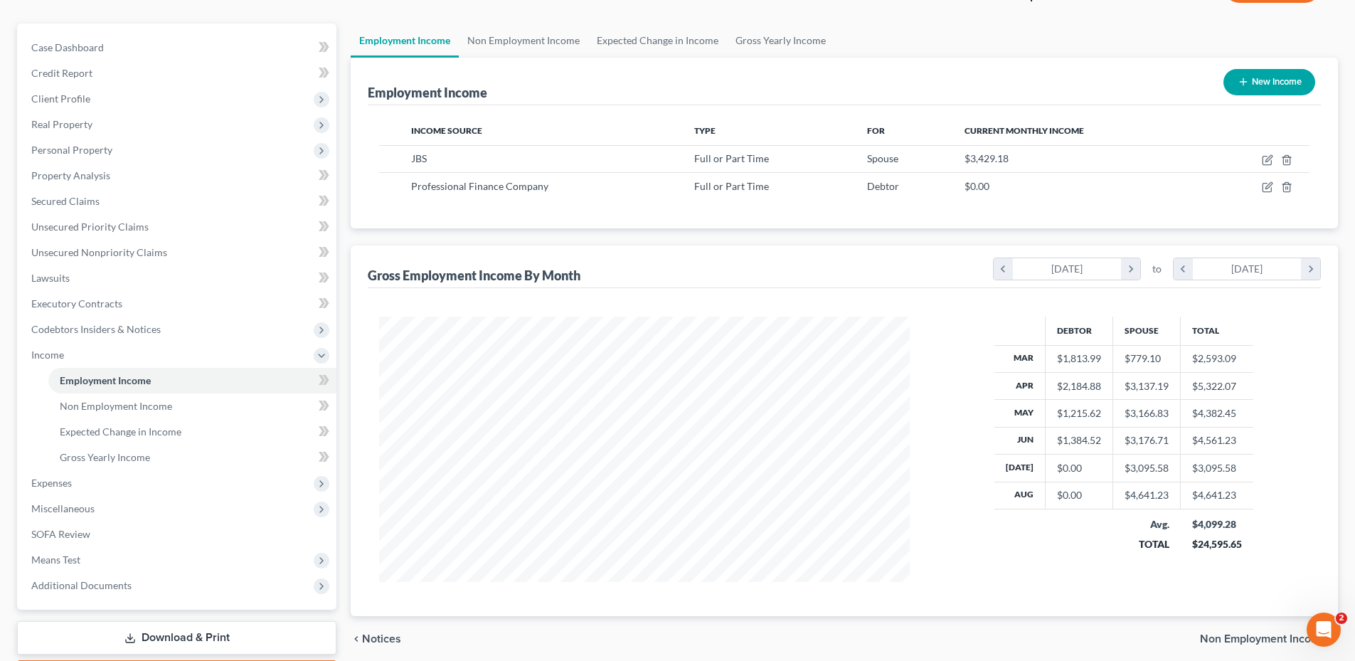
scroll to position [198, 0]
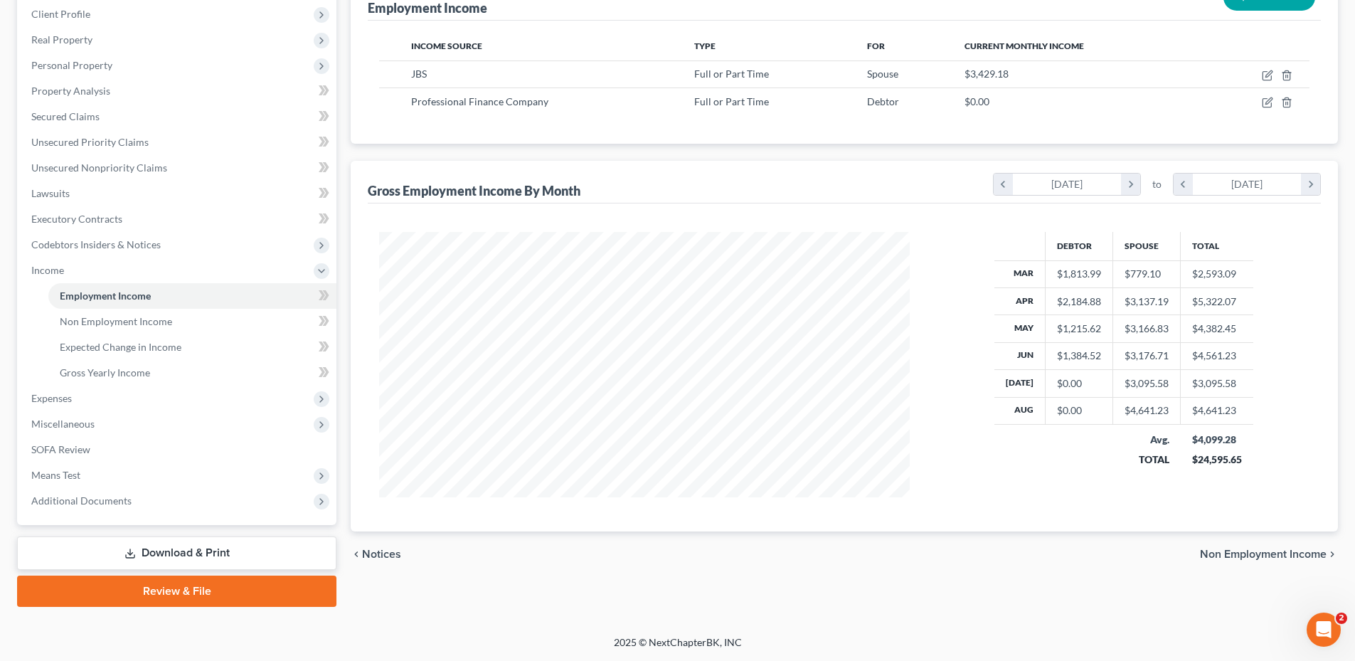
click at [176, 541] on link "Download & Print" at bounding box center [176, 552] width 319 height 33
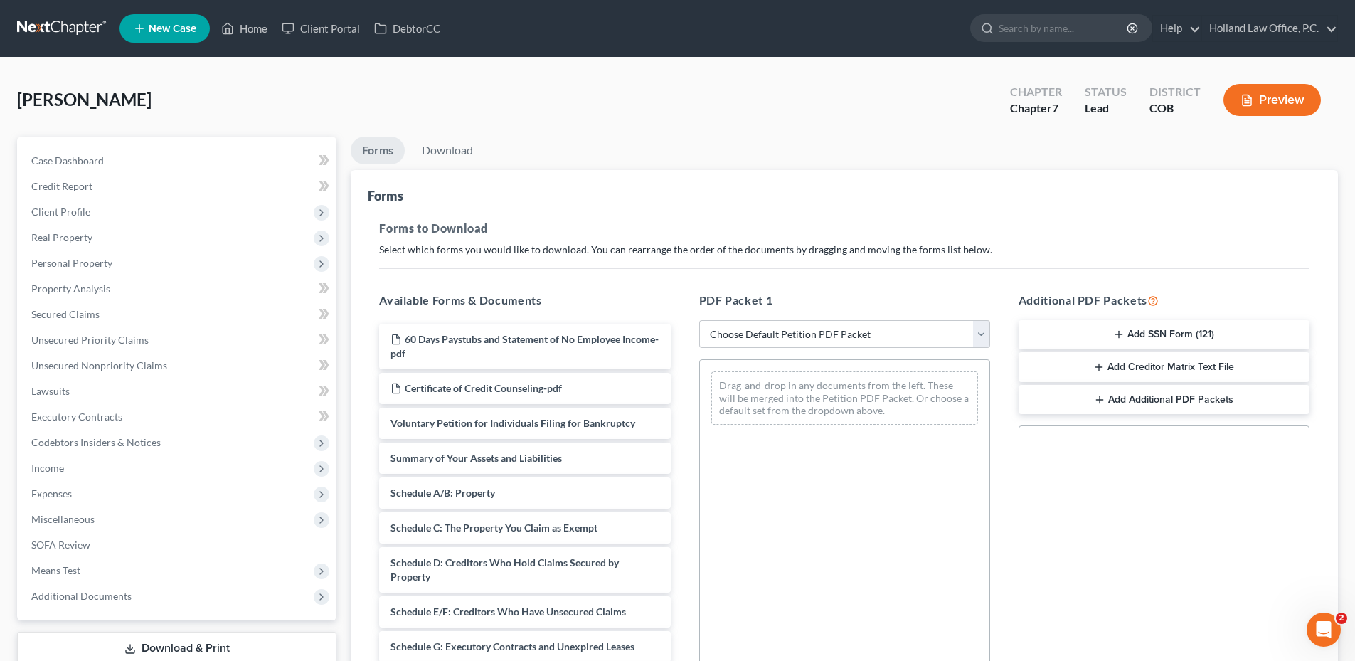
click at [764, 334] on select "Choose Default Petition PDF Packet Complete Bankruptcy Petition (all forms and …" at bounding box center [844, 334] width 291 height 28
click at [704, 320] on select "Choose Default Petition PDF Packet Complete Bankruptcy Petition (all forms and …" at bounding box center [844, 334] width 291 height 28
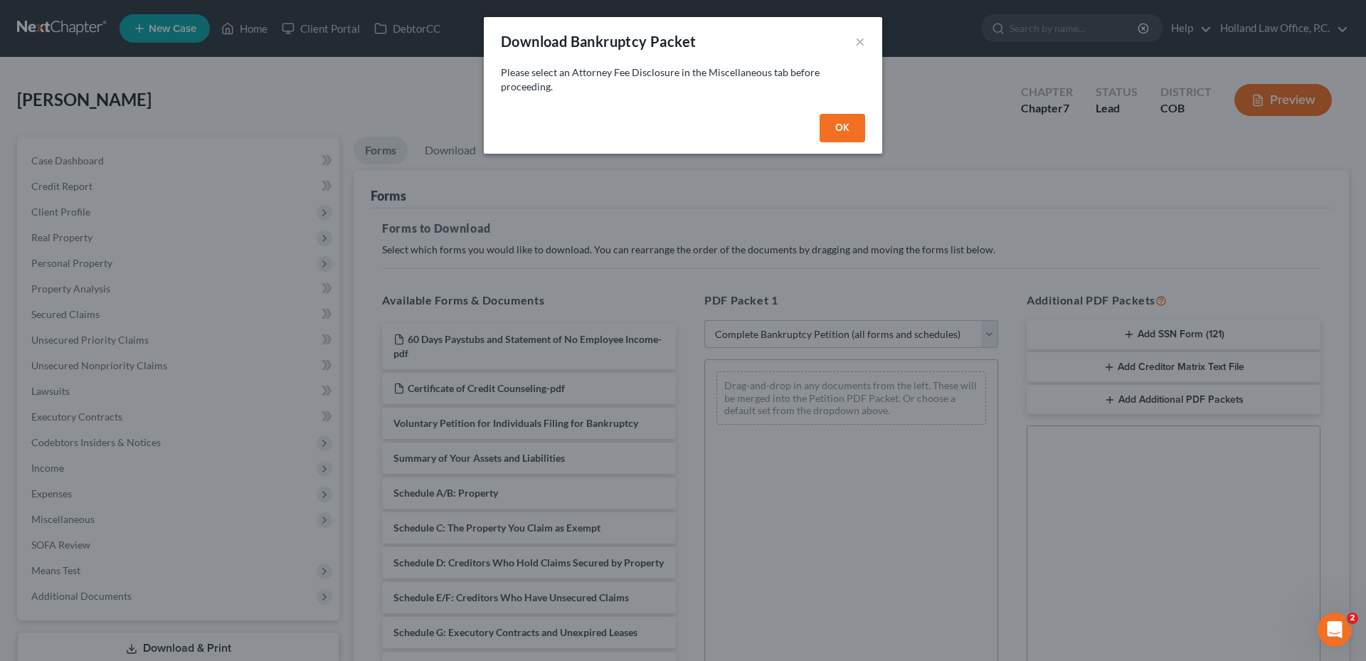
click at [854, 128] on button "OK" at bounding box center [842, 128] width 46 height 28
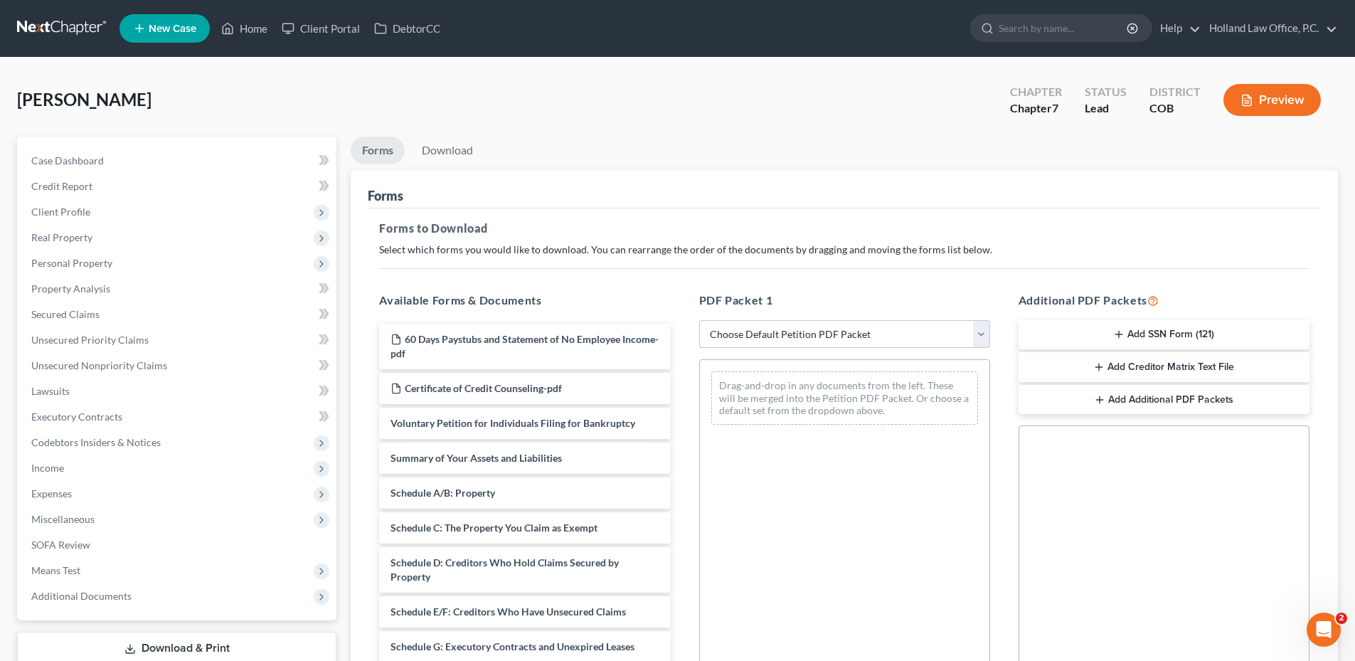
click at [804, 341] on select "Choose Default Petition PDF Packet Complete Bankruptcy Petition (all forms and …" at bounding box center [844, 334] width 291 height 28
click at [704, 320] on select "Choose Default Petition PDF Packet Complete Bankruptcy Petition (all forms and …" at bounding box center [844, 334] width 291 height 28
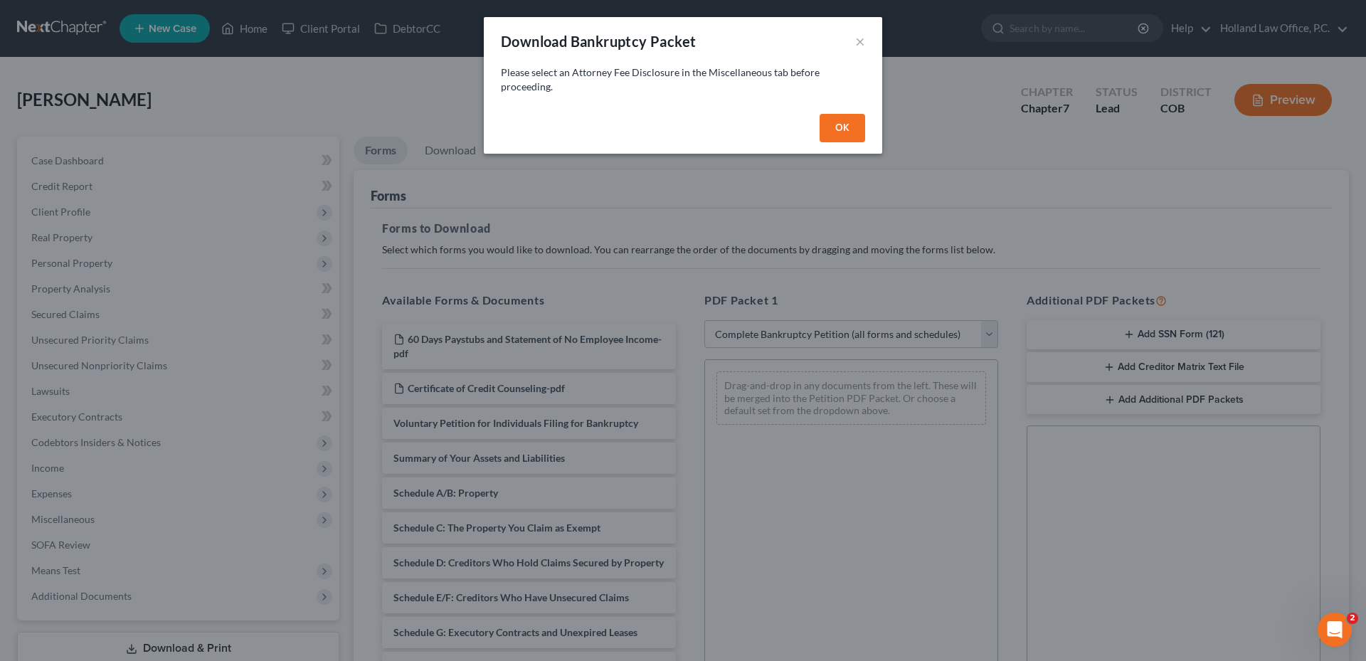
click at [844, 132] on button "OK" at bounding box center [842, 128] width 46 height 28
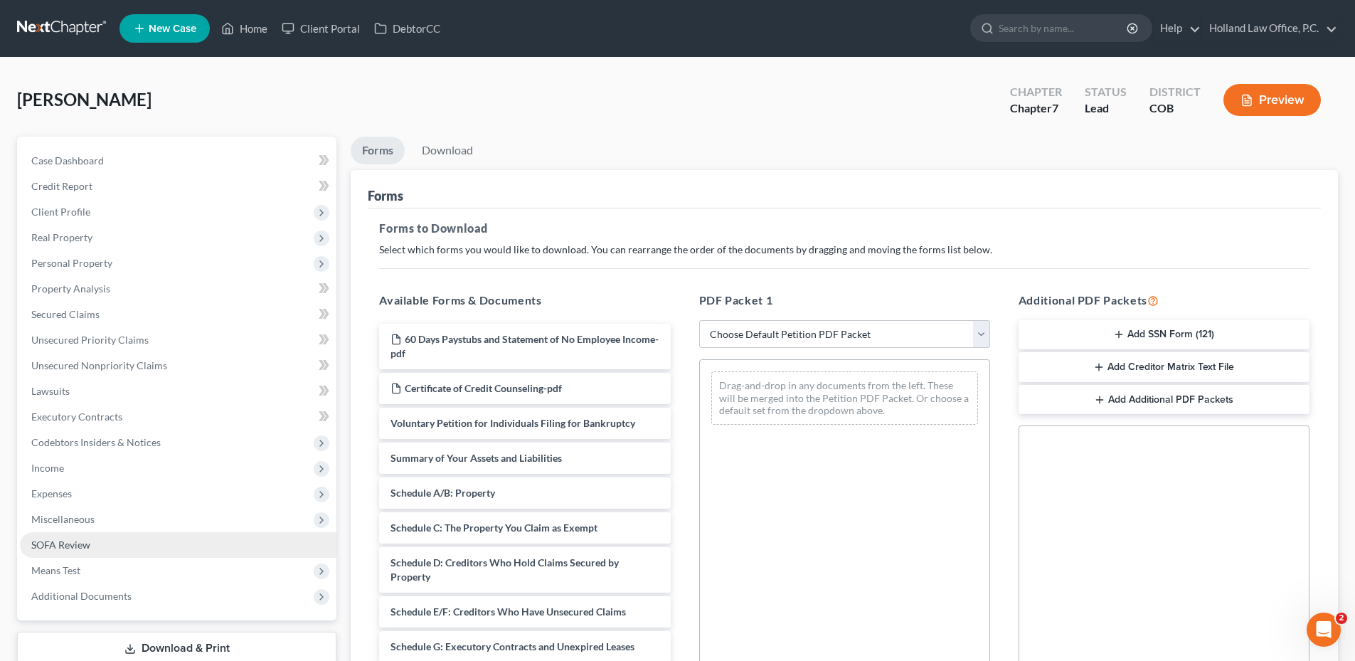
click at [84, 546] on span "SOFA Review" at bounding box center [60, 544] width 59 height 12
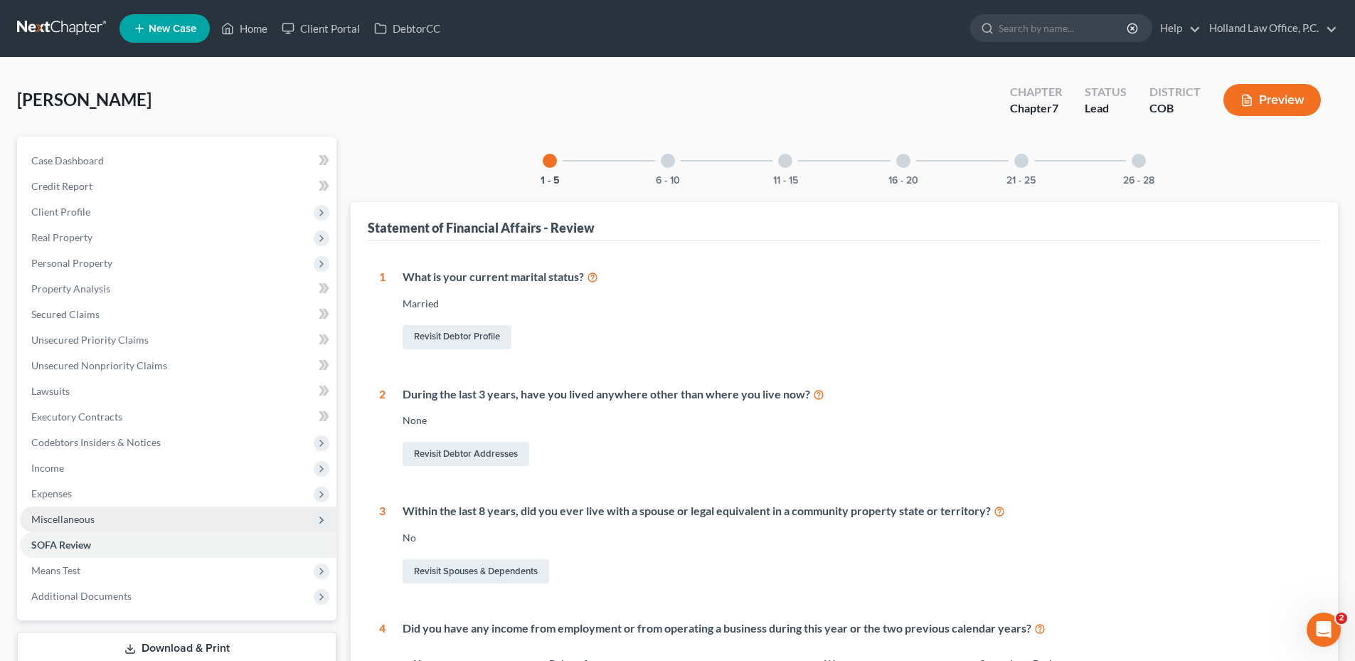
drag, startPoint x: 82, startPoint y: 526, endPoint x: 87, endPoint y: 516, distance: 10.9
click at [83, 526] on span "Miscellaneous" at bounding box center [178, 519] width 317 height 26
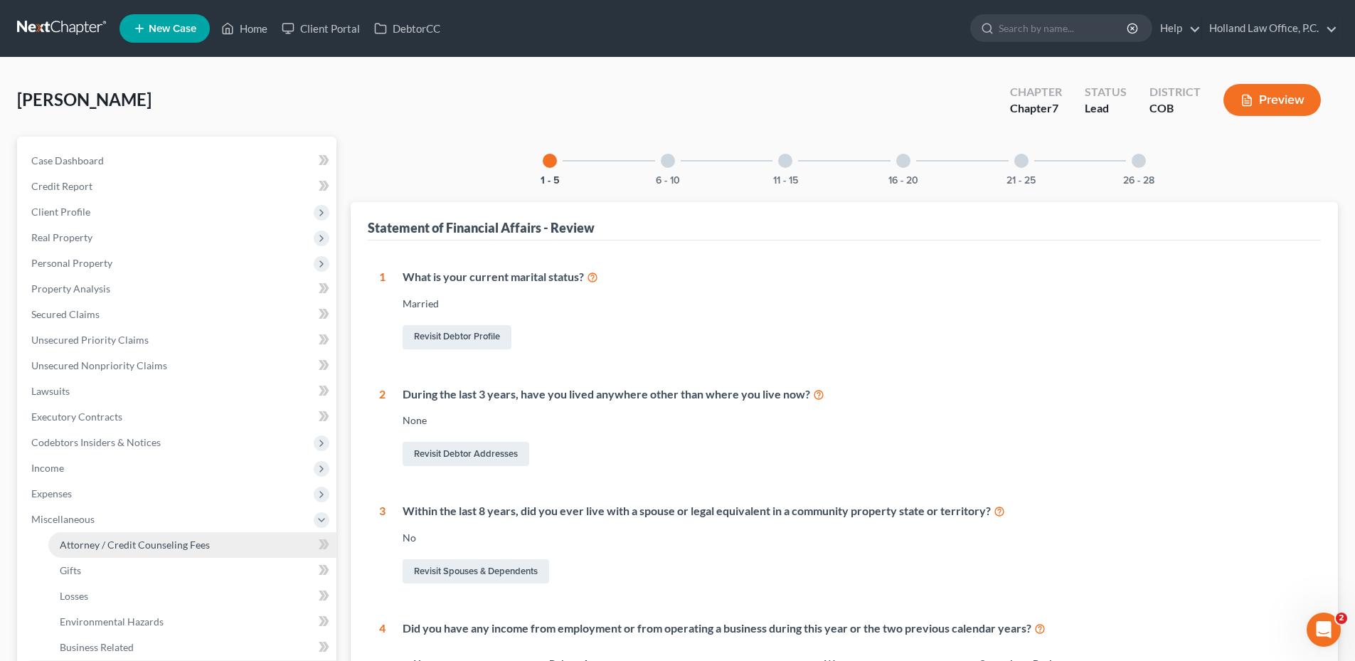
click at [166, 548] on span "Attorney / Credit Counseling Fees" at bounding box center [135, 544] width 150 height 12
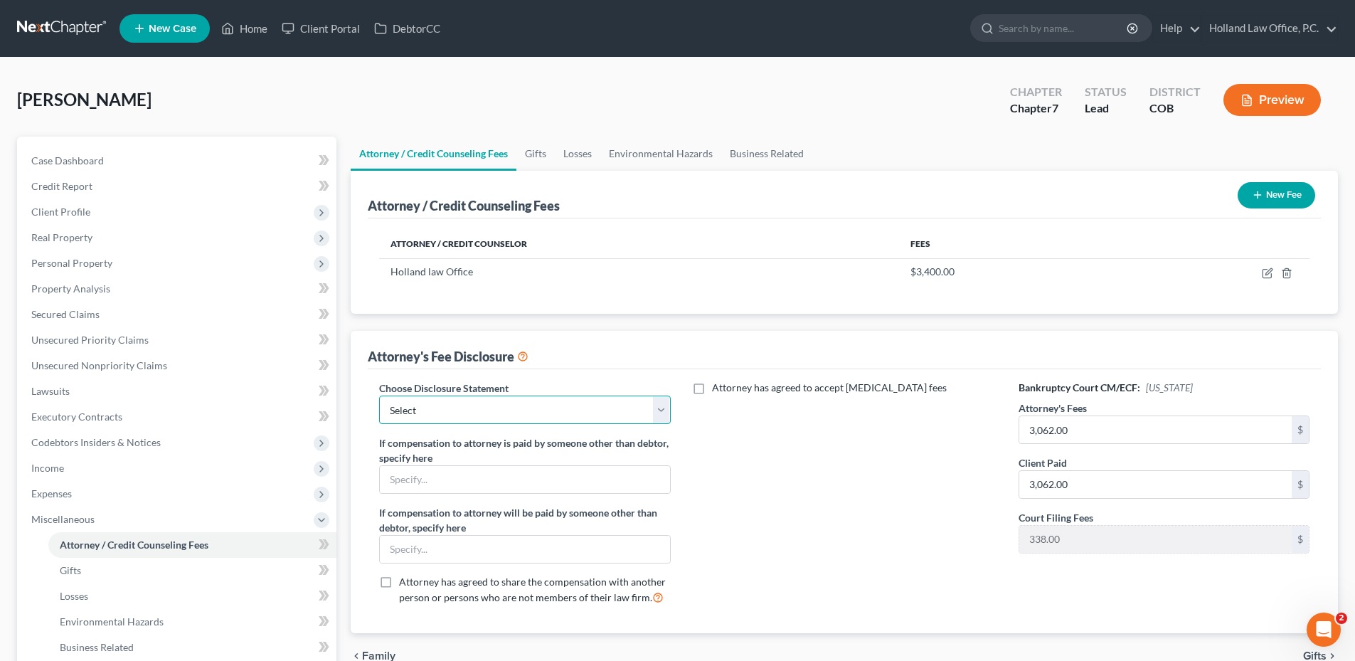
drag, startPoint x: 521, startPoint y: 410, endPoint x: 510, endPoint y: 422, distance: 16.1
click at [519, 416] on select "Select Disclosure" at bounding box center [524, 409] width 291 height 28
click at [379, 395] on select "Select Disclosure" at bounding box center [524, 409] width 291 height 28
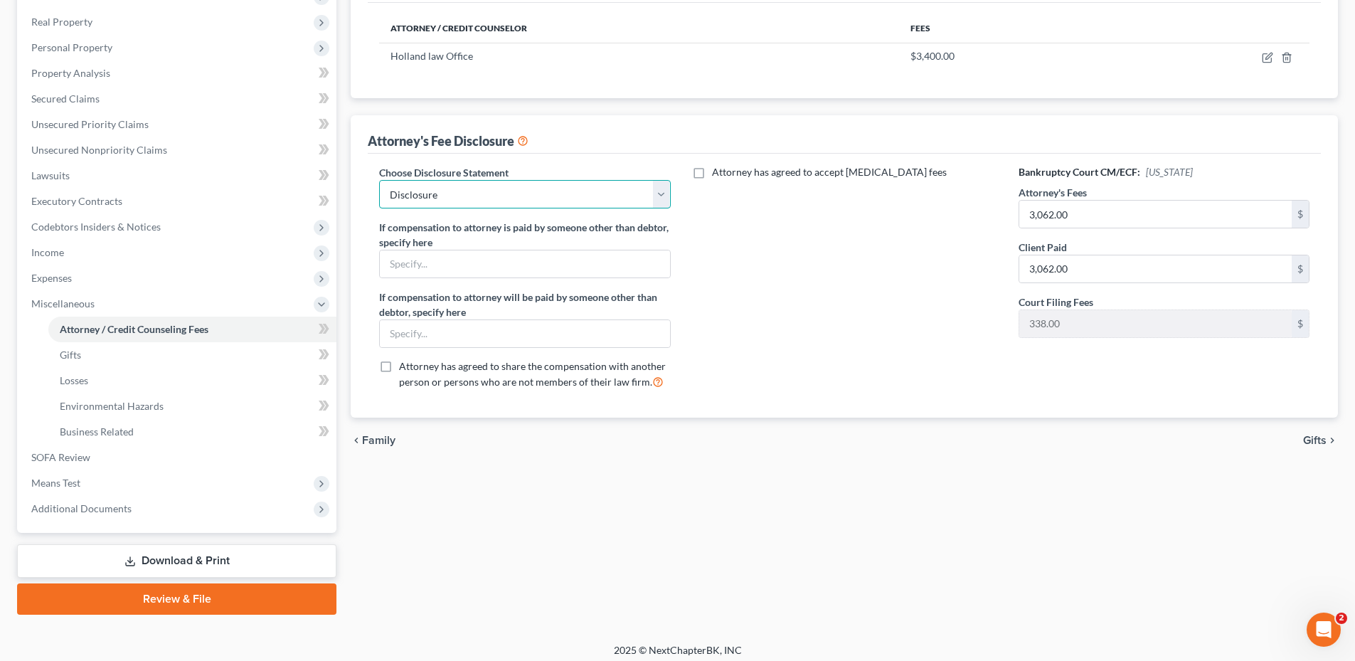
scroll to position [223, 0]
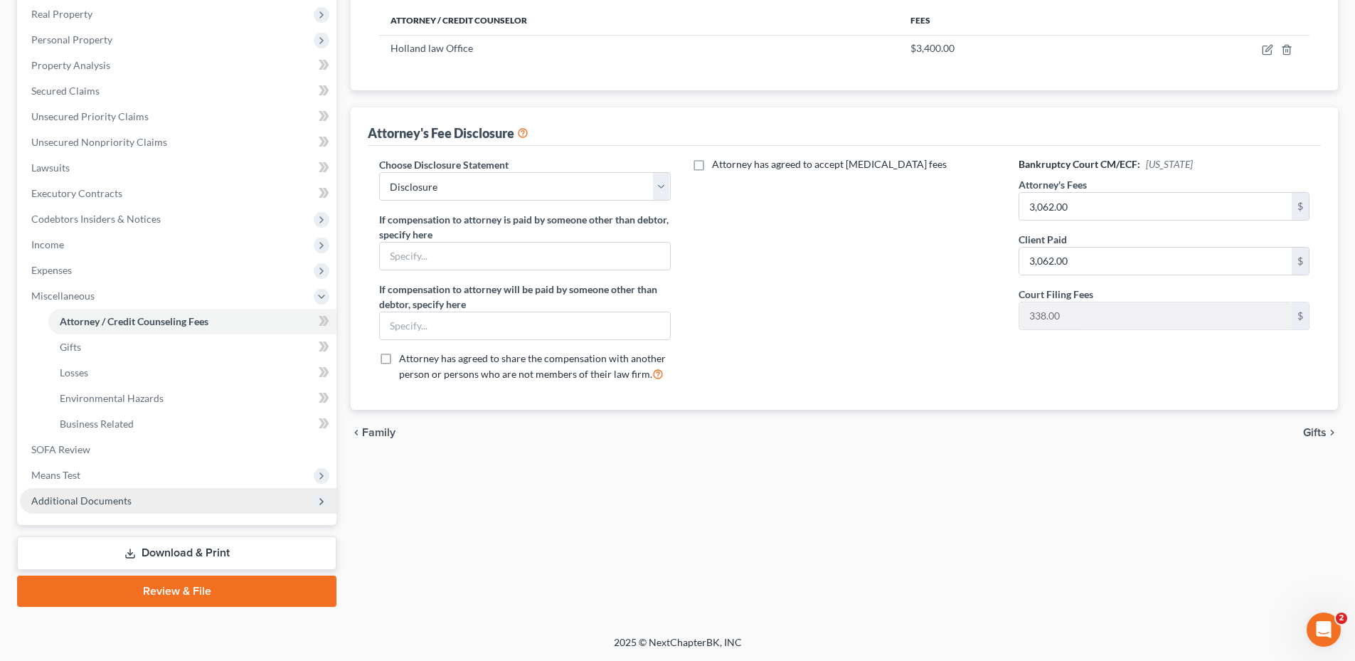
click at [102, 500] on span "Additional Documents" at bounding box center [81, 500] width 100 height 12
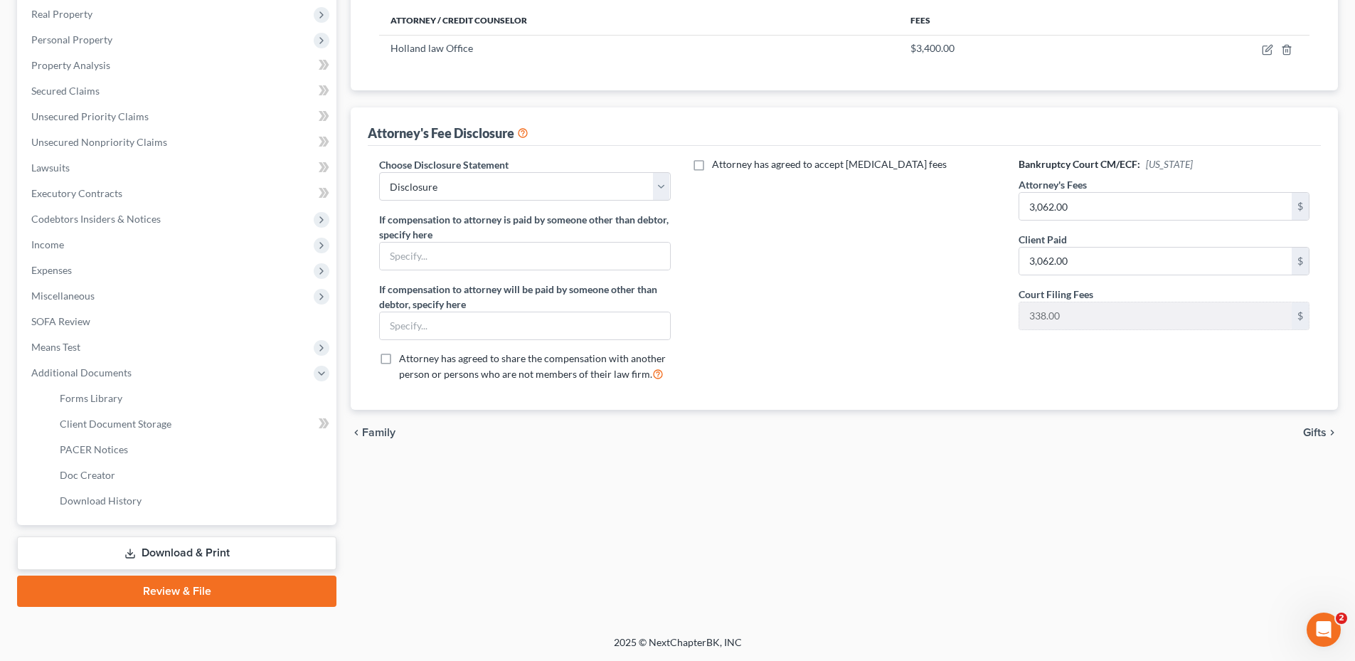
click at [177, 563] on link "Download & Print" at bounding box center [176, 552] width 319 height 33
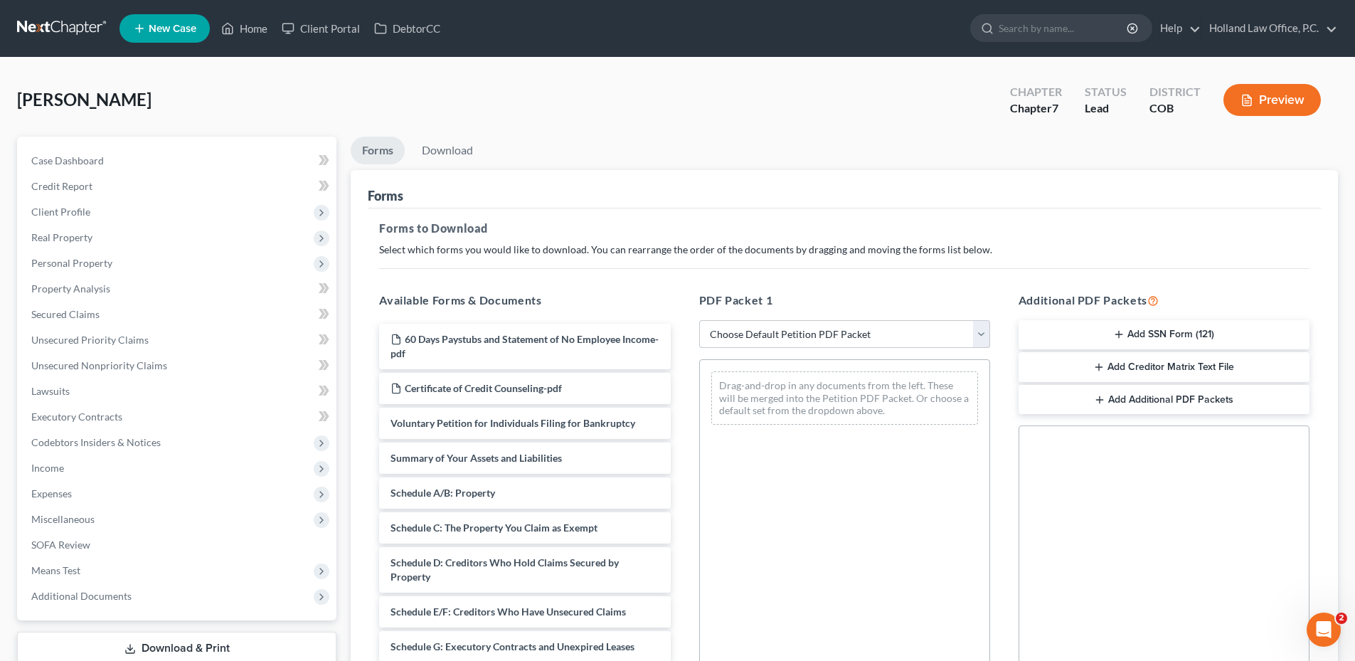
drag, startPoint x: 749, startPoint y: 337, endPoint x: 753, endPoint y: 347, distance: 10.8
click at [749, 337] on select "Choose Default Petition PDF Packet Complete Bankruptcy Petition (all forms and …" at bounding box center [844, 334] width 291 height 28
click at [699, 320] on select "Choose Default Petition PDF Packet Complete Bankruptcy Petition (all forms and …" at bounding box center [844, 334] width 291 height 28
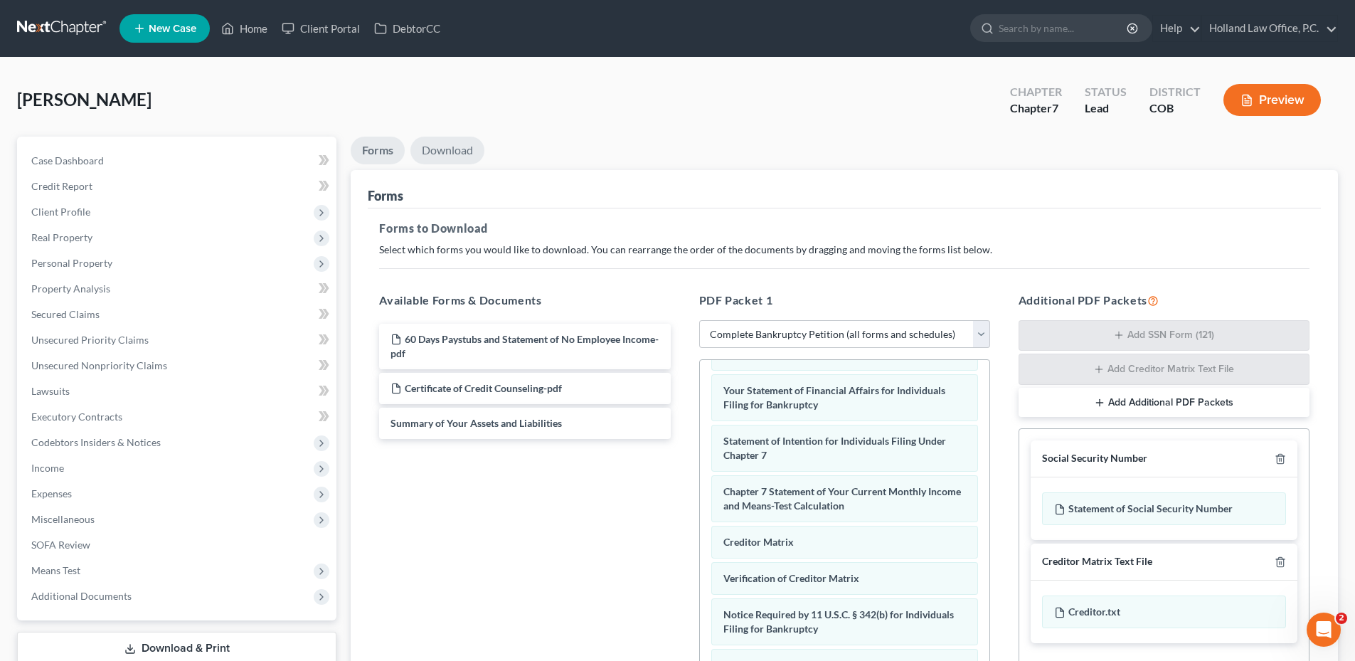
click at [435, 144] on link "Download" at bounding box center [447, 151] width 74 height 28
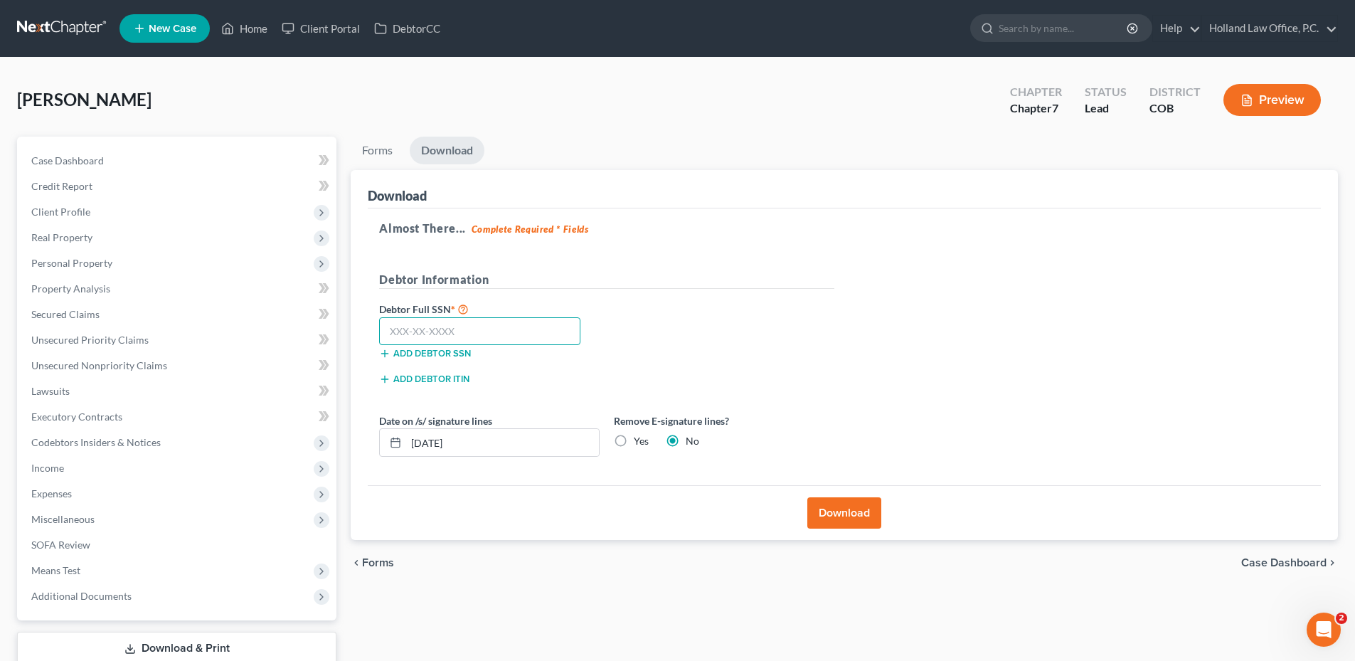
click at [454, 331] on input "text" at bounding box center [479, 331] width 201 height 28
click at [457, 336] on input "text" at bounding box center [479, 331] width 201 height 28
click at [634, 442] on label "Yes" at bounding box center [641, 441] width 15 height 14
click at [639, 442] on input "Yes" at bounding box center [643, 438] width 9 height 9
click at [844, 520] on button "Download" at bounding box center [844, 512] width 74 height 31
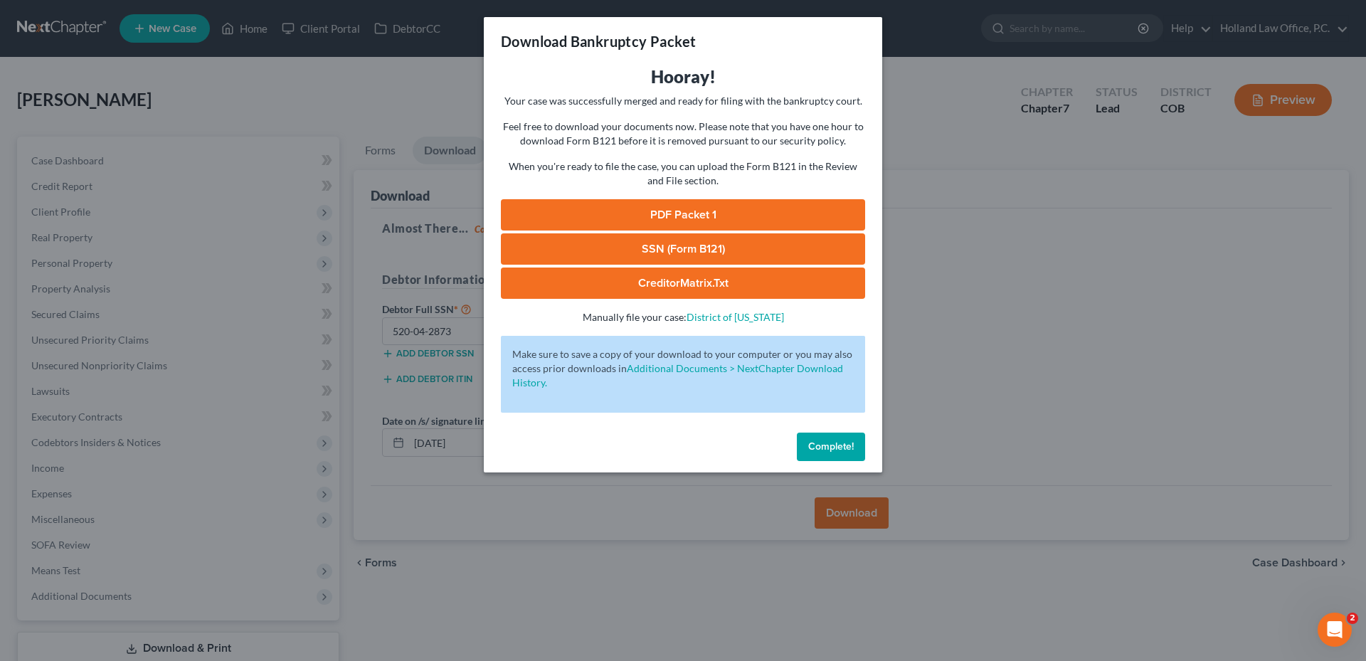
click at [703, 218] on link "PDF Packet 1" at bounding box center [683, 214] width 364 height 31
drag, startPoint x: 742, startPoint y: 255, endPoint x: 603, endPoint y: 92, distance: 213.4
click at [742, 255] on link "SSN (Form B121)" at bounding box center [683, 248] width 364 height 31
click at [835, 448] on span "Complete!" at bounding box center [831, 446] width 46 height 12
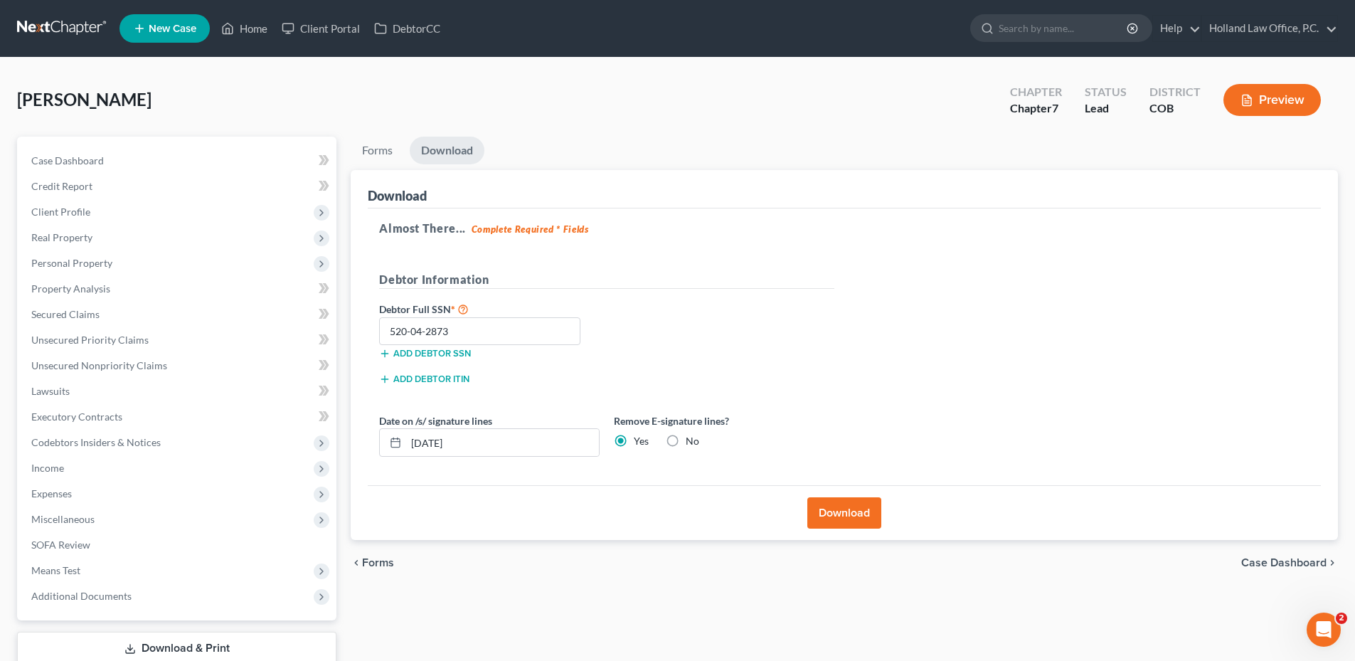
click at [686, 443] on label "No" at bounding box center [693, 441] width 14 height 14
click at [691, 443] on input "No" at bounding box center [695, 438] width 9 height 9
click at [836, 511] on button "Download" at bounding box center [844, 512] width 74 height 31
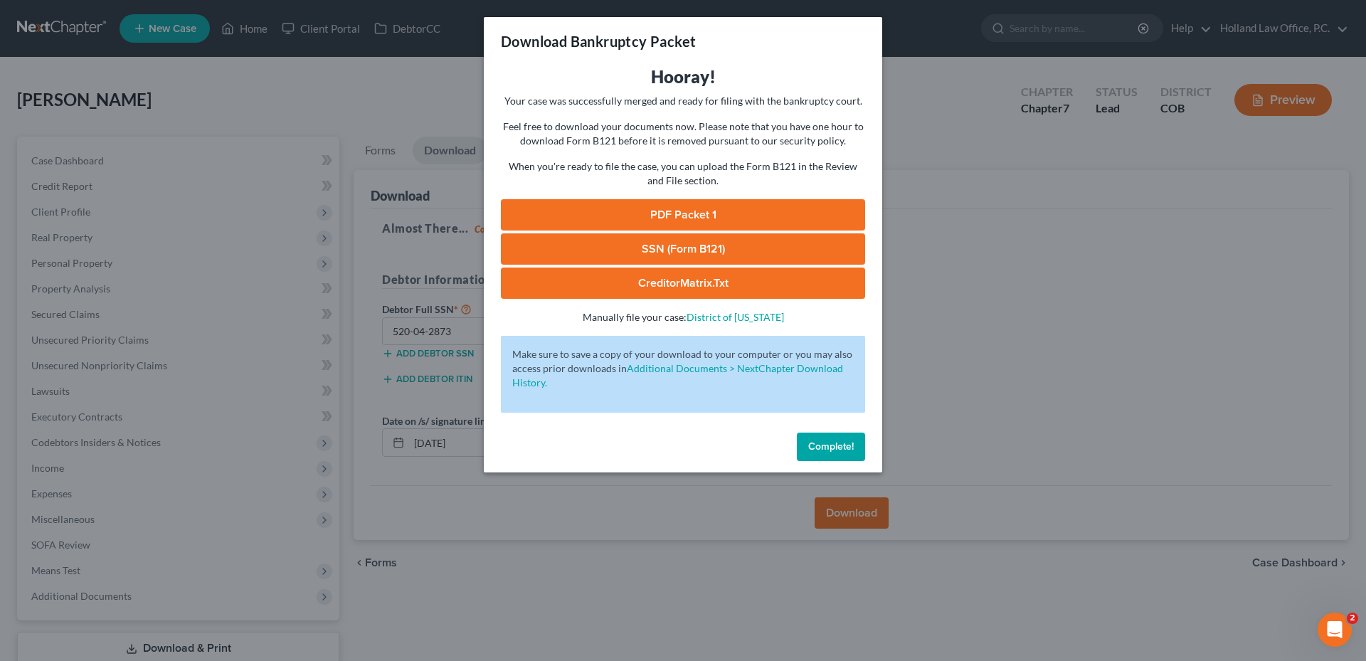
click at [720, 247] on link "SSN (Form B121)" at bounding box center [683, 248] width 364 height 31
